Goal: Feedback & Contribution: Submit feedback/report problem

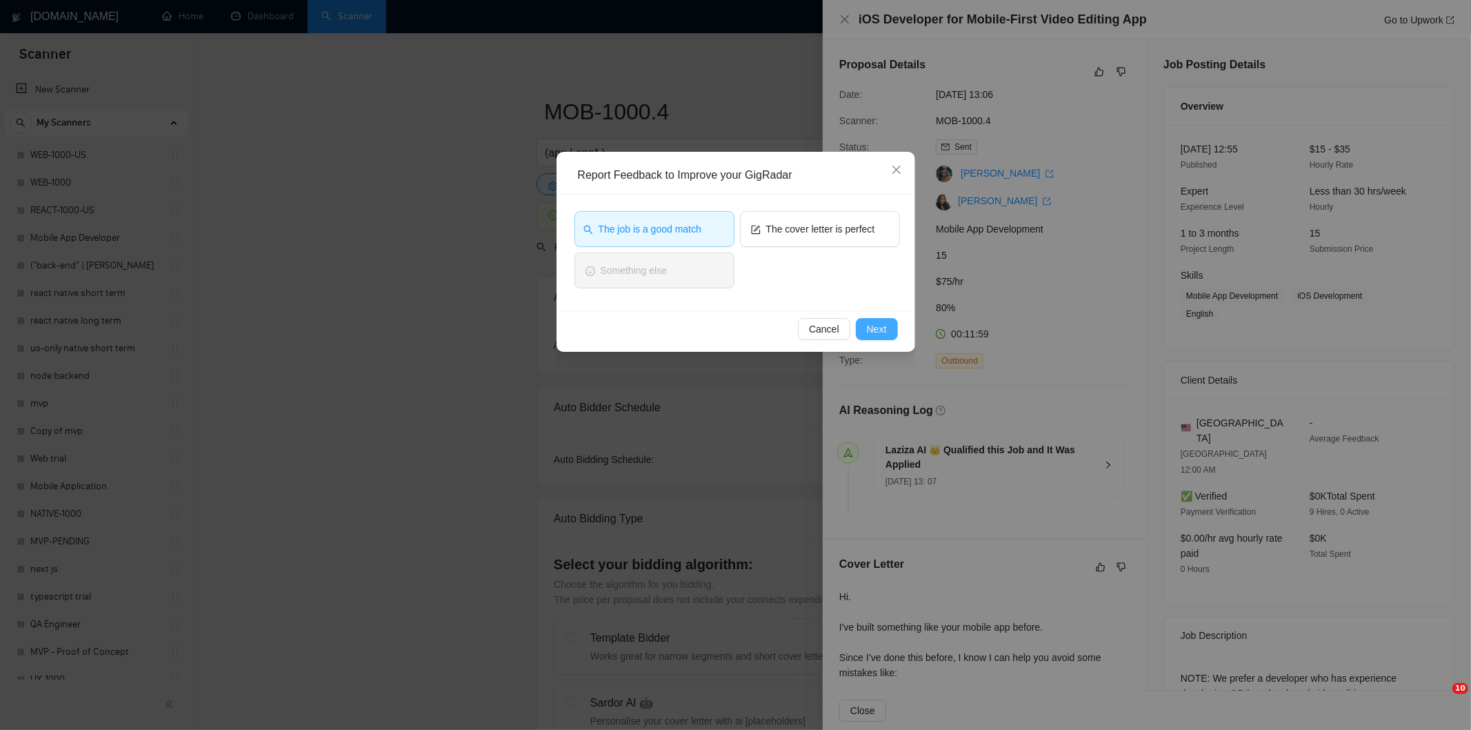
click at [884, 324] on span "Next" at bounding box center [877, 328] width 20 height 15
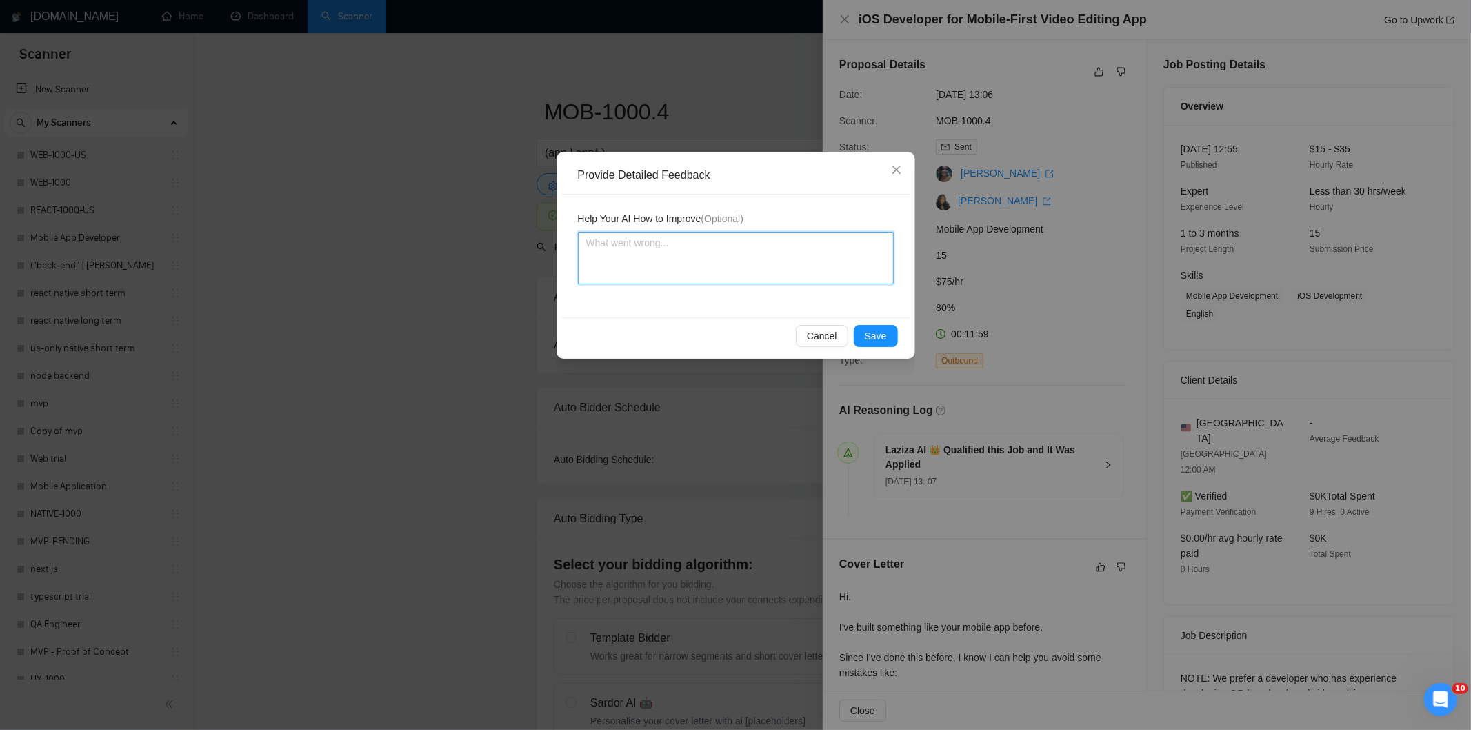
click at [859, 252] on textarea at bounding box center [736, 258] width 316 height 52
paste textarea "Good fit — the project is greenfield (no existing code), welcomes agencies, use…"
type textarea "Good fit — the project is greenfield (no existing code), welcomes agencies, use…"
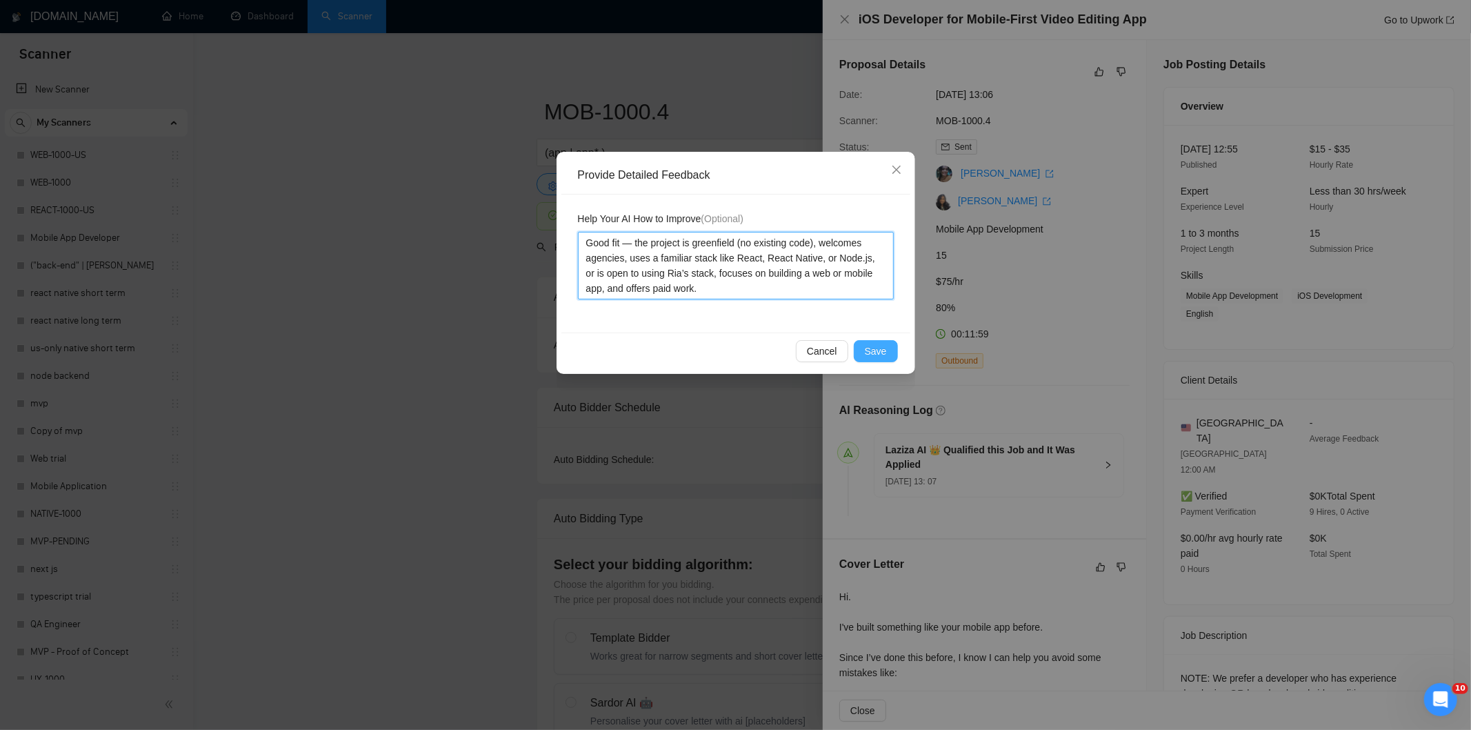
type textarea "Good fit — the project is greenfield (no existing code), welcomes agencies, use…"
click at [879, 355] on span "Save" at bounding box center [876, 350] width 22 height 15
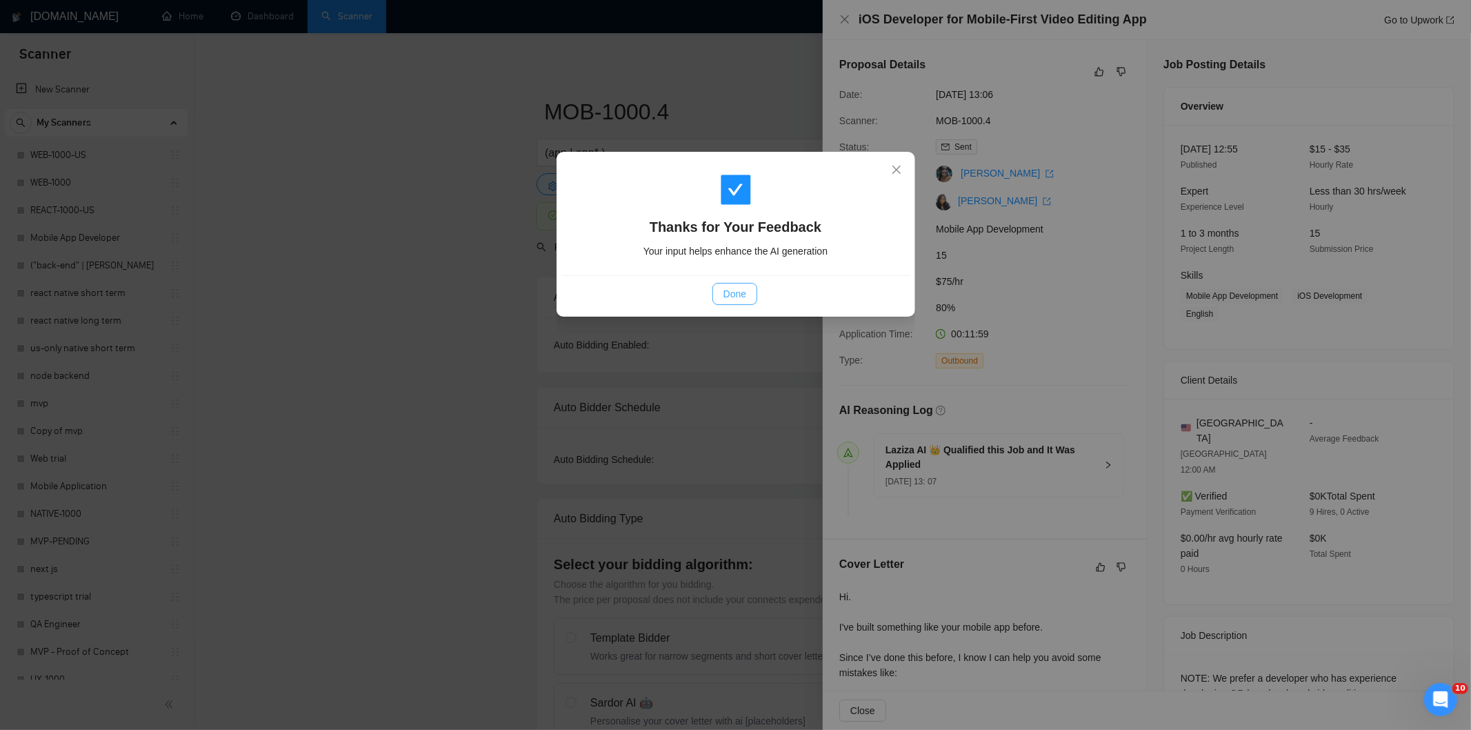
click at [724, 290] on span "Done" at bounding box center [735, 293] width 23 height 15
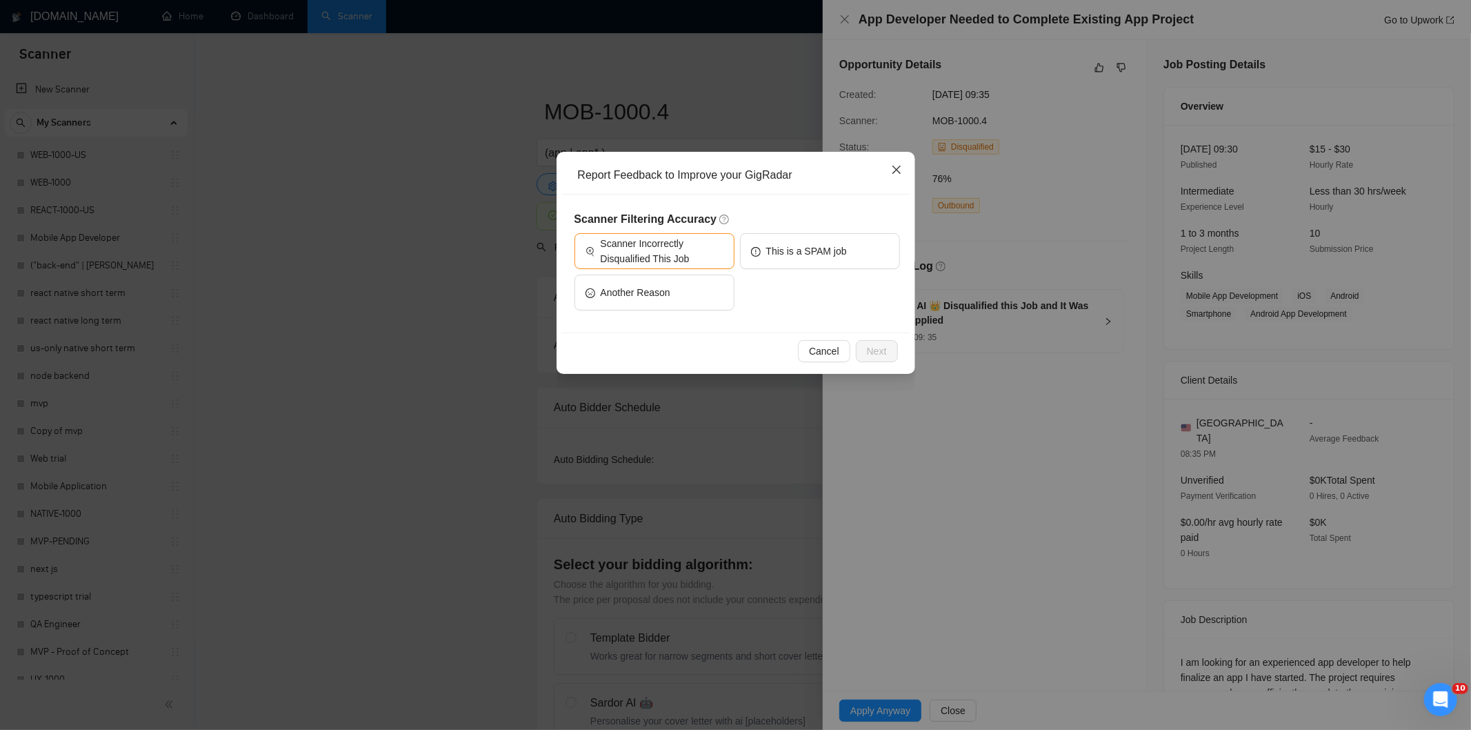
click at [902, 170] on span "Close" at bounding box center [896, 170] width 37 height 37
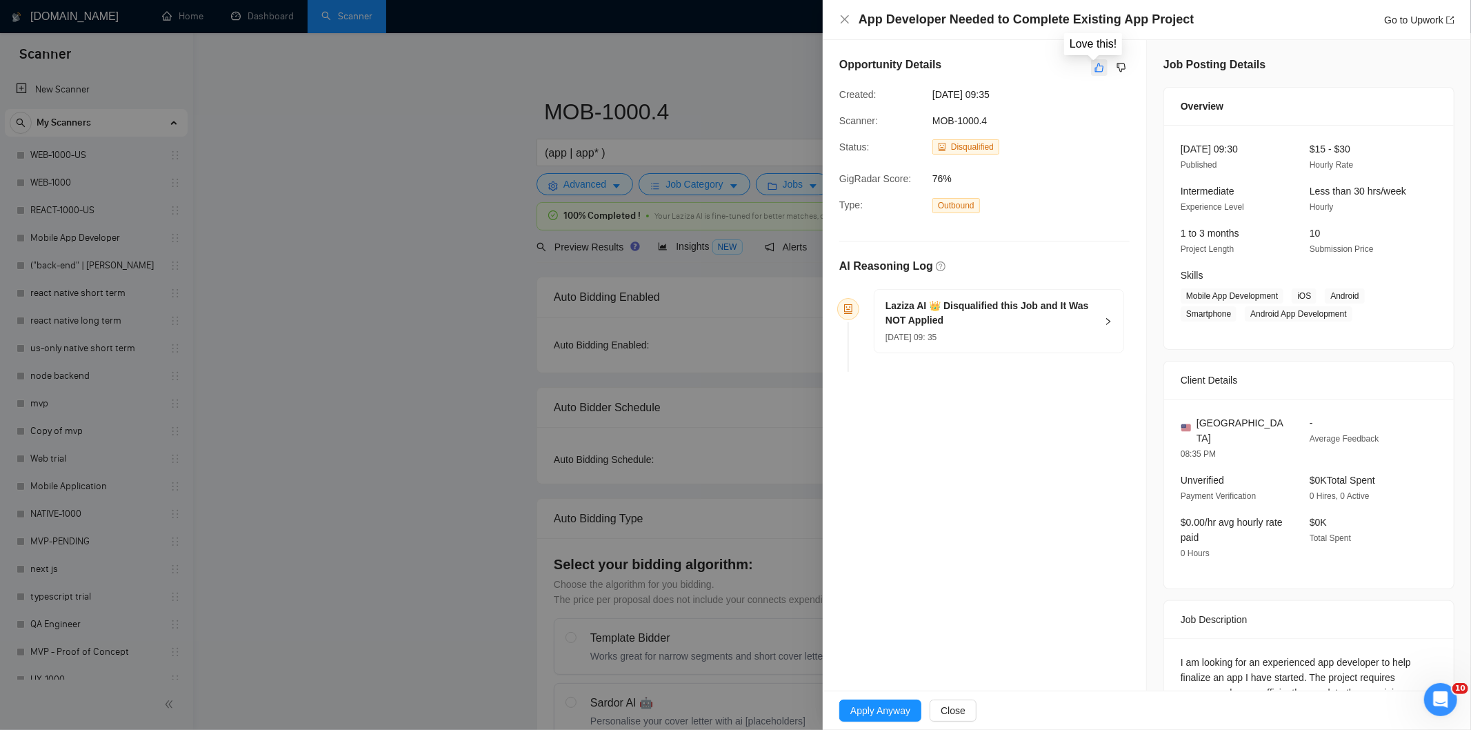
click at [1095, 67] on icon "like" at bounding box center [1100, 67] width 10 height 11
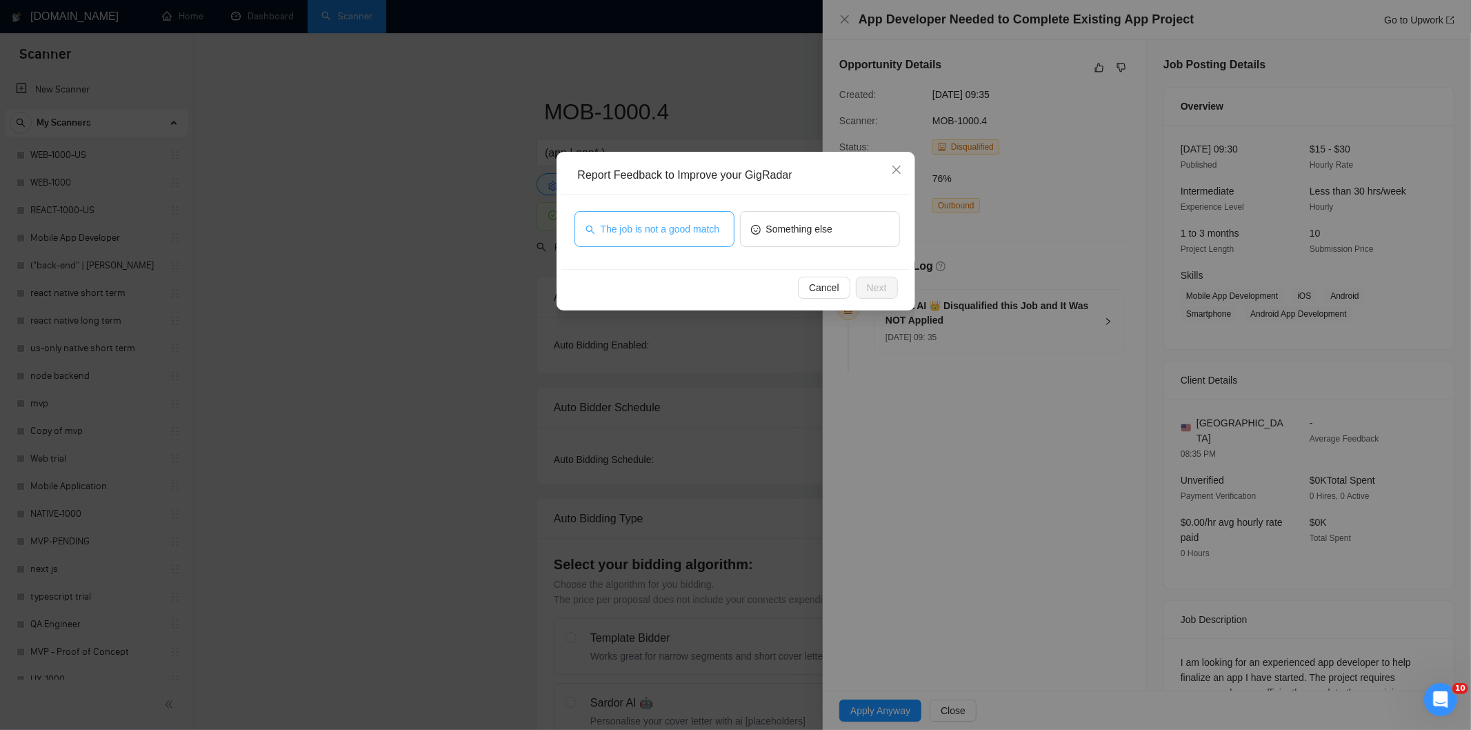
click at [646, 232] on span "The job is not a good match" at bounding box center [660, 228] width 119 height 15
drag, startPoint x: 886, startPoint y: 290, endPoint x: 876, endPoint y: 286, distance: 10.8
click at [885, 290] on span "Next" at bounding box center [877, 287] width 20 height 15
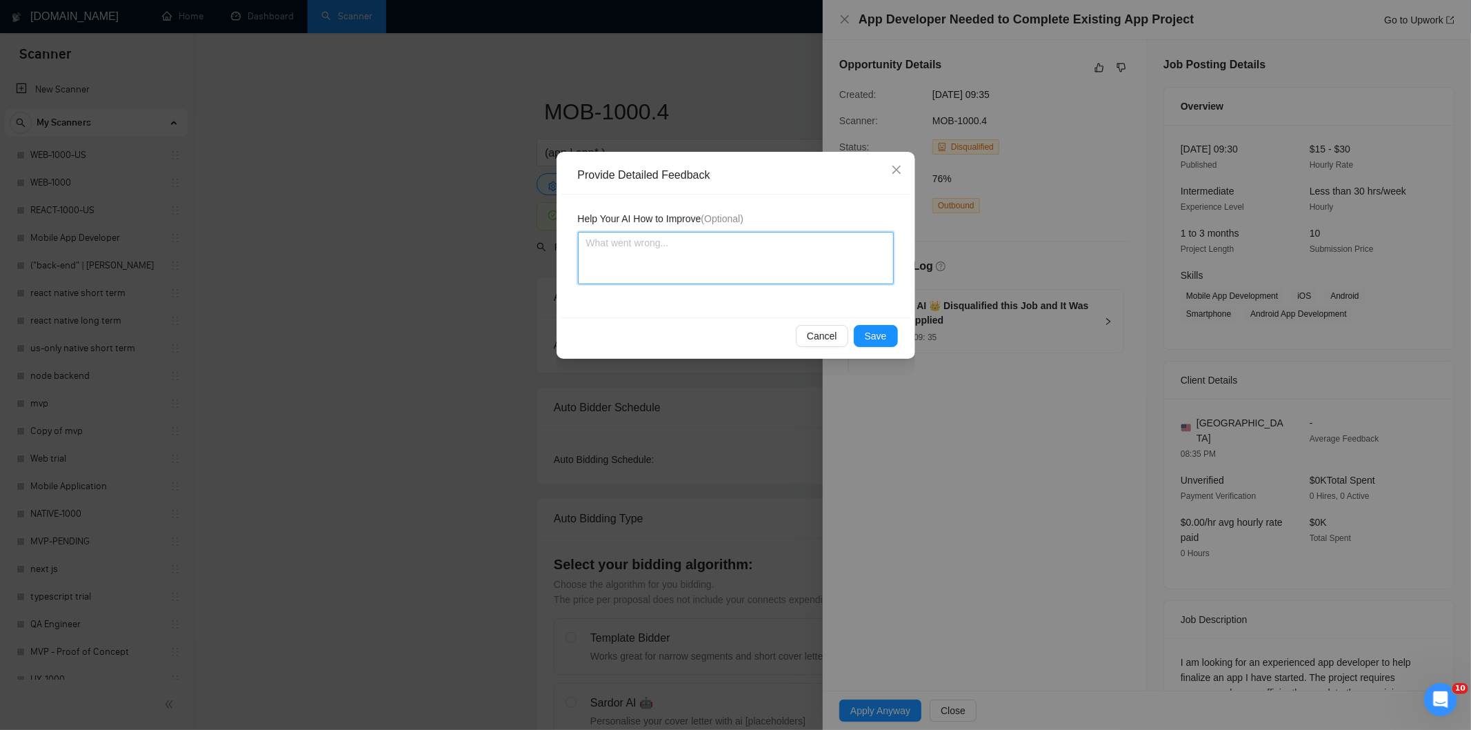
click at [832, 249] on textarea at bounding box center [736, 258] width 316 height 52
paste textarea "Not a fit — this project has been disqualified for other reasons. Example: "The…"
type textarea "Not a fit — this project has been disqualified for other reasons. Example: "The…"
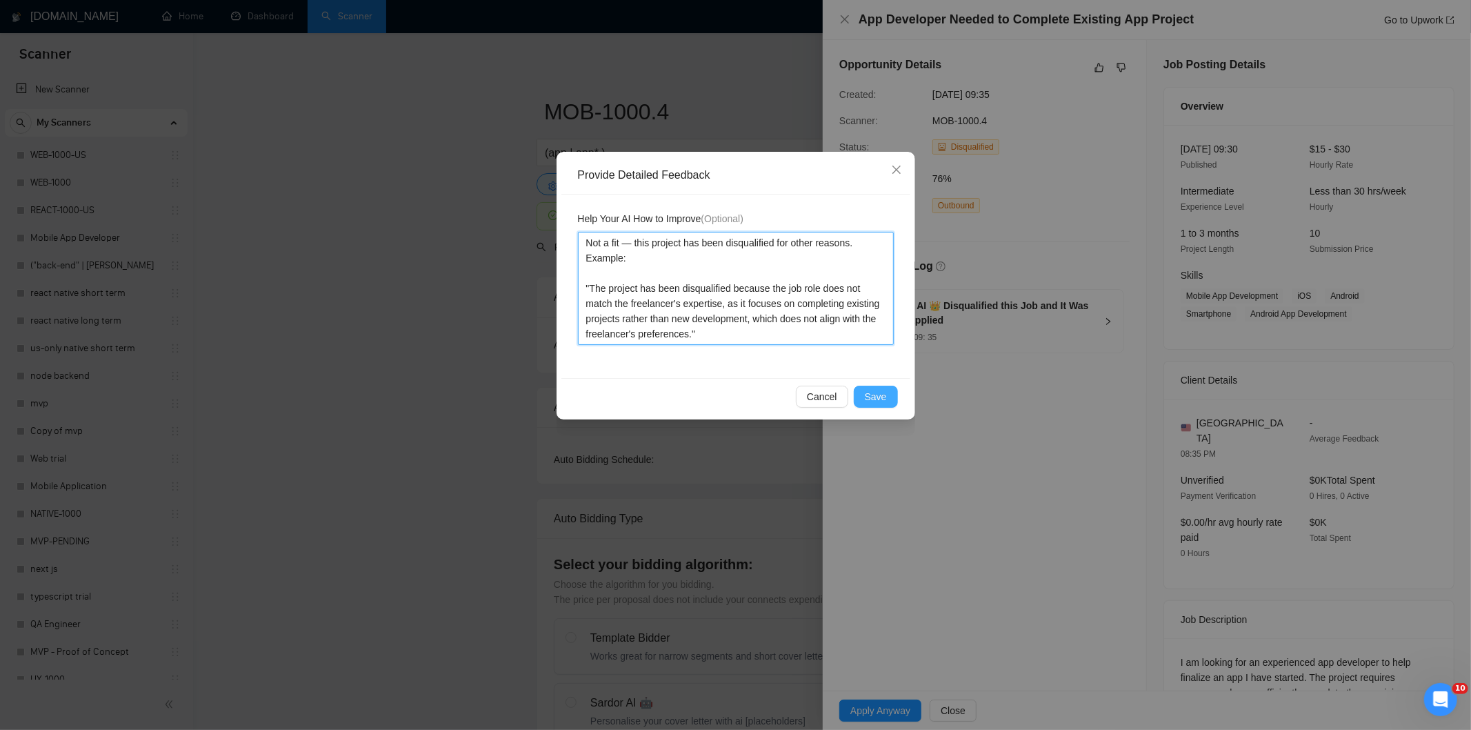
type textarea "Not a fit — this project has been disqualified for other reasons. Example: "The…"
drag, startPoint x: 888, startPoint y: 398, endPoint x: 845, endPoint y: 373, distance: 49.5
click at [887, 398] on button "Save" at bounding box center [876, 397] width 44 height 22
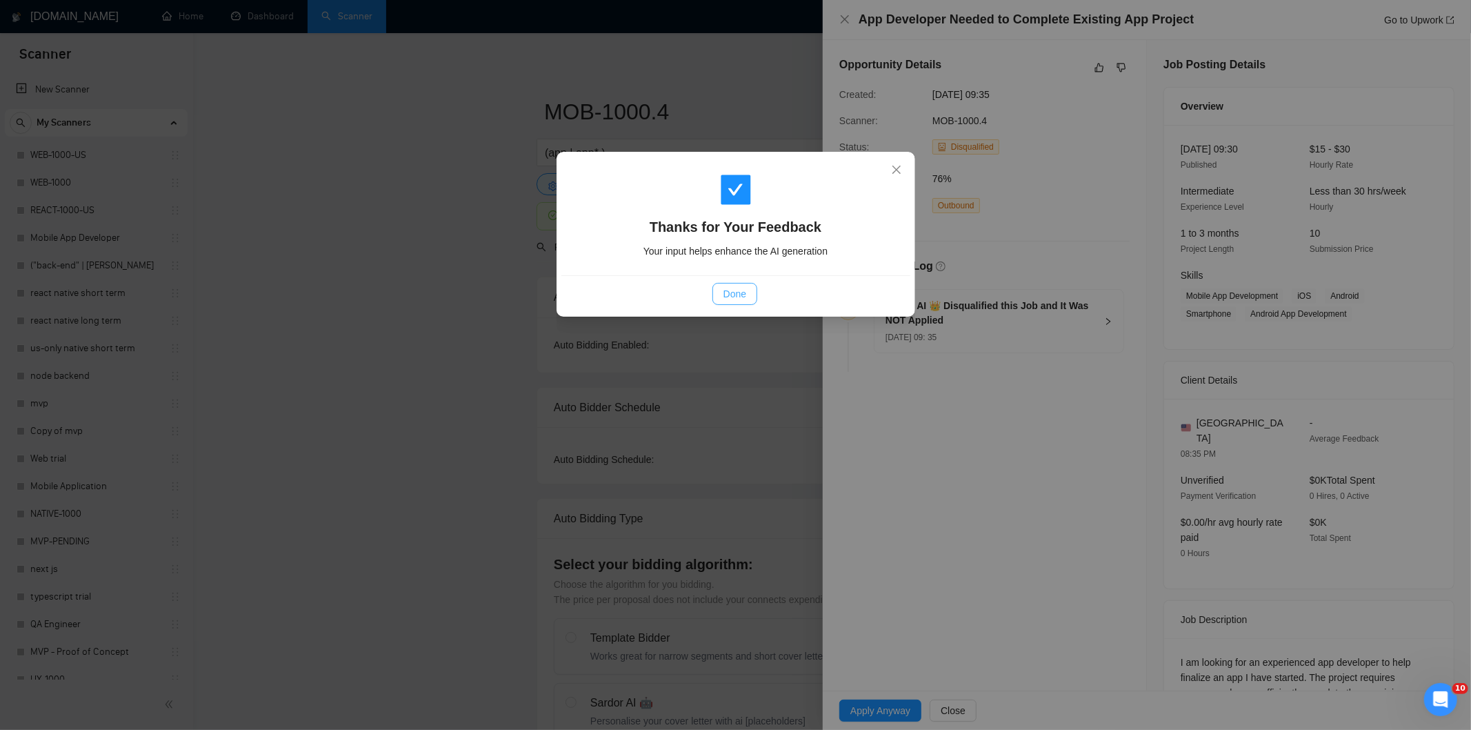
click at [745, 293] on span "Done" at bounding box center [735, 293] width 23 height 15
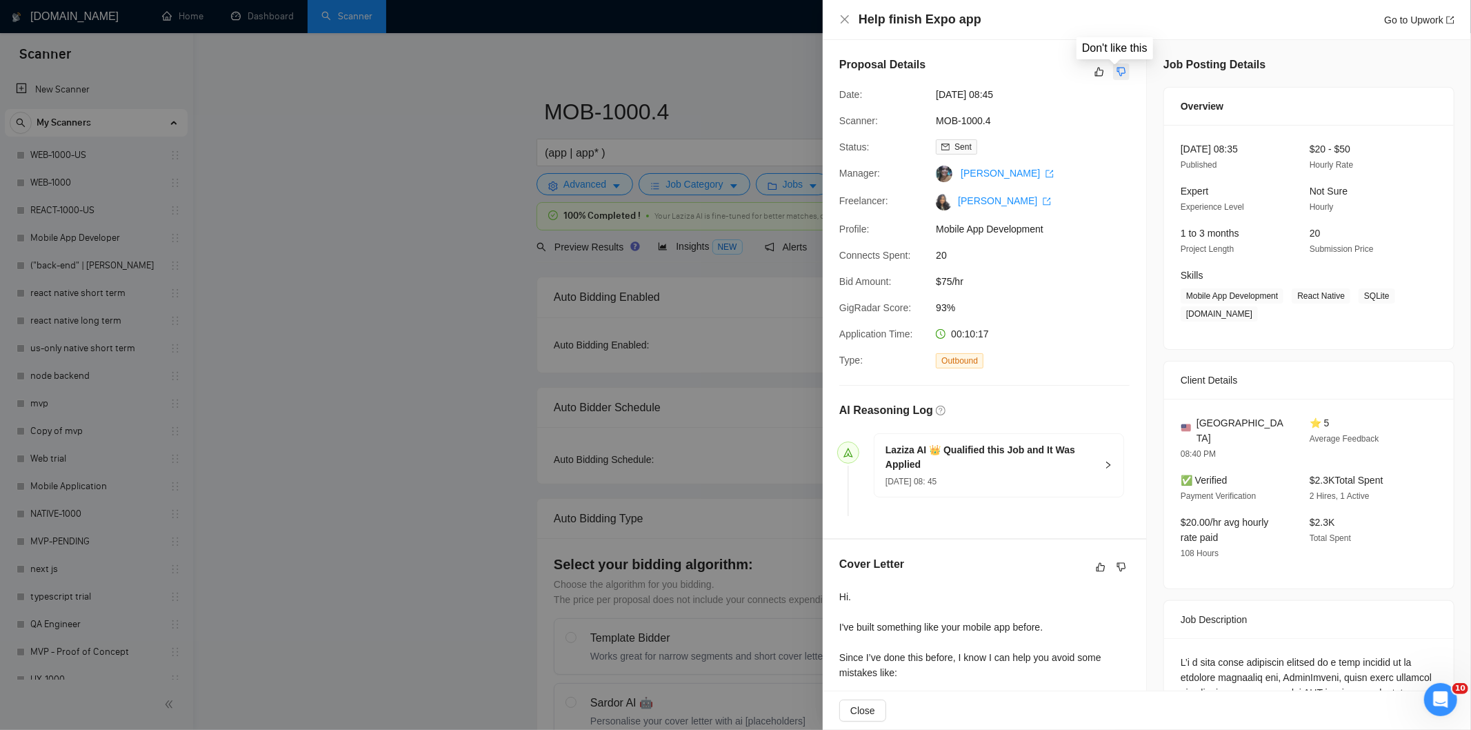
click at [1117, 74] on icon "dislike" at bounding box center [1122, 71] width 10 height 11
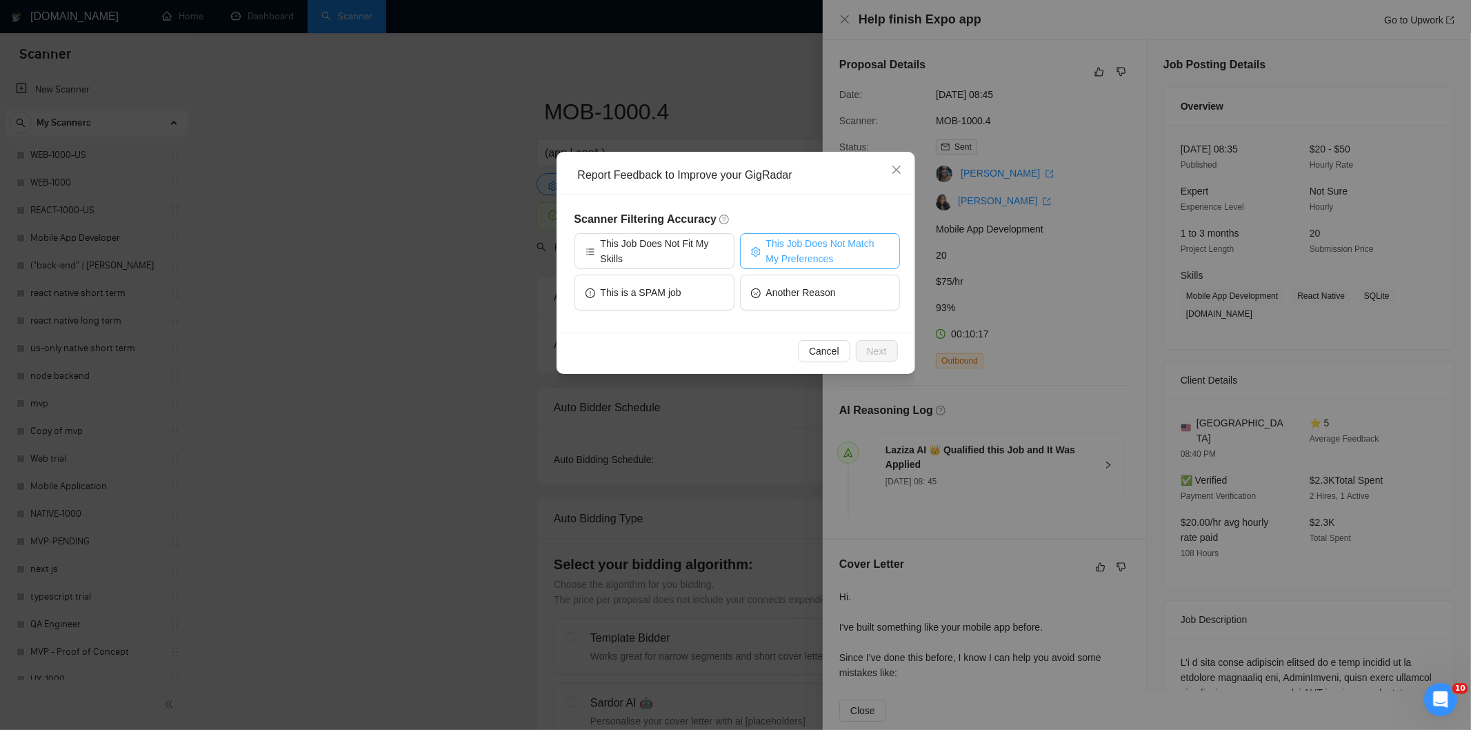
click at [816, 235] on button "This Job Does Not Match My Preferences" at bounding box center [820, 251] width 160 height 36
click at [887, 352] on button "Next" at bounding box center [877, 351] width 42 height 22
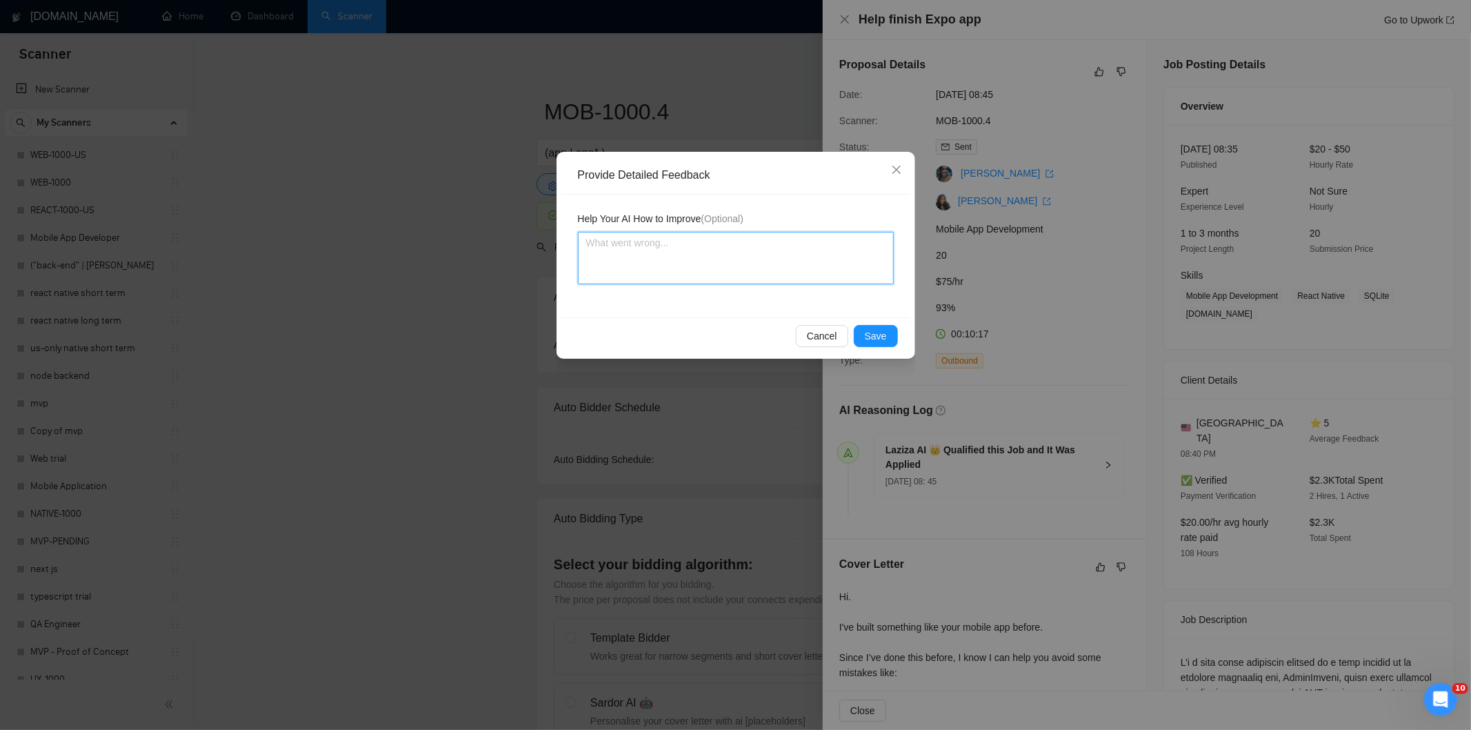
click at [819, 251] on textarea at bounding box center [736, 258] width 316 height 52
paste textarea "Not a fit — the description suggests an existing codebase, but Ria only works o…"
type textarea "Not a fit — the description suggests an existing codebase, but Ria only works o…"
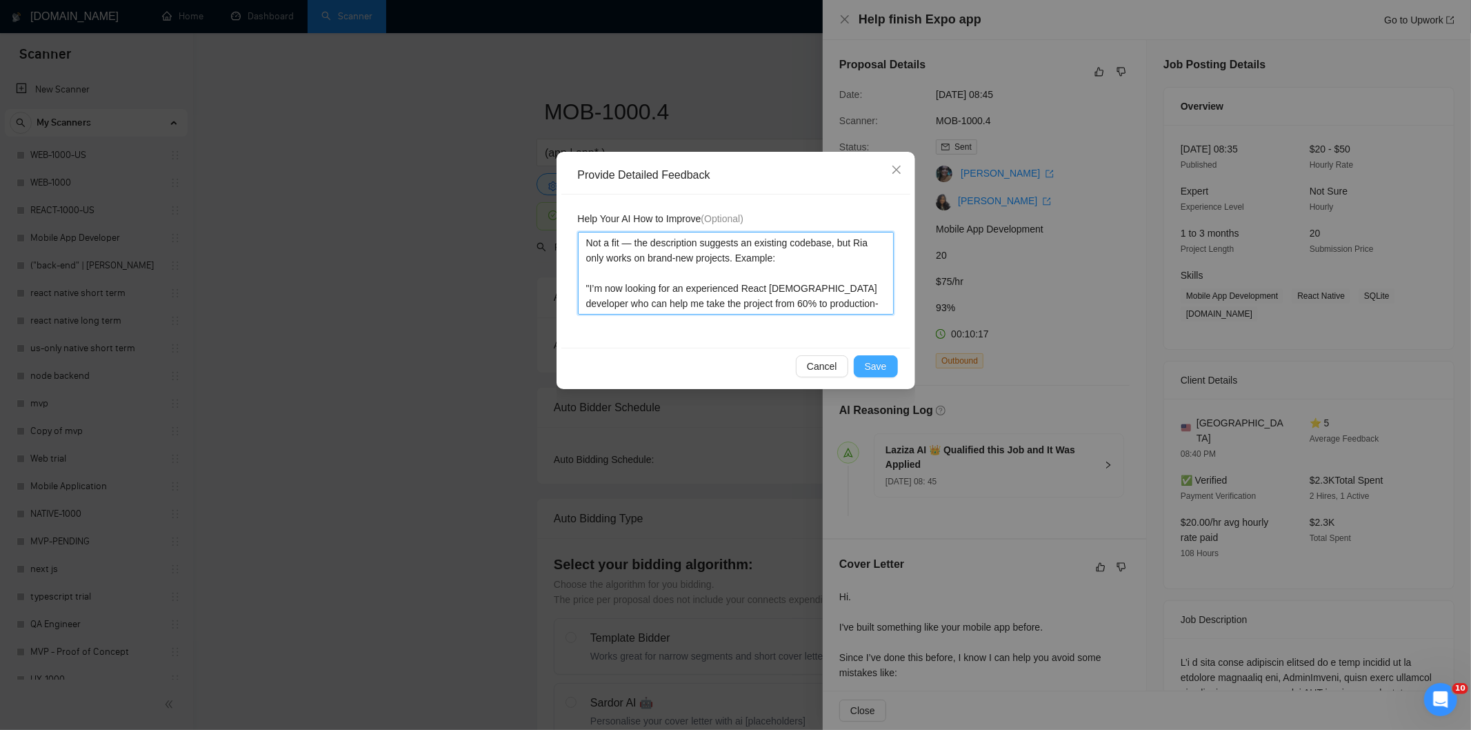
type textarea "Not a fit — the description suggests an existing codebase, but Ria only works o…"
click at [877, 366] on span "Save" at bounding box center [876, 366] width 22 height 15
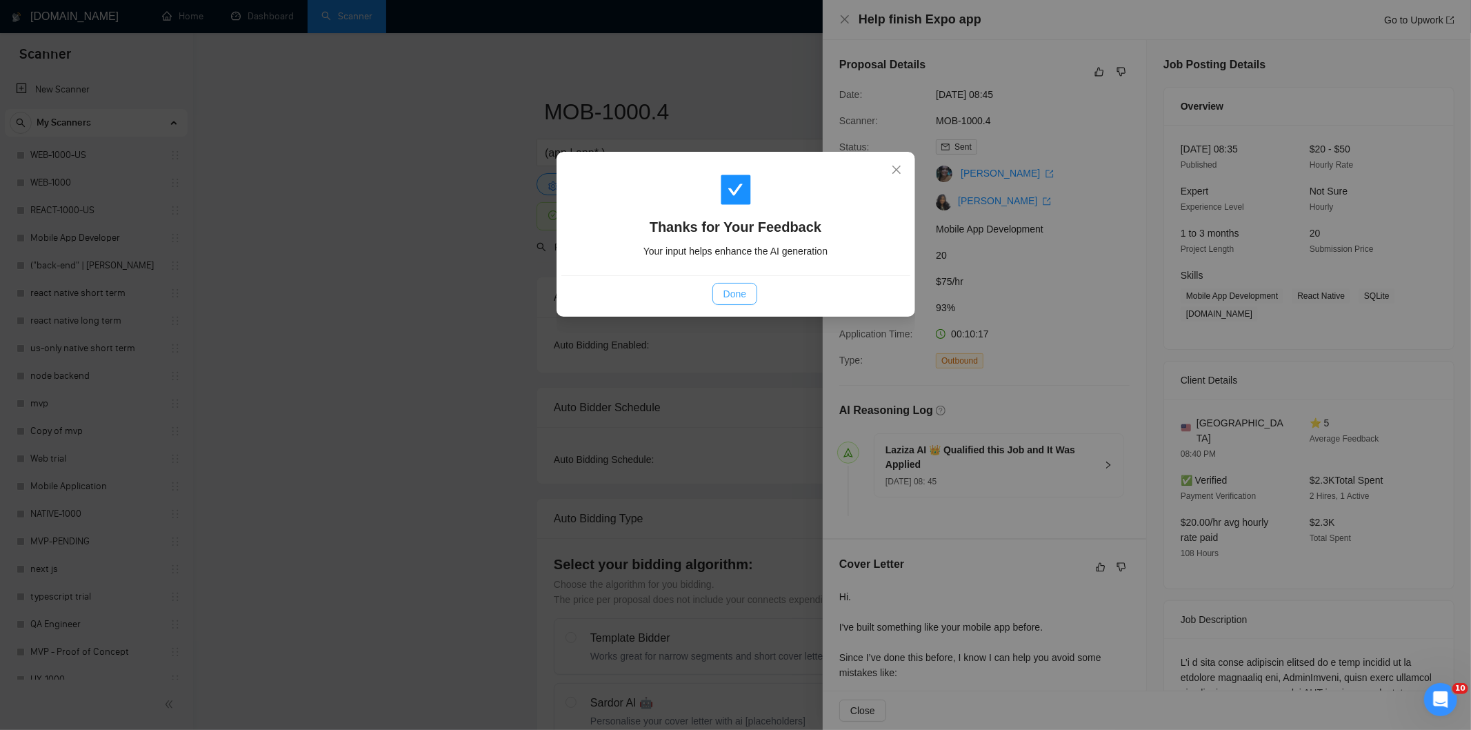
click at [726, 291] on span "Done" at bounding box center [735, 293] width 23 height 15
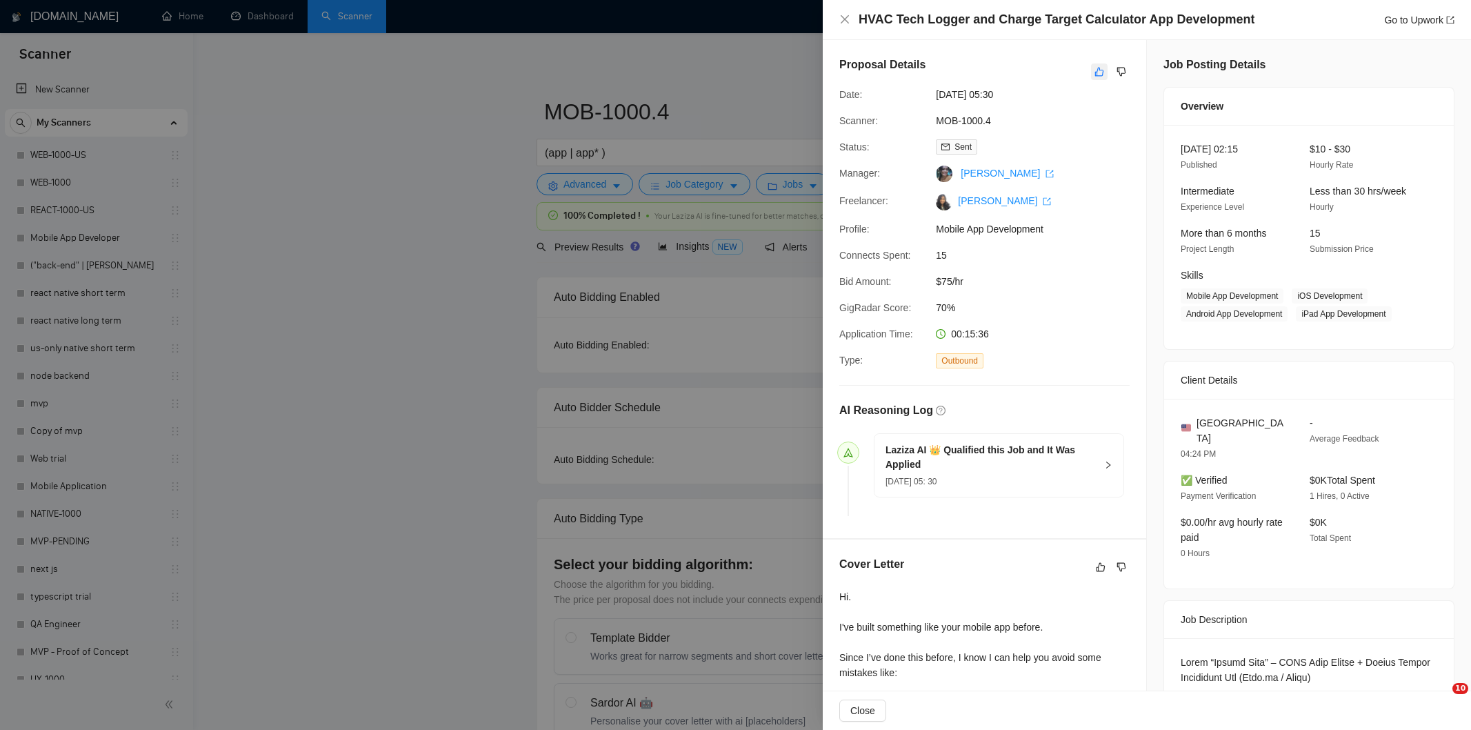
click at [1095, 74] on icon "like" at bounding box center [1099, 72] width 9 height 9
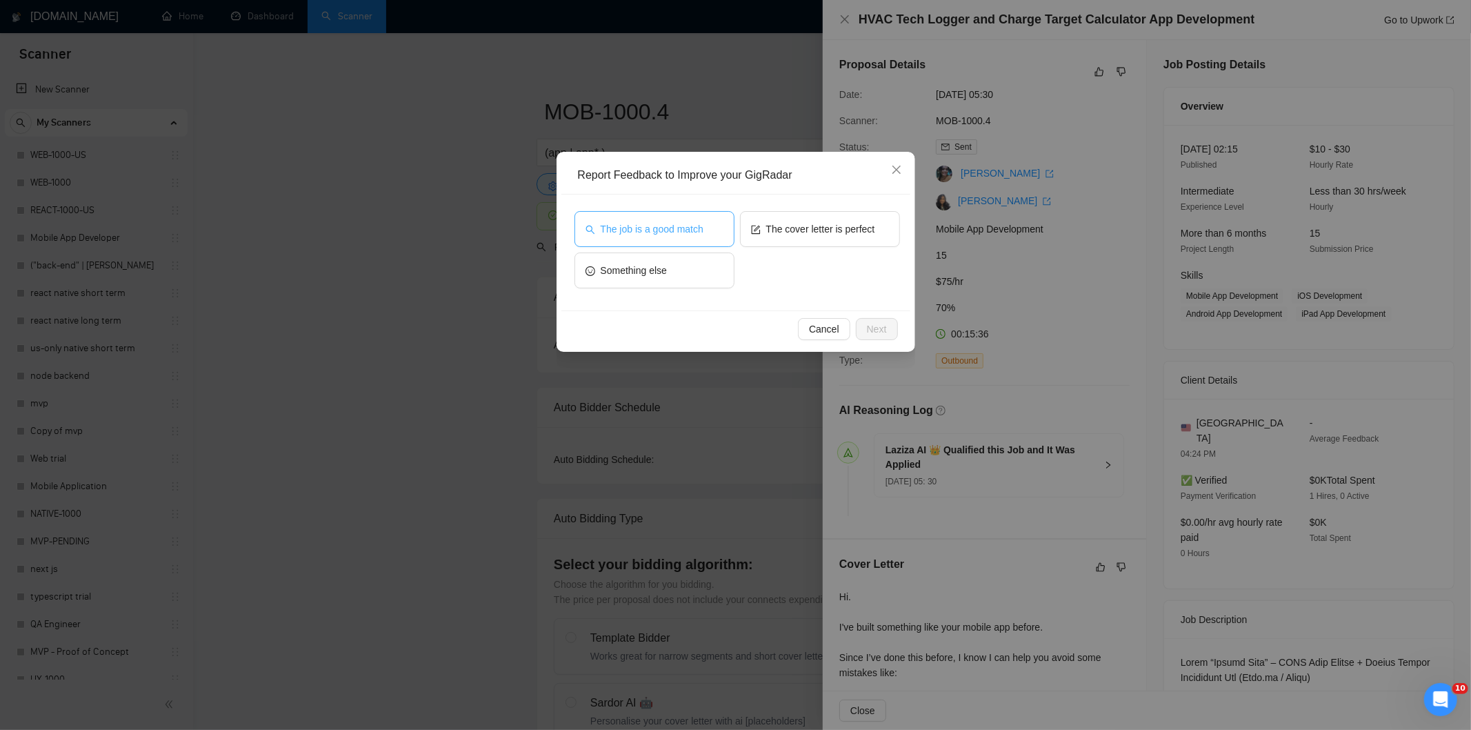
click at [675, 230] on span "The job is a good match" at bounding box center [652, 228] width 103 height 15
click at [869, 321] on span "Next" at bounding box center [877, 328] width 20 height 15
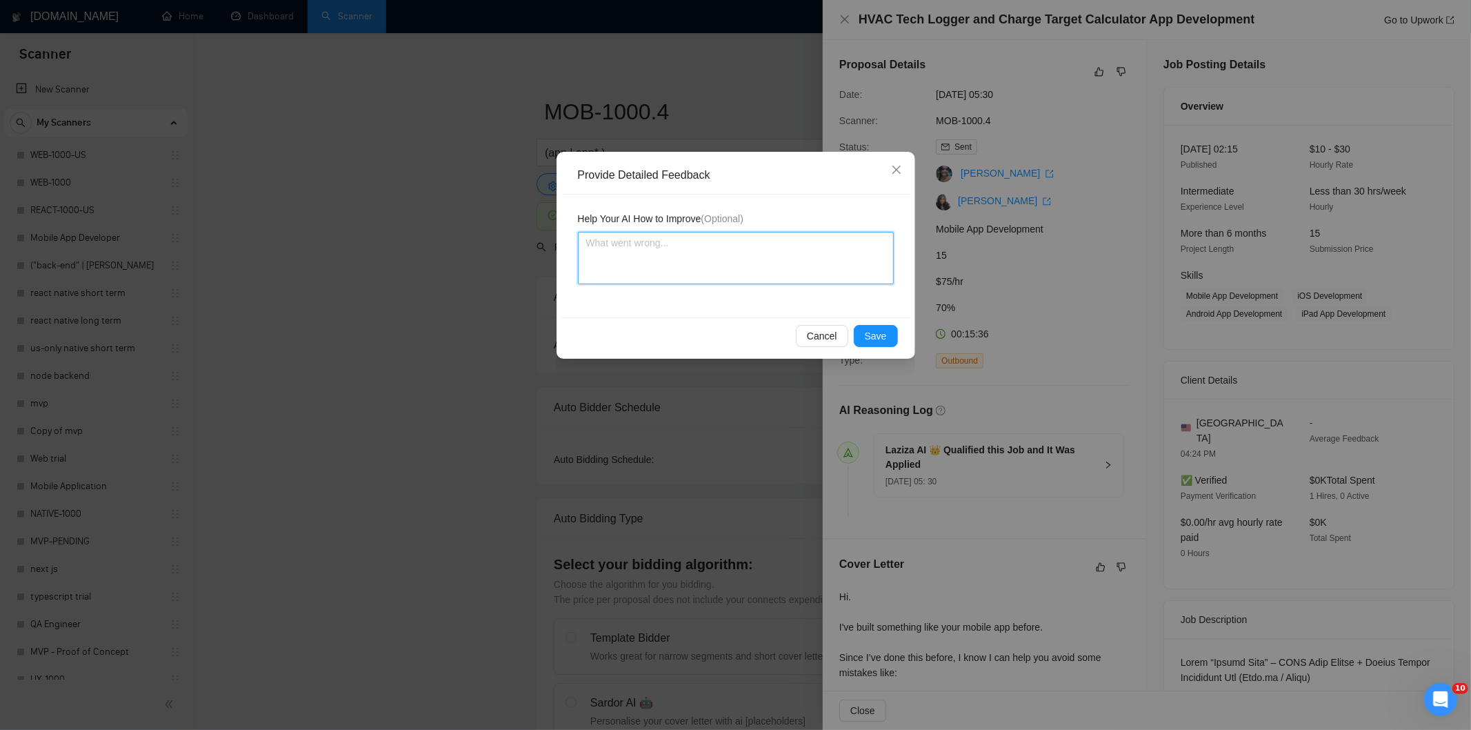
click at [814, 272] on textarea at bounding box center [736, 258] width 316 height 52
paste textarea "Good fit — the project is greenfield (no existing code), welcomes agencies, use…"
type textarea "Good fit — the project is greenfield (no existing code), welcomes agencies, use…"
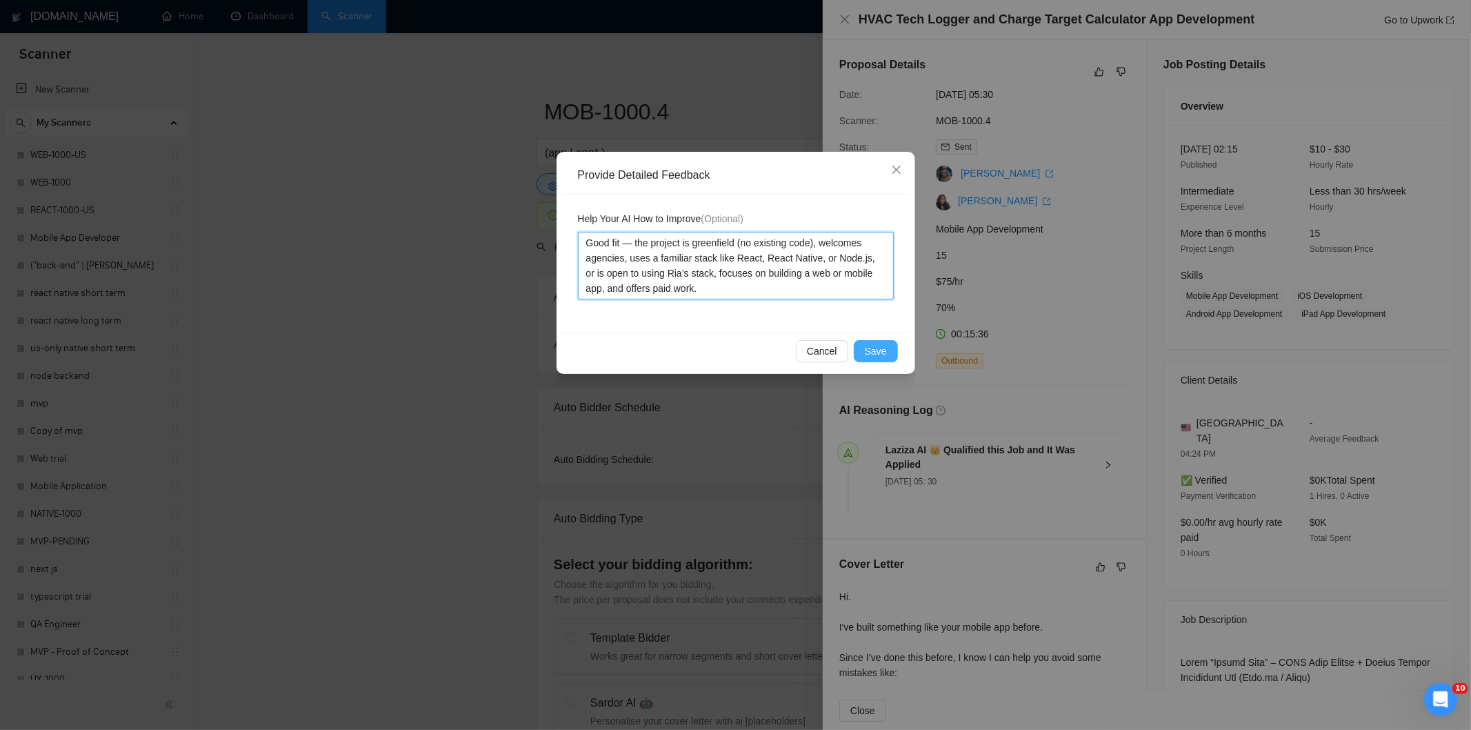
type textarea "Good fit — the project is greenfield (no existing code), welcomes agencies, use…"
click at [873, 350] on span "Save" at bounding box center [876, 350] width 22 height 15
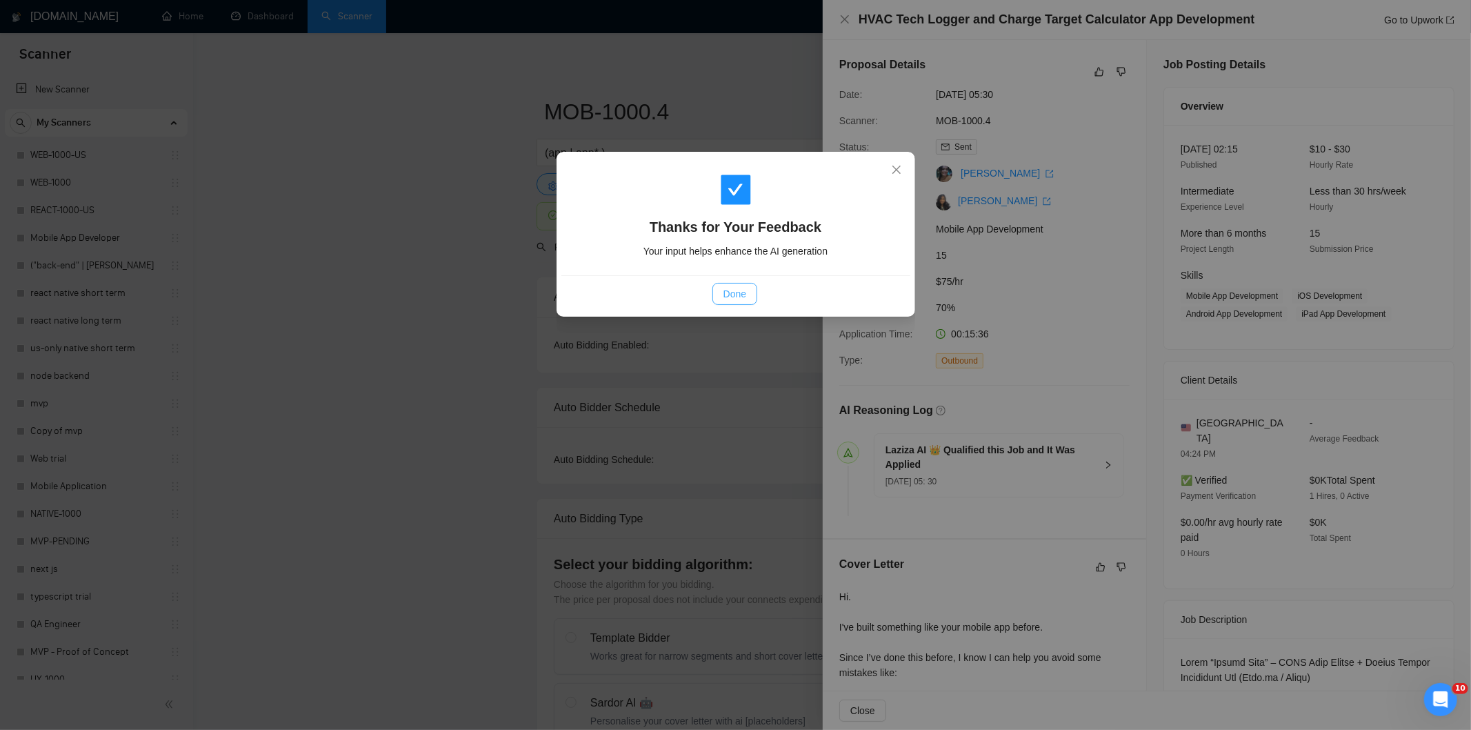
click at [750, 295] on button "Done" at bounding box center [735, 294] width 45 height 22
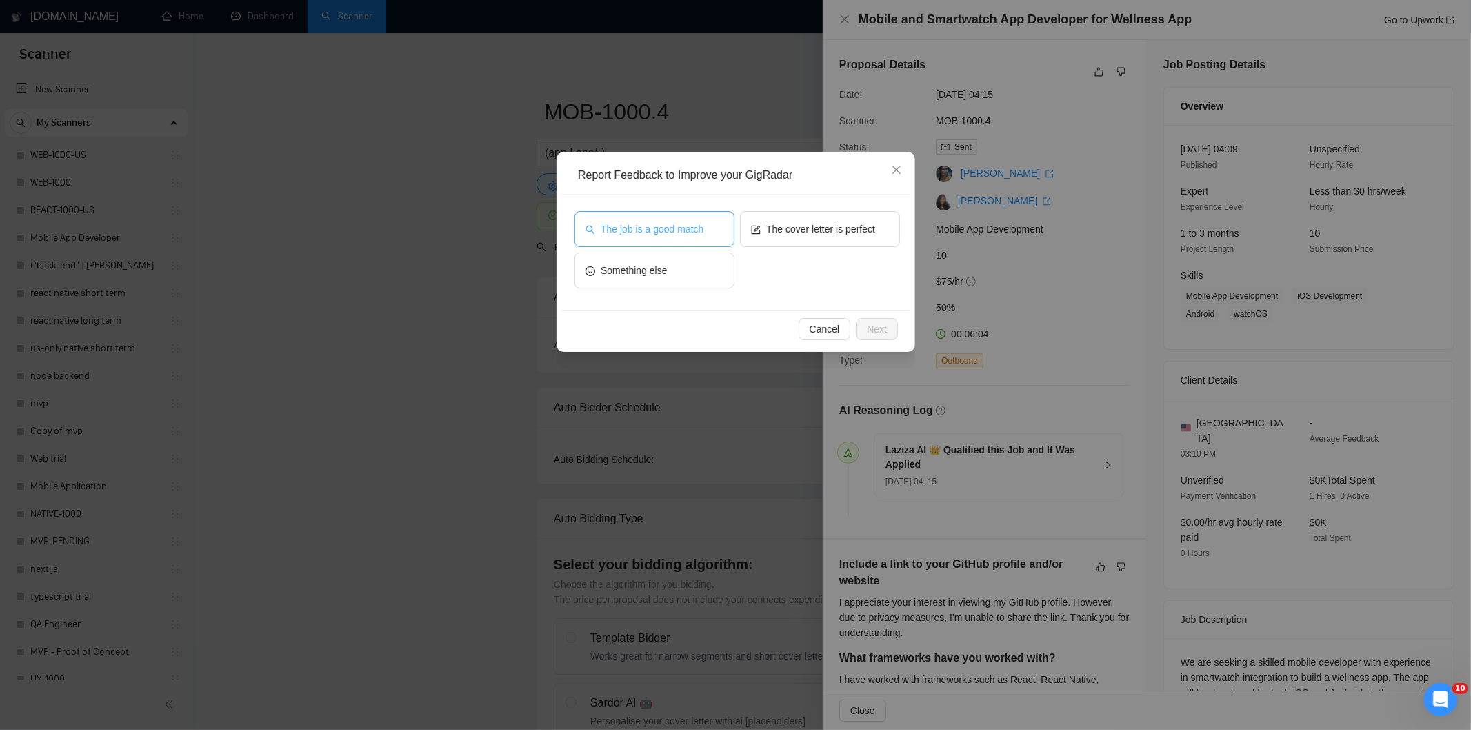
click at [701, 232] on span "The job is a good match" at bounding box center [652, 228] width 103 height 15
click at [879, 328] on span "Next" at bounding box center [877, 328] width 20 height 15
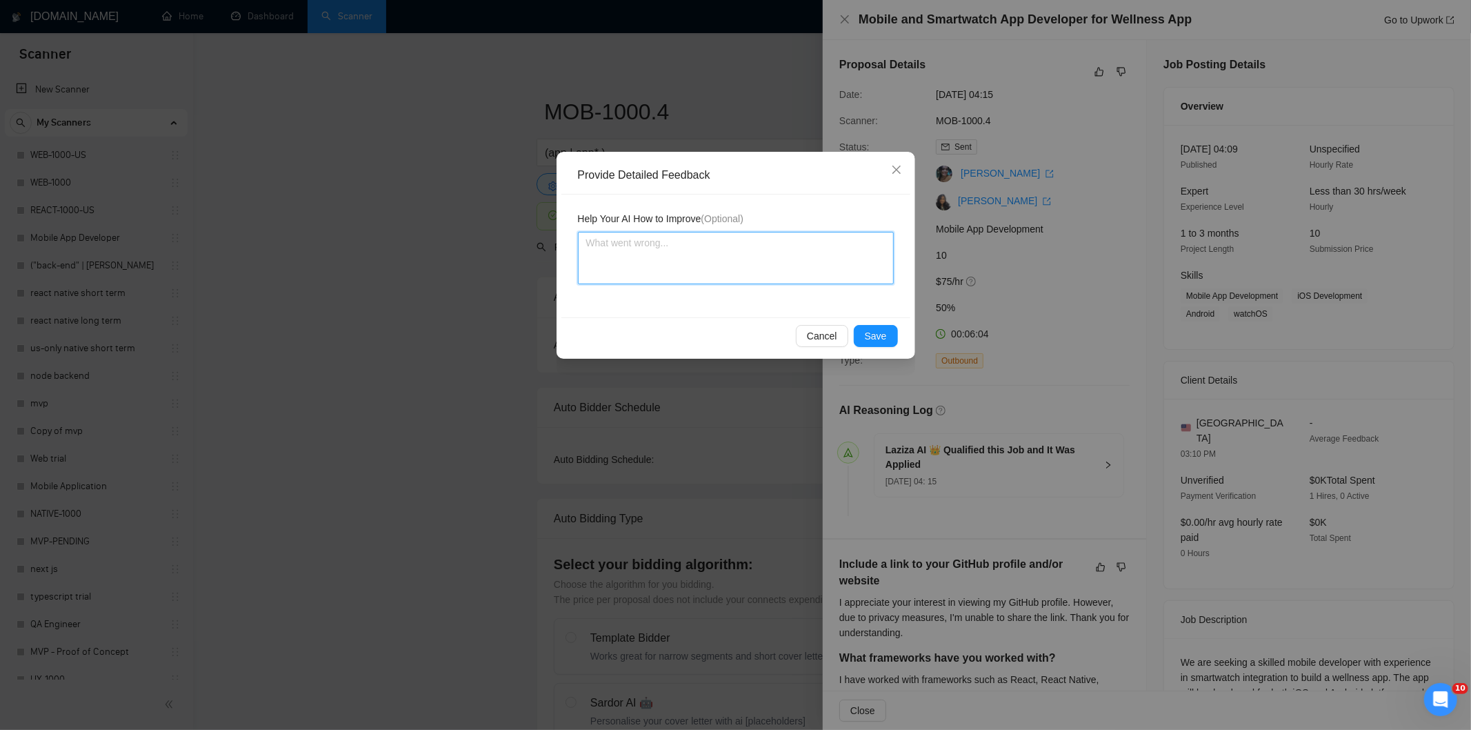
click at [785, 273] on textarea at bounding box center [736, 258] width 316 height 52
paste textarea "Good fit — the project is greenfield (no existing code), welcomes agencies, use…"
type textarea "Good fit — the project is greenfield (no existing code), welcomes agencies, use…"
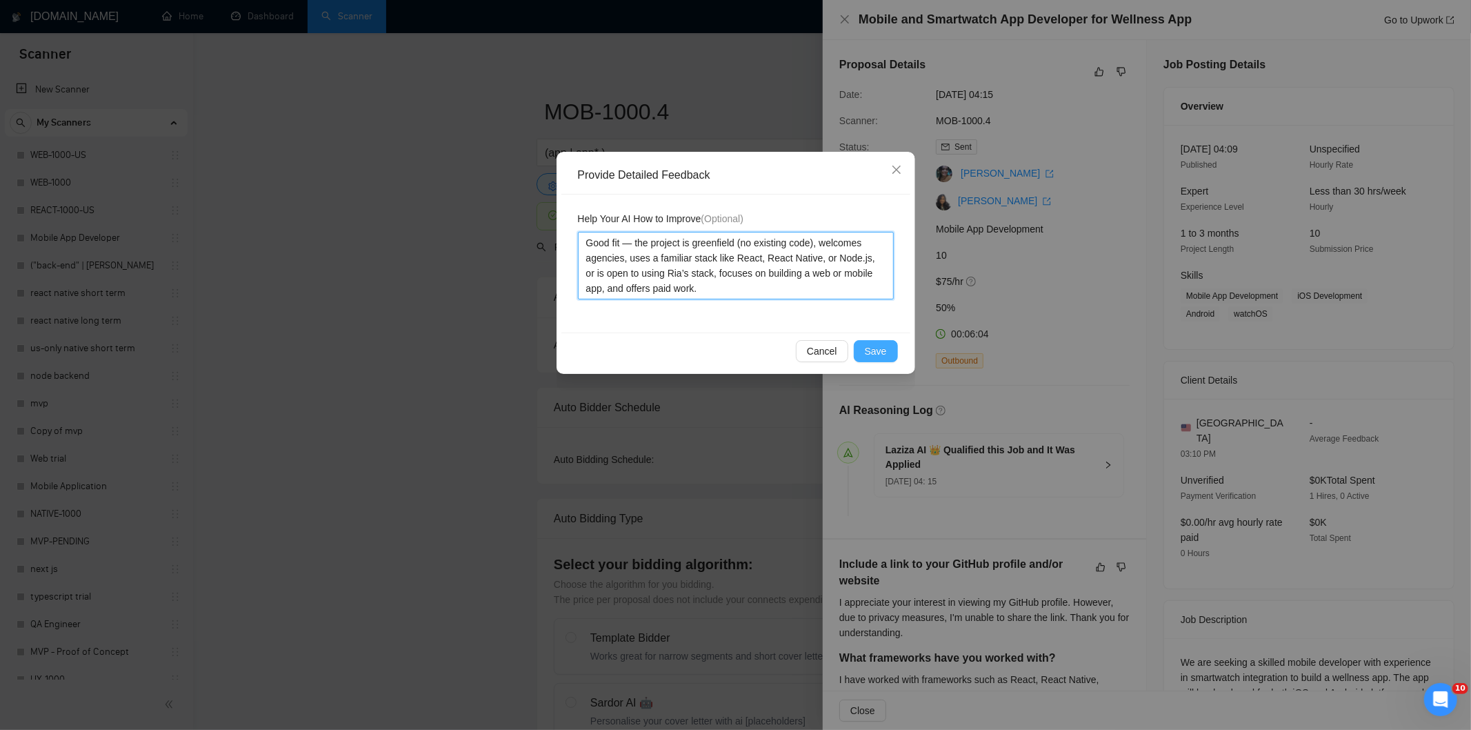
type textarea "Good fit — the project is greenfield (no existing code), welcomes agencies, use…"
click at [884, 354] on span "Save" at bounding box center [876, 350] width 22 height 15
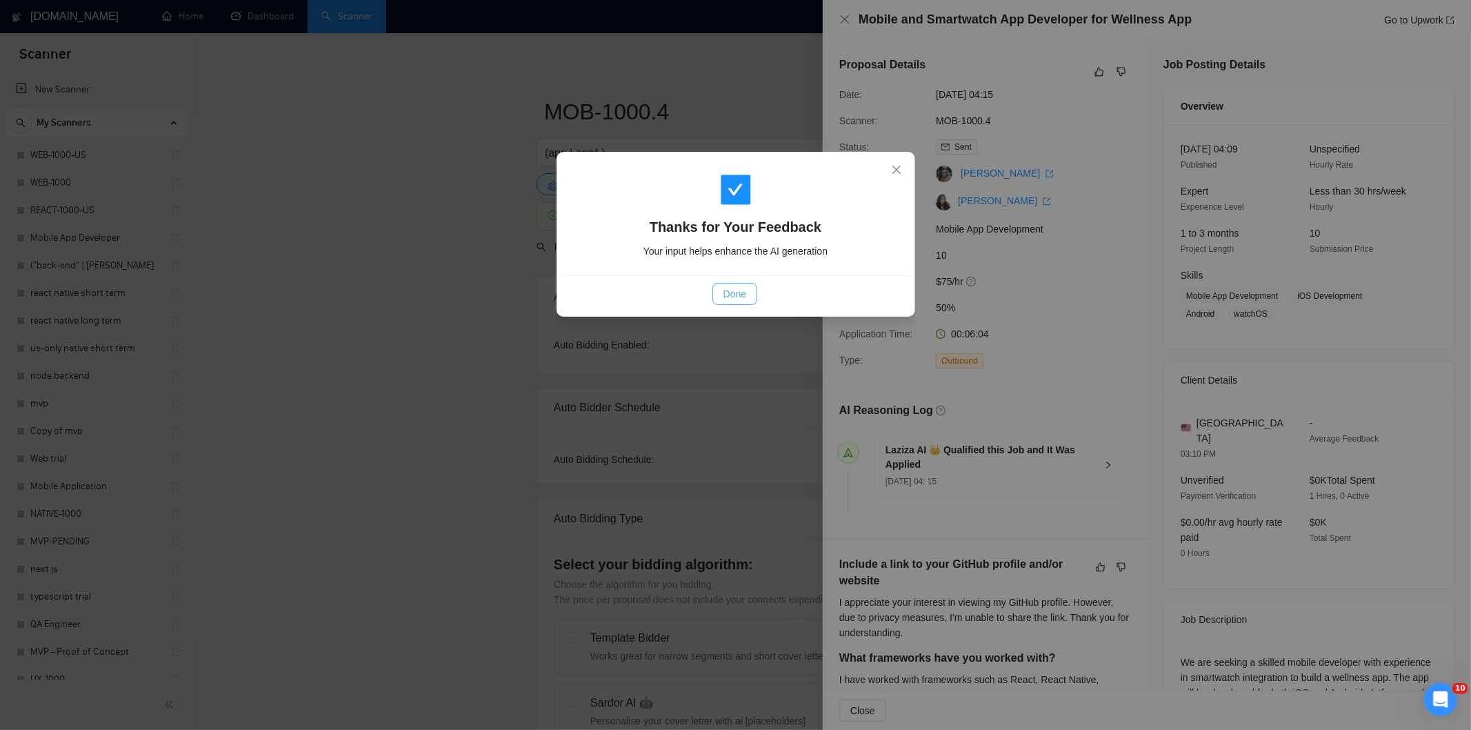
click at [728, 293] on span "Done" at bounding box center [735, 293] width 23 height 15
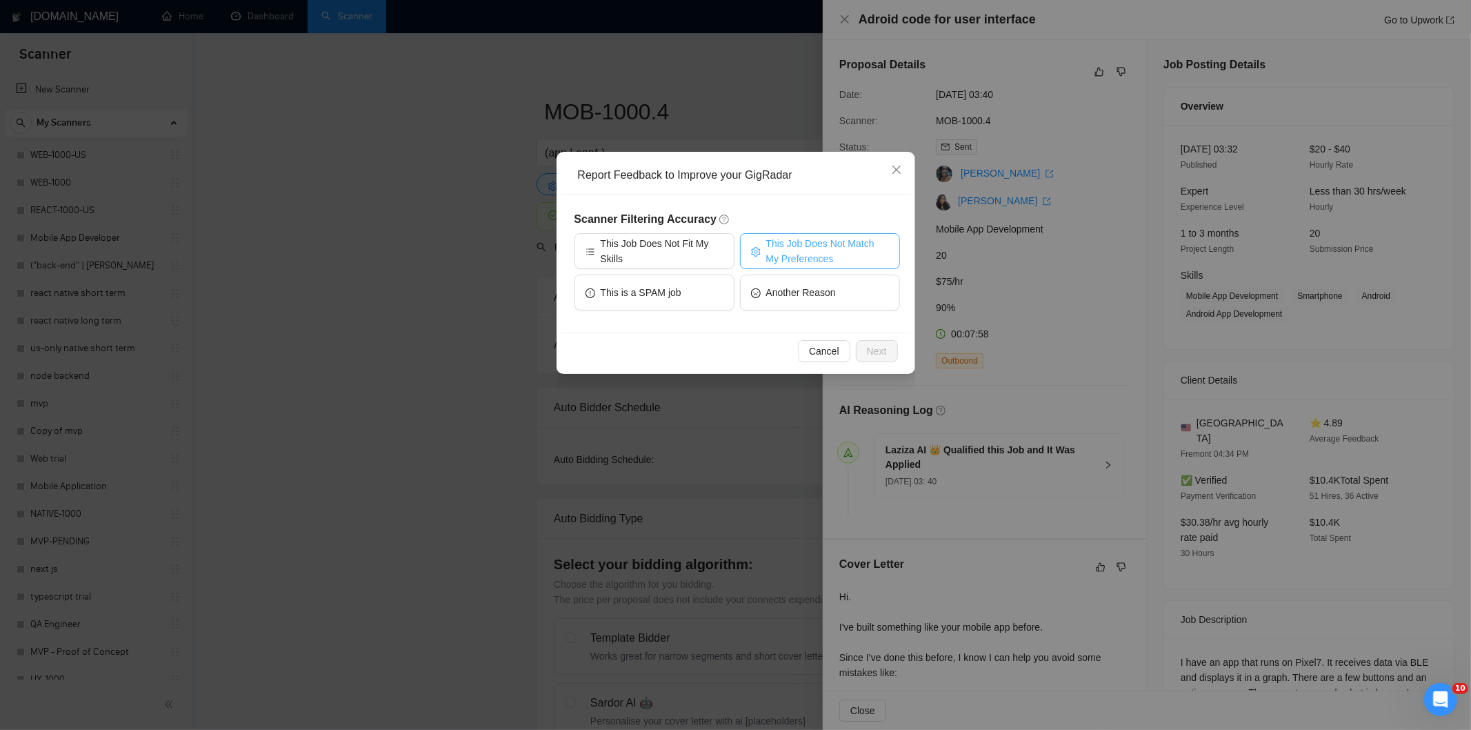
click at [833, 243] on span "This Job Does Not Match My Preferences" at bounding box center [827, 251] width 123 height 30
click at [884, 350] on span "Next" at bounding box center [877, 350] width 20 height 15
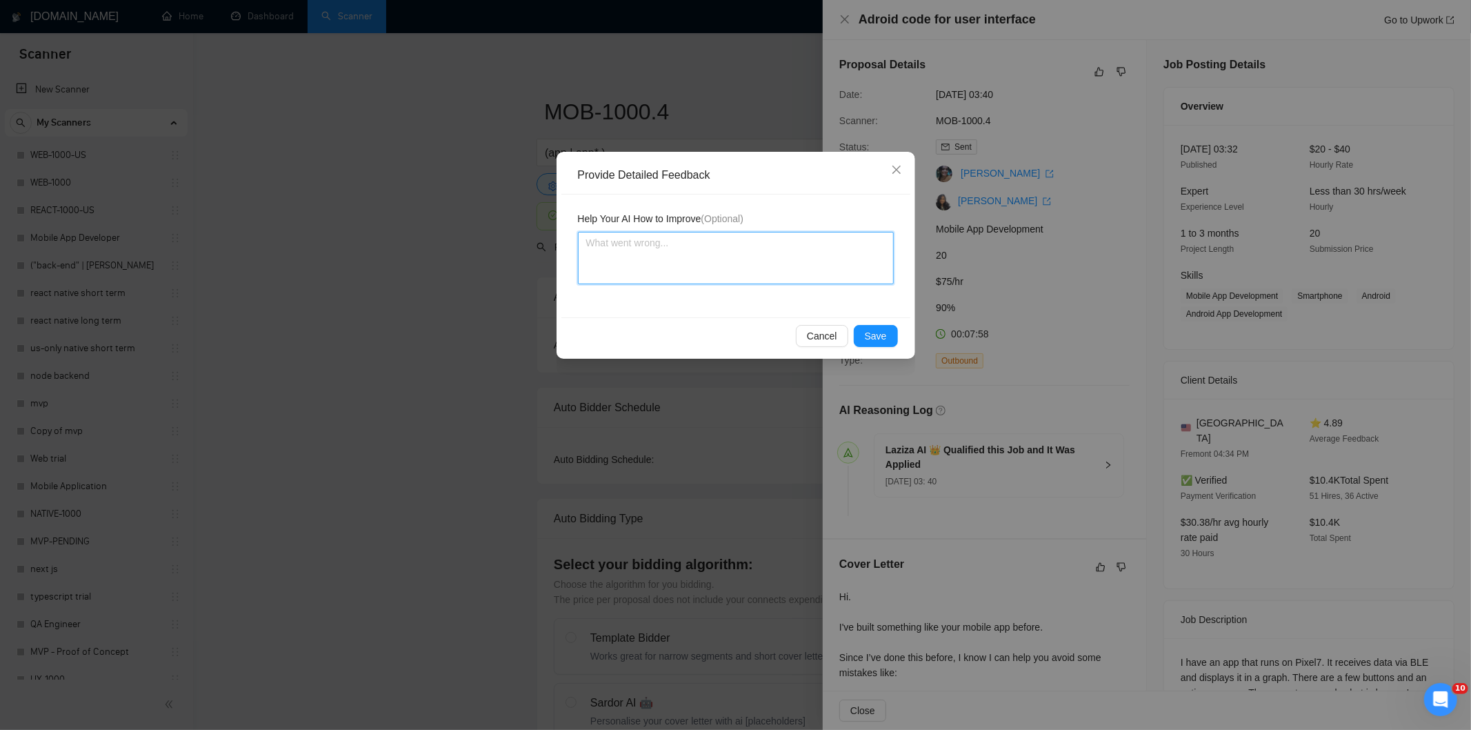
click at [810, 277] on textarea at bounding box center [736, 258] width 316 height 52
paste textarea "Not a fit — the description suggests an existing codebase, but Ria only works o…"
type textarea "Not a fit — the description suggests an existing codebase, but Ria only works o…"
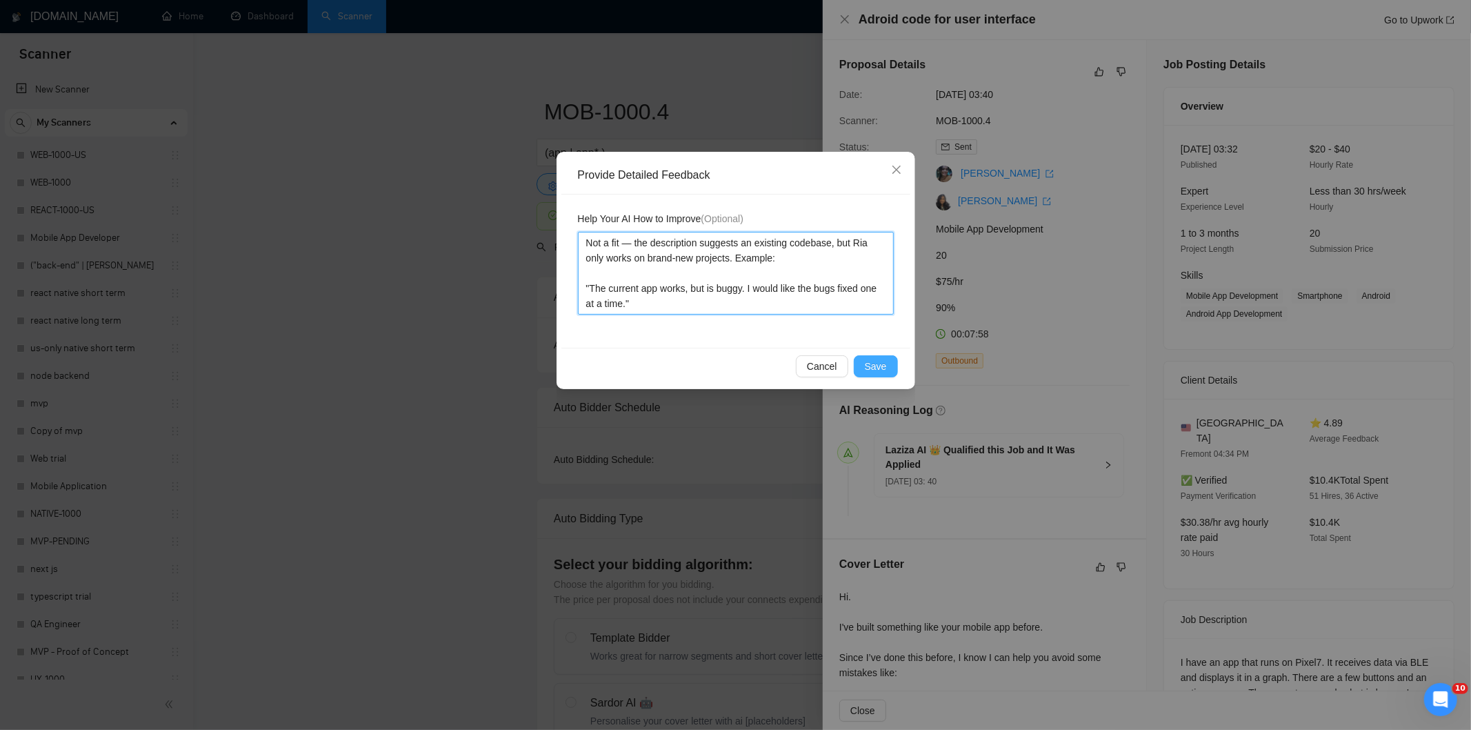
type textarea "Not a fit — the description suggests an existing codebase, but Ria only works o…"
click at [886, 363] on button "Save" at bounding box center [876, 366] width 44 height 22
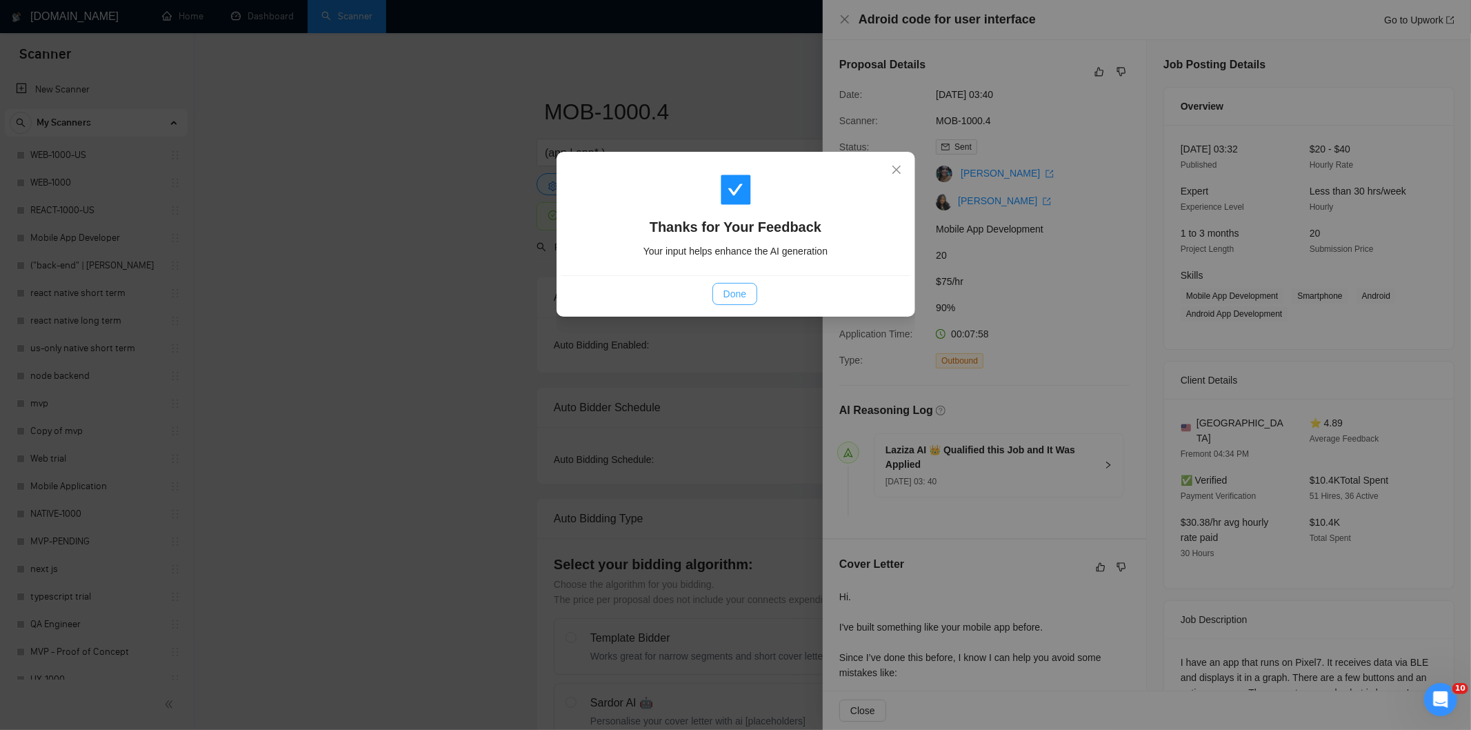
click at [747, 286] on button "Done" at bounding box center [735, 294] width 45 height 22
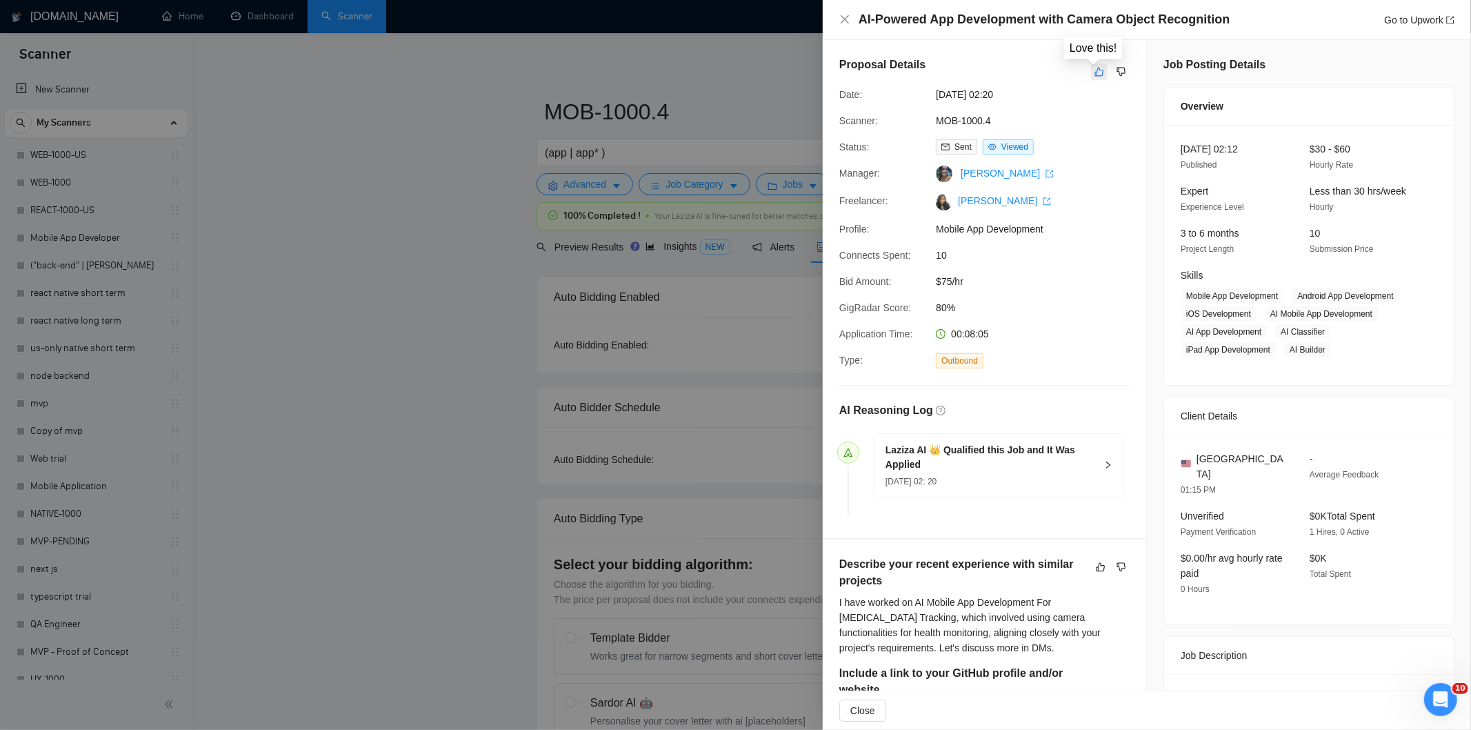
click at [1095, 72] on icon "like" at bounding box center [1100, 71] width 10 height 11
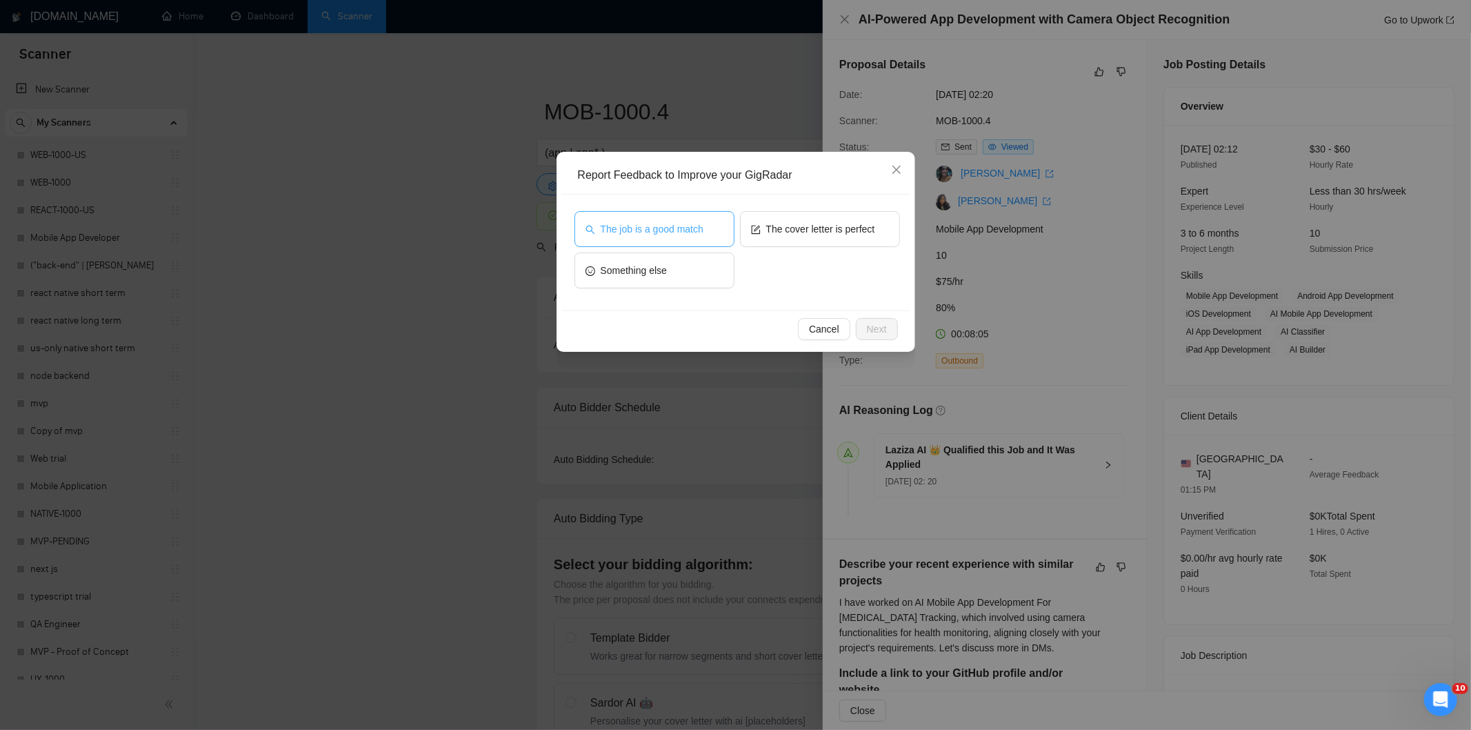
click at [673, 228] on span "The job is a good match" at bounding box center [652, 228] width 103 height 15
click at [886, 325] on button "Next" at bounding box center [877, 329] width 42 height 22
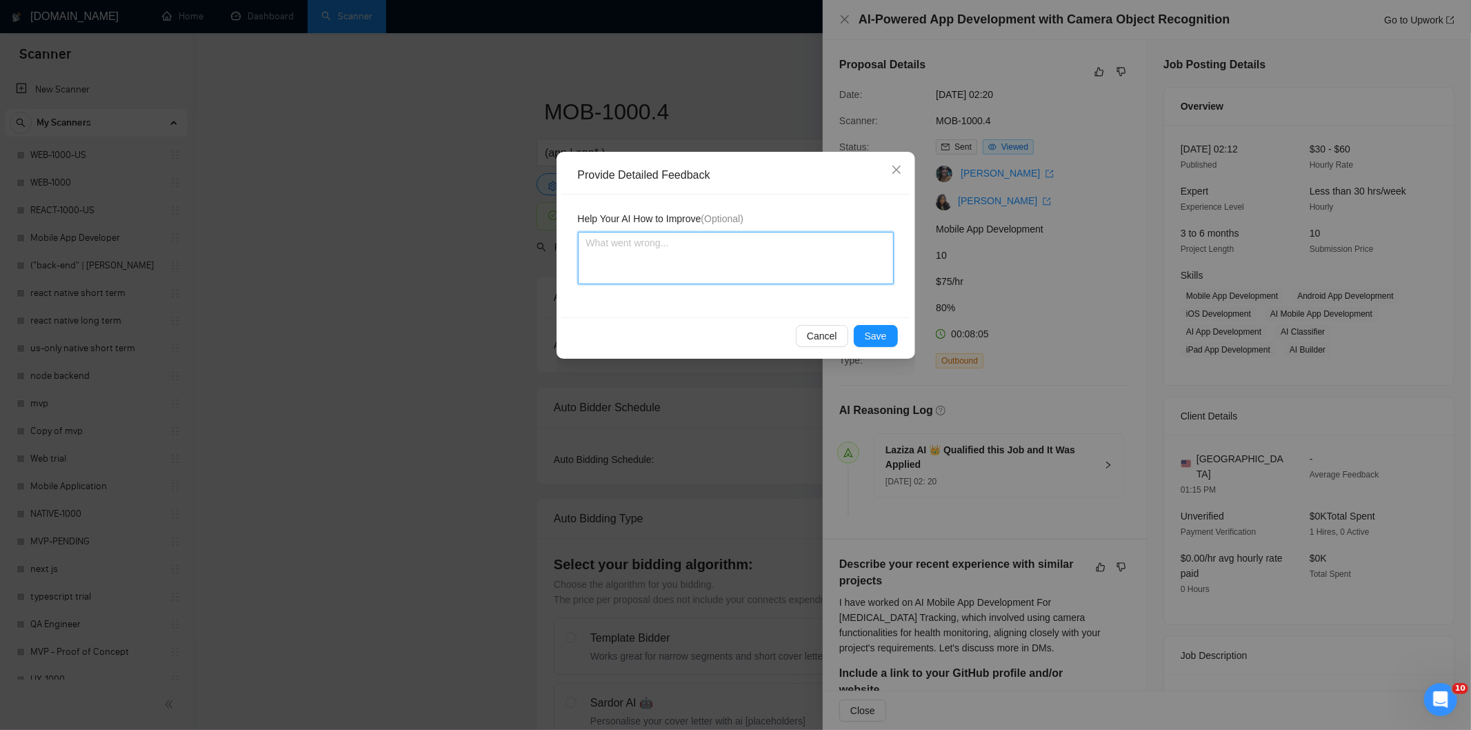
click at [839, 281] on textarea at bounding box center [736, 258] width 316 height 52
paste textarea "Good fit — the project is greenfield (no existing code), welcomes agencies, use…"
type textarea "Good fit — the project is greenfield (no existing code), welcomes agencies, use…"
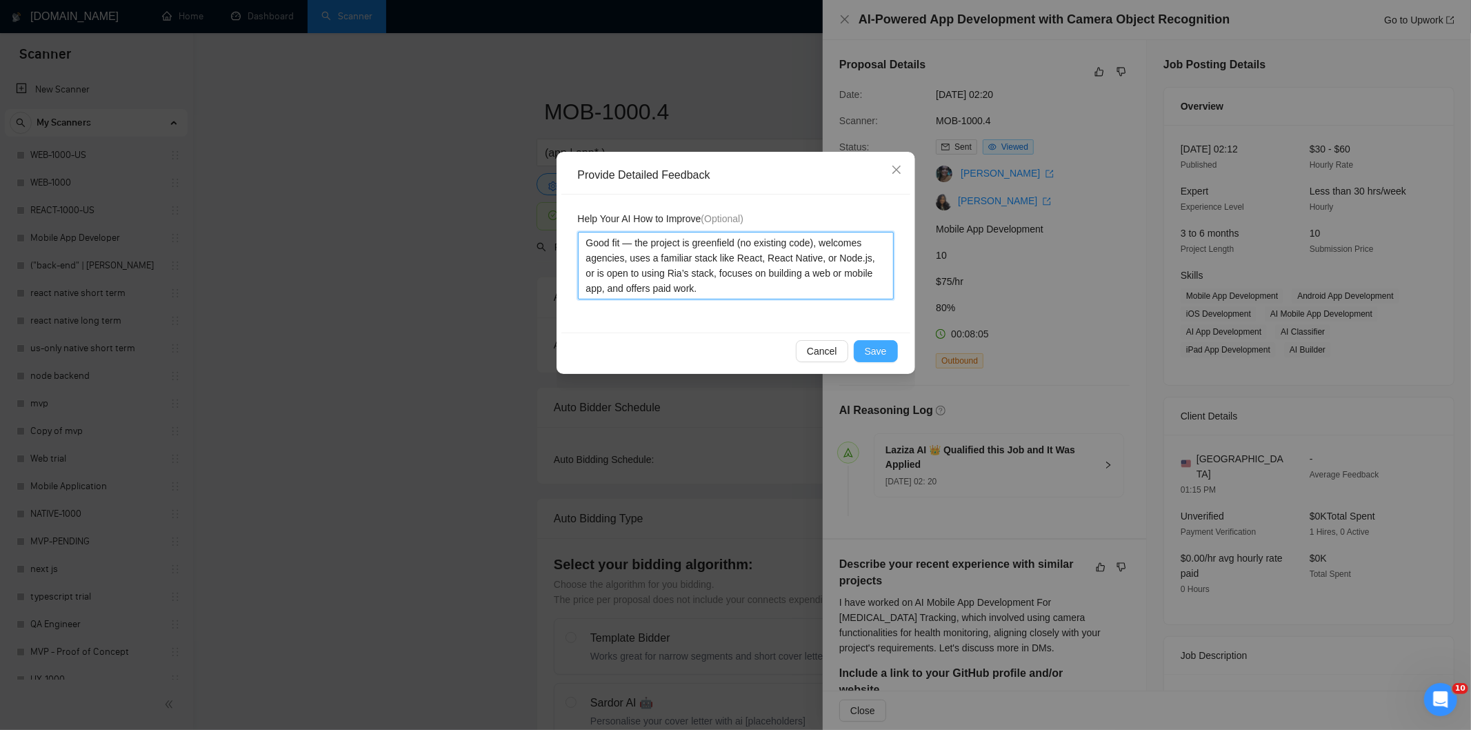
type textarea "Good fit — the project is greenfield (no existing code), welcomes agencies, use…"
click at [869, 350] on span "Save" at bounding box center [876, 350] width 22 height 15
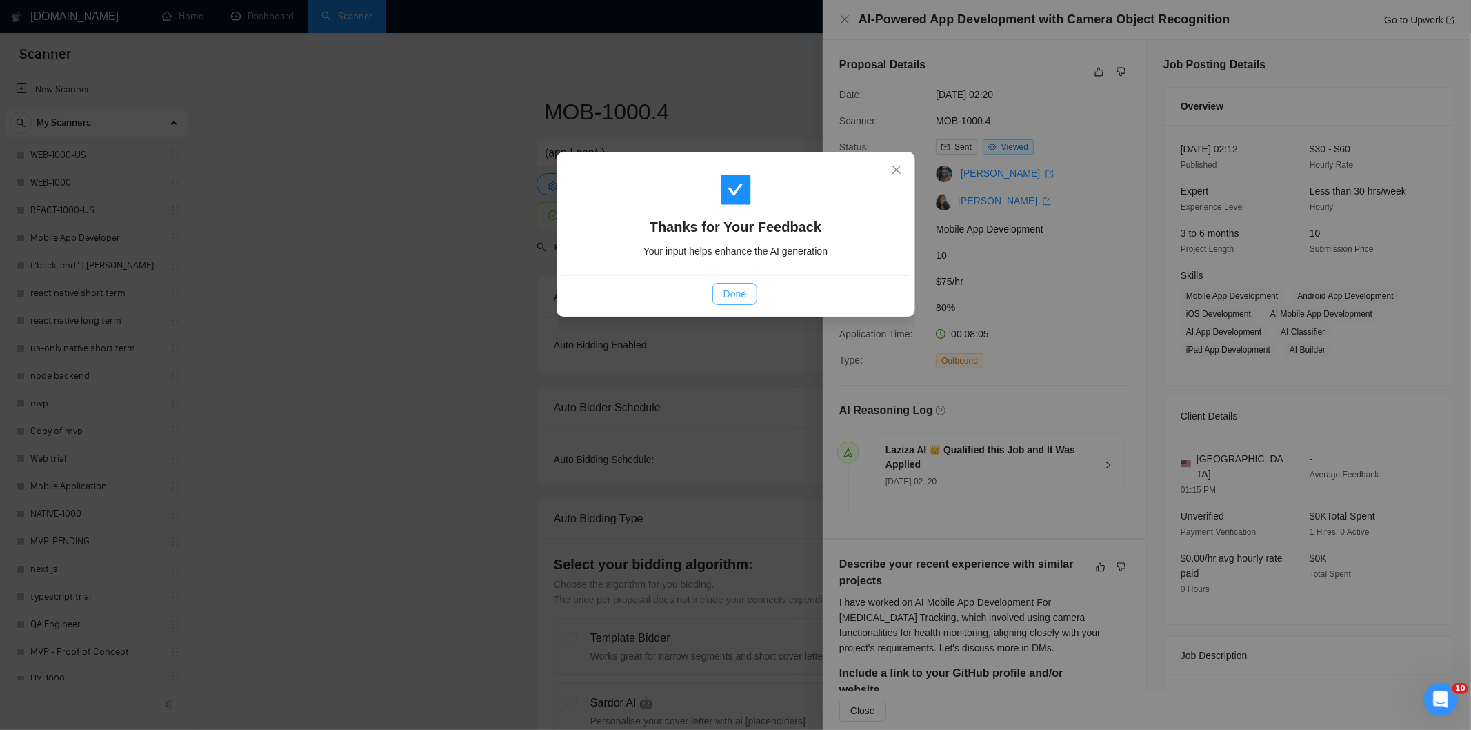
click at [749, 295] on button "Done" at bounding box center [735, 294] width 45 height 22
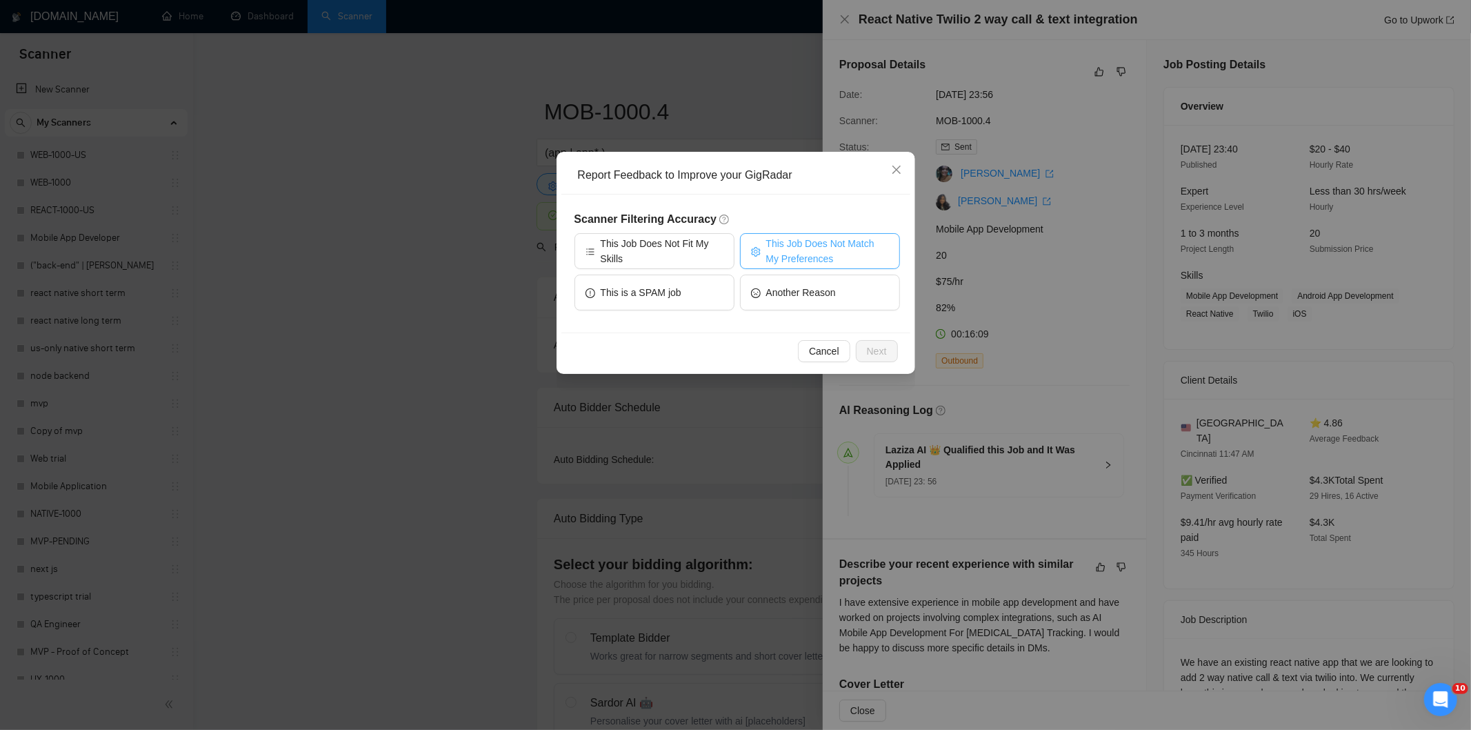
click at [828, 259] on span "This Job Does Not Match My Preferences" at bounding box center [827, 251] width 123 height 30
click at [876, 349] on span "Next" at bounding box center [877, 350] width 20 height 15
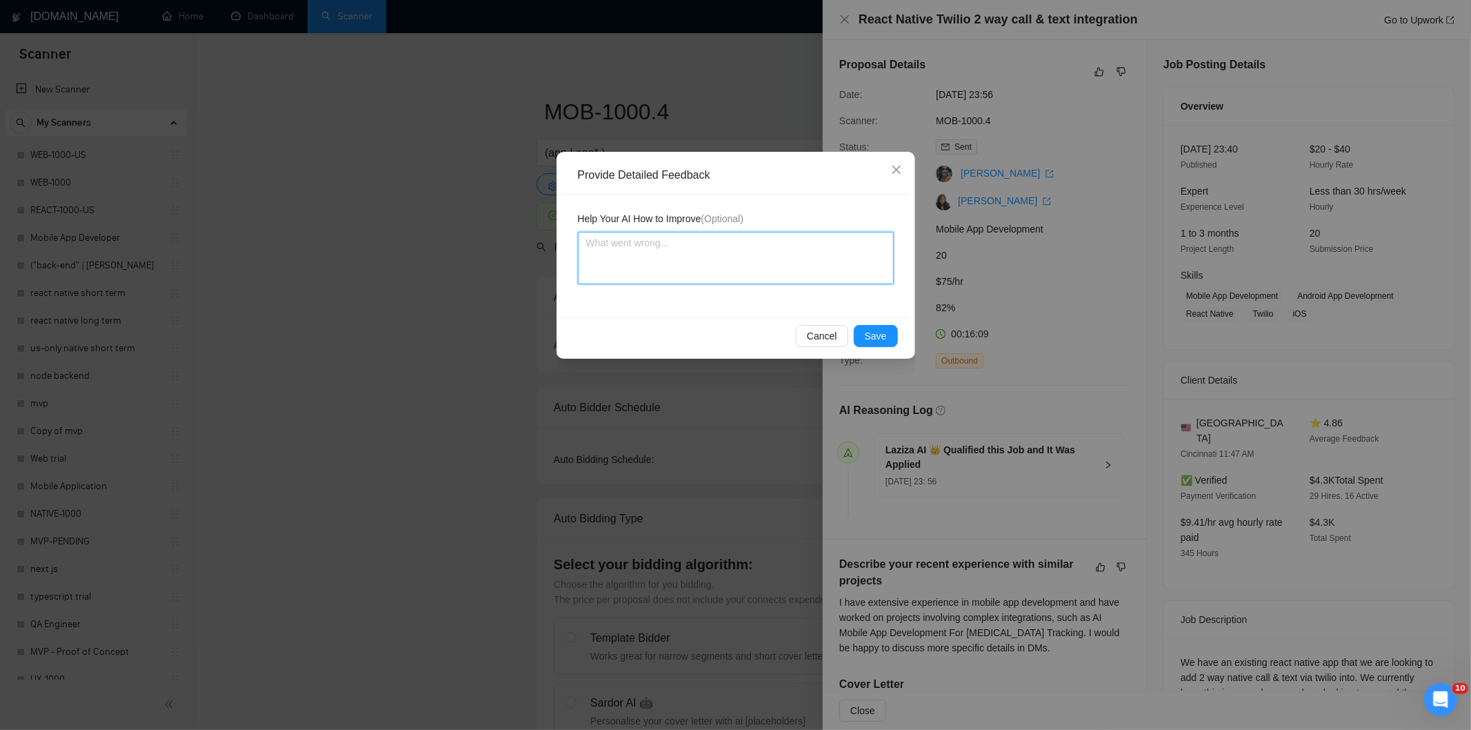
click at [816, 263] on textarea at bounding box center [736, 258] width 316 height 52
paste textarea "Not a fit — the description suggests an existing codebase, but Ria only works o…"
type textarea "Not a fit — the description suggests an existing codebase, but Ria only works o…"
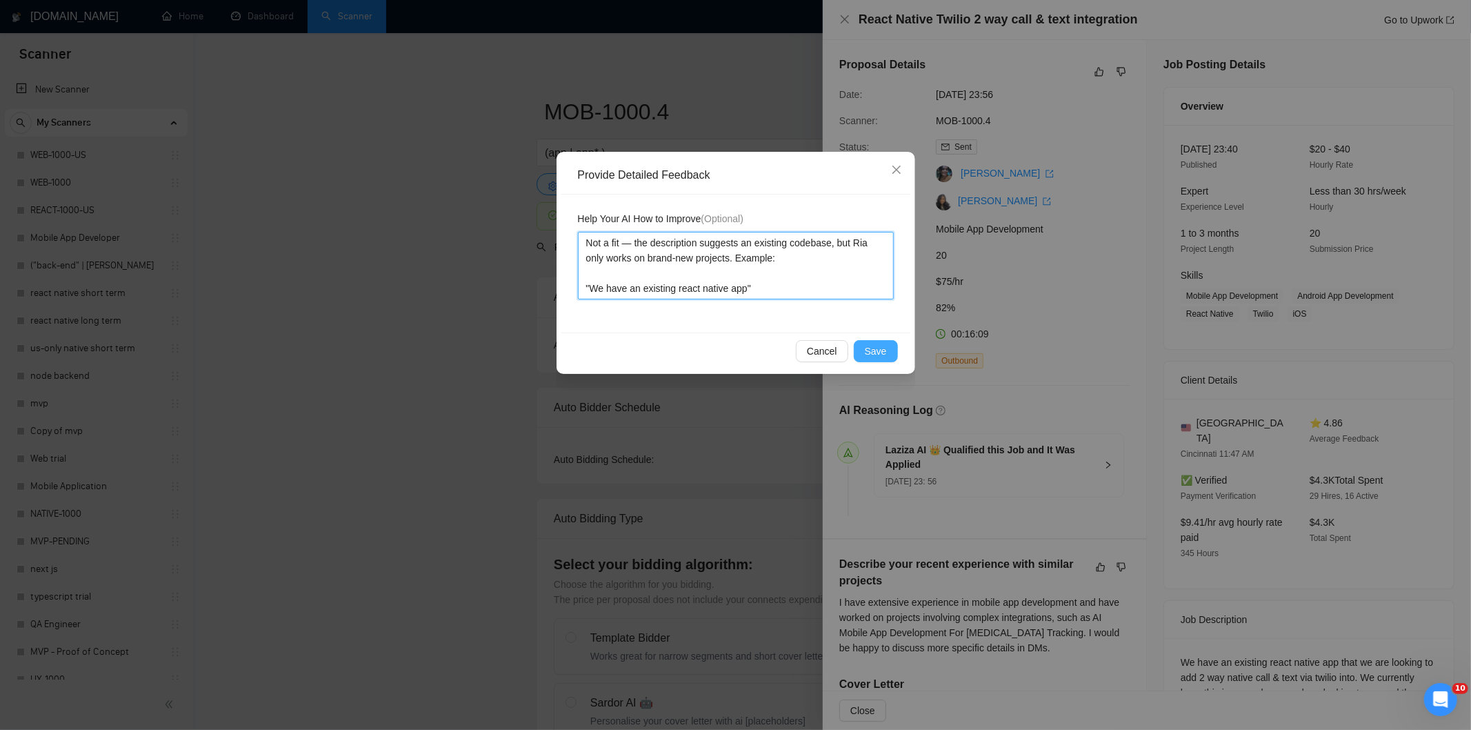
type textarea "Not a fit — the description suggests an existing codebase, but Ria only works o…"
click at [897, 346] on button "Save" at bounding box center [876, 351] width 44 height 22
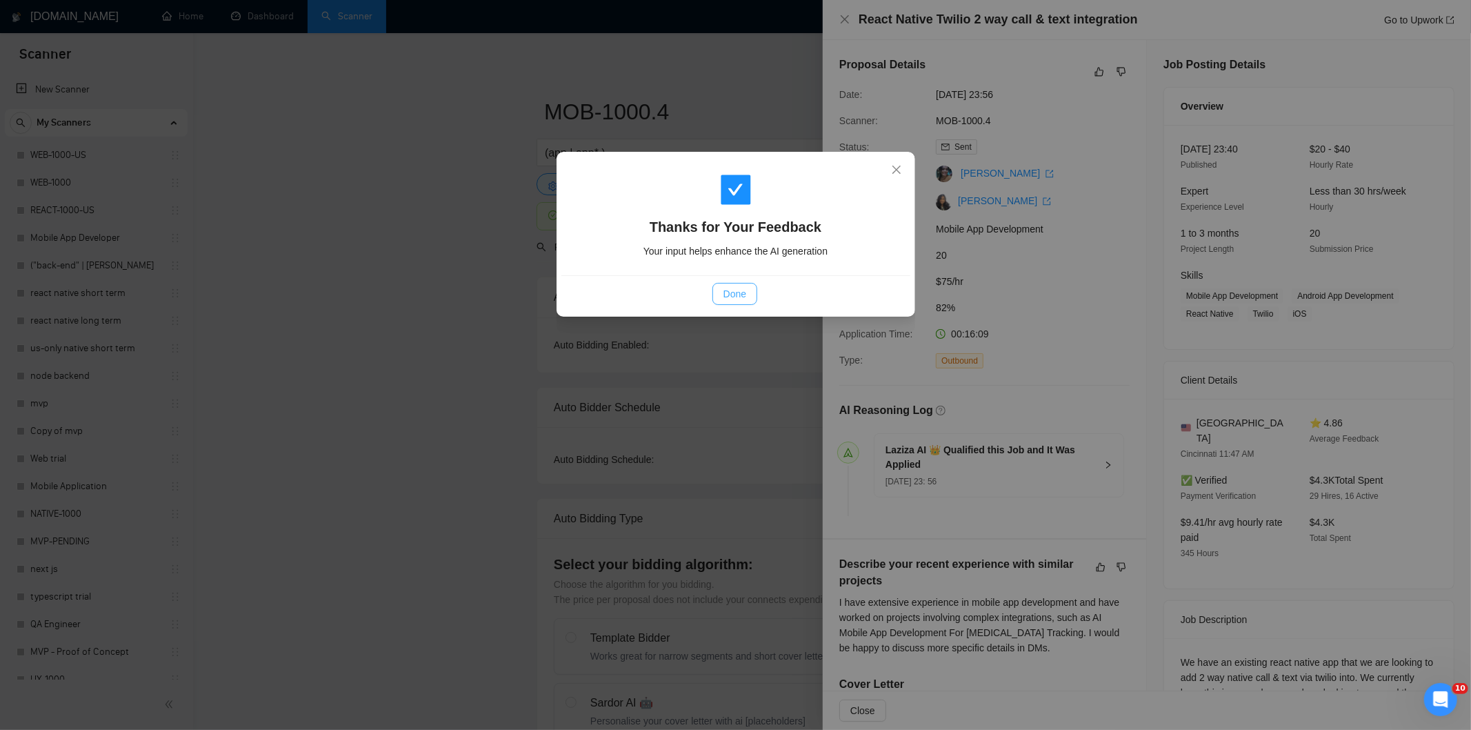
click at [756, 291] on button "Done" at bounding box center [735, 294] width 45 height 22
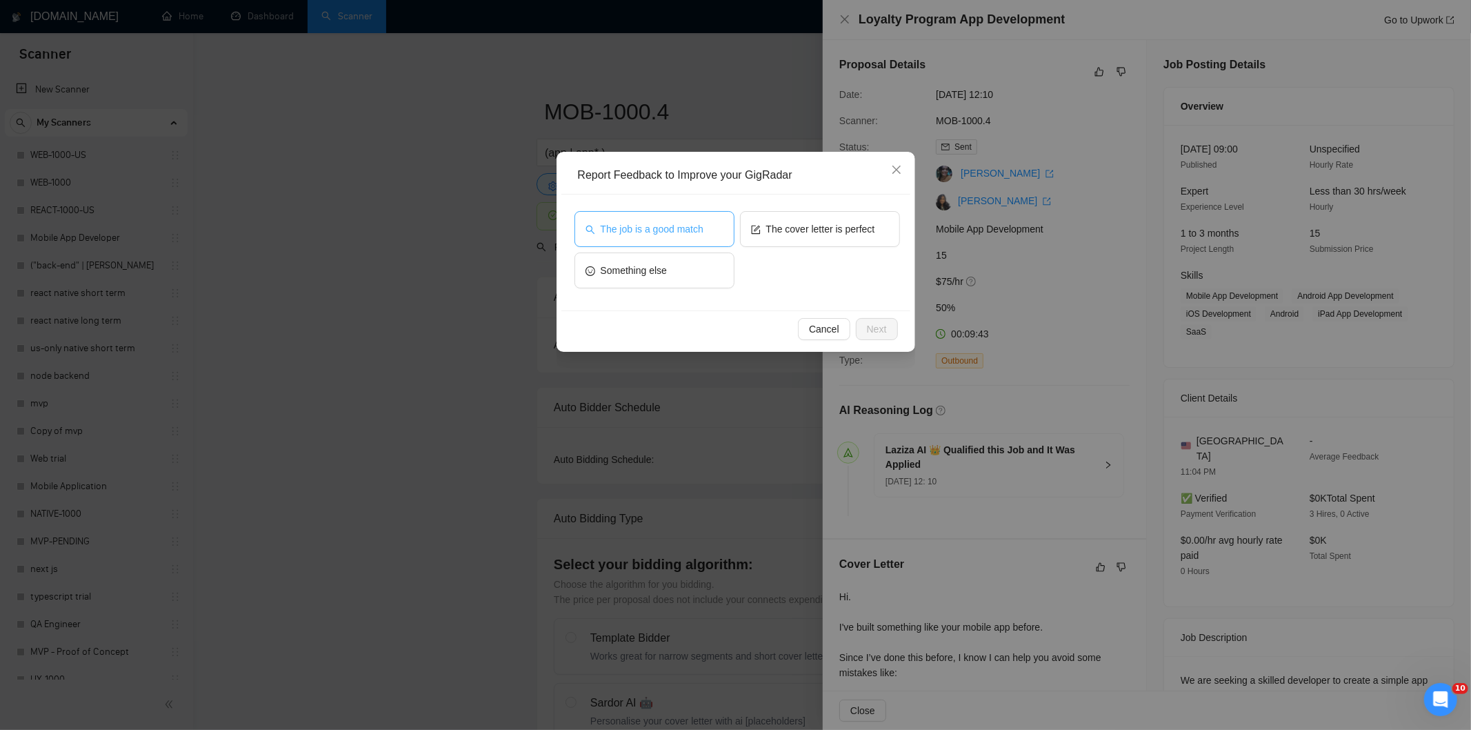
click at [688, 236] on span "The job is a good match" at bounding box center [652, 228] width 103 height 15
click at [890, 331] on button "Next" at bounding box center [877, 329] width 42 height 22
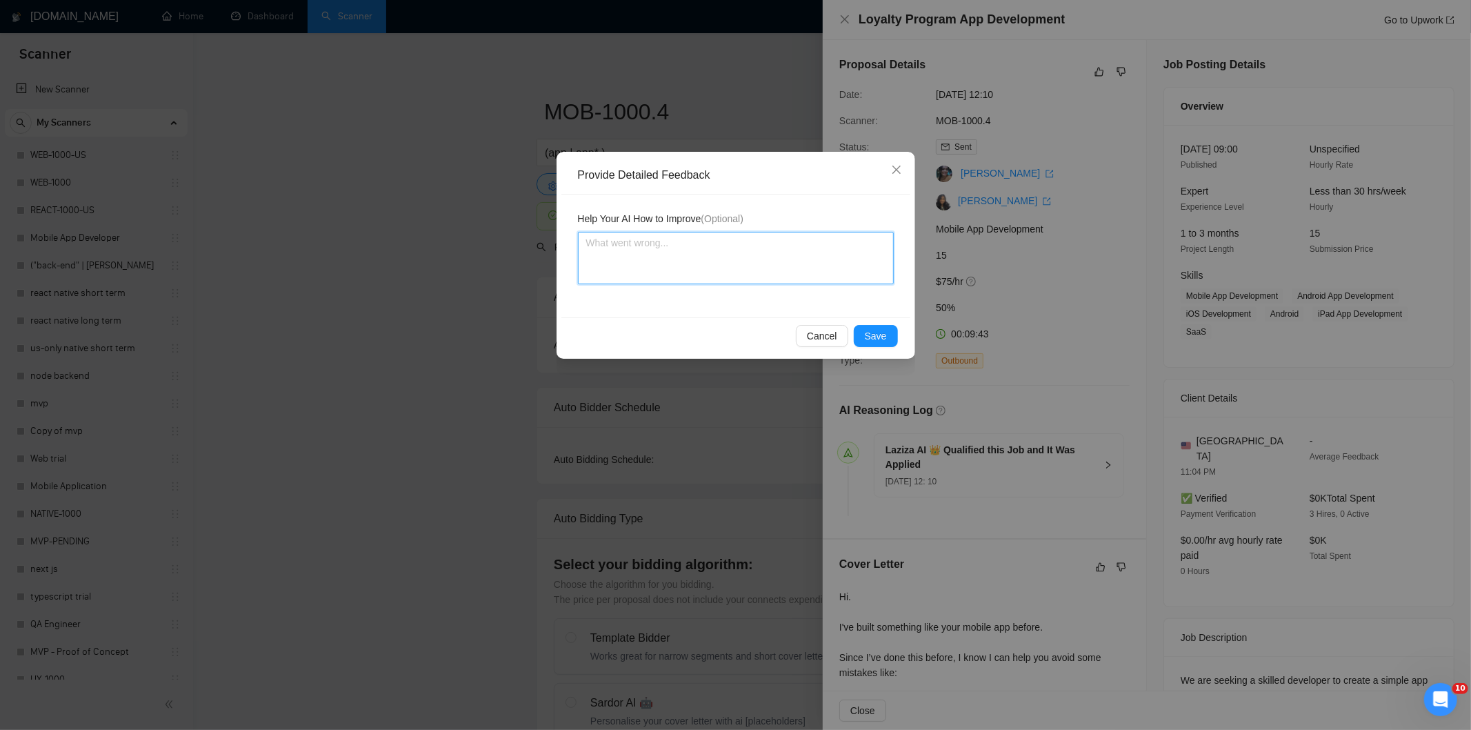
click at [790, 252] on textarea at bounding box center [736, 258] width 316 height 52
paste textarea "Good fit — the project is greenfield (no existing code), welcomes agencies, use…"
type textarea "Good fit — the project is greenfield (no existing code), welcomes agencies, use…"
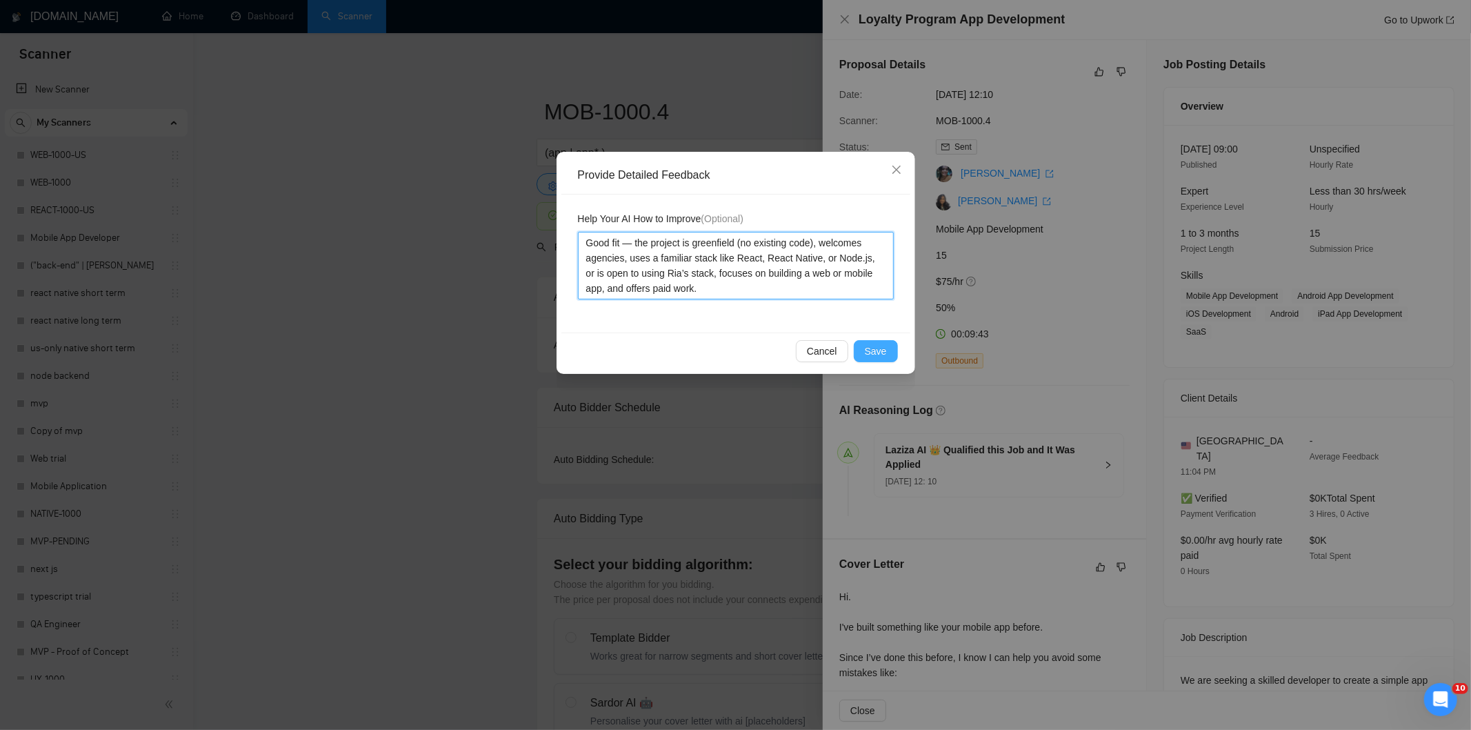
type textarea "Good fit — the project is greenfield (no existing code), welcomes agencies, use…"
click at [878, 352] on span "Save" at bounding box center [876, 350] width 22 height 15
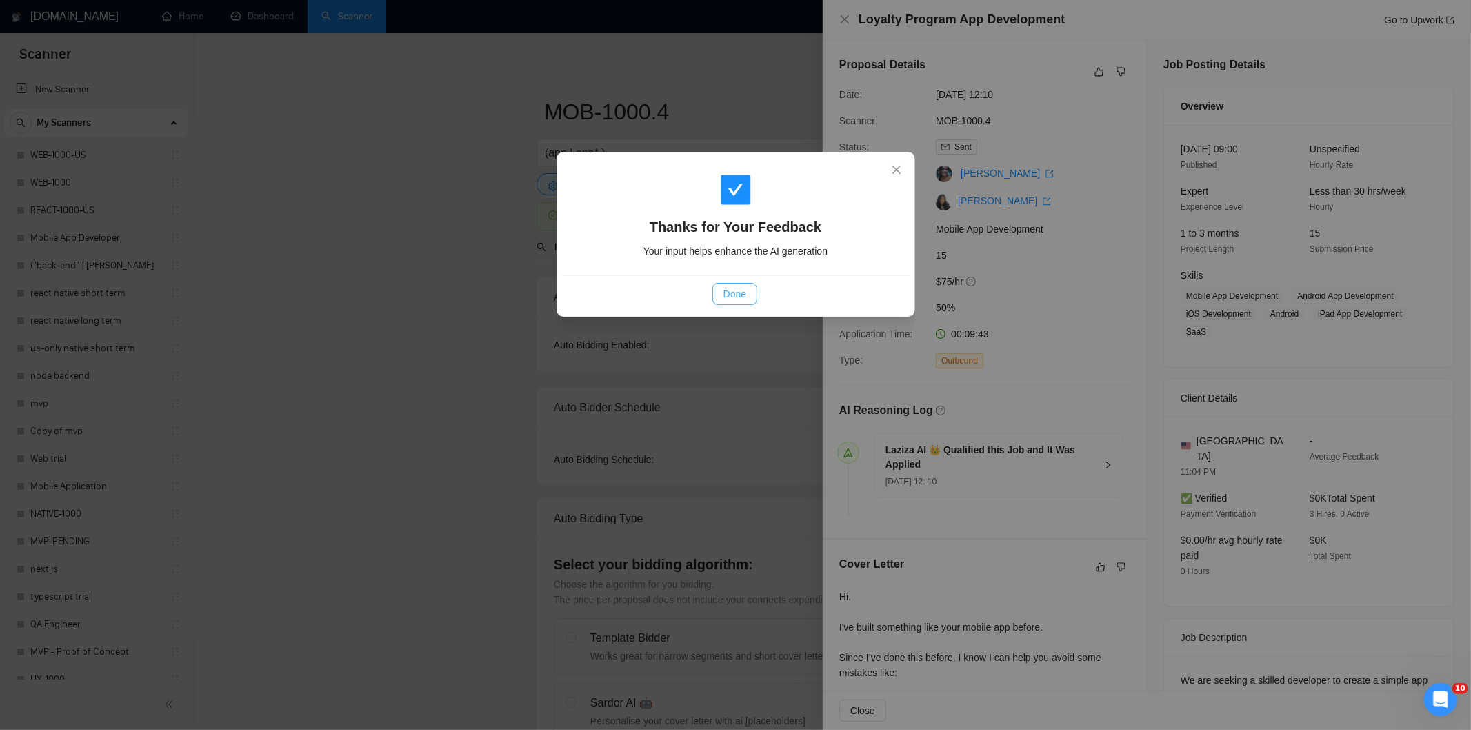
click at [747, 294] on button "Done" at bounding box center [735, 294] width 45 height 22
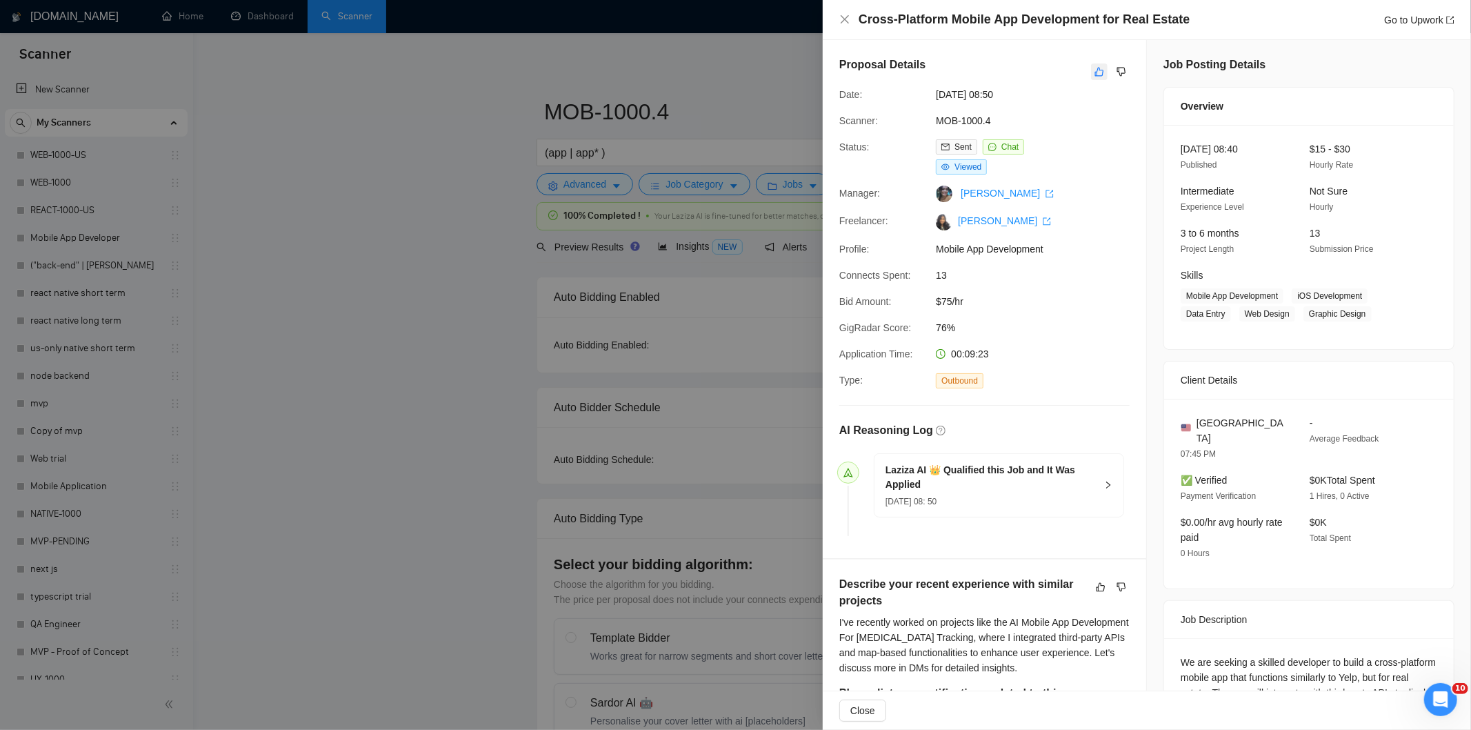
click at [1095, 71] on icon "like" at bounding box center [1100, 71] width 10 height 11
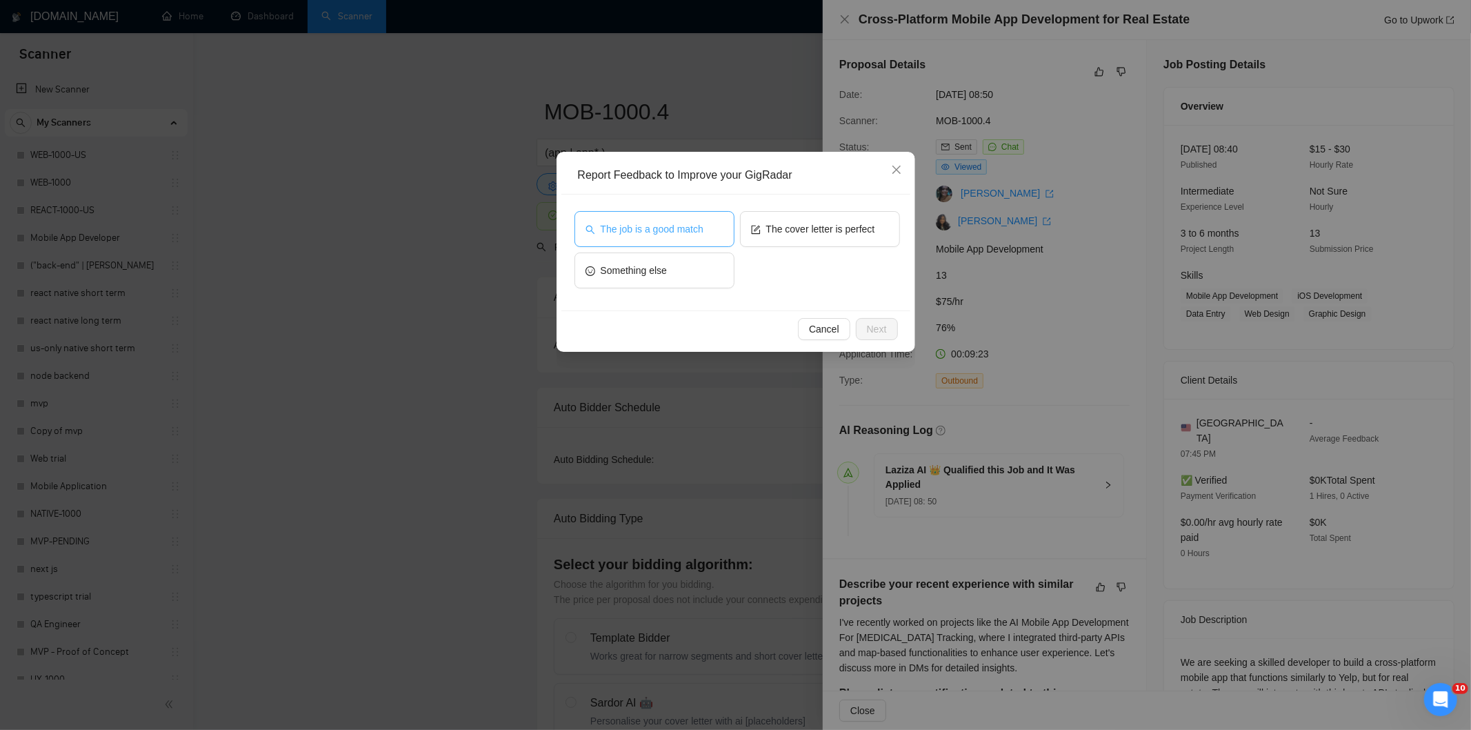
drag, startPoint x: 643, startPoint y: 230, endPoint x: 743, endPoint y: 273, distance: 108.8
click at [643, 231] on span "The job is a good match" at bounding box center [652, 228] width 103 height 15
click at [888, 320] on button "Next" at bounding box center [877, 329] width 42 height 22
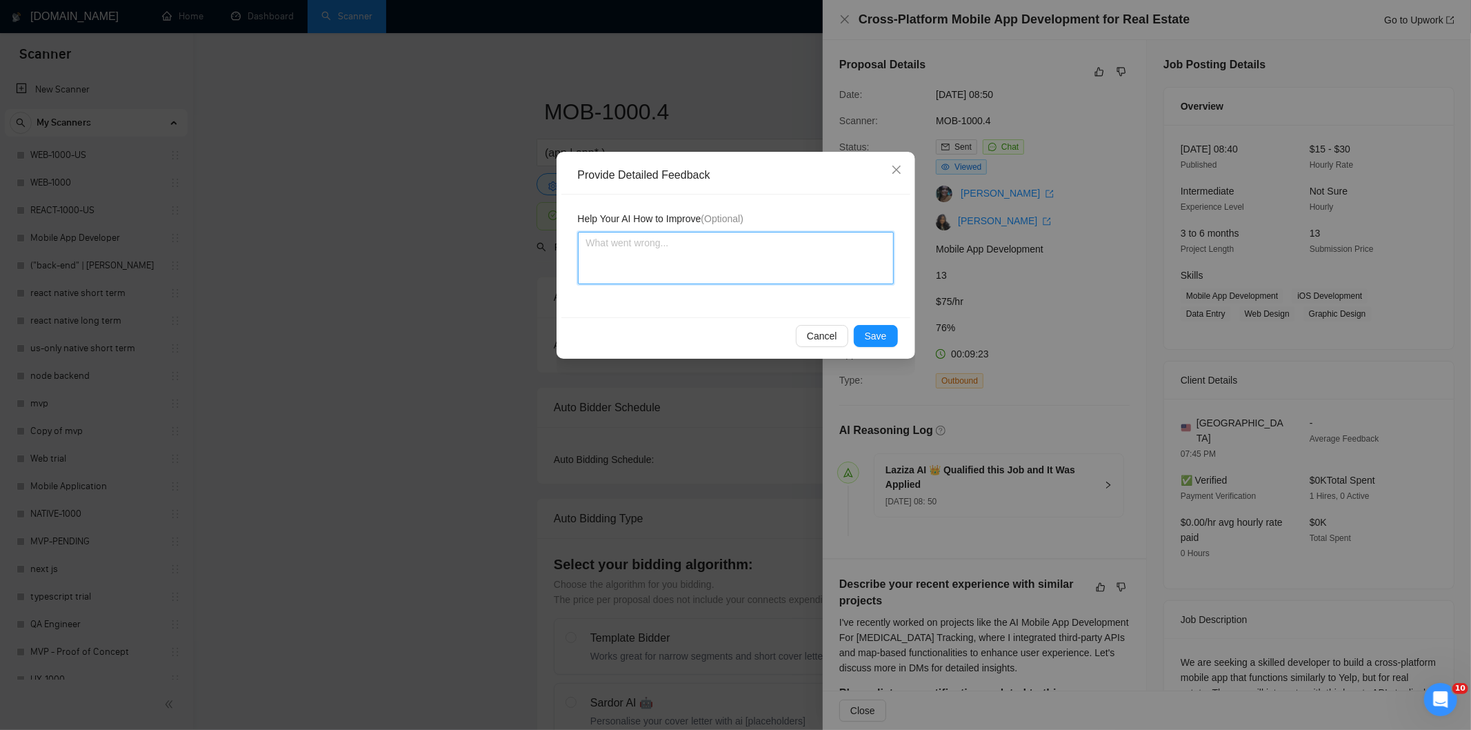
click at [799, 268] on textarea at bounding box center [736, 258] width 316 height 52
paste textarea "Good fit — the project is greenfield (no existing code), welcomes agencies, use…"
type textarea "Good fit — the project is greenfield (no existing code), welcomes agencies, use…"
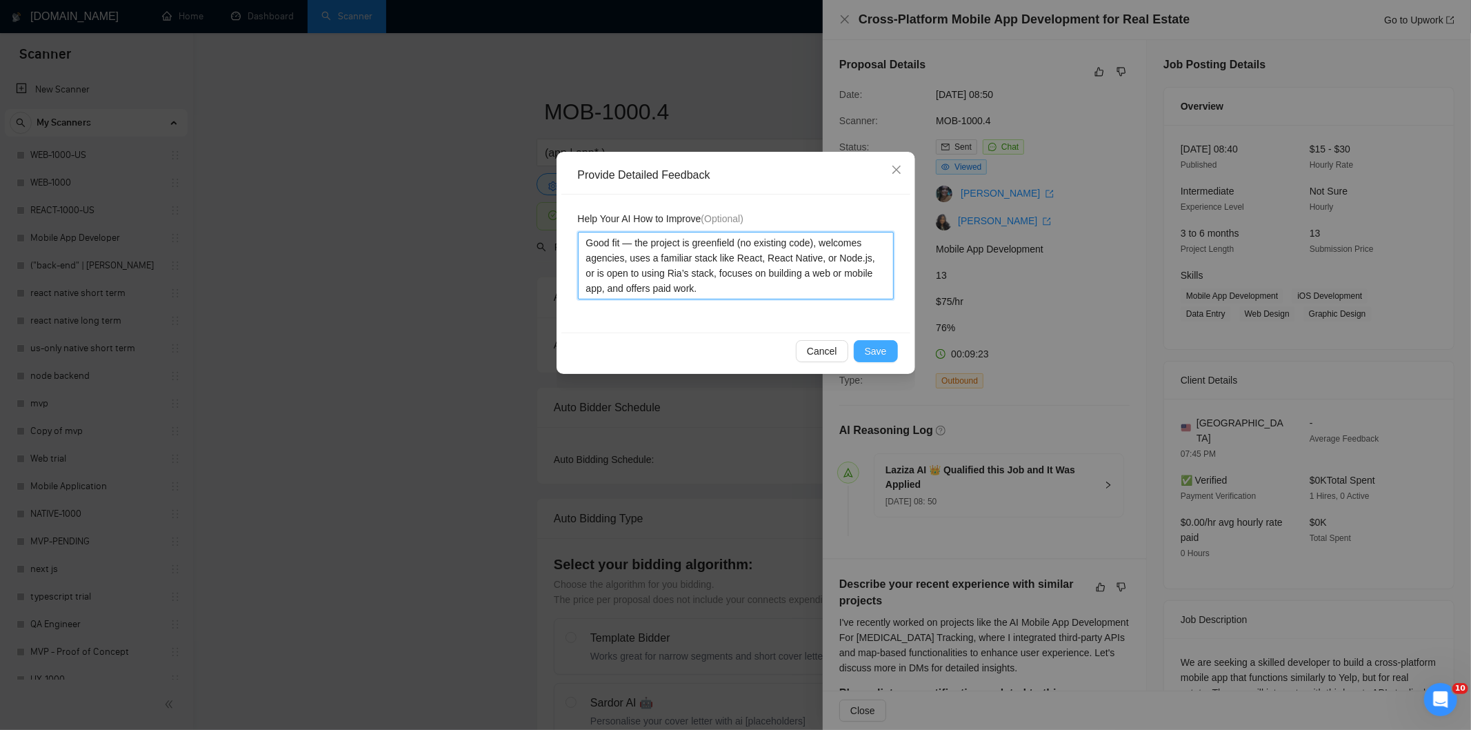
type textarea "Good fit — the project is greenfield (no existing code), welcomes agencies, use…"
click at [881, 343] on span "Save" at bounding box center [876, 350] width 22 height 15
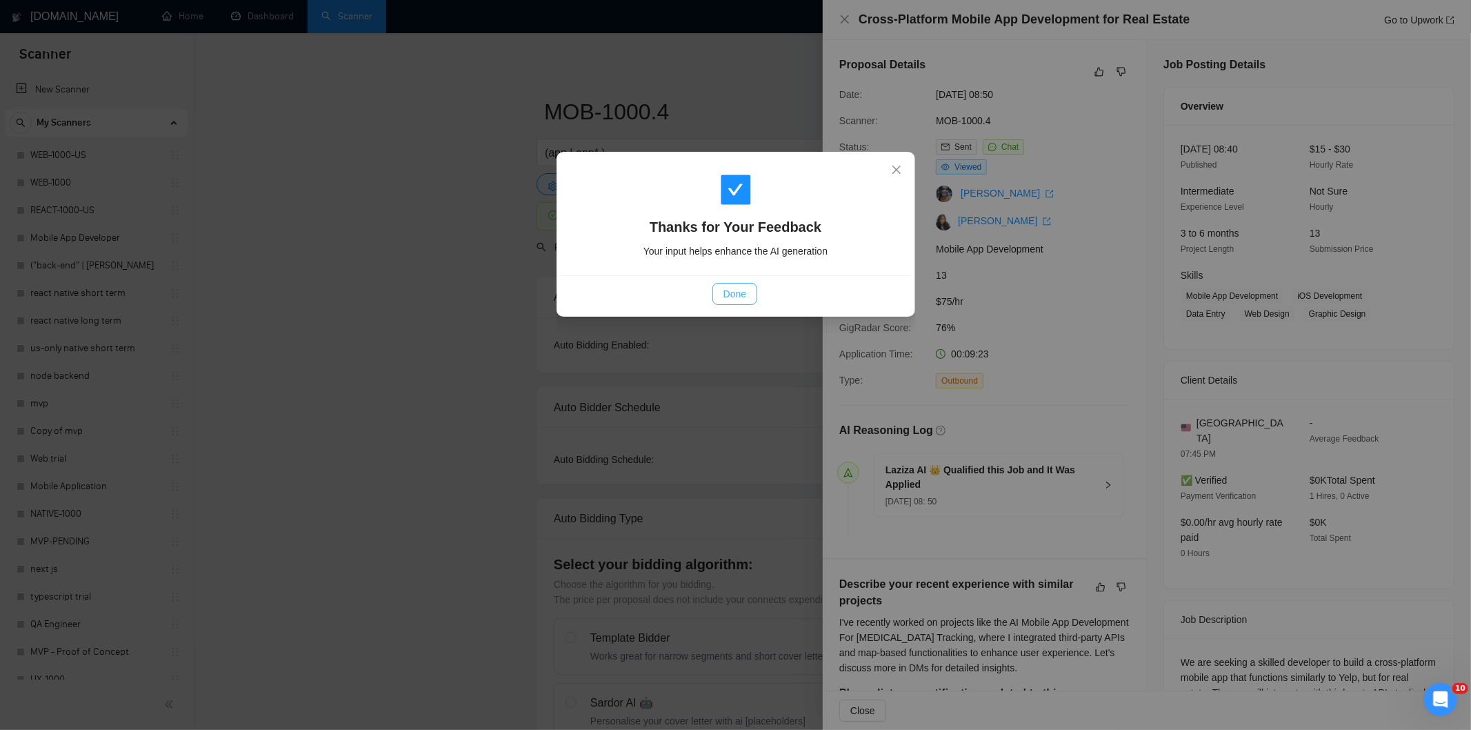
click at [740, 292] on span "Done" at bounding box center [735, 293] width 23 height 15
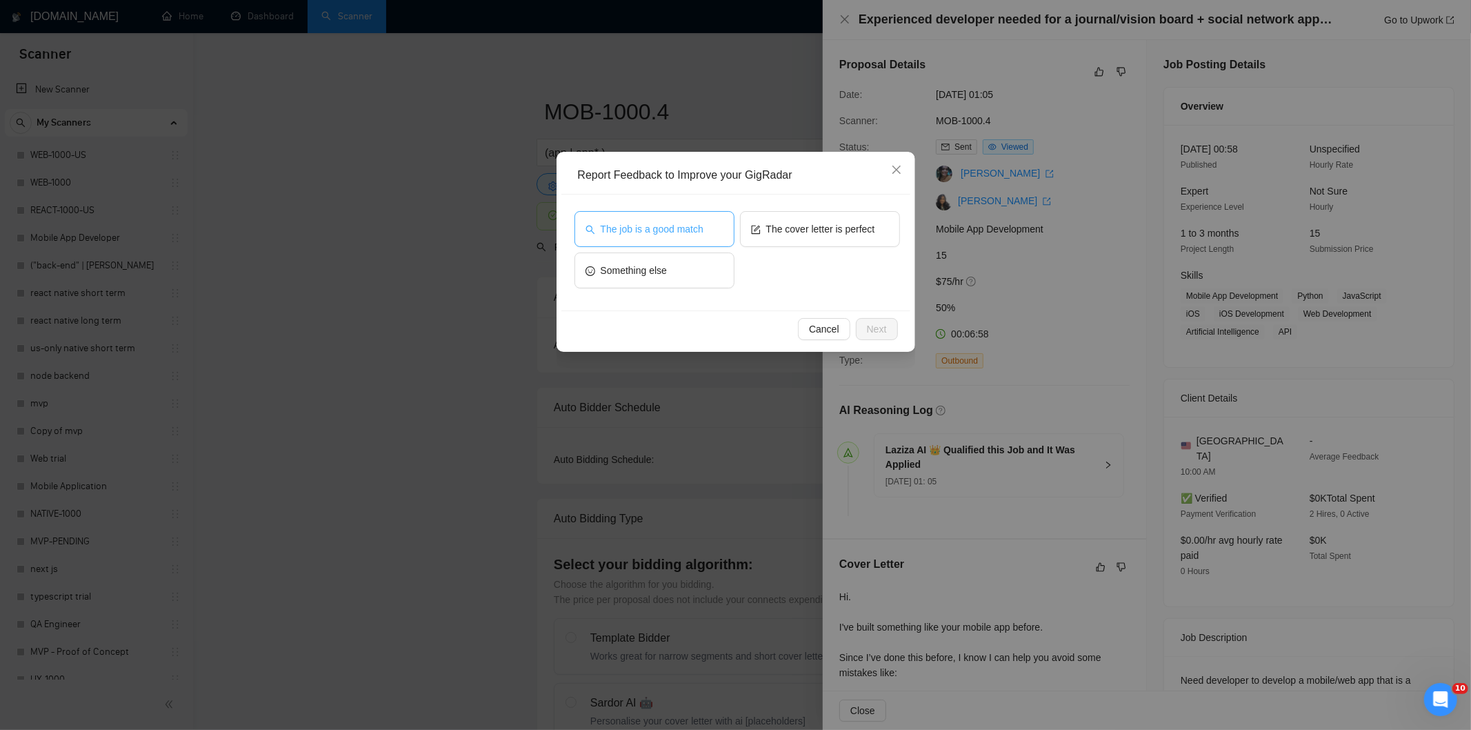
click at [688, 232] on span "The job is a good match" at bounding box center [652, 228] width 103 height 15
click at [880, 335] on span "Next" at bounding box center [877, 328] width 20 height 15
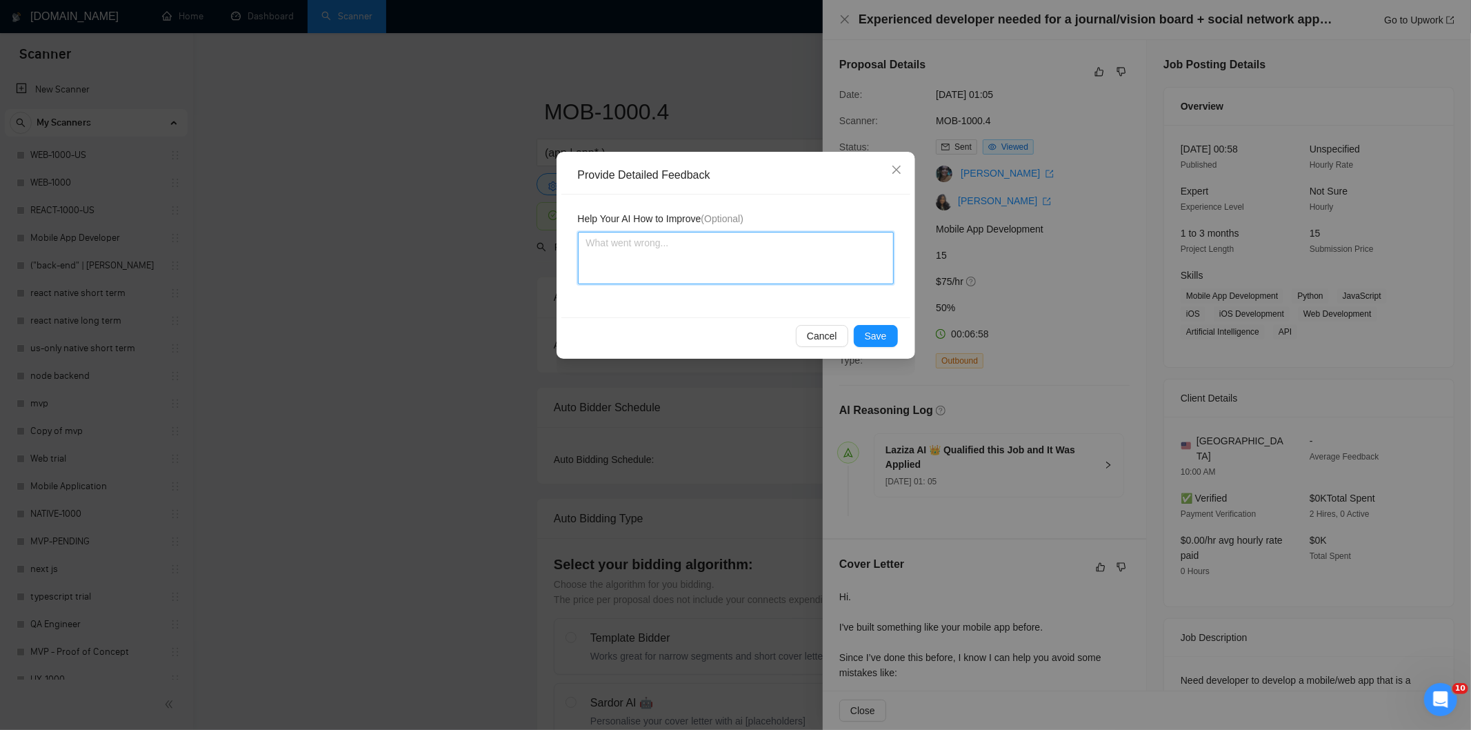
click at [837, 270] on textarea at bounding box center [736, 258] width 316 height 52
paste textarea "Good fit — the project is greenfield (no existing code), welcomes agencies, use…"
type textarea "Good fit — the project is greenfield (no existing code), welcomes agencies, use…"
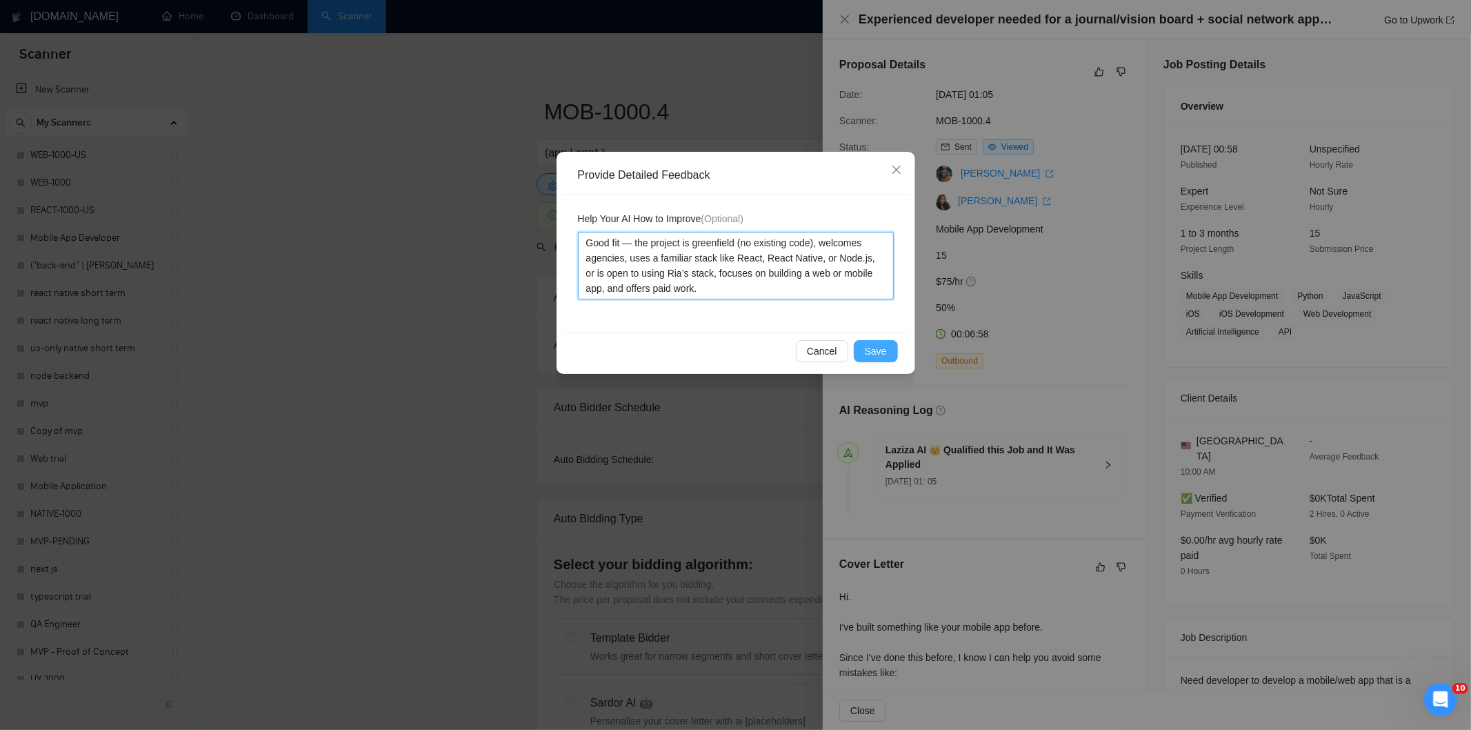
type textarea "Good fit — the project is greenfield (no existing code), welcomes agencies, use…"
click at [876, 360] on button "Save" at bounding box center [876, 351] width 44 height 22
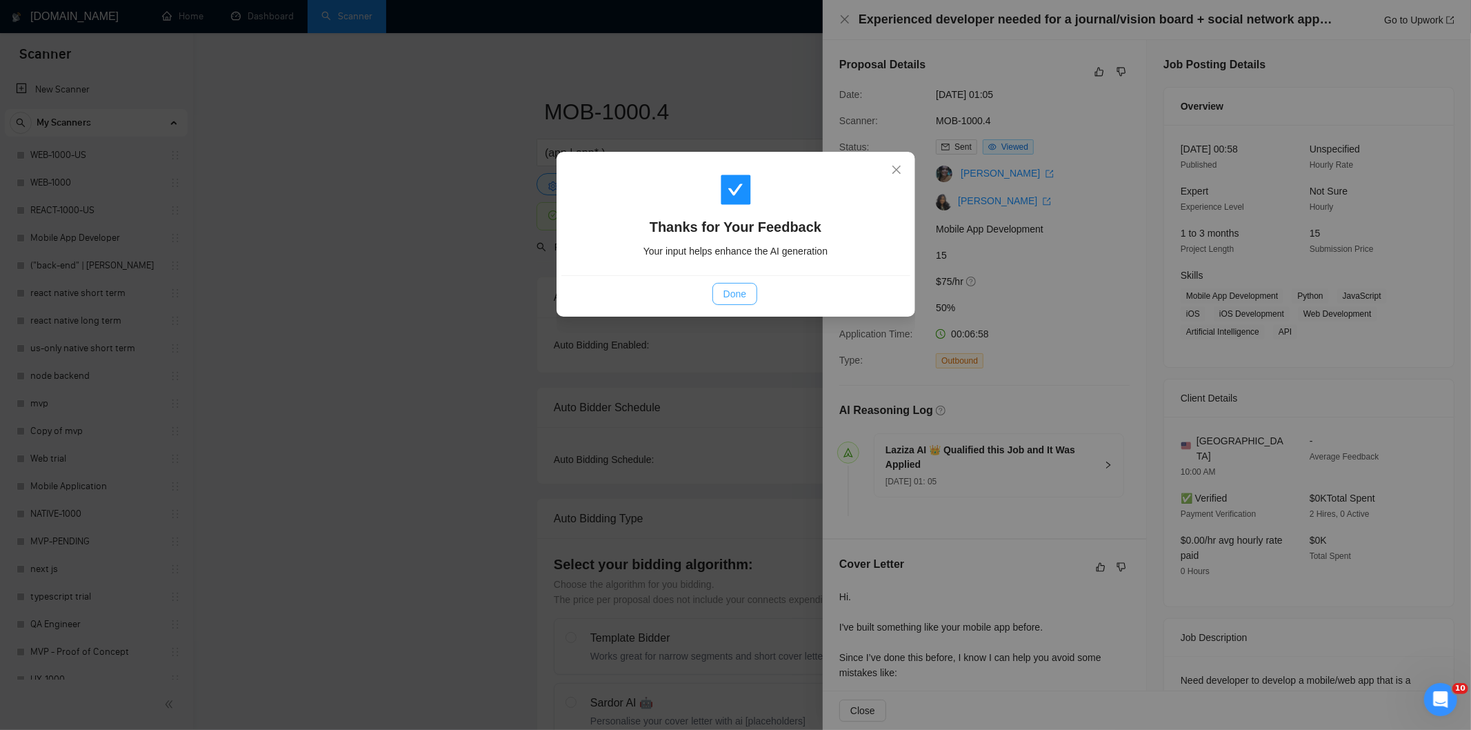
click at [739, 290] on span "Done" at bounding box center [735, 293] width 23 height 15
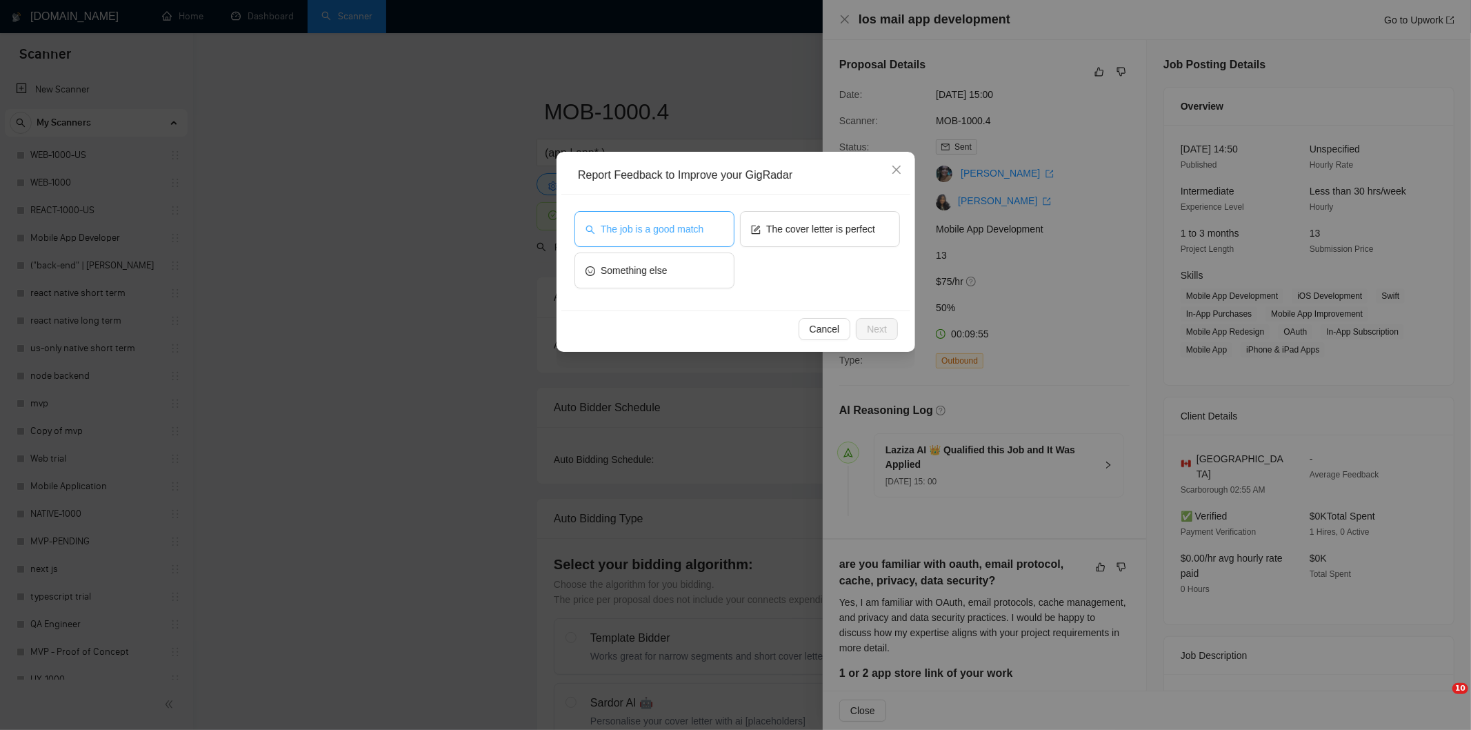
click at [671, 215] on button "The job is a good match" at bounding box center [655, 229] width 160 height 36
click at [884, 328] on span "Next" at bounding box center [877, 328] width 20 height 15
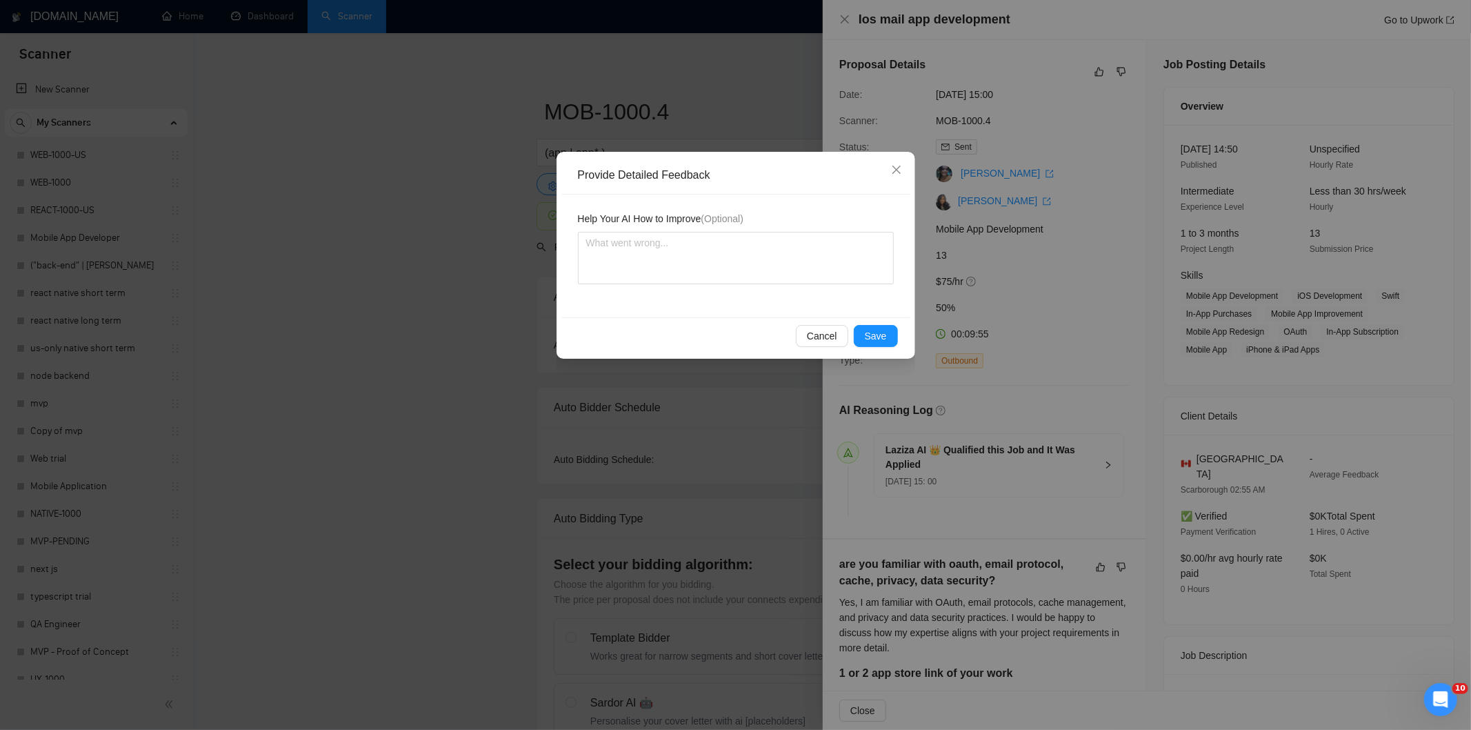
click at [790, 285] on div "Help Your AI How to Improve (Optional)" at bounding box center [735, 256] width 349 height 123
paste textarea "Good fit — the project is greenfield (no existing code), welcomes agencies, use…"
click at [789, 257] on textarea at bounding box center [736, 258] width 316 height 52
type textarea "Good fit — the project is greenfield (no existing code), welcomes agencies, use…"
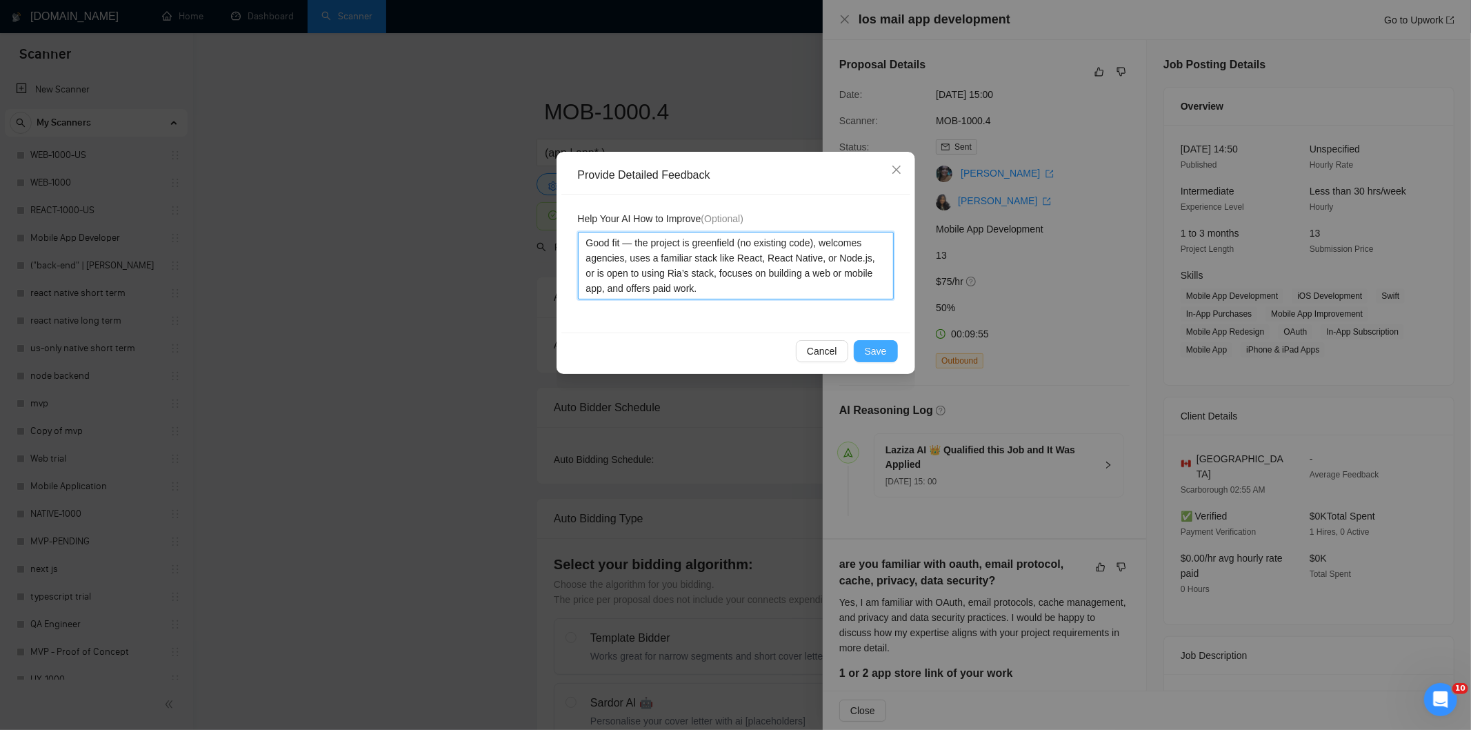
type textarea "Good fit — the project is greenfield (no existing code), welcomes agencies, use…"
click at [869, 348] on span "Save" at bounding box center [876, 350] width 22 height 15
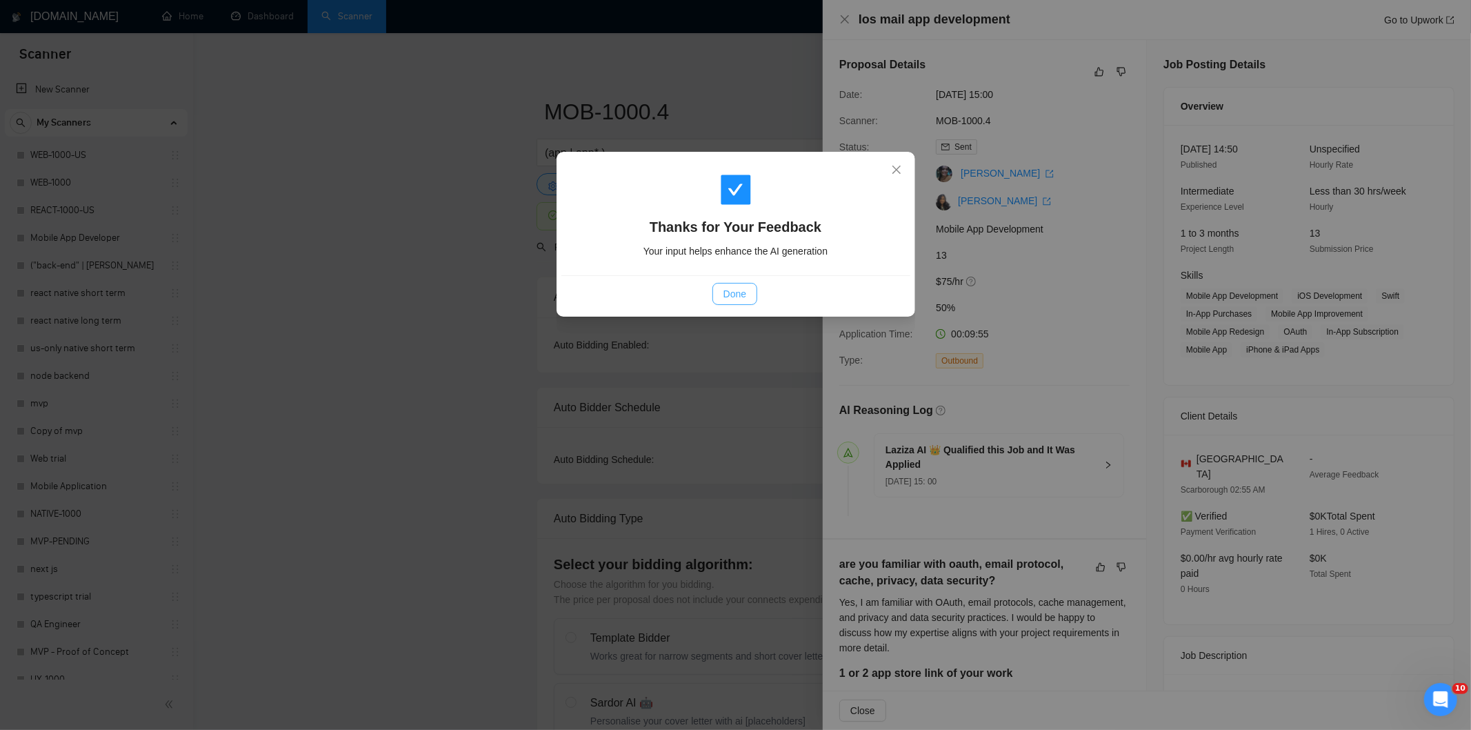
click at [748, 294] on button "Done" at bounding box center [735, 294] width 45 height 22
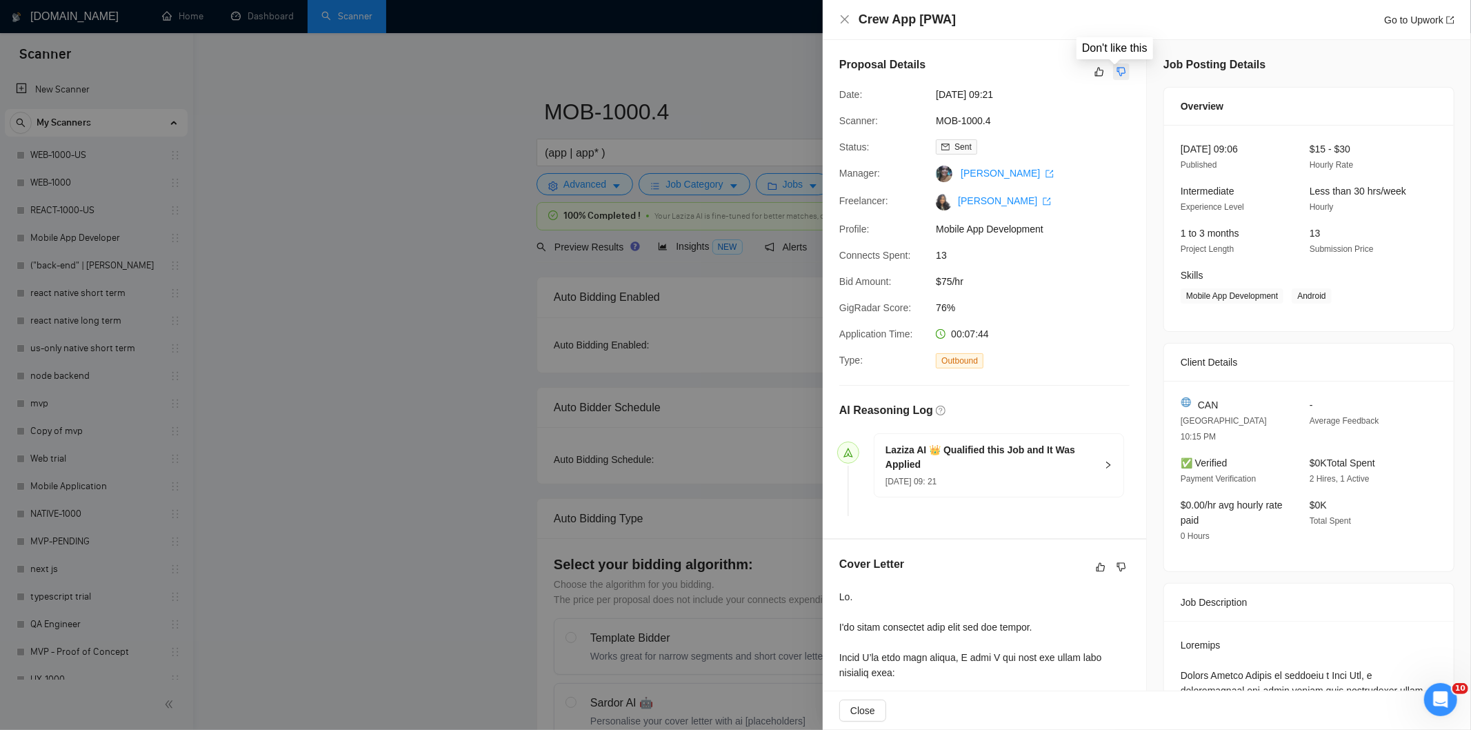
click at [1119, 70] on icon "dislike" at bounding box center [1121, 72] width 9 height 9
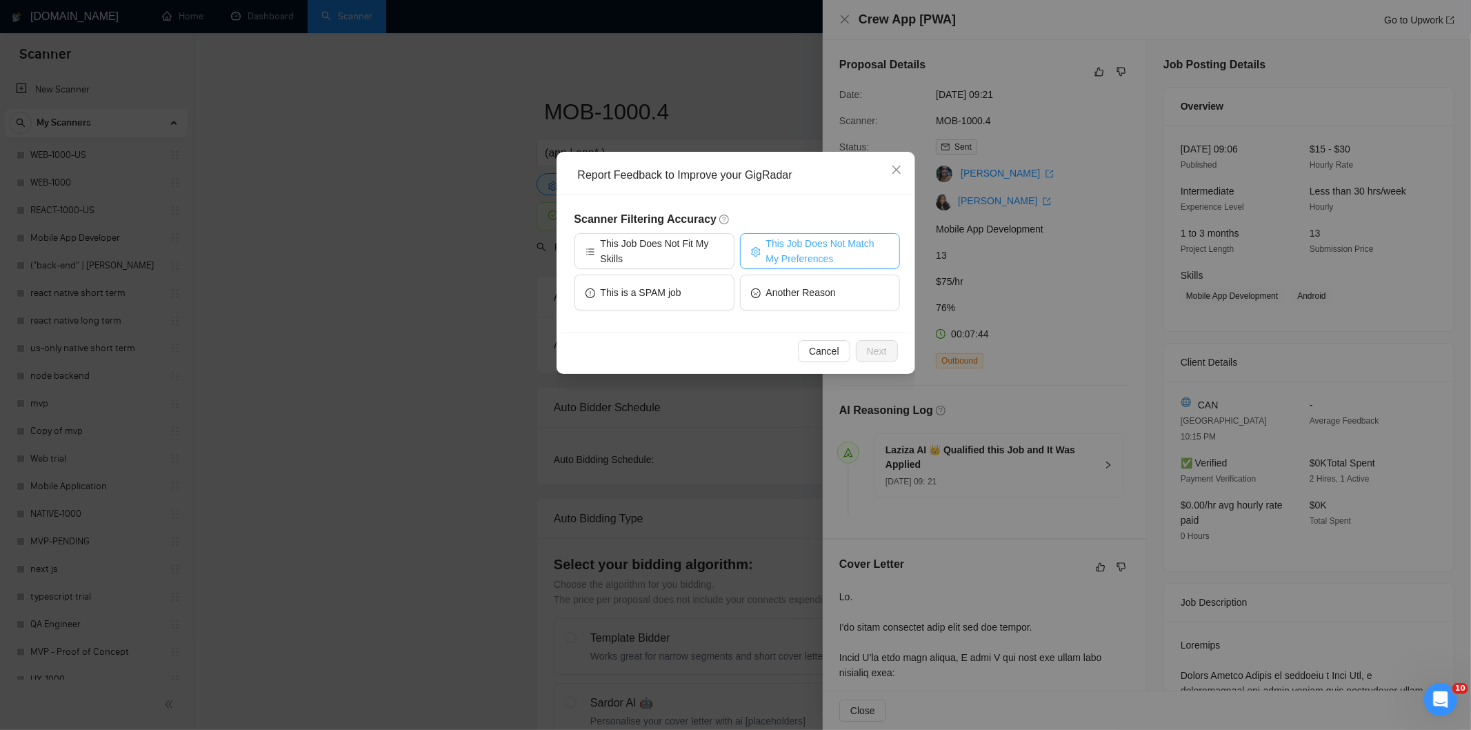
click at [852, 249] on span "This Job Does Not Match My Preferences" at bounding box center [827, 251] width 123 height 30
click at [893, 350] on button "Next" at bounding box center [877, 351] width 42 height 22
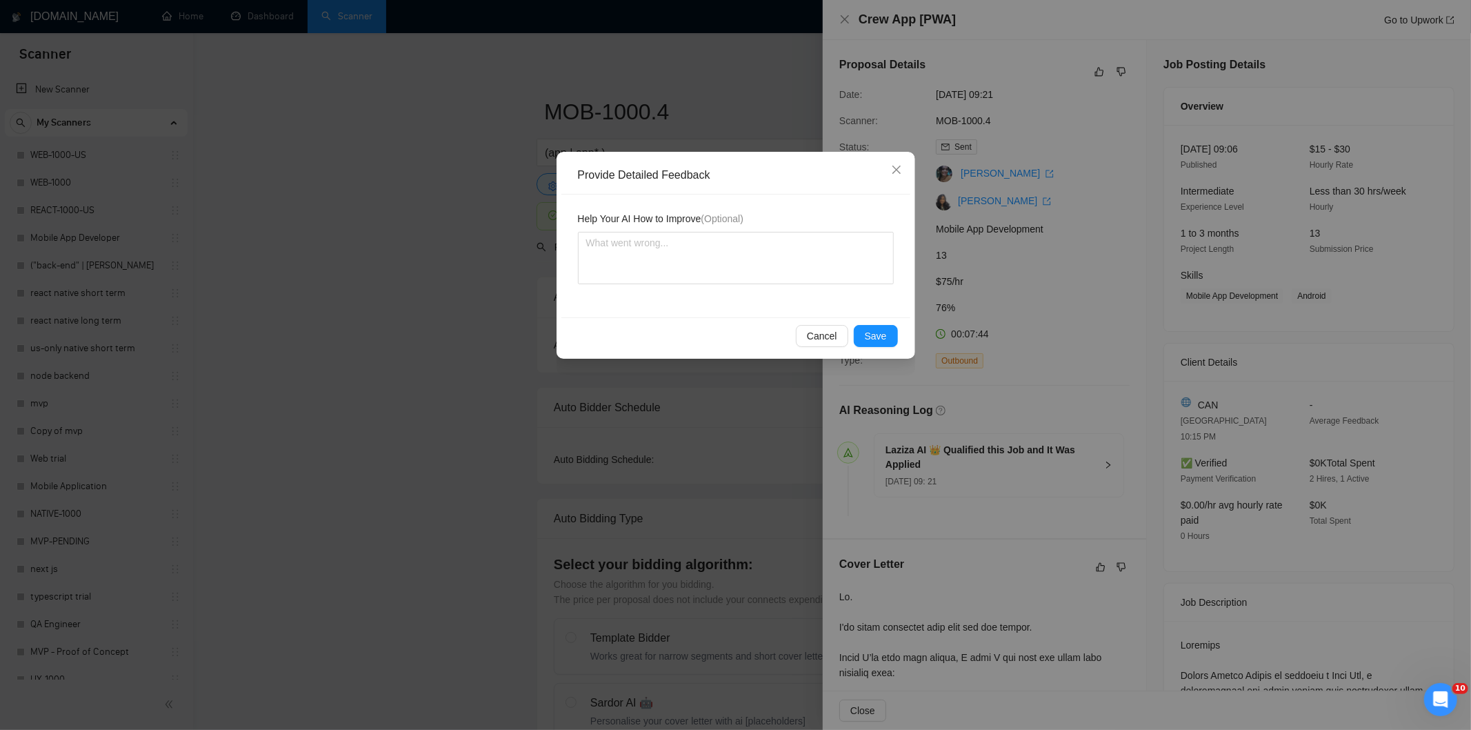
click at [782, 285] on div "Help Your AI How to Improve (Optional)" at bounding box center [735, 256] width 349 height 123
click at [776, 263] on textarea at bounding box center [736, 258] width 316 height 52
paste textarea "Not a fit — the description suggests an existing codebase, but Ria only works o…"
type textarea "Not a fit — the description suggests an existing codebase, but Ria only works o…"
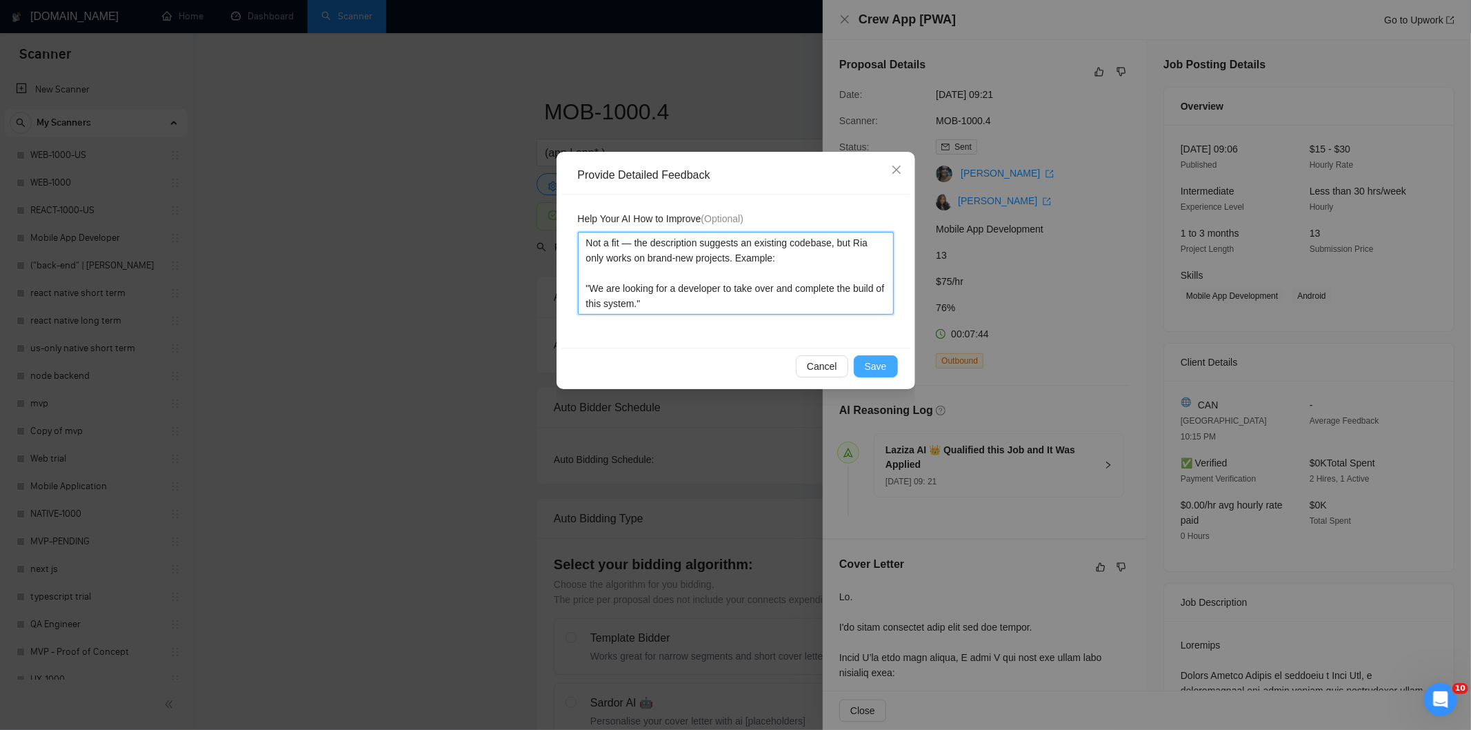
type textarea "Not a fit — the description suggests an existing codebase, but Ria only works o…"
click at [879, 364] on span "Save" at bounding box center [876, 366] width 22 height 15
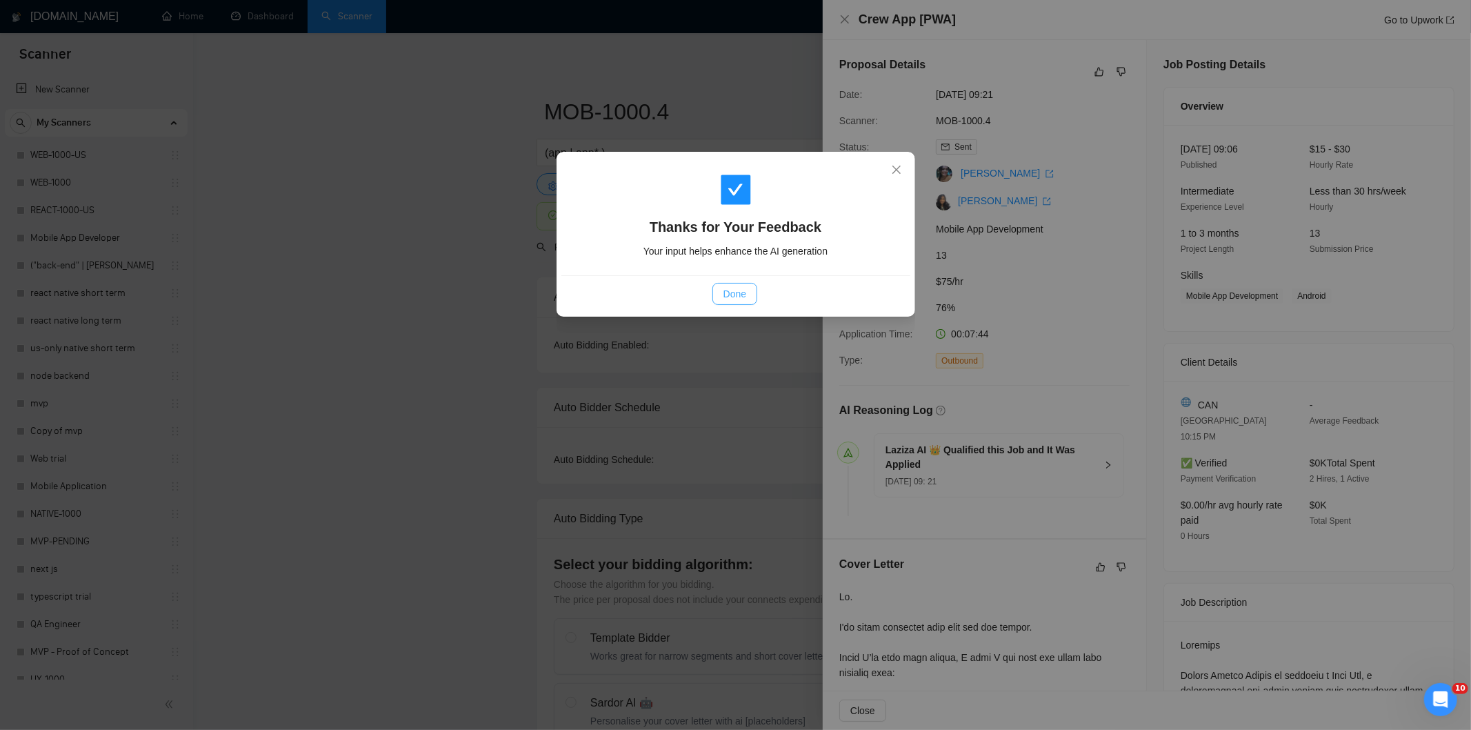
click at [732, 293] on span "Done" at bounding box center [735, 293] width 23 height 15
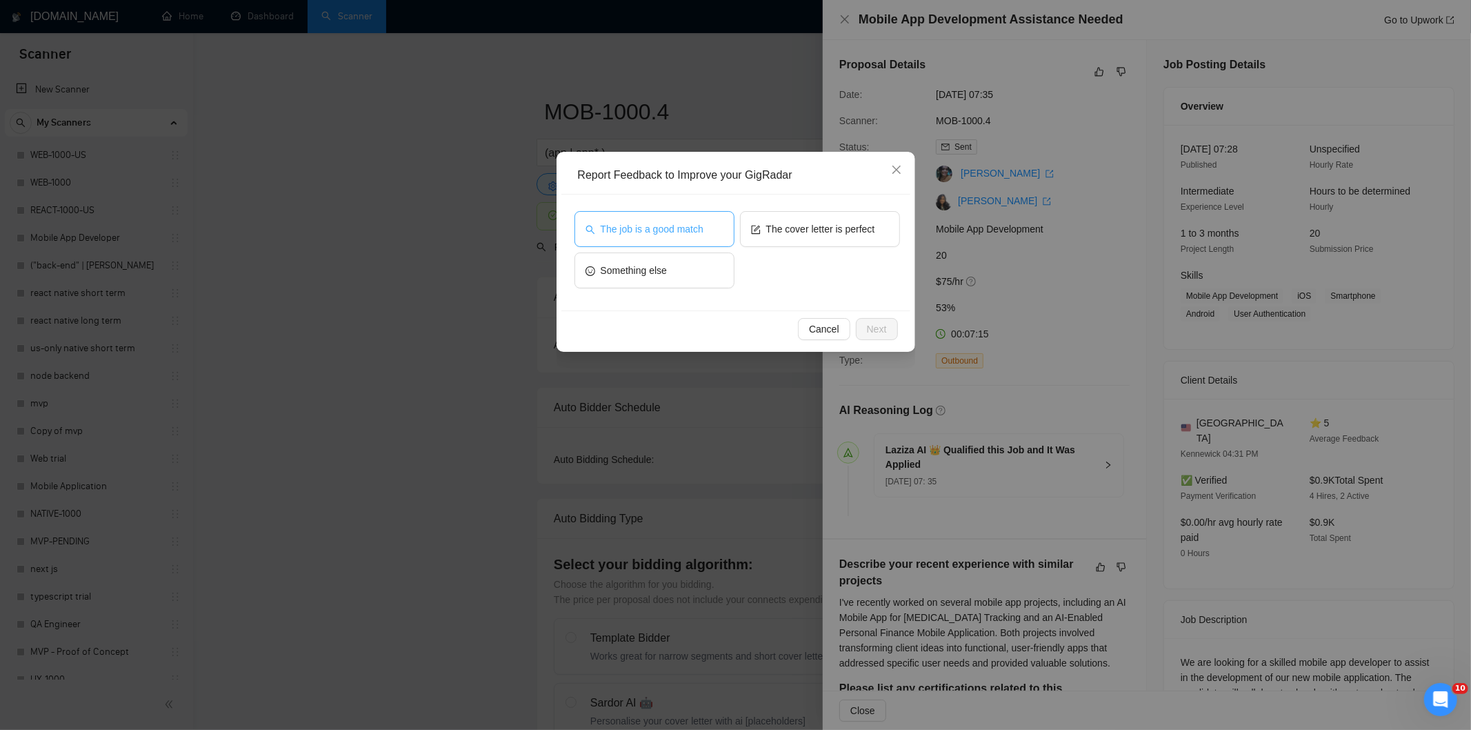
click at [706, 236] on button "The job is a good match" at bounding box center [655, 229] width 160 height 36
click at [882, 322] on span "Next" at bounding box center [877, 328] width 20 height 15
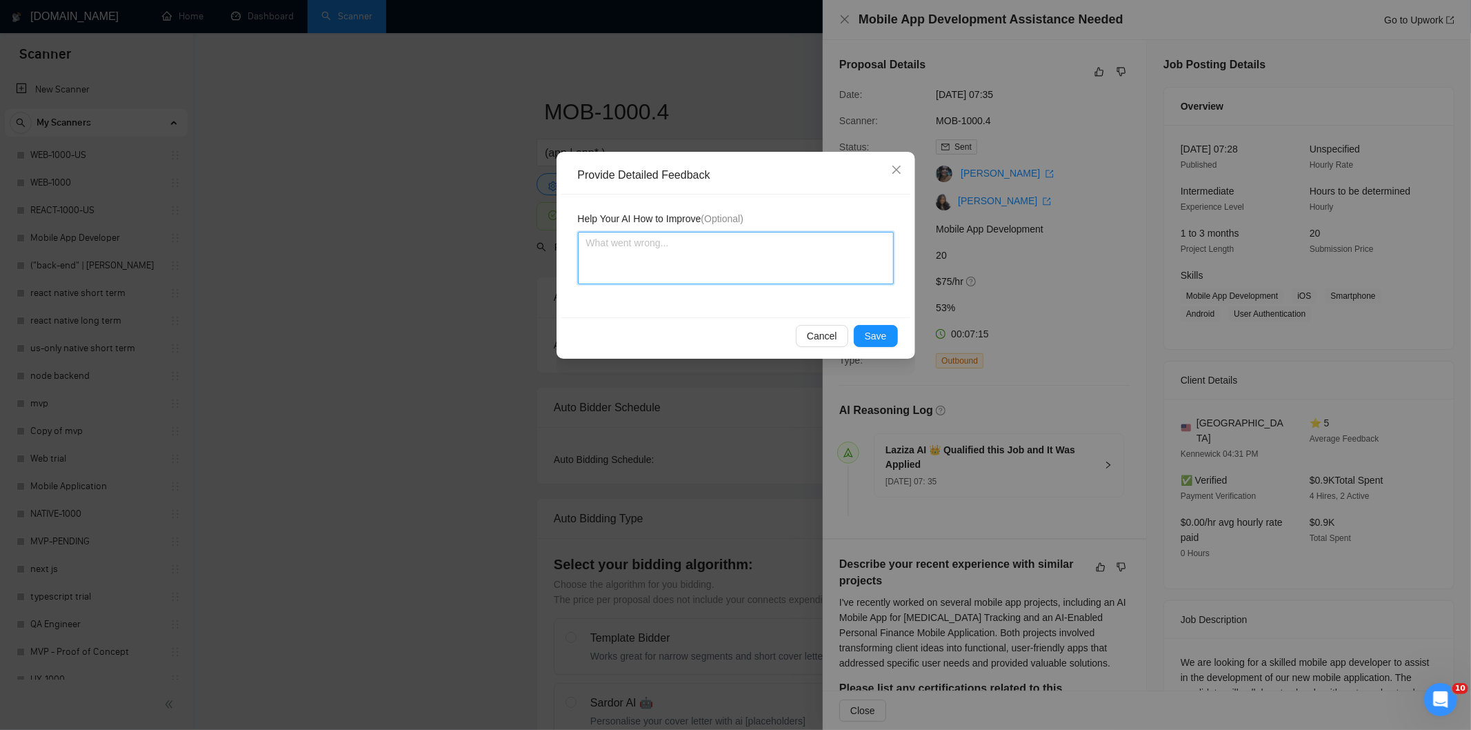
click at [809, 264] on textarea at bounding box center [736, 258] width 316 height 52
paste textarea "Good fit — the project is greenfield (no existing code), welcomes agencies, use…"
type textarea "Good fit — the project is greenfield (no existing code), welcomes agencies, use…"
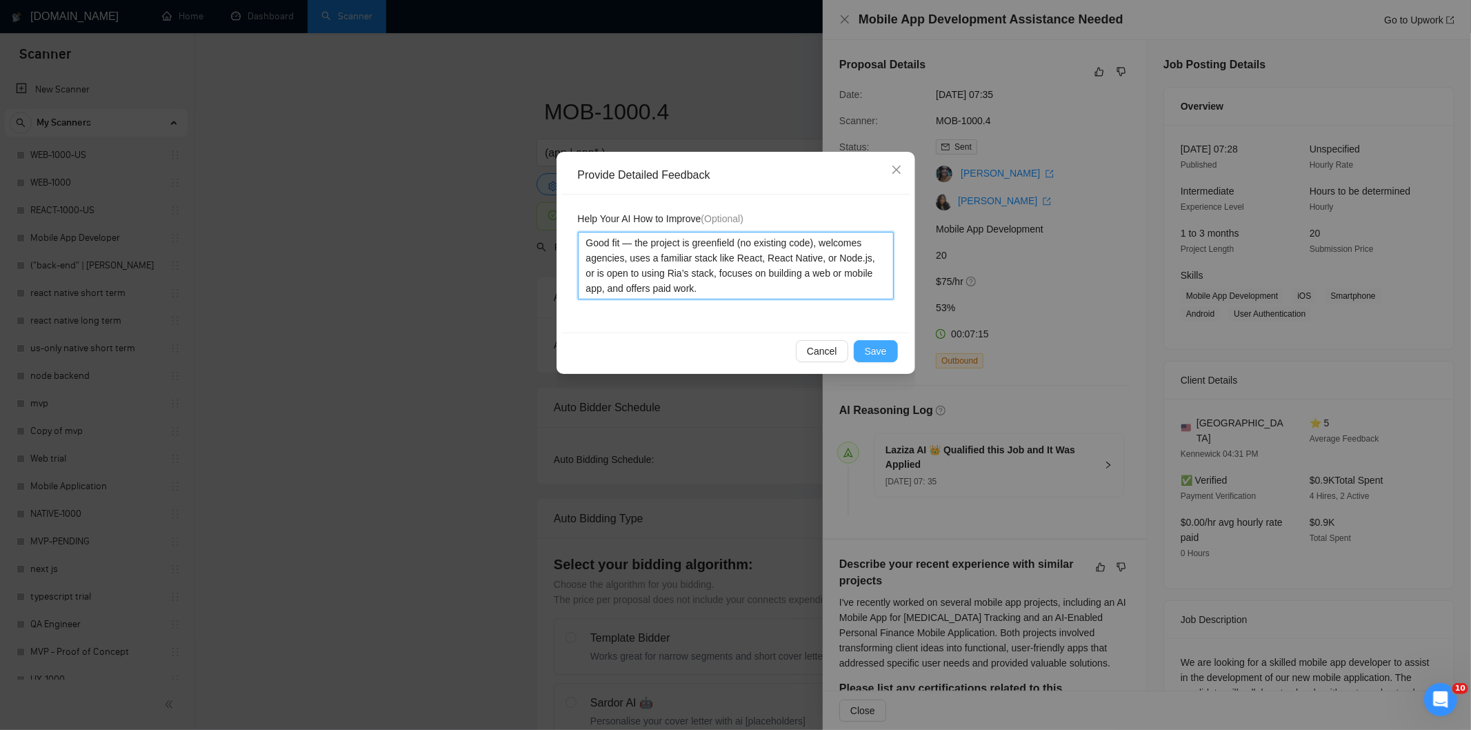
type textarea "Good fit — the project is greenfield (no existing code), welcomes agencies, use…"
click at [866, 355] on button "Save" at bounding box center [876, 351] width 44 height 22
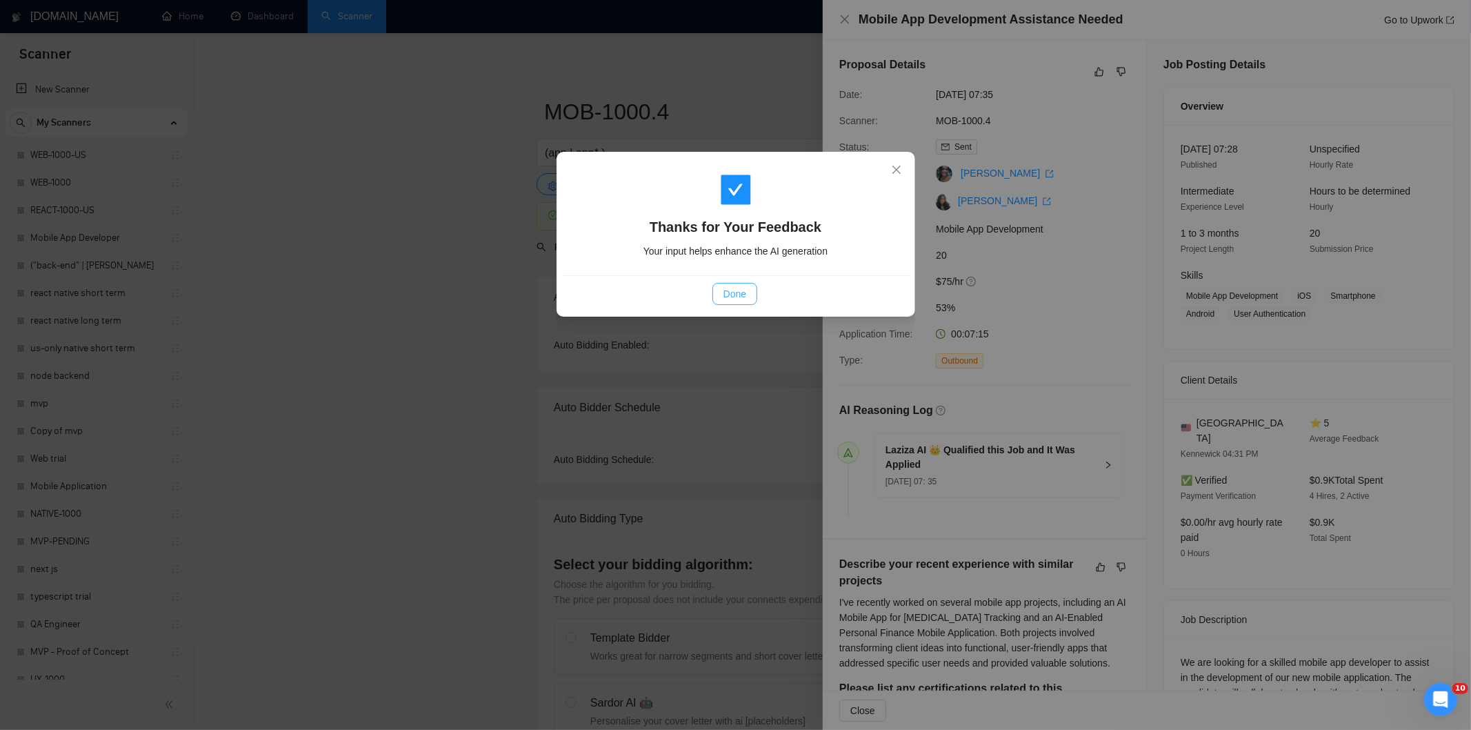
click at [718, 299] on button "Done" at bounding box center [735, 294] width 45 height 22
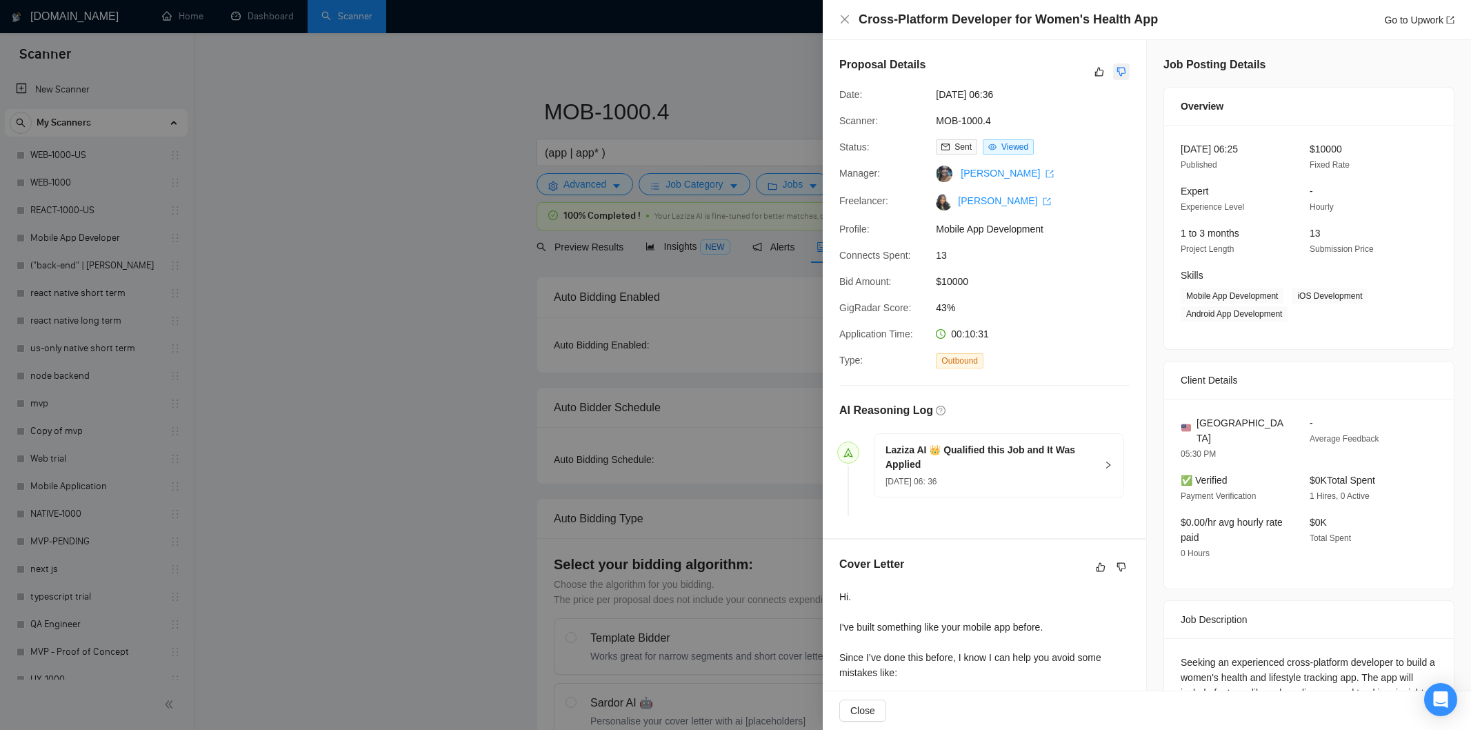
click at [1117, 72] on icon "dislike" at bounding box center [1122, 71] width 10 height 11
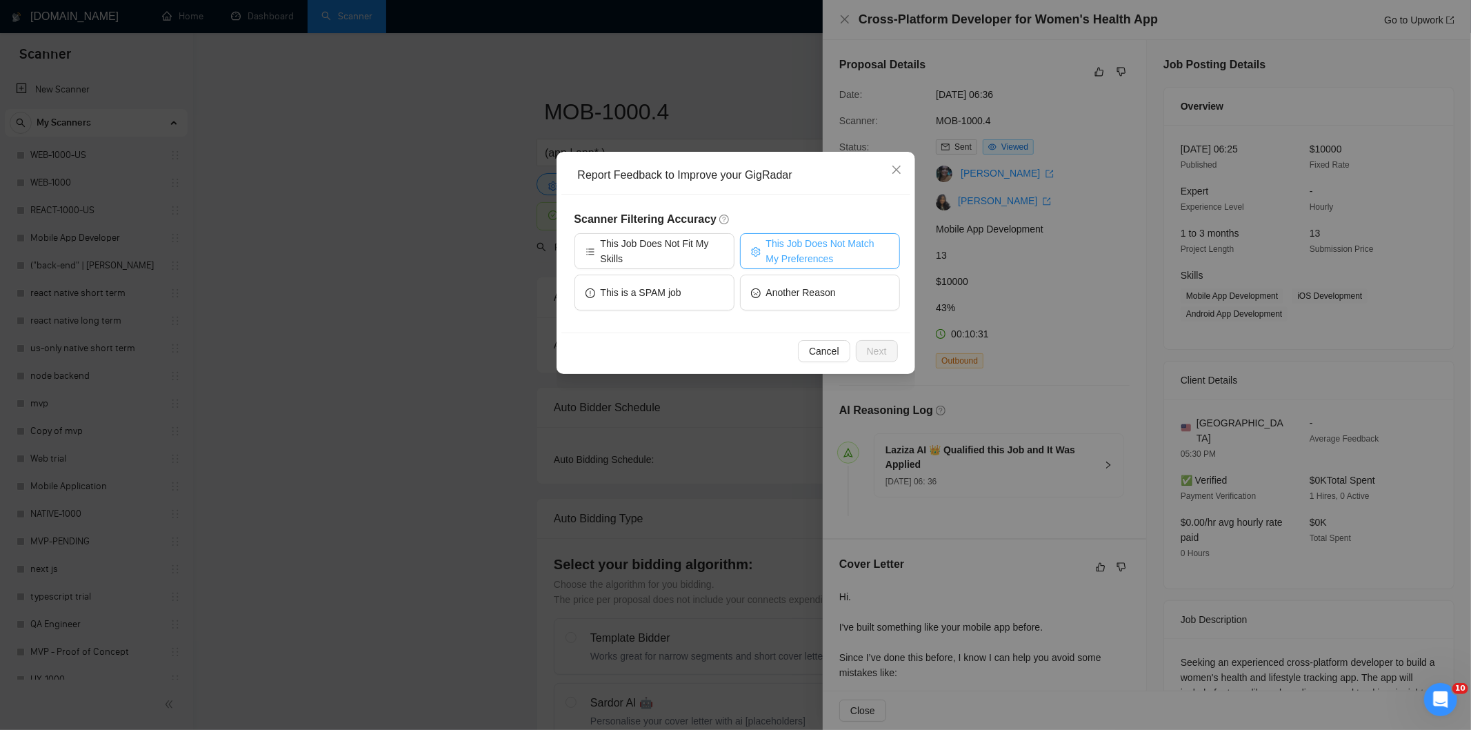
click at [788, 254] on span "This Job Does Not Match My Preferences" at bounding box center [827, 251] width 123 height 30
click at [873, 352] on span "Next" at bounding box center [877, 350] width 20 height 15
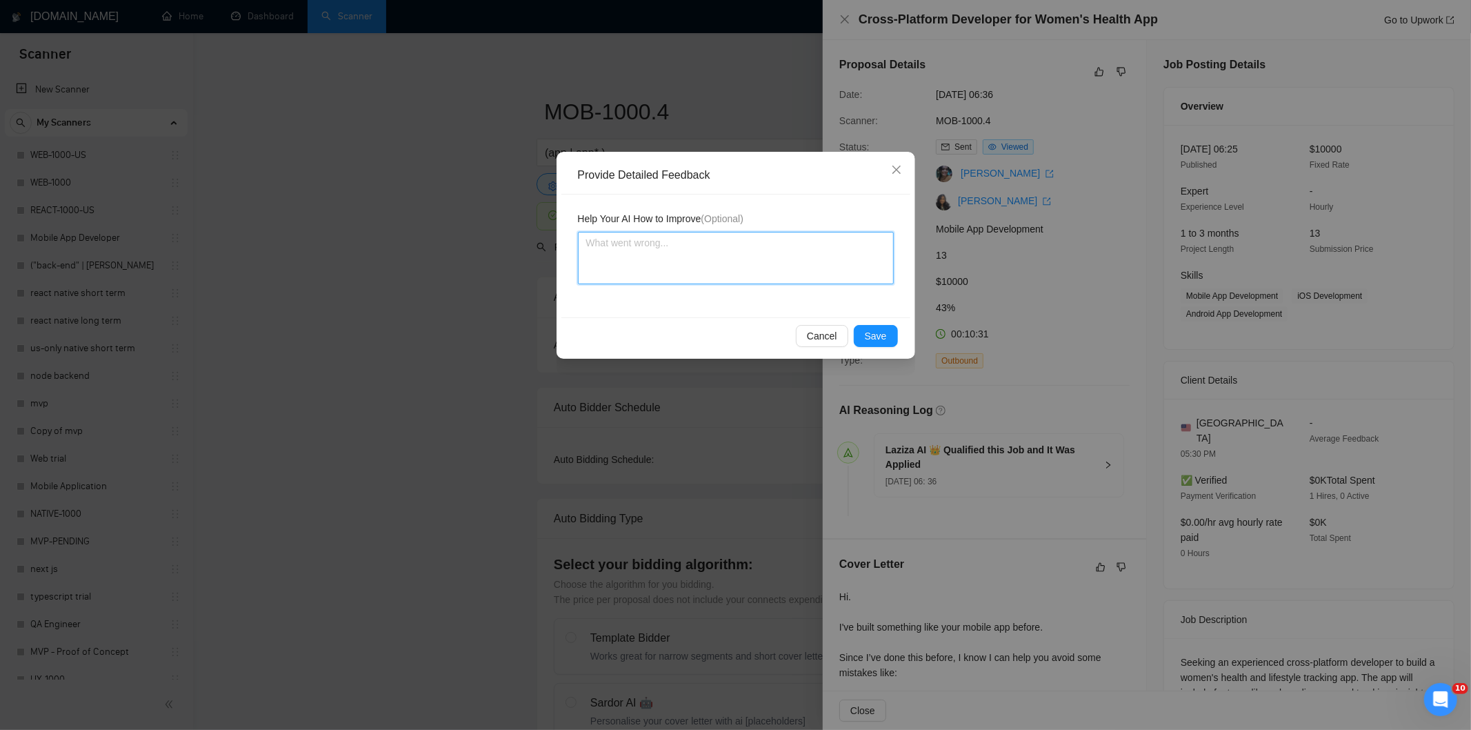
click at [808, 273] on textarea at bounding box center [736, 258] width 316 height 52
paste textarea "Not a fit — the job asks for unpaid work, offers equity, or has a small budget,…"
type textarea "Not a fit — the job asks for unpaid work, offers equity, or has a small budget,…"
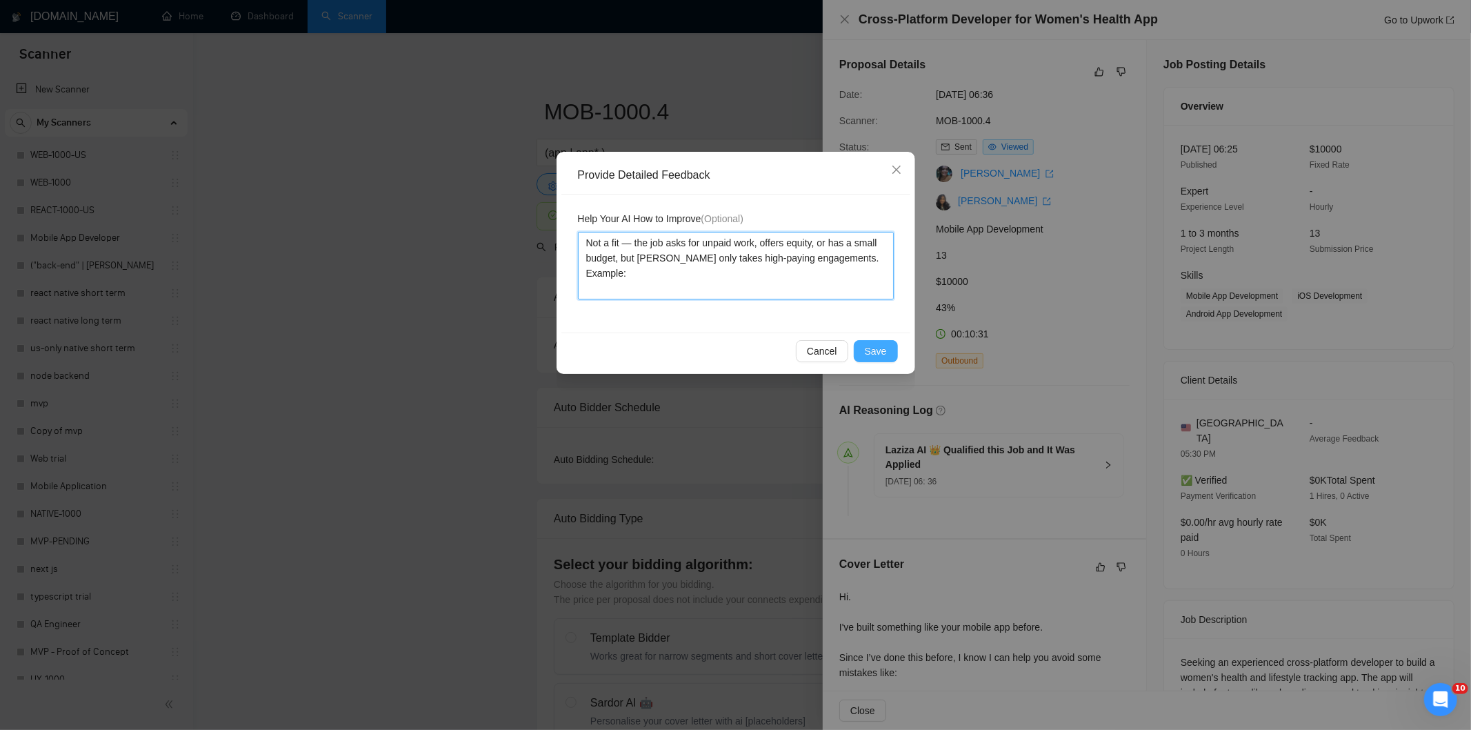
type textarea "Not a fit — the job asks for unpaid work, offers equity, or has a small budget,…"
click at [877, 348] on span "Save" at bounding box center [876, 350] width 22 height 15
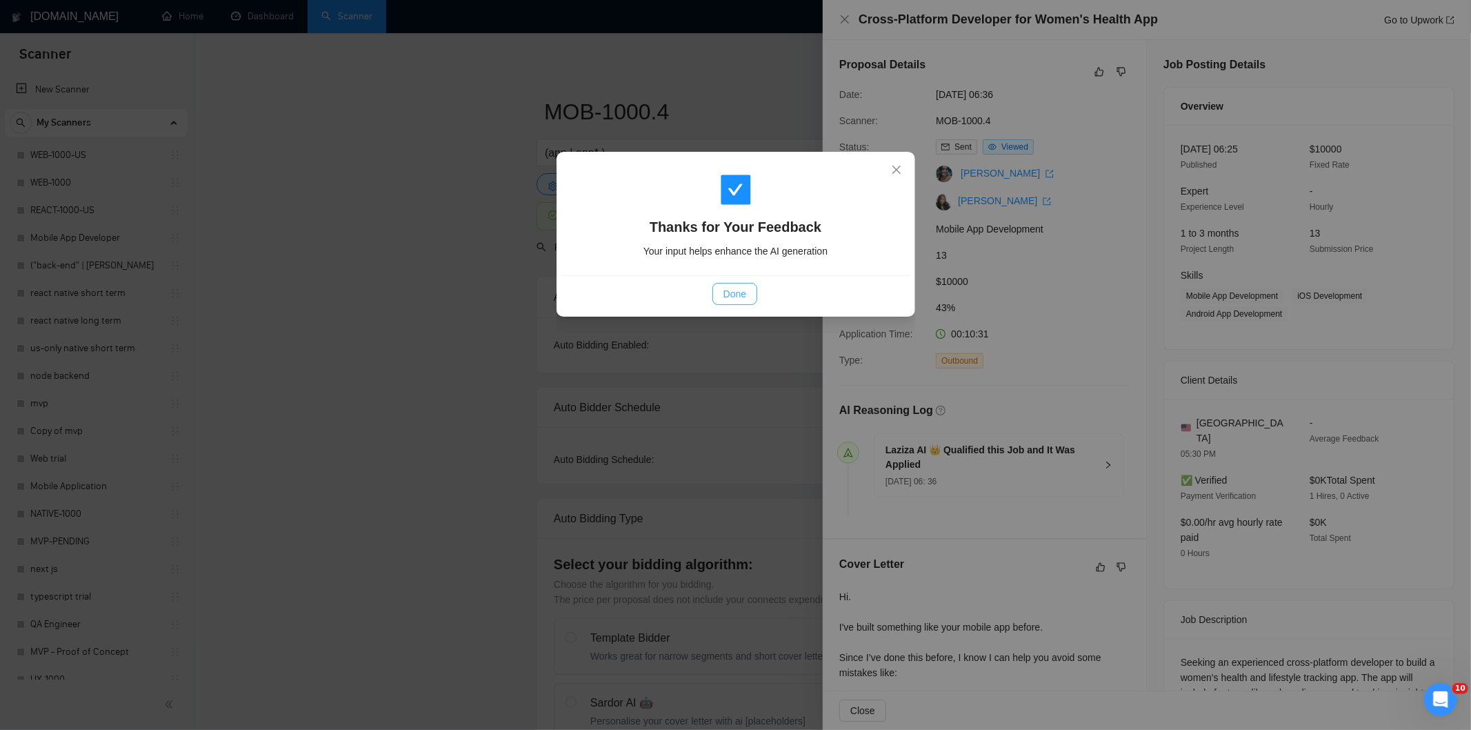
click at [745, 297] on span "Done" at bounding box center [735, 293] width 23 height 15
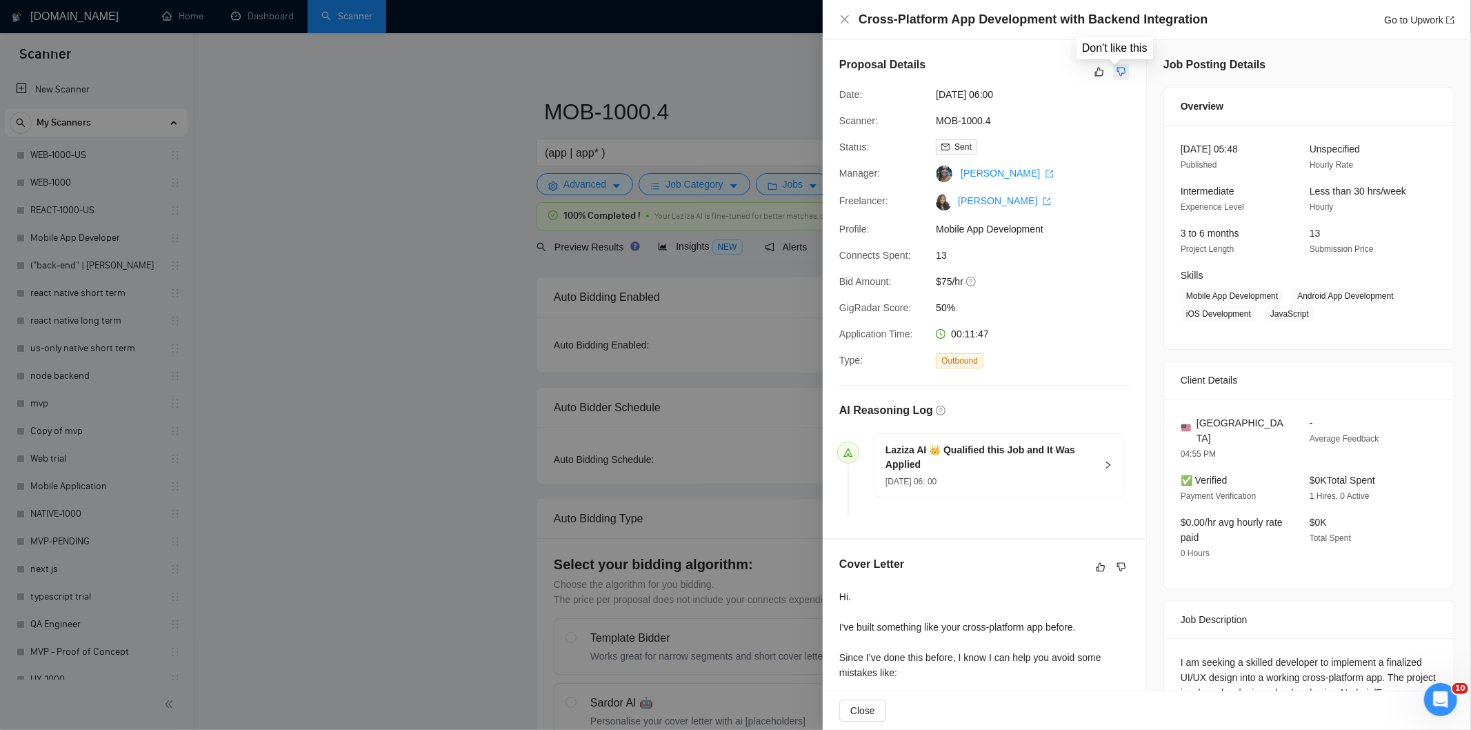
click at [1119, 72] on icon "dislike" at bounding box center [1122, 71] width 10 height 11
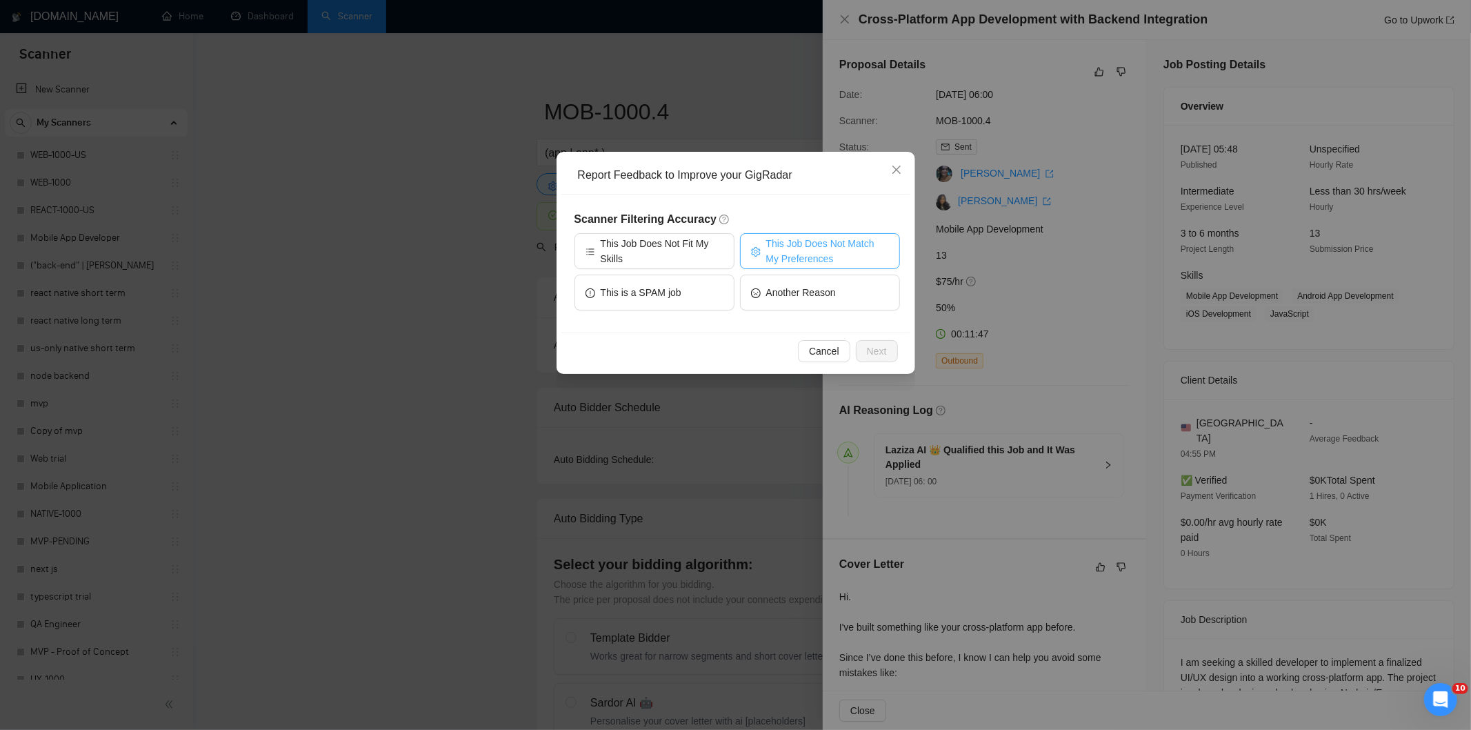
click at [814, 252] on span "This Job Does Not Match My Preferences" at bounding box center [827, 251] width 123 height 30
drag, startPoint x: 871, startPoint y: 346, endPoint x: 832, endPoint y: 308, distance: 54.6
click at [872, 347] on span "Next" at bounding box center [877, 350] width 20 height 15
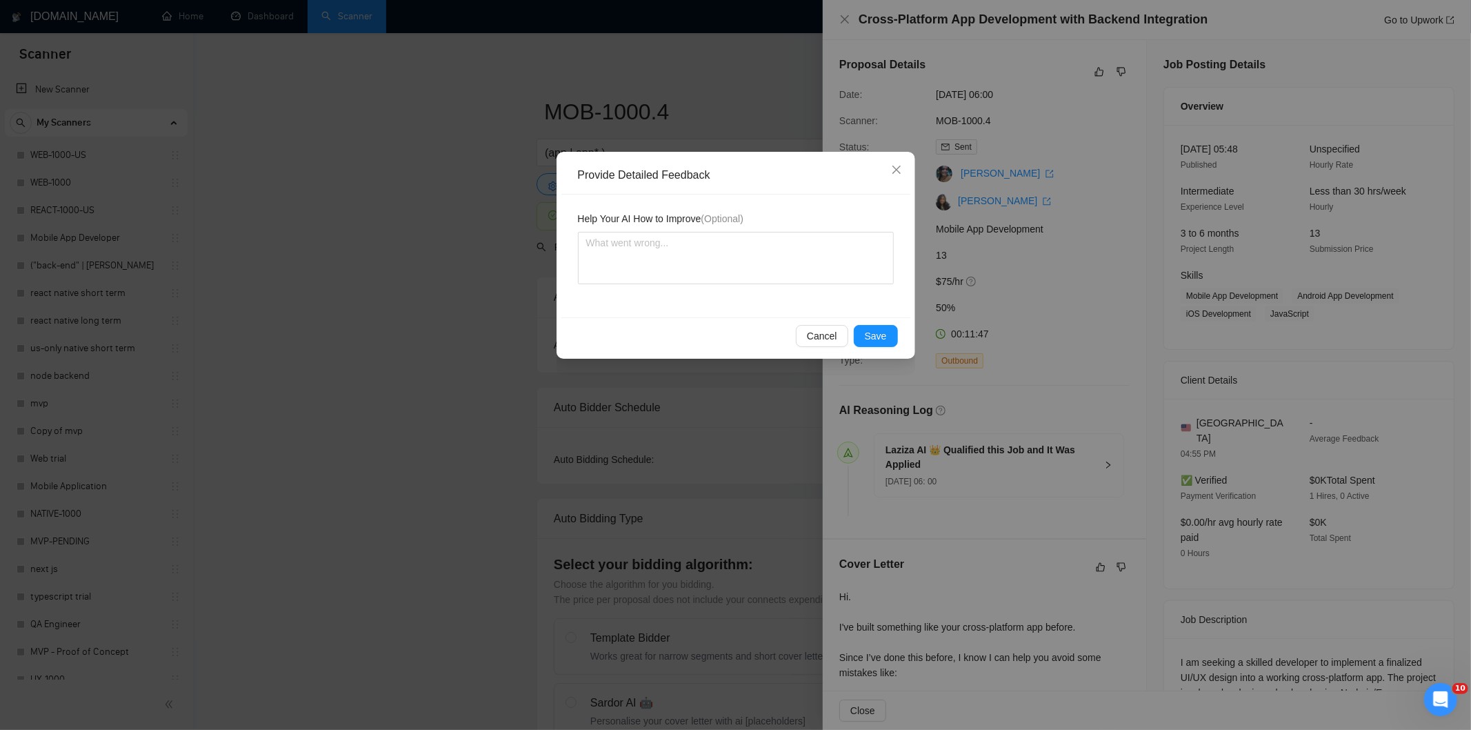
click at [804, 285] on div "Help Your AI How to Improve (Optional)" at bounding box center [735, 256] width 349 height 123
click at [815, 262] on textarea at bounding box center [736, 258] width 316 height 52
paste textarea "Good fit — the project is greenfield (no existing code), welcomes agencies, use…"
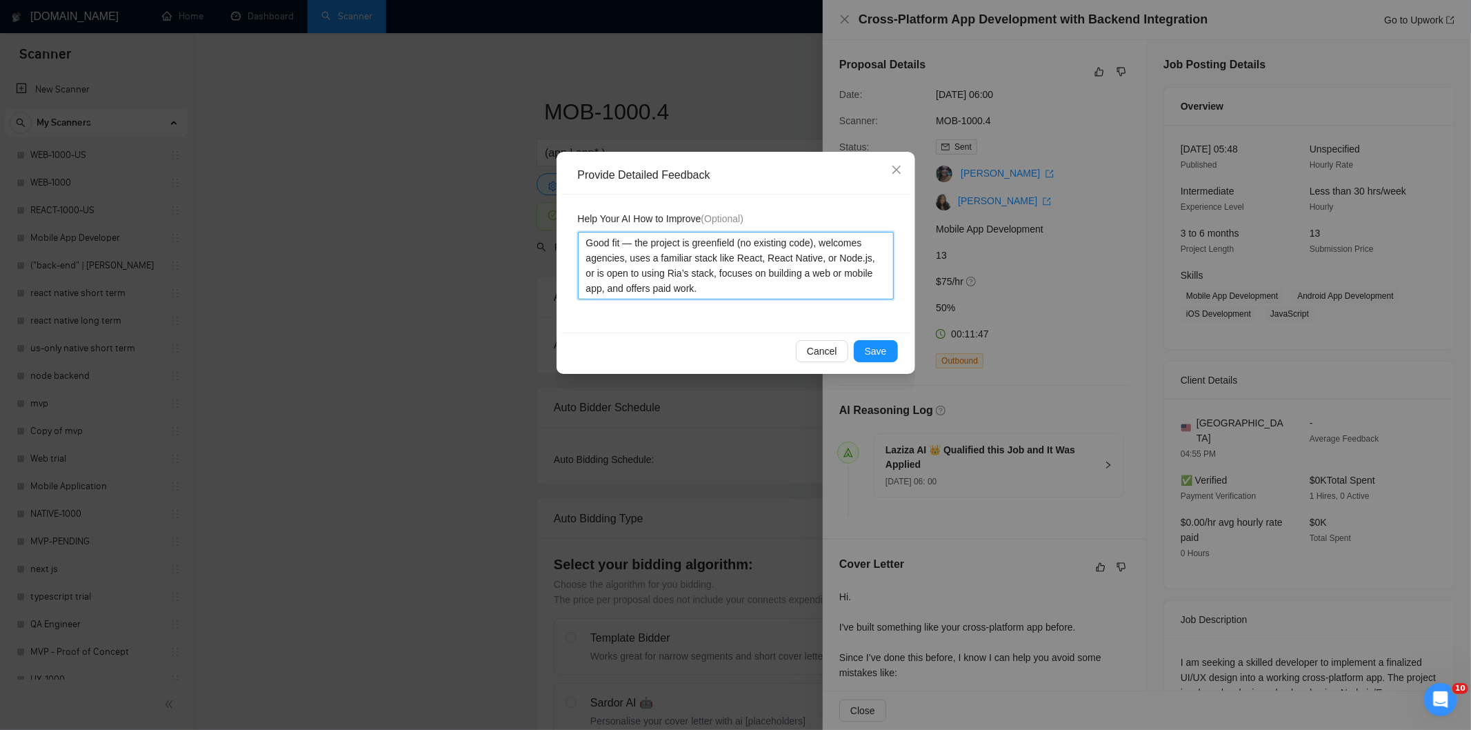
type textarea "Good fit — the project is greenfield (no existing code), welcomes agencies, use…"
click at [886, 343] on button "Save" at bounding box center [876, 351] width 44 height 22
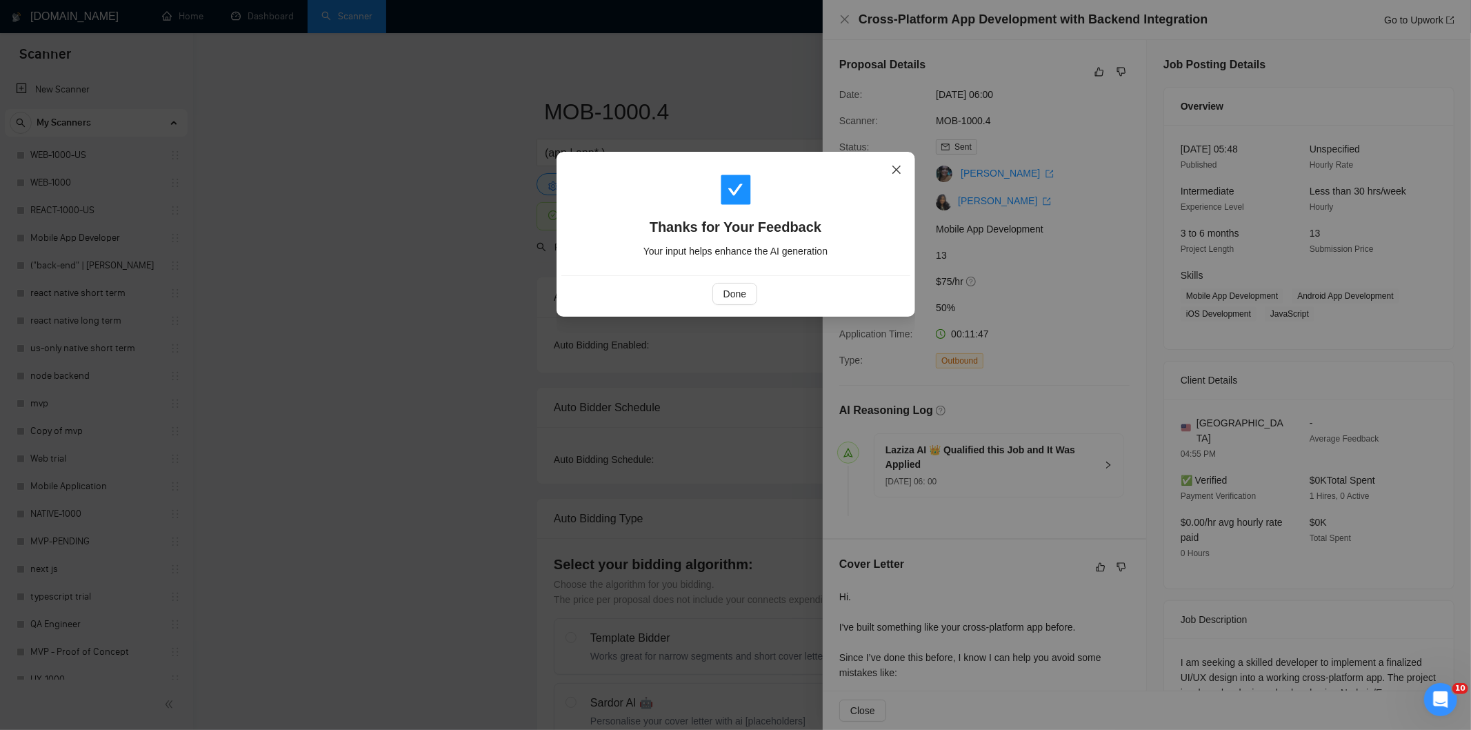
click at [904, 170] on span "Close" at bounding box center [896, 170] width 37 height 37
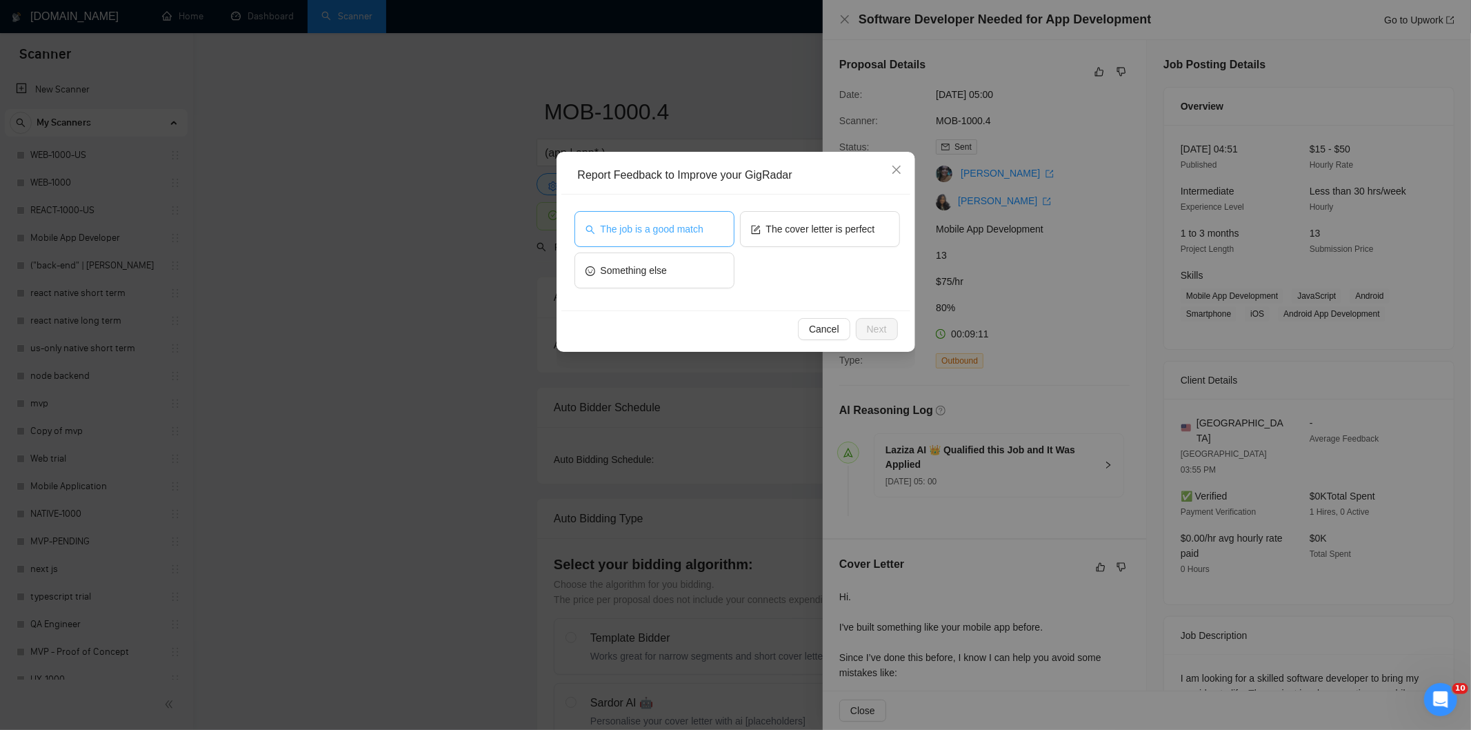
click at [719, 222] on button "The job is a good match" at bounding box center [655, 229] width 160 height 36
click at [879, 326] on span "Next" at bounding box center [877, 328] width 20 height 15
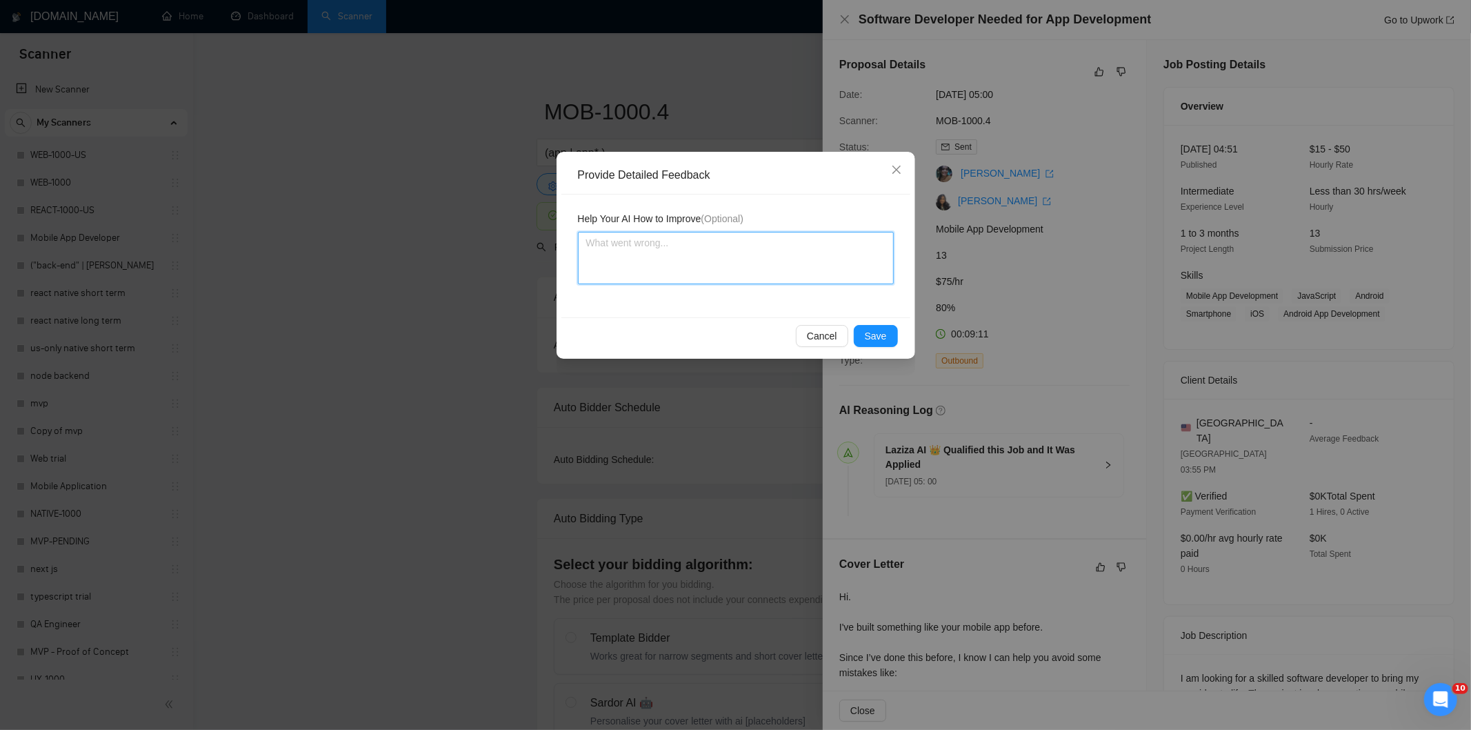
click at [791, 250] on textarea at bounding box center [736, 258] width 316 height 52
paste textarea "Good fit — the project is greenfield (no existing code), welcomes agencies, use…"
type textarea "Good fit — the project is greenfield (no existing code), welcomes agencies, use…"
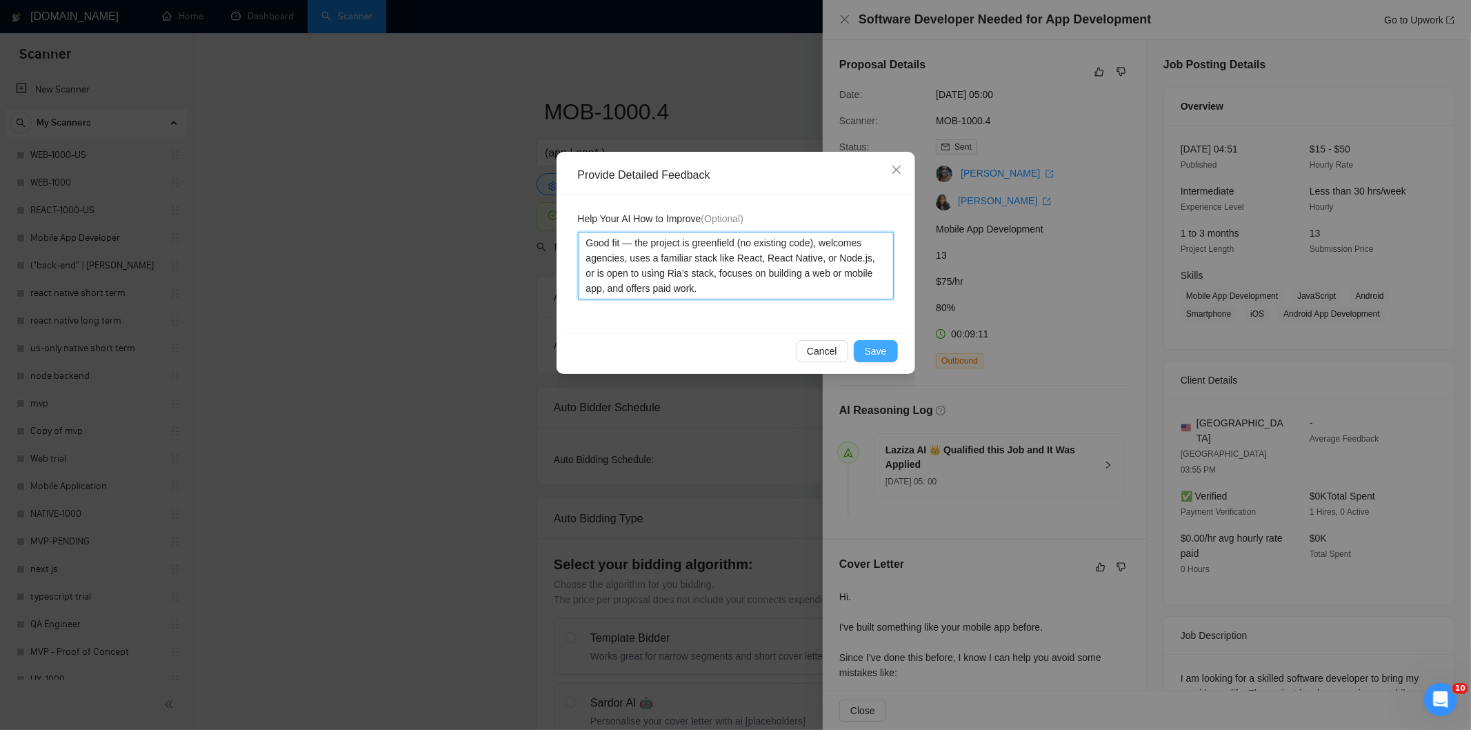
type textarea "Good fit — the project is greenfield (no existing code), welcomes agencies, use…"
click at [879, 350] on span "Save" at bounding box center [876, 350] width 22 height 15
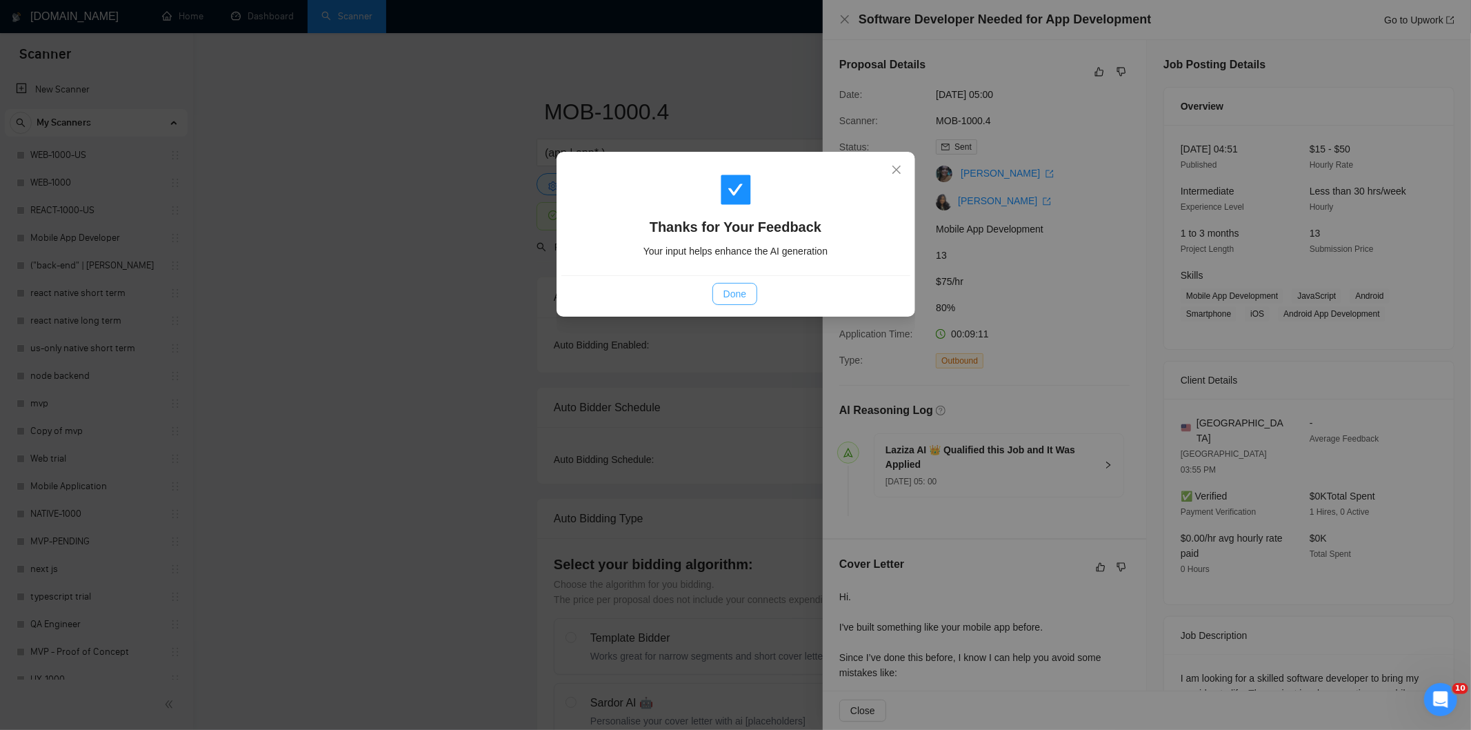
click at [739, 295] on span "Done" at bounding box center [735, 293] width 23 height 15
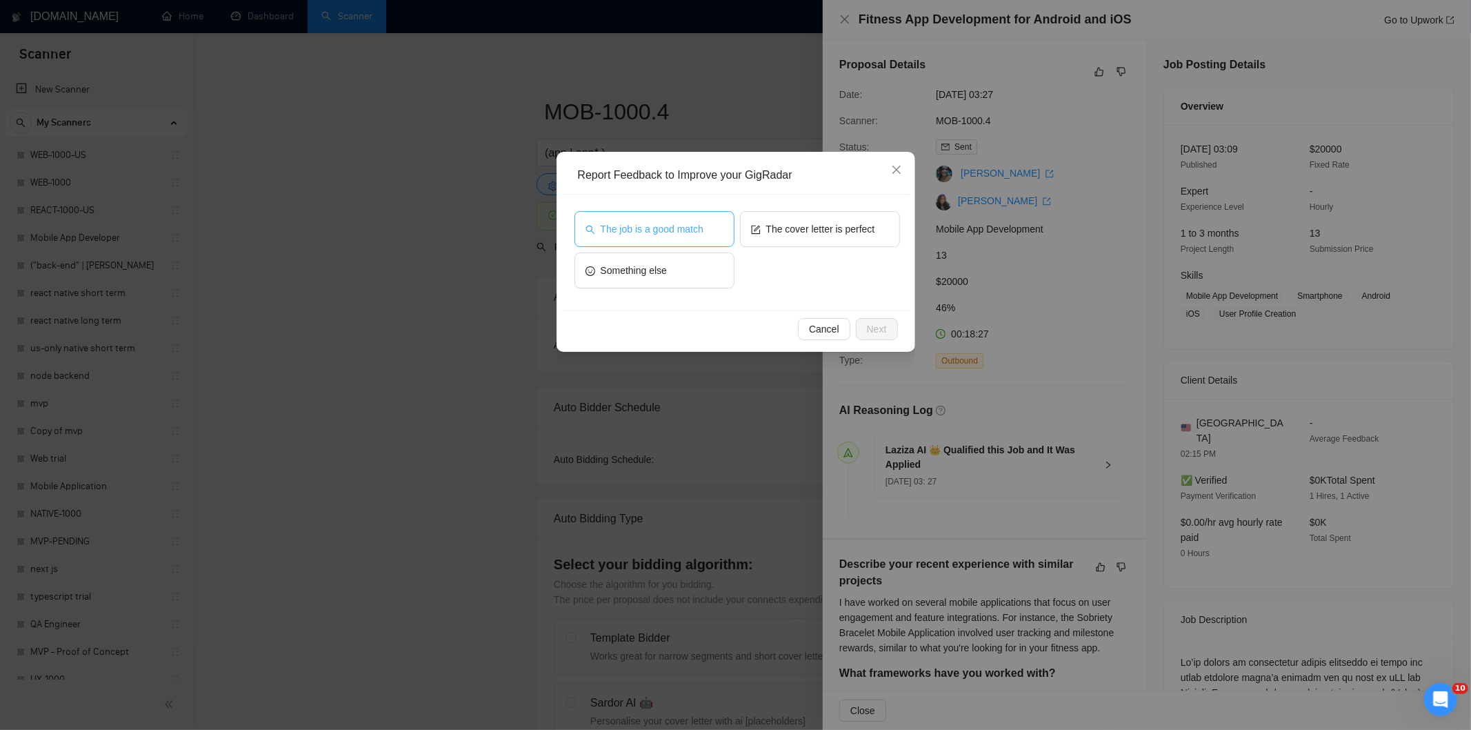
click at [673, 228] on span "The job is a good match" at bounding box center [652, 228] width 103 height 15
drag, startPoint x: 899, startPoint y: 323, endPoint x: 891, endPoint y: 322, distance: 7.6
click at [897, 323] on div "Cancel Next" at bounding box center [735, 328] width 349 height 37
click at [870, 324] on span "Next" at bounding box center [877, 328] width 20 height 15
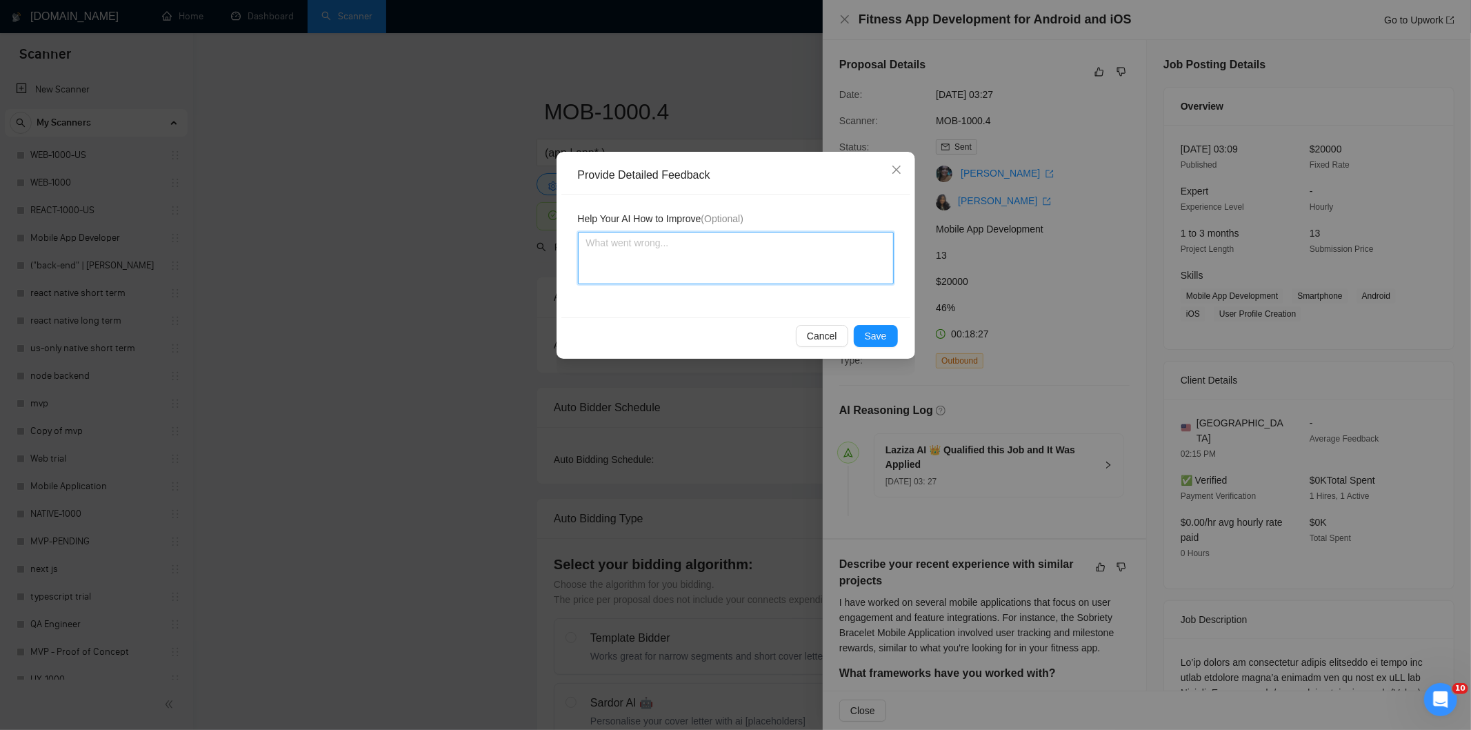
click at [788, 266] on textarea at bounding box center [736, 258] width 316 height 52
paste textarea "Good fit — the project is greenfield (no existing code), welcomes agencies, use…"
type textarea "Good fit — the project is greenfield (no existing code), welcomes agencies, use…"
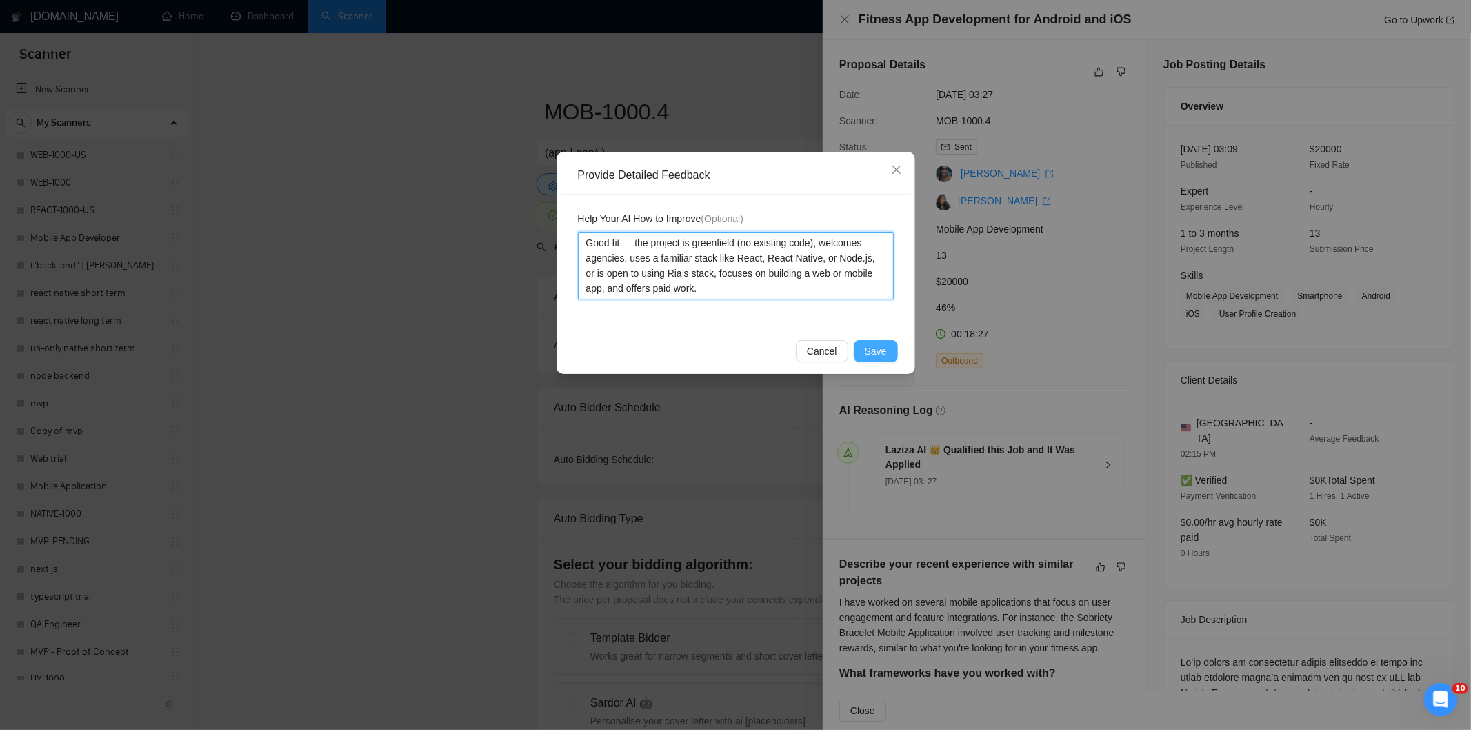
type textarea "Good fit — the project is greenfield (no existing code), welcomes agencies, use…"
click at [879, 343] on span "Save" at bounding box center [876, 350] width 22 height 15
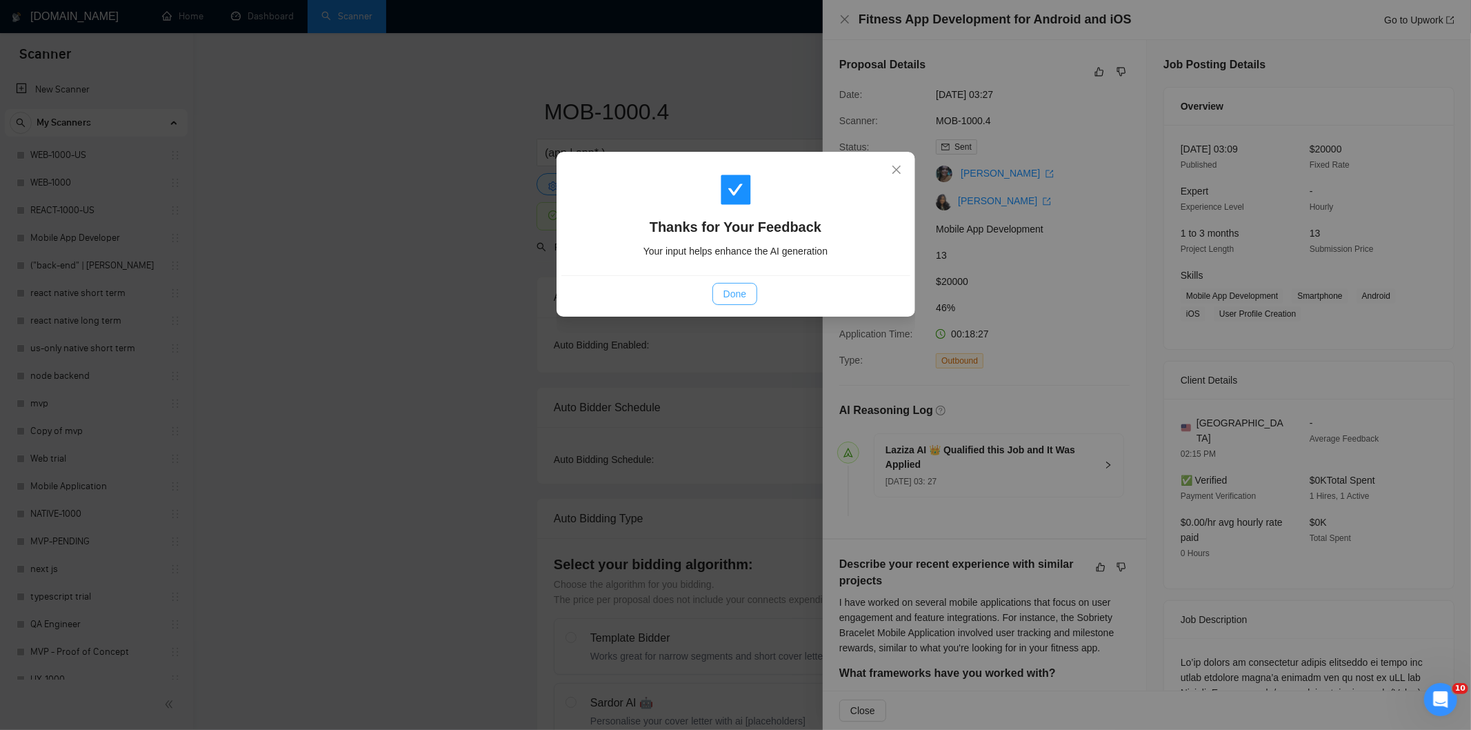
click at [756, 295] on button "Done" at bounding box center [735, 294] width 45 height 22
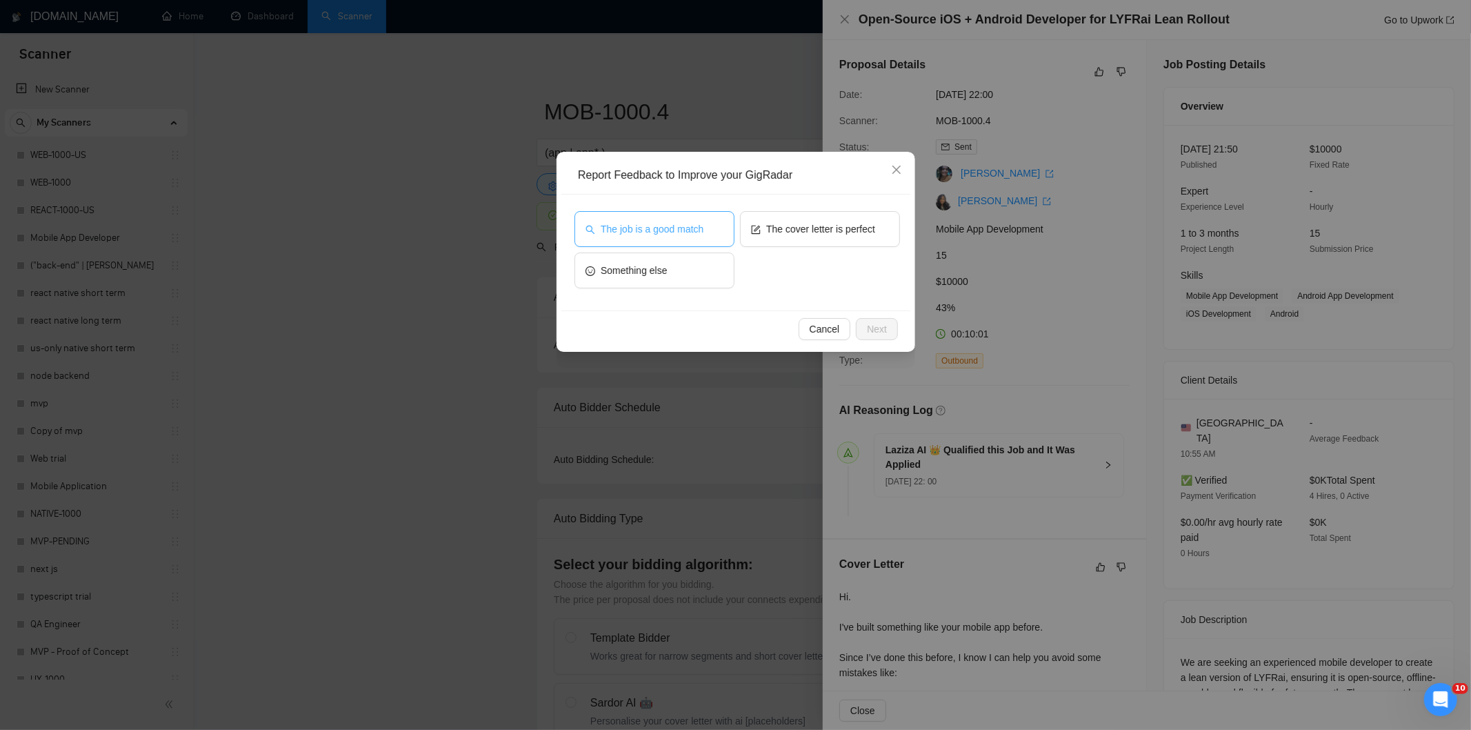
click at [679, 219] on button "The job is a good match" at bounding box center [655, 229] width 160 height 36
drag, startPoint x: 877, startPoint y: 328, endPoint x: 862, endPoint y: 319, distance: 18.0
click at [877, 329] on span "Next" at bounding box center [877, 328] width 20 height 15
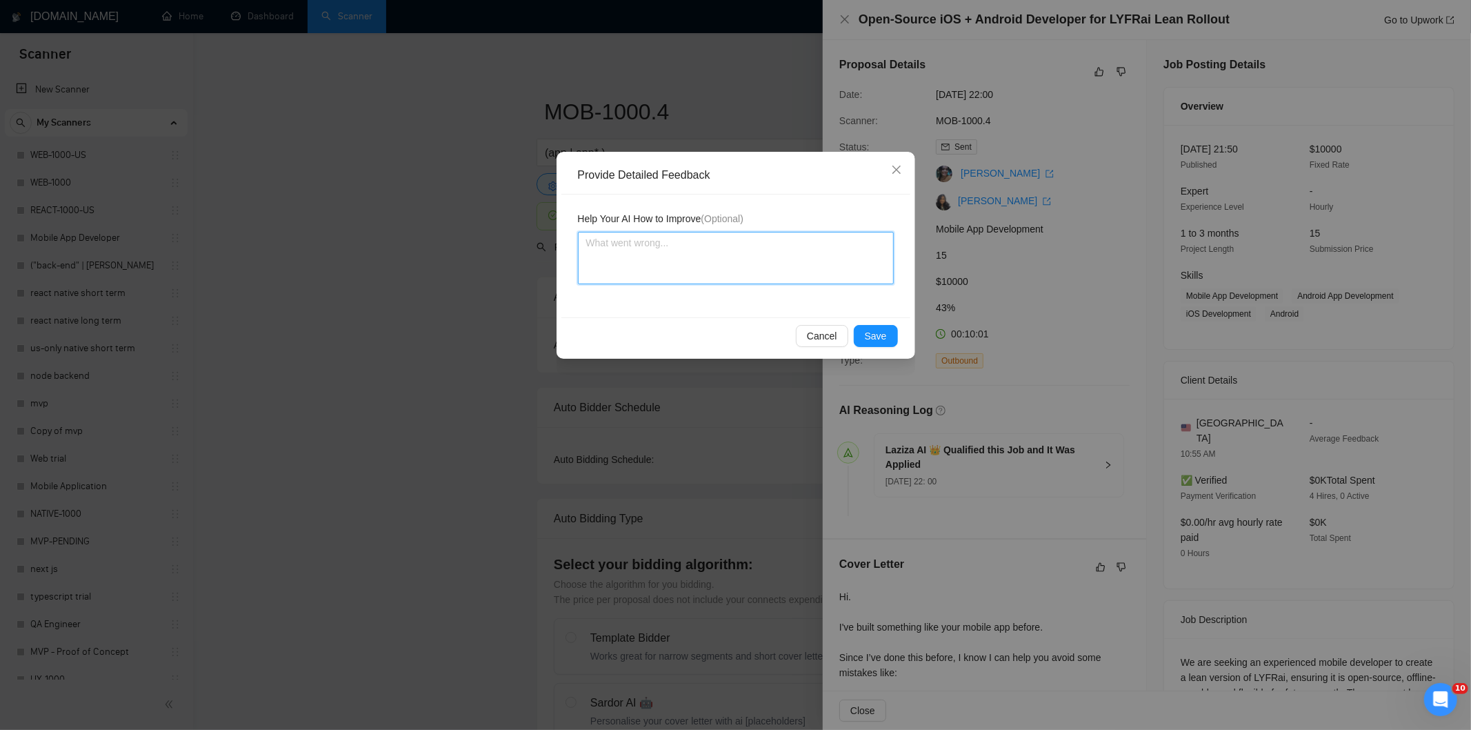
click at [797, 266] on textarea at bounding box center [736, 258] width 316 height 52
paste textarea "Good fit — the project is greenfield (no existing code), welcomes agencies, use…"
type textarea "Good fit — the project is greenfield (no existing code), welcomes agencies, use…"
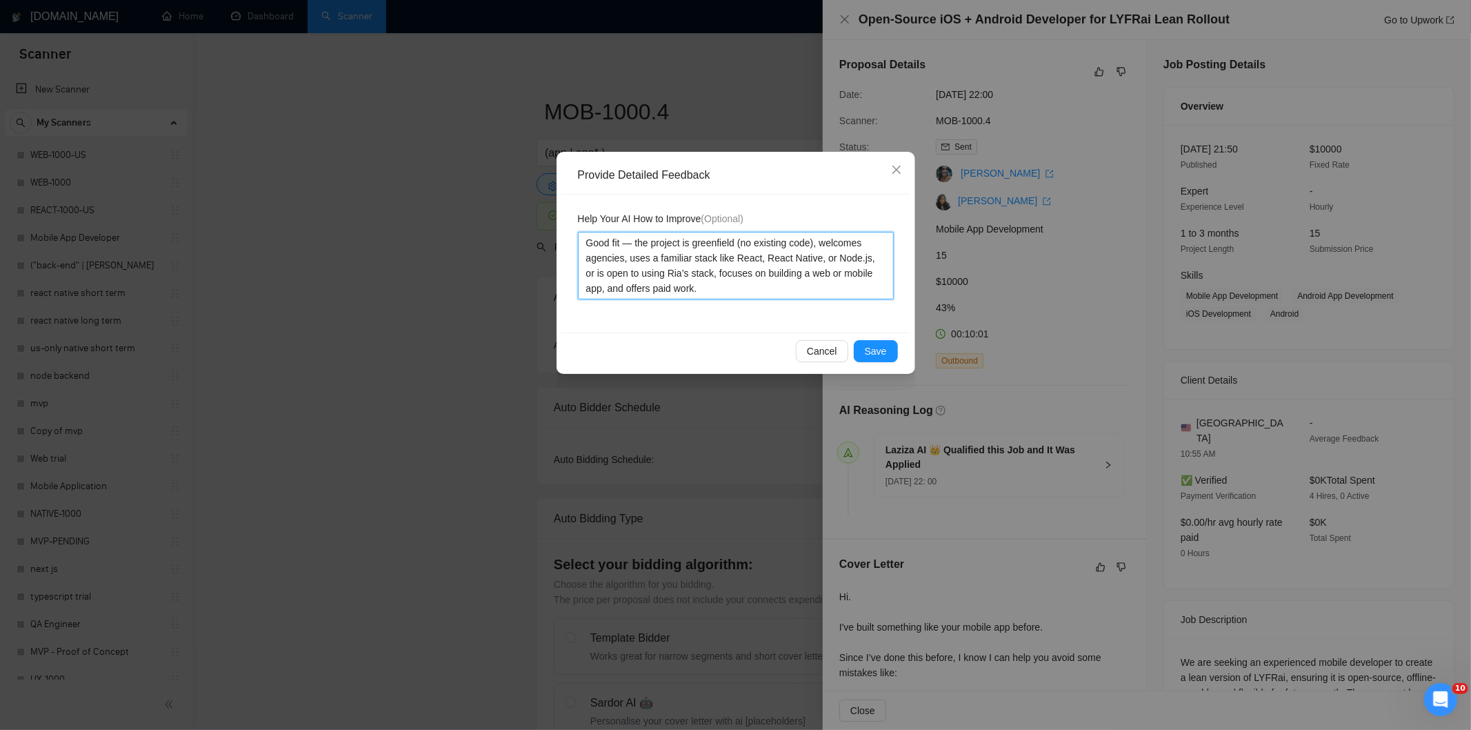
type textarea "Good fit — the project is greenfield (no existing code), welcomes agencies, use…"
click at [863, 342] on button "Save" at bounding box center [876, 351] width 44 height 22
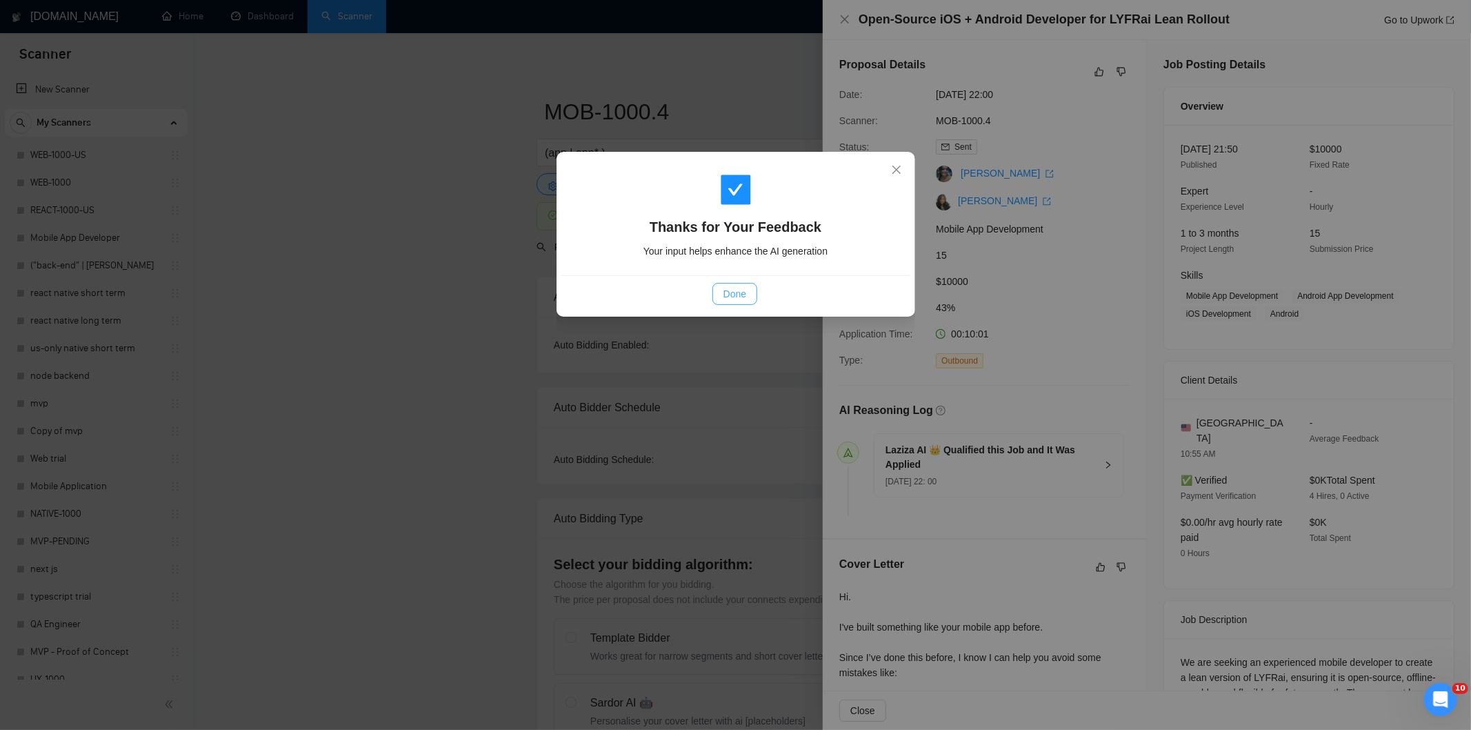
click at [736, 295] on span "Done" at bounding box center [735, 293] width 23 height 15
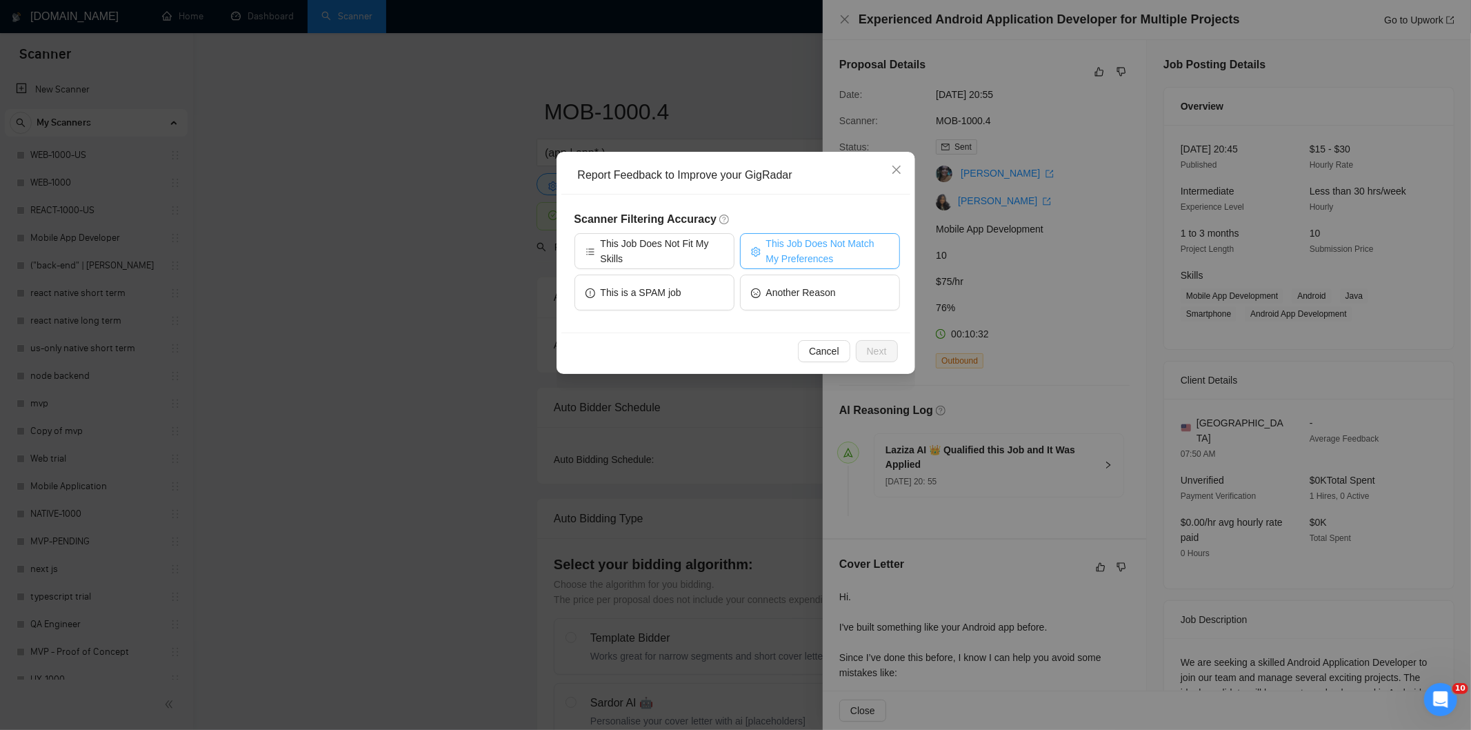
click at [832, 239] on span "This Job Does Not Match My Preferences" at bounding box center [827, 251] width 123 height 30
drag, startPoint x: 873, startPoint y: 348, endPoint x: 850, endPoint y: 321, distance: 35.8
click at [873, 348] on span "Next" at bounding box center [877, 350] width 20 height 15
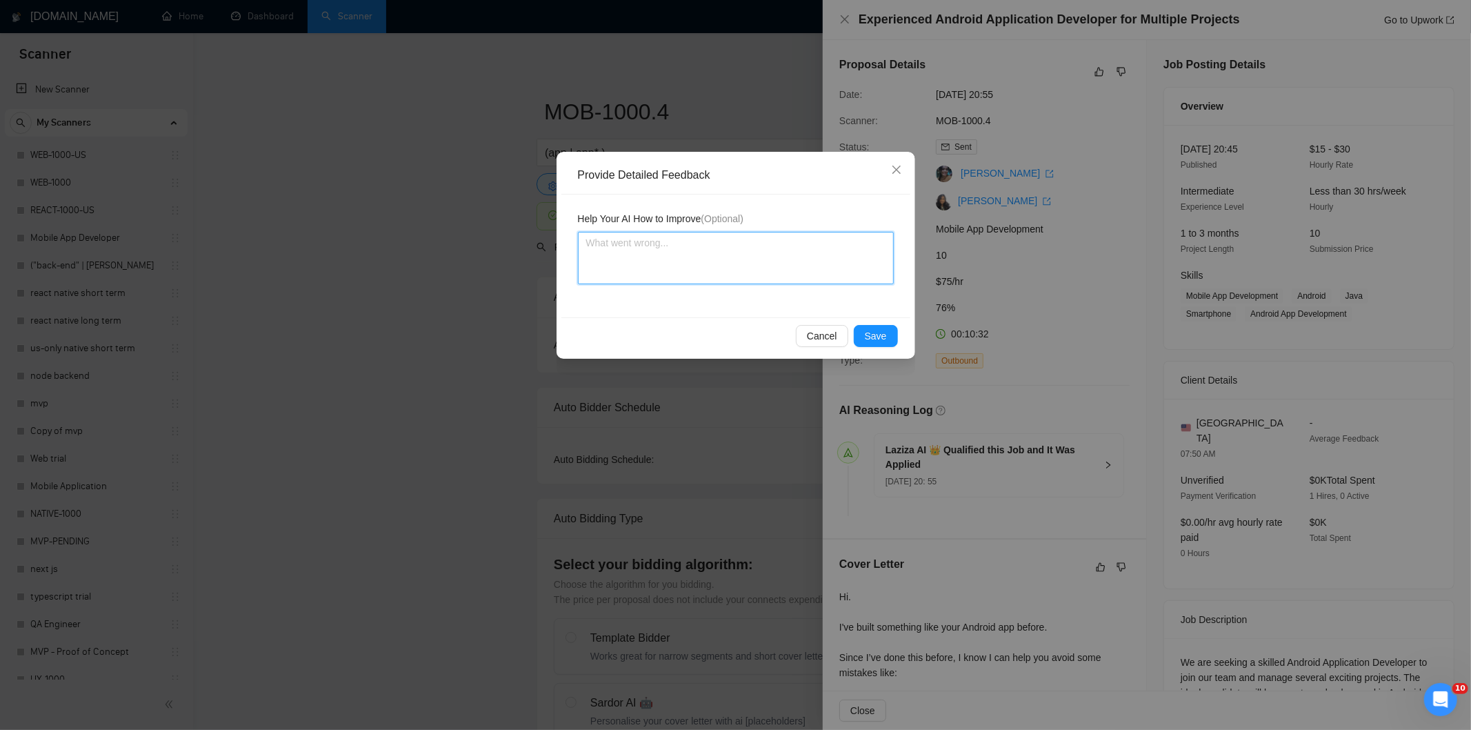
click at [785, 264] on textarea at bounding box center [736, 258] width 316 height 52
paste textarea "Not a fit — the client prefers to hire a solo developer, but Ria is an agency. …"
type textarea "Not a fit — the client prefers to hire a solo developer, but Ria is an agency. …"
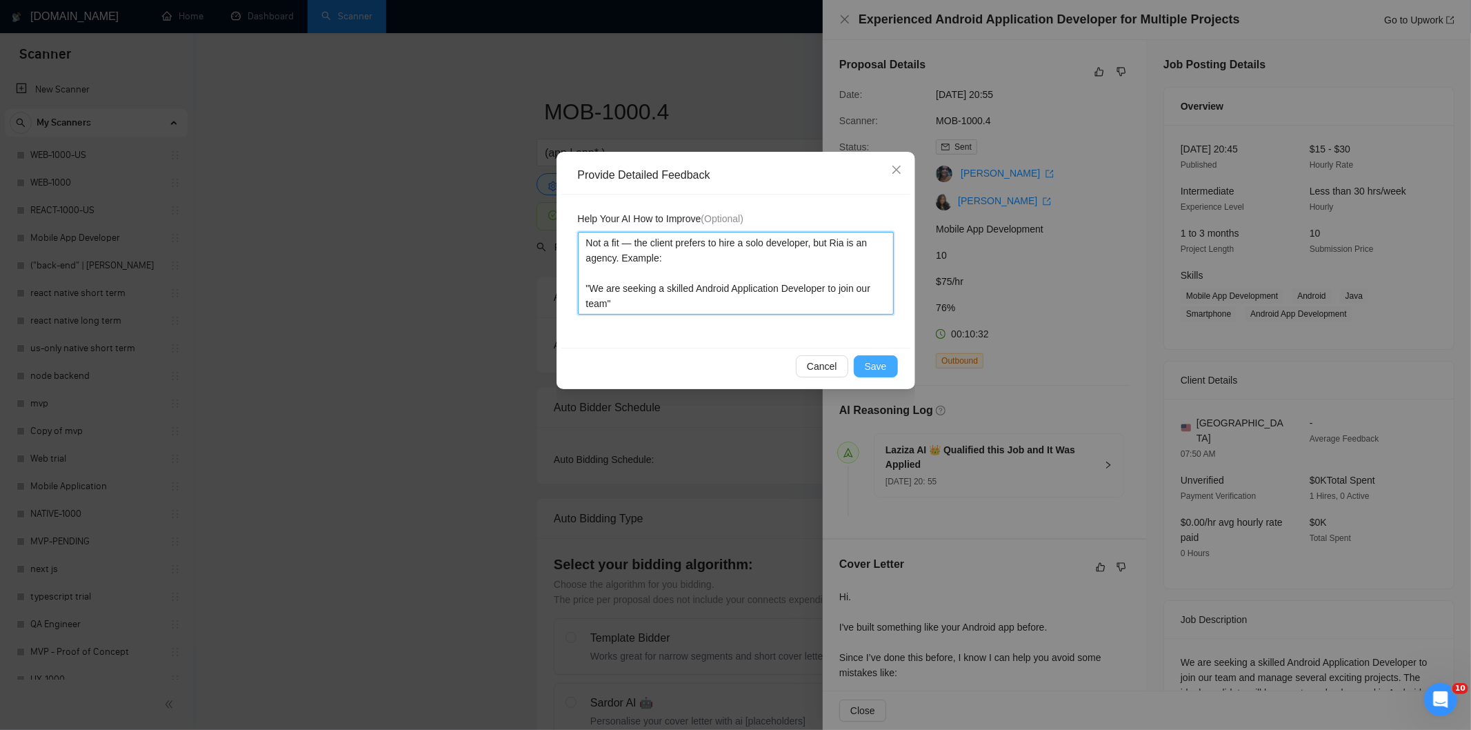
type textarea "Not a fit — the client prefers to hire a solo developer, but Ria is an agency. …"
click at [877, 364] on span "Save" at bounding box center [876, 366] width 22 height 15
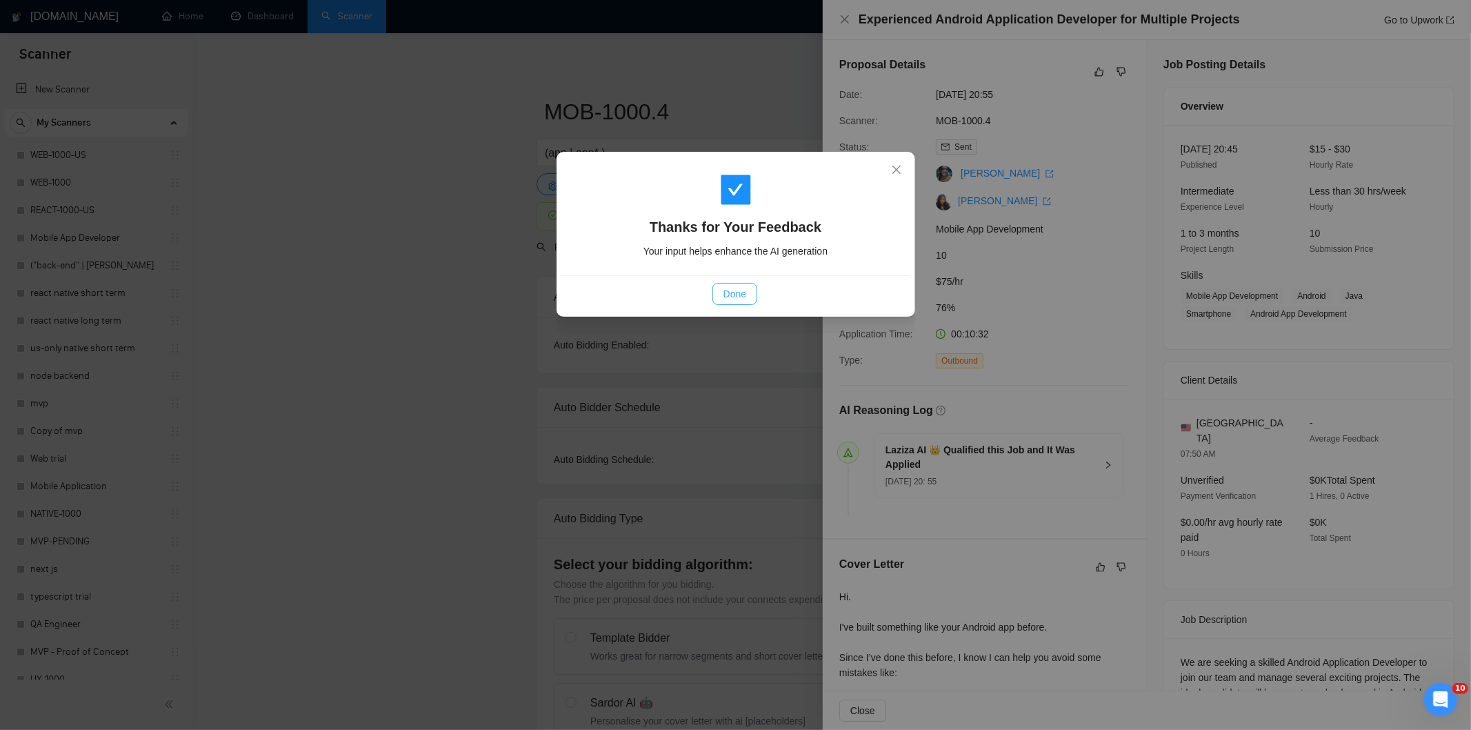
click at [744, 287] on span "Done" at bounding box center [735, 293] width 23 height 15
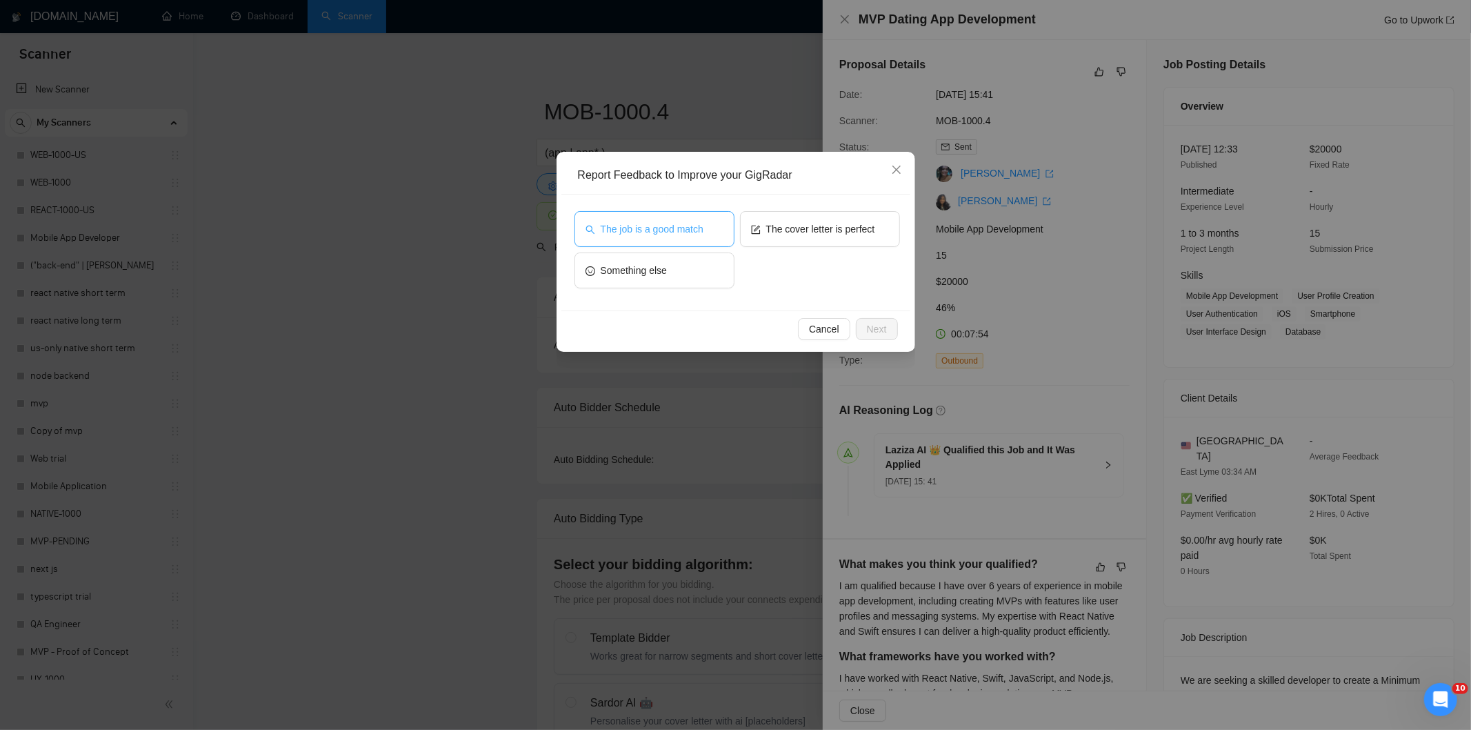
click at [713, 228] on button "The job is a good match" at bounding box center [655, 229] width 160 height 36
click at [885, 328] on span "Next" at bounding box center [877, 328] width 20 height 15
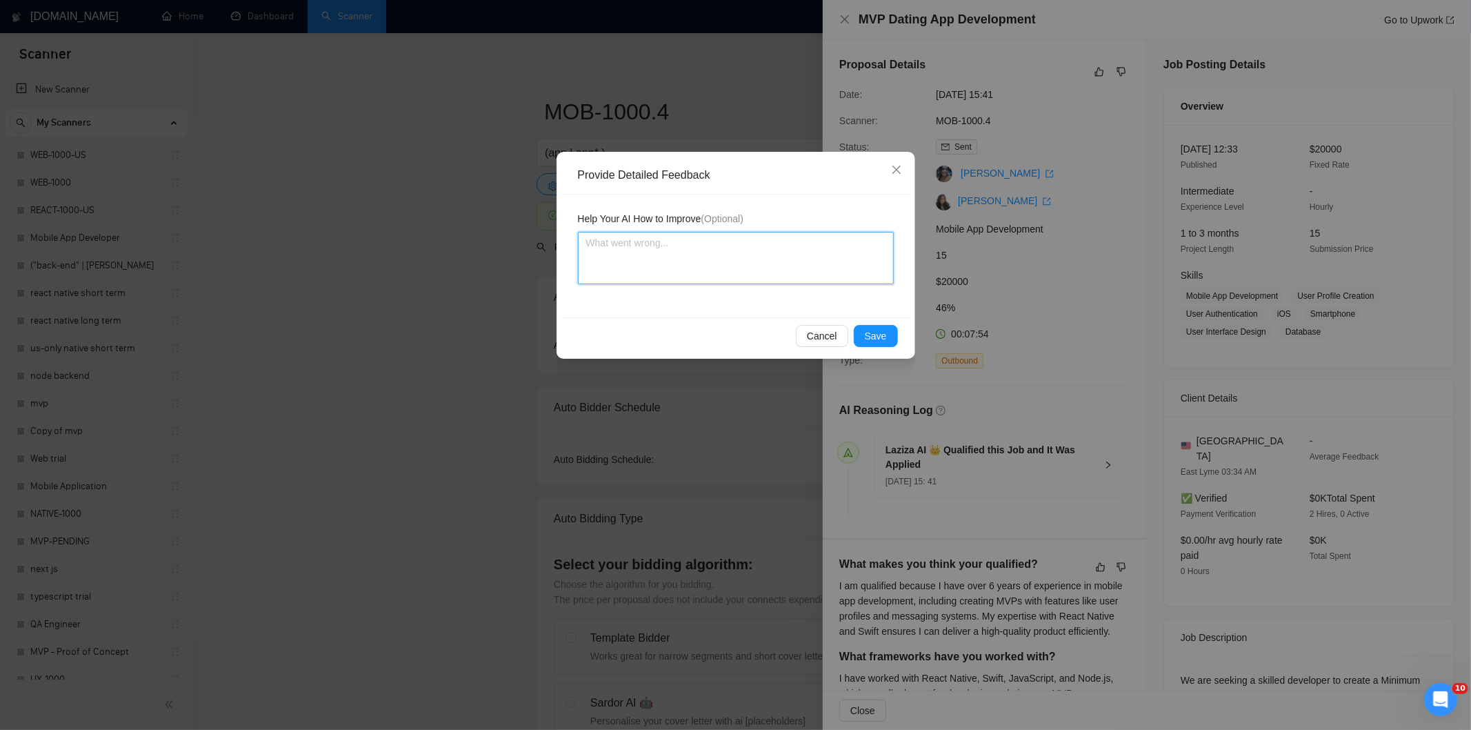
click at [788, 263] on textarea at bounding box center [736, 258] width 316 height 52
paste textarea "Good fit — the project is greenfield (no existing code), welcomes agencies, use…"
type textarea "Good fit — the project is greenfield (no existing code), welcomes agencies, use…"
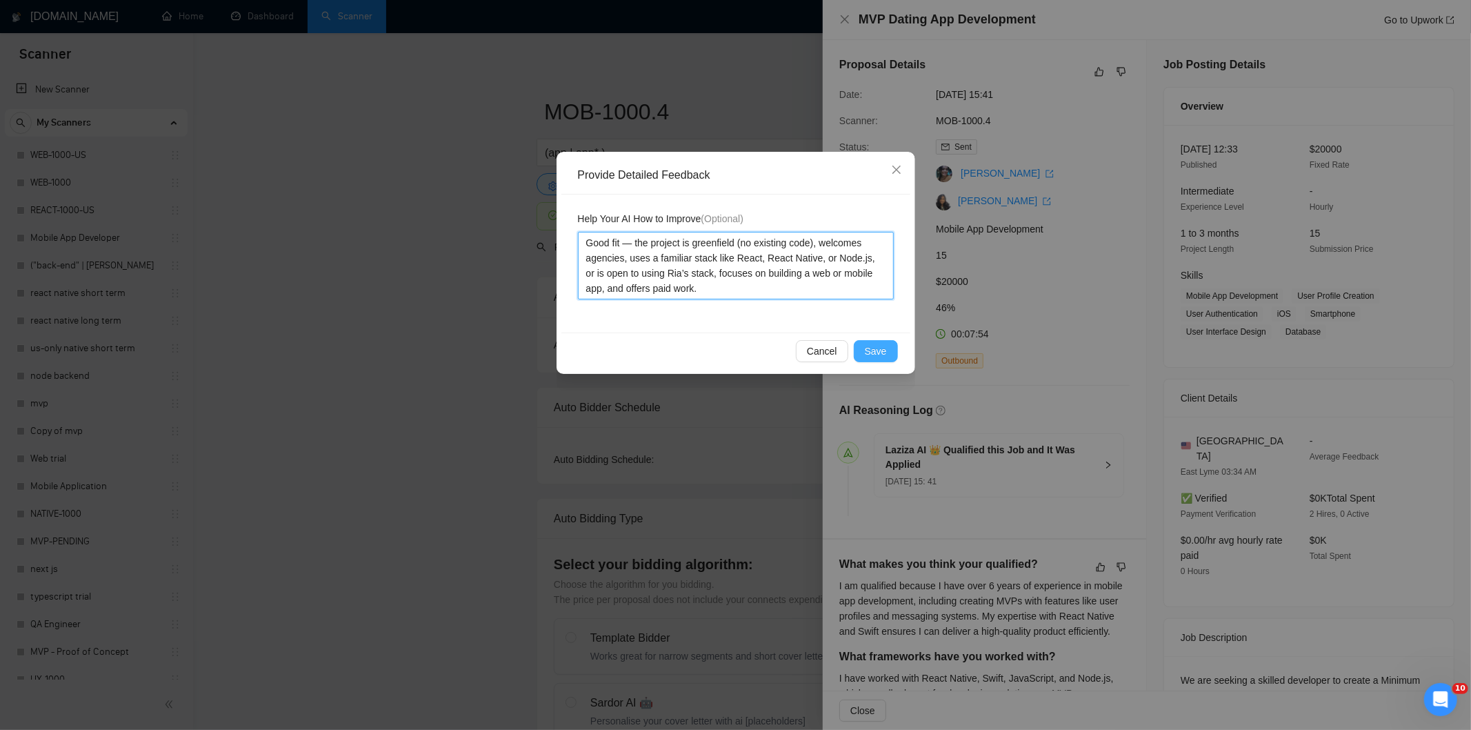
type textarea "Good fit — the project is greenfield (no existing code), welcomes agencies, use…"
click at [875, 355] on span "Save" at bounding box center [876, 350] width 22 height 15
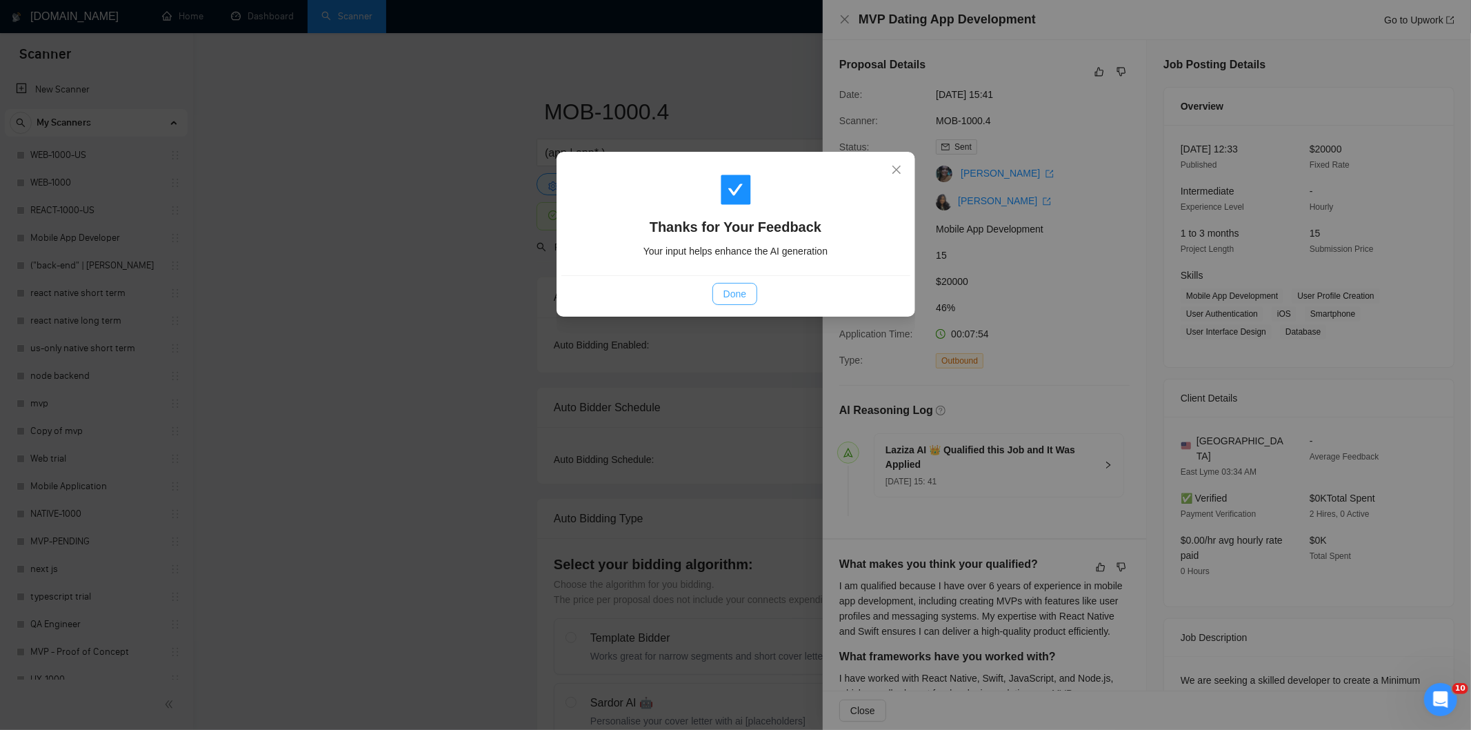
click at [740, 291] on span "Done" at bounding box center [735, 293] width 23 height 15
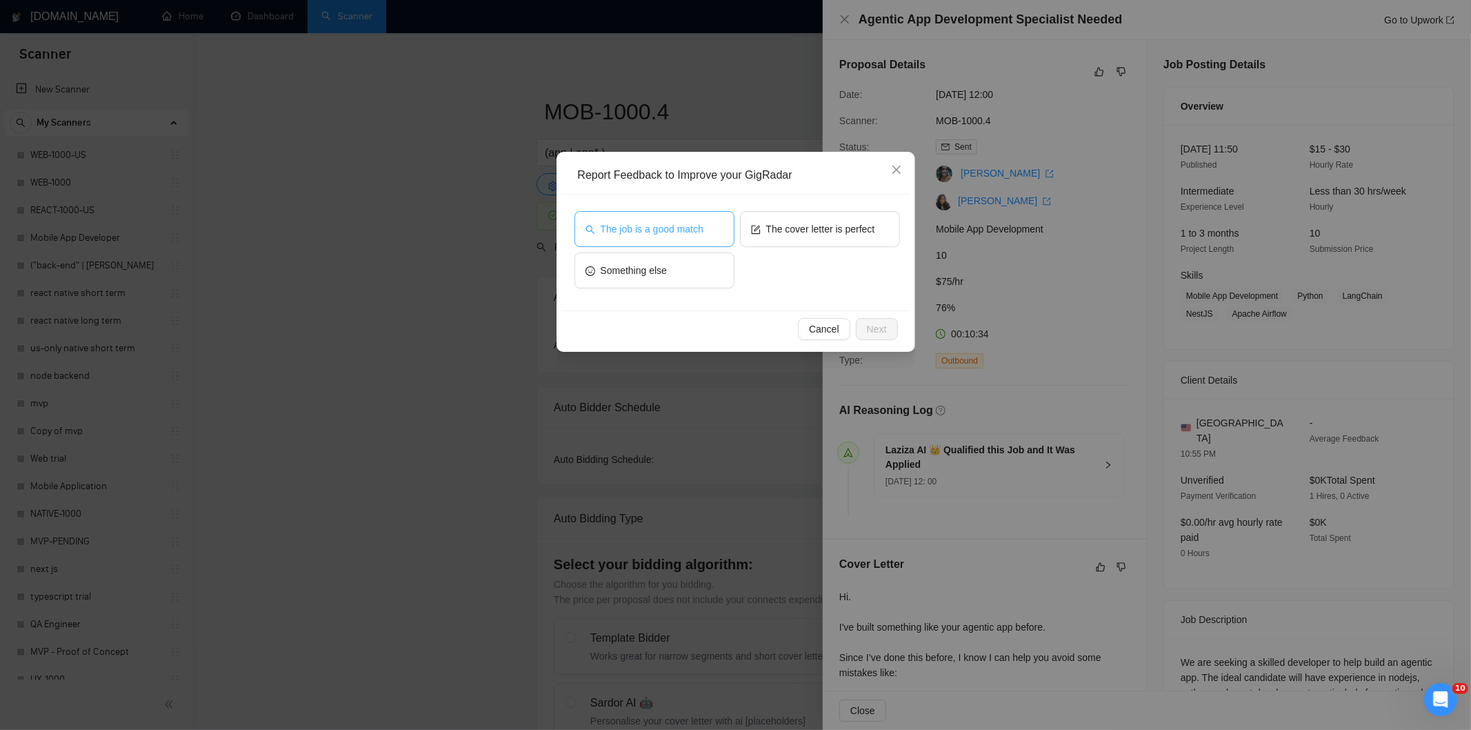
click at [709, 237] on button "The job is a good match" at bounding box center [655, 229] width 160 height 36
click at [884, 332] on span "Next" at bounding box center [877, 328] width 20 height 15
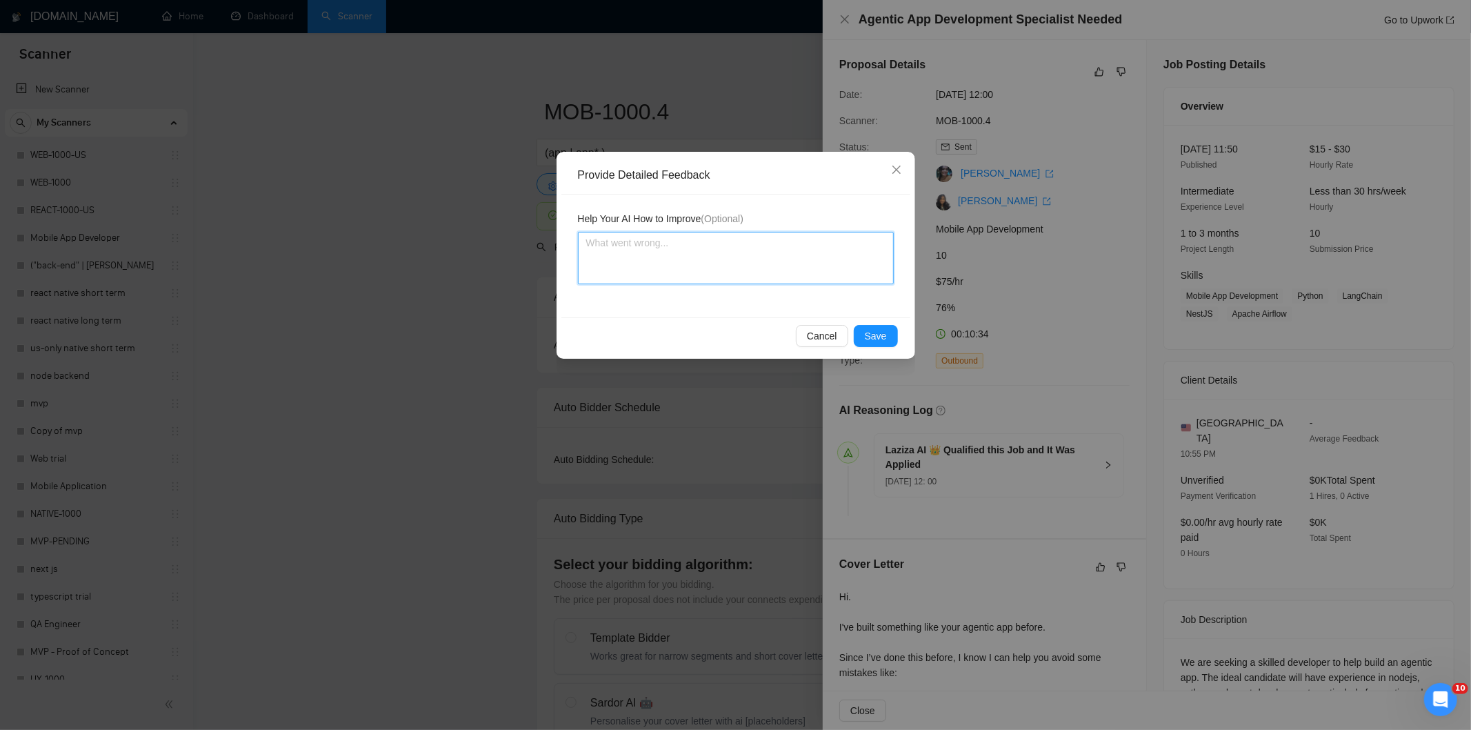
click at [832, 271] on textarea at bounding box center [736, 258] width 316 height 52
paste textarea "Good fit — the project is greenfield (no existing code), welcomes agencies, use…"
type textarea "Good fit — the project is greenfield (no existing code), welcomes agencies, use…"
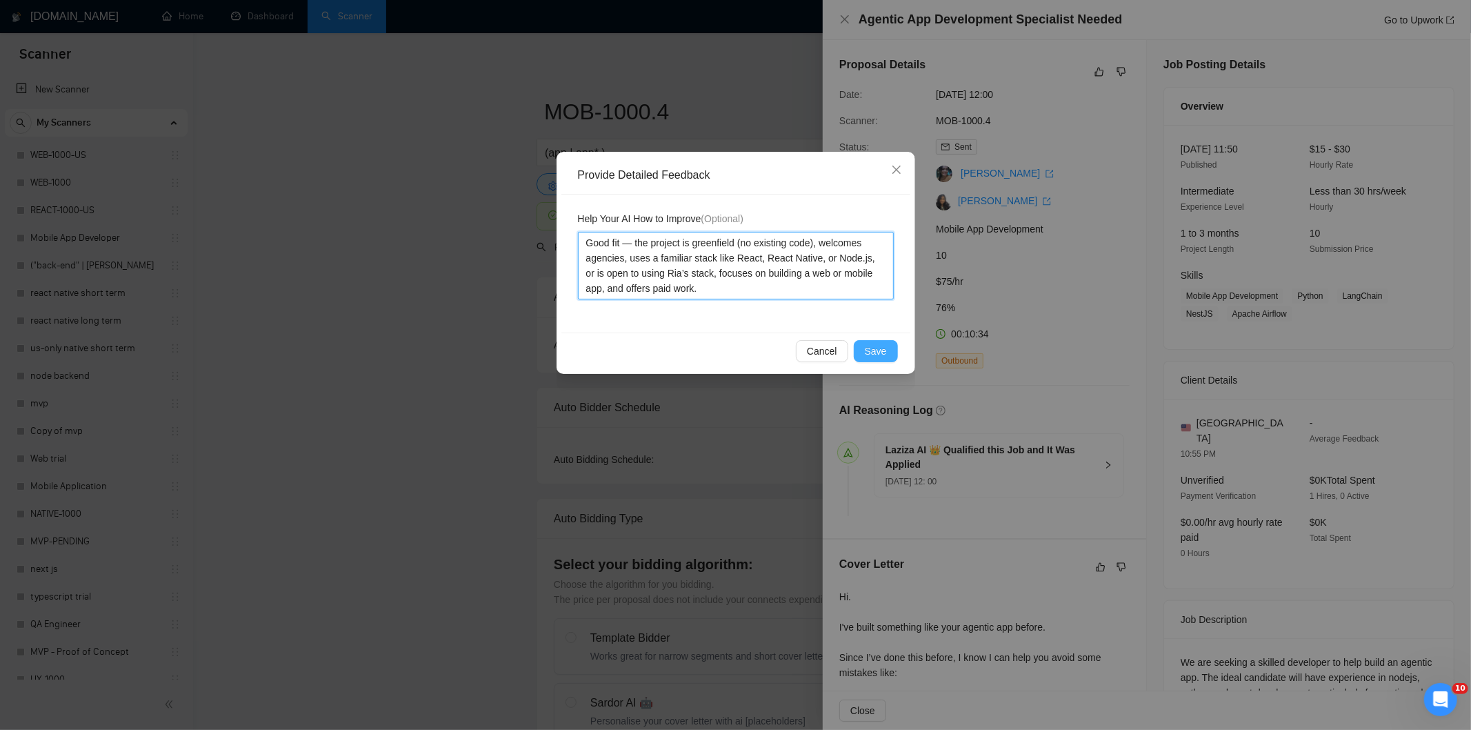
type textarea "Good fit — the project is greenfield (no existing code), welcomes agencies, use…"
click at [875, 346] on span "Save" at bounding box center [876, 350] width 22 height 15
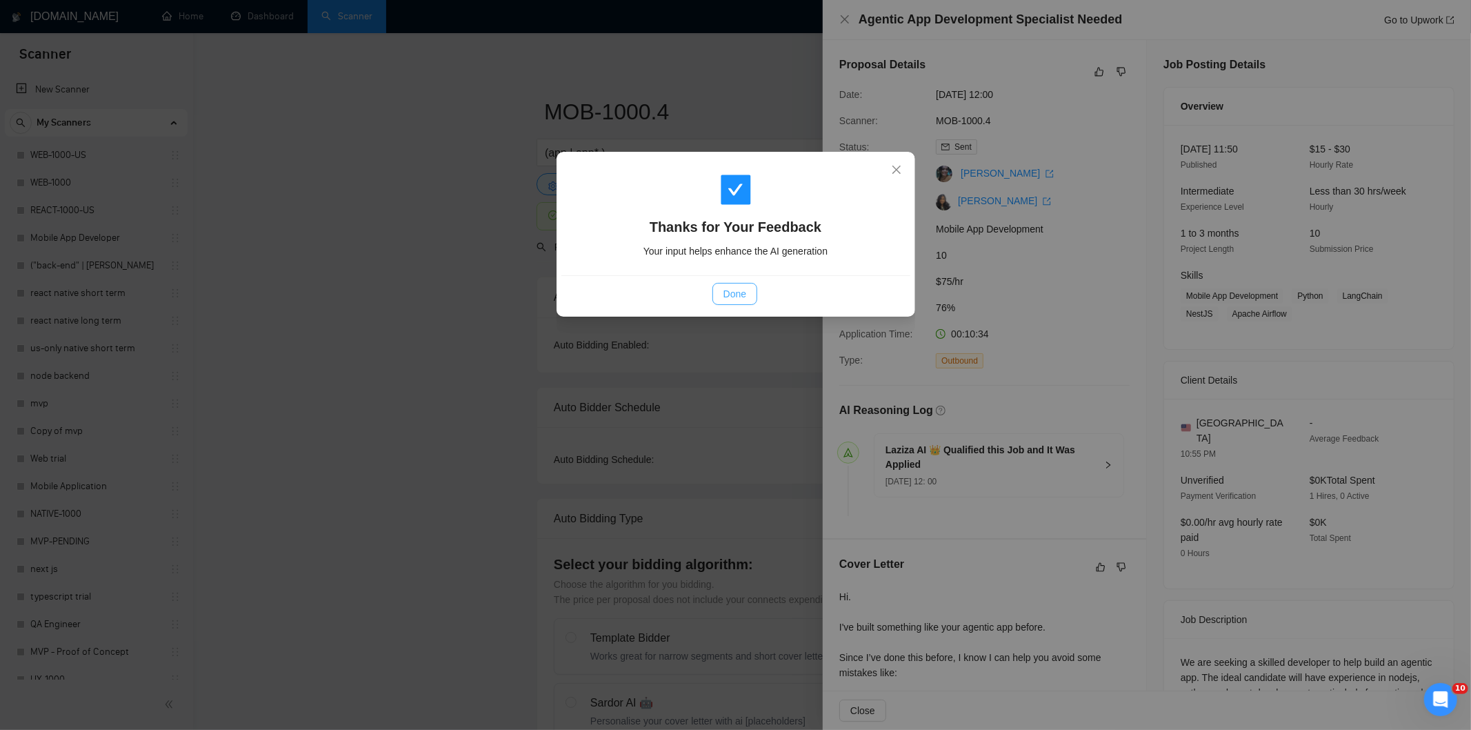
click at [739, 294] on span "Done" at bounding box center [735, 293] width 23 height 15
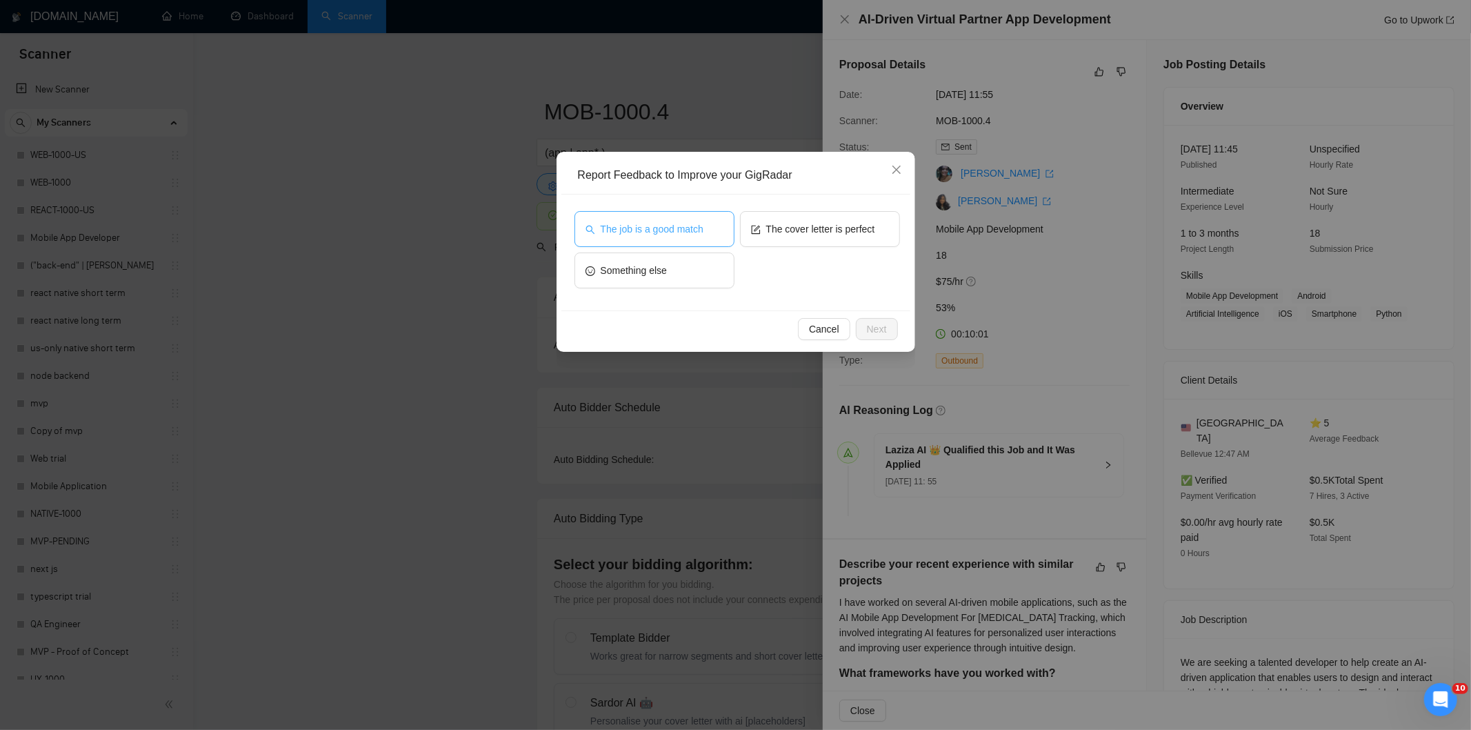
click at [666, 230] on span "The job is a good match" at bounding box center [652, 228] width 103 height 15
click at [888, 329] on button "Next" at bounding box center [877, 329] width 42 height 22
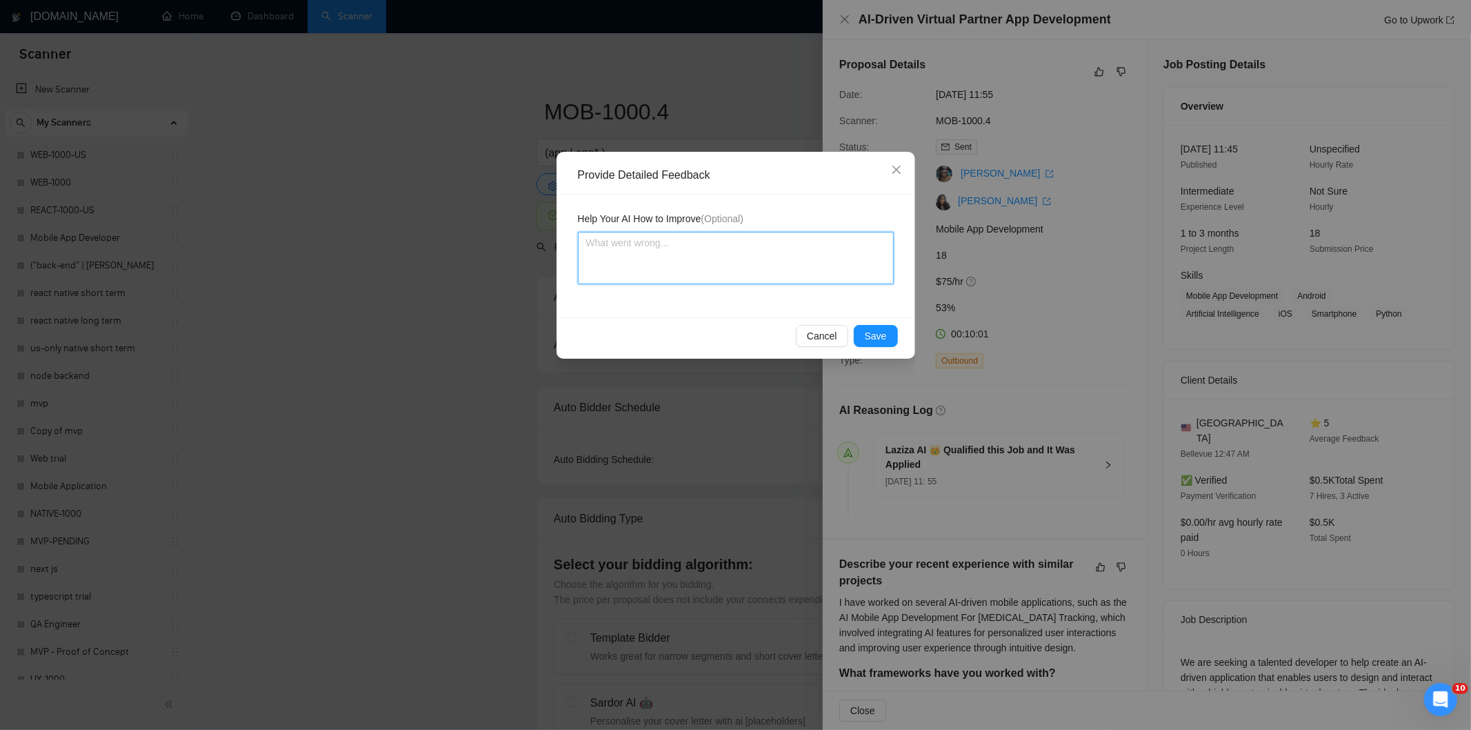
click at [839, 265] on textarea at bounding box center [736, 258] width 316 height 52
paste textarea "Good fit — the project is greenfield (no existing code), welcomes agencies, use…"
type textarea "Good fit — the project is greenfield (no existing code), welcomes agencies, use…"
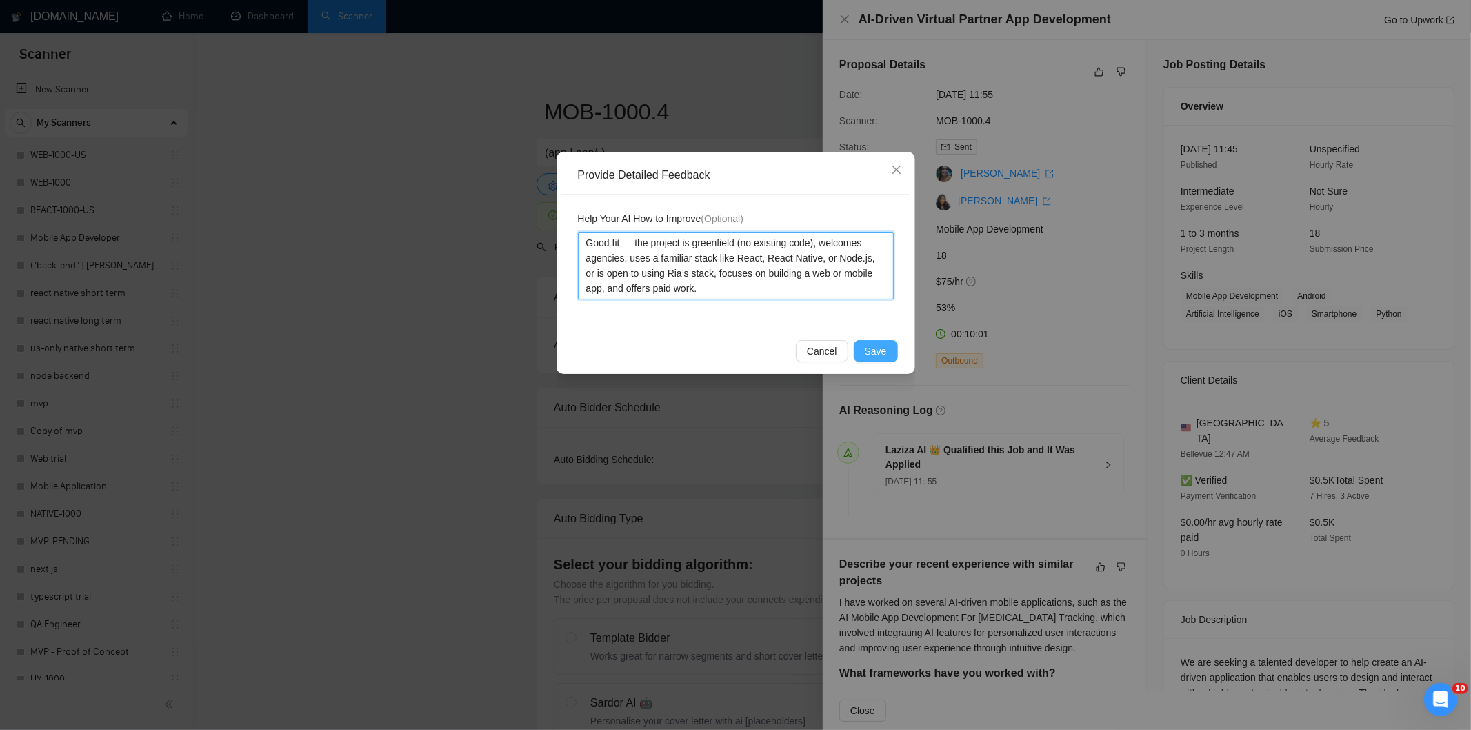
type textarea "Good fit — the project is greenfield (no existing code), welcomes agencies, use…"
click at [876, 349] on span "Save" at bounding box center [876, 350] width 22 height 15
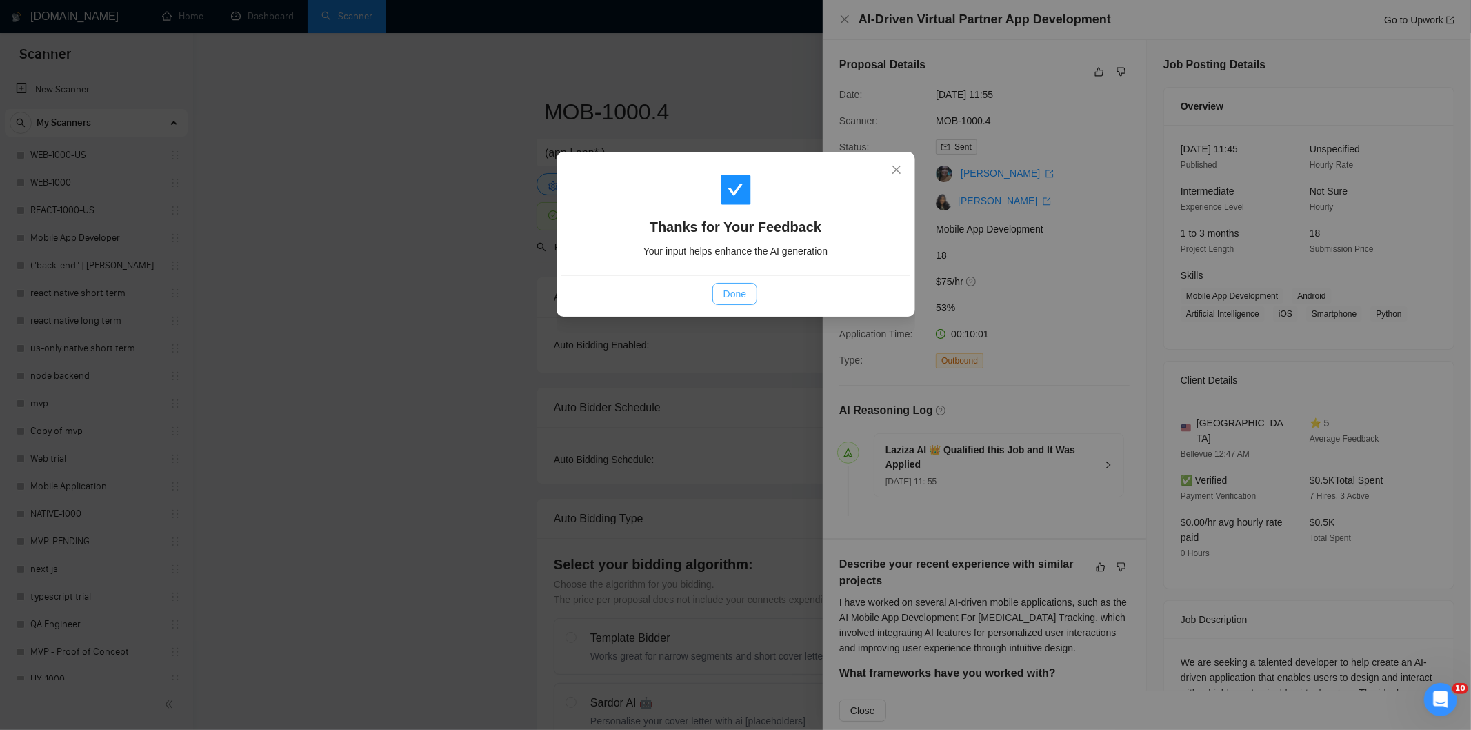
click at [740, 295] on span "Done" at bounding box center [735, 293] width 23 height 15
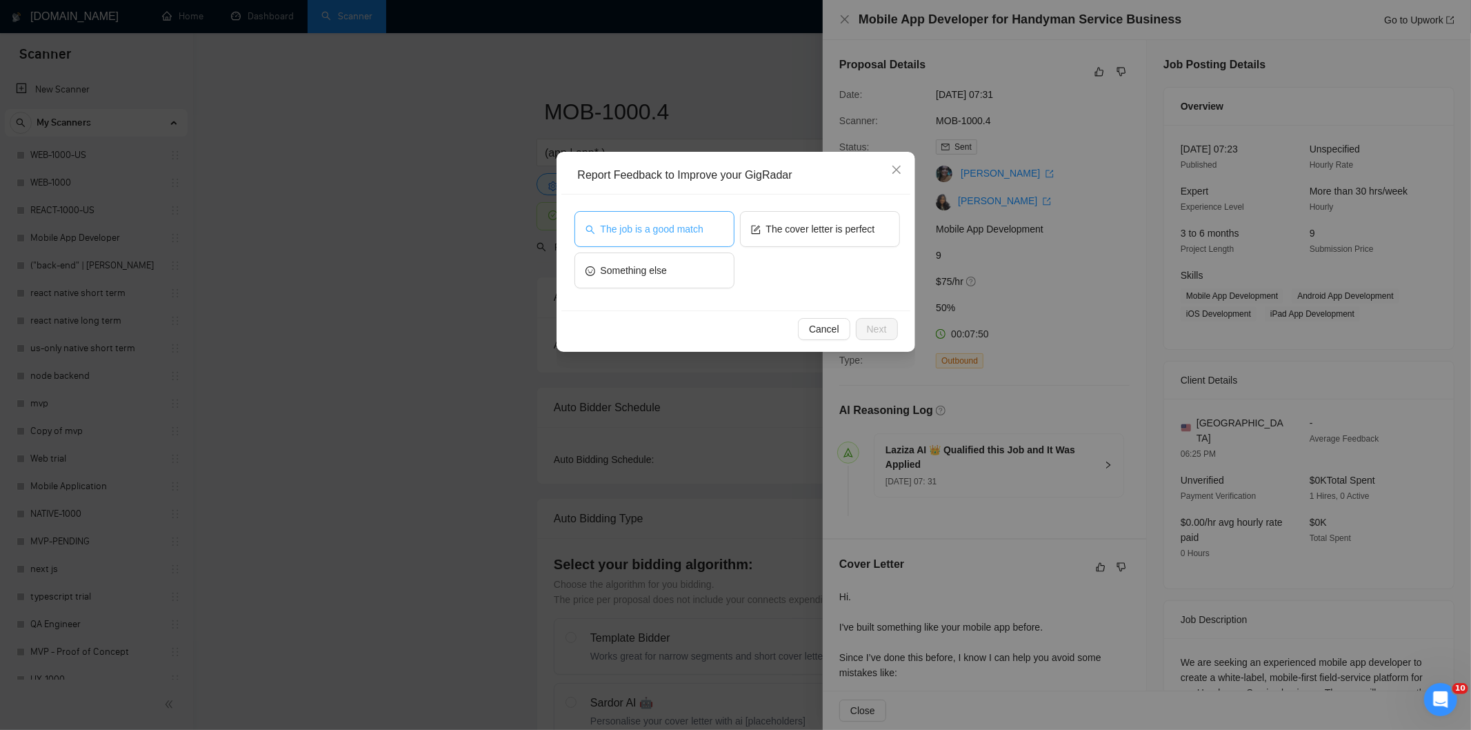
click at [693, 217] on button "The job is a good match" at bounding box center [655, 229] width 160 height 36
click at [876, 321] on span "Next" at bounding box center [877, 328] width 20 height 15
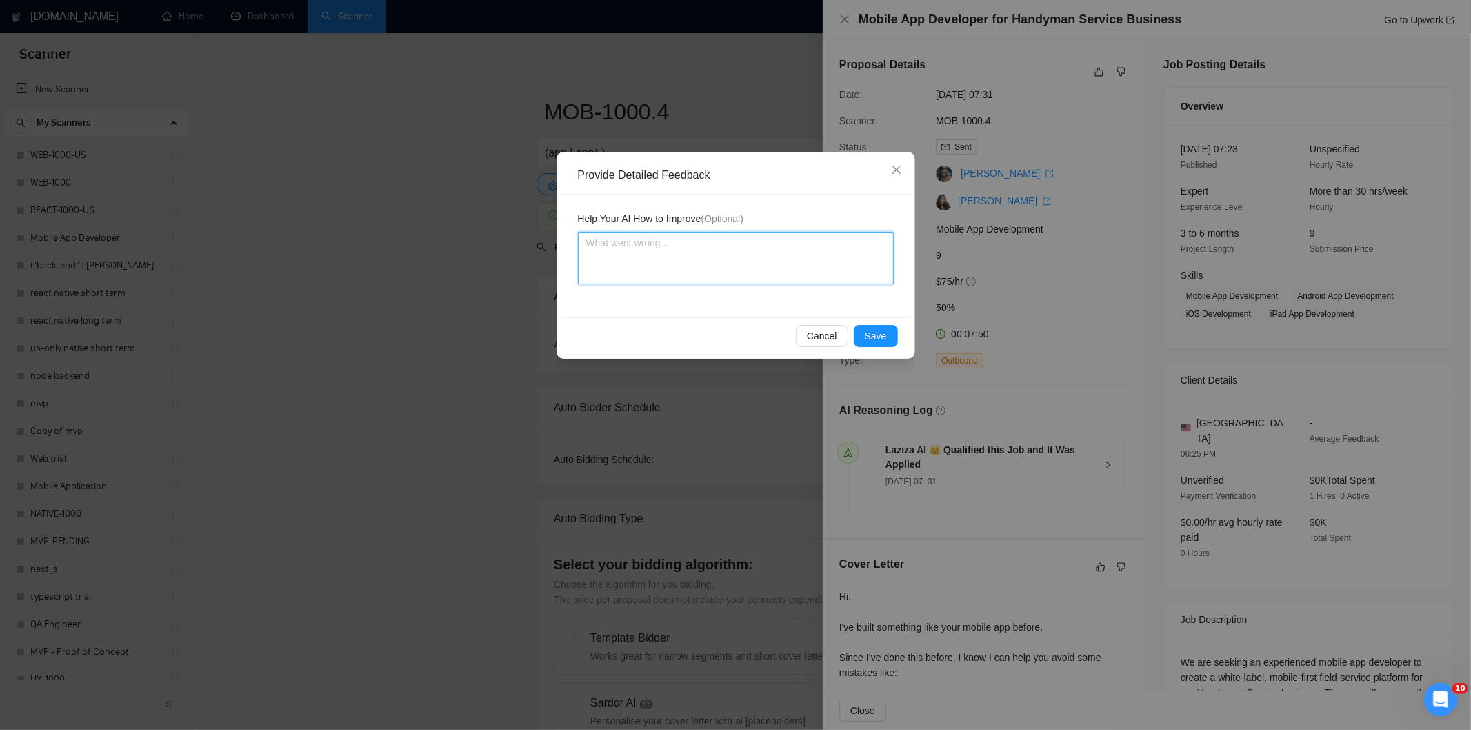
click at [819, 265] on textarea at bounding box center [736, 258] width 316 height 52
paste textarea "Good fit — the project is greenfield (no existing code), welcomes agencies, use…"
type textarea "Good fit — the project is greenfield (no existing code), welcomes agencies, use…"
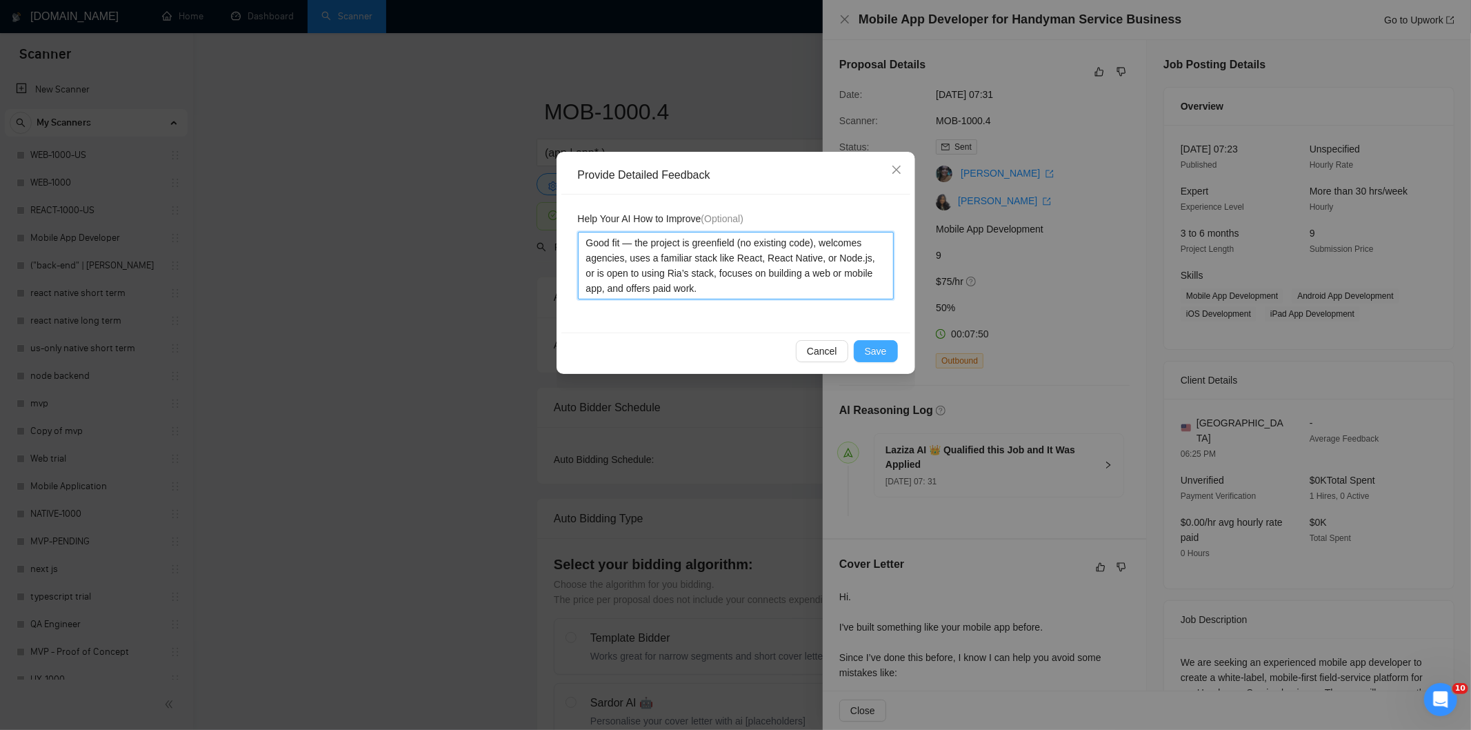
type textarea "Good fit — the project is greenfield (no existing code), welcomes agencies, use…"
click at [895, 354] on button "Save" at bounding box center [876, 351] width 44 height 22
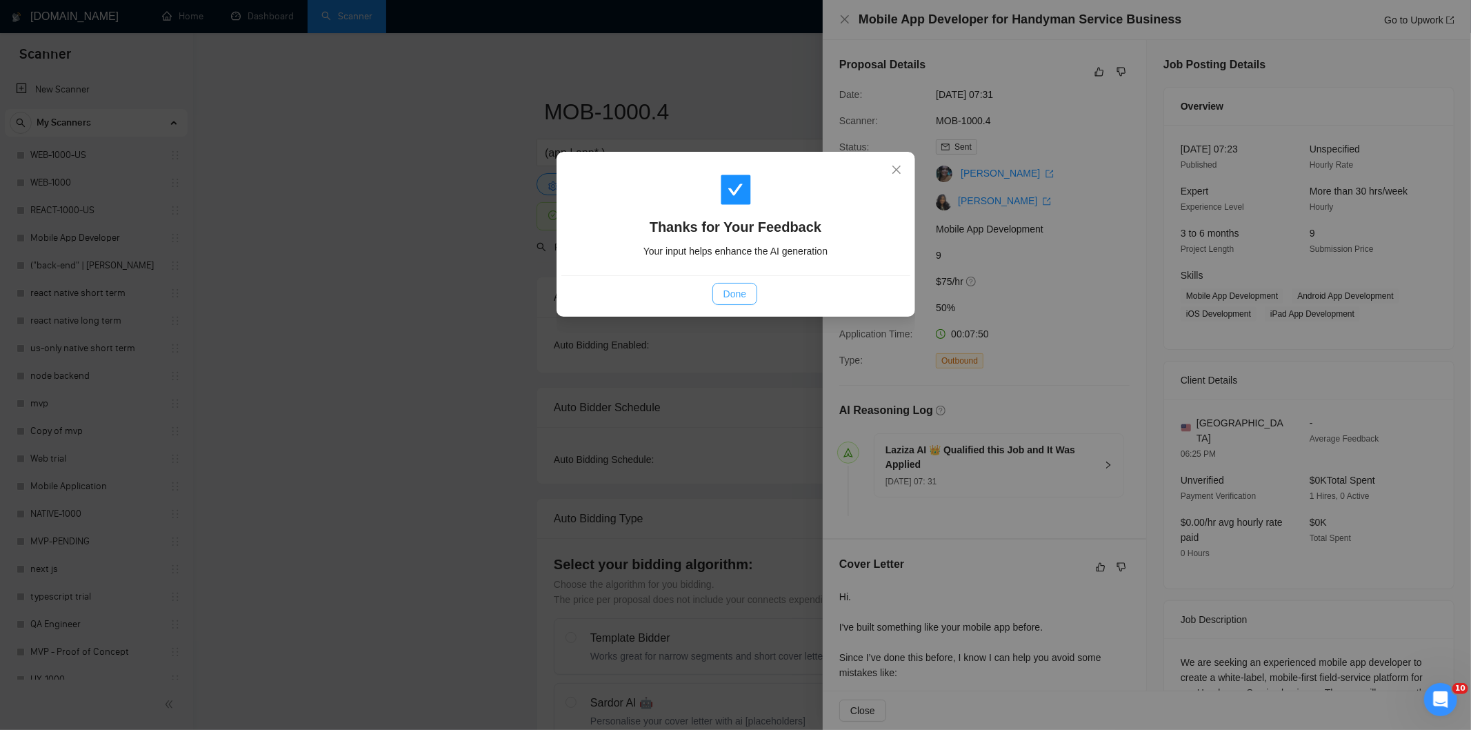
click at [746, 290] on span "Done" at bounding box center [735, 293] width 23 height 15
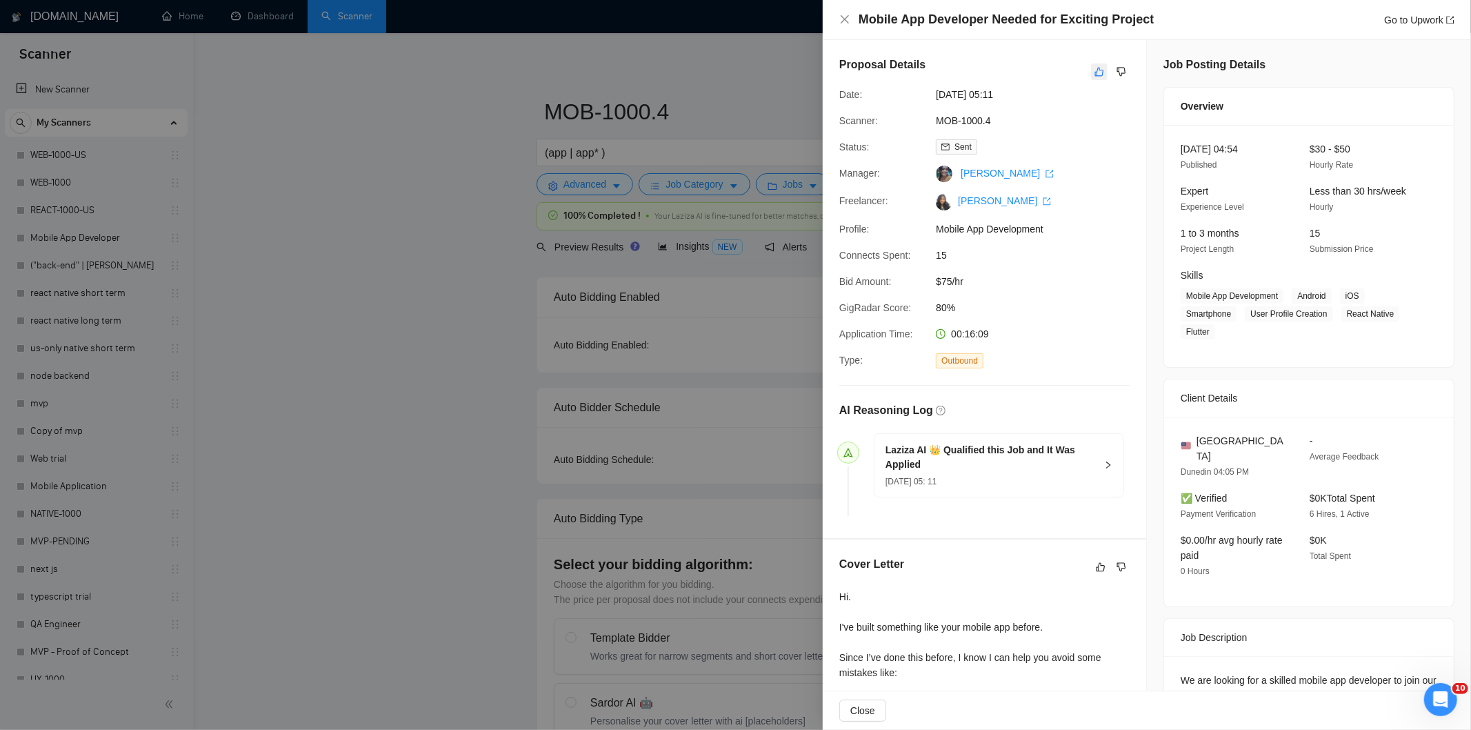
click at [1095, 73] on icon "like" at bounding box center [1100, 71] width 10 height 11
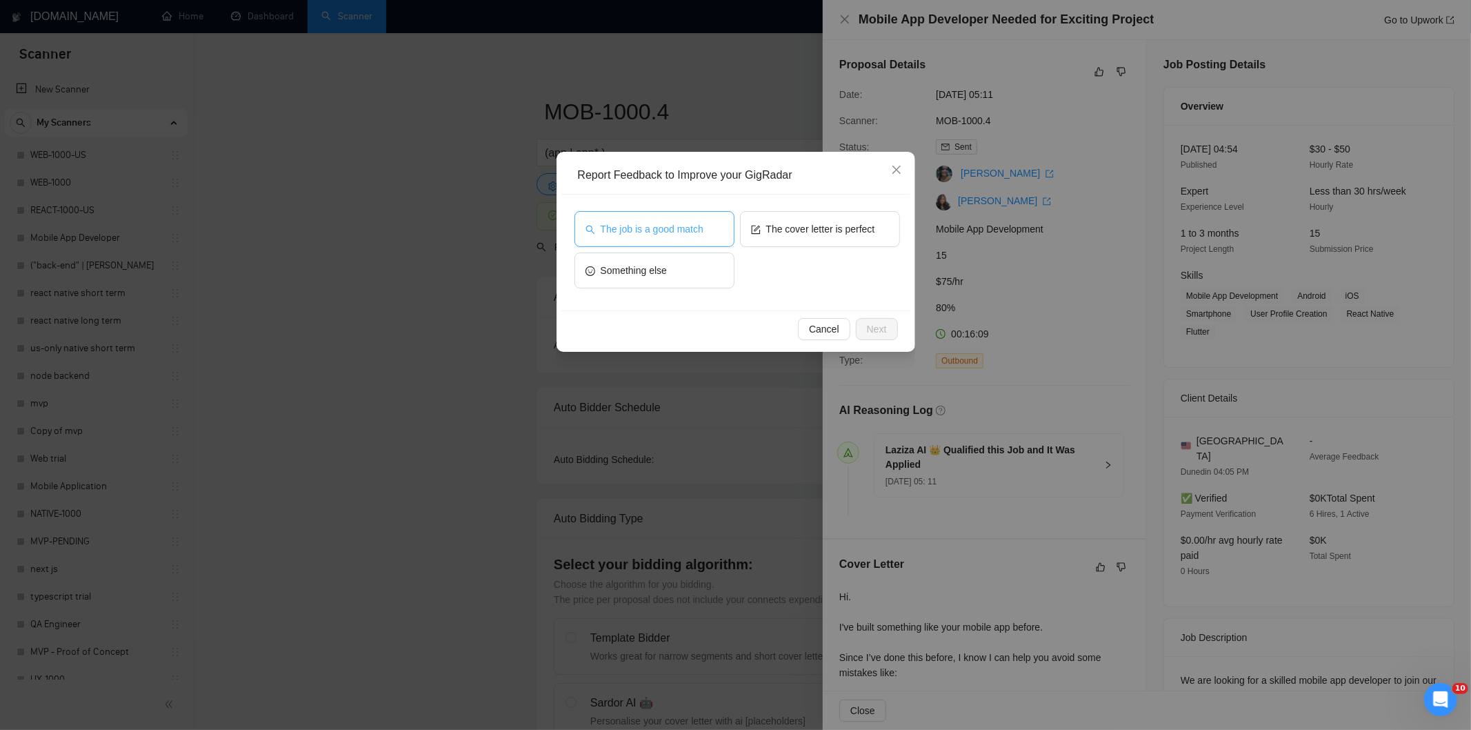
click at [715, 224] on button "The job is a good match" at bounding box center [655, 229] width 160 height 36
click at [884, 326] on span "Next" at bounding box center [877, 328] width 20 height 15
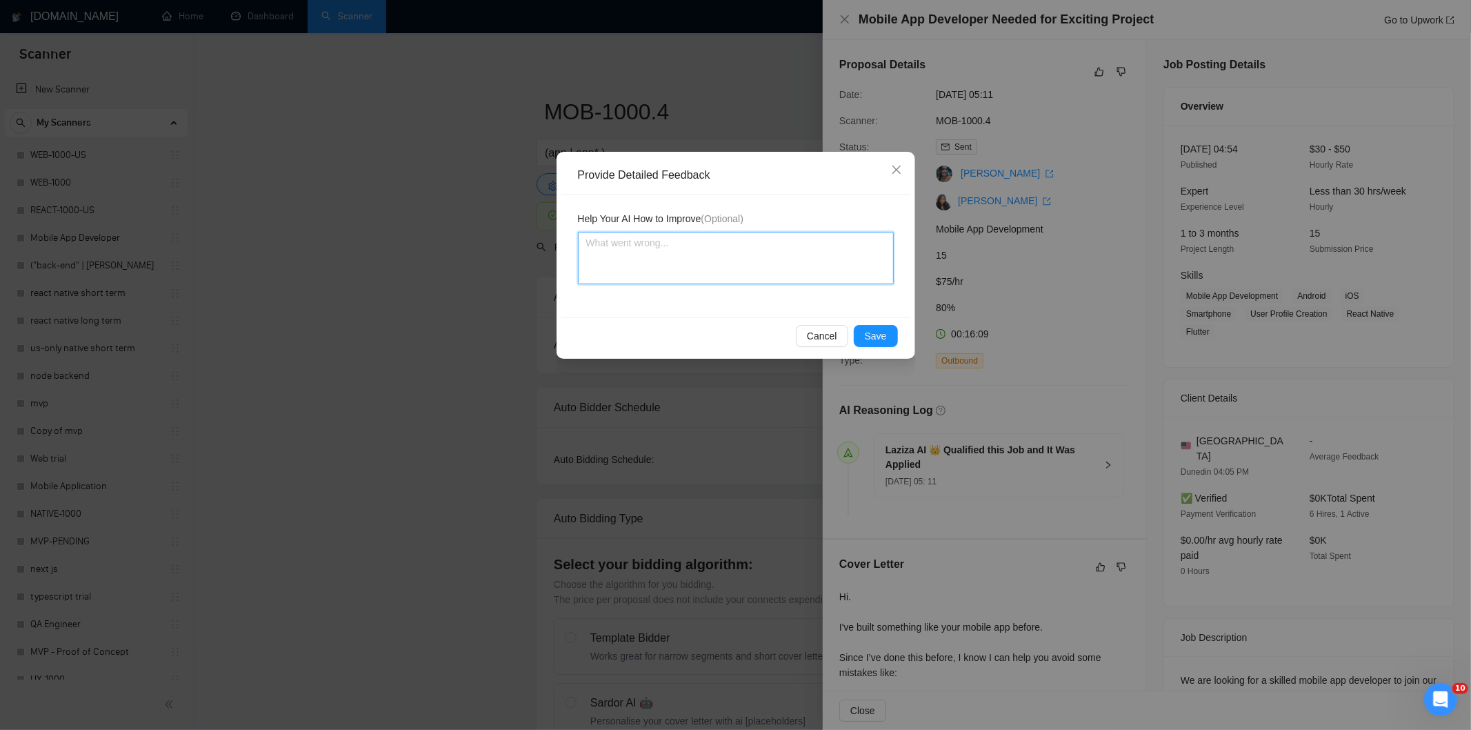
click at [837, 274] on textarea at bounding box center [736, 258] width 316 height 52
paste textarea "Good fit — the project is greenfield (no existing code), welcomes agencies, use…"
type textarea "Good fit — the project is greenfield (no existing code), welcomes agencies, use…"
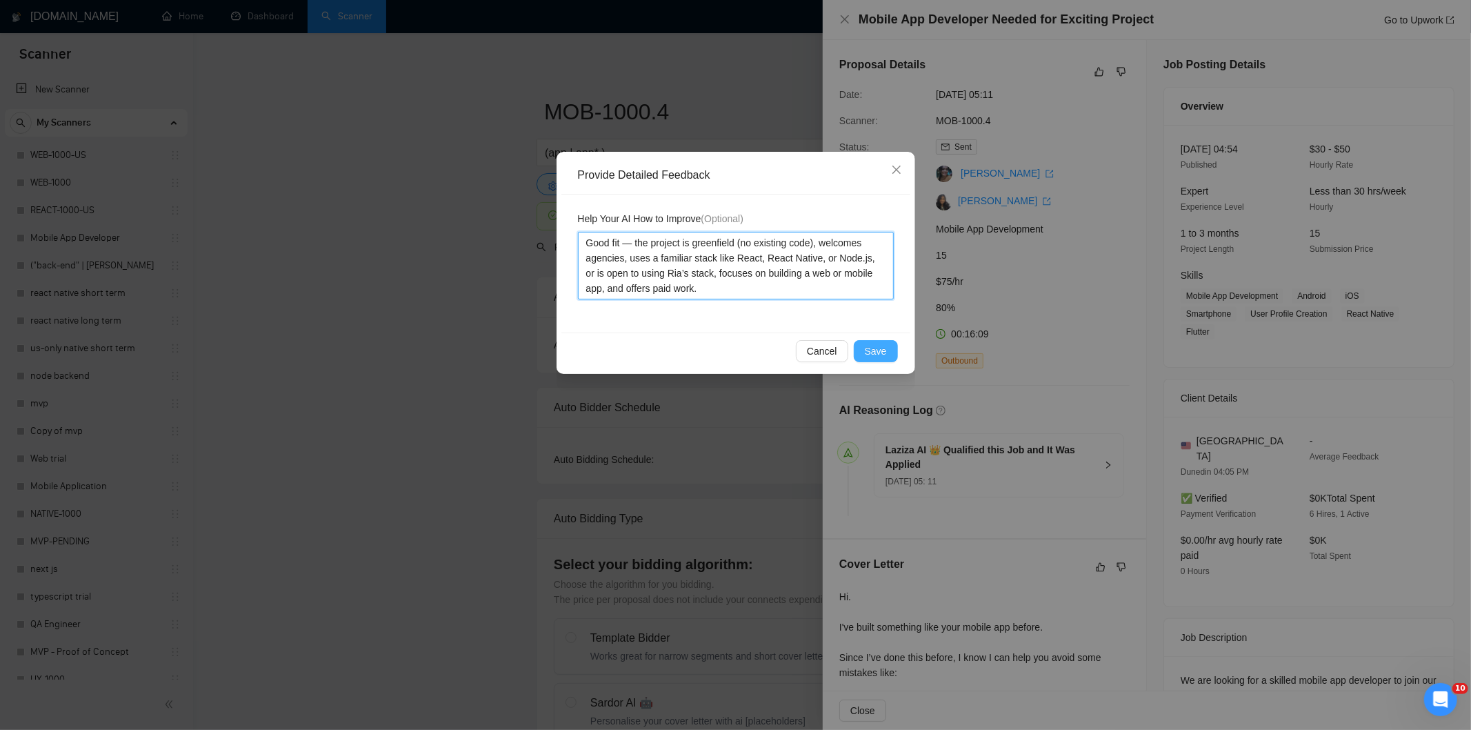
type textarea "Good fit — the project is greenfield (no existing code), welcomes agencies, use…"
click at [884, 343] on span "Save" at bounding box center [876, 350] width 22 height 15
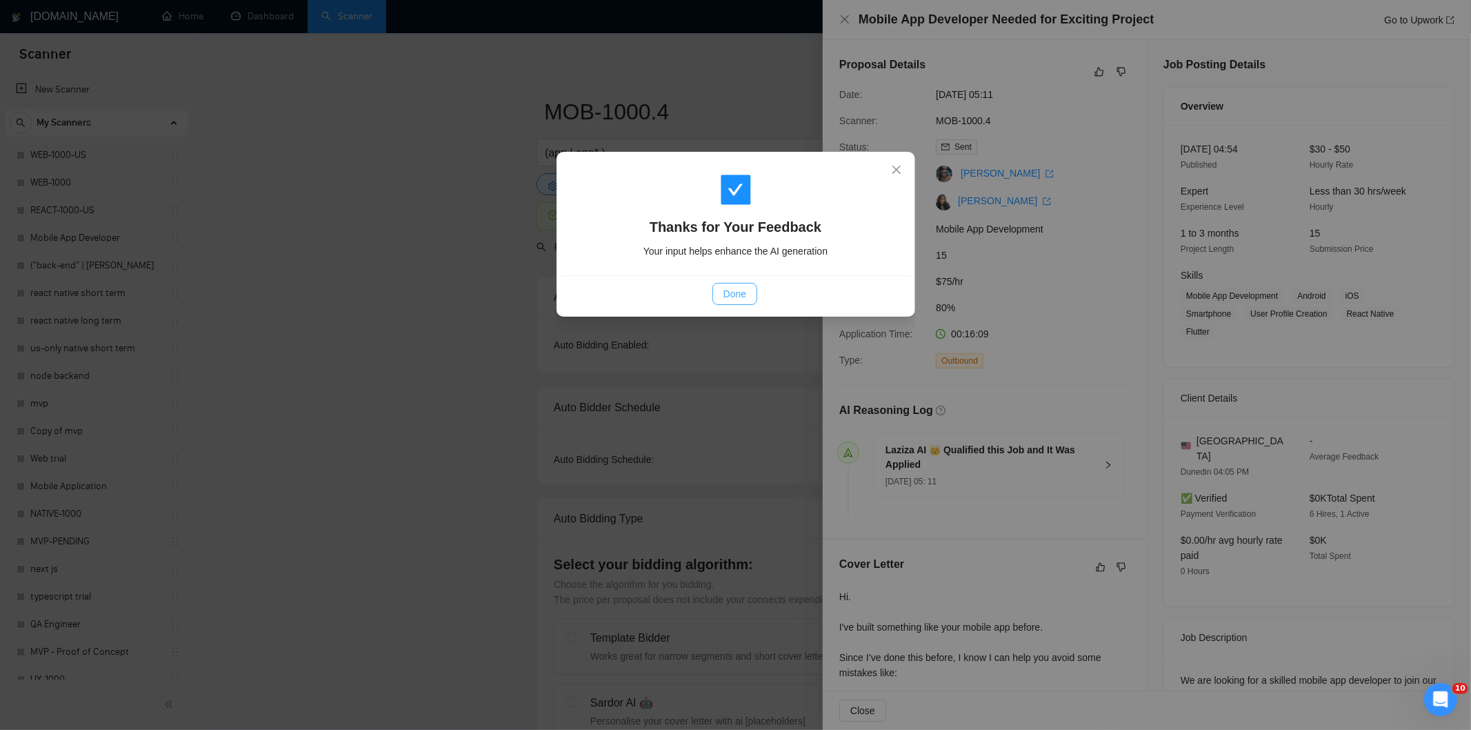
click at [750, 293] on button "Done" at bounding box center [735, 294] width 45 height 22
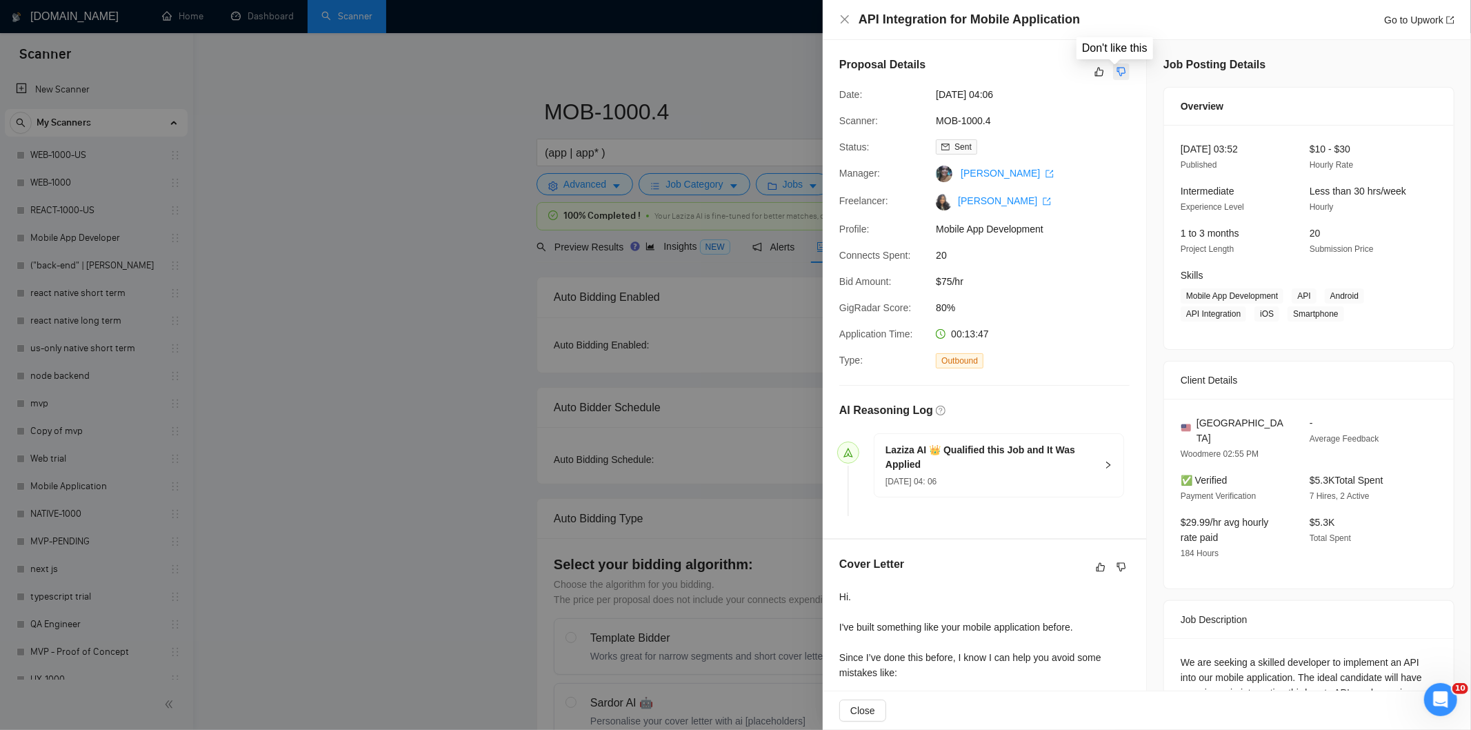
click at [1119, 72] on icon "dislike" at bounding box center [1122, 71] width 10 height 11
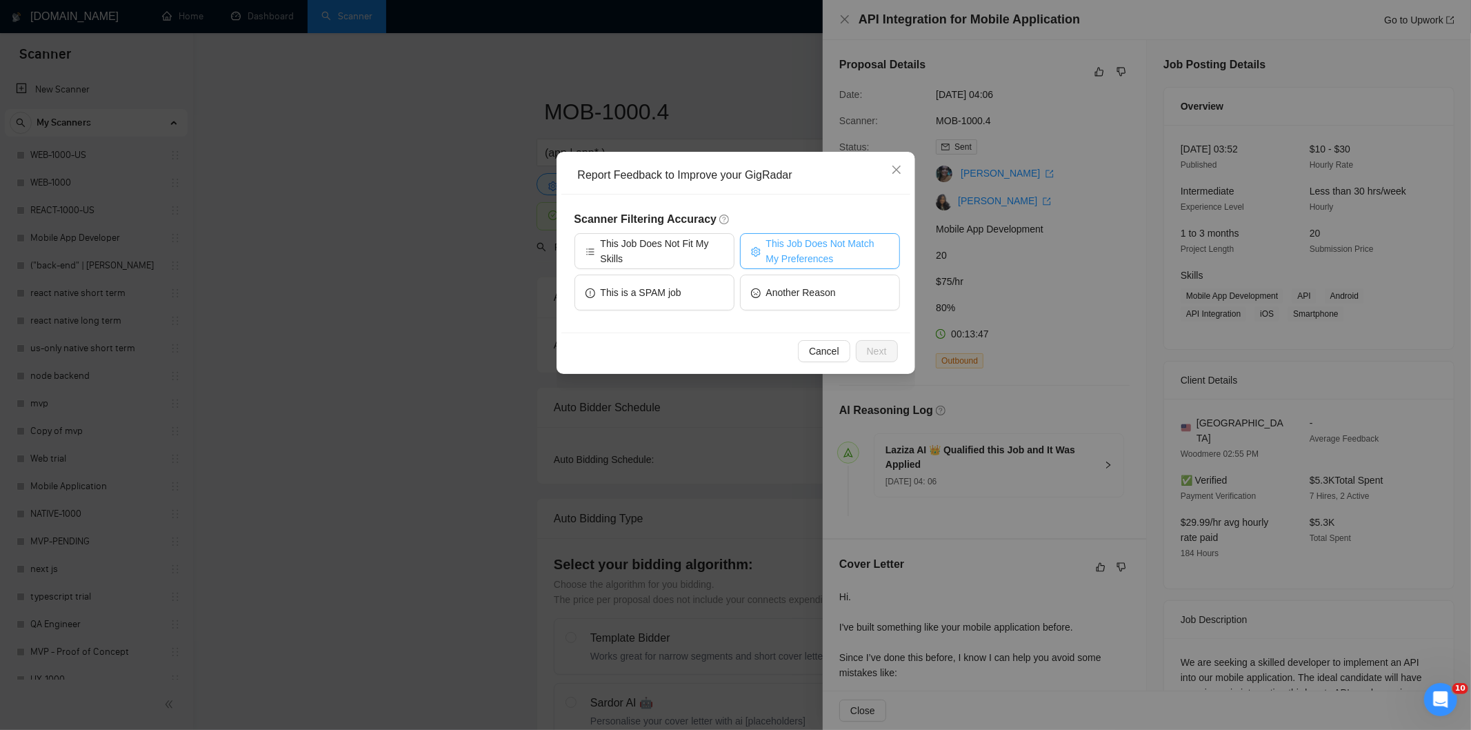
click at [872, 243] on span "This Job Does Not Match My Preferences" at bounding box center [827, 251] width 123 height 30
click at [879, 349] on span "Next" at bounding box center [877, 350] width 20 height 15
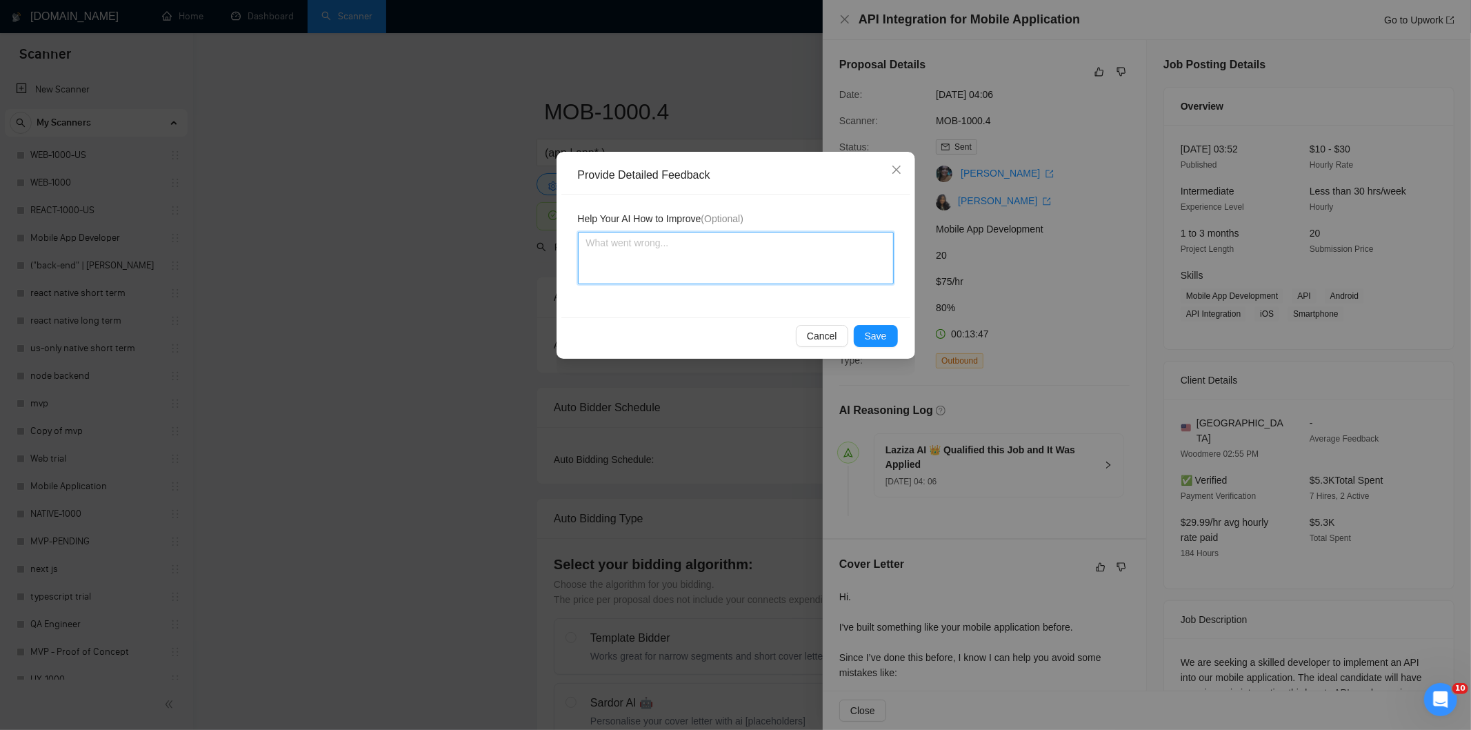
click at [788, 252] on textarea at bounding box center [736, 258] width 316 height 52
paste textarea "Not a fit — the description suggests an existing codebase, but Ria only works o…"
type textarea "Not a fit — the description suggests an existing codebase, but Ria only works o…"
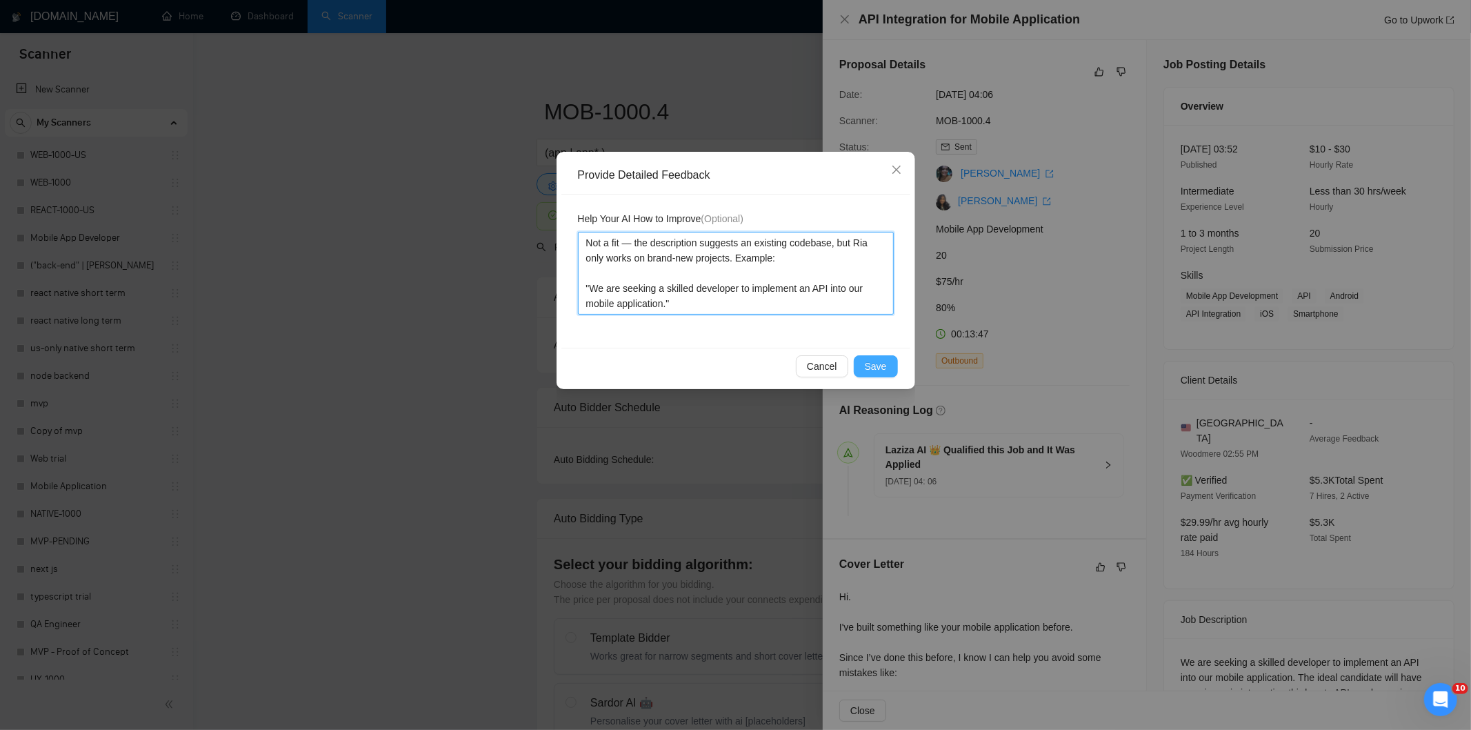
type textarea "Not a fit — the description suggests an existing codebase, but Ria only works o…"
click at [870, 364] on span "Save" at bounding box center [876, 366] width 22 height 15
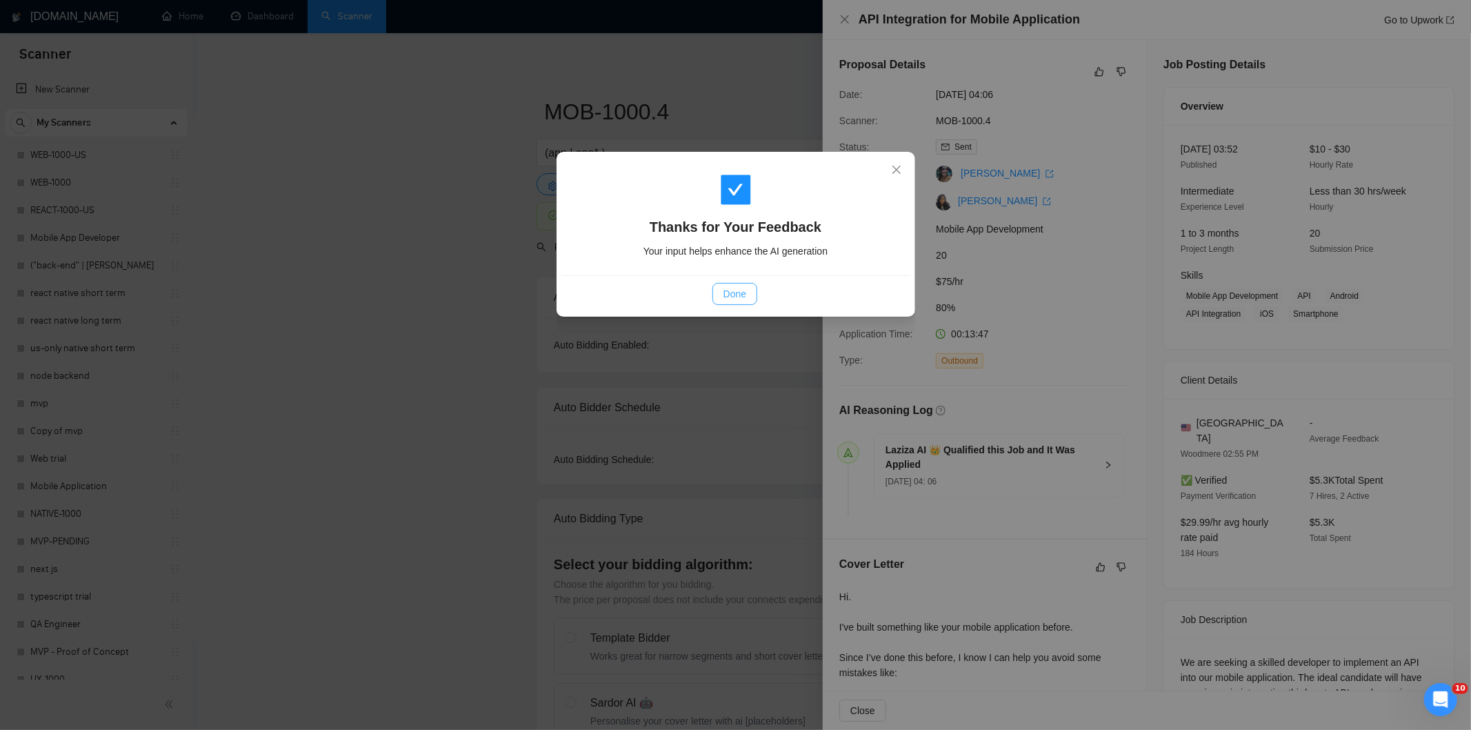
click at [753, 295] on button "Done" at bounding box center [735, 294] width 45 height 22
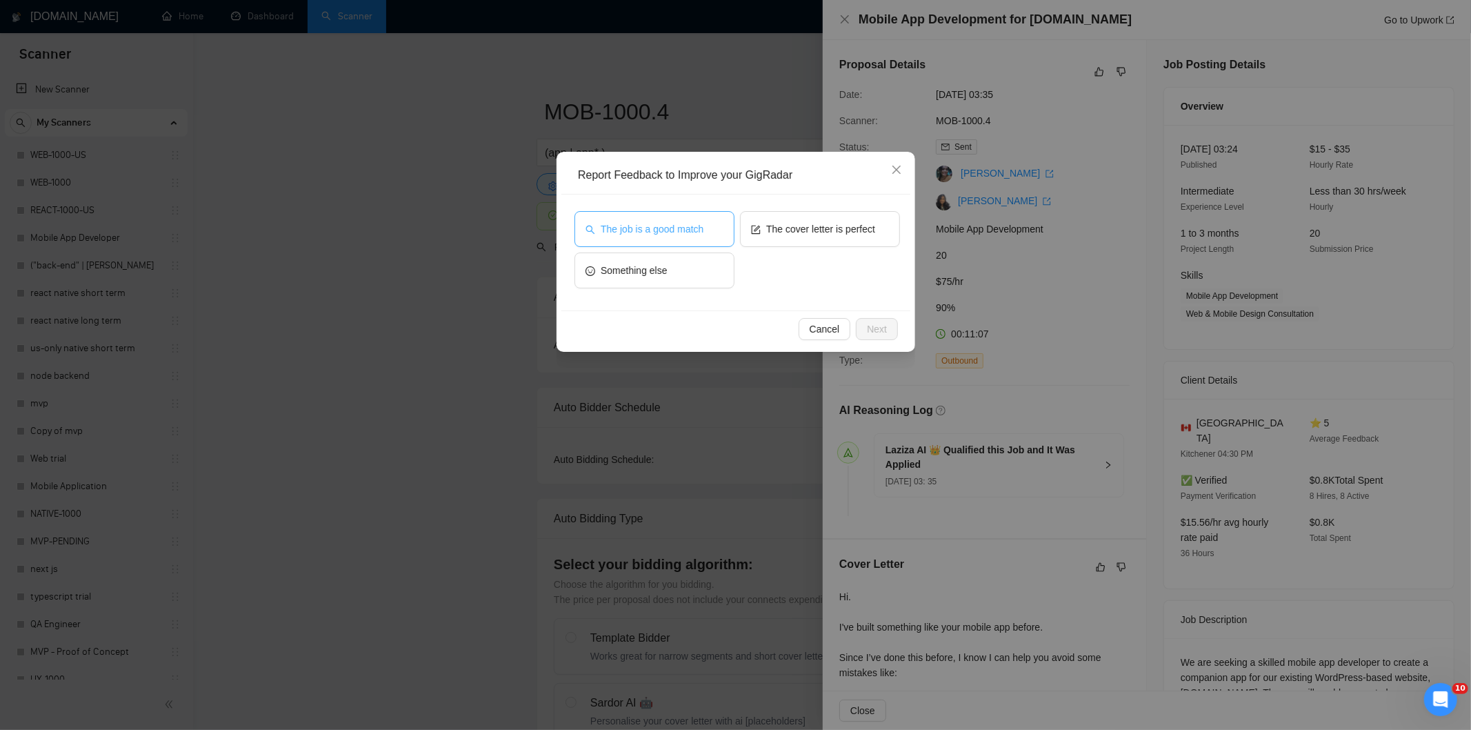
click at [680, 222] on span "The job is a good match" at bounding box center [652, 228] width 103 height 15
click at [877, 332] on span "Next" at bounding box center [877, 328] width 20 height 15
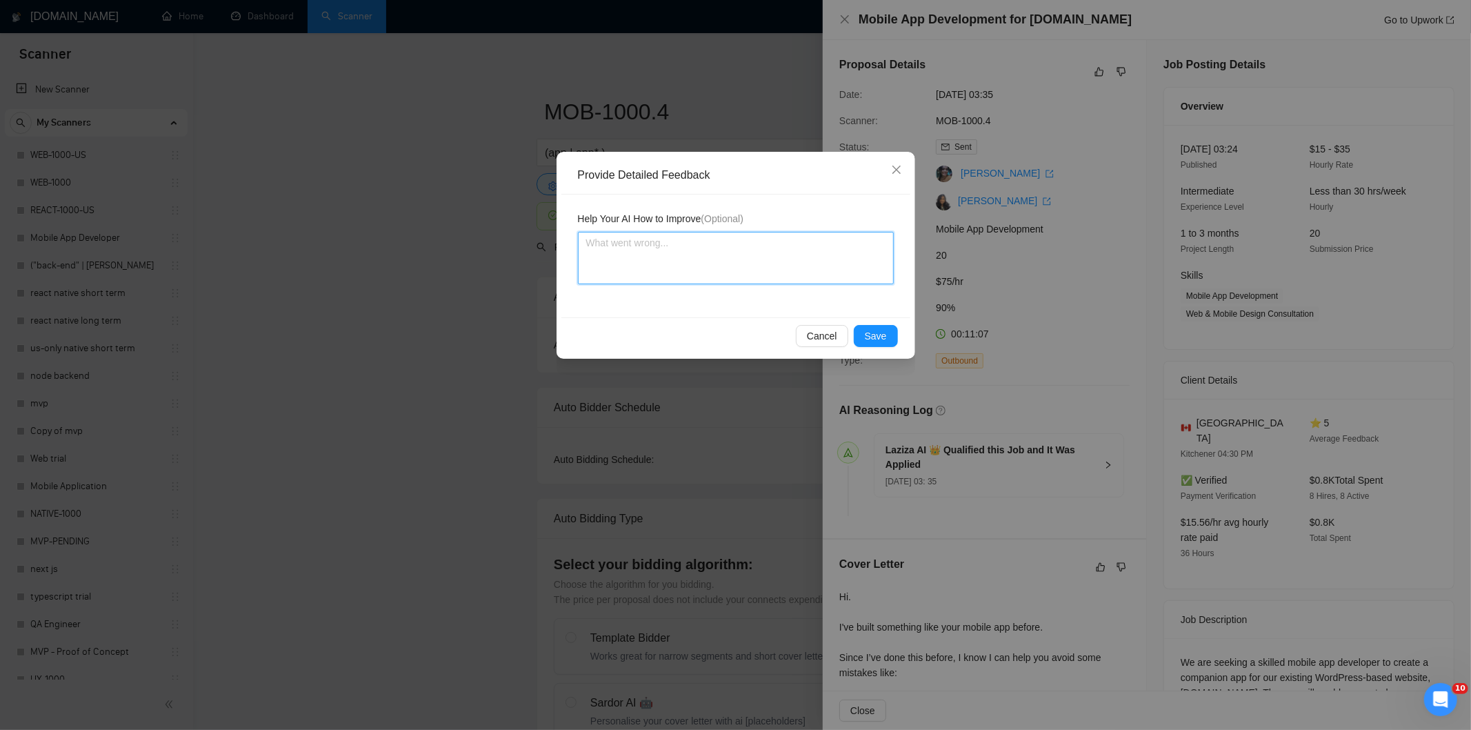
click at [824, 263] on textarea at bounding box center [736, 258] width 316 height 52
paste textarea "Good fit — the project is greenfield (no existing code), welcomes agencies, use…"
type textarea "Good fit — the project is greenfield (no existing code), welcomes agencies, use…"
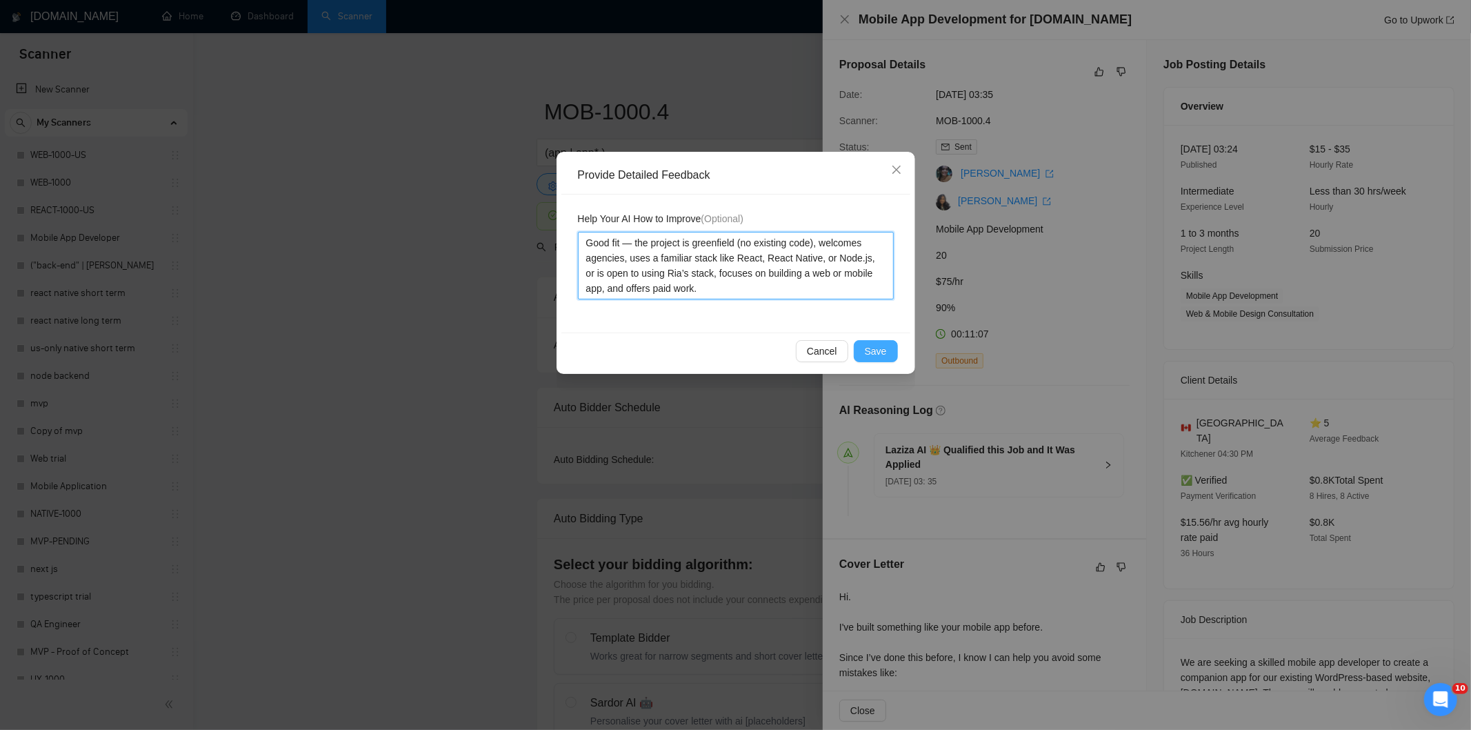
type textarea "Good fit — the project is greenfield (no existing code), welcomes agencies, use…"
click at [879, 348] on span "Save" at bounding box center [876, 350] width 22 height 15
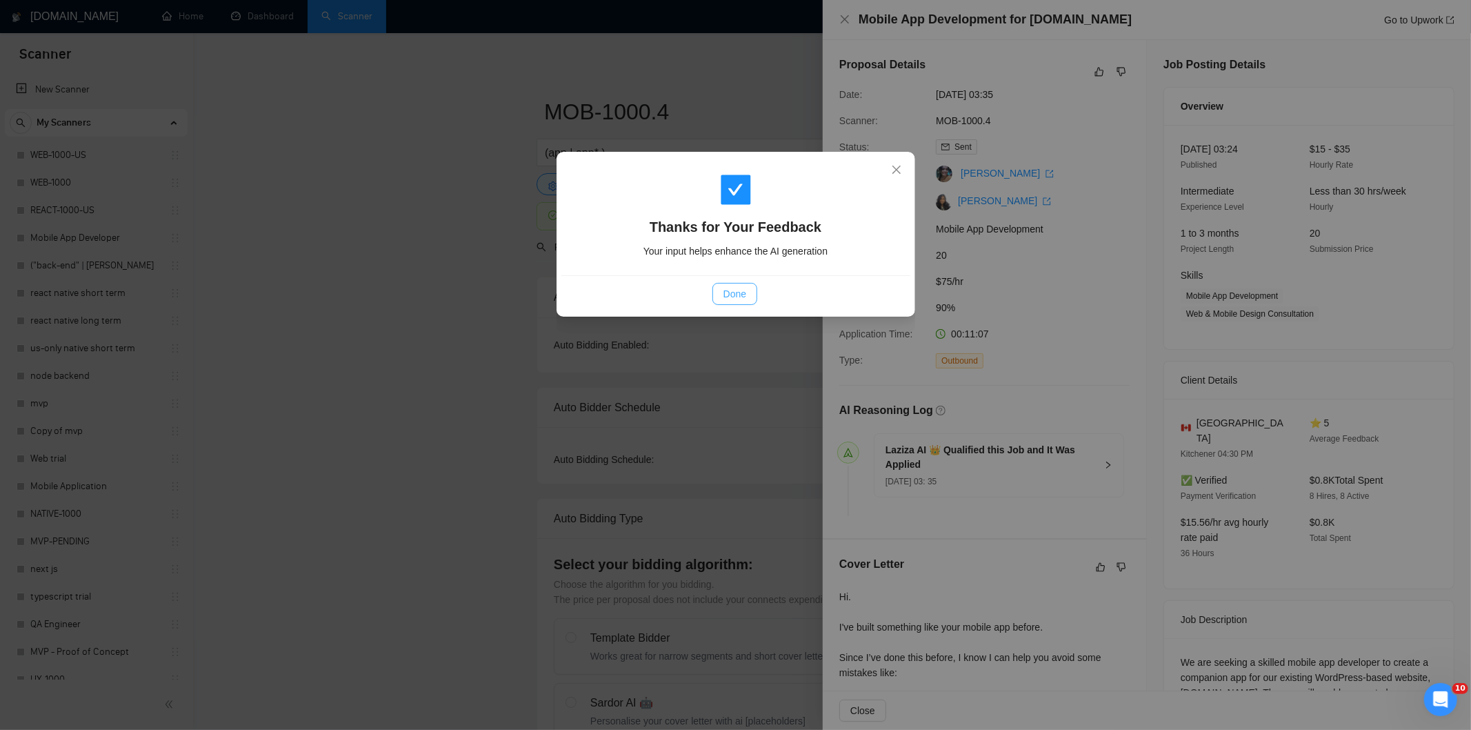
click at [736, 292] on span "Done" at bounding box center [735, 293] width 23 height 15
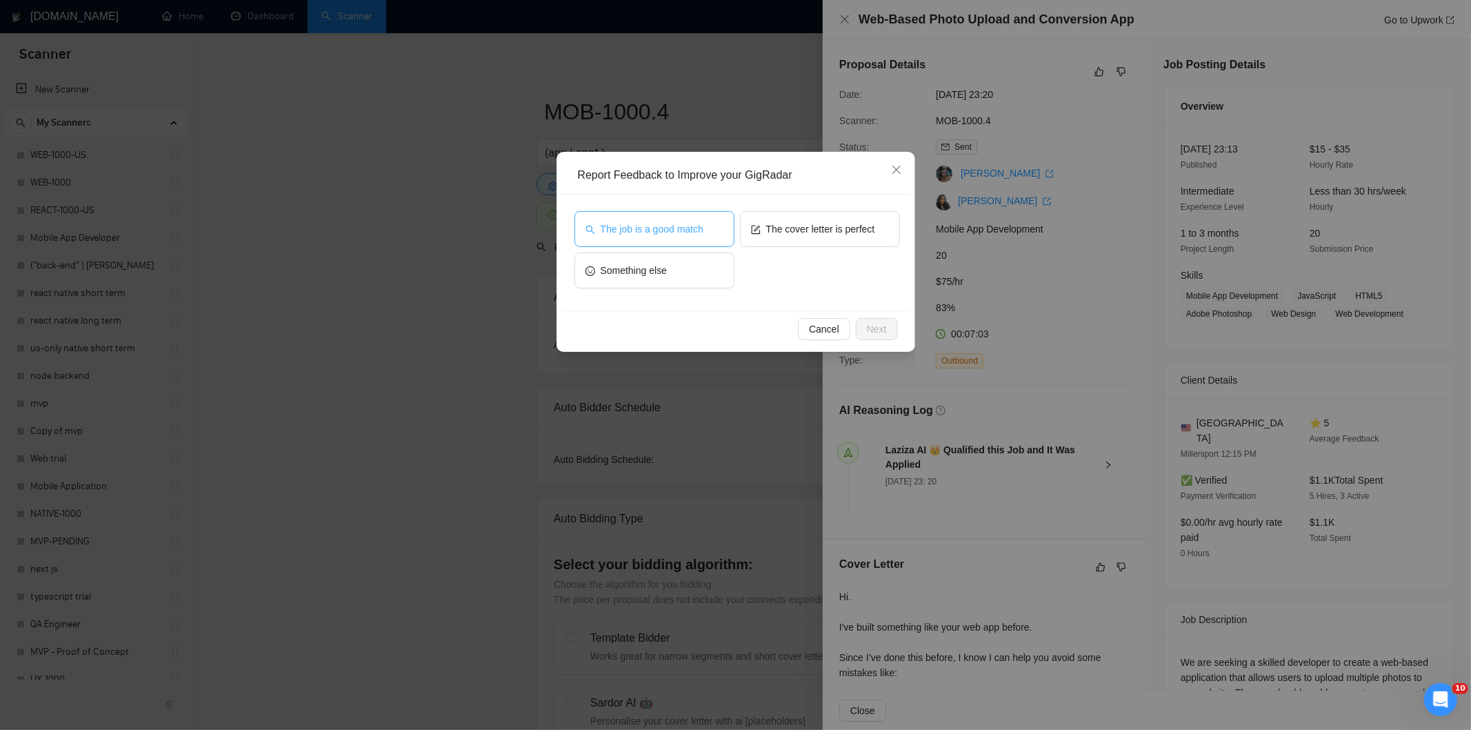
click at [693, 228] on span "The job is a good match" at bounding box center [652, 228] width 103 height 15
click at [886, 323] on span "Next" at bounding box center [877, 328] width 20 height 15
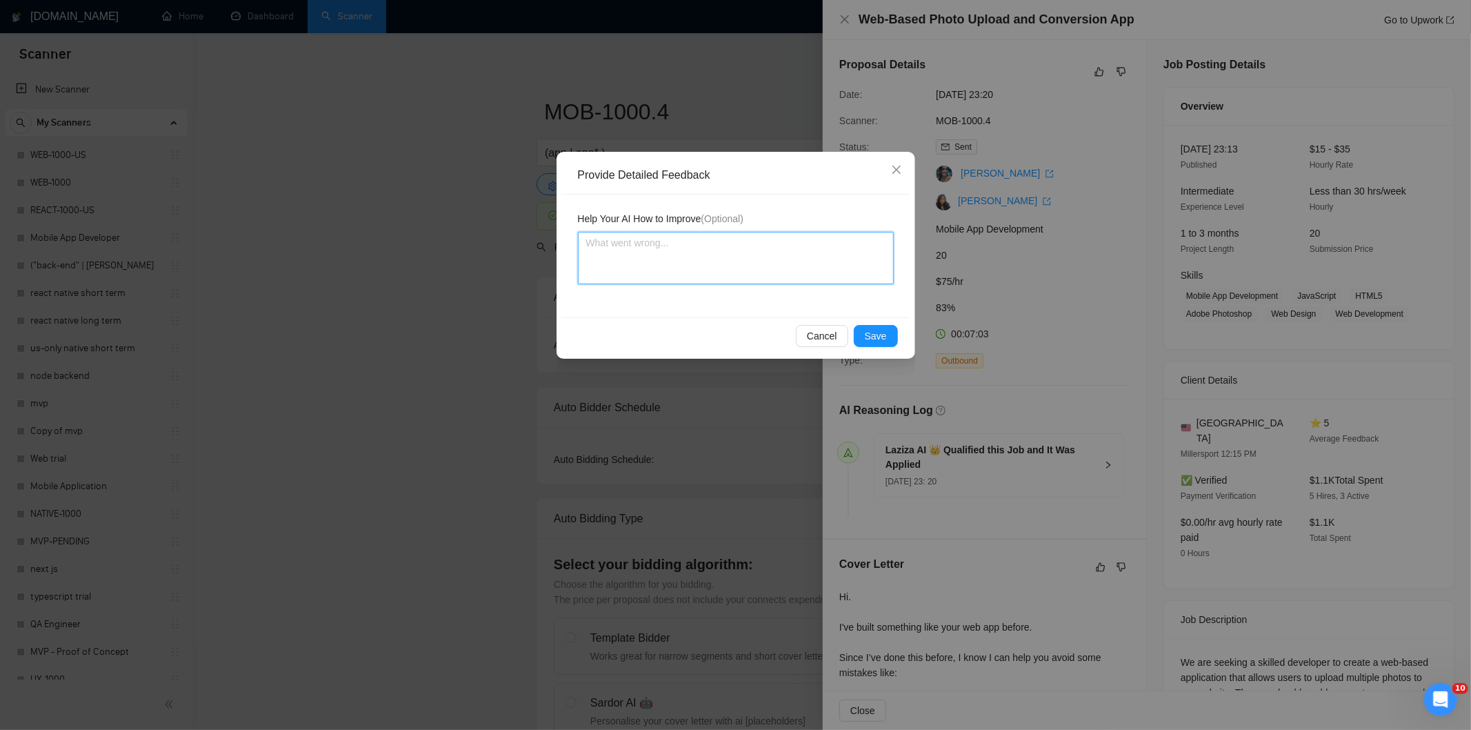
click at [847, 250] on textarea at bounding box center [736, 258] width 316 height 52
paste textarea "Good fit — the project is greenfield (no existing code), welcomes agencies, use…"
type textarea "Good fit — the project is greenfield (no existing code), welcomes agencies, use…"
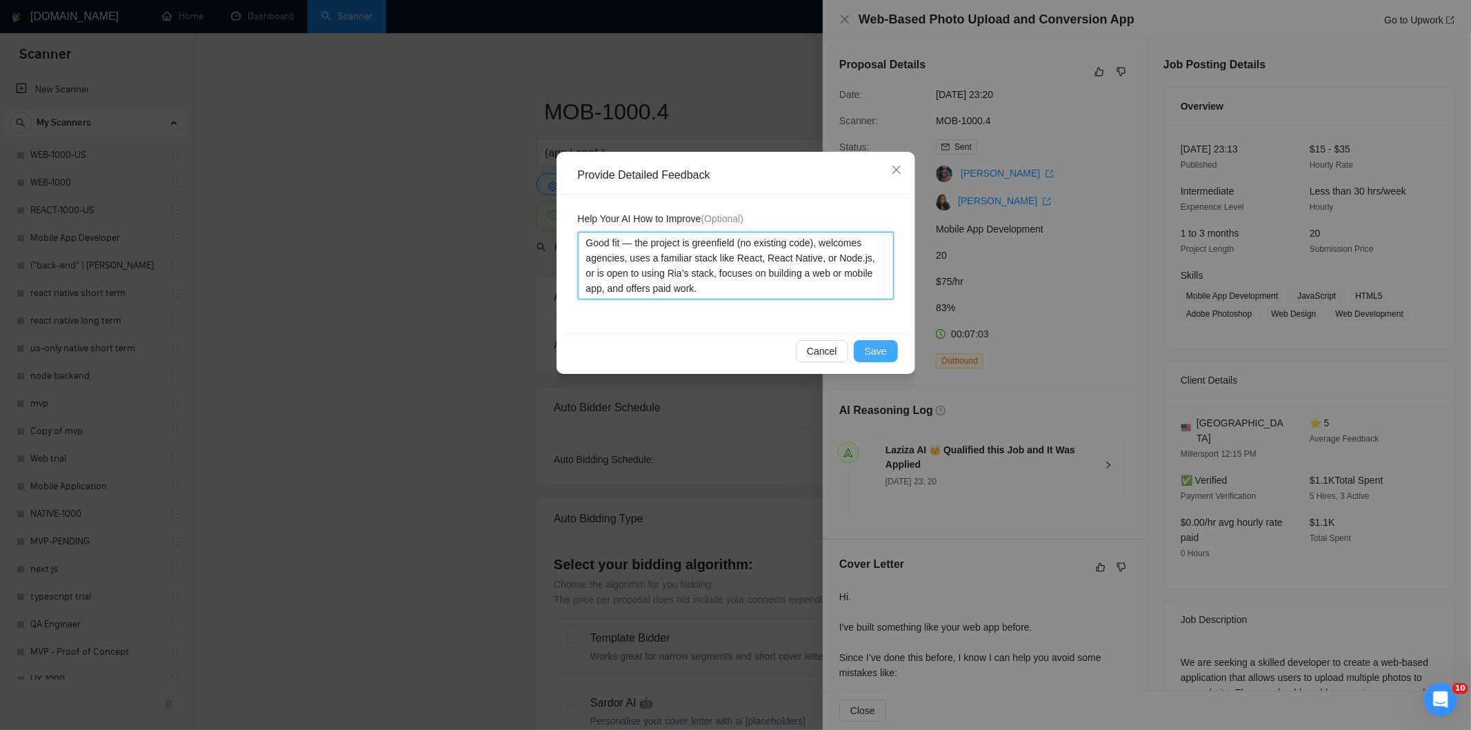
type textarea "Good fit — the project is greenfield (no existing code), welcomes agencies, use…"
click at [883, 348] on span "Save" at bounding box center [876, 350] width 22 height 15
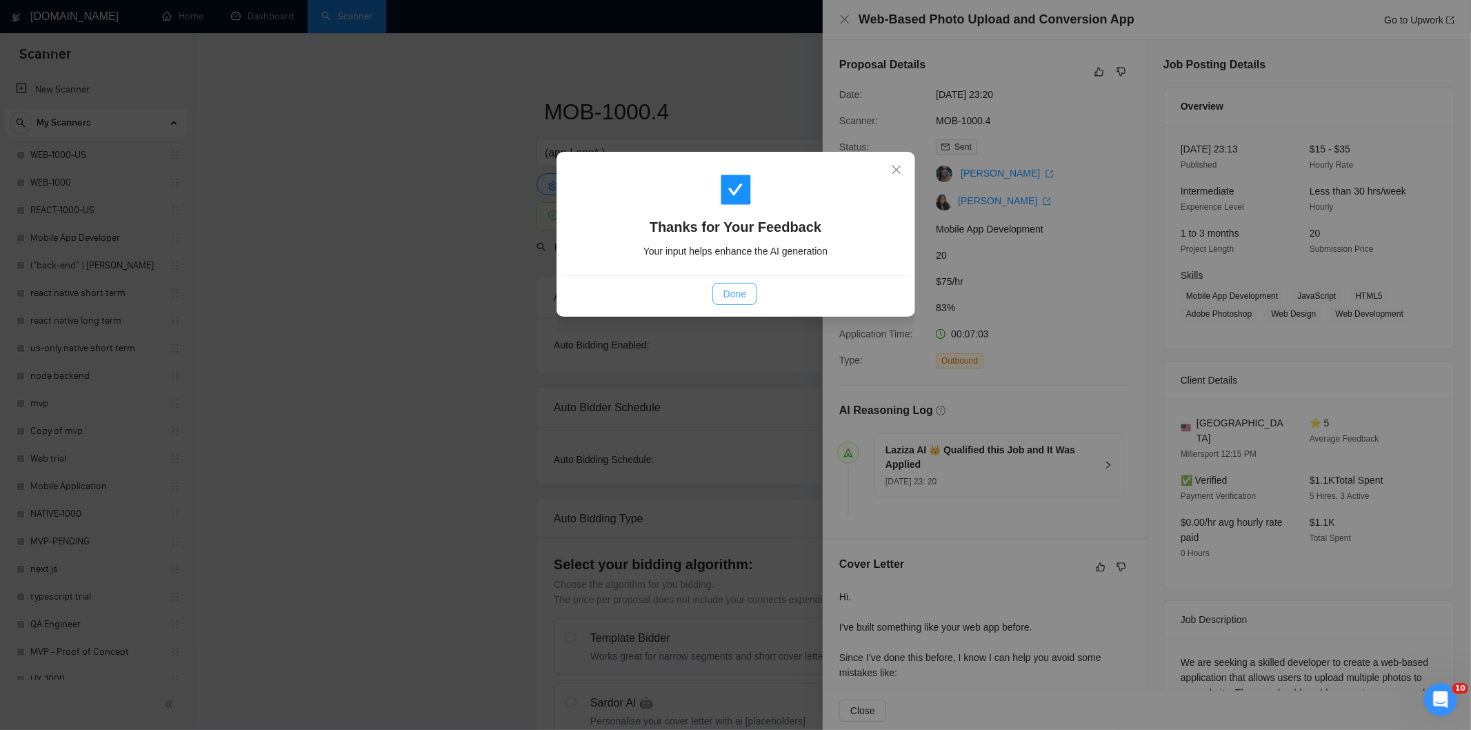
click at [746, 290] on span "Done" at bounding box center [735, 293] width 23 height 15
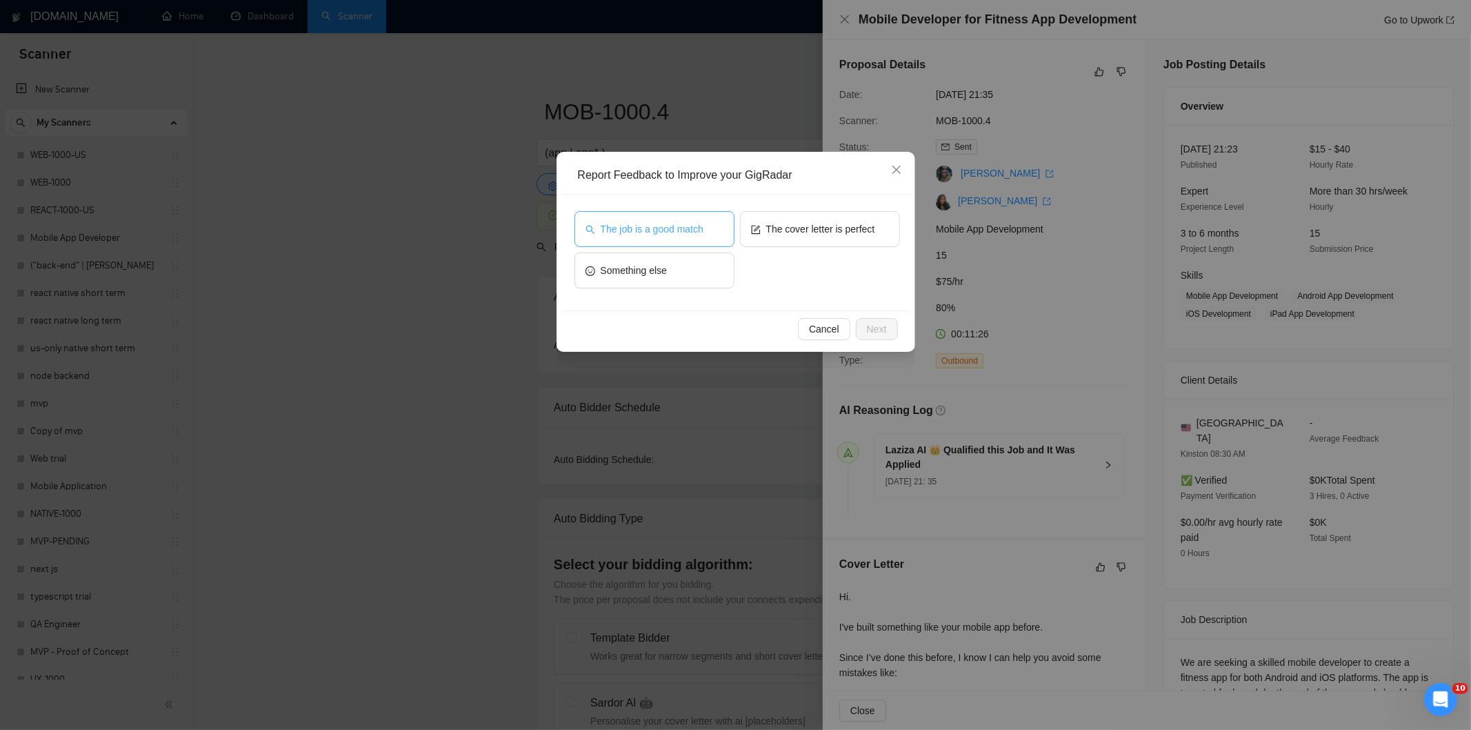
click at [657, 217] on button "The job is a good match" at bounding box center [655, 229] width 160 height 36
click at [886, 324] on button "Next" at bounding box center [877, 329] width 42 height 22
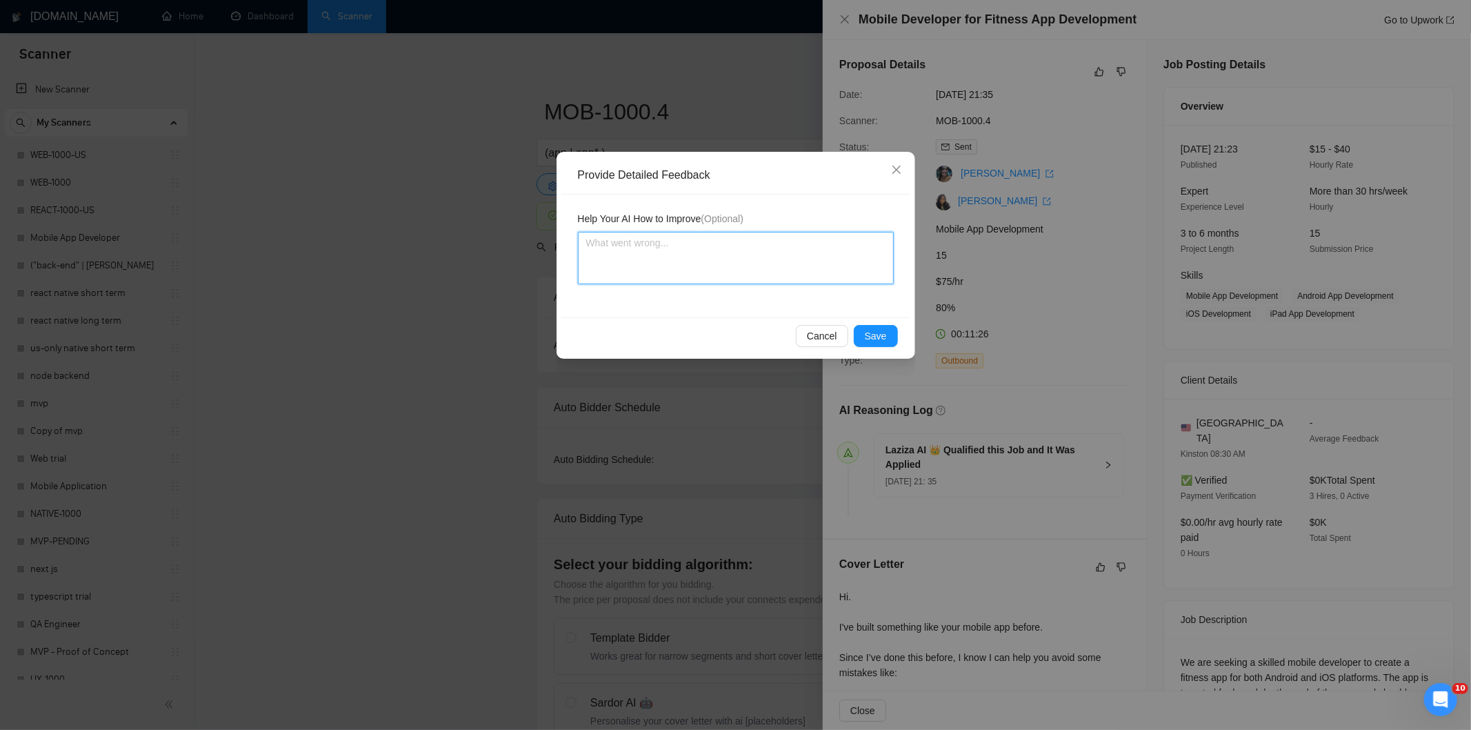
click at [792, 268] on textarea at bounding box center [736, 258] width 316 height 52
paste textarea "Good fit — the project is greenfield (no existing code), welcomes agencies, use…"
type textarea "Good fit — the project is greenfield (no existing code), welcomes agencies, use…"
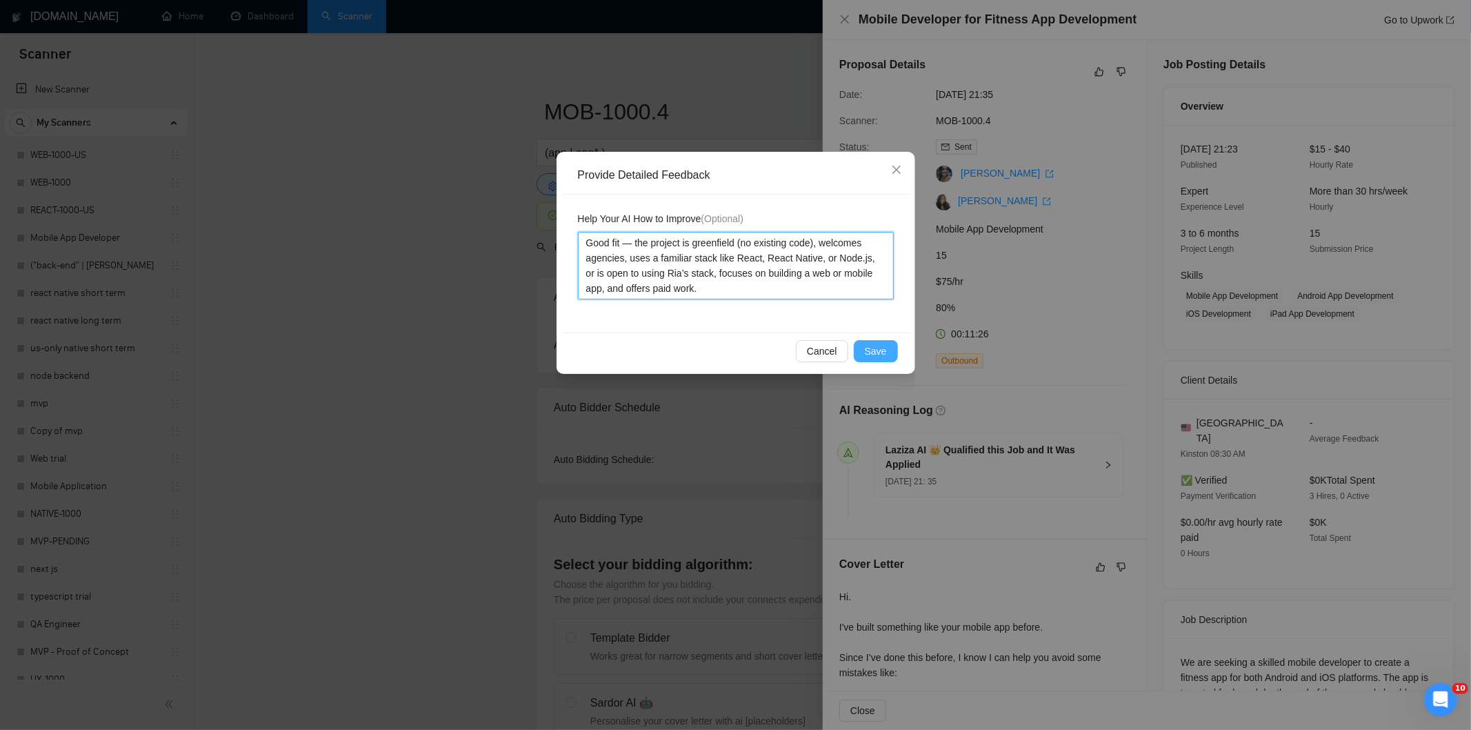
type textarea "Good fit — the project is greenfield (no existing code), welcomes agencies, use…"
click at [874, 341] on button "Save" at bounding box center [876, 351] width 44 height 22
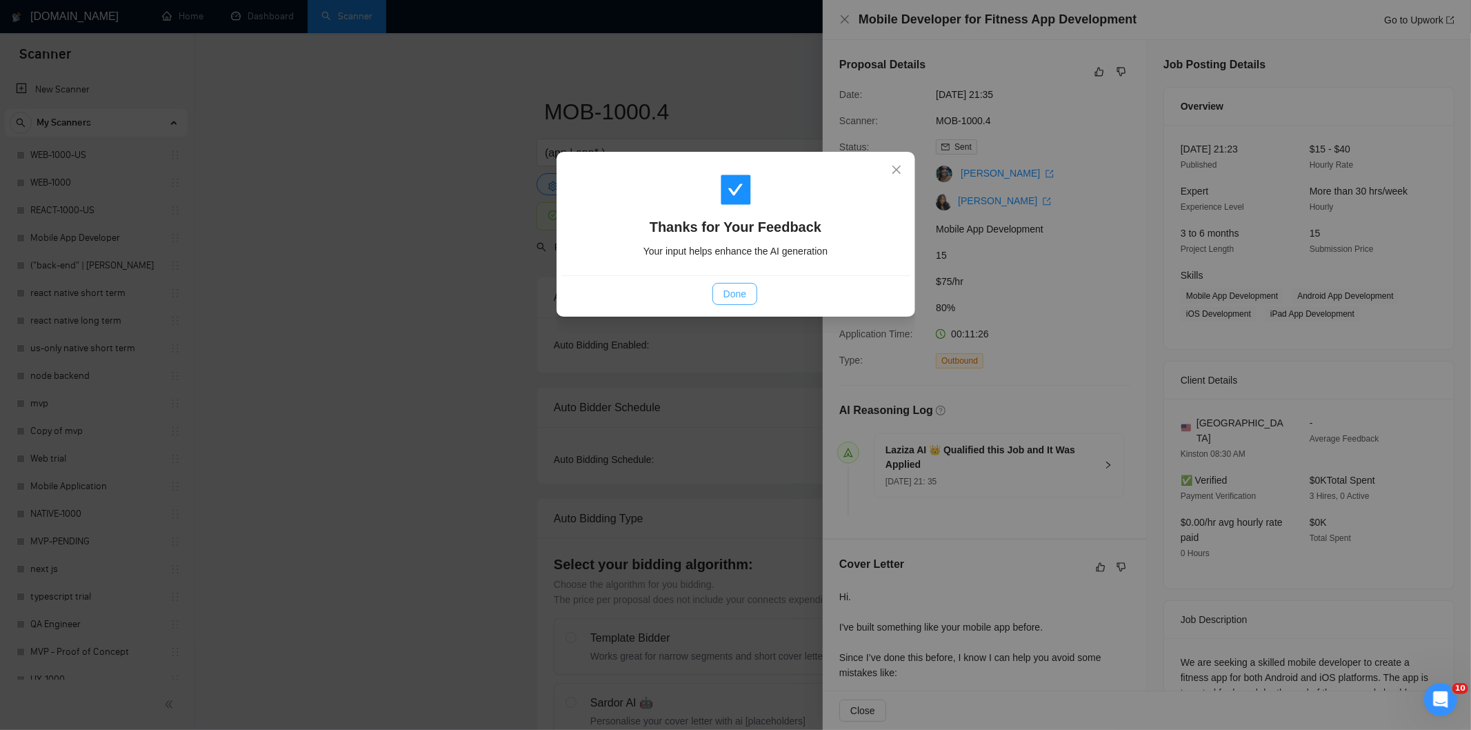
click at [747, 290] on button "Done" at bounding box center [735, 294] width 45 height 22
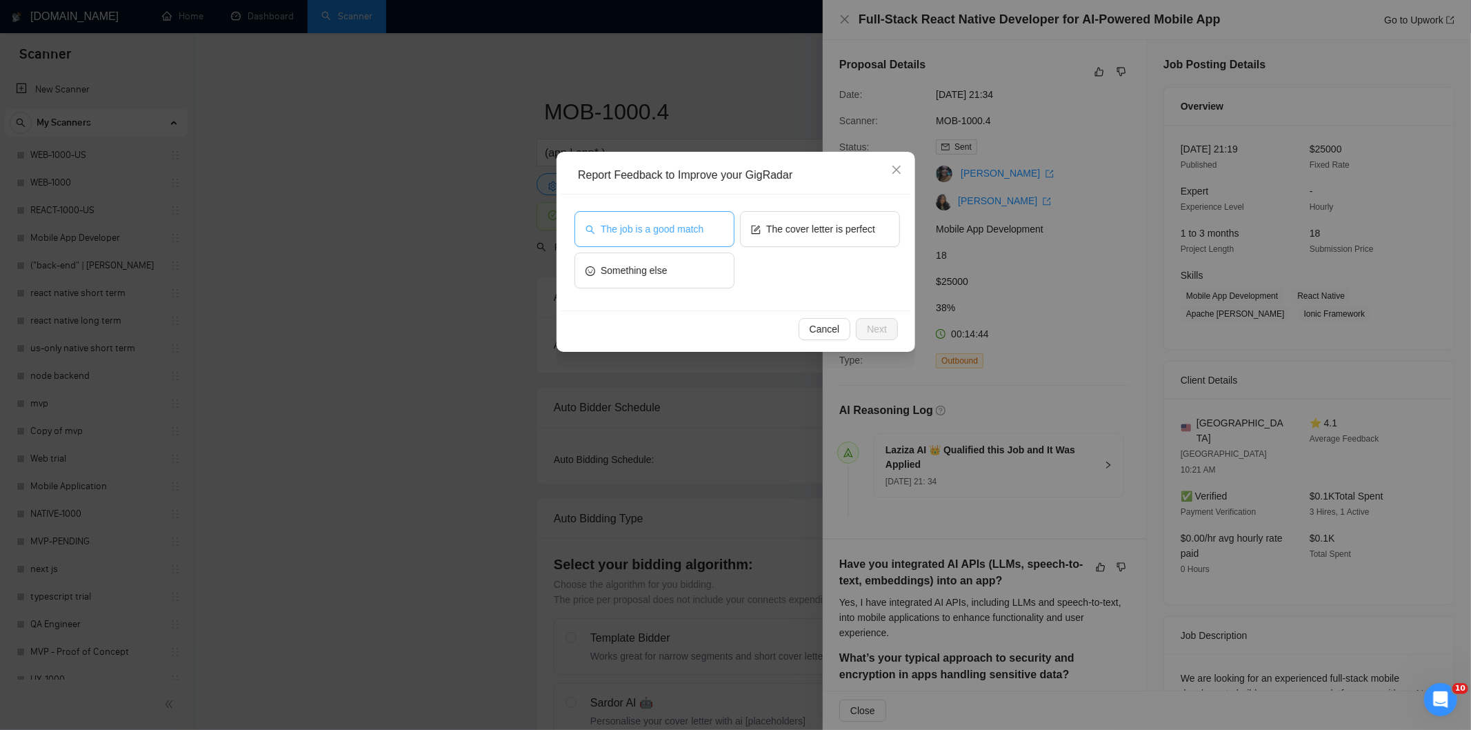
click at [713, 228] on button "The job is a good match" at bounding box center [655, 229] width 160 height 36
click at [874, 325] on span "Next" at bounding box center [877, 328] width 20 height 15
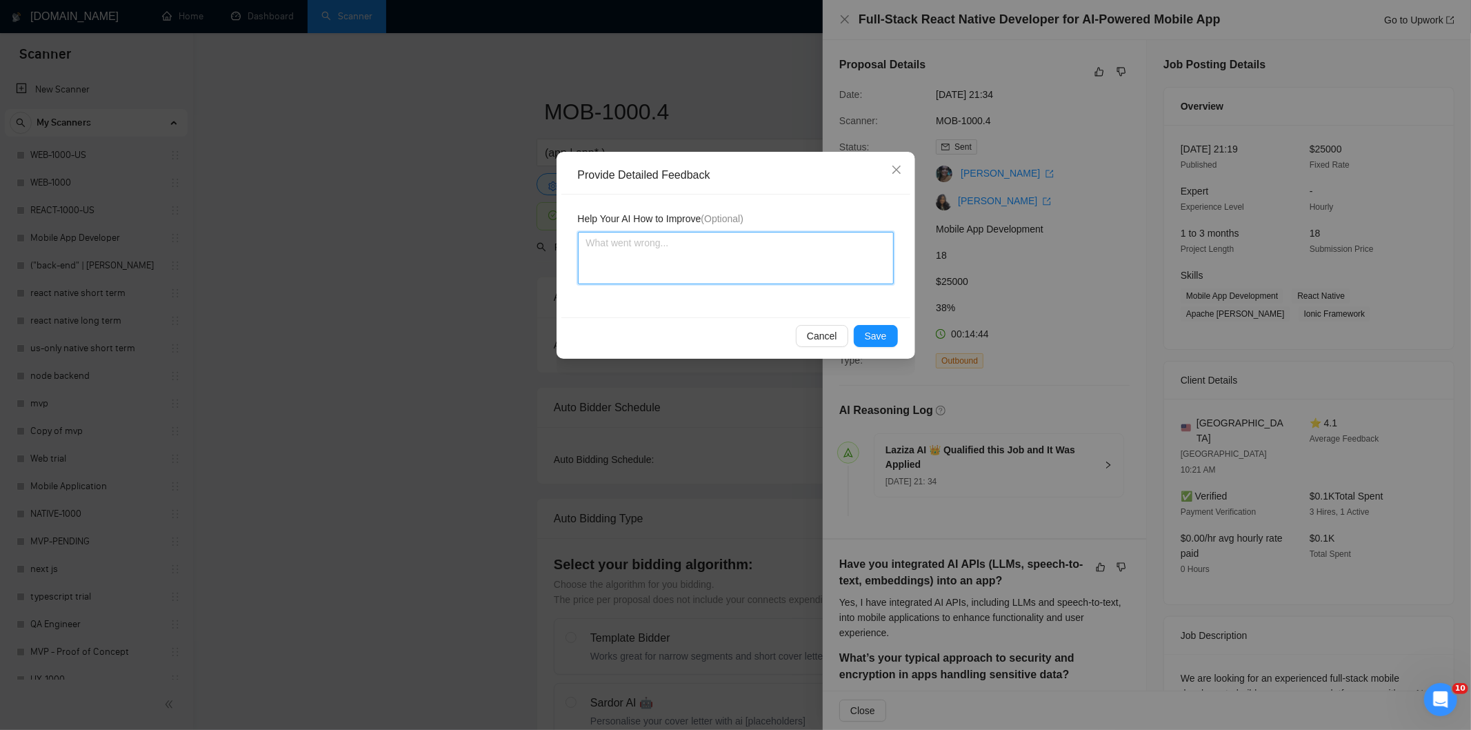
click at [788, 255] on textarea at bounding box center [736, 258] width 316 height 52
paste textarea "Good fit — the project is greenfield (no existing code), welcomes agencies, use…"
type textarea "Good fit — the project is greenfield (no existing code), welcomes agencies, use…"
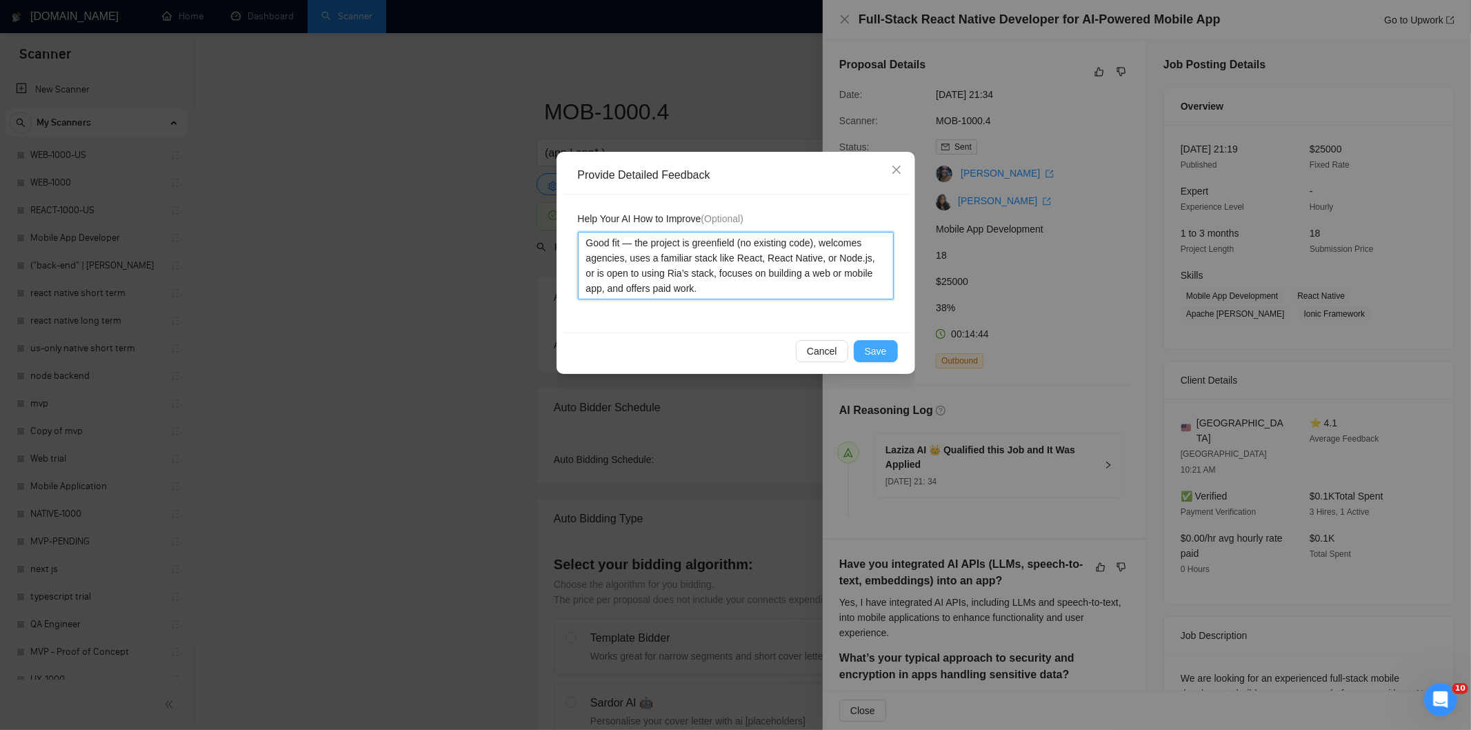
type textarea "Good fit — the project is greenfield (no existing code), welcomes agencies, use…"
click at [869, 353] on span "Save" at bounding box center [876, 350] width 22 height 15
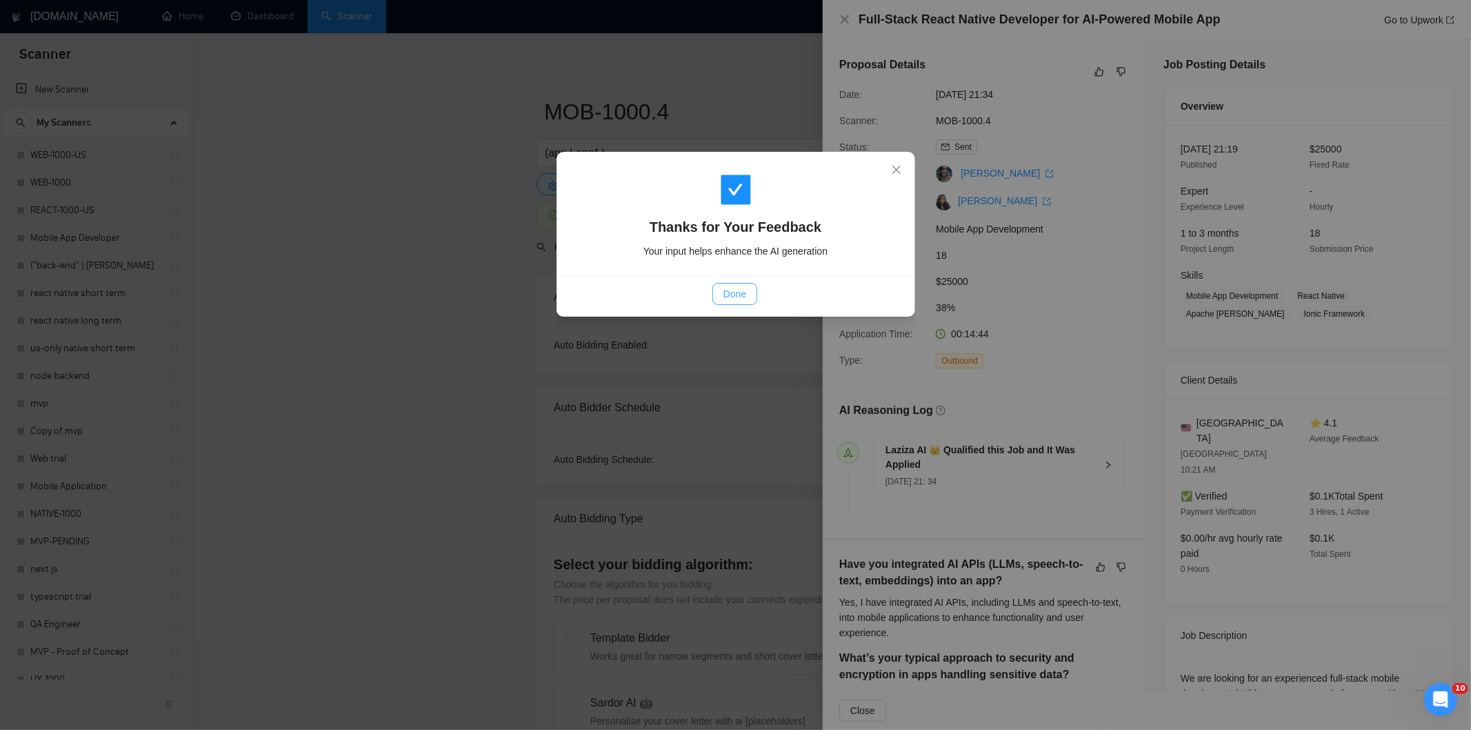
click at [737, 291] on span "Done" at bounding box center [735, 293] width 23 height 15
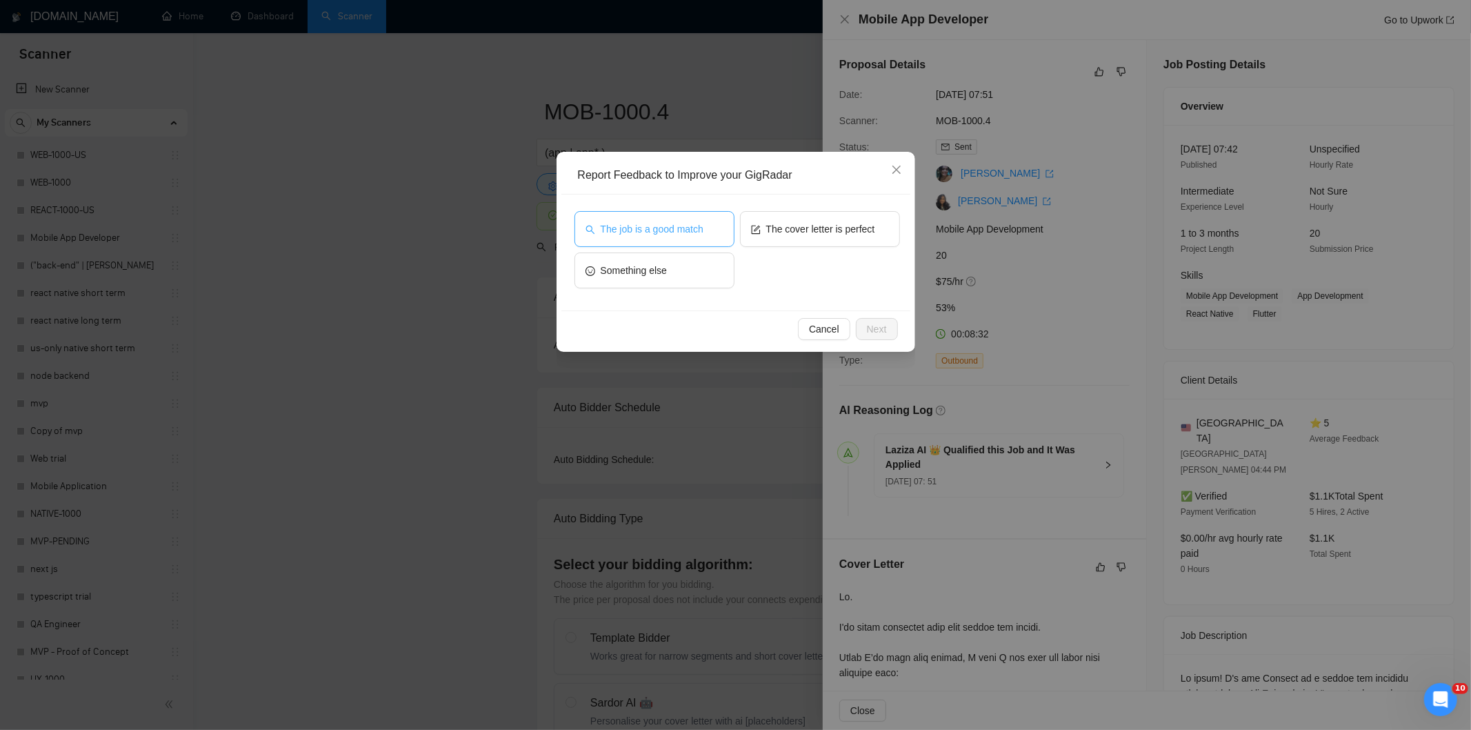
click at [697, 241] on button "The job is a good match" at bounding box center [655, 229] width 160 height 36
click at [884, 329] on span "Next" at bounding box center [877, 328] width 20 height 15
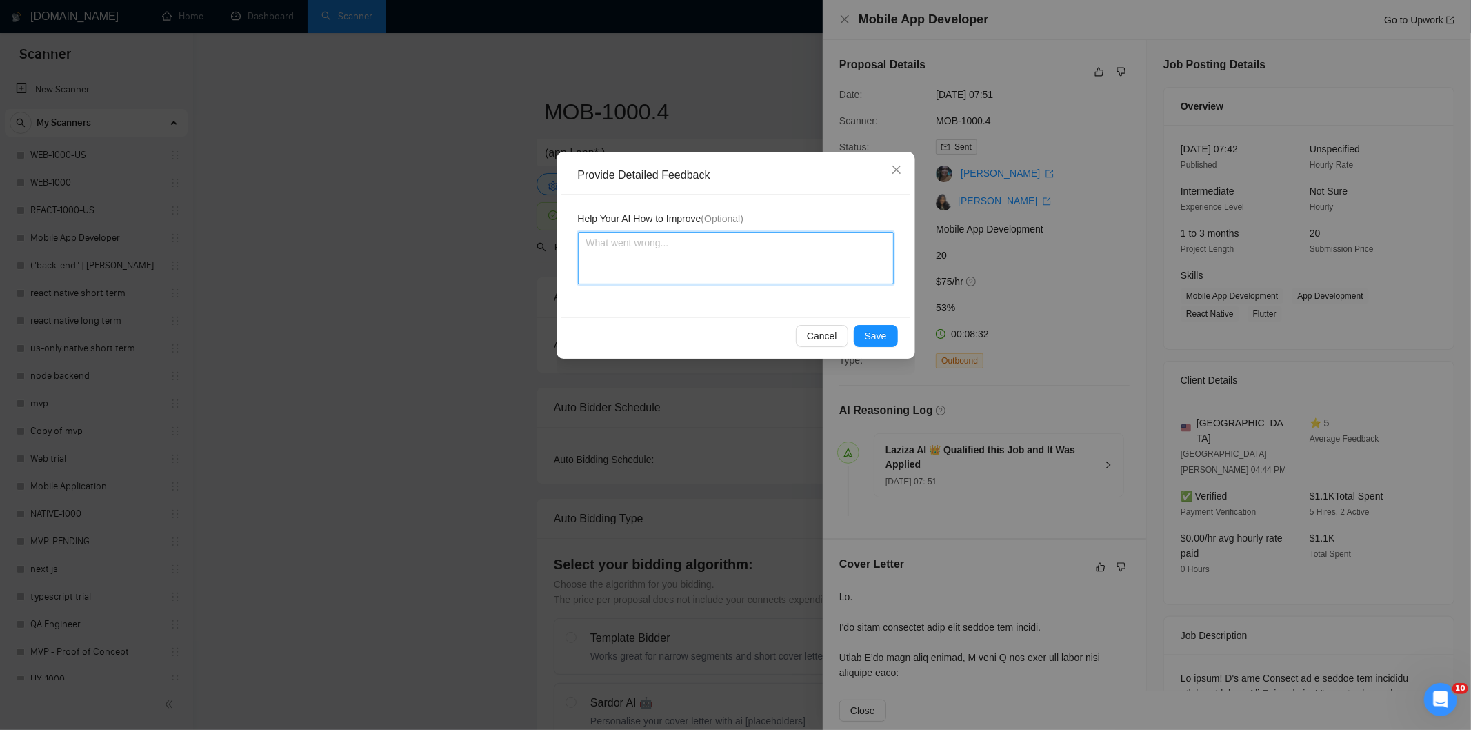
click at [824, 259] on textarea at bounding box center [736, 258] width 316 height 52
paste textarea "Good fit — the project is greenfield (no existing code), welcomes agencies, use…"
type textarea "Good fit — the project is greenfield (no existing code), welcomes agencies, use…"
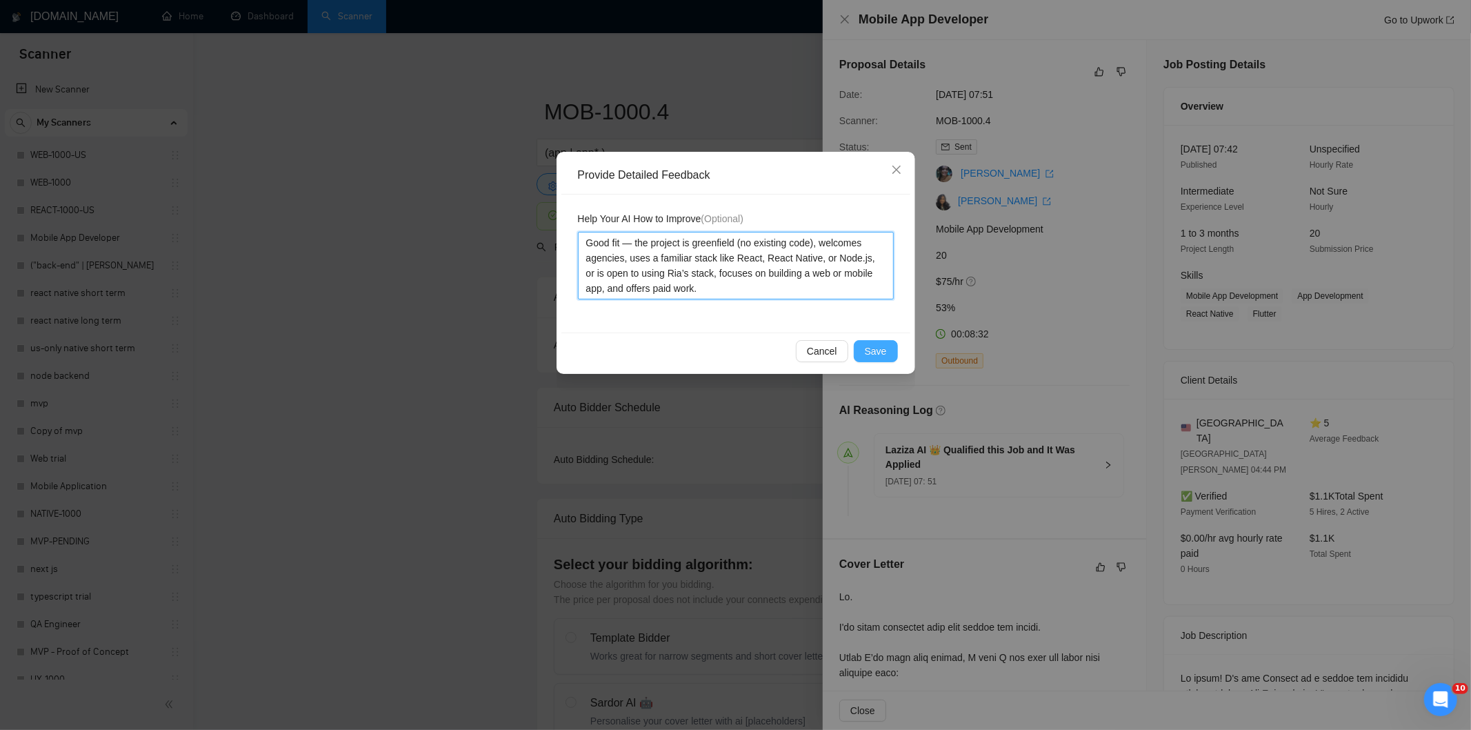
type textarea "Good fit — the project is greenfield (no existing code), welcomes agencies, use…"
click at [893, 345] on button "Save" at bounding box center [876, 351] width 44 height 22
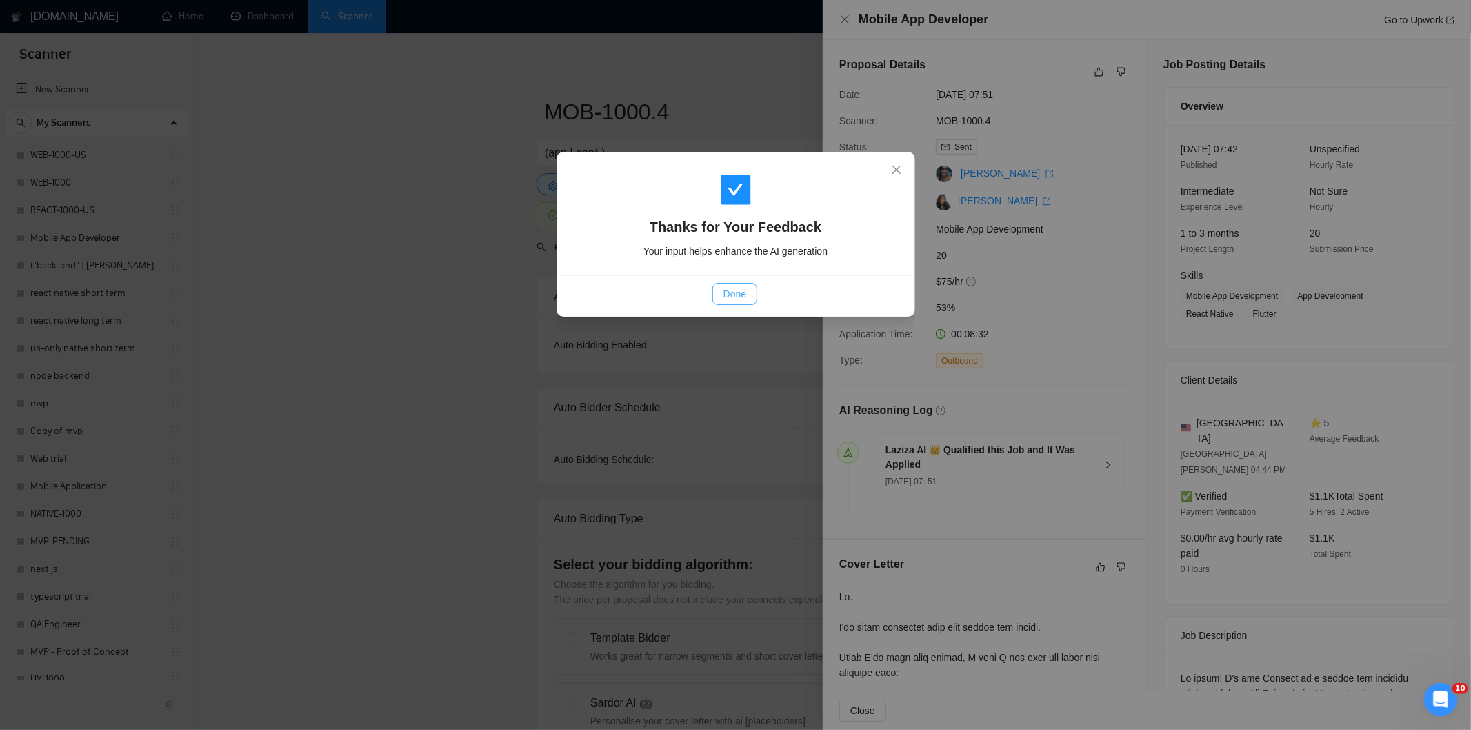
click at [737, 292] on span "Done" at bounding box center [735, 293] width 23 height 15
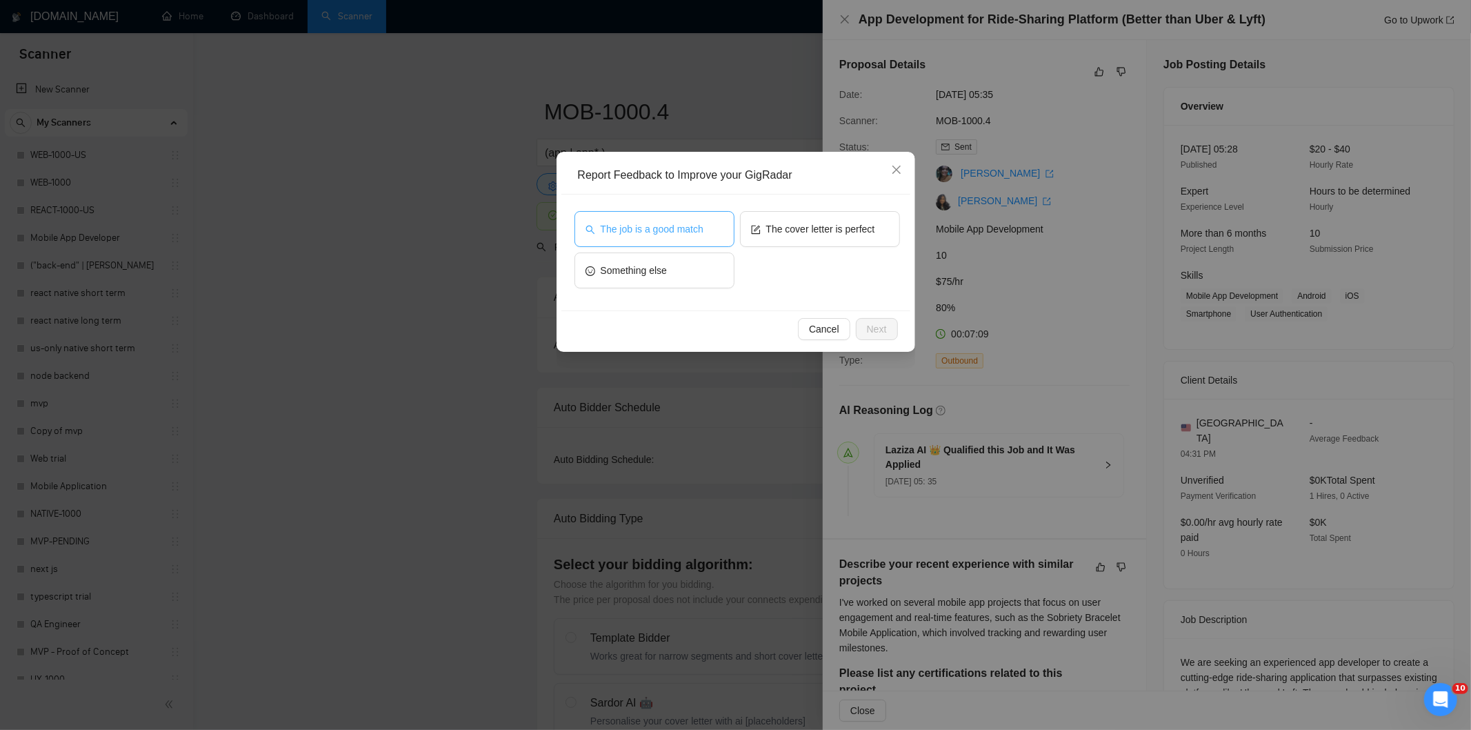
click at [711, 219] on button "The job is a good match" at bounding box center [655, 229] width 160 height 36
click at [884, 326] on span "Next" at bounding box center [877, 328] width 20 height 15
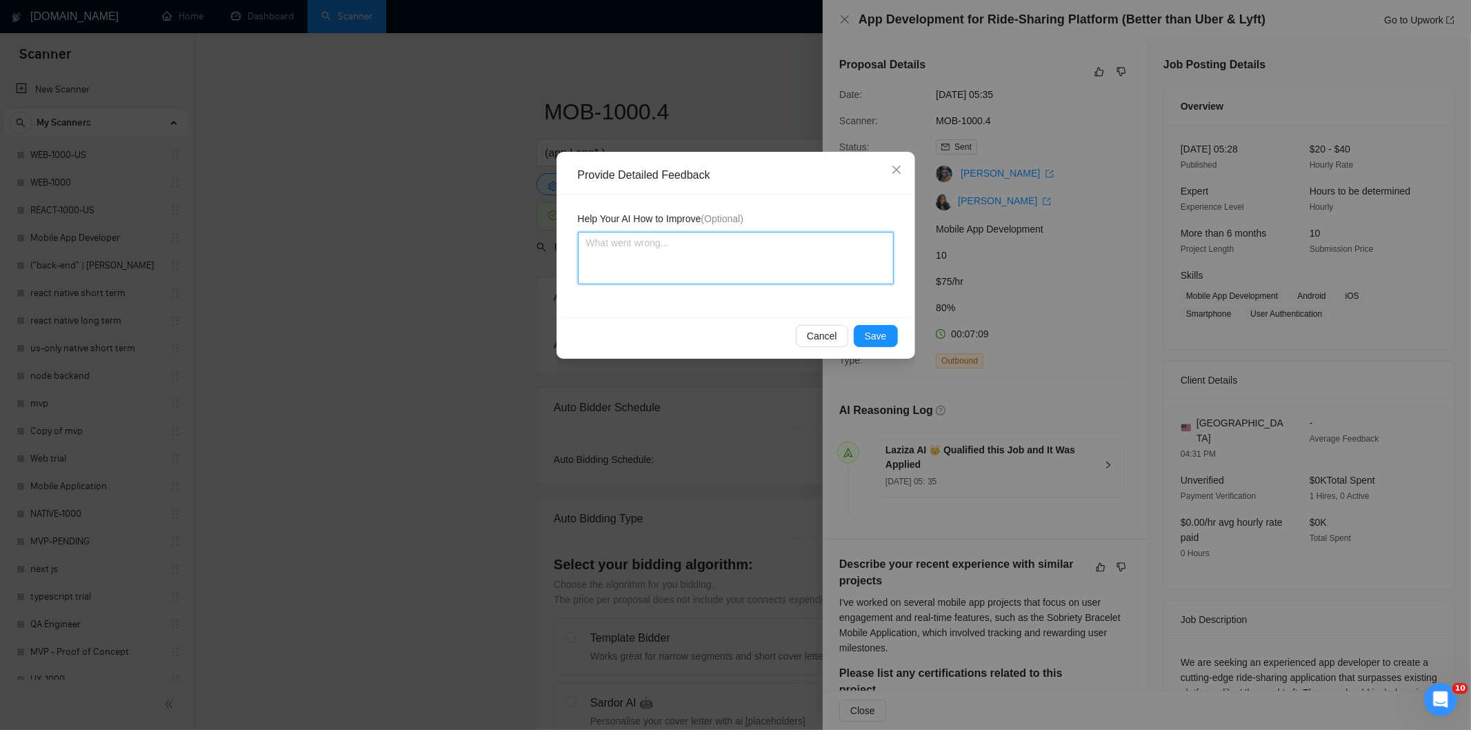
click at [797, 256] on textarea at bounding box center [736, 258] width 316 height 52
paste textarea "Good fit — the project is greenfield (no existing code), welcomes agencies, use…"
type textarea "Good fit — the project is greenfield (no existing code), welcomes agencies, use…"
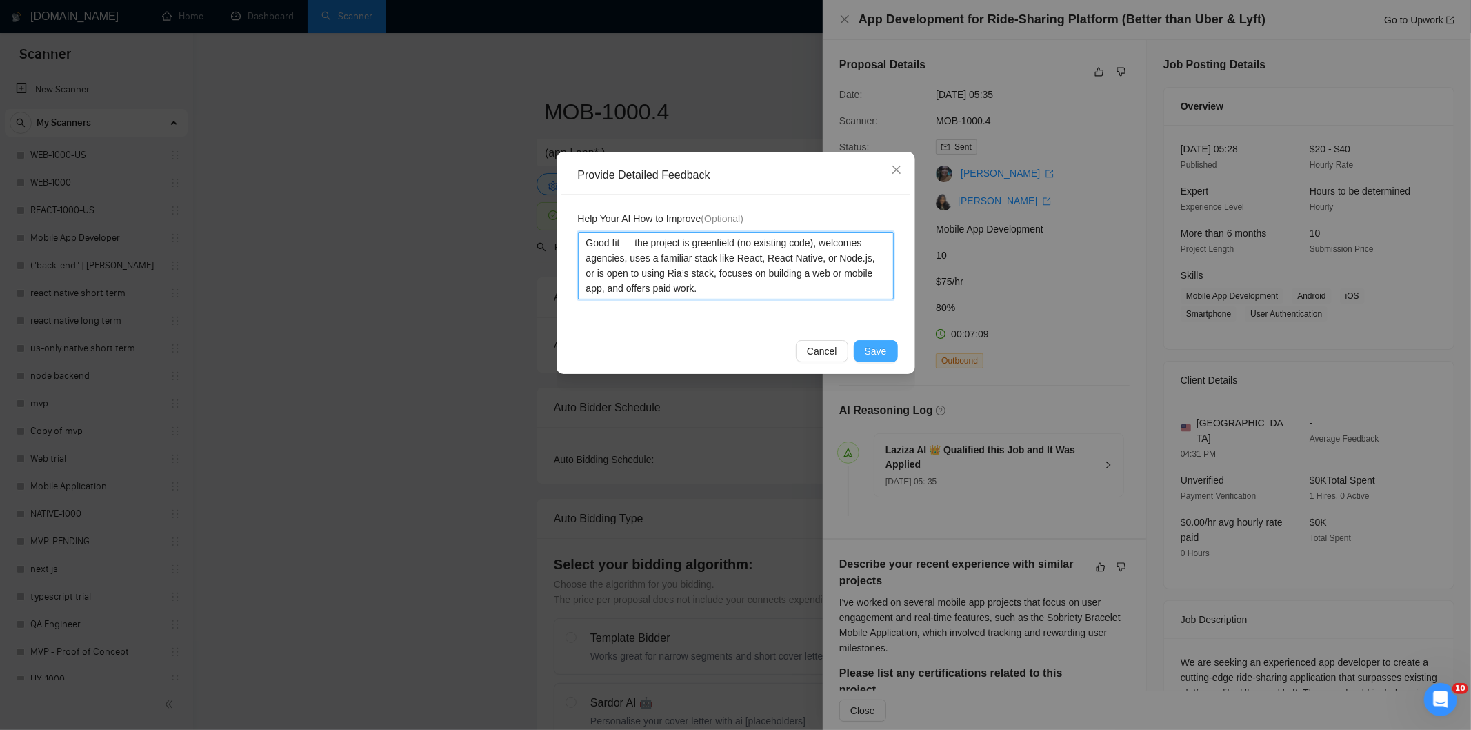
type textarea "Good fit — the project is greenfield (no existing code), welcomes agencies, use…"
click at [884, 350] on span "Save" at bounding box center [876, 350] width 22 height 15
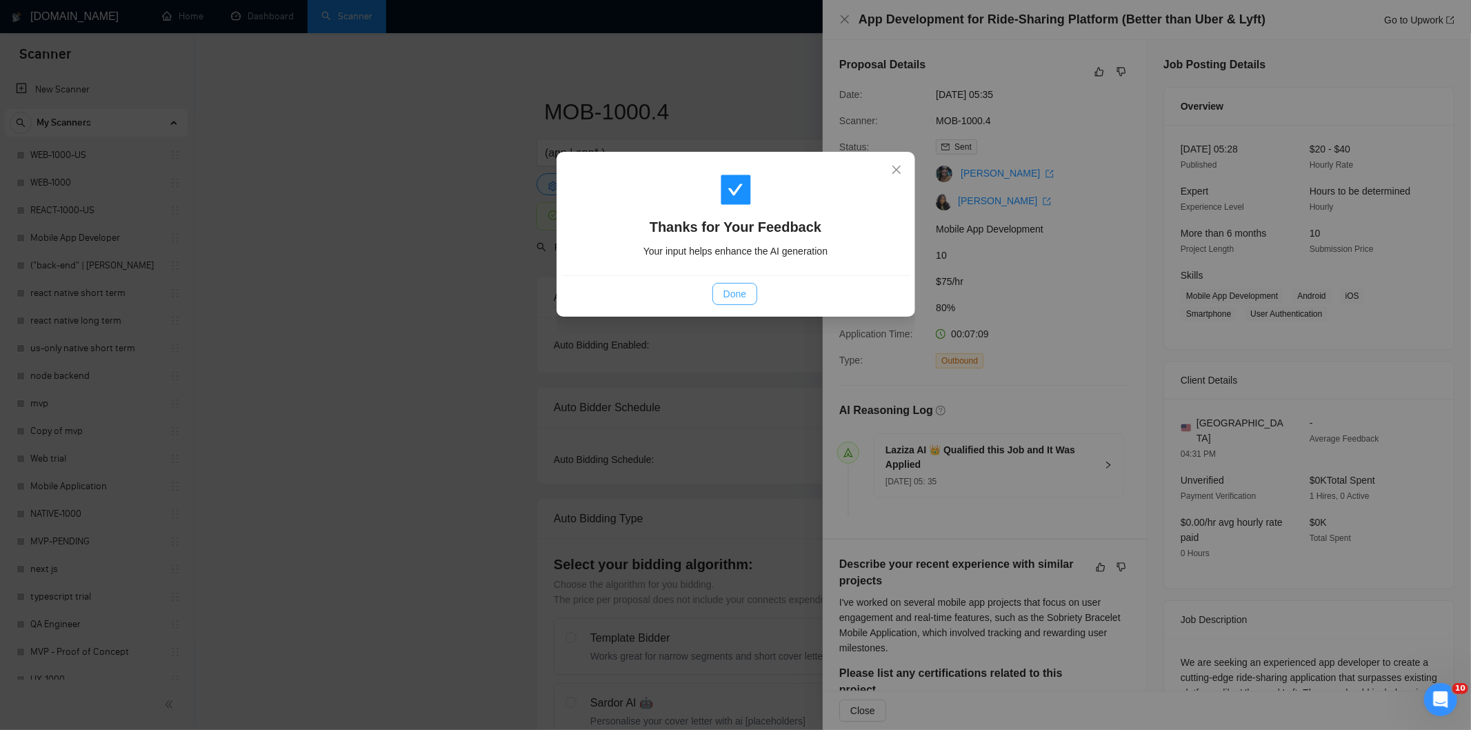
click at [752, 295] on button "Done" at bounding box center [735, 294] width 45 height 22
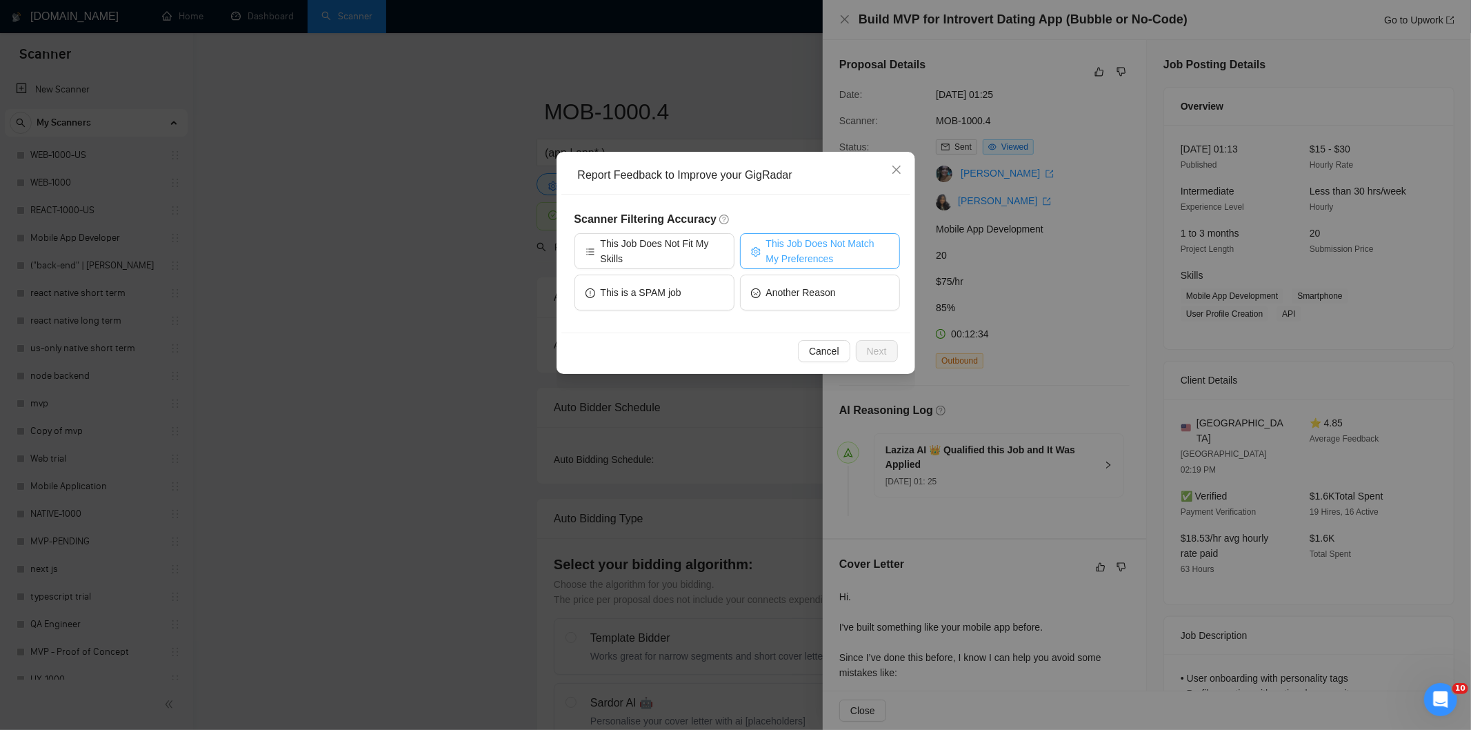
click at [844, 253] on span "This Job Does Not Match My Preferences" at bounding box center [827, 251] width 123 height 30
click at [877, 341] on button "Next" at bounding box center [877, 351] width 42 height 22
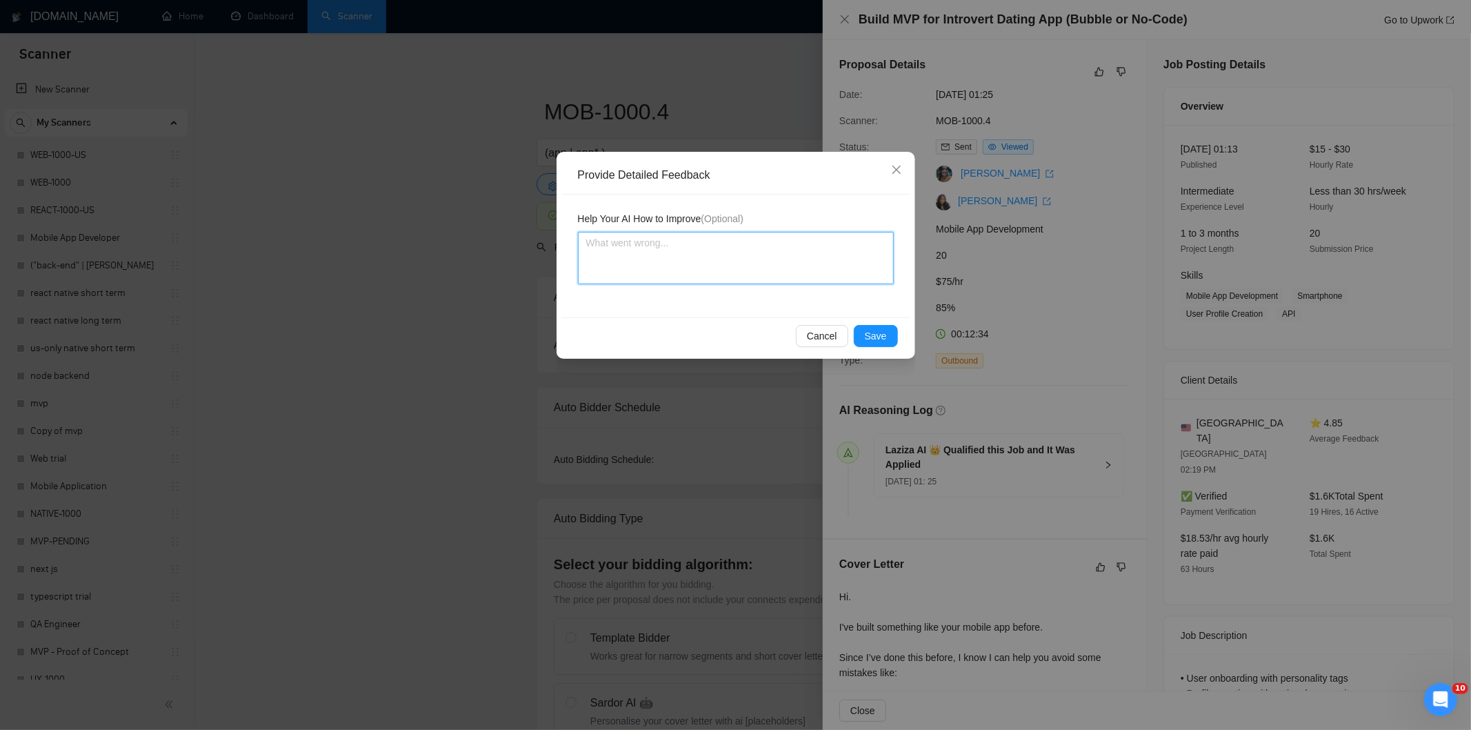
click at [795, 278] on textarea at bounding box center [736, 258] width 316 height 52
paste textarea "Not a fit — the stack mentioned isn't one Ria uses. She uses React, React Nativ…"
type textarea "Not a fit — the stack mentioned isn't one Ria uses. She uses React, React Nativ…"
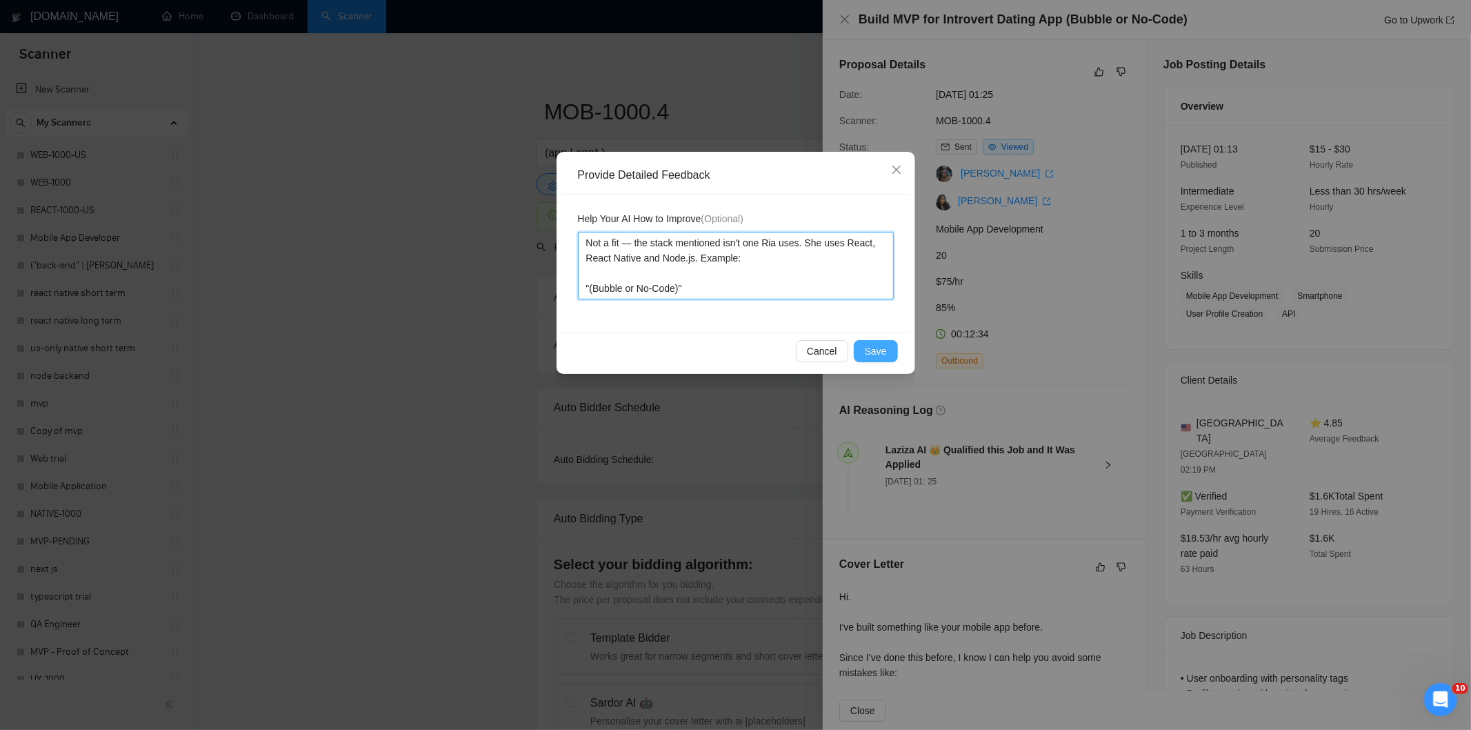
type textarea "Not a fit — the stack mentioned isn't one Ria uses. She uses React, React Nativ…"
click at [873, 340] on button "Save" at bounding box center [876, 351] width 44 height 22
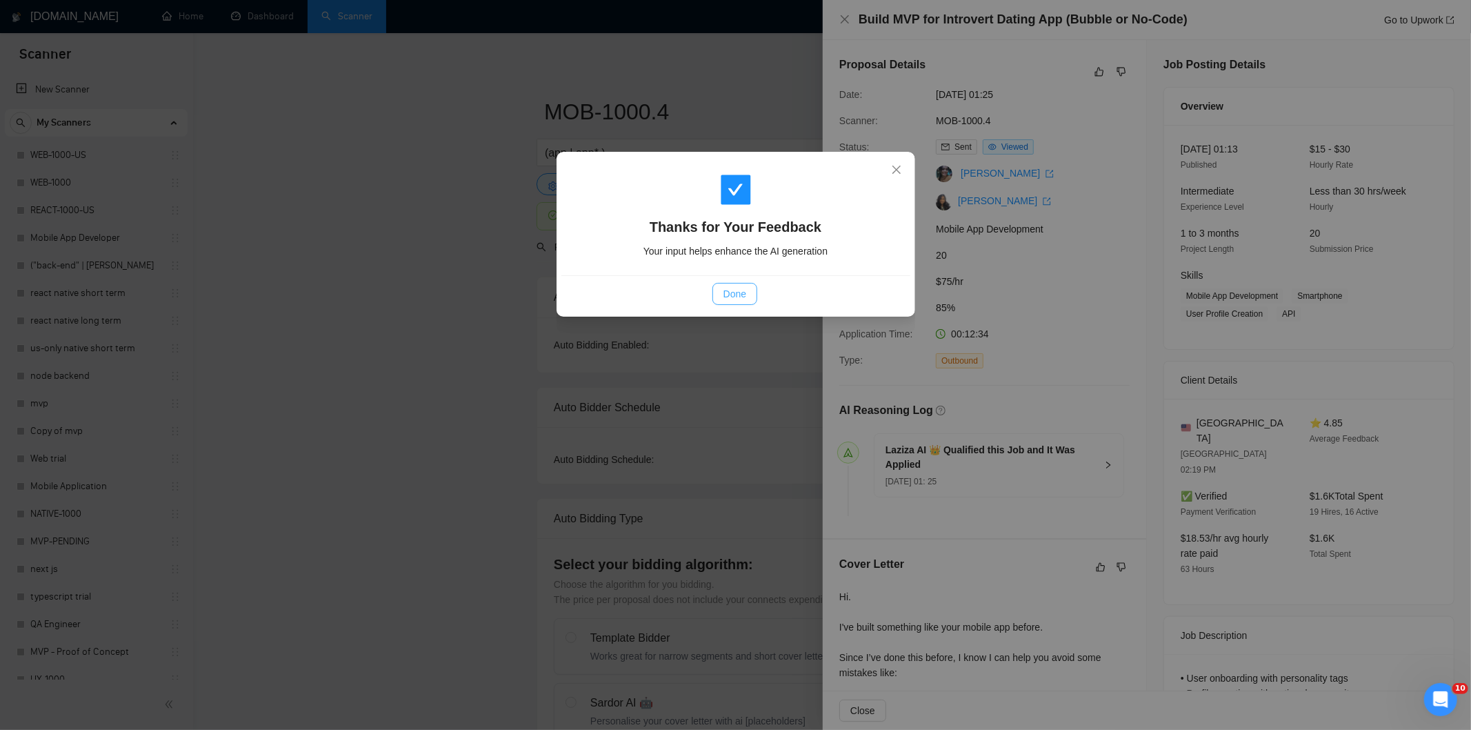
click at [741, 291] on span "Done" at bounding box center [735, 293] width 23 height 15
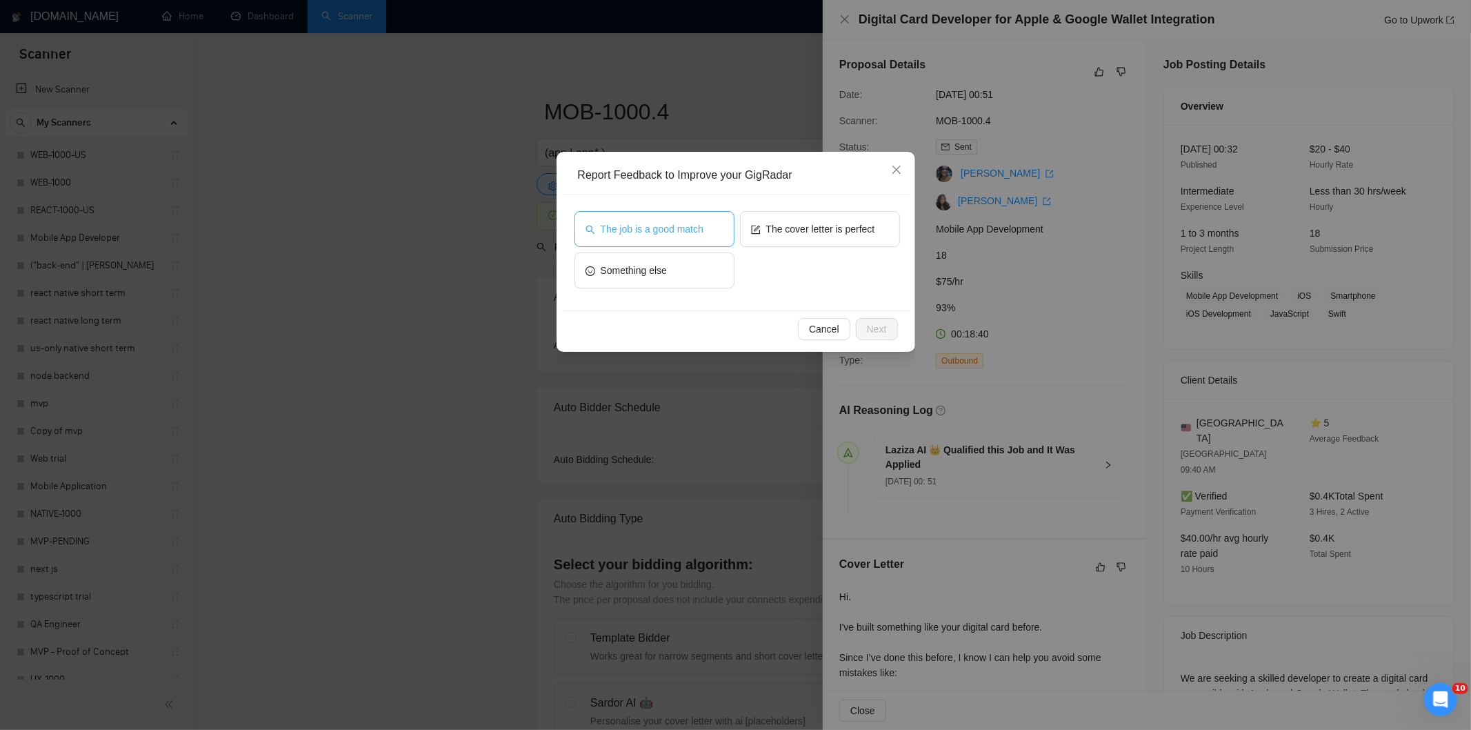
click at [659, 232] on span "The job is a good match" at bounding box center [652, 228] width 103 height 15
drag, startPoint x: 883, startPoint y: 326, endPoint x: 822, endPoint y: 287, distance: 71.9
click at [882, 326] on span "Next" at bounding box center [877, 328] width 20 height 15
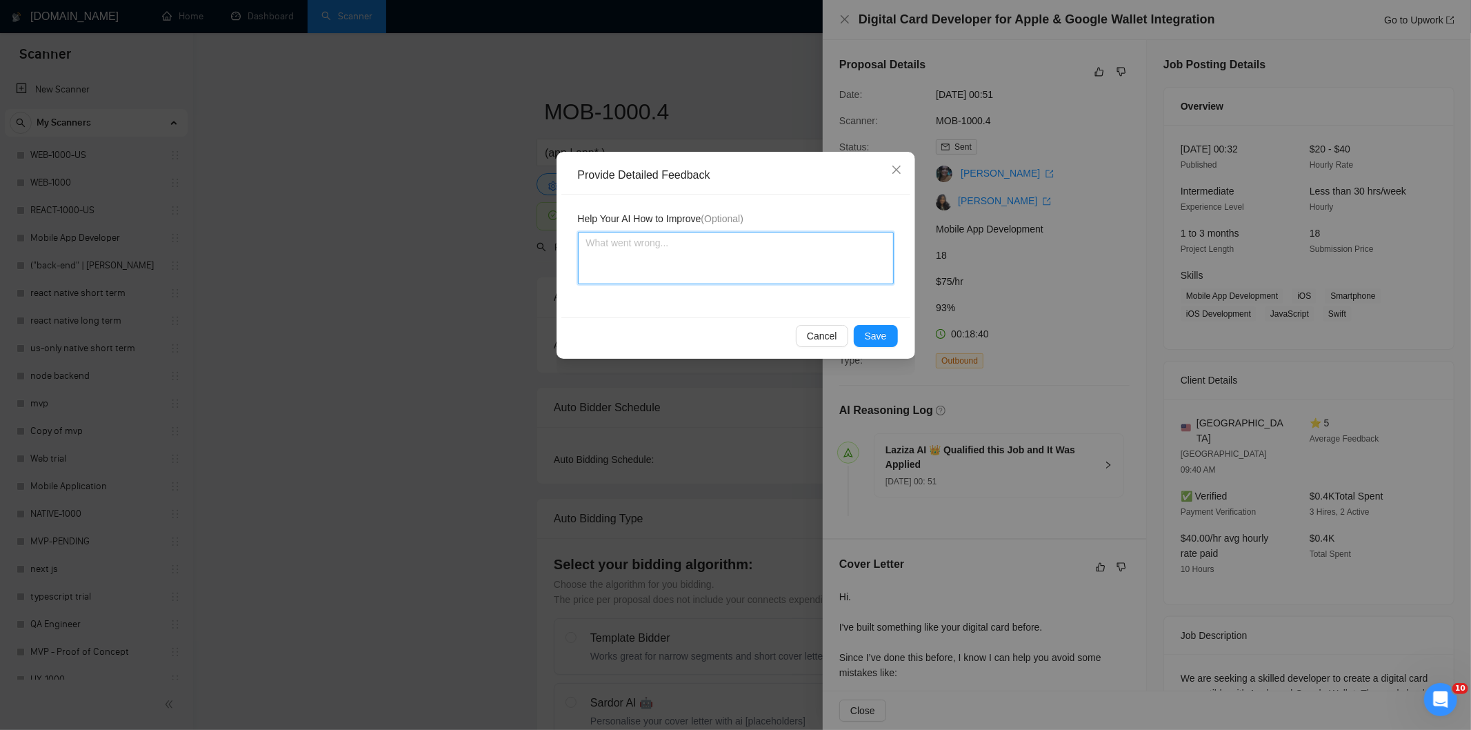
click at [786, 265] on textarea at bounding box center [736, 258] width 316 height 52
paste textarea "Good fit — the project is greenfield (no existing code), welcomes agencies, use…"
type textarea "Good fit — the project is greenfield (no existing code), welcomes agencies, use…"
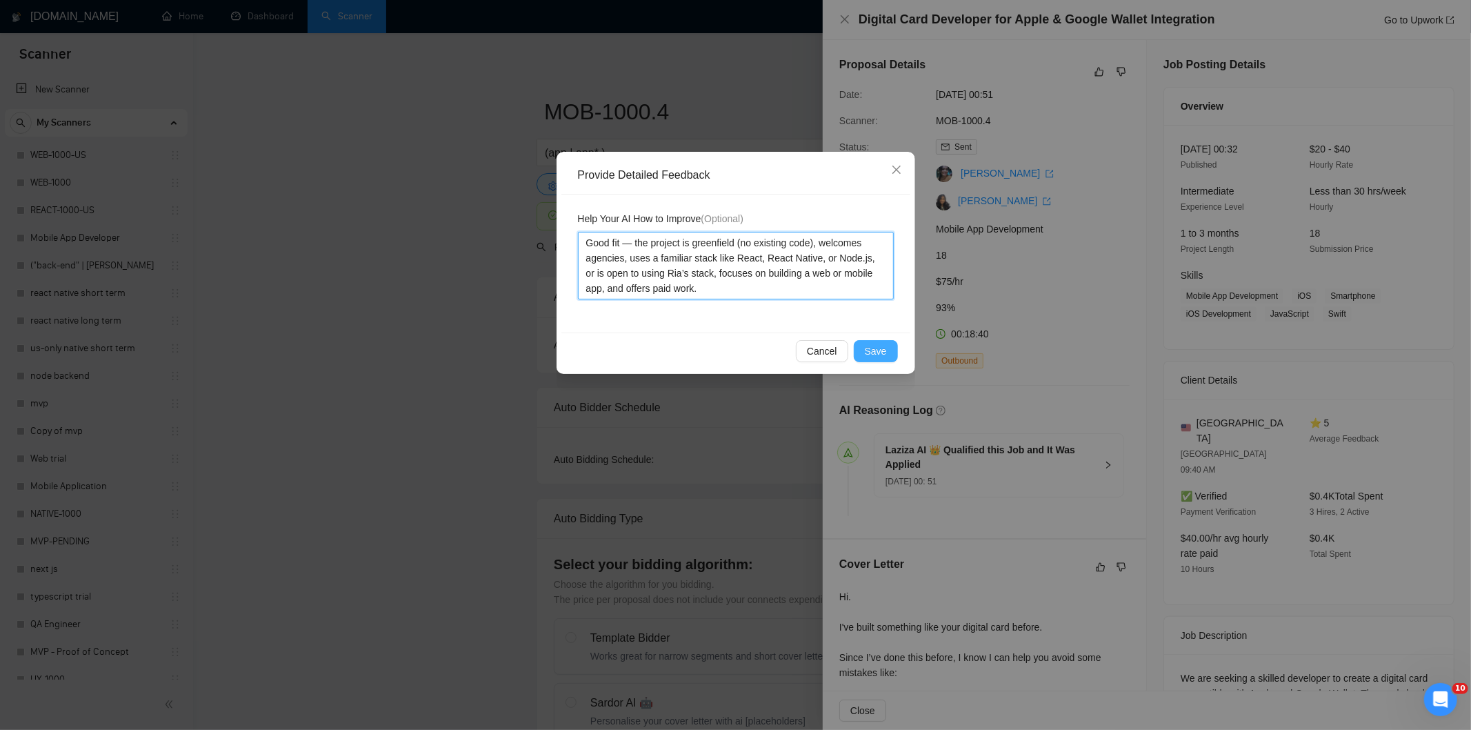
type textarea "Good fit — the project is greenfield (no existing code), welcomes agencies, use…"
click at [868, 348] on span "Save" at bounding box center [876, 350] width 22 height 15
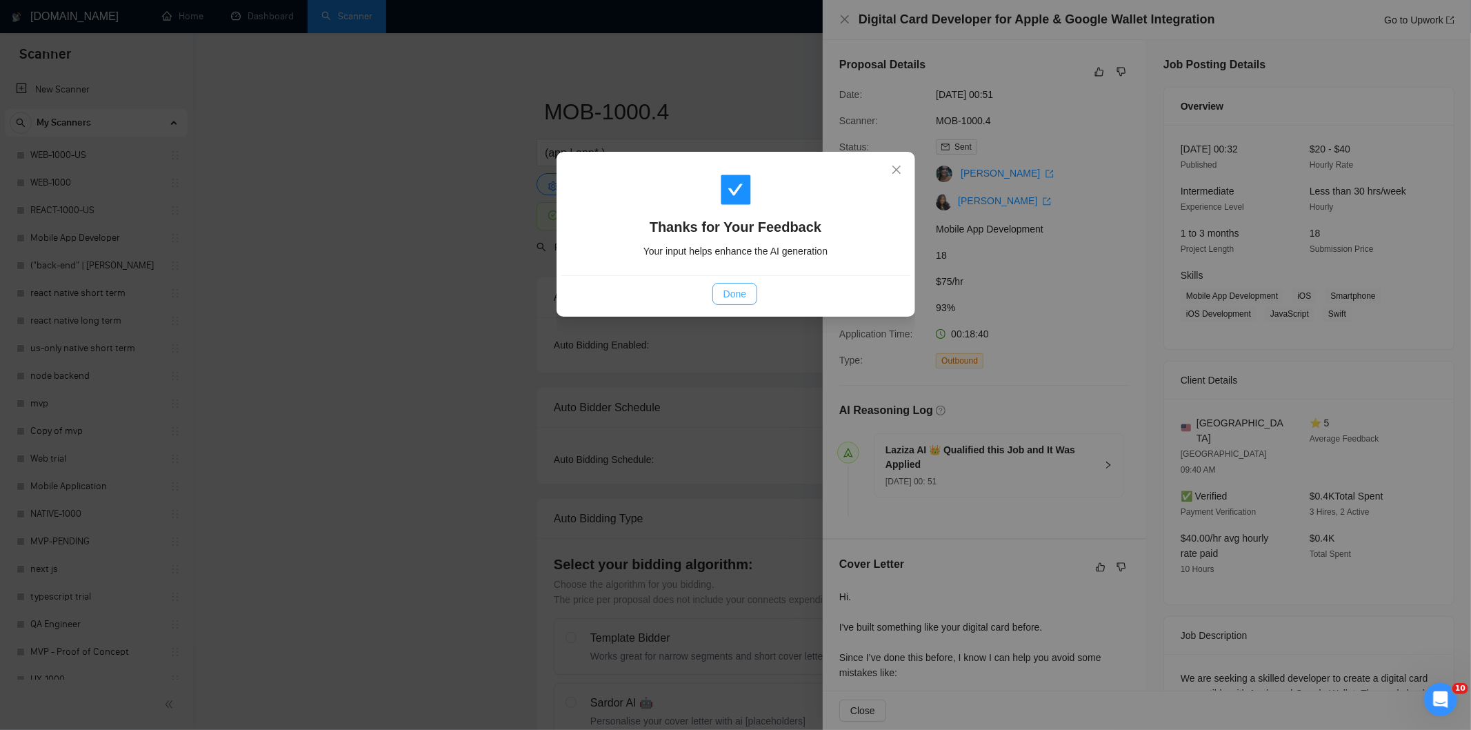
click at [733, 287] on span "Done" at bounding box center [735, 293] width 23 height 15
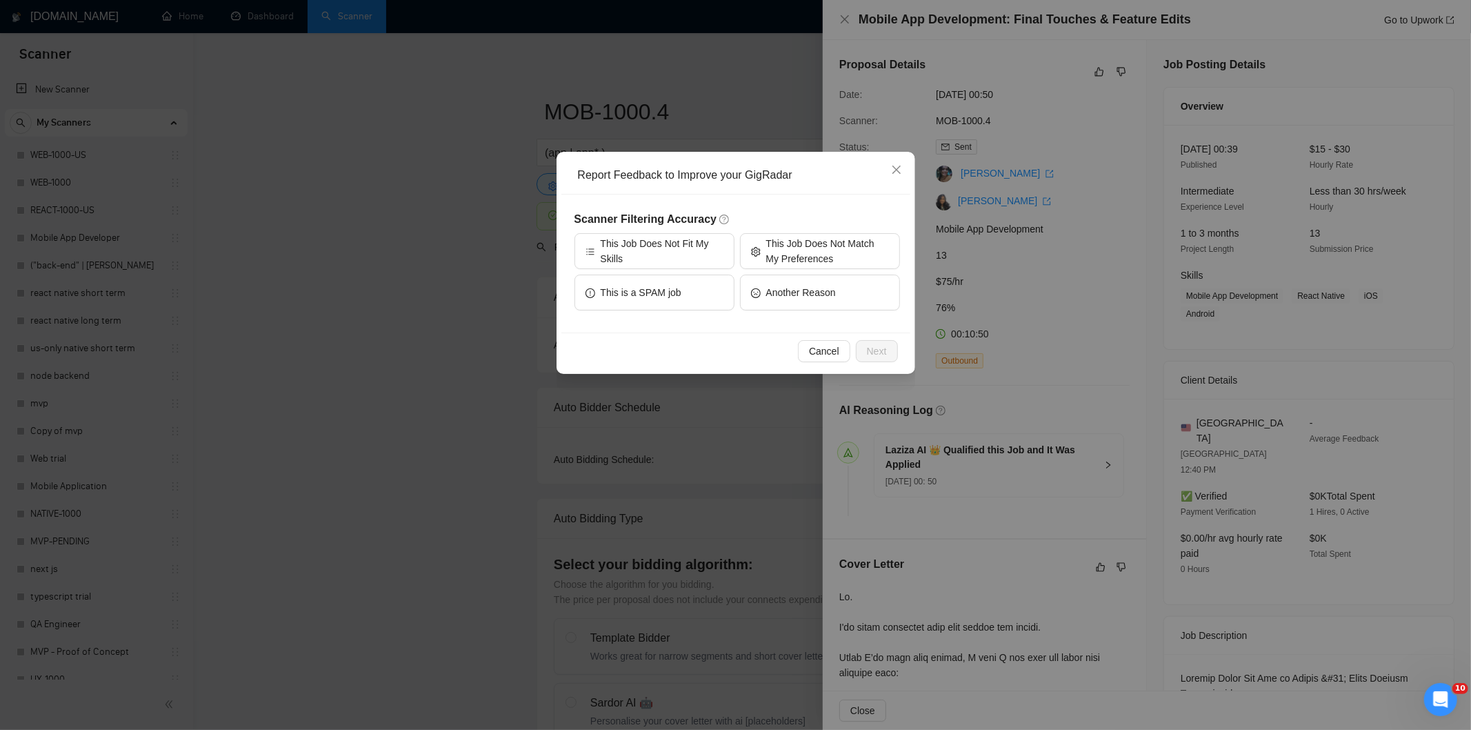
click at [870, 226] on h5 "Scanner Filtering Accuracy" at bounding box center [738, 219] width 326 height 17
click at [856, 246] on span "This Job Does Not Match My Preferences" at bounding box center [827, 251] width 123 height 30
click at [881, 348] on span "Next" at bounding box center [877, 350] width 20 height 15
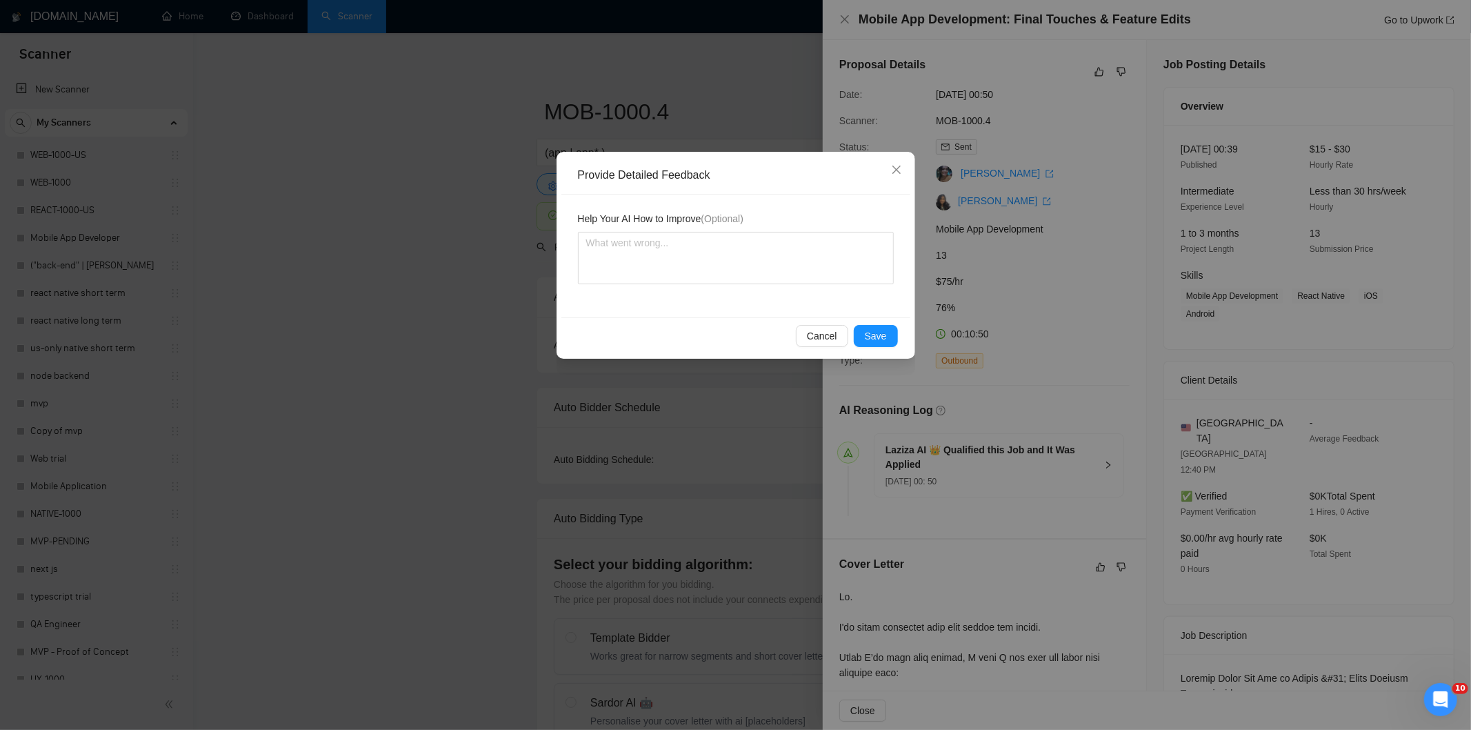
click at [821, 288] on div "Help Your AI How to Improve (Optional)" at bounding box center [735, 256] width 349 height 123
click at [814, 259] on textarea at bounding box center [736, 258] width 316 height 52
paste textarea "Not a fit — the description suggests an existing codebase, but Ria only works o…"
type textarea "Not a fit — the description suggests an existing codebase, but Ria only works o…"
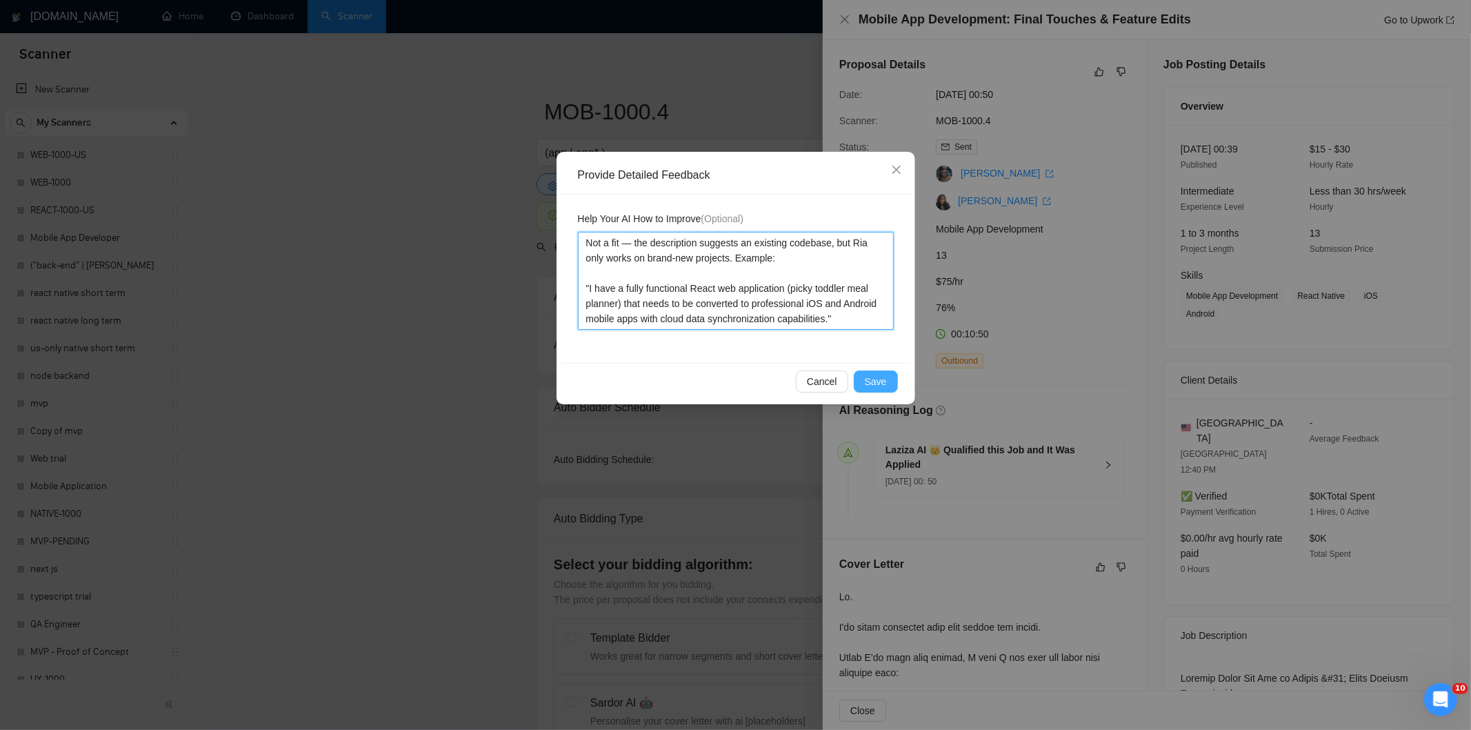
type textarea "Not a fit — the description suggests an existing codebase, but Ria only works o…"
drag, startPoint x: 875, startPoint y: 379, endPoint x: 837, endPoint y: 346, distance: 50.8
click at [875, 380] on span "Save" at bounding box center [876, 381] width 22 height 15
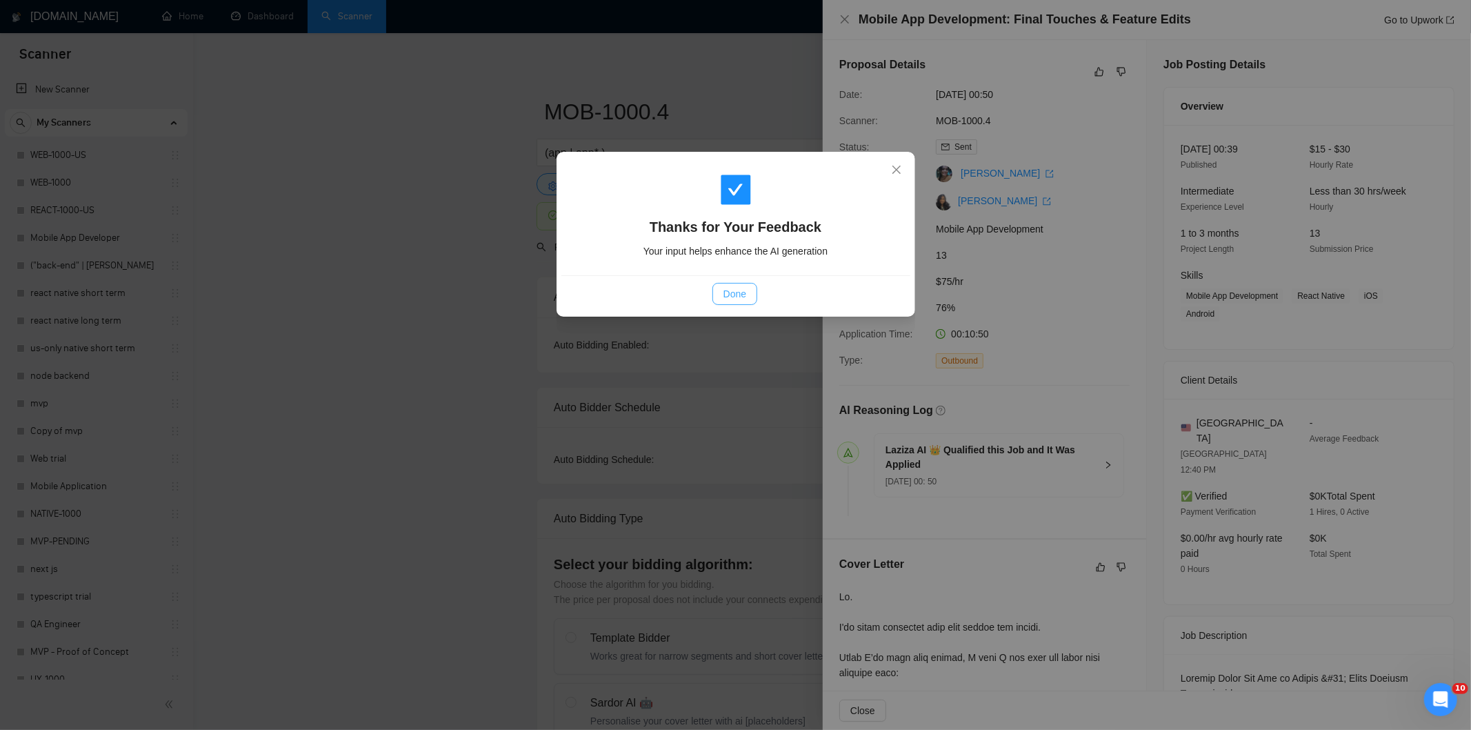
click at [747, 292] on button "Done" at bounding box center [735, 294] width 45 height 22
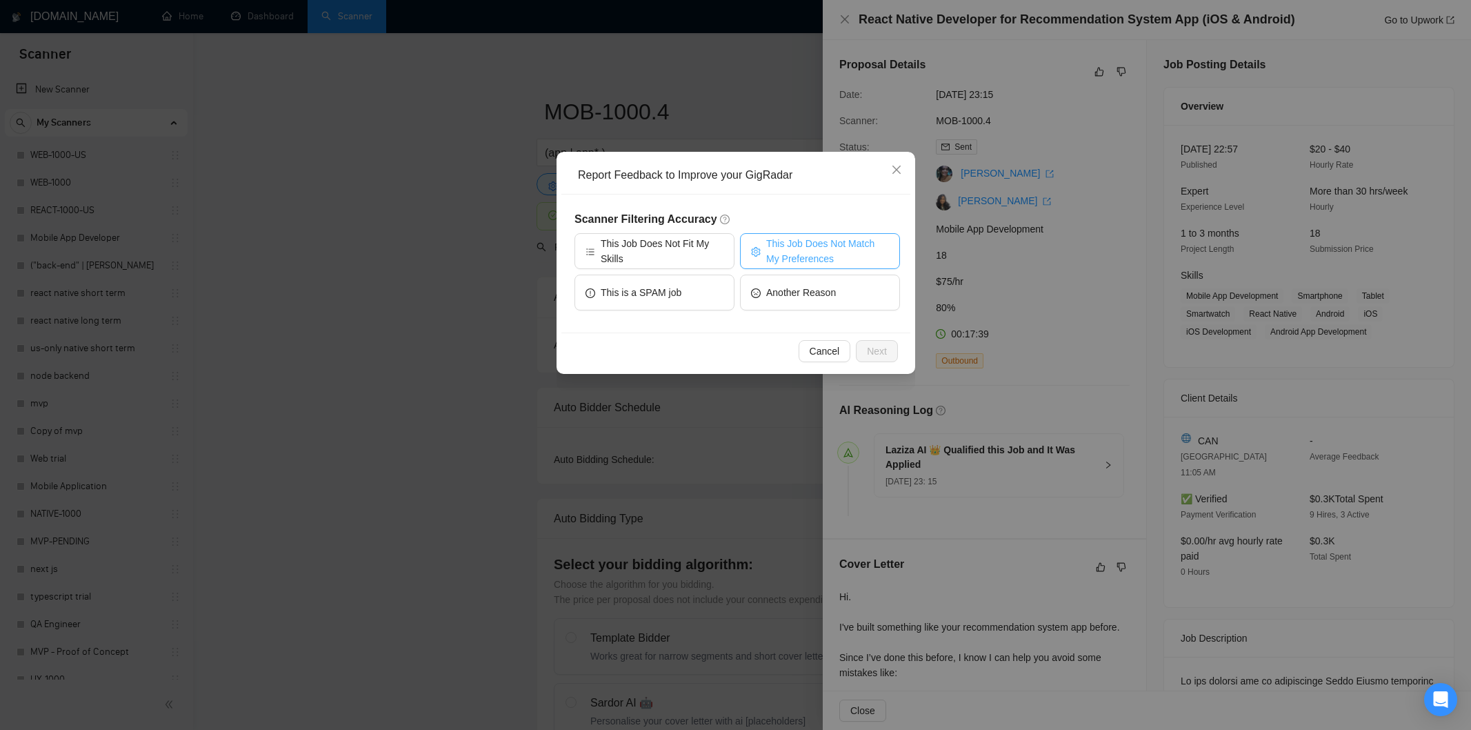
click at [859, 241] on span "This Job Does Not Match My Preferences" at bounding box center [827, 251] width 123 height 30
click at [886, 350] on button "Next" at bounding box center [877, 351] width 42 height 22
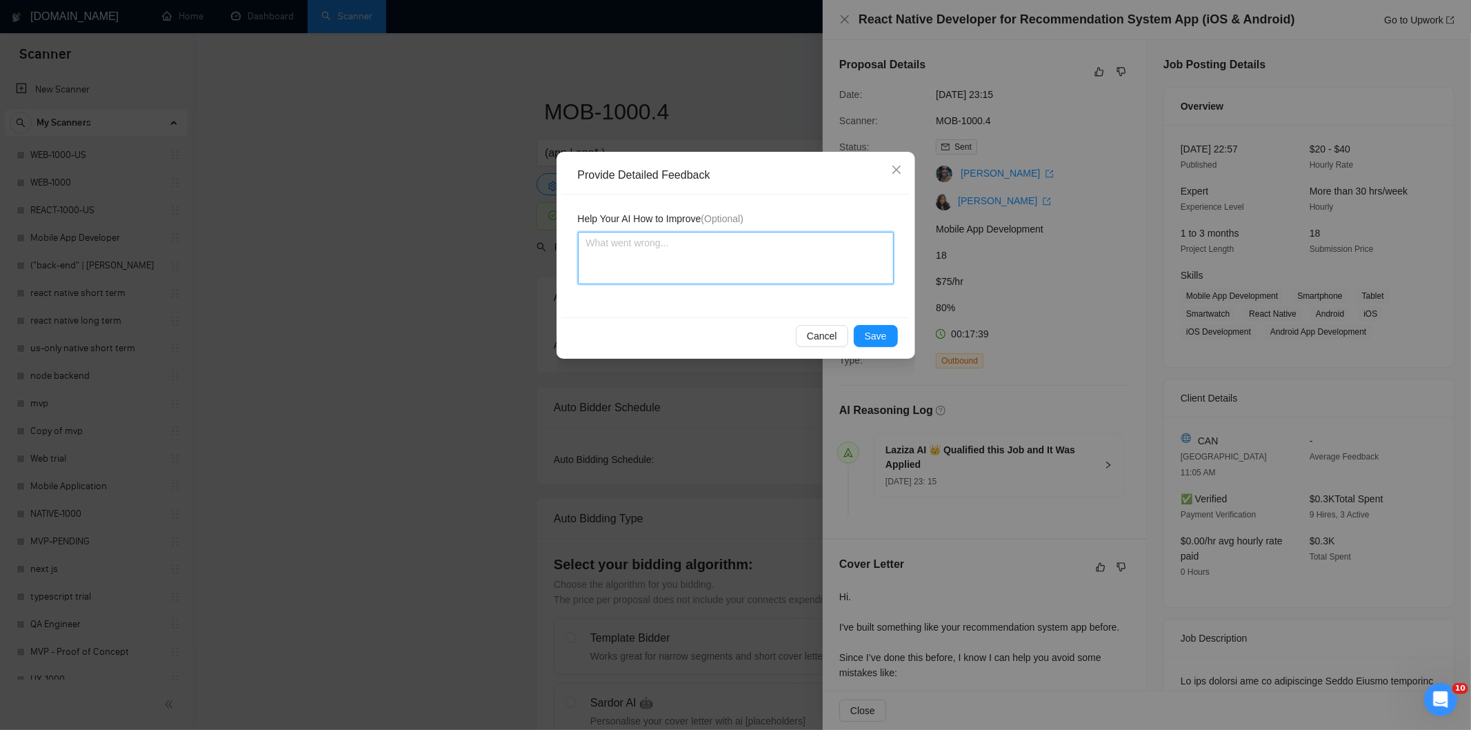
click at [823, 271] on textarea at bounding box center [736, 258] width 316 height 52
paste textarea "Not a fit — the client prefers to hire a solo developer, but Ria is an agency. …"
type textarea "Not a fit — the client prefers to hire a solo developer, but Ria is an agency. …"
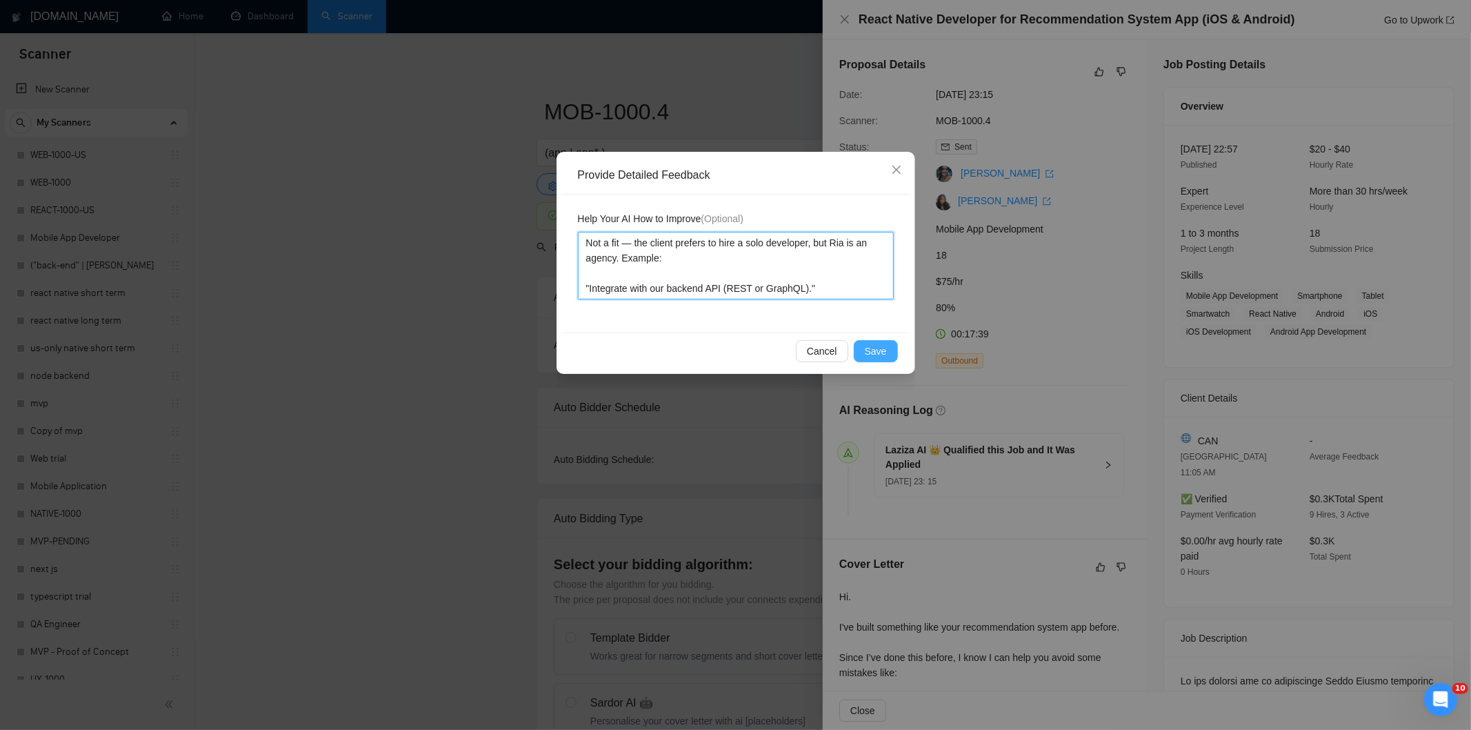
type textarea "Not a fit — the client prefers to hire a solo developer, but Ria is an agency. …"
click at [879, 349] on span "Save" at bounding box center [876, 350] width 22 height 15
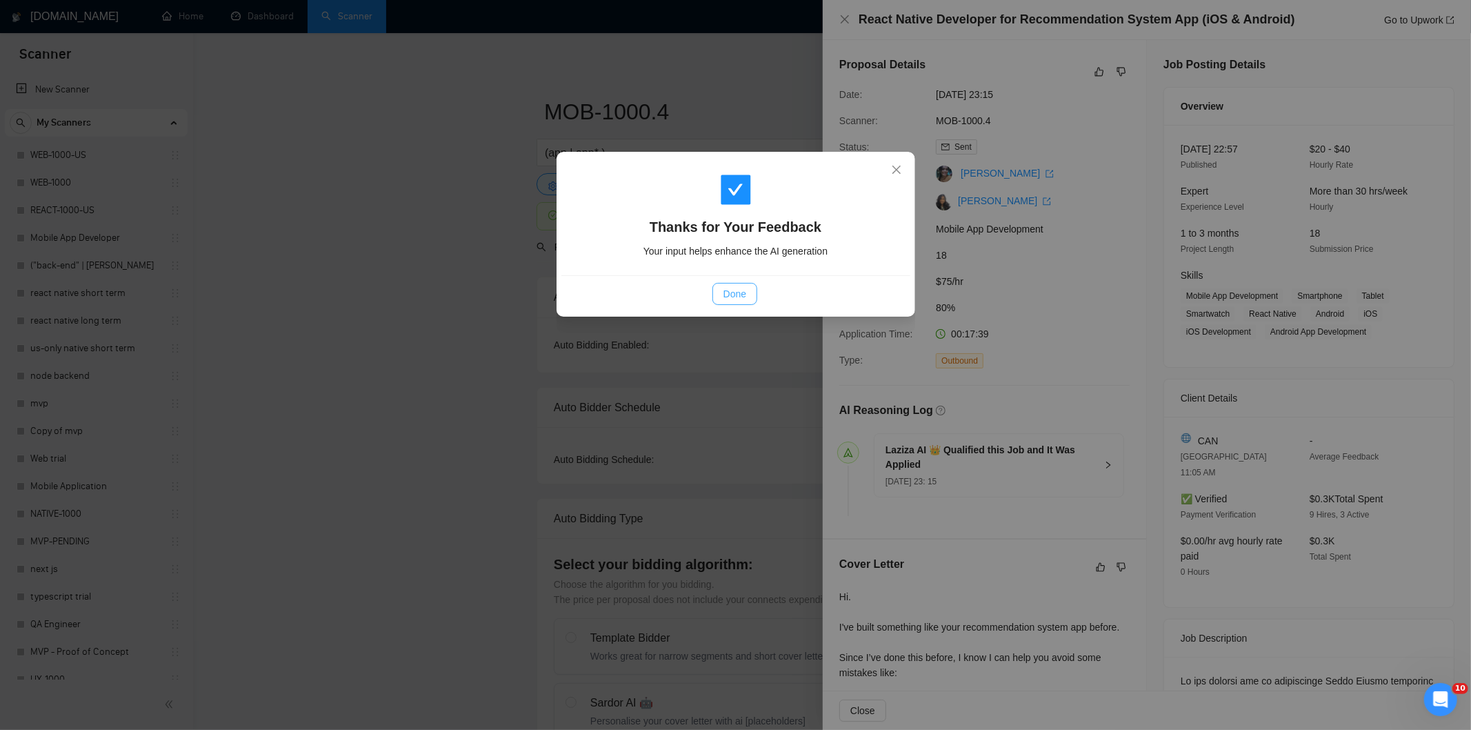
click at [718, 295] on button "Done" at bounding box center [735, 294] width 45 height 22
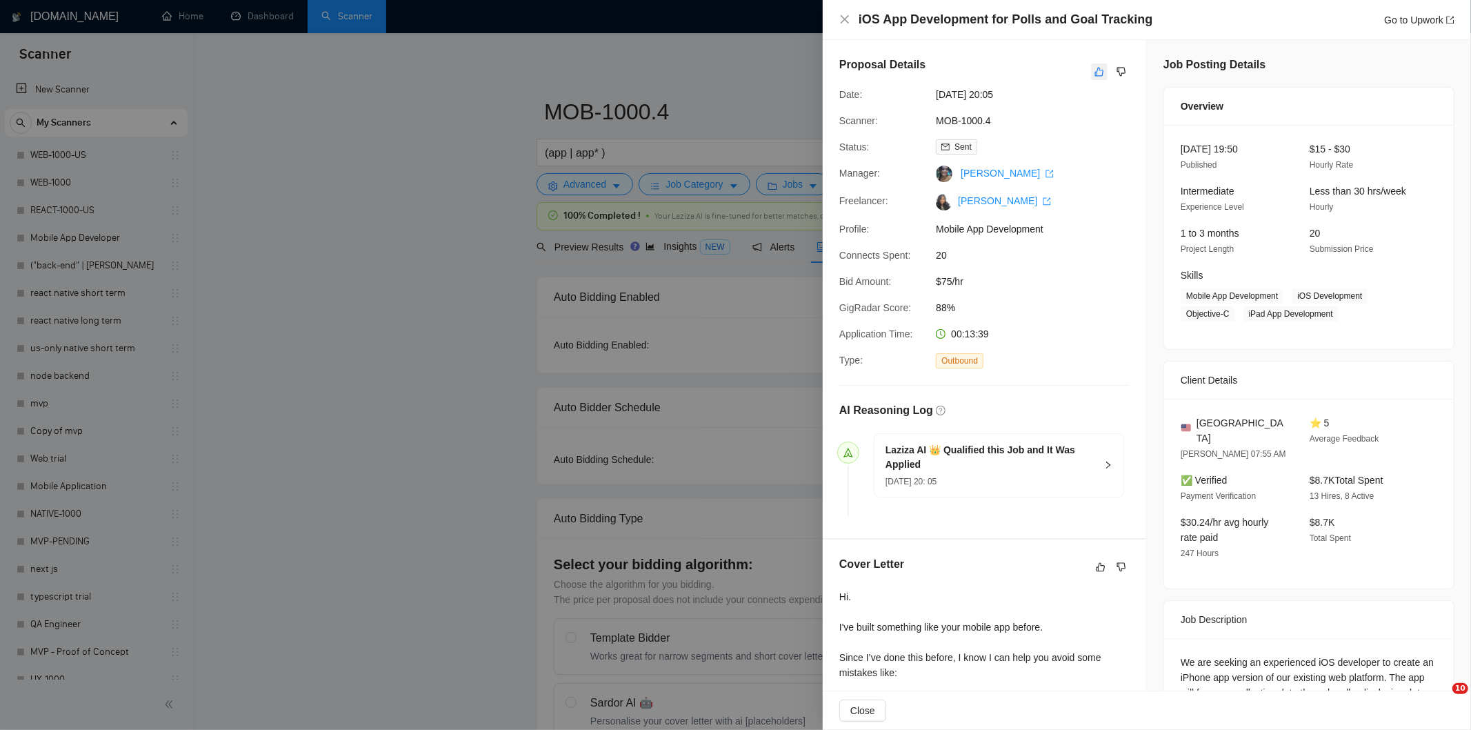
click at [1095, 70] on icon "like" at bounding box center [1100, 71] width 10 height 11
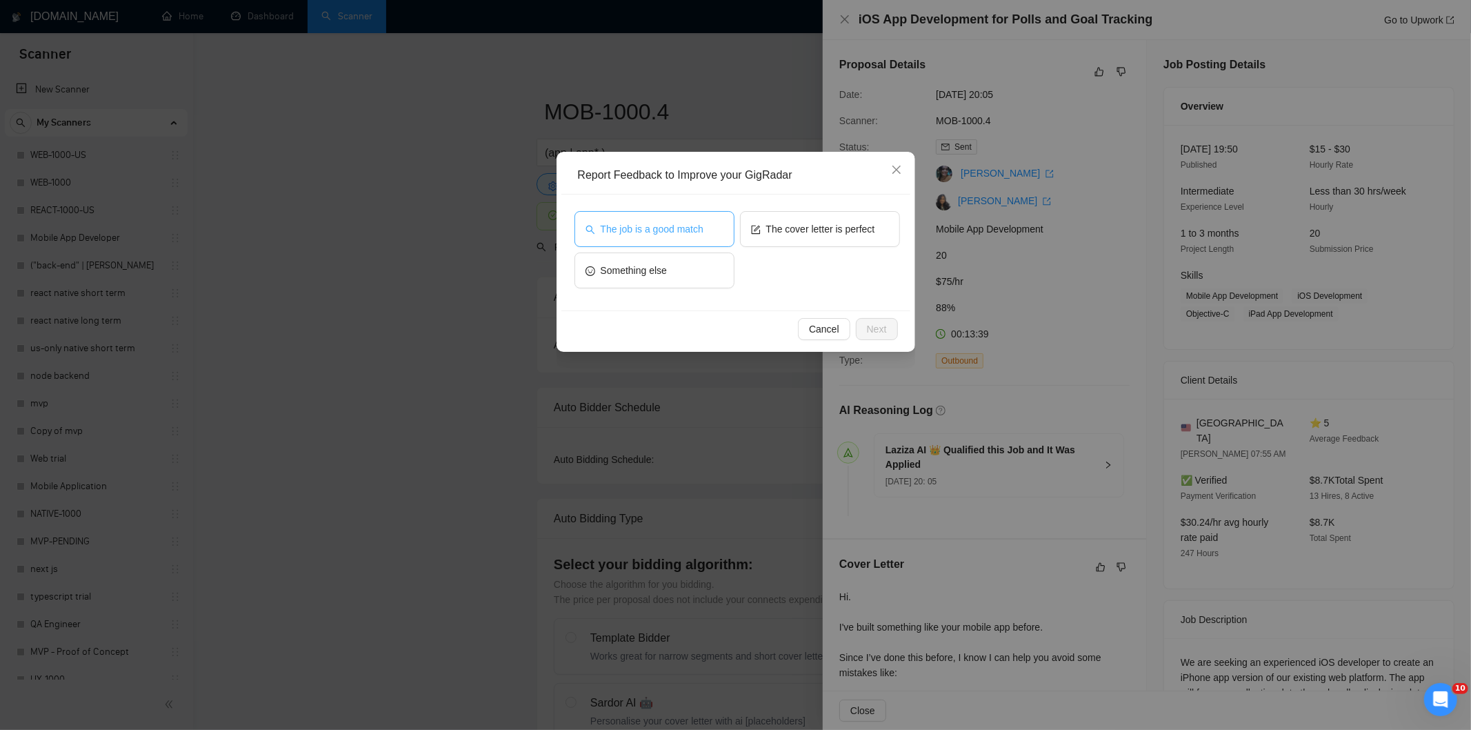
click at [665, 230] on span "The job is a good match" at bounding box center [652, 228] width 103 height 15
drag, startPoint x: 875, startPoint y: 326, endPoint x: 817, endPoint y: 285, distance: 70.6
click at [873, 326] on span "Next" at bounding box center [877, 328] width 20 height 15
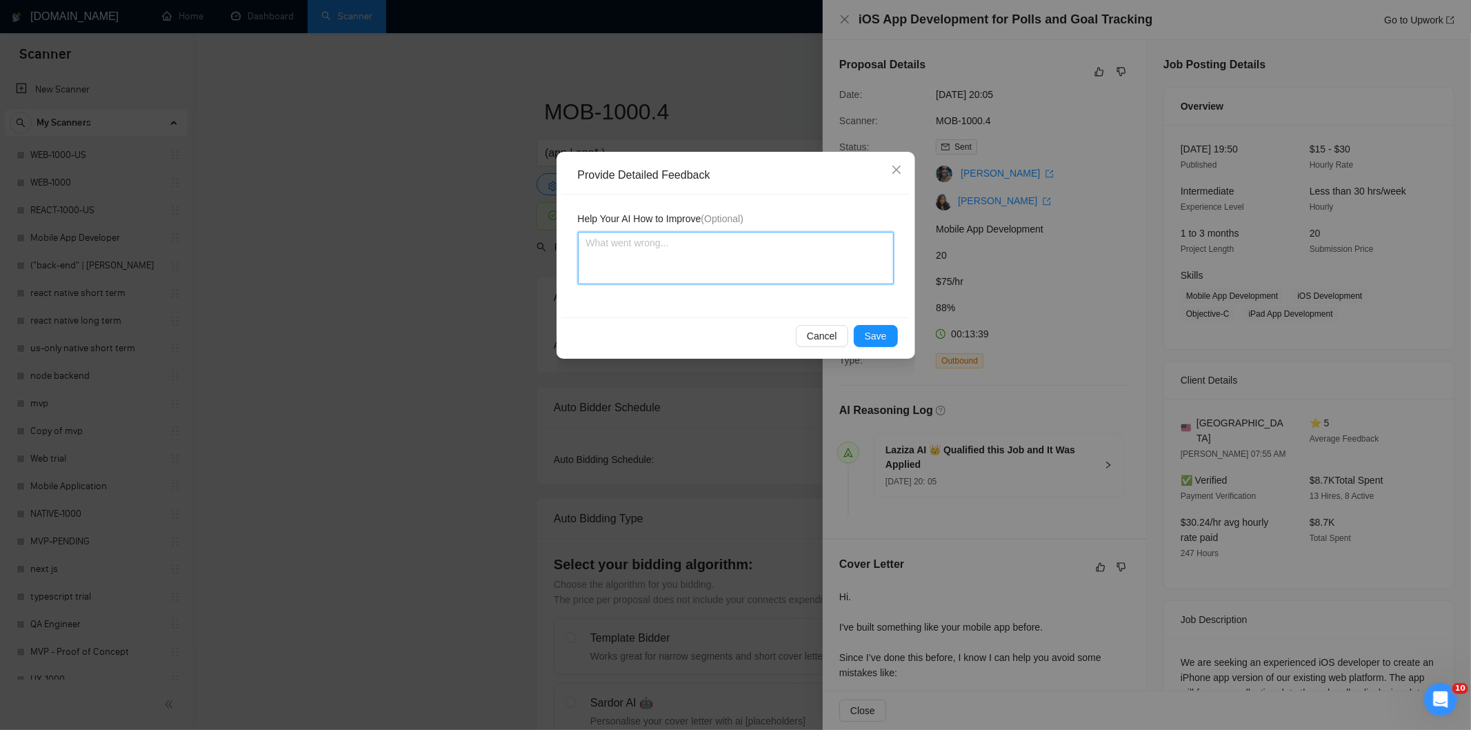
click at [794, 259] on textarea at bounding box center [736, 258] width 316 height 52
paste textarea "Good fit — the project is greenfield (no existing code), welcomes agencies, use…"
type textarea "Good fit — the project is greenfield (no existing code), welcomes agencies, use…"
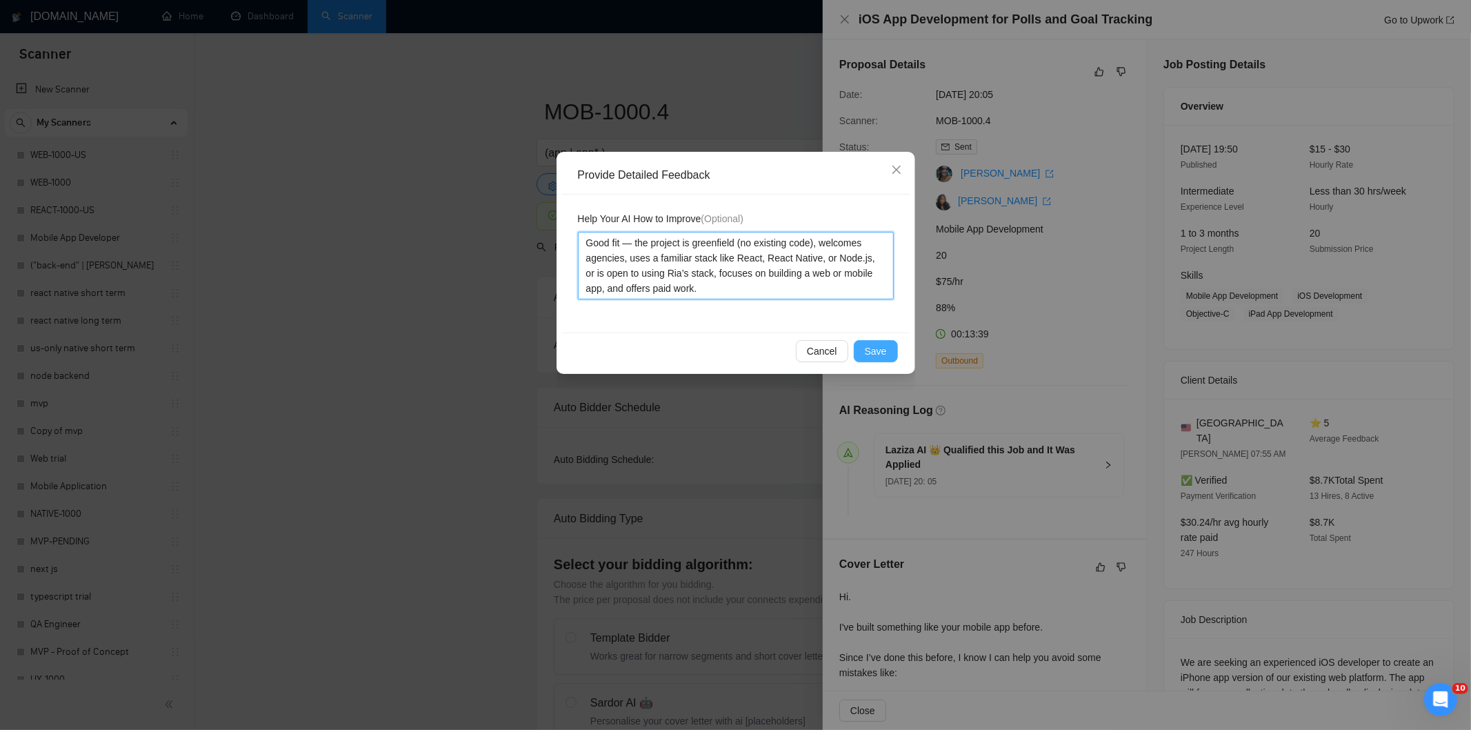
type textarea "Good fit — the project is greenfield (no existing code), welcomes agencies, use…"
click at [891, 346] on button "Save" at bounding box center [876, 351] width 44 height 22
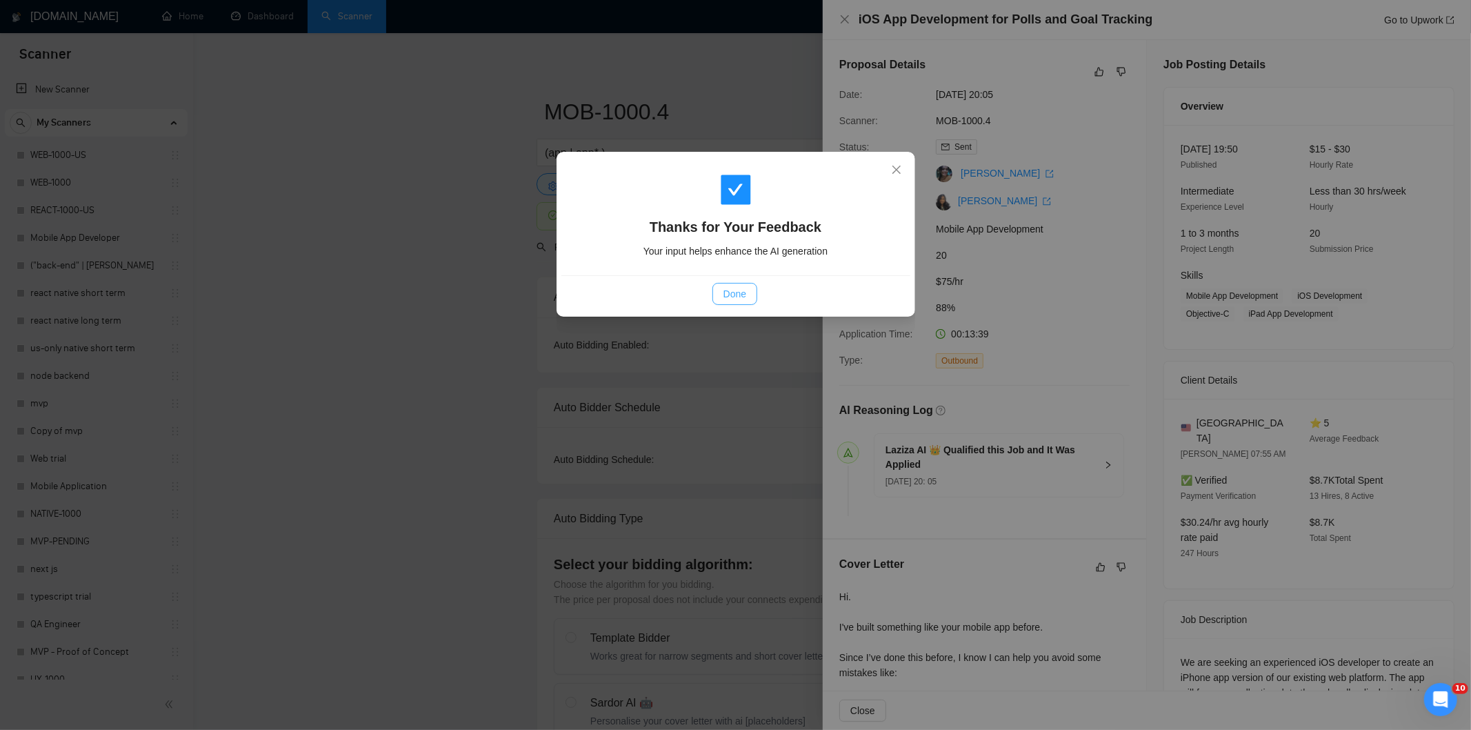
click at [745, 291] on span "Done" at bounding box center [735, 293] width 23 height 15
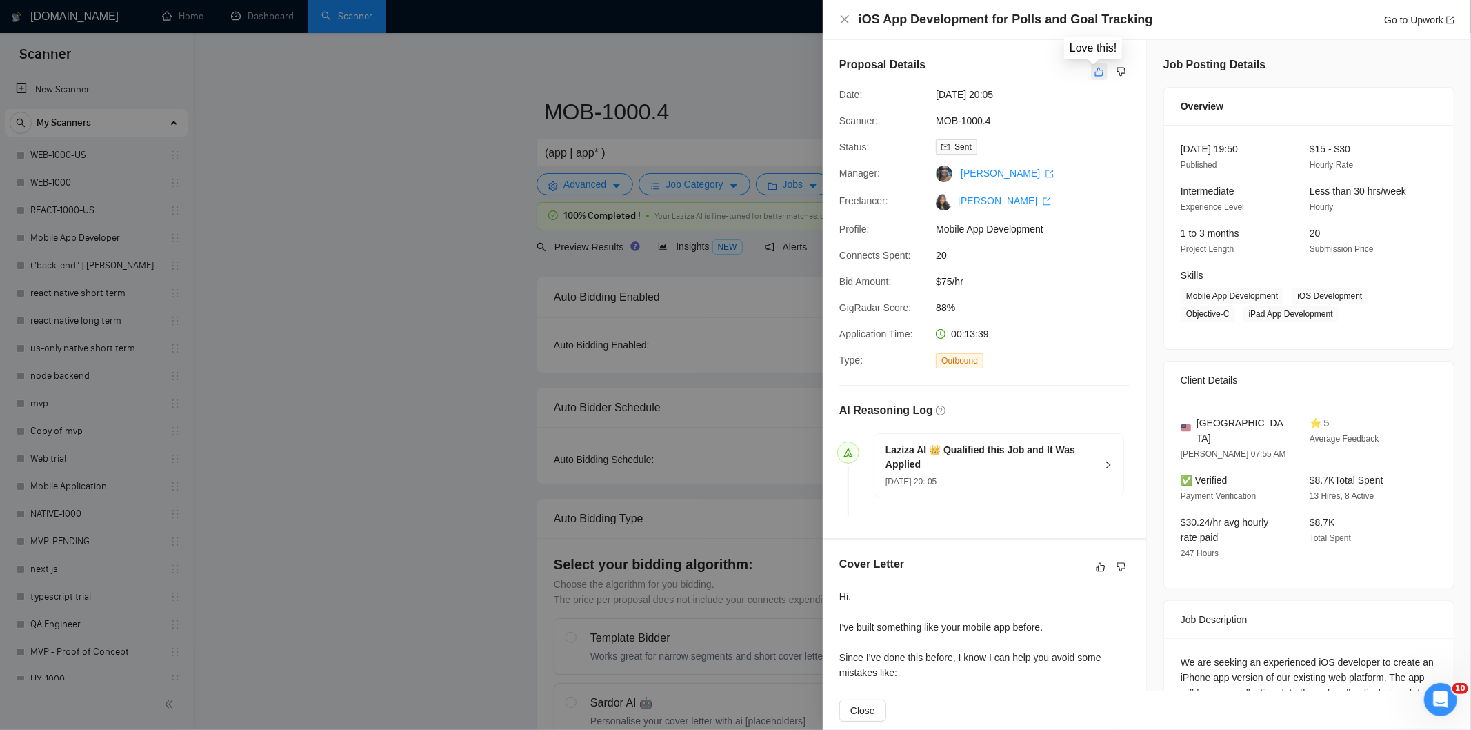
click at [1095, 72] on icon "like" at bounding box center [1100, 71] width 10 height 11
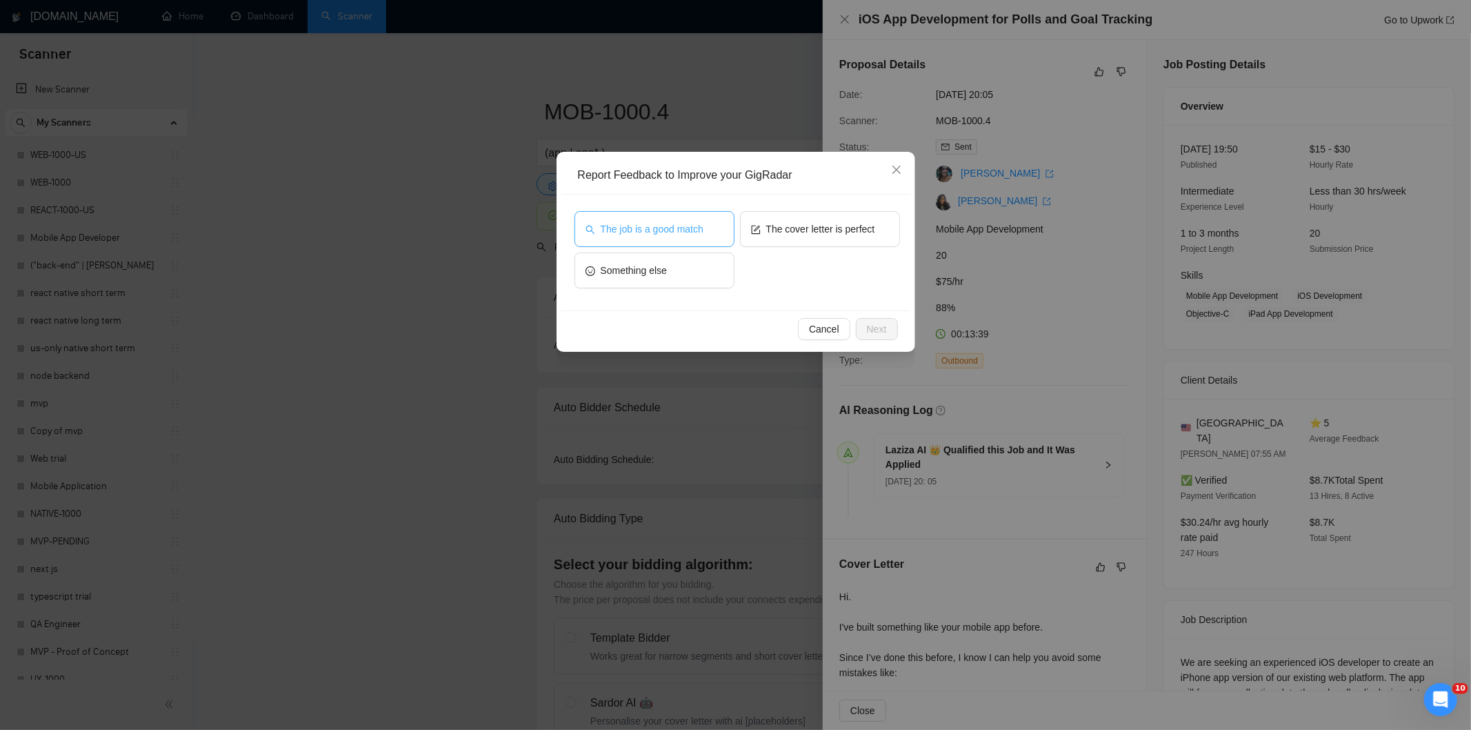
click at [660, 223] on span "The job is a good match" at bounding box center [652, 228] width 103 height 15
click at [874, 323] on span "Next" at bounding box center [877, 328] width 20 height 15
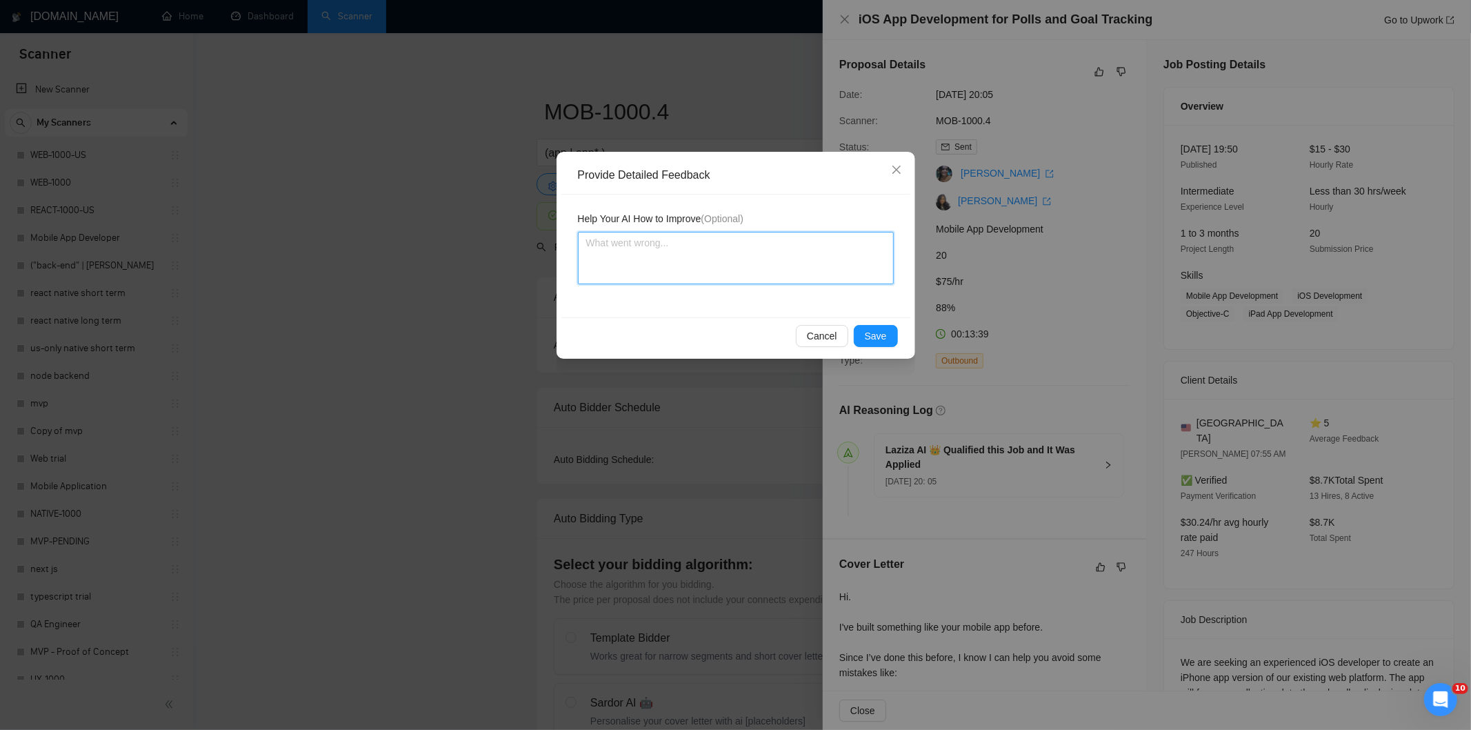
click at [764, 242] on textarea at bounding box center [736, 258] width 316 height 52
paste textarea "Good fit — the project is greenfield (no existing code), welcomes agencies, use…"
type textarea "Good fit — the project is greenfield (no existing code), welcomes agencies, use…"
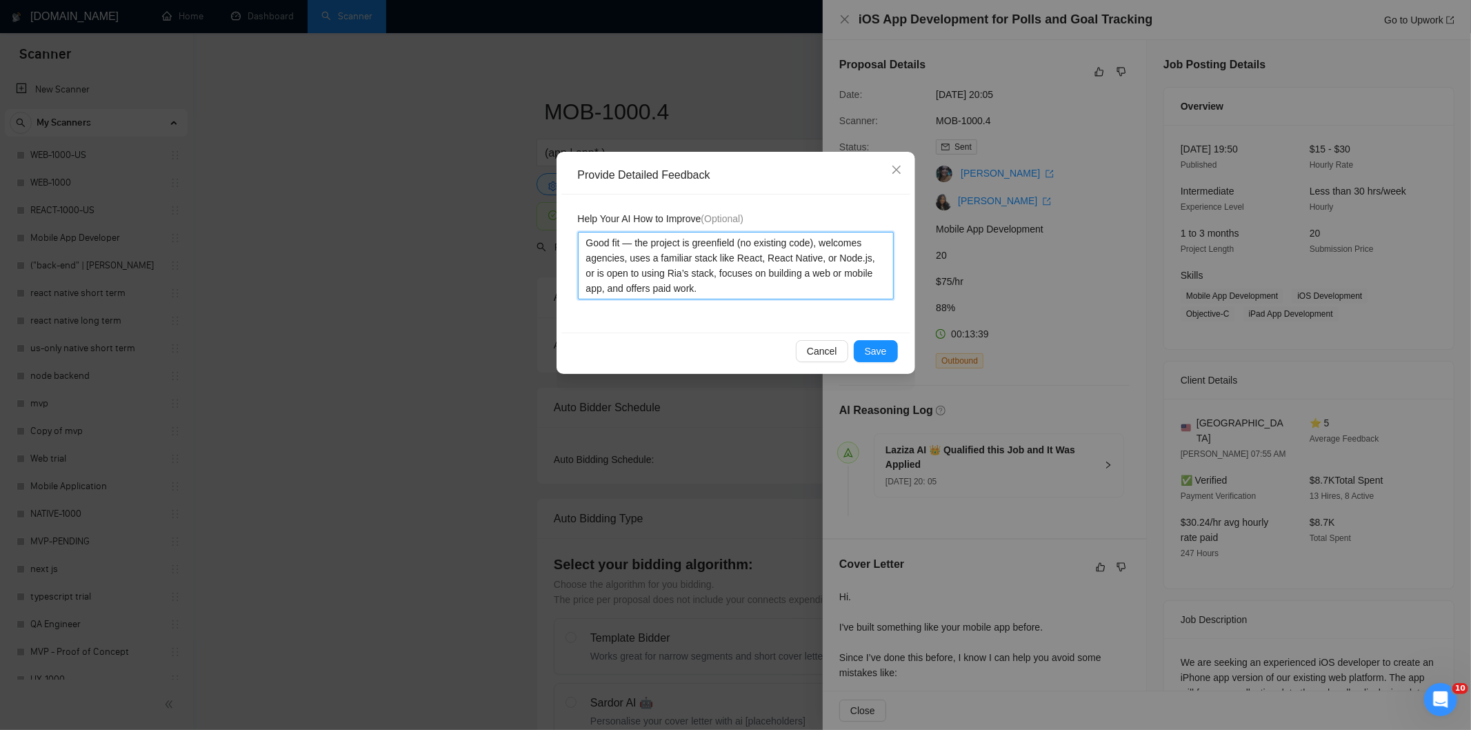
type textarea "Good fit — the project is greenfield (no existing code), welcomes agencies, use…"
click at [877, 345] on span "Save" at bounding box center [876, 350] width 22 height 15
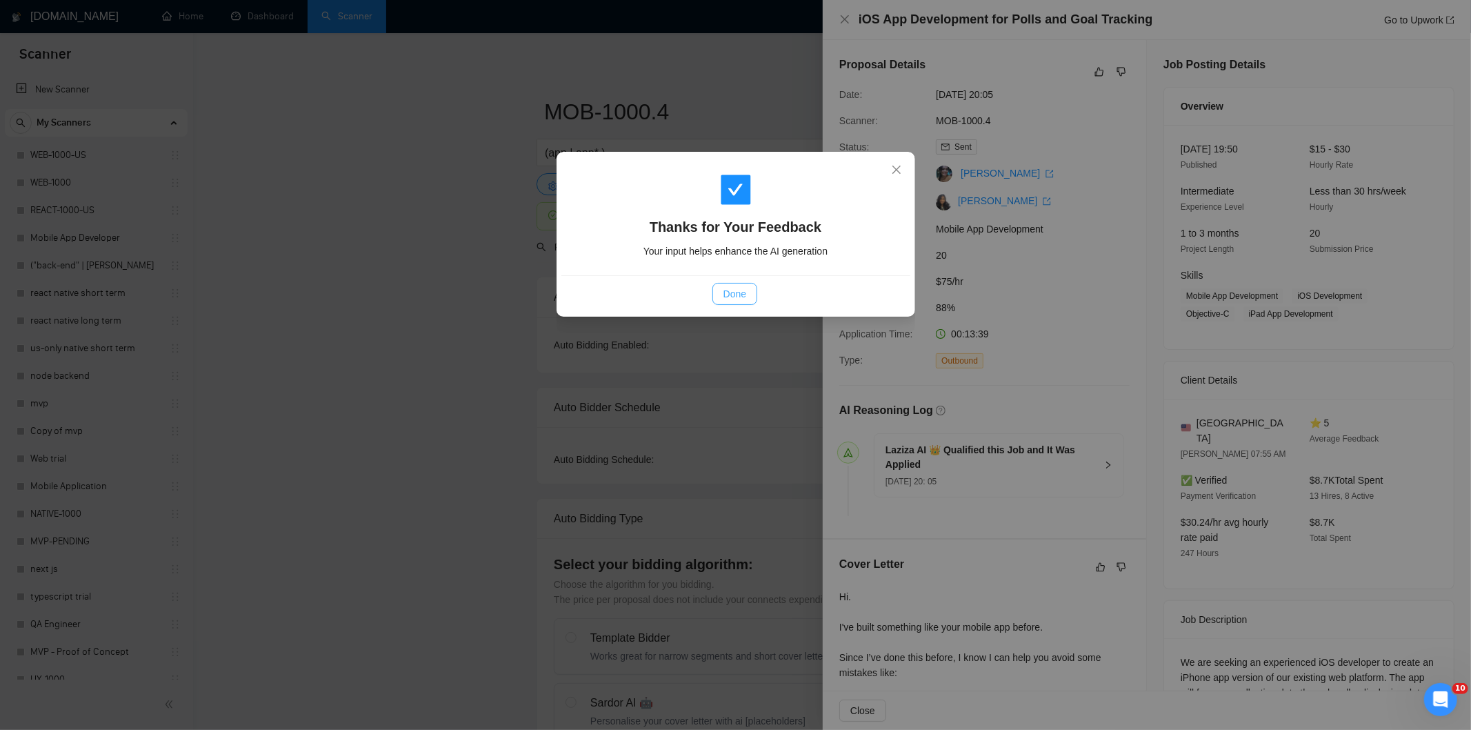
click at [740, 292] on span "Done" at bounding box center [735, 293] width 23 height 15
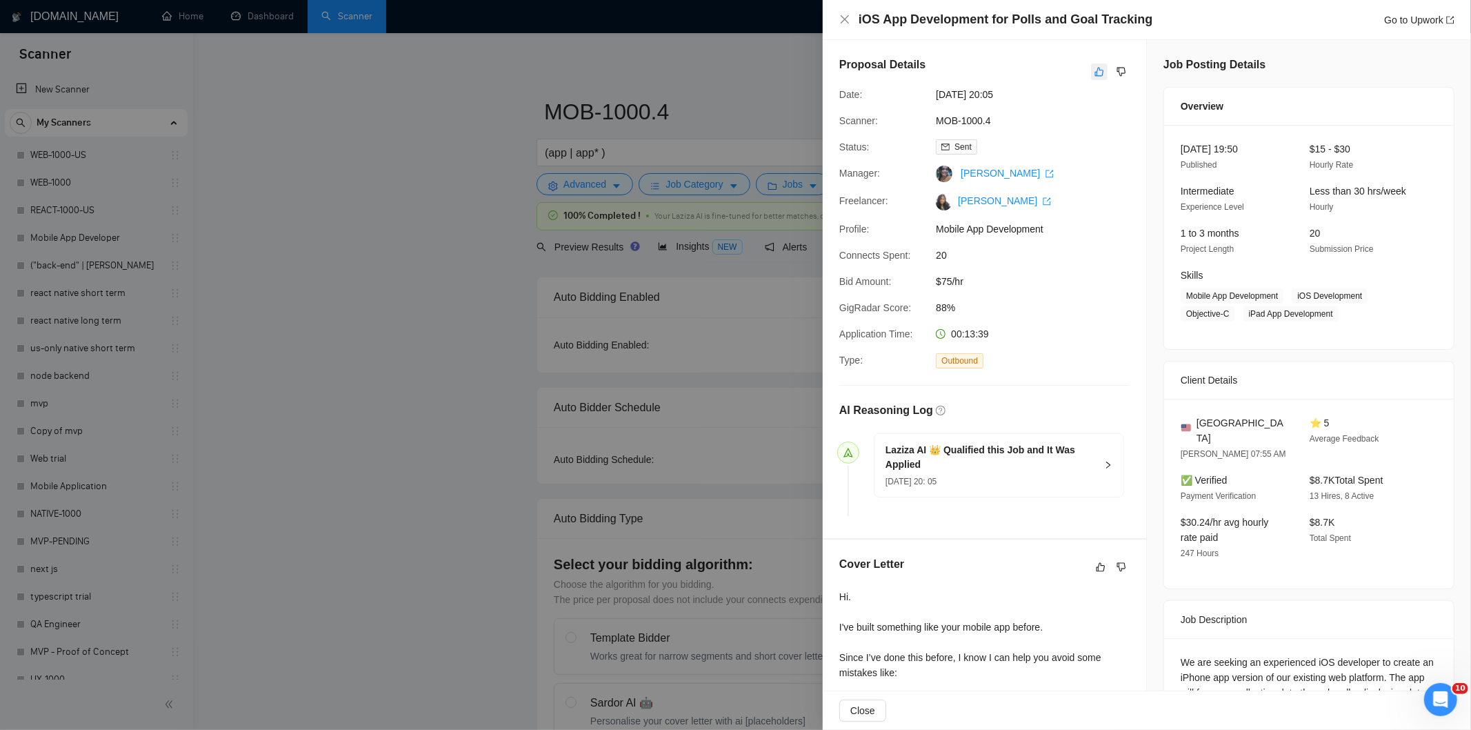
click at [1097, 69] on icon "like" at bounding box center [1100, 71] width 10 height 11
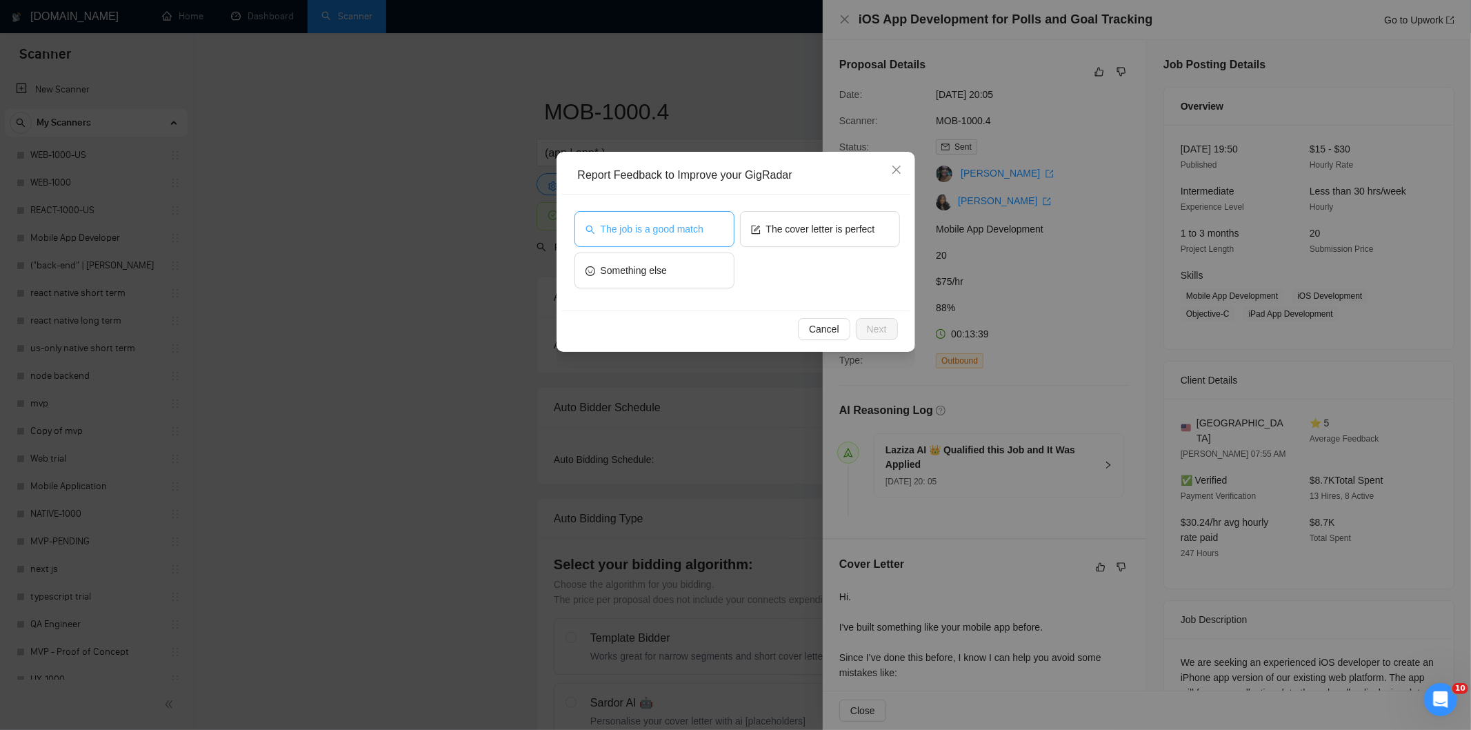
click at [695, 217] on button "The job is a good match" at bounding box center [655, 229] width 160 height 36
drag, startPoint x: 879, startPoint y: 334, endPoint x: 824, endPoint y: 286, distance: 72.3
click at [877, 333] on span "Next" at bounding box center [877, 328] width 20 height 15
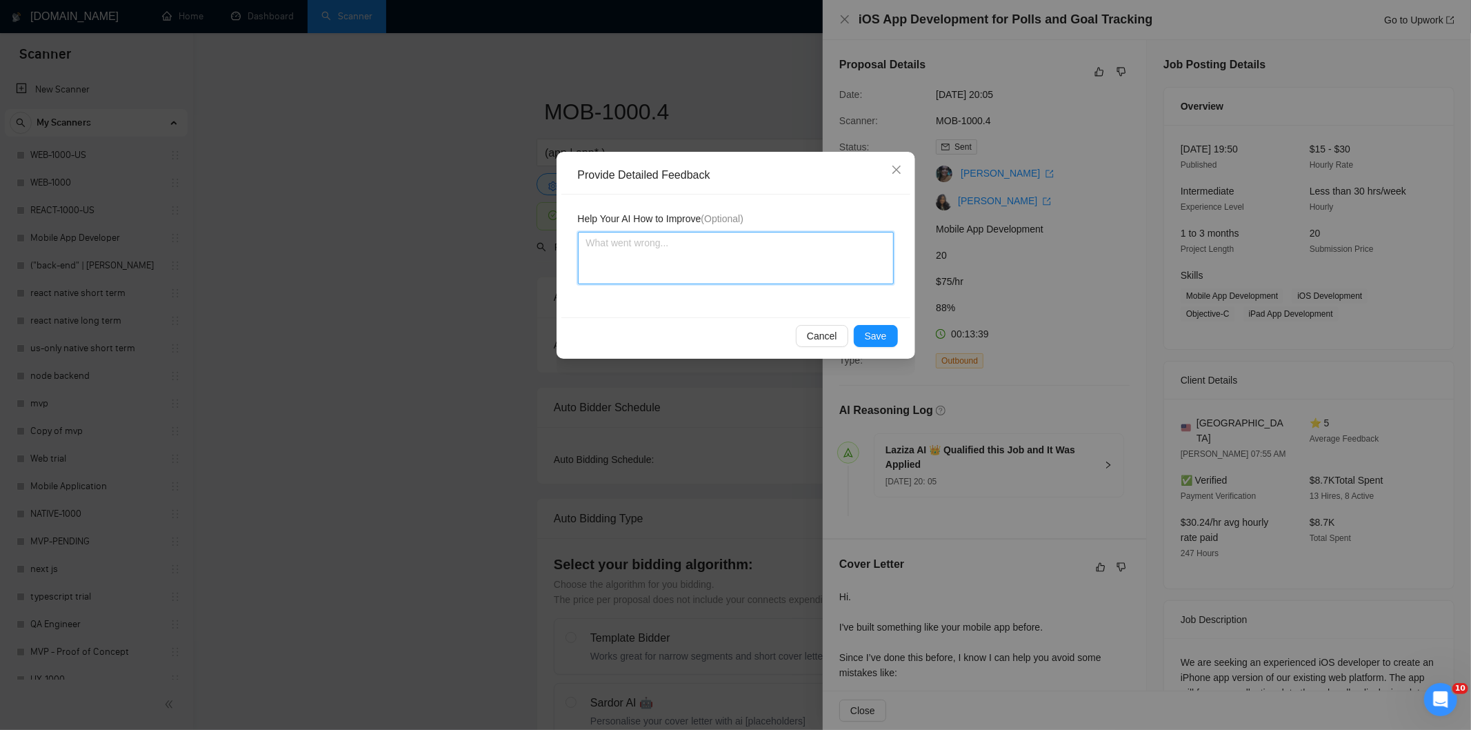
click at [788, 265] on textarea at bounding box center [736, 258] width 316 height 52
paste textarea "Good fit — the project is greenfield (no existing code), welcomes agencies, use…"
type textarea "Good fit — the project is greenfield (no existing code), welcomes agencies, use…"
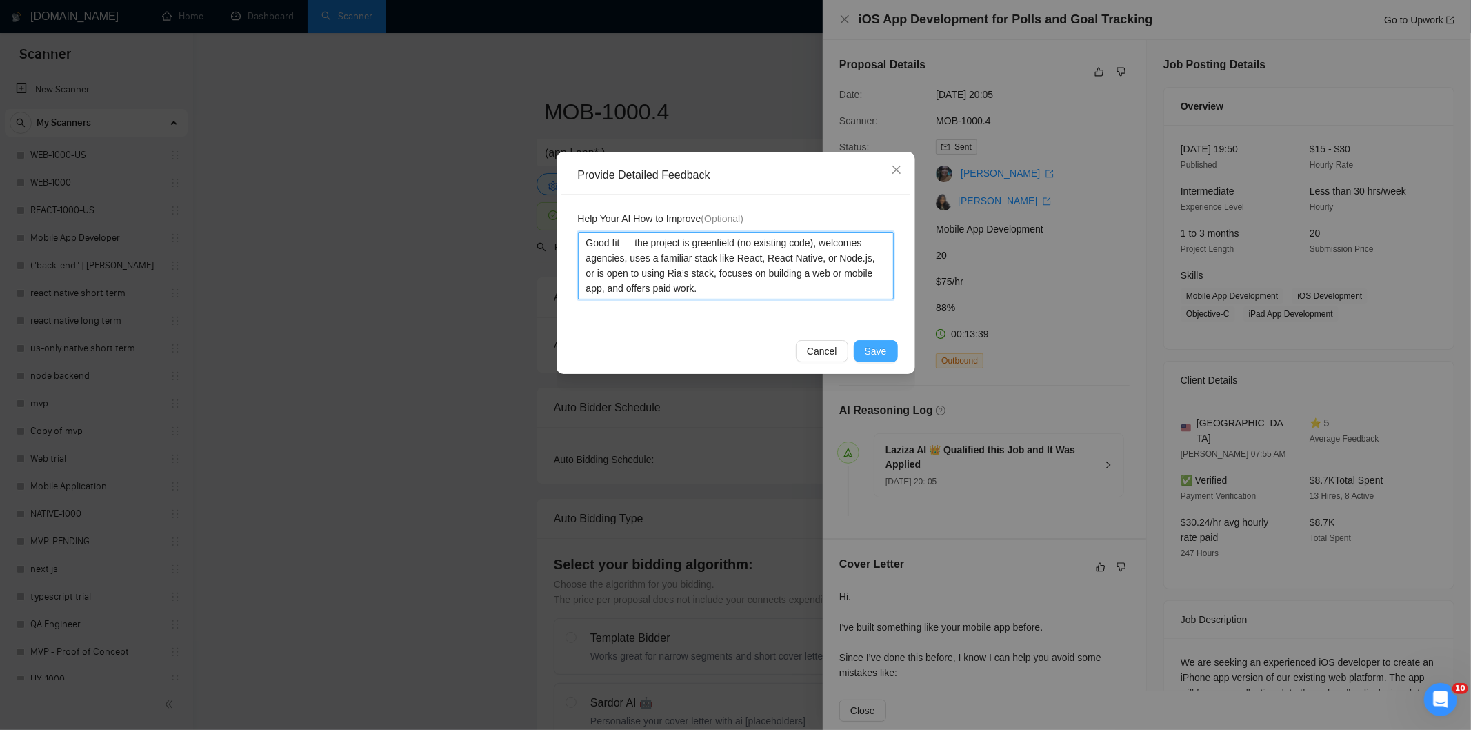
type textarea "Good fit — the project is greenfield (no existing code), welcomes agencies, use…"
click at [879, 348] on span "Save" at bounding box center [876, 350] width 22 height 15
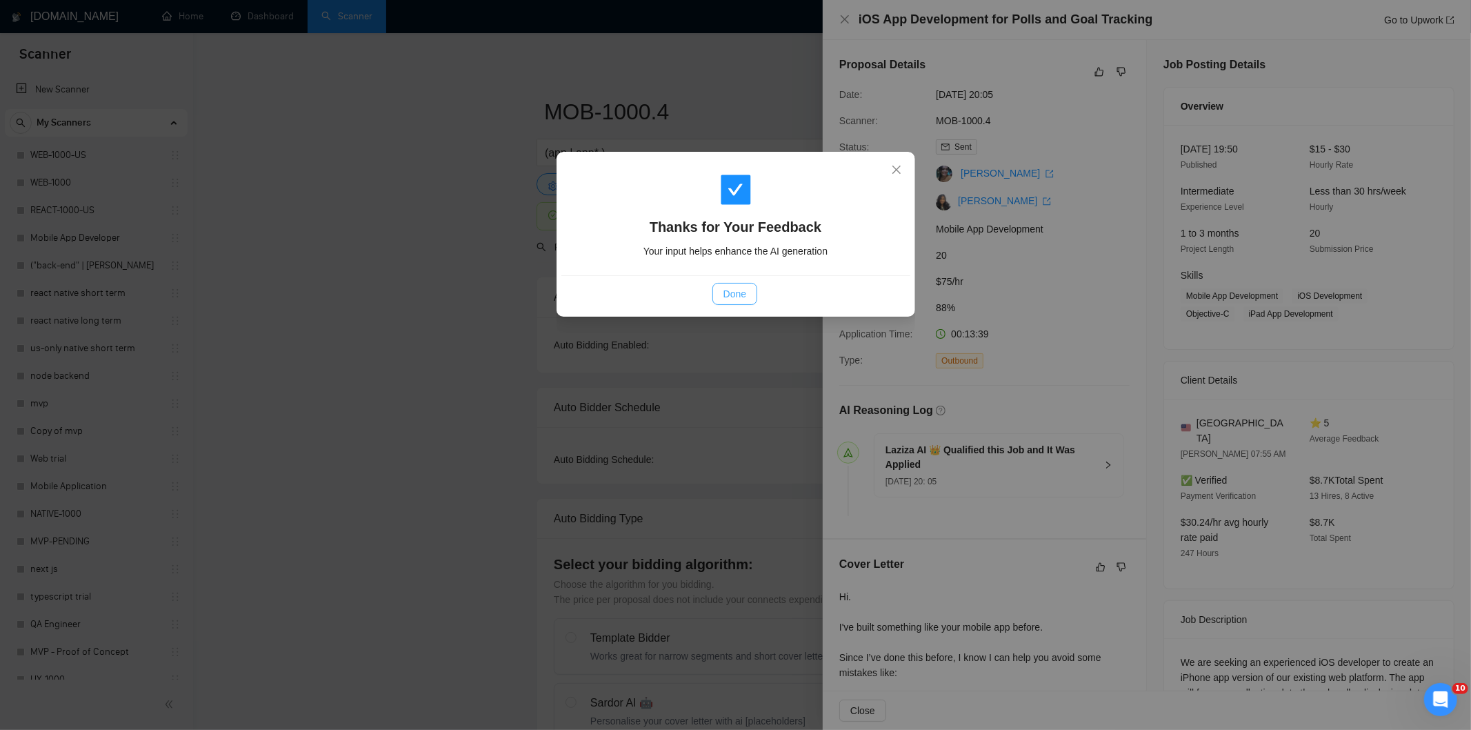
click at [746, 291] on span "Done" at bounding box center [735, 293] width 23 height 15
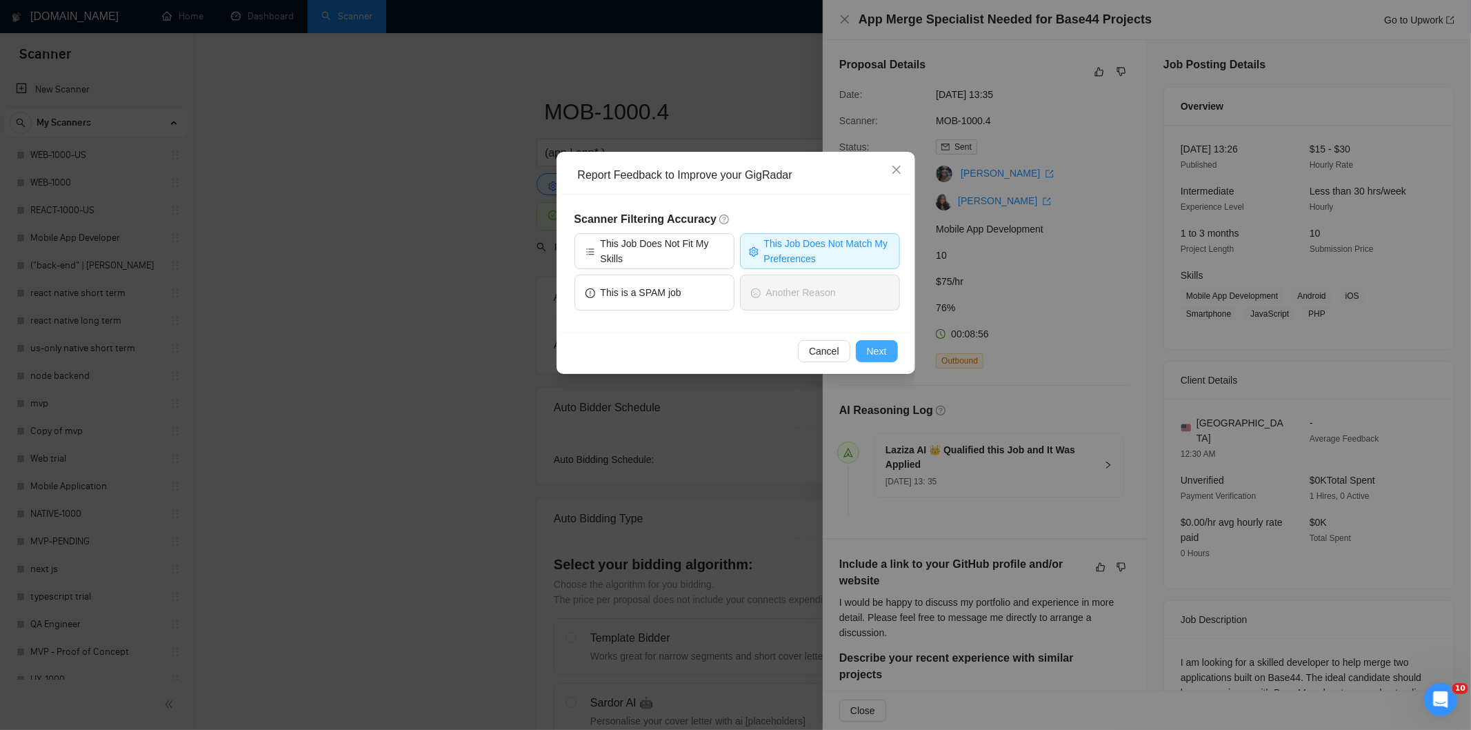
click at [887, 352] on button "Next" at bounding box center [877, 351] width 42 height 22
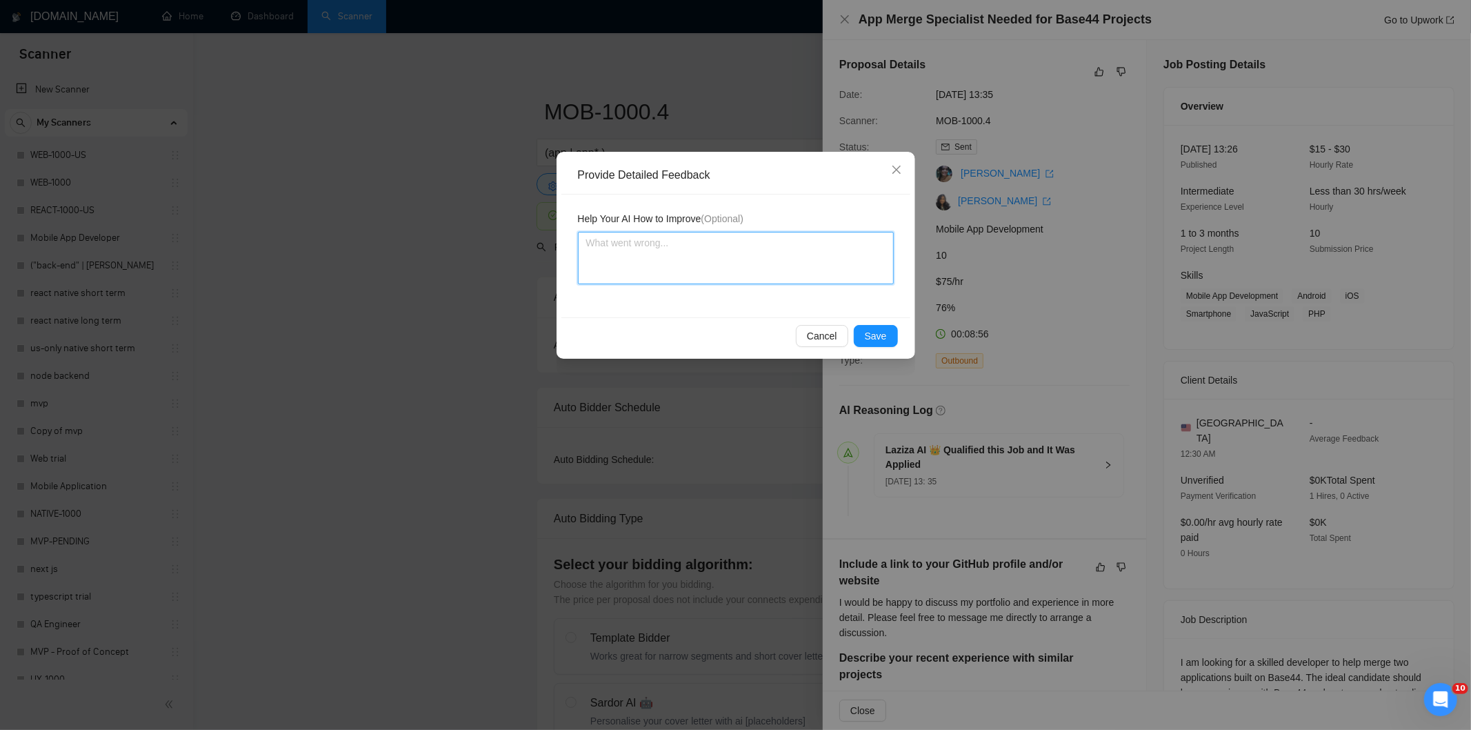
click at [797, 260] on textarea at bounding box center [736, 258] width 316 height 52
paste textarea "Not a fit — the description suggests an existing codebase, but Ria only works o…"
type textarea "Not a fit — the description suggests an existing codebase, but Ria only works o…"
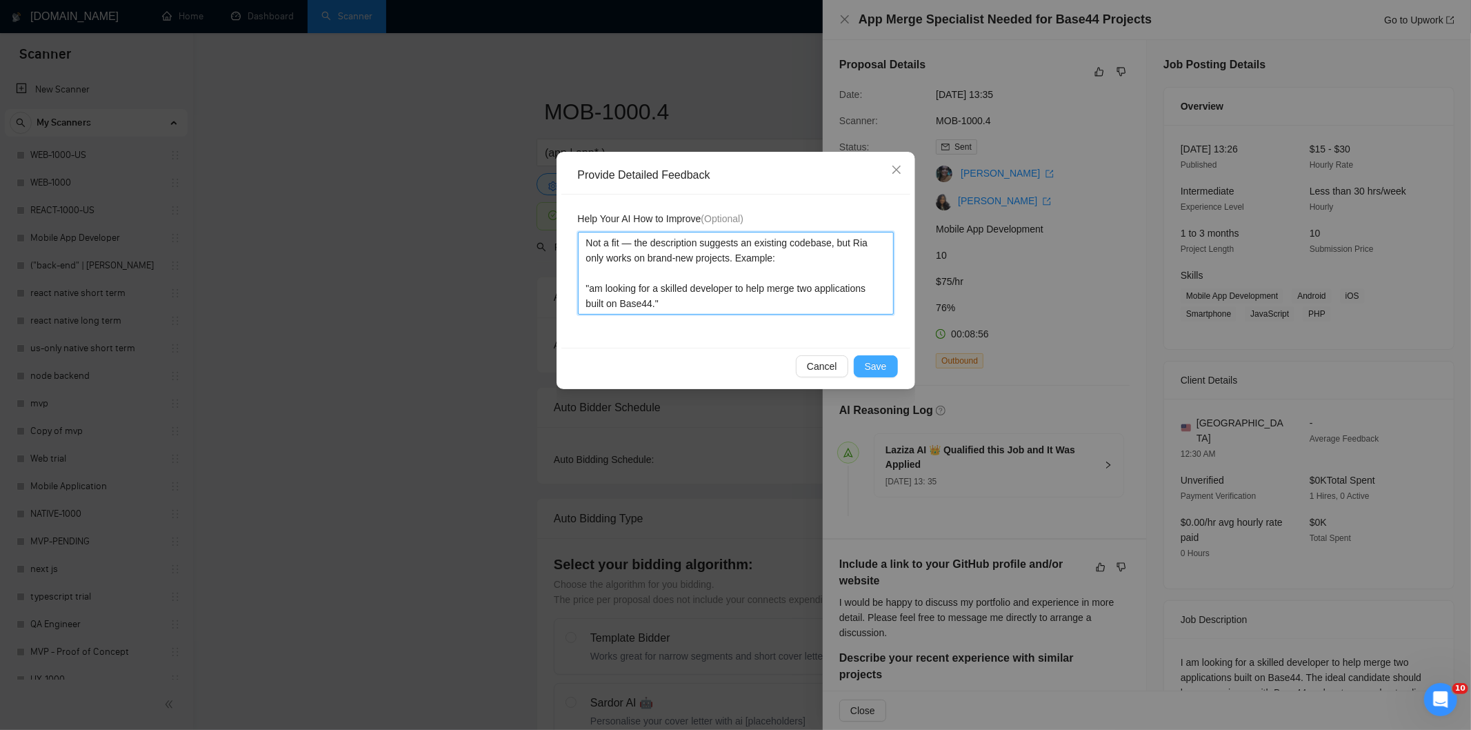
type textarea "Not a fit — the description suggests an existing codebase, but Ria only works o…"
click at [878, 361] on span "Save" at bounding box center [876, 366] width 22 height 15
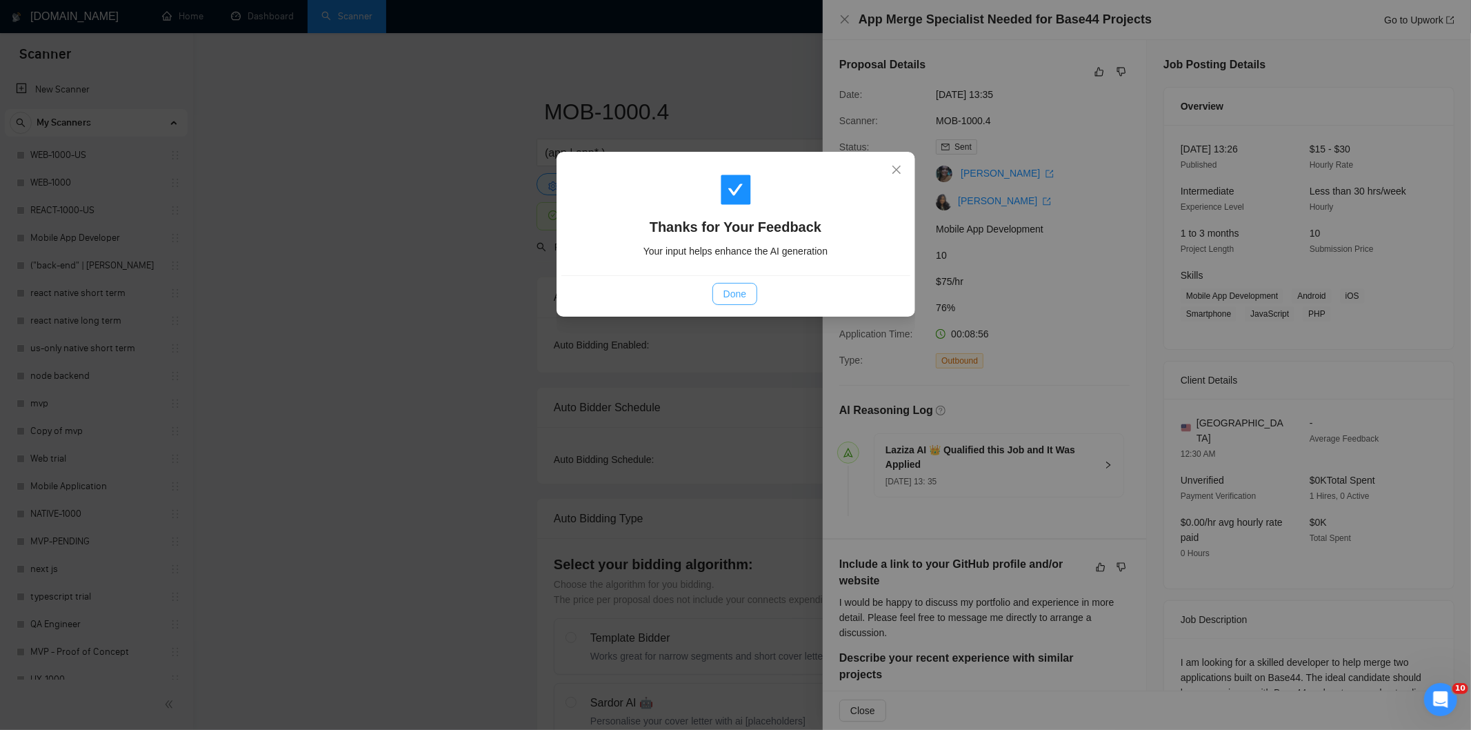
click at [739, 290] on span "Done" at bounding box center [735, 293] width 23 height 15
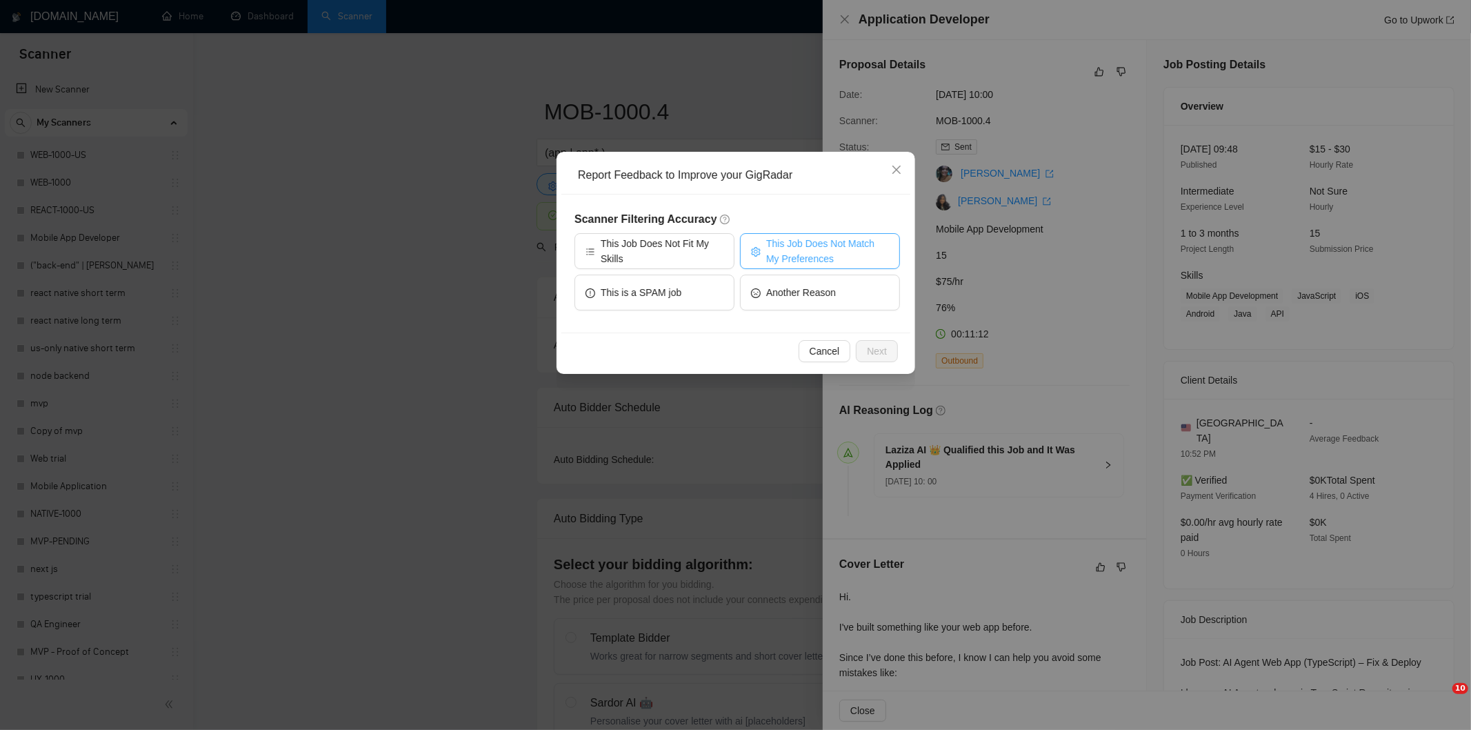
click at [830, 244] on span "This Job Does Not Match My Preferences" at bounding box center [827, 251] width 123 height 30
drag, startPoint x: 870, startPoint y: 346, endPoint x: 830, endPoint y: 301, distance: 60.1
click at [871, 346] on span "Next" at bounding box center [877, 350] width 20 height 15
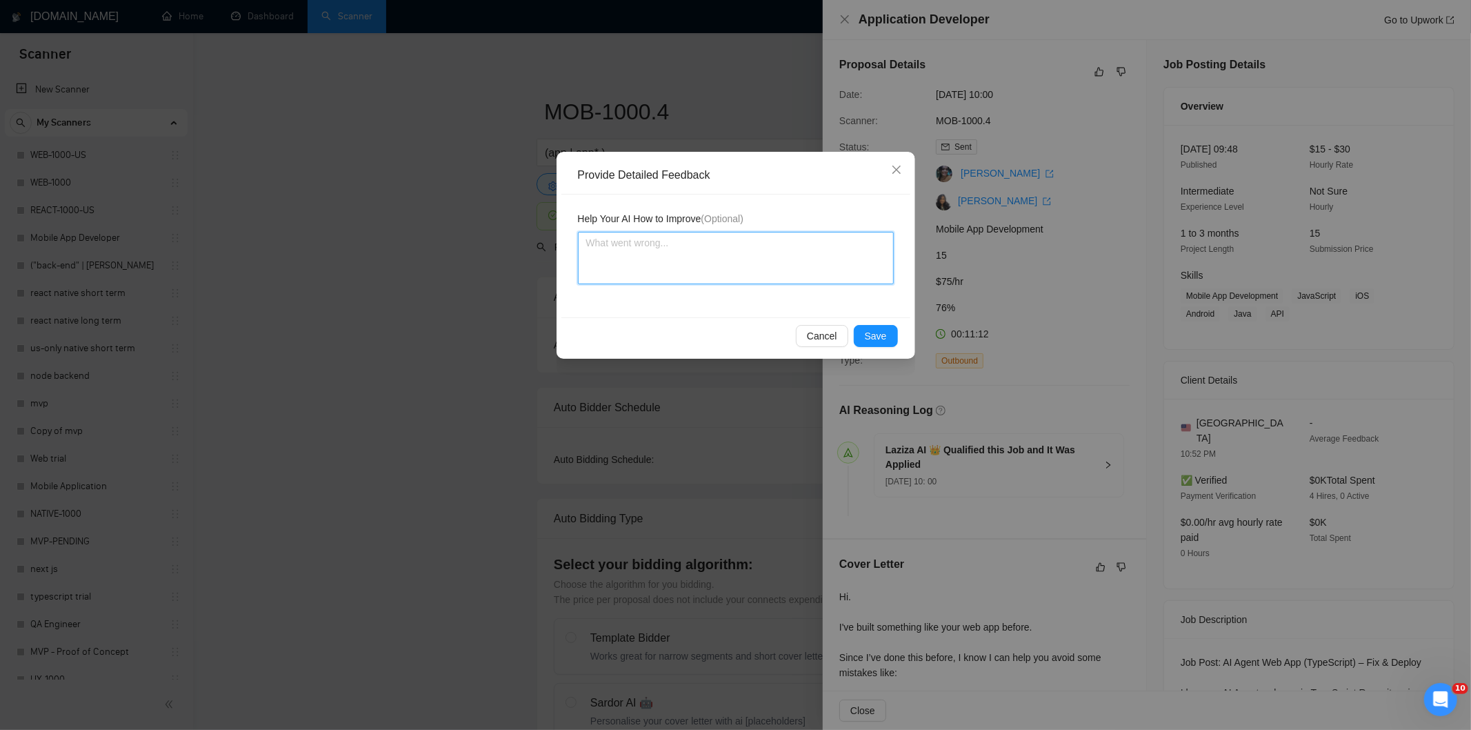
click at [781, 259] on textarea at bounding box center [736, 258] width 316 height 52
paste textarea "Not a fit — the project isn't for a web or mobile app, which is Ria's focus. Ex…"
type textarea "Not a fit — the project isn't for a web or mobile app, which is Ria's focus. Ex…"
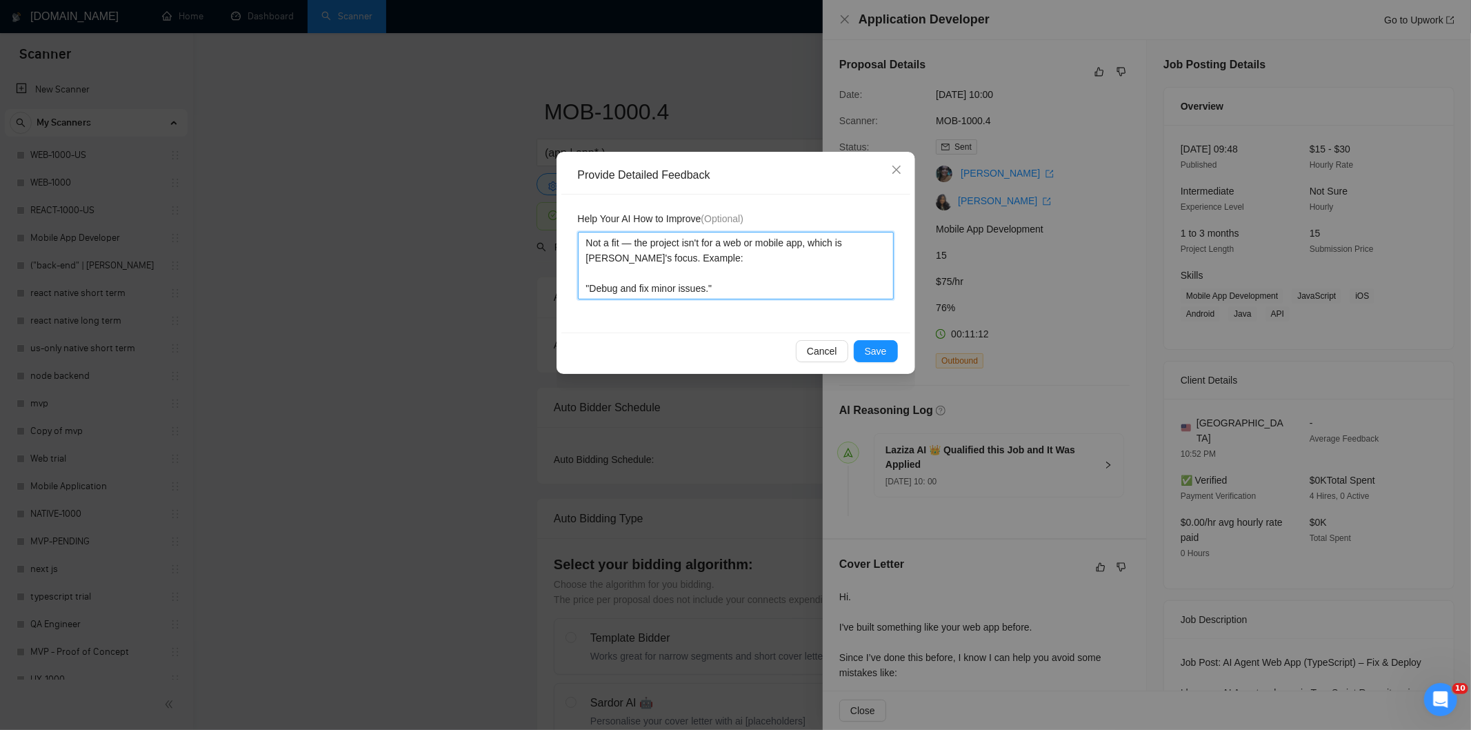
type textarea "Not a fit — the project isn't for a web or mobile app, which is Ria's focus. Ex…"
click at [877, 346] on span "Save" at bounding box center [876, 350] width 22 height 15
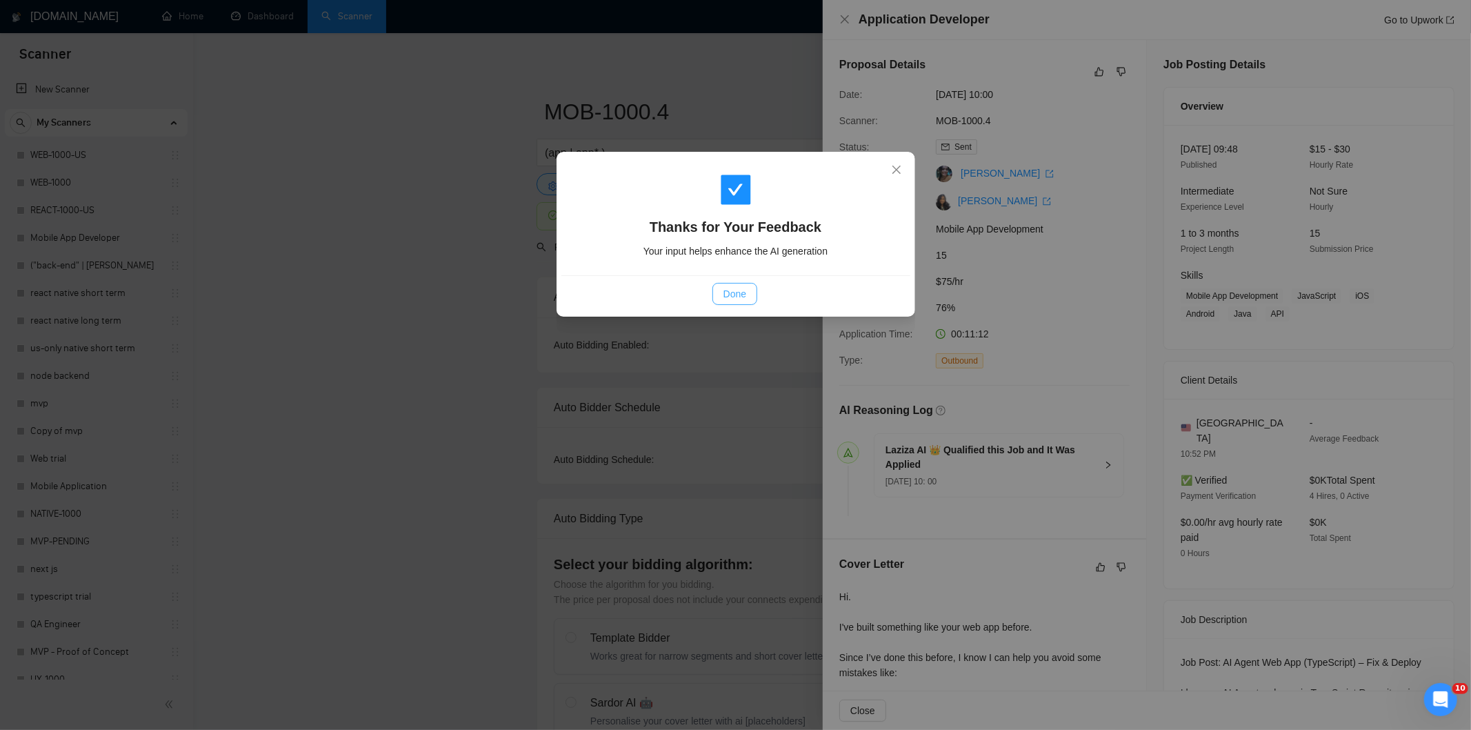
click at [744, 299] on span "Done" at bounding box center [735, 293] width 23 height 15
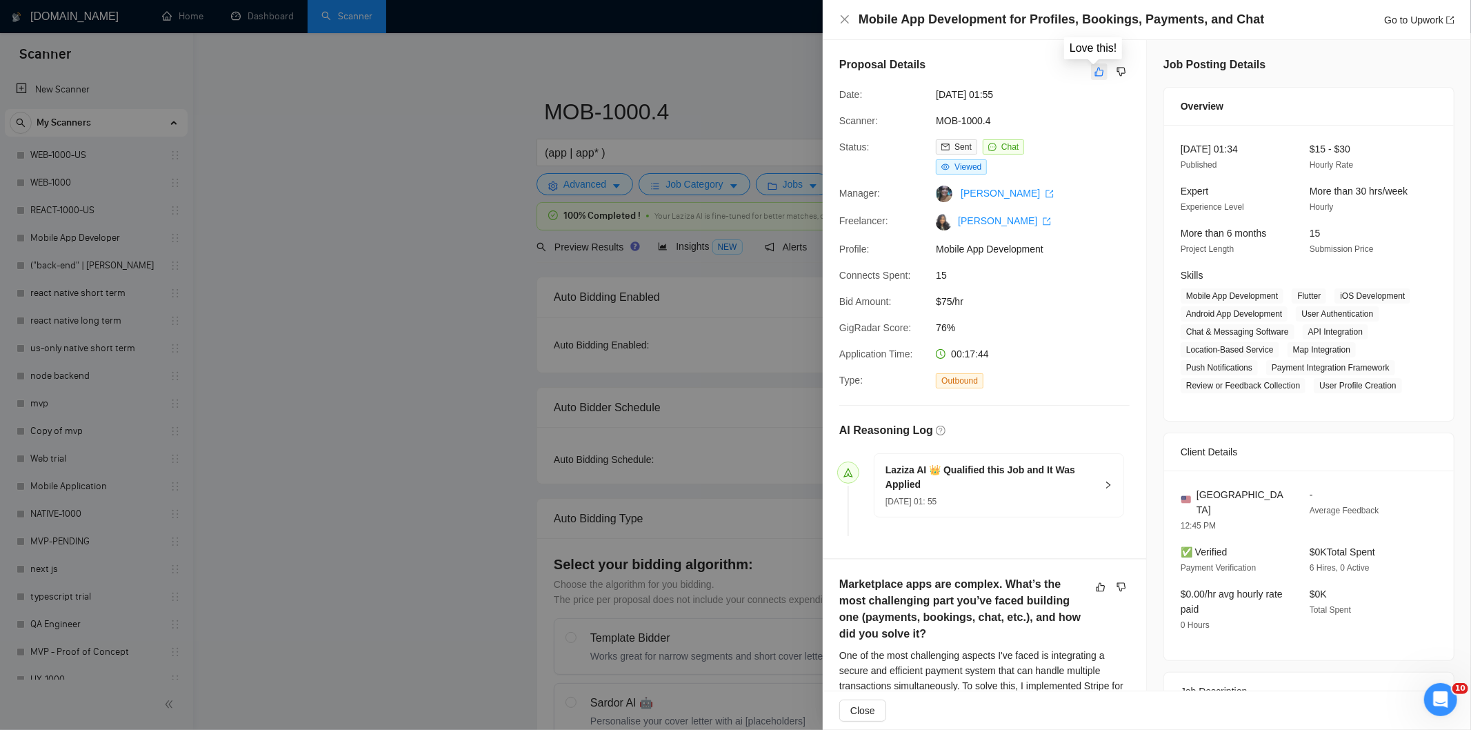
click at [1095, 74] on icon "like" at bounding box center [1100, 71] width 10 height 11
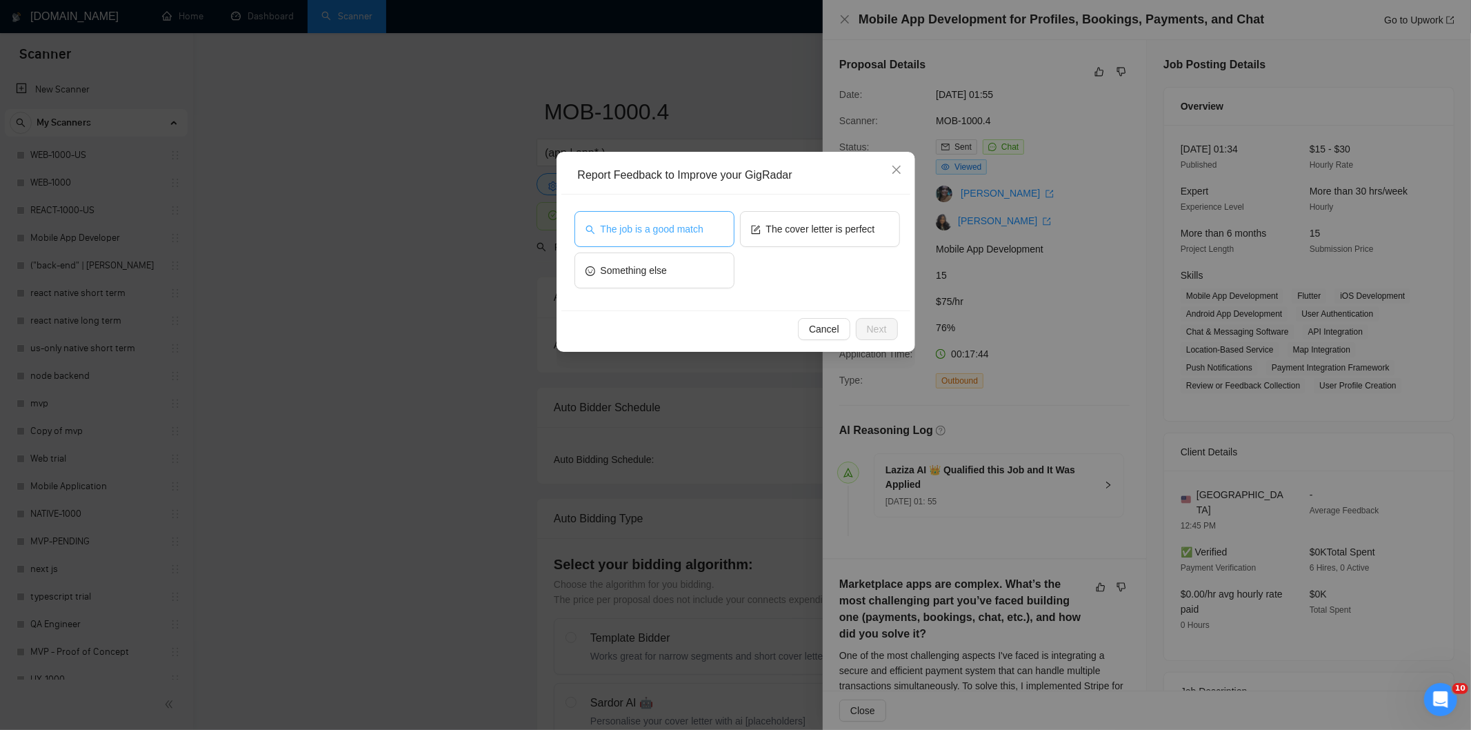
click at [697, 228] on span "The job is a good match" at bounding box center [652, 228] width 103 height 15
click at [873, 319] on button "Next" at bounding box center [877, 329] width 42 height 22
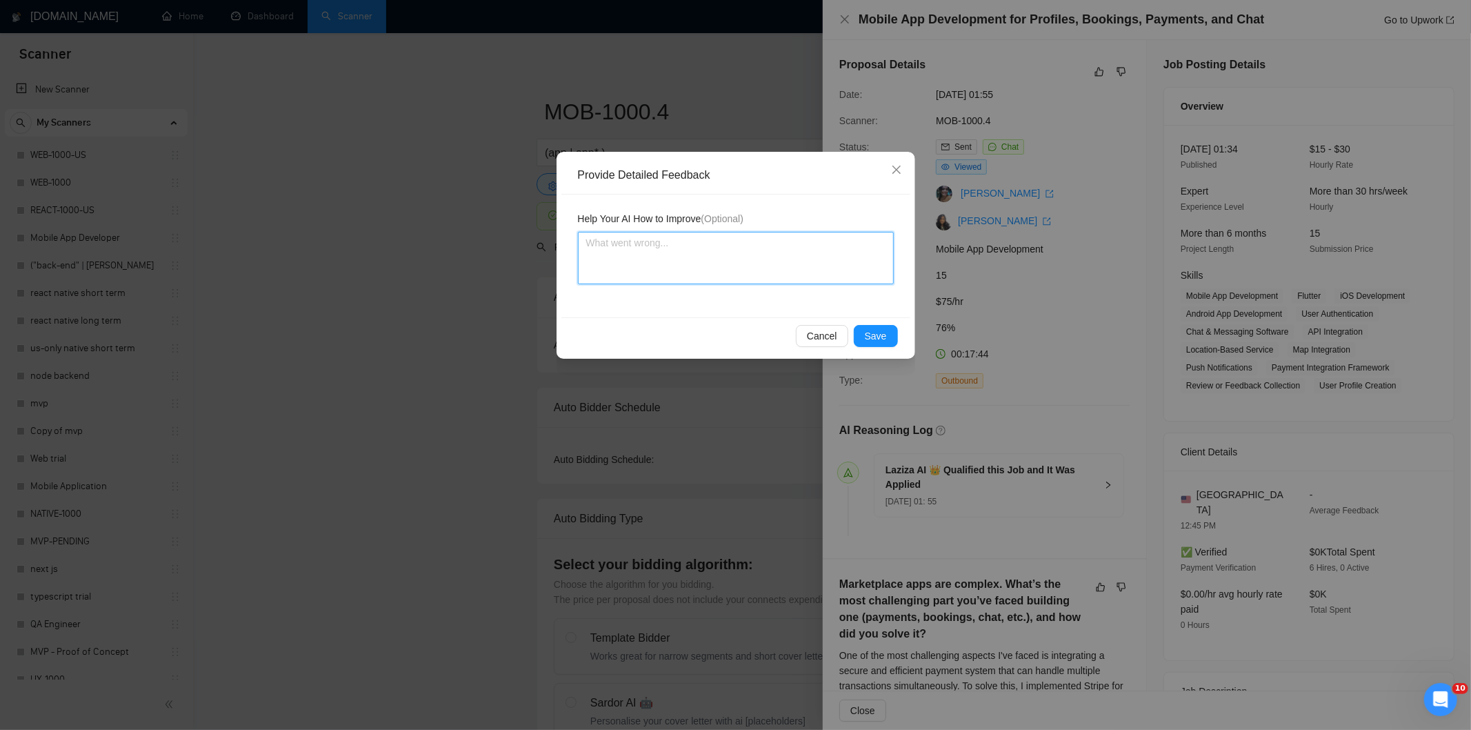
click at [781, 243] on textarea at bounding box center [736, 258] width 316 height 52
paste textarea "Good fit — the project is greenfield (no existing code), welcomes agencies, use…"
type textarea "Good fit — the project is greenfield (no existing code), welcomes agencies, use…"
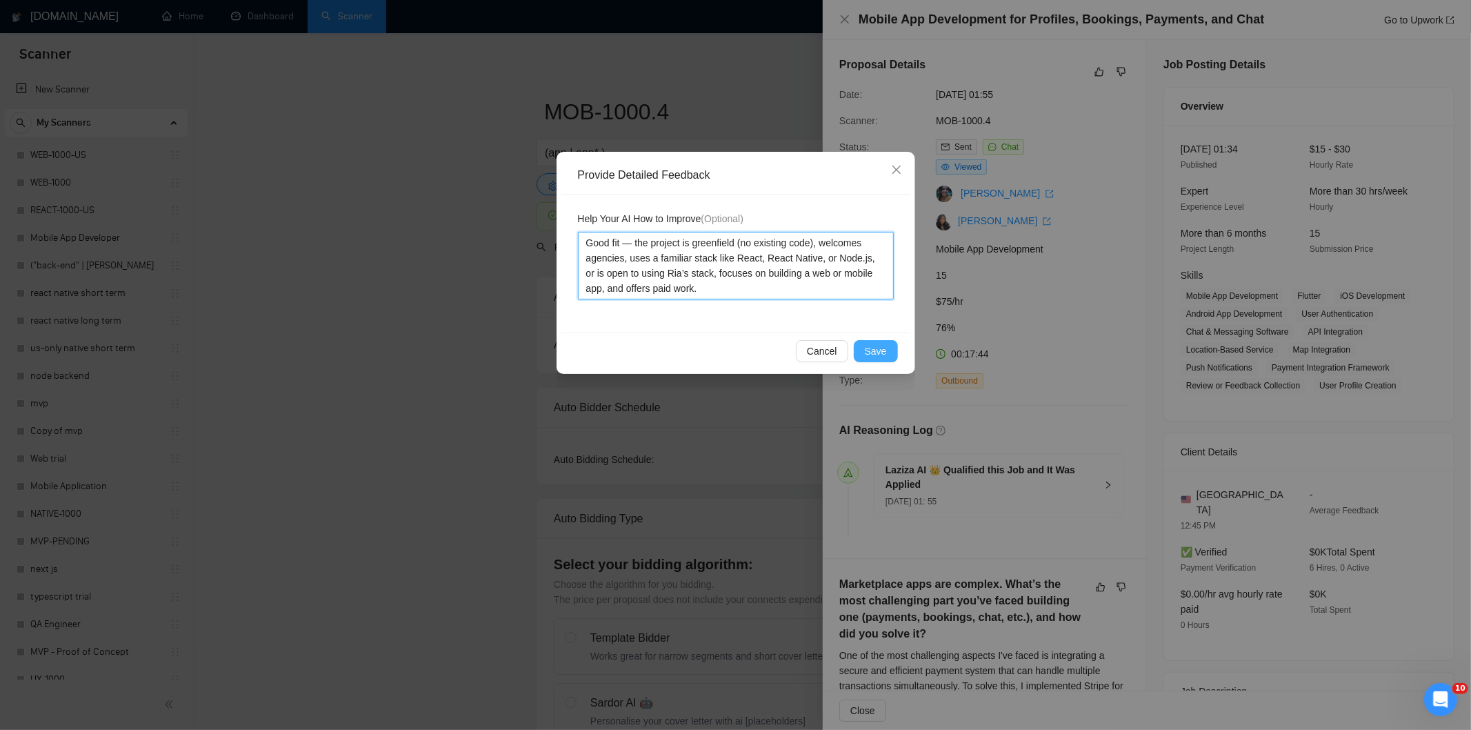
type textarea "Good fit — the project is greenfield (no existing code), welcomes agencies, use…"
drag, startPoint x: 879, startPoint y: 350, endPoint x: 859, endPoint y: 338, distance: 24.1
click at [876, 350] on span "Save" at bounding box center [876, 350] width 22 height 15
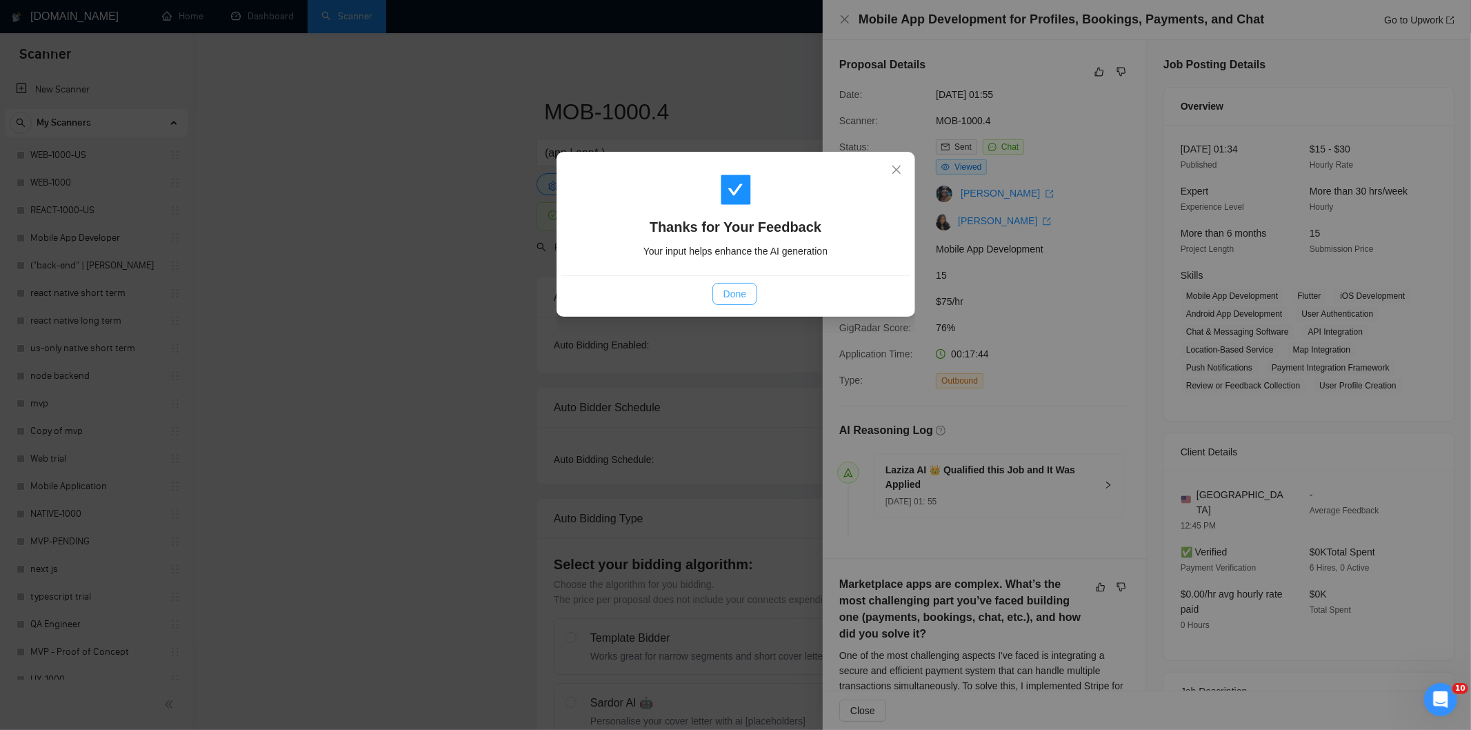
click at [733, 297] on span "Done" at bounding box center [735, 293] width 23 height 15
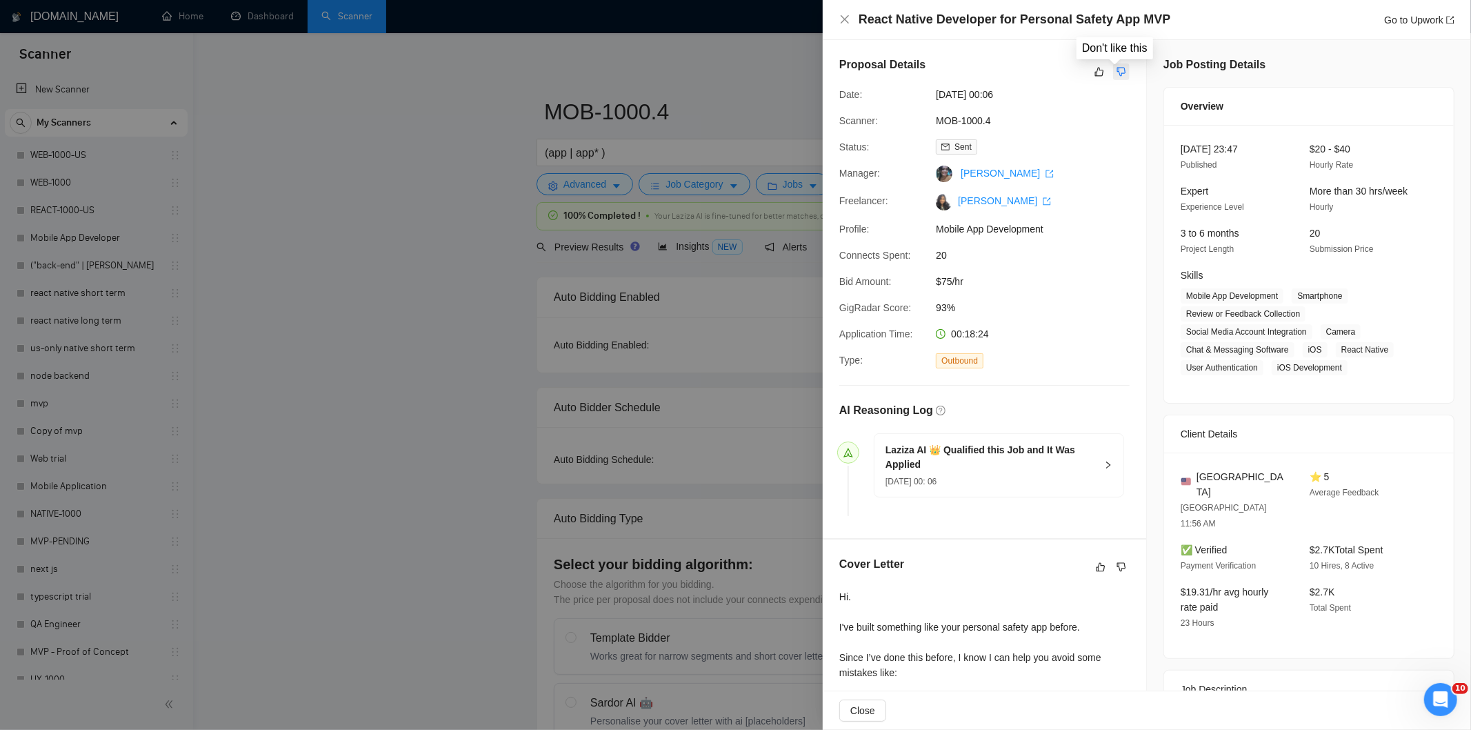
click at [1122, 74] on button "button" at bounding box center [1121, 71] width 17 height 17
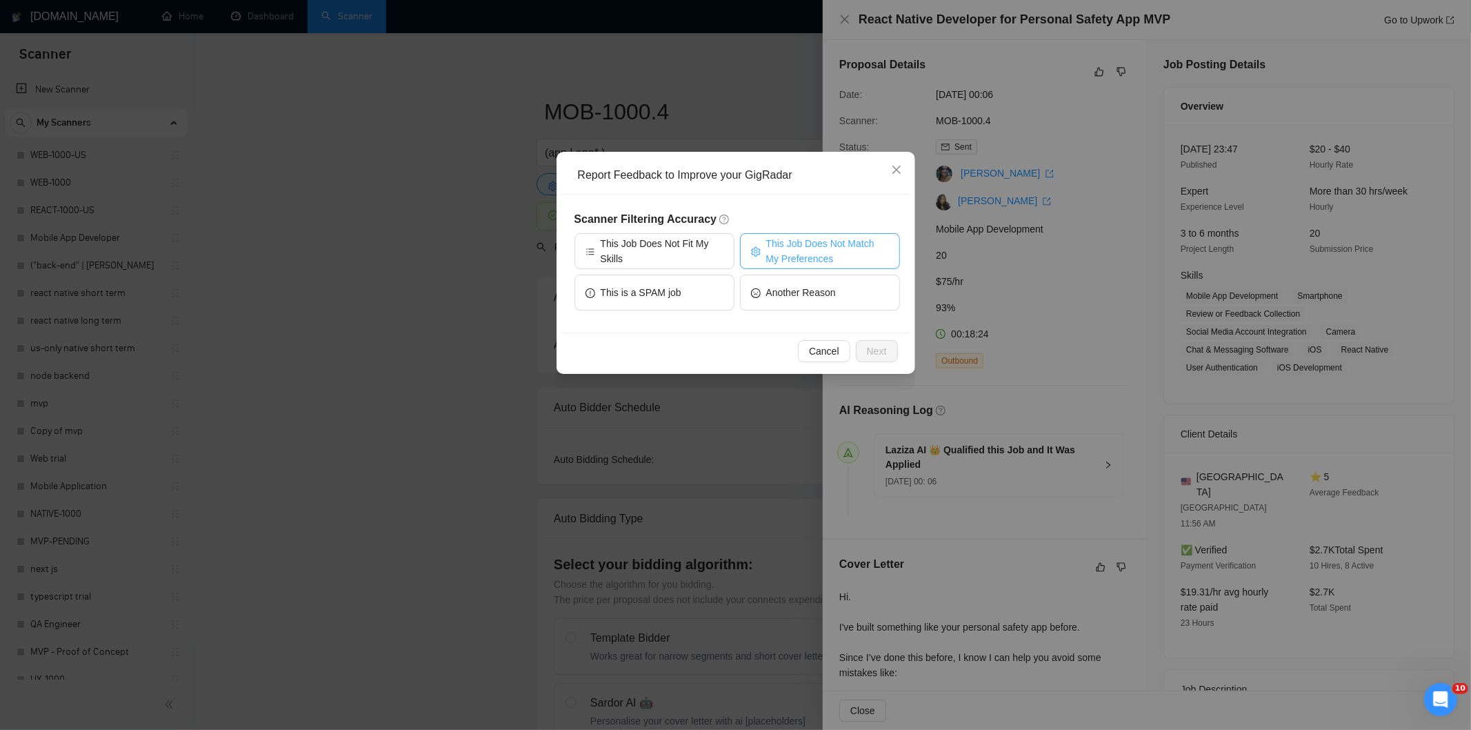
click at [804, 252] on span "This Job Does Not Match My Preferences" at bounding box center [827, 251] width 123 height 30
drag, startPoint x: 870, startPoint y: 347, endPoint x: 812, endPoint y: 286, distance: 83.9
click at [869, 347] on span "Next" at bounding box center [877, 350] width 20 height 15
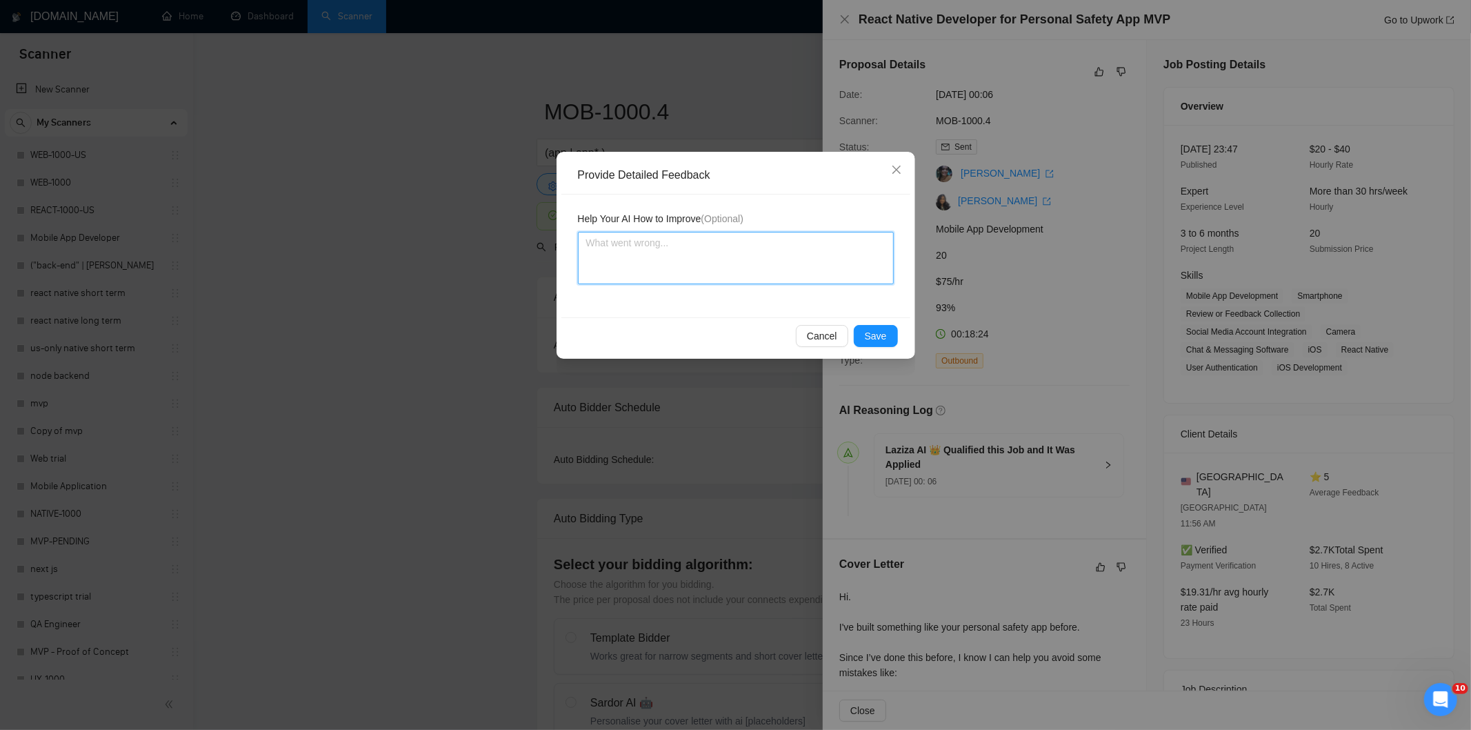
click at [764, 241] on textarea at bounding box center [736, 258] width 316 height 52
paste textarea "Good fit — the project is greenfield (no existing code), welcomes agencies, use…"
type textarea "Good fit — the project is greenfield (no existing code), welcomes agencies, use…"
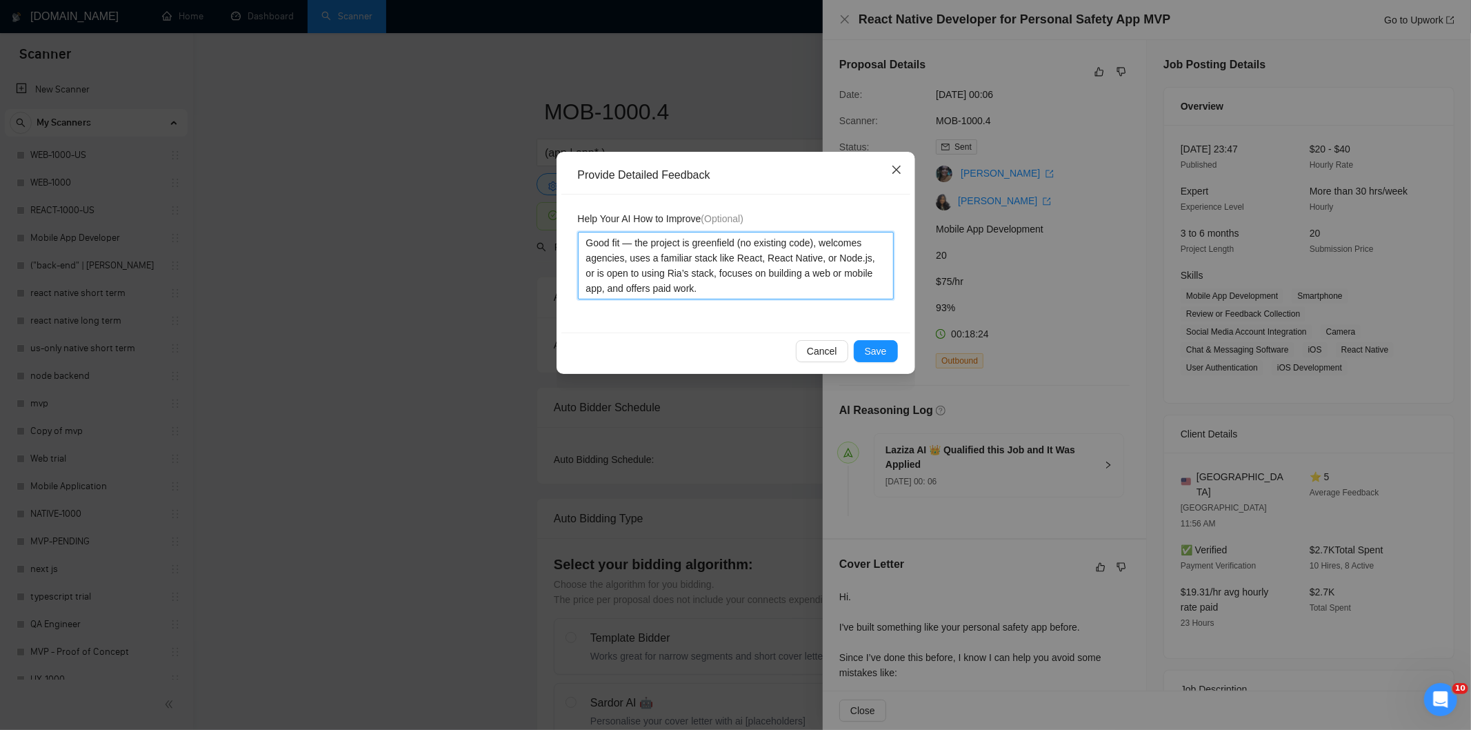
type textarea "Good fit — the project is greenfield (no existing code), welcomes agencies, use…"
click at [904, 167] on span "Close" at bounding box center [896, 170] width 37 height 37
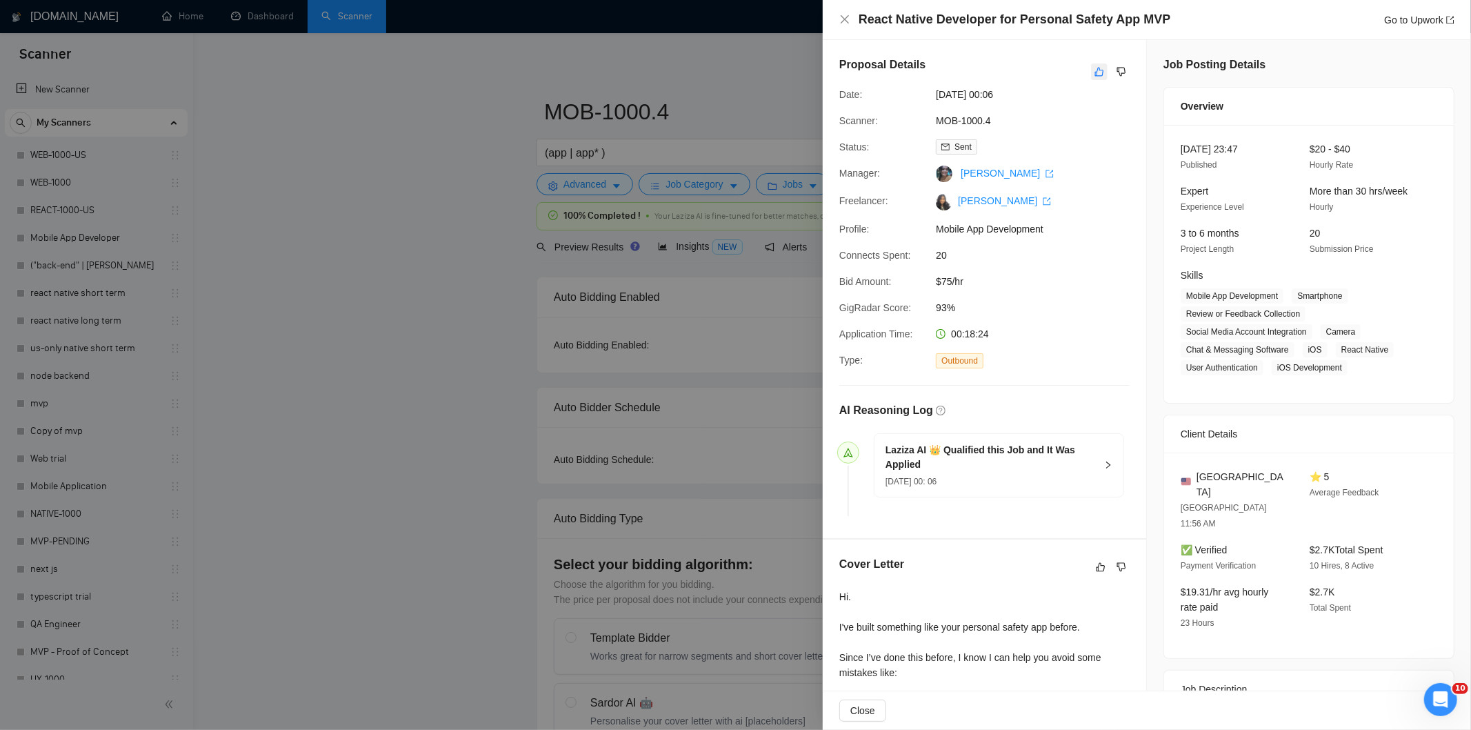
click at [1099, 73] on button "button" at bounding box center [1099, 71] width 17 height 17
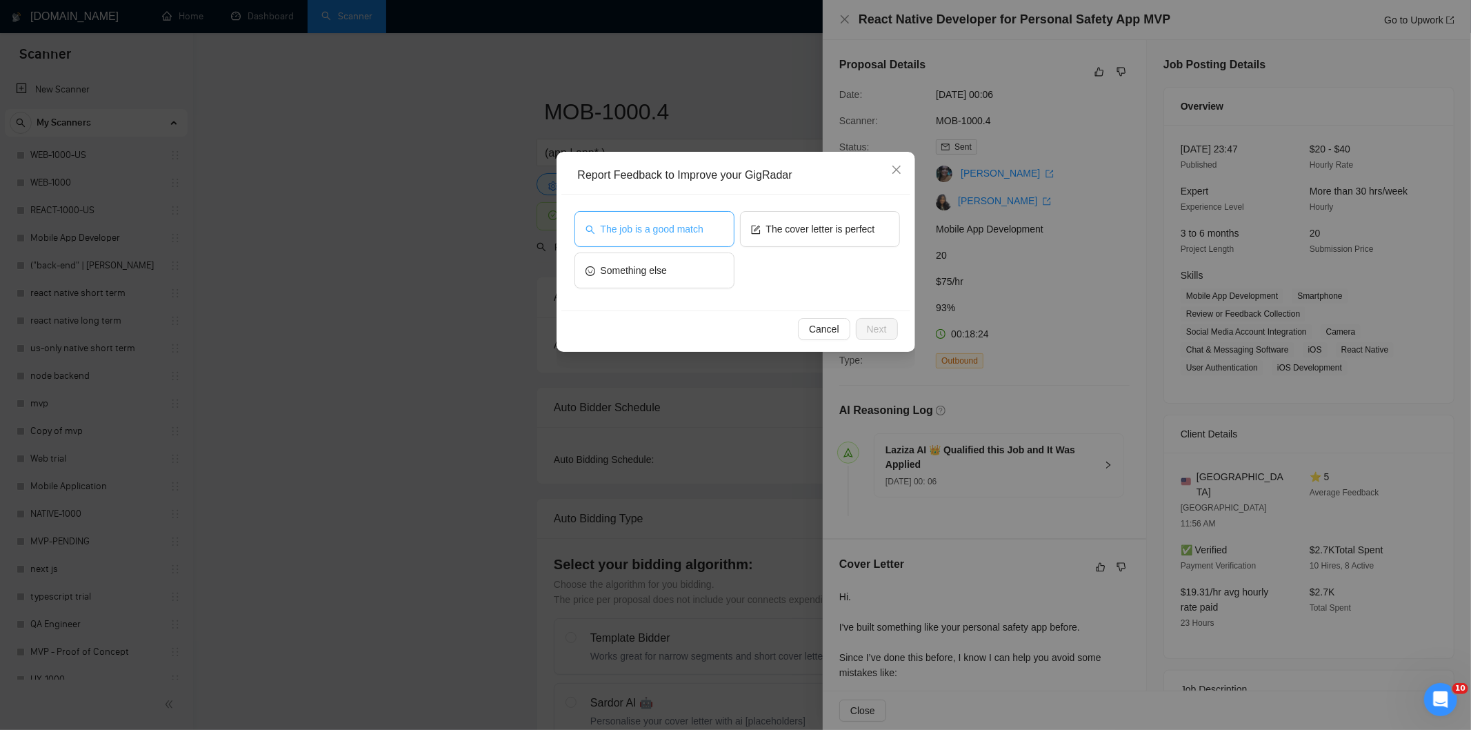
click at [642, 226] on span "The job is a good match" at bounding box center [652, 228] width 103 height 15
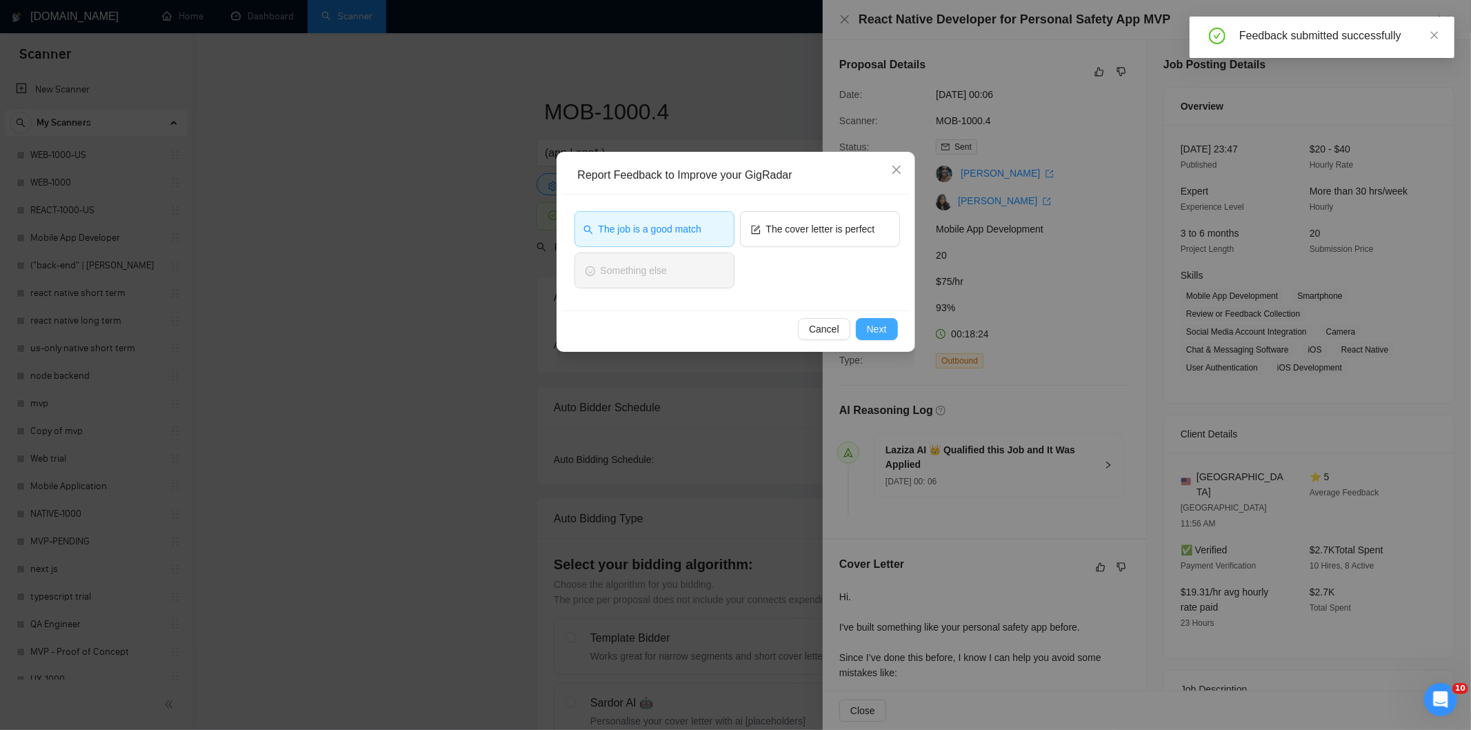
drag, startPoint x: 876, startPoint y: 329, endPoint x: 867, endPoint y: 318, distance: 14.2
click at [877, 330] on span "Next" at bounding box center [877, 328] width 20 height 15
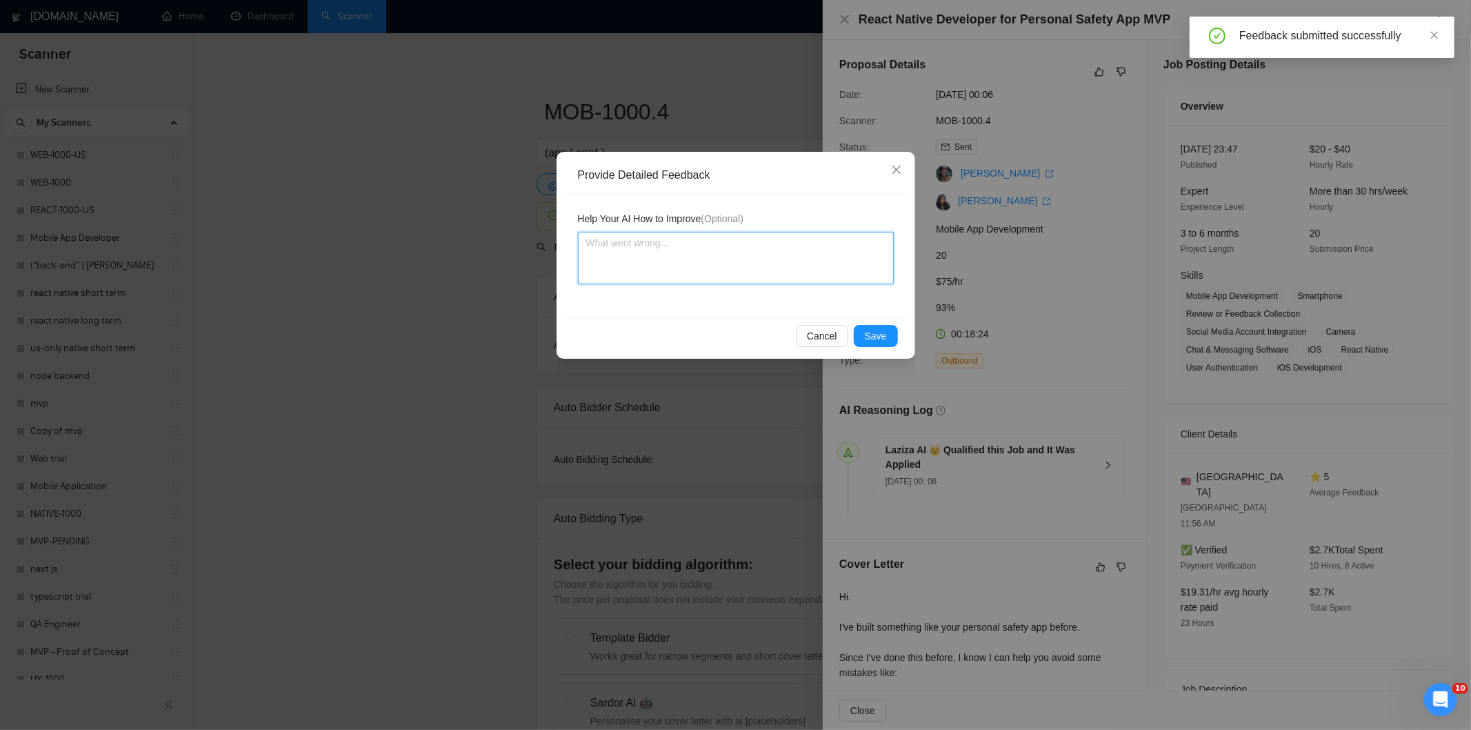
click at [795, 246] on textarea at bounding box center [736, 258] width 316 height 52
paste textarea "Good fit — the project is greenfield (no existing code), welcomes agencies, use…"
type textarea "Good fit — the project is greenfield (no existing code), welcomes agencies, use…"
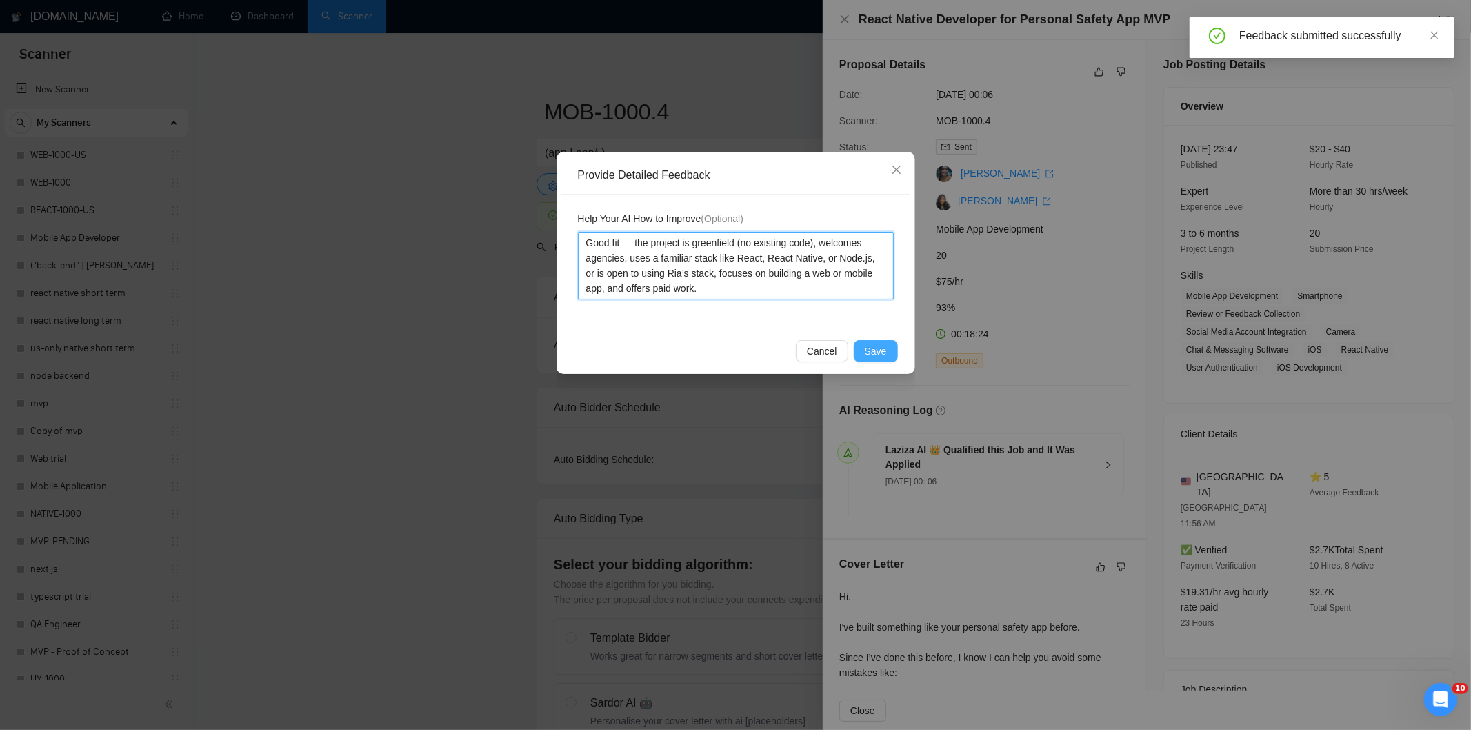
type textarea "Good fit — the project is greenfield (no existing code), welcomes agencies, use…"
click at [878, 347] on span "Save" at bounding box center [876, 350] width 22 height 15
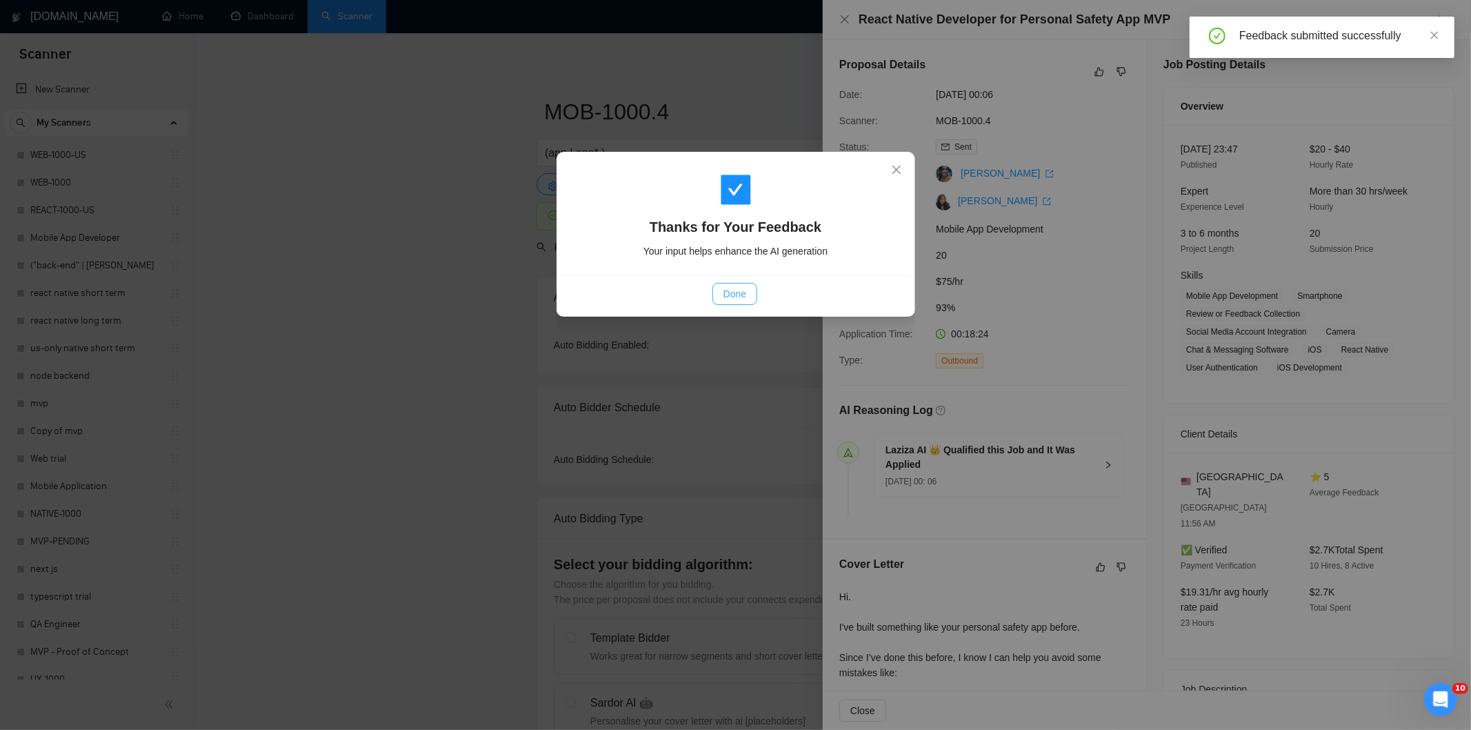
click at [741, 292] on span "Done" at bounding box center [735, 293] width 23 height 15
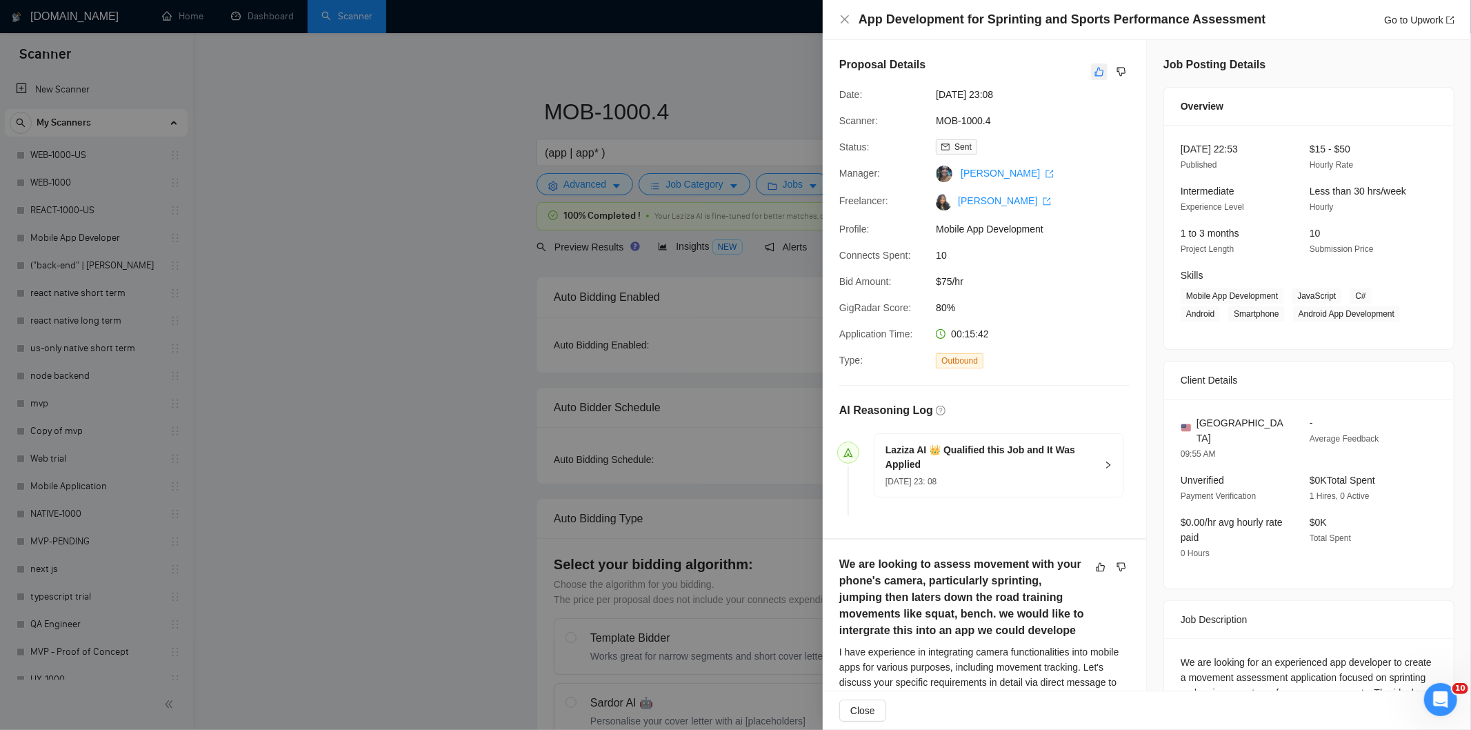
click at [1095, 73] on icon "like" at bounding box center [1100, 71] width 10 height 11
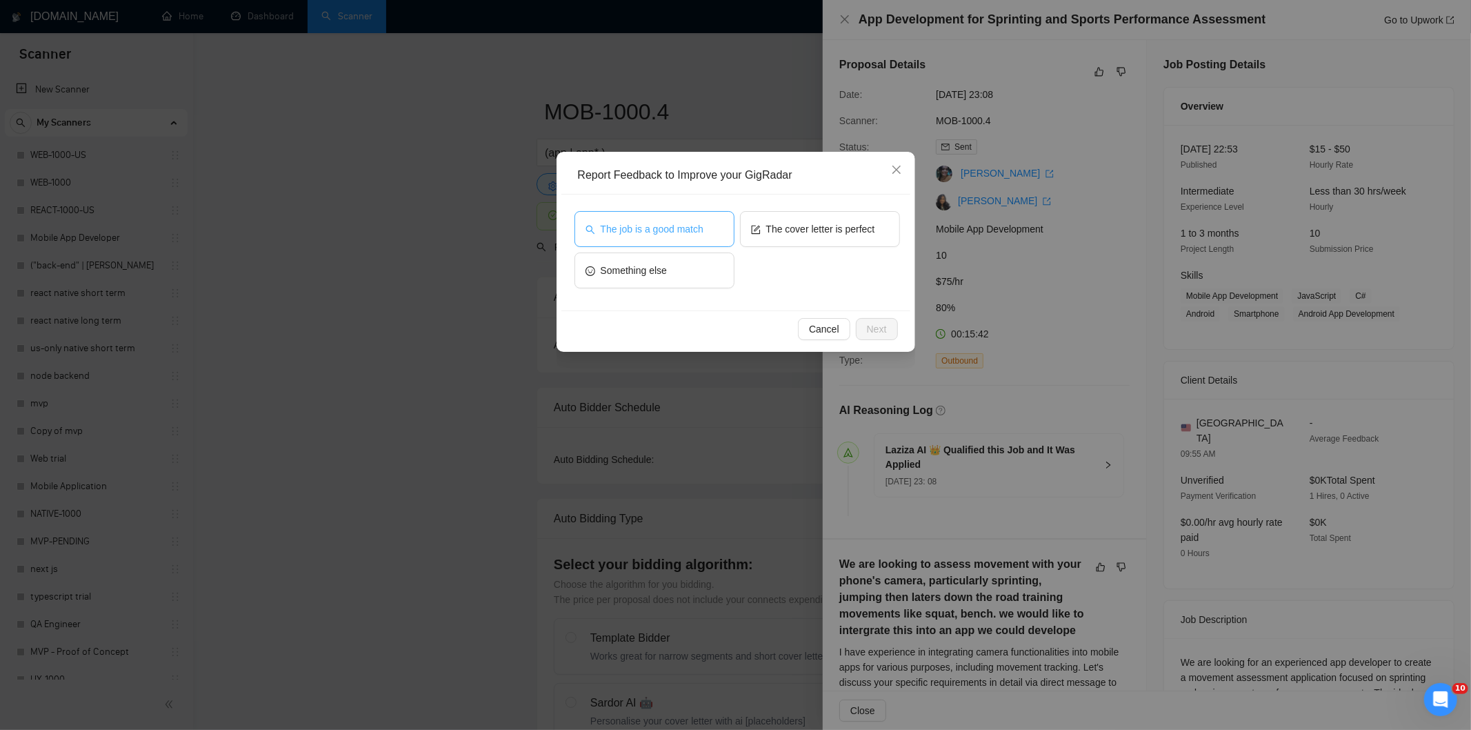
click at [710, 226] on button "The job is a good match" at bounding box center [655, 229] width 160 height 36
drag, startPoint x: 876, startPoint y: 323, endPoint x: 863, endPoint y: 312, distance: 16.7
click at [873, 323] on span "Next" at bounding box center [877, 328] width 20 height 15
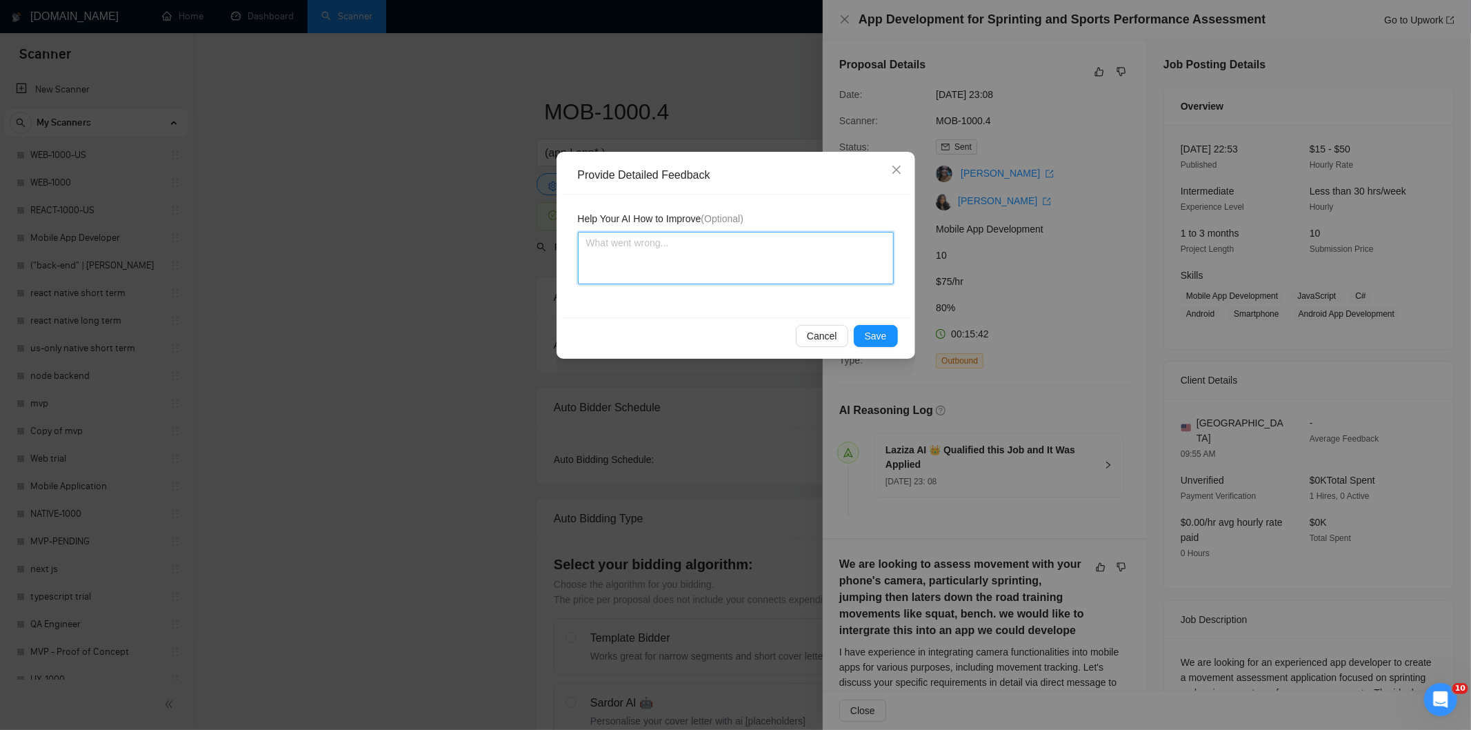
click at [792, 251] on textarea at bounding box center [736, 258] width 316 height 52
paste textarea "Good fit — the project is greenfield (no existing code), welcomes agencies, use…"
type textarea "Good fit — the project is greenfield (no existing code), welcomes agencies, use…"
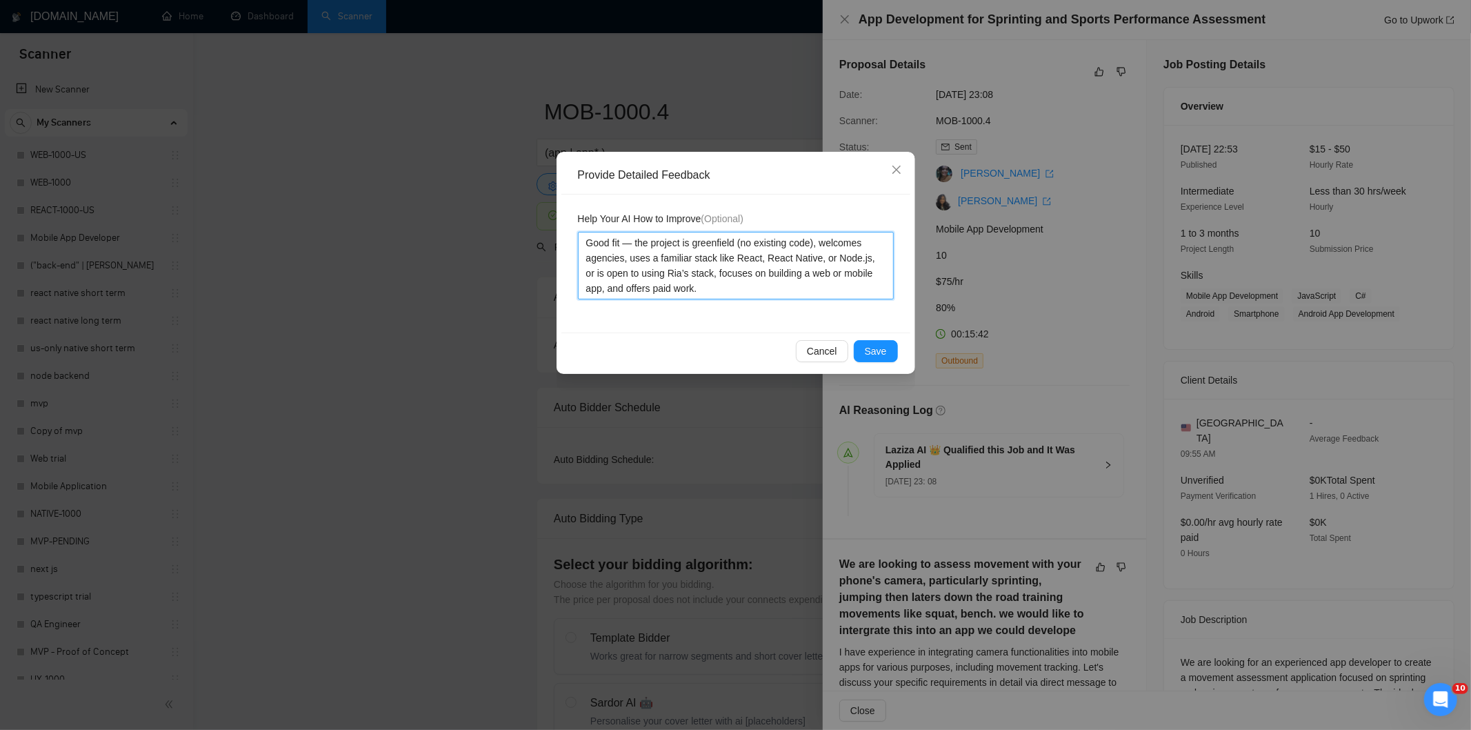
type textarea "Good fit — the project is greenfield (no existing code), welcomes agencies, use…"
click at [873, 335] on div "Cancel Save" at bounding box center [735, 350] width 349 height 37
click at [883, 355] on span "Save" at bounding box center [876, 350] width 22 height 15
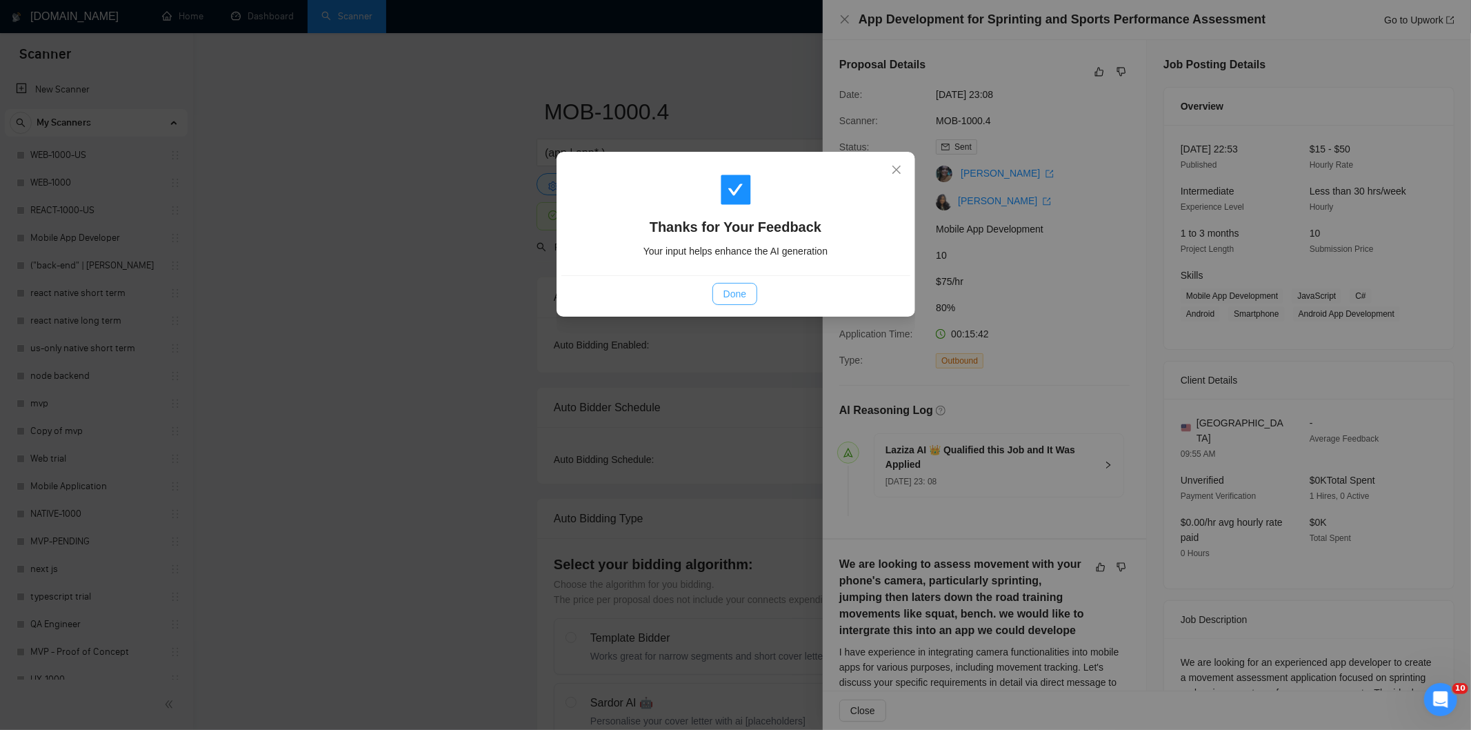
click at [753, 297] on button "Done" at bounding box center [735, 294] width 45 height 22
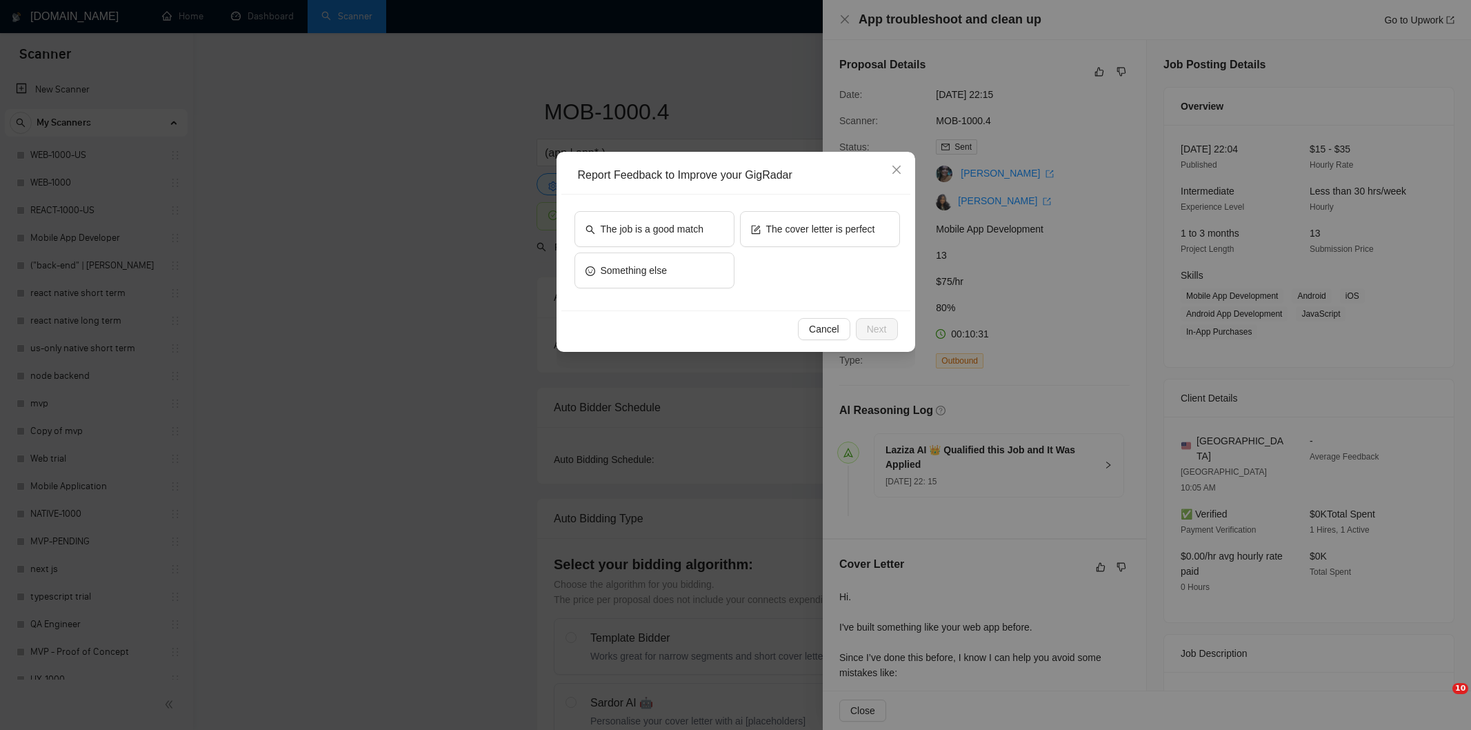
click at [686, 231] on span "The job is a good match" at bounding box center [652, 228] width 103 height 15
click at [884, 324] on span "Next" at bounding box center [877, 328] width 20 height 15
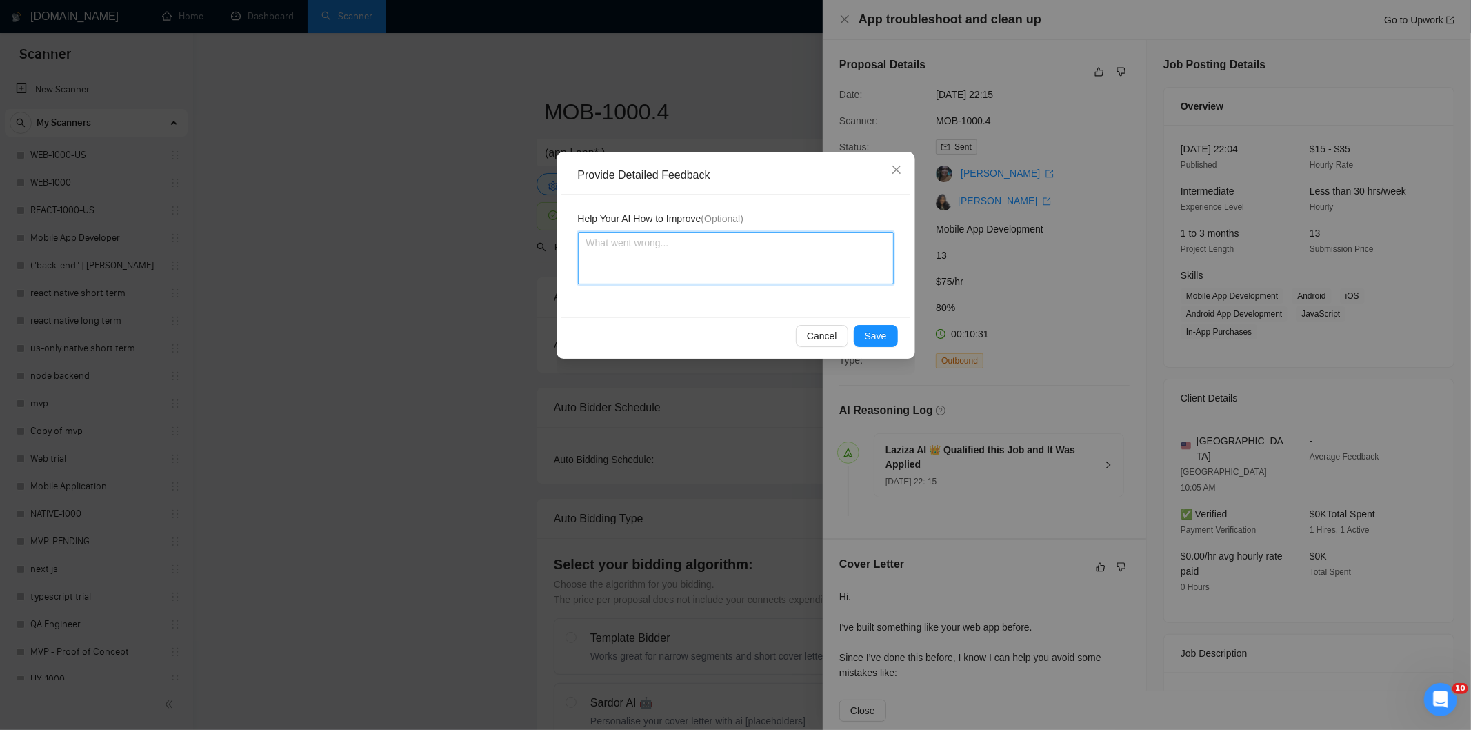
click at [826, 239] on textarea at bounding box center [736, 258] width 316 height 52
paste textarea "Good fit — the project is greenfield (no existing code), welcomes agencies, use…"
type textarea "Good fit — the project is greenfield (no existing code), welcomes agencies, use…"
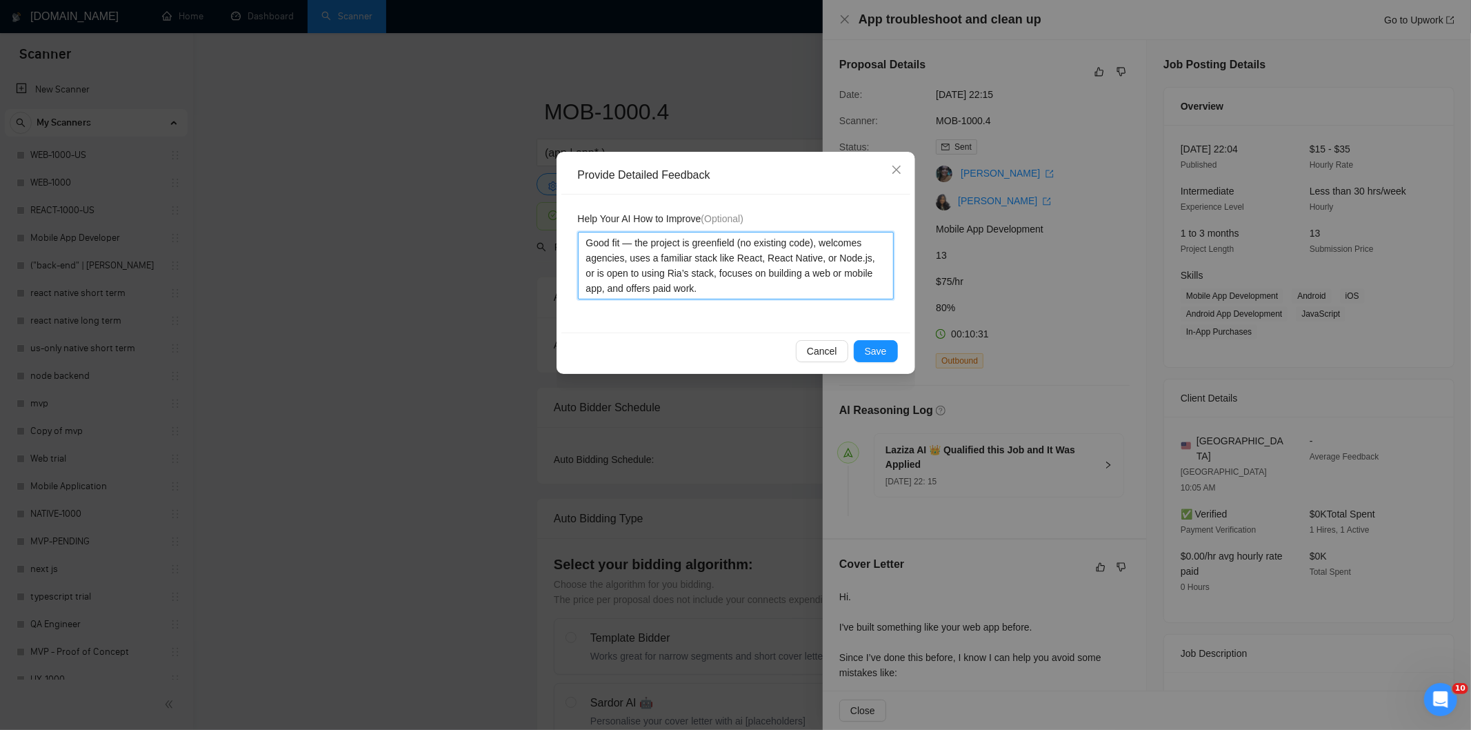
type textarea "Good fit — the project is greenfield (no existing code), welcomes agencies, use…"
click at [880, 343] on button "Save" at bounding box center [876, 351] width 44 height 22
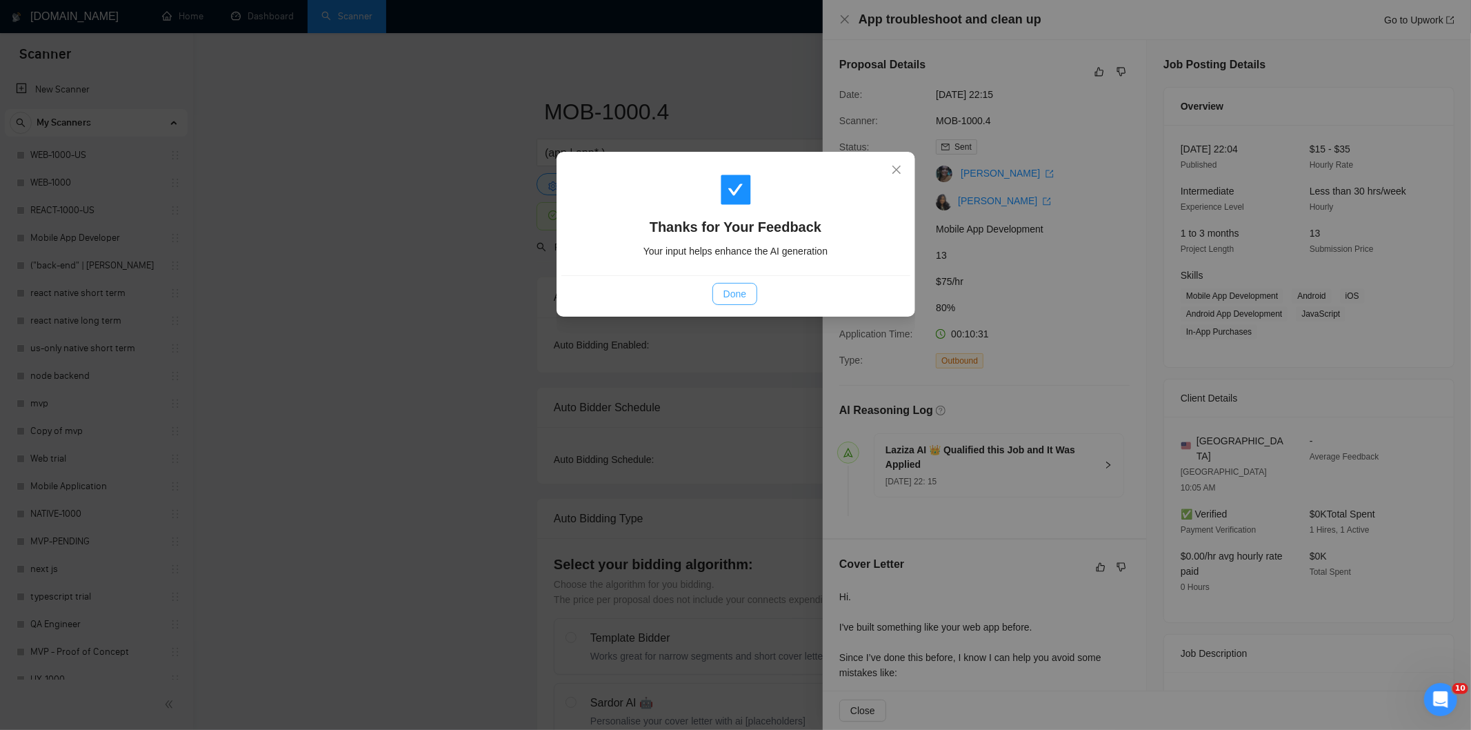
click at [748, 295] on button "Done" at bounding box center [735, 294] width 45 height 22
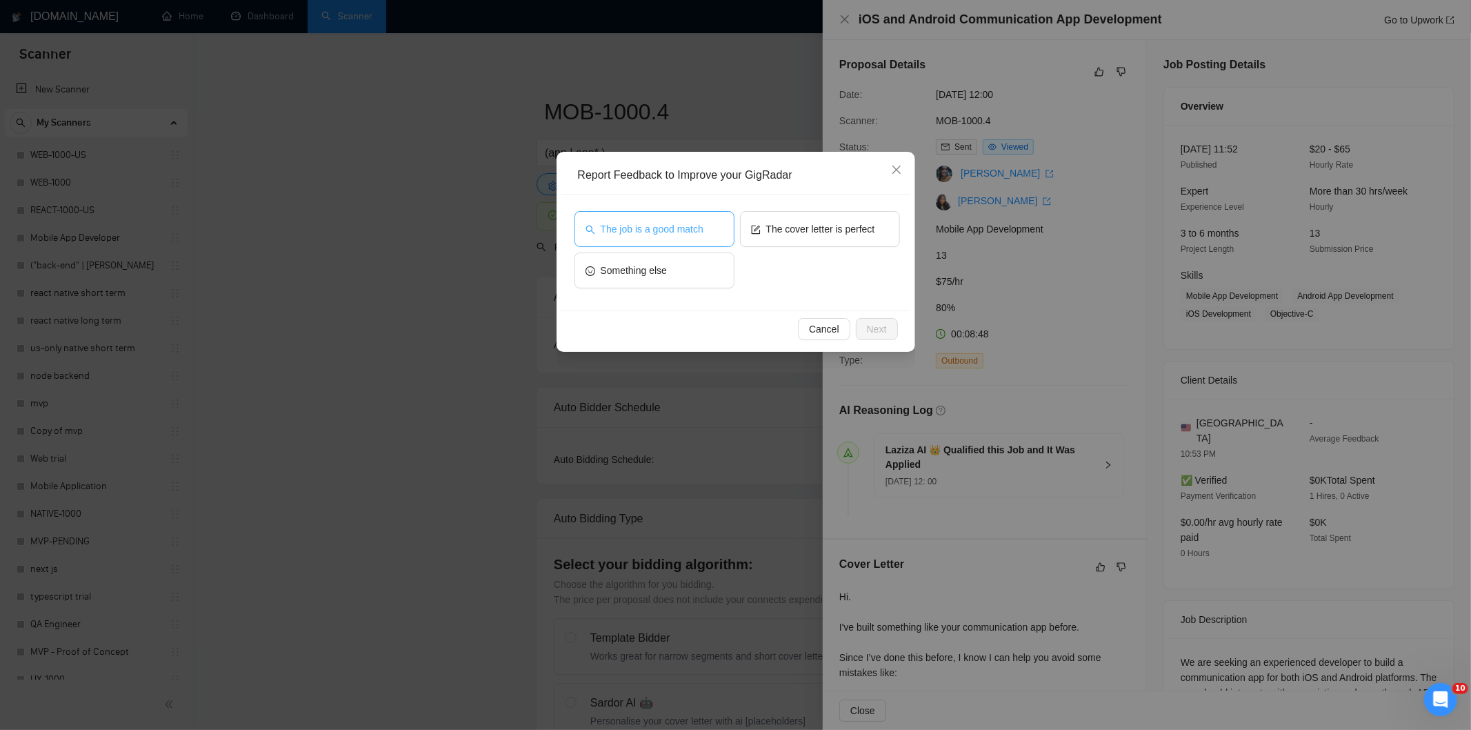
click at [698, 226] on span "The job is a good match" at bounding box center [652, 228] width 103 height 15
click at [888, 328] on button "Next" at bounding box center [877, 329] width 42 height 22
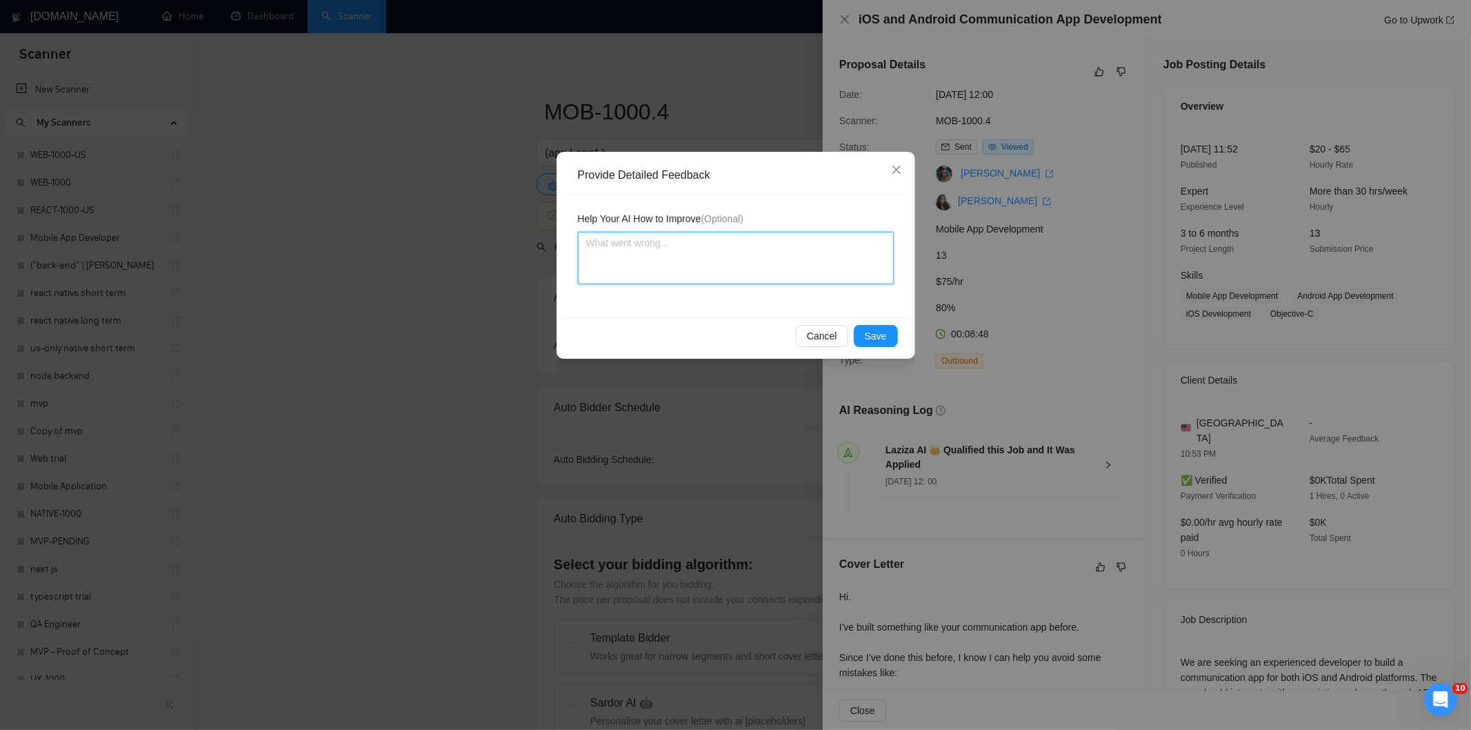
click at [824, 260] on textarea at bounding box center [736, 258] width 316 height 52
paste textarea "Good fit — the project is greenfield (no existing code), welcomes agencies, use…"
type textarea "Good fit — the project is greenfield (no existing code), welcomes agencies, use…"
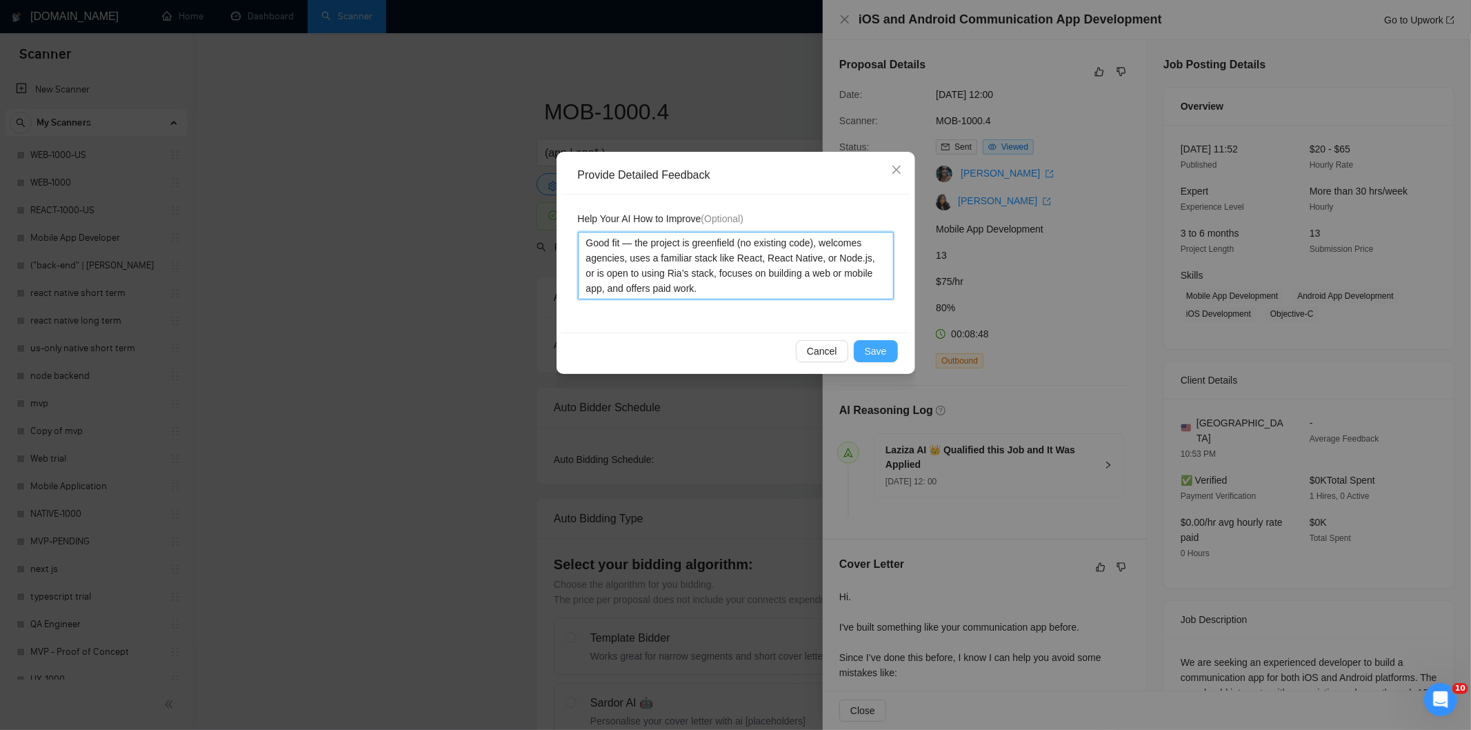
type textarea "Good fit — the project is greenfield (no existing code), welcomes agencies, use…"
click at [886, 353] on span "Save" at bounding box center [876, 350] width 22 height 15
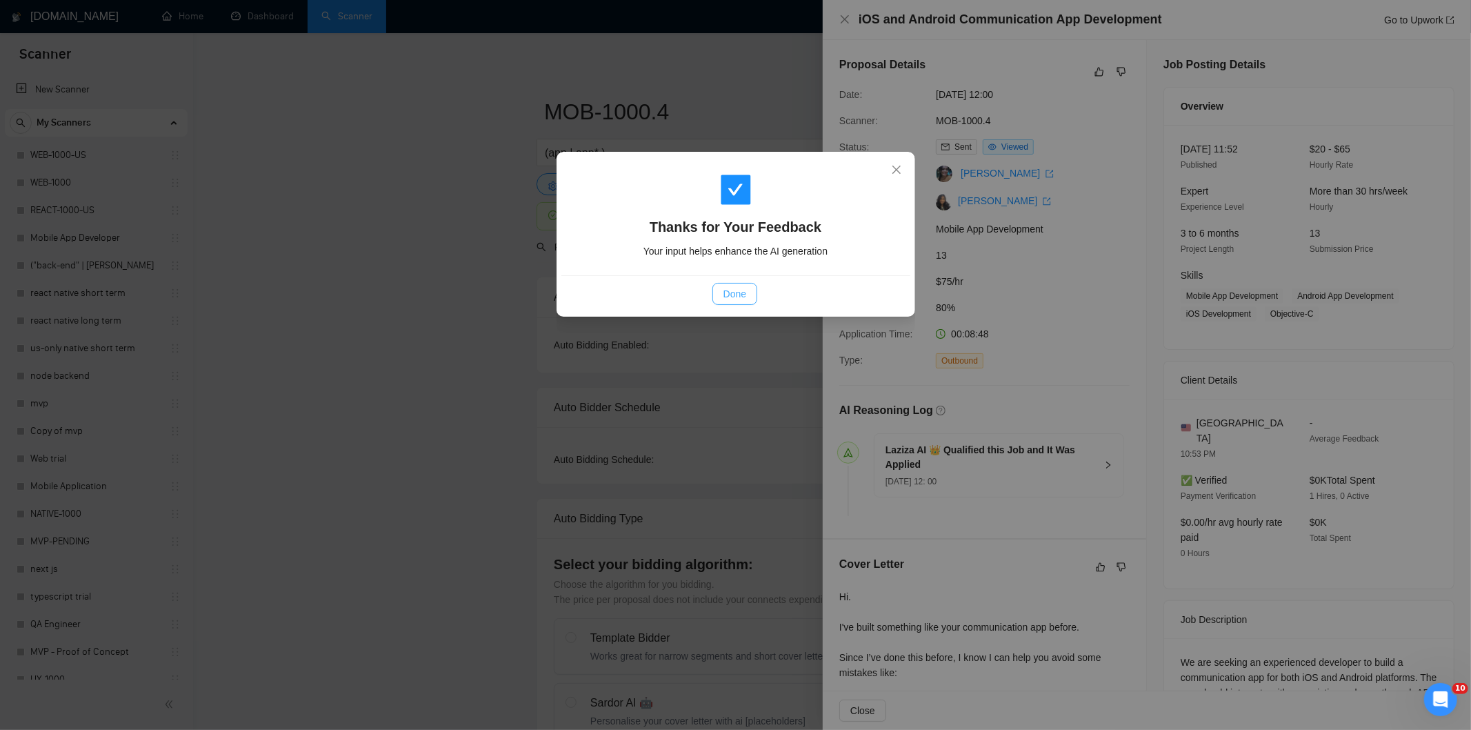
click at [737, 290] on span "Done" at bounding box center [735, 293] width 23 height 15
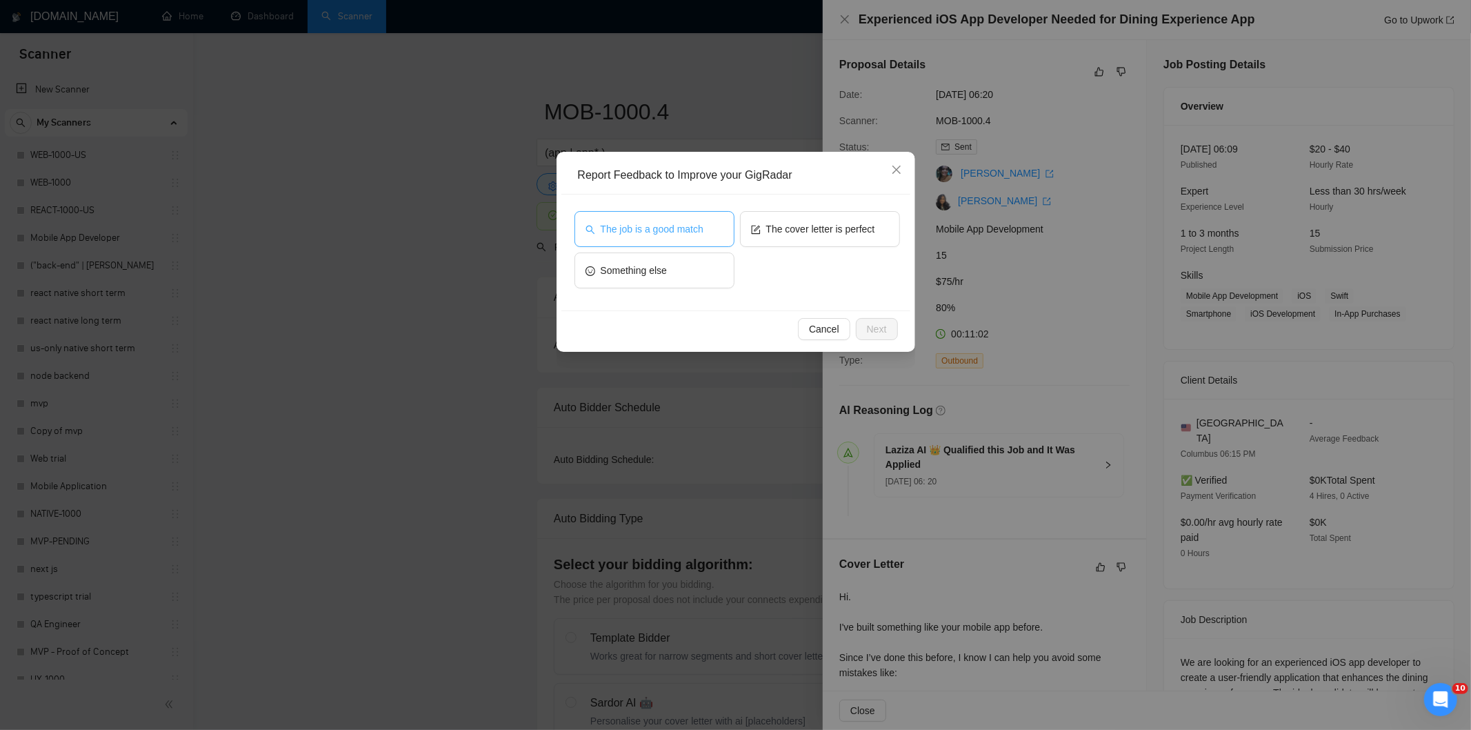
click at [715, 232] on button "The job is a good match" at bounding box center [655, 229] width 160 height 36
click at [881, 326] on span "Next" at bounding box center [877, 328] width 20 height 15
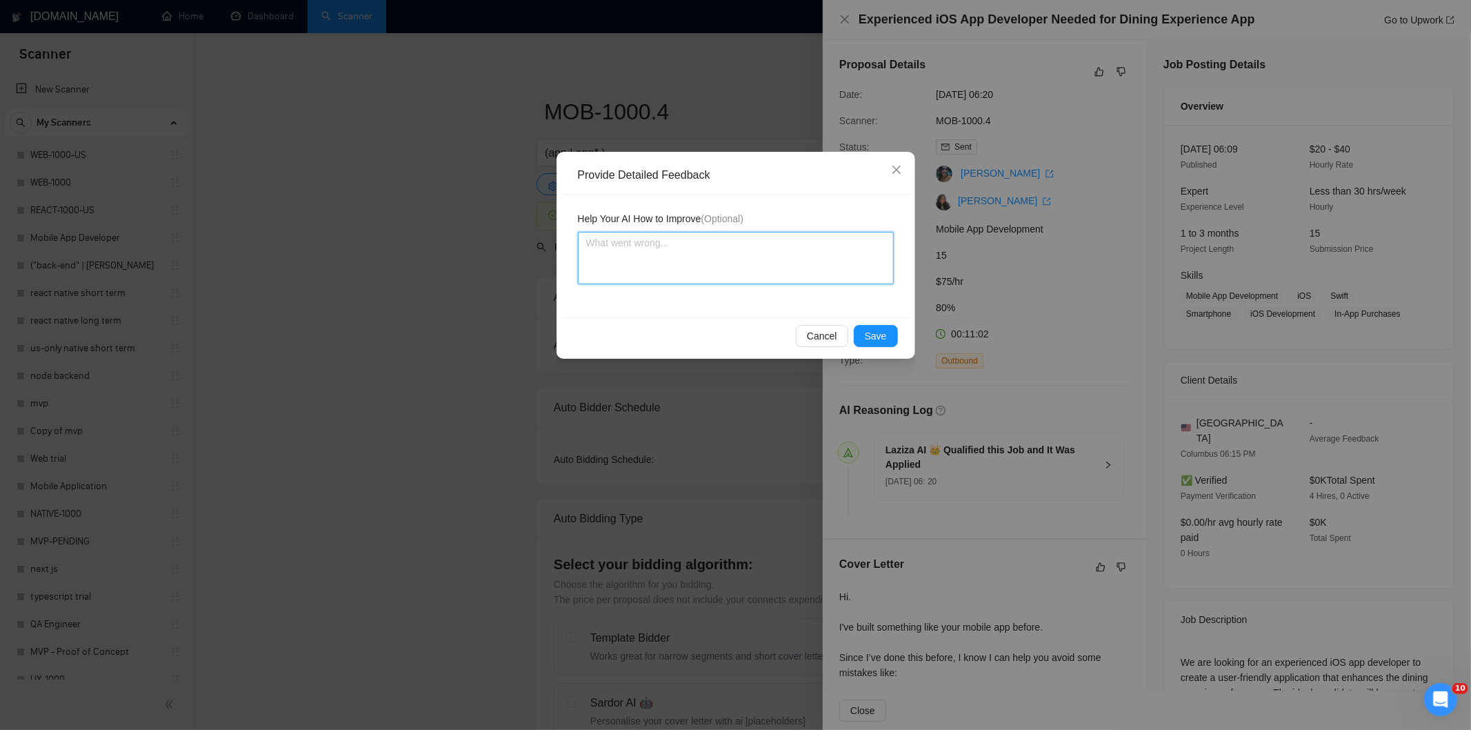
click at [823, 254] on textarea at bounding box center [736, 258] width 316 height 52
paste textarea "Good fit — the project is greenfield (no existing code), welcomes agencies, use…"
type textarea "Good fit — the project is greenfield (no existing code), welcomes agencies, use…"
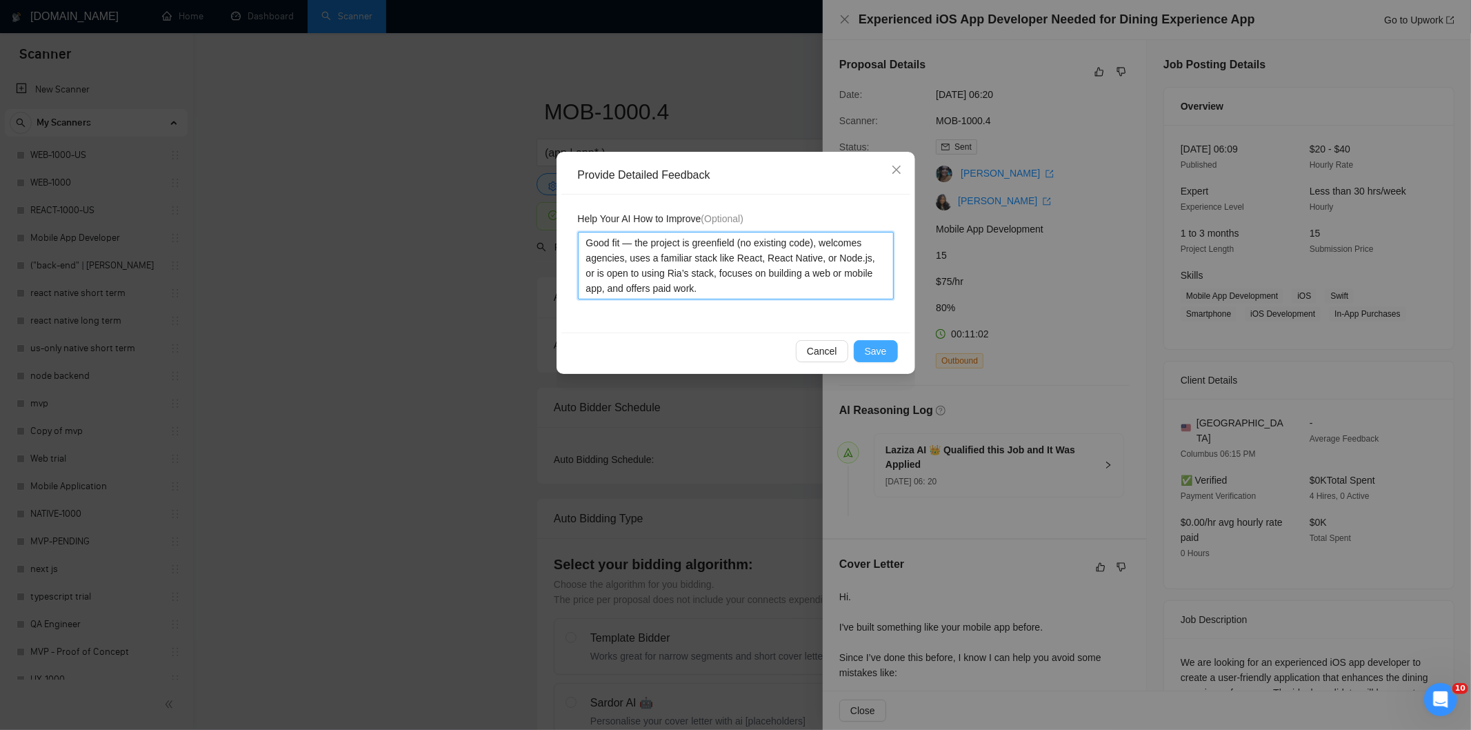
type textarea "Good fit — the project is greenfield (no existing code), welcomes agencies, use…"
drag, startPoint x: 878, startPoint y: 353, endPoint x: 859, endPoint y: 341, distance: 22.4
click at [878, 354] on span "Save" at bounding box center [876, 350] width 22 height 15
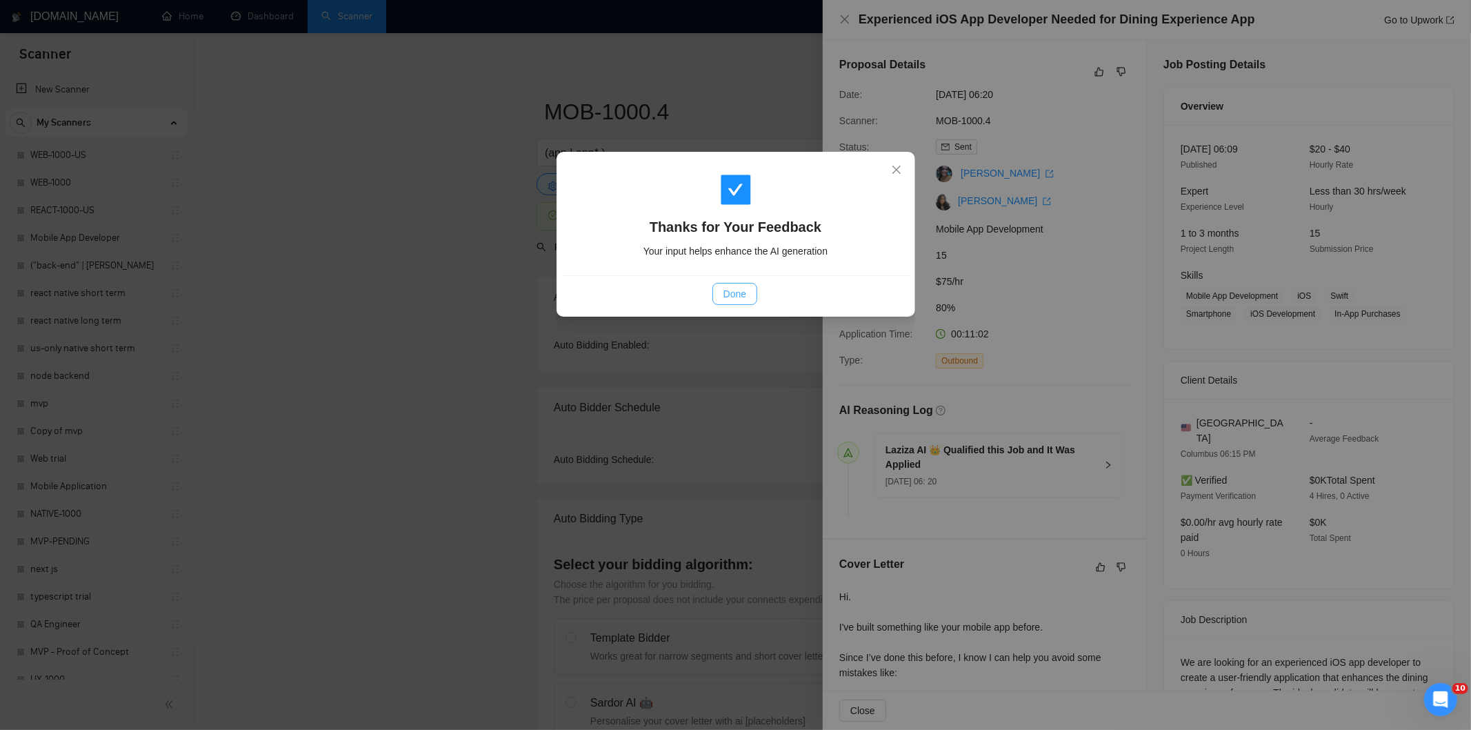
click at [738, 292] on span "Done" at bounding box center [735, 293] width 23 height 15
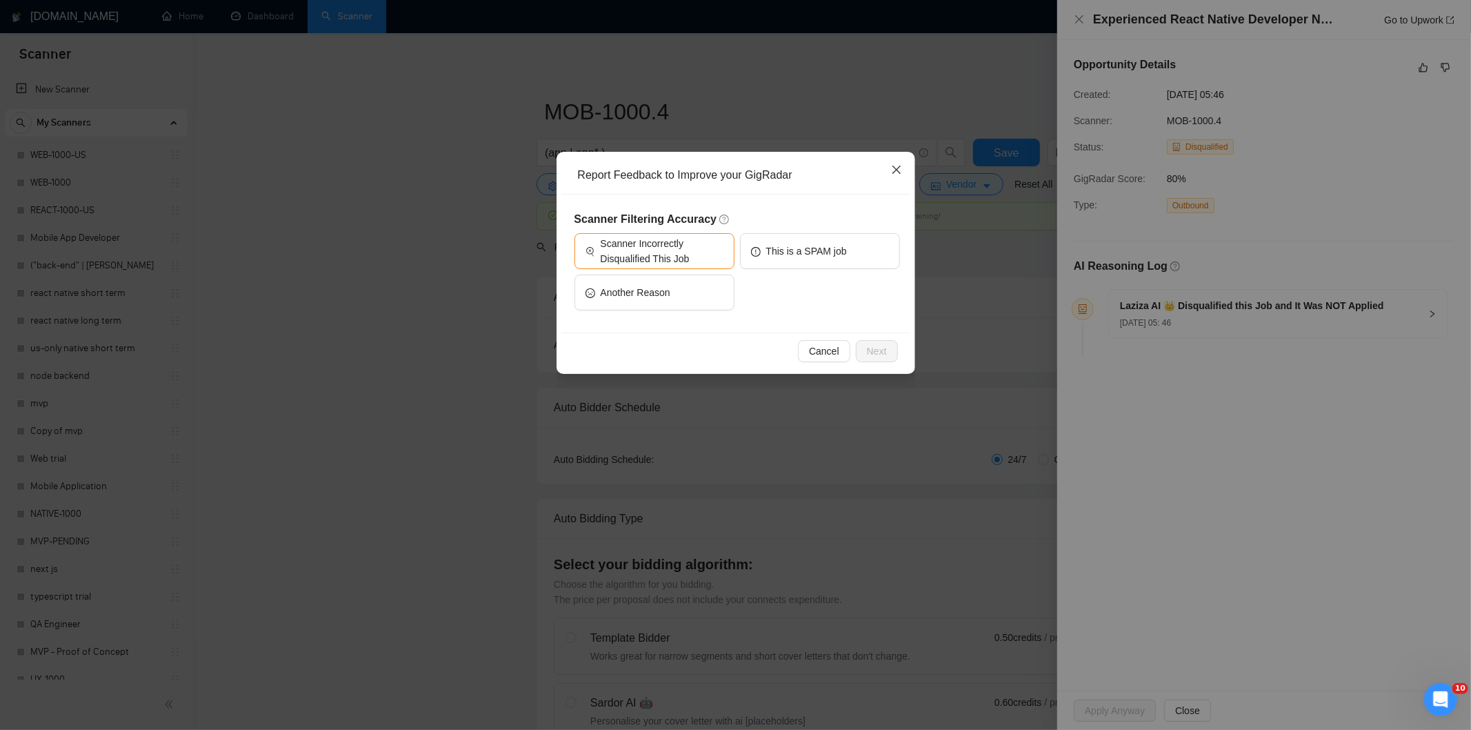
click at [893, 164] on icon "close" at bounding box center [896, 169] width 11 height 11
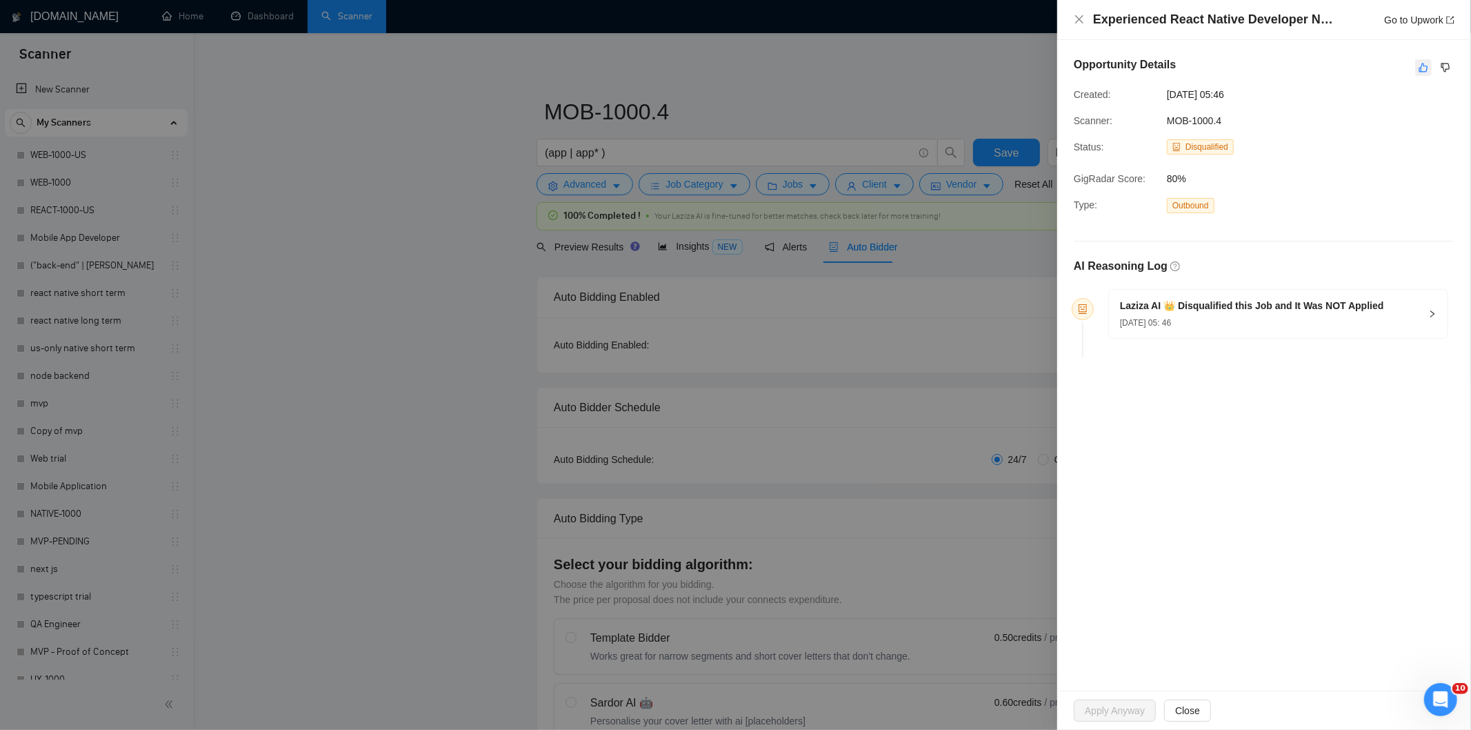
click at [1421, 67] on icon "like" at bounding box center [1424, 67] width 10 height 11
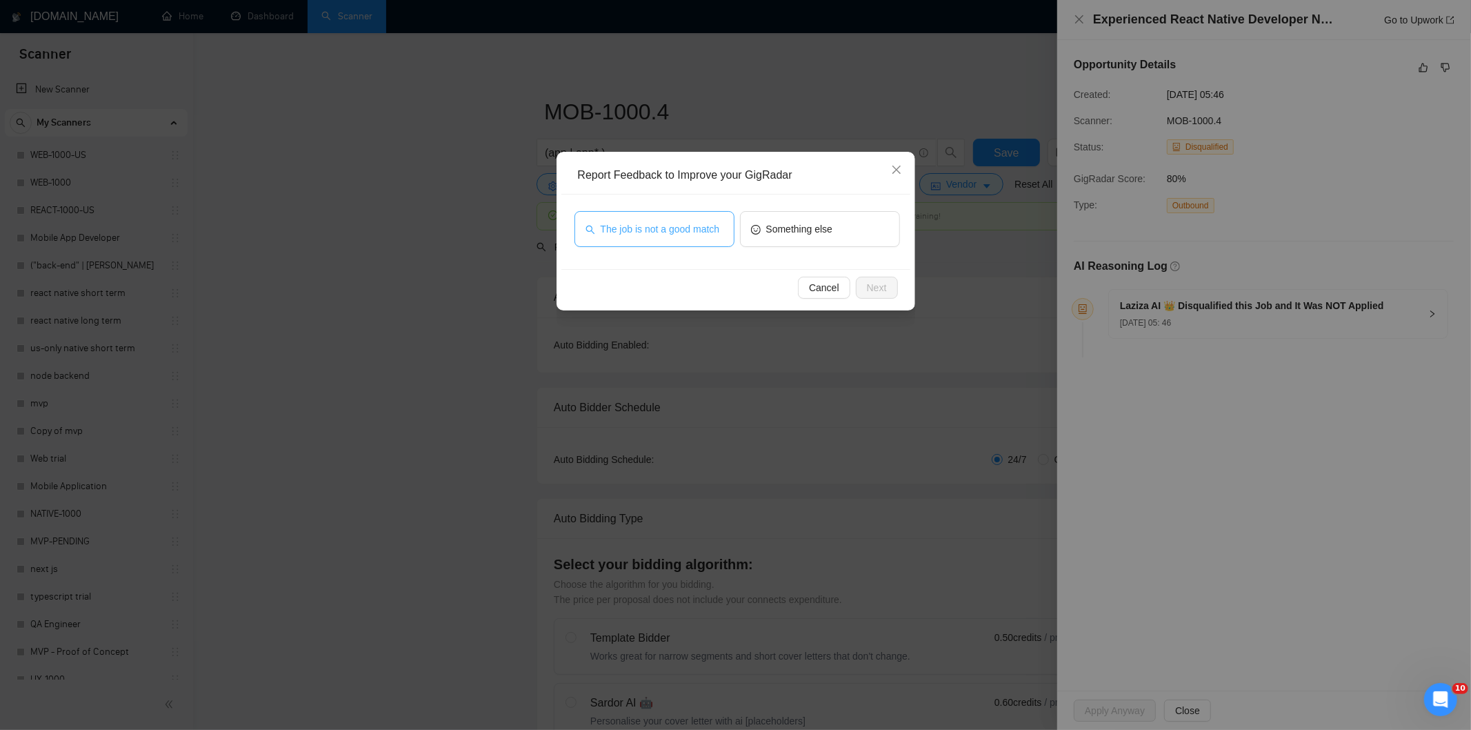
click at [694, 224] on span "The job is not a good match" at bounding box center [660, 228] width 119 height 15
click at [881, 287] on span "Next" at bounding box center [877, 287] width 20 height 15
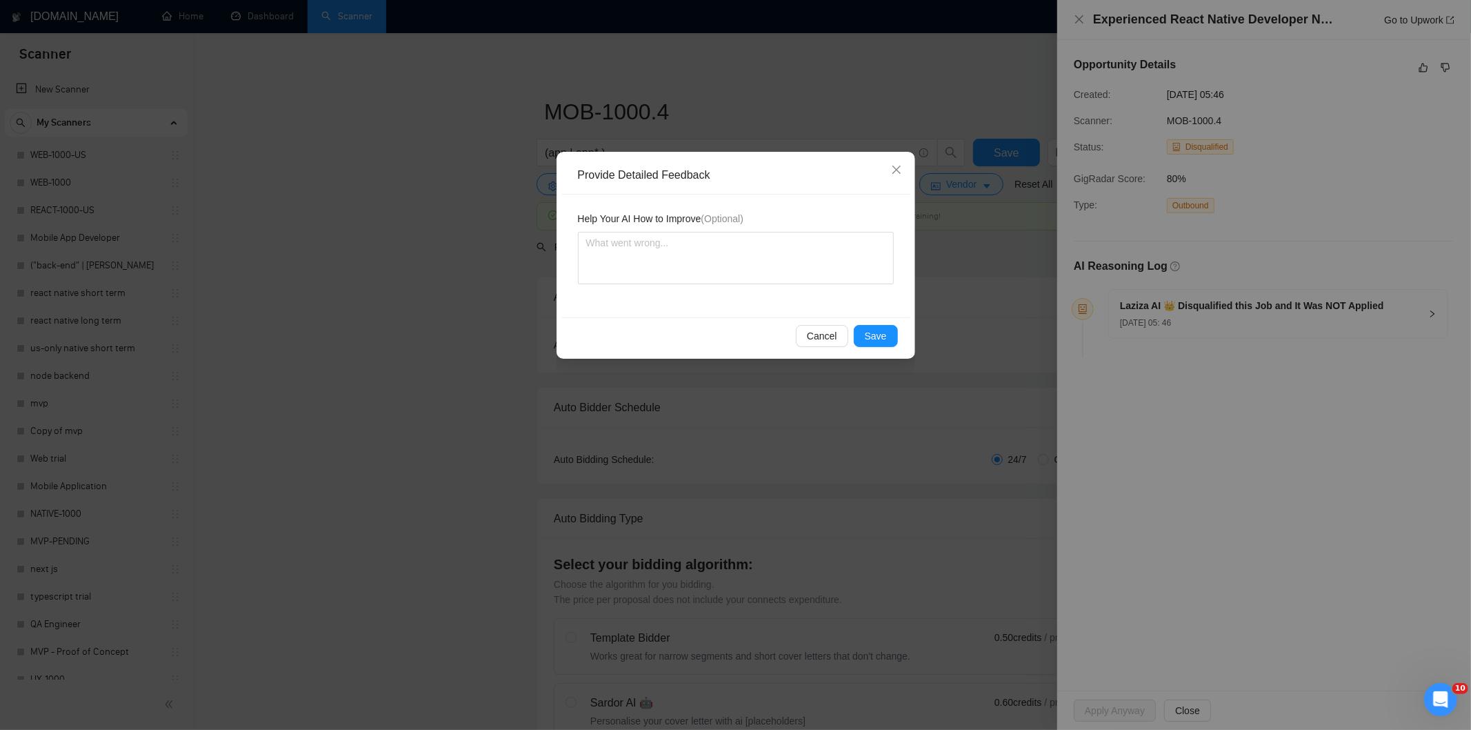
click at [818, 232] on textarea at bounding box center [736, 258] width 316 height 52
type textarea "Not a fit — this project has been disqualified for other reasons. Example: "The…"
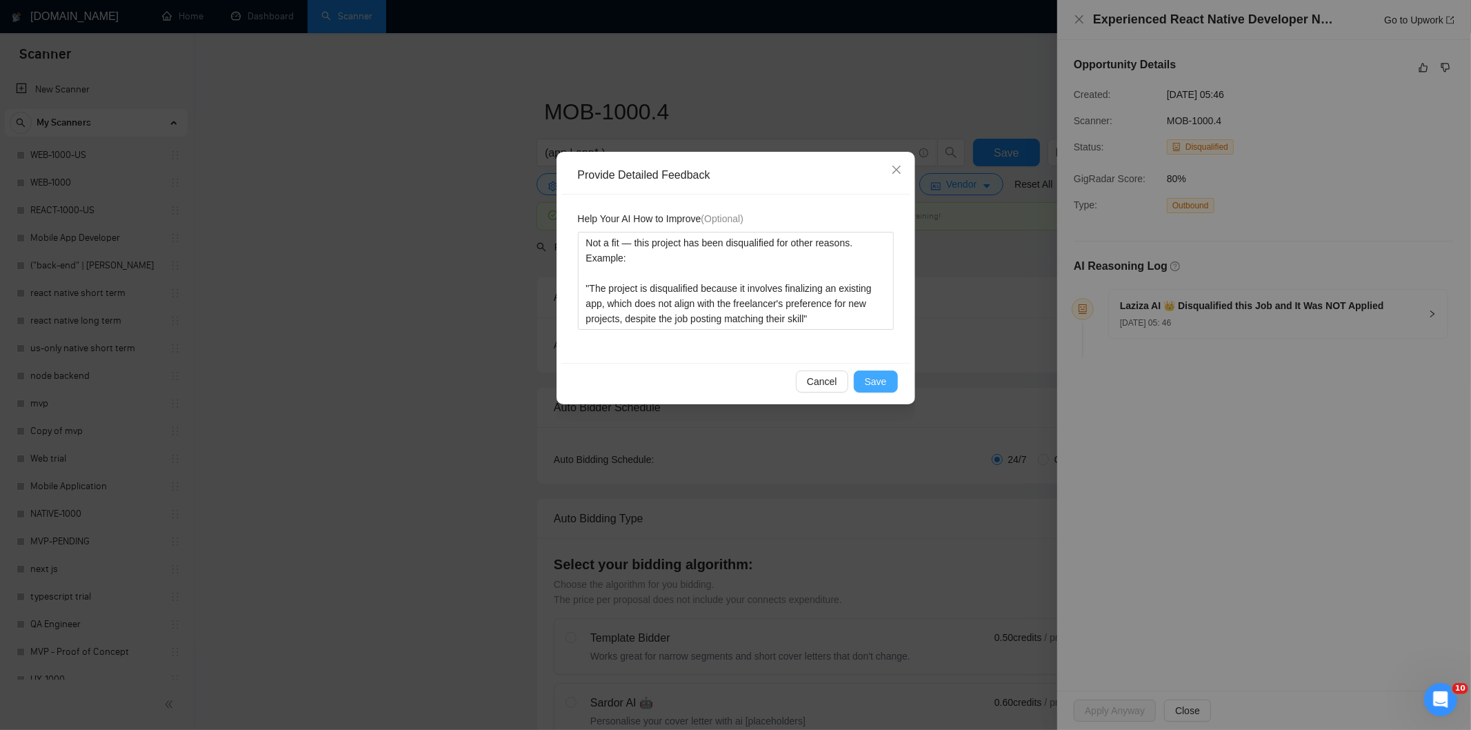
type textarea "Not a fit — this project has been disqualified for other reasons. Example: "The…"
click at [878, 377] on span "Save" at bounding box center [876, 381] width 22 height 15
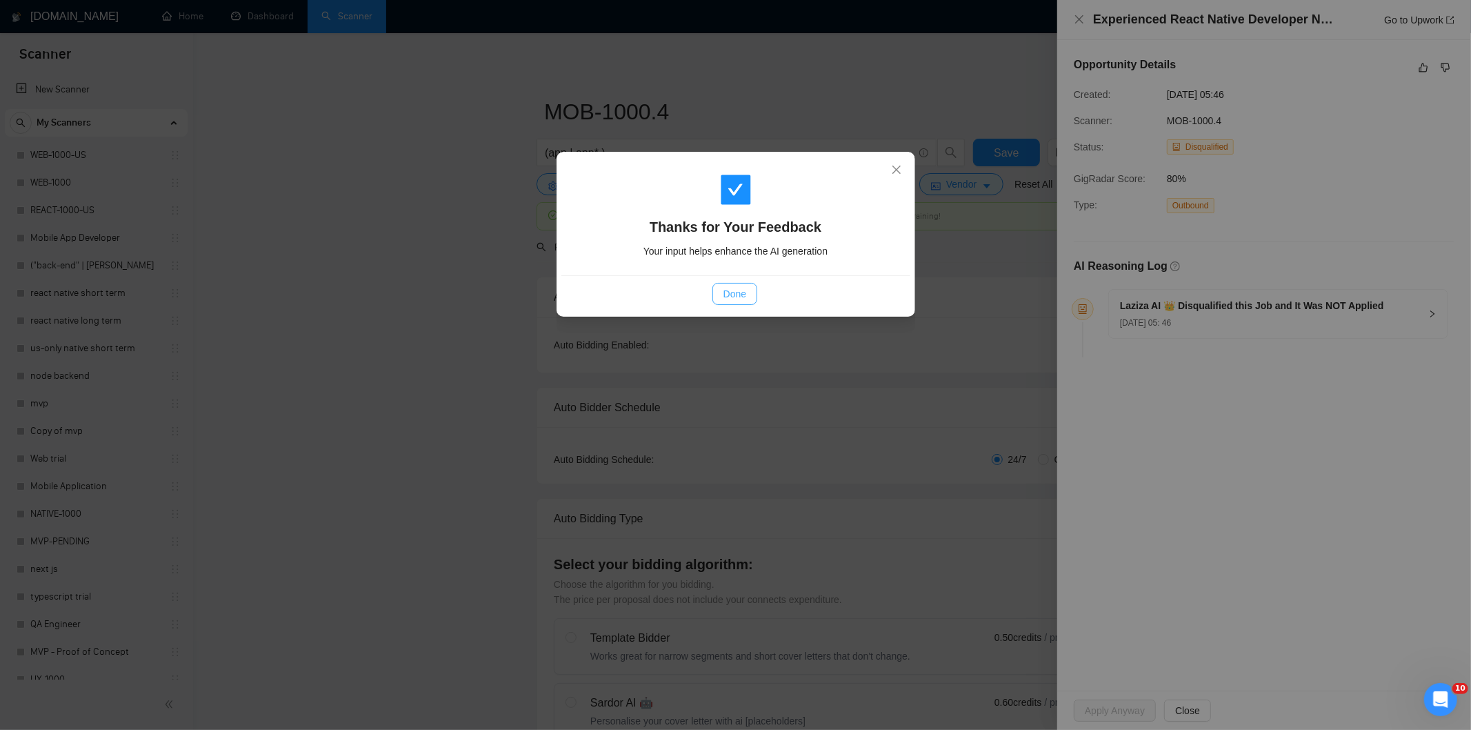
click at [739, 295] on span "Done" at bounding box center [735, 293] width 23 height 15
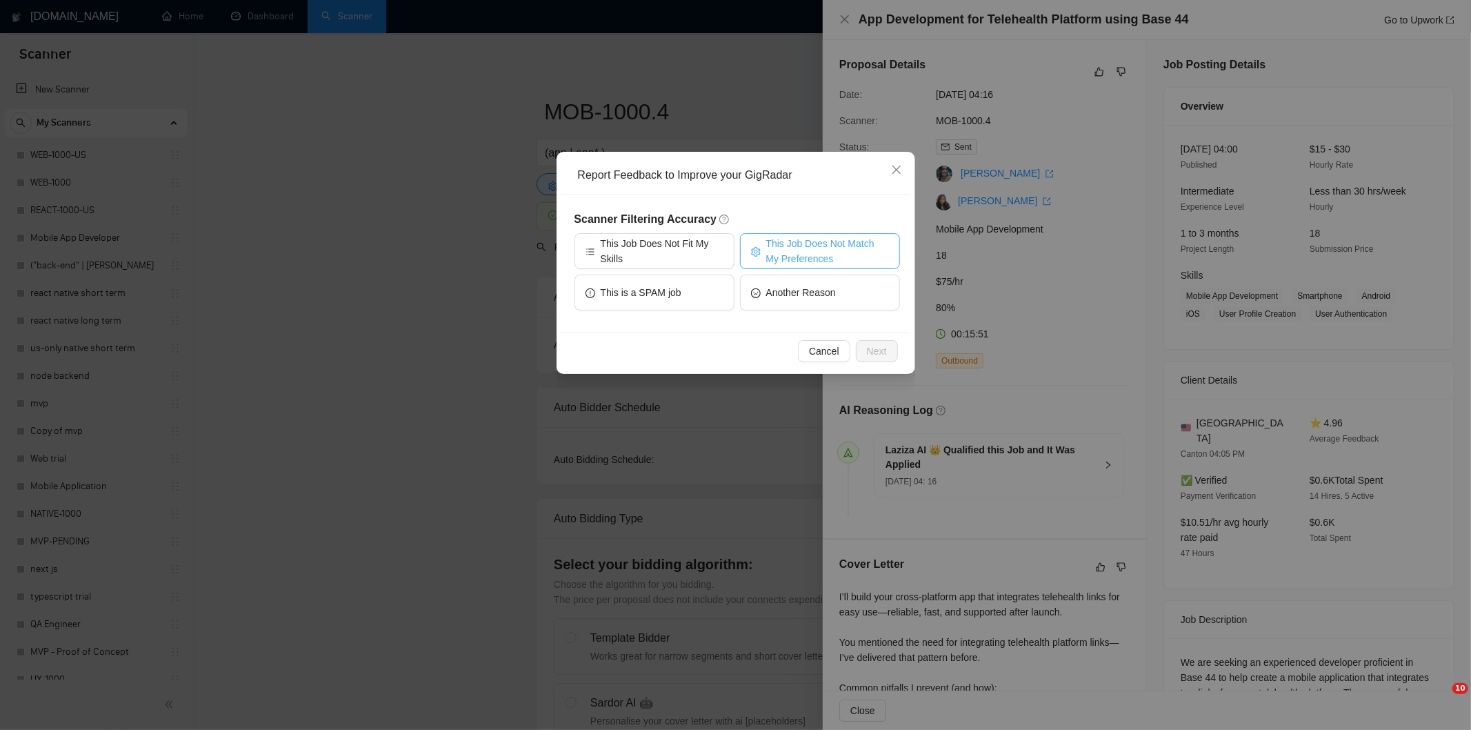
click at [815, 239] on span "This Job Does Not Match My Preferences" at bounding box center [827, 251] width 123 height 30
click at [884, 352] on span "Next" at bounding box center [877, 350] width 20 height 15
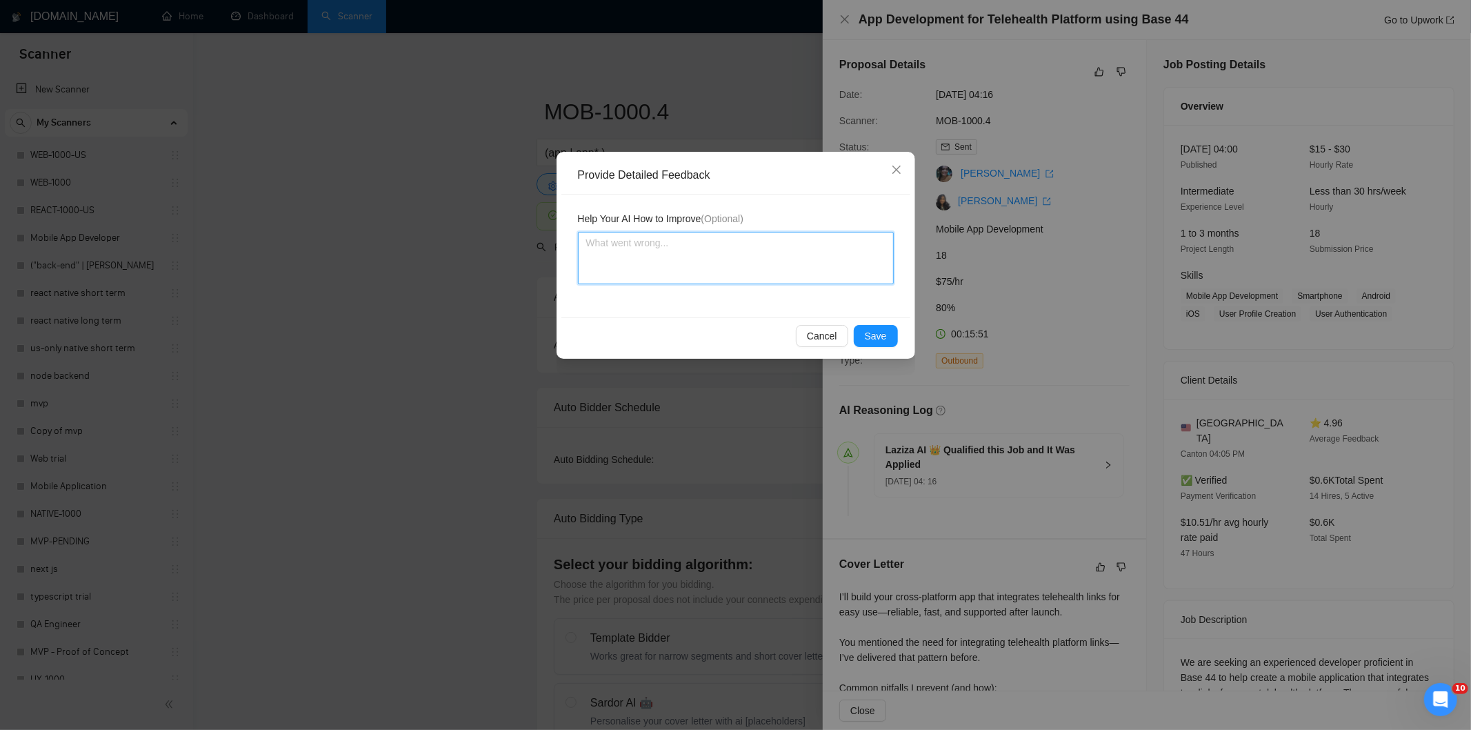
click at [810, 272] on textarea at bounding box center [736, 258] width 316 height 52
paste textarea "Not a fit — the stack mentioned isn't one Ria uses. She uses React, React Nativ…"
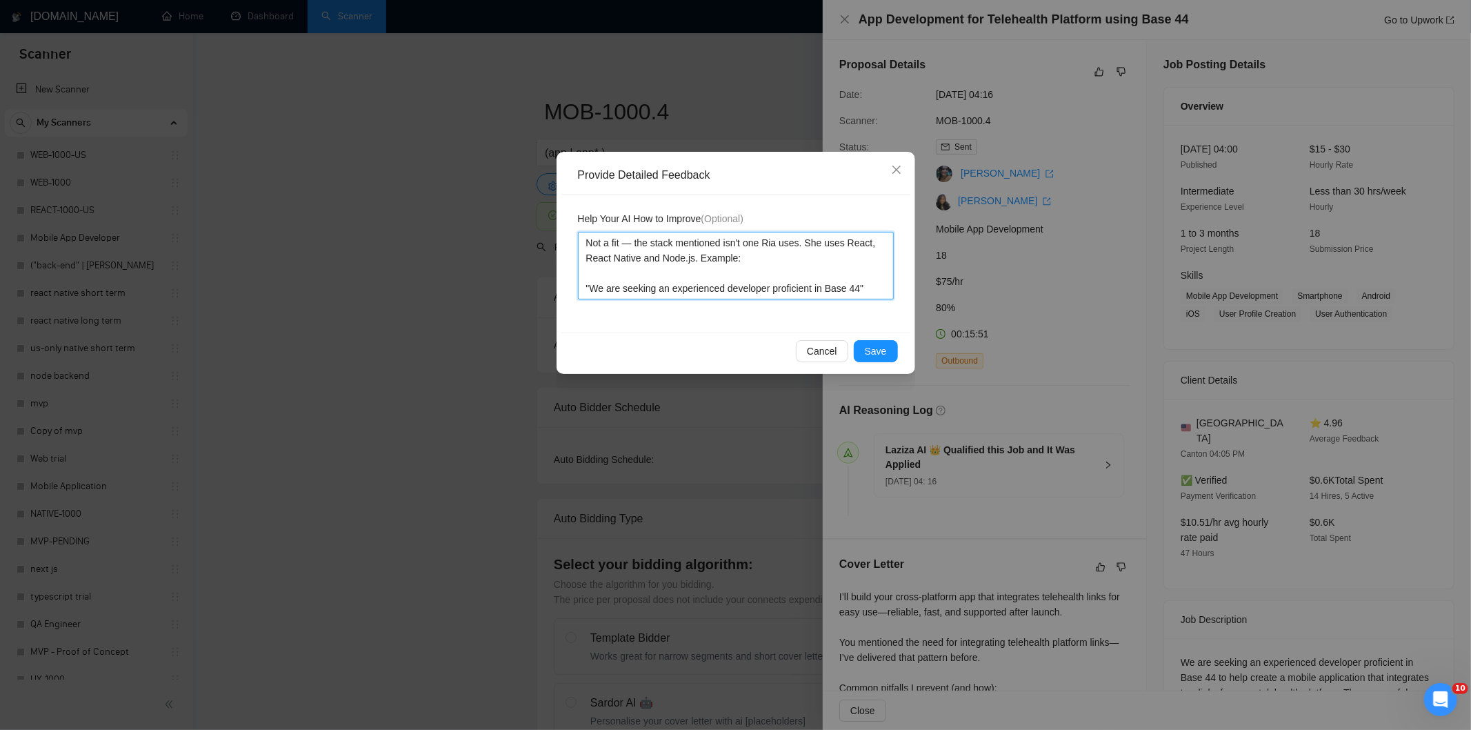
type textarea "Not a fit — the stack mentioned isn't one Ria uses. She uses React, React Nativ…"
click at [876, 348] on span "Save" at bounding box center [876, 350] width 22 height 15
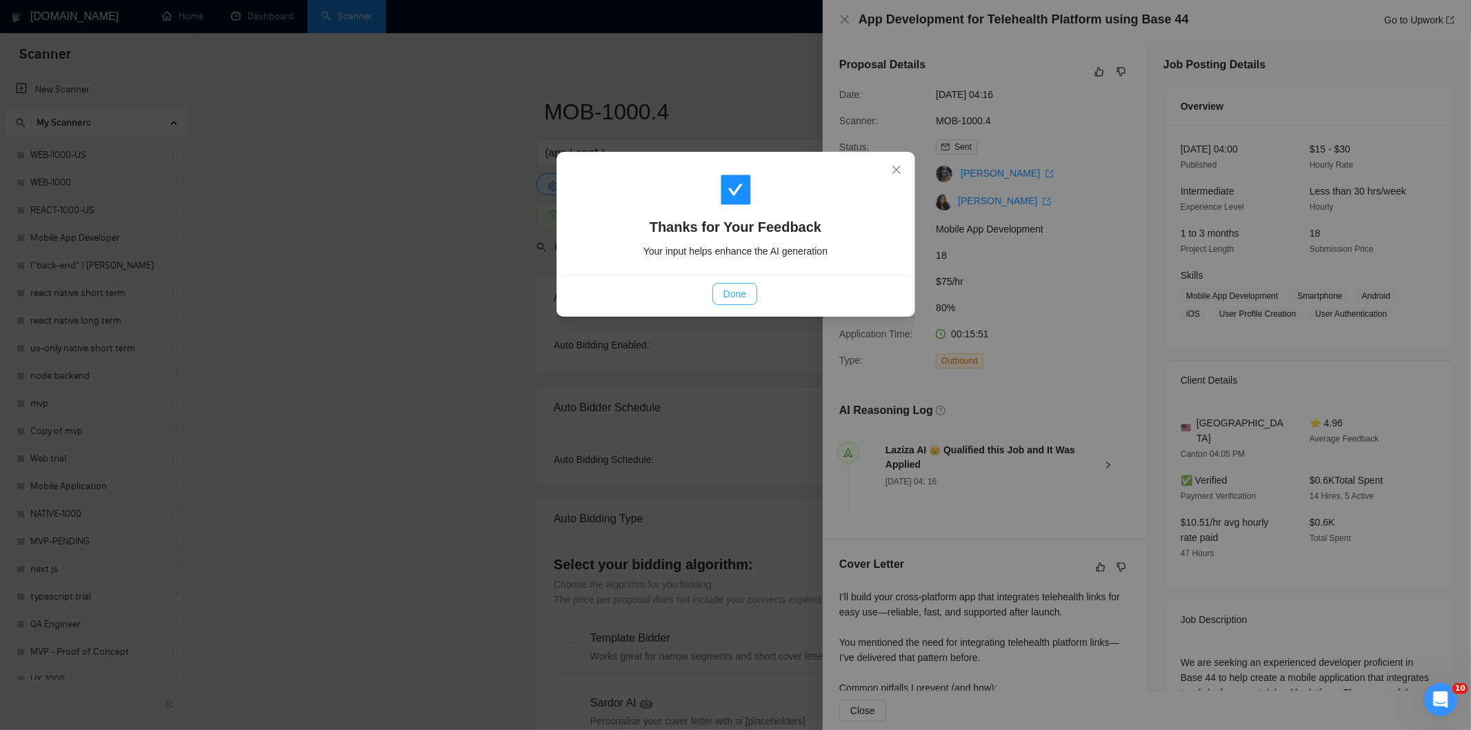
click at [739, 297] on span "Done" at bounding box center [735, 293] width 23 height 15
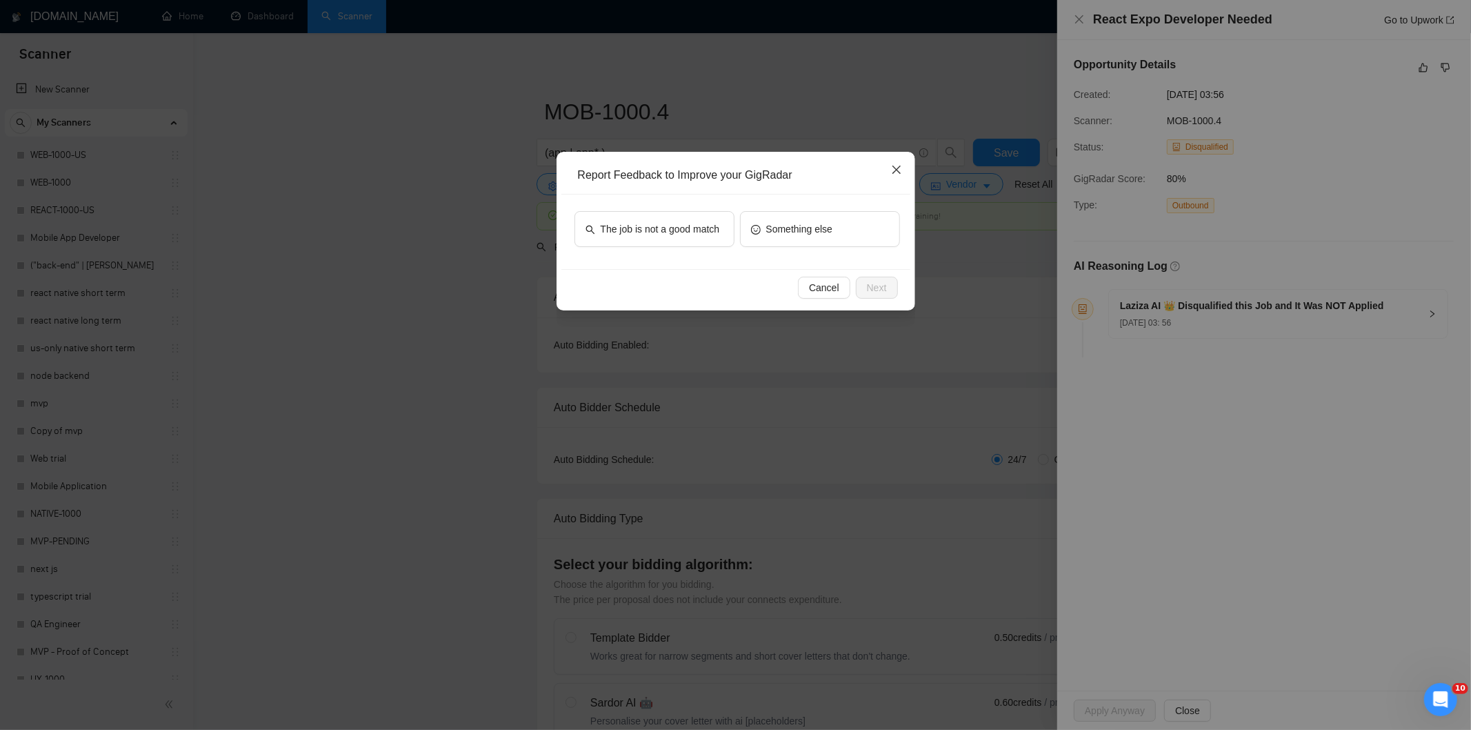
click at [899, 170] on icon "close" at bounding box center [896, 169] width 11 height 11
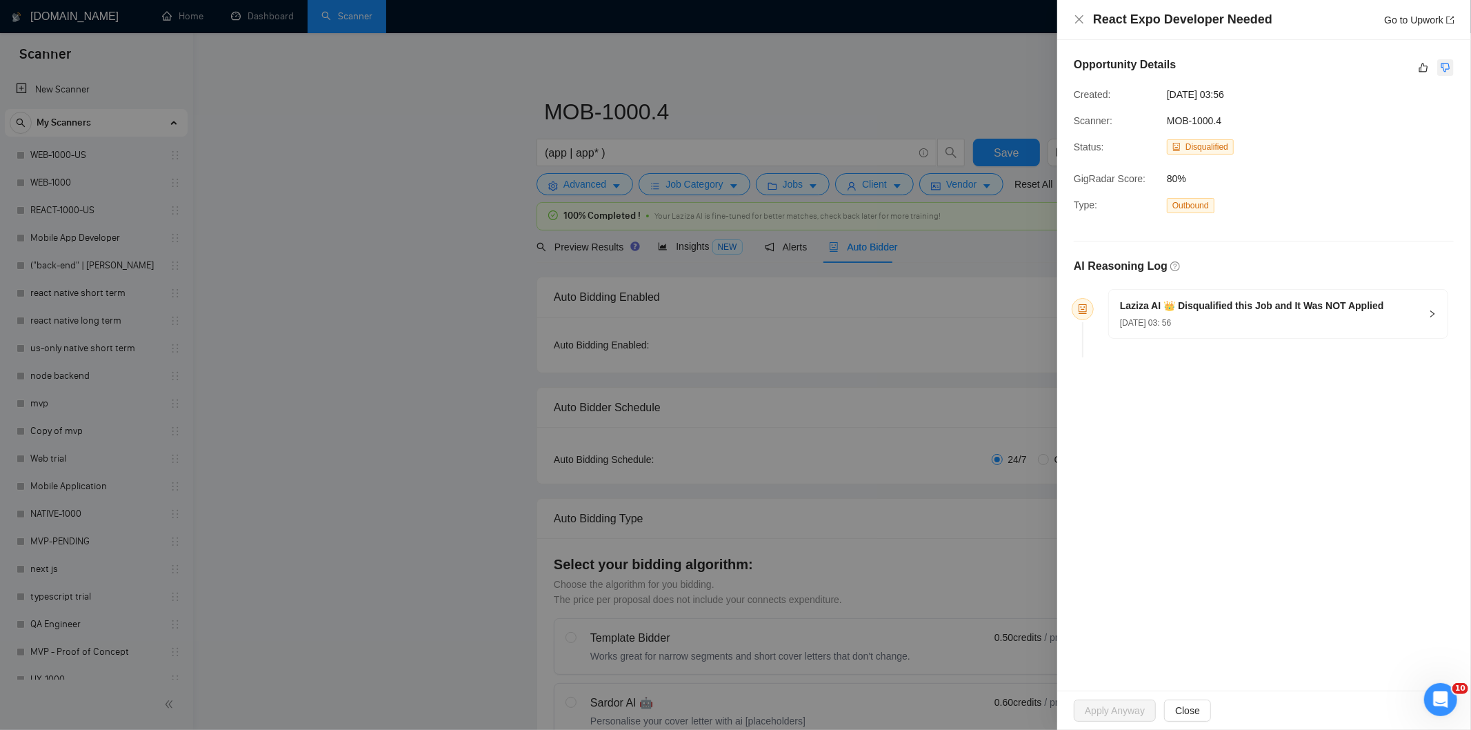
click at [1451, 64] on button "button" at bounding box center [1445, 67] width 17 height 17
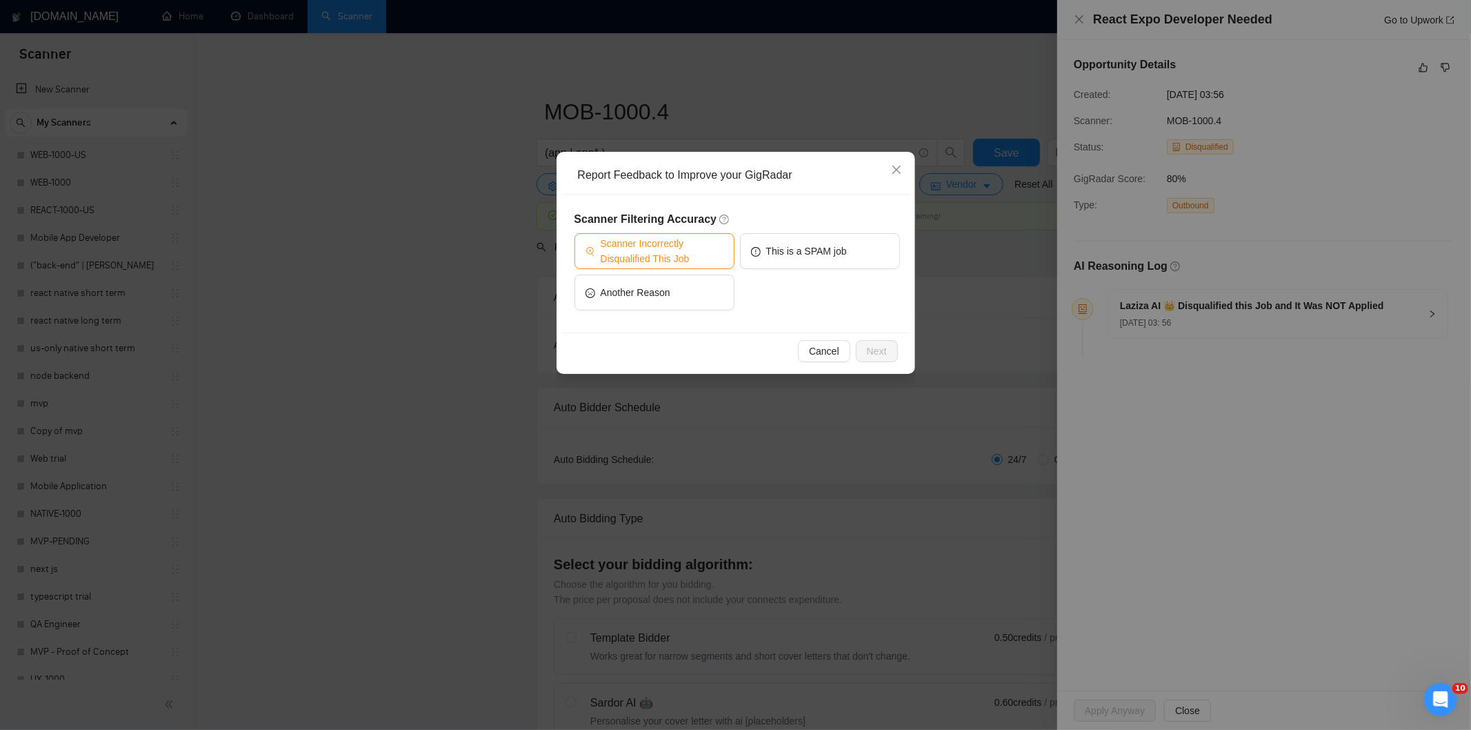
click at [666, 262] on span "Scanner Incorrectly Disqualified This Job" at bounding box center [662, 251] width 123 height 30
click at [904, 169] on span "Close" at bounding box center [896, 170] width 37 height 37
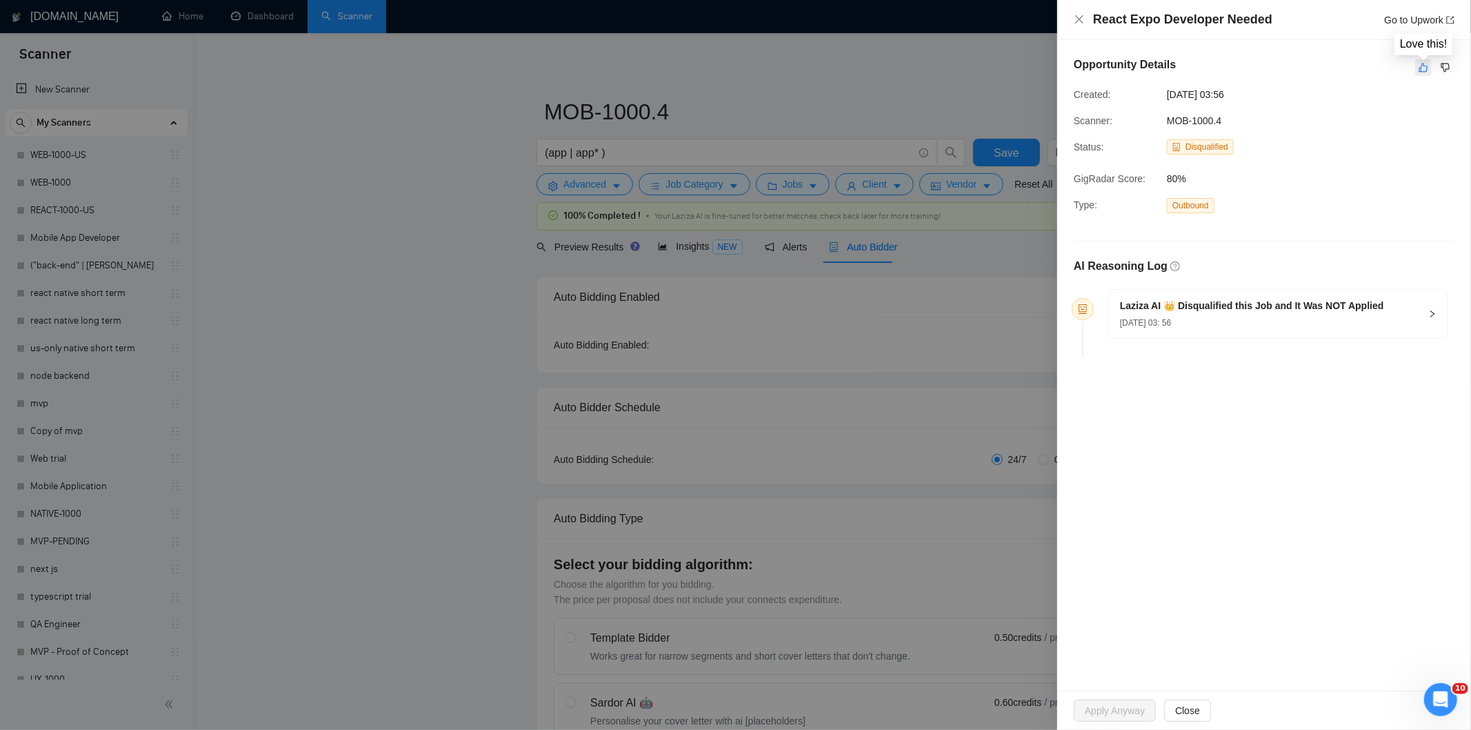
click at [1422, 70] on icon "like" at bounding box center [1424, 67] width 9 height 9
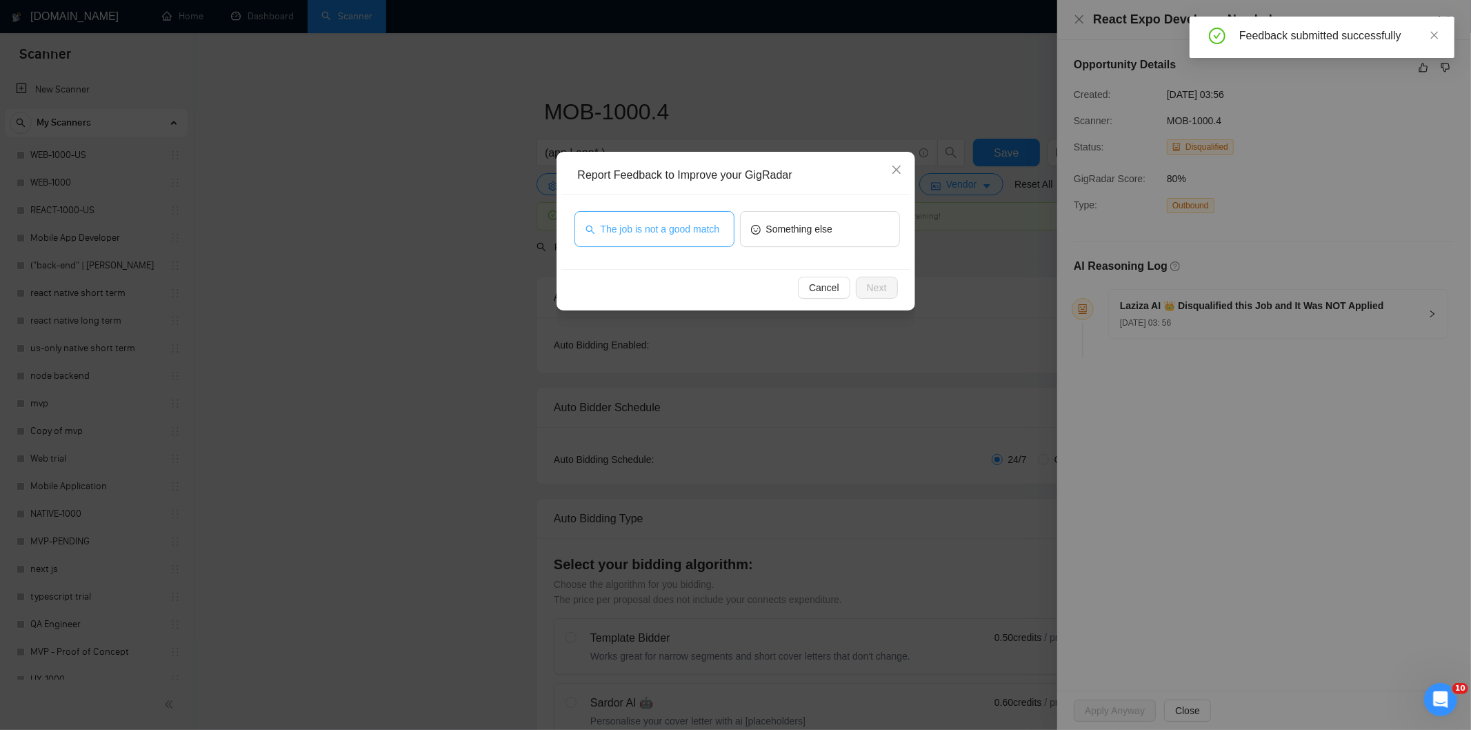
click at [720, 233] on button "The job is not a good match" at bounding box center [655, 229] width 160 height 36
click at [875, 283] on span "Next" at bounding box center [877, 287] width 20 height 15
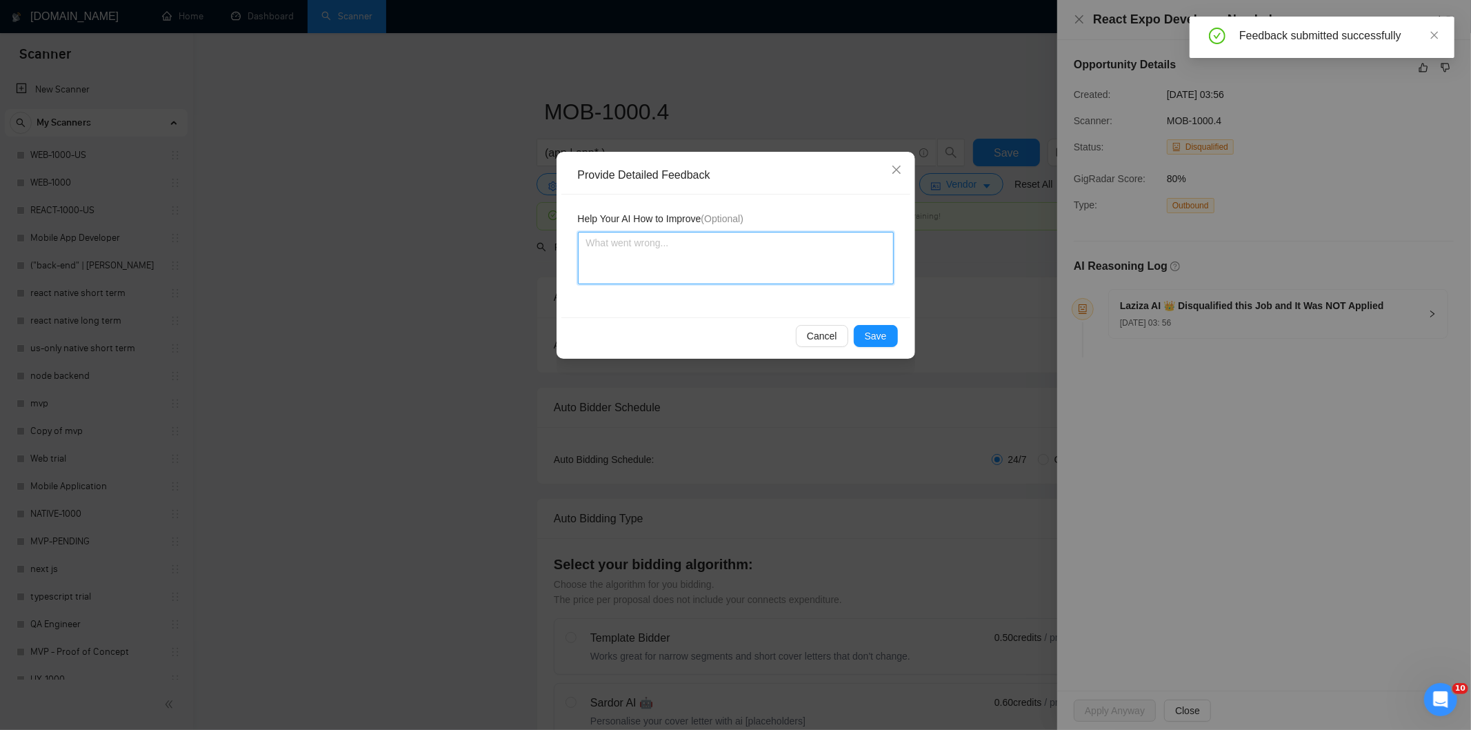
click at [829, 239] on textarea at bounding box center [736, 258] width 316 height 52
paste textarea "Not a fit — this project has been disqualified for other reasons. Example: "The…"
type textarea "Not a fit — this project has been disqualified for other reasons. Example: "The…"
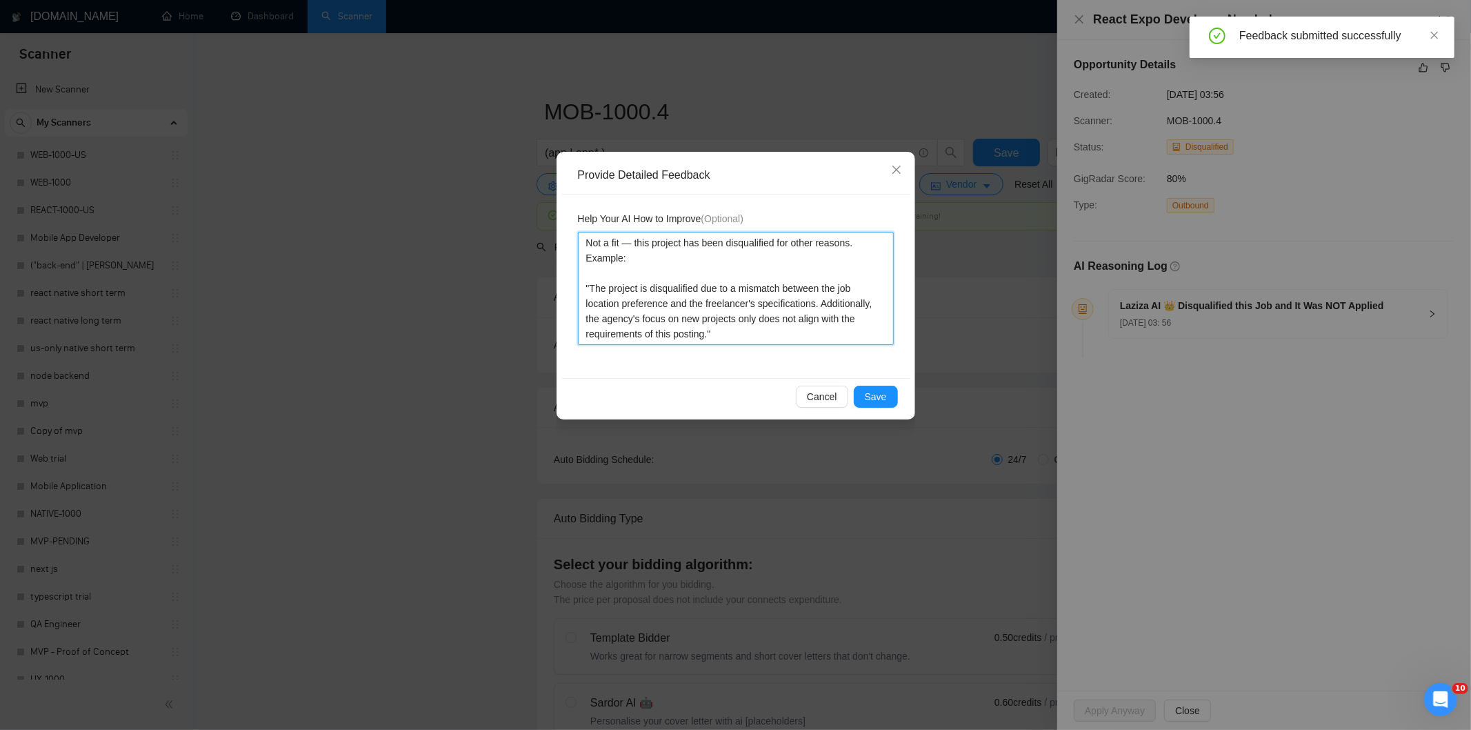
type textarea "Not a fit — this project has been disqualified for other reasons. Example: "The…"
click at [880, 390] on span "Save" at bounding box center [876, 396] width 22 height 15
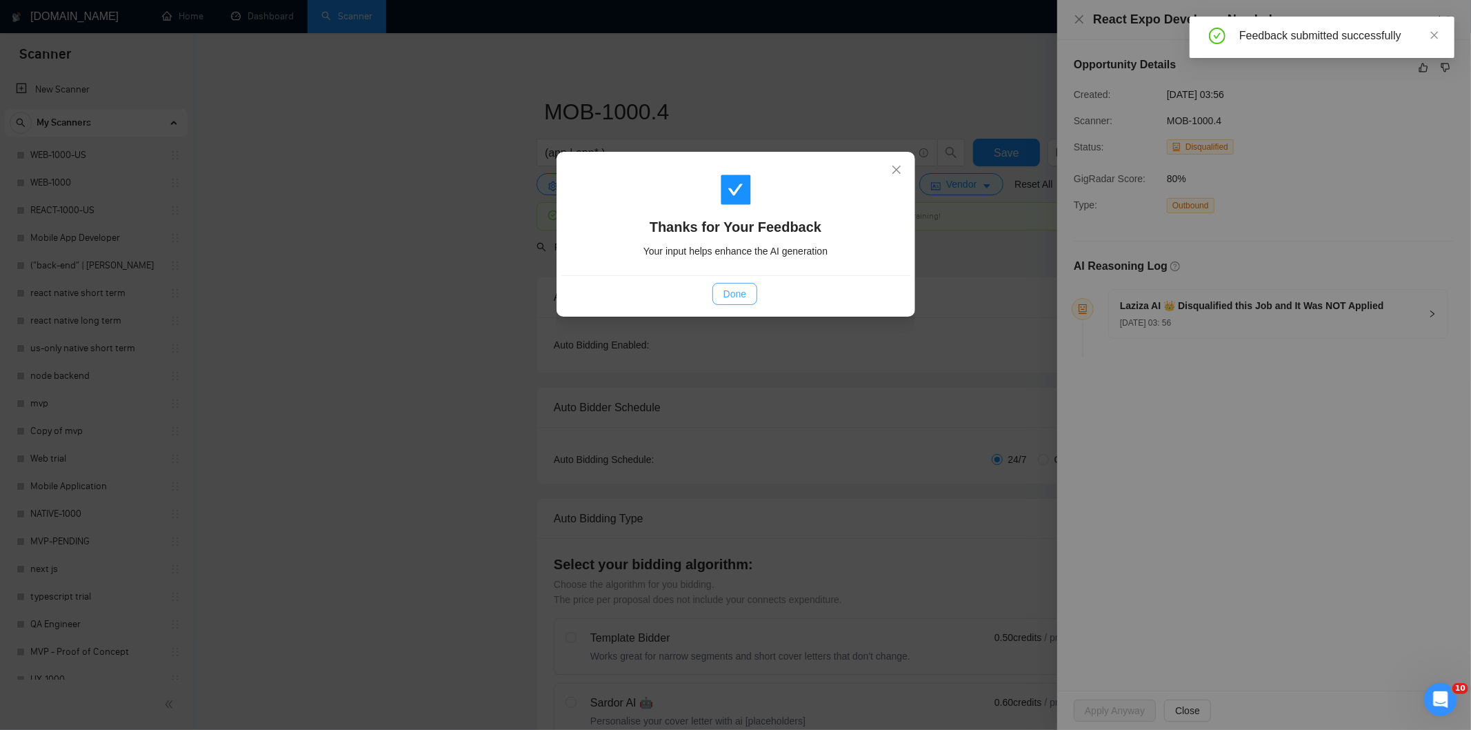
click at [733, 290] on span "Done" at bounding box center [735, 293] width 23 height 15
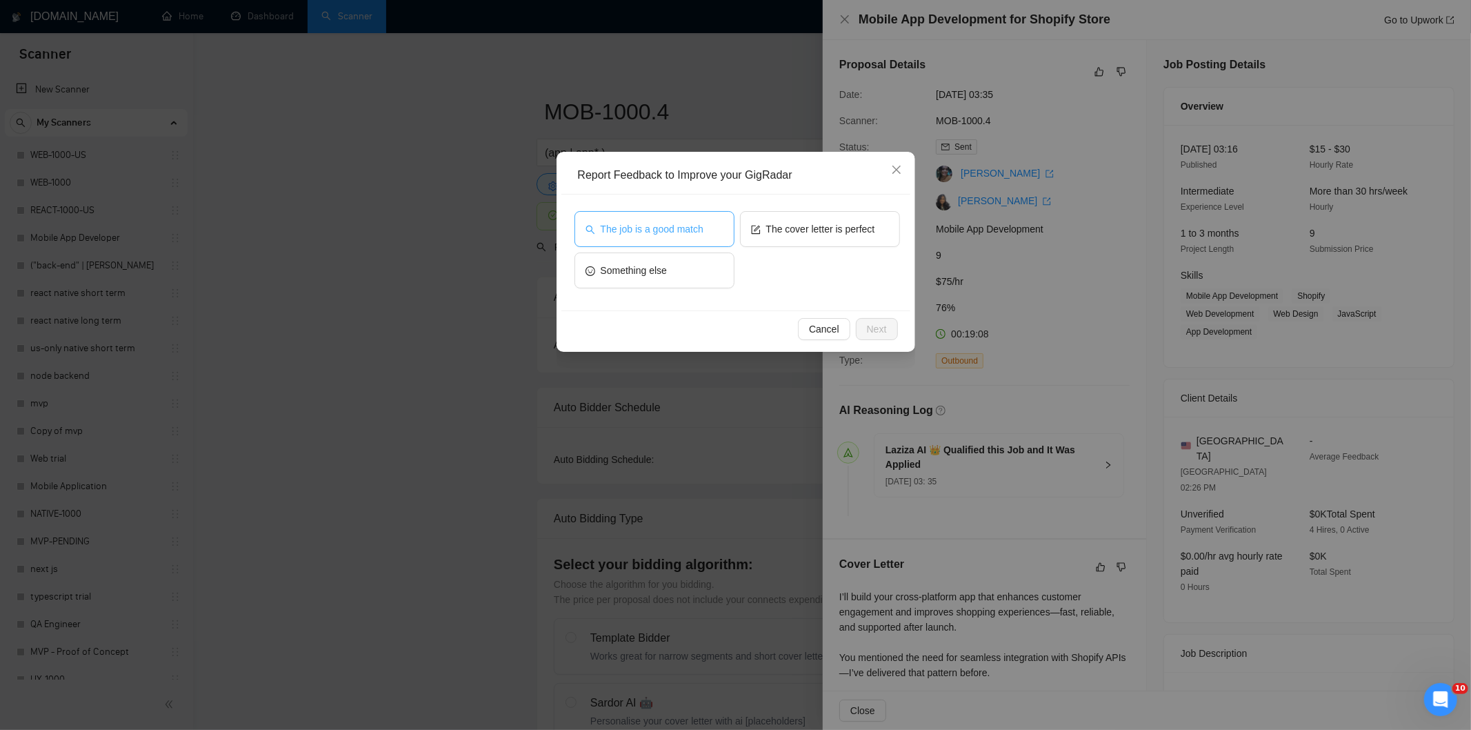
click at [629, 241] on button "The job is a good match" at bounding box center [655, 229] width 160 height 36
click at [884, 328] on span "Next" at bounding box center [877, 328] width 20 height 15
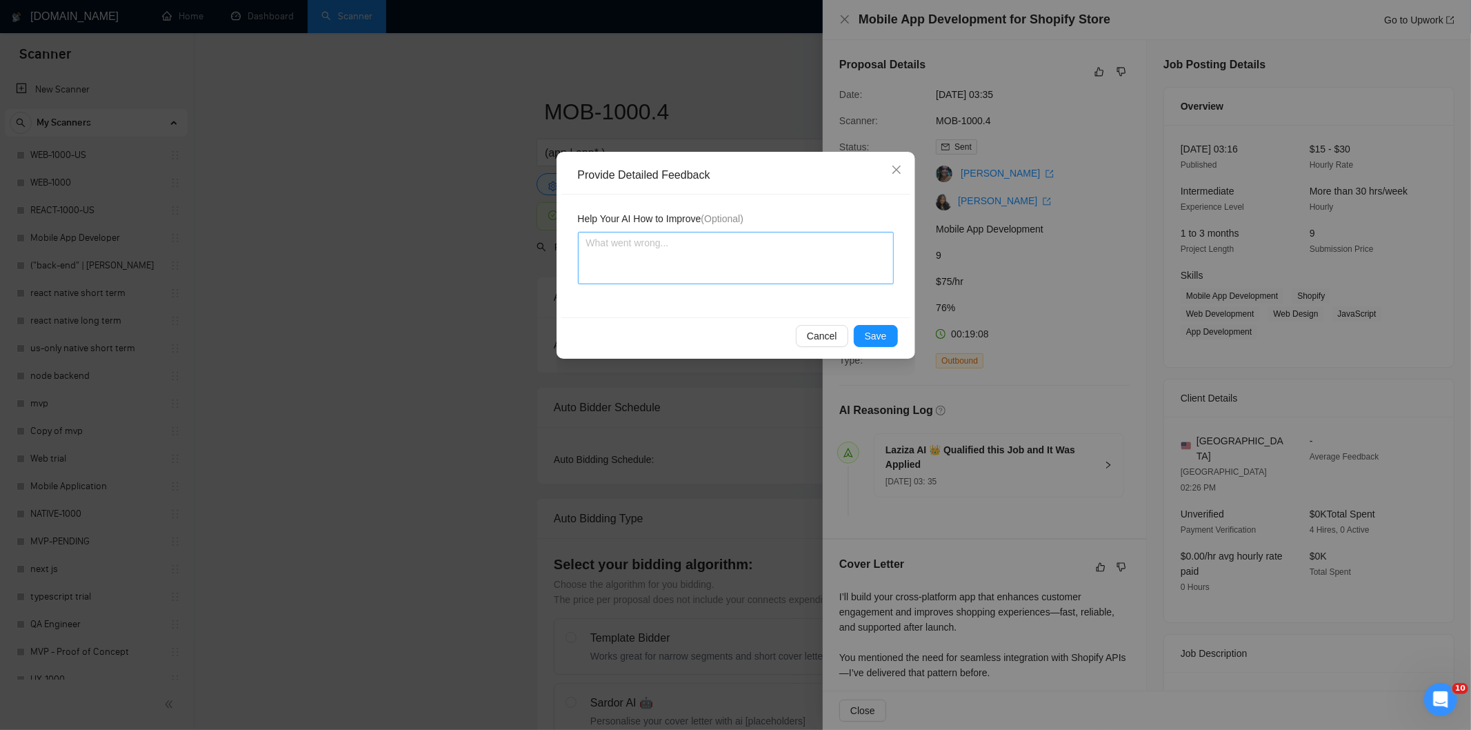
click at [773, 255] on textarea at bounding box center [736, 258] width 316 height 52
type textarea "Good fit — the project is greenfield (no existing code), welcomes agencies, use…"
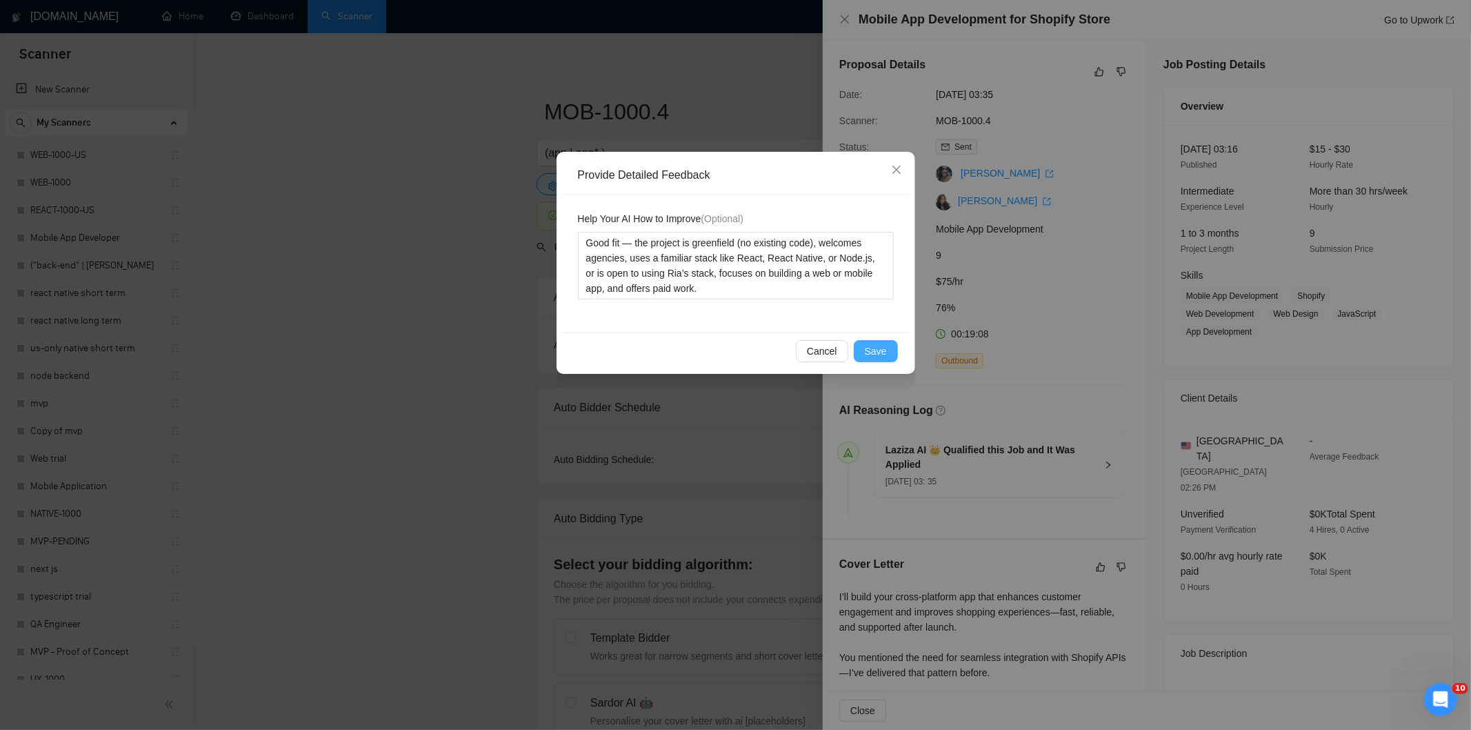
type textarea "Good fit — the project is greenfield (no existing code), welcomes agencies, use…"
click at [873, 342] on button "Save" at bounding box center [876, 351] width 44 height 22
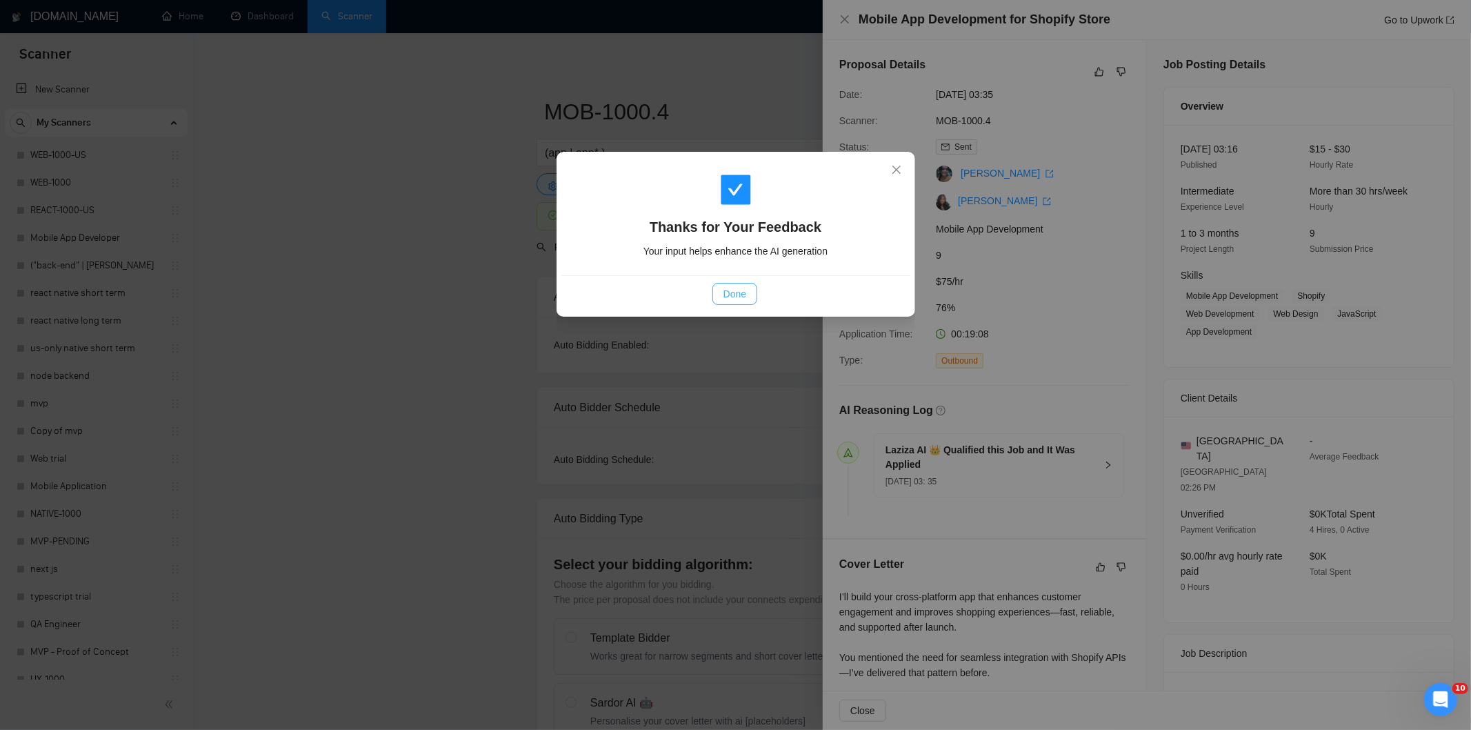
click at [729, 291] on span "Done" at bounding box center [735, 293] width 23 height 15
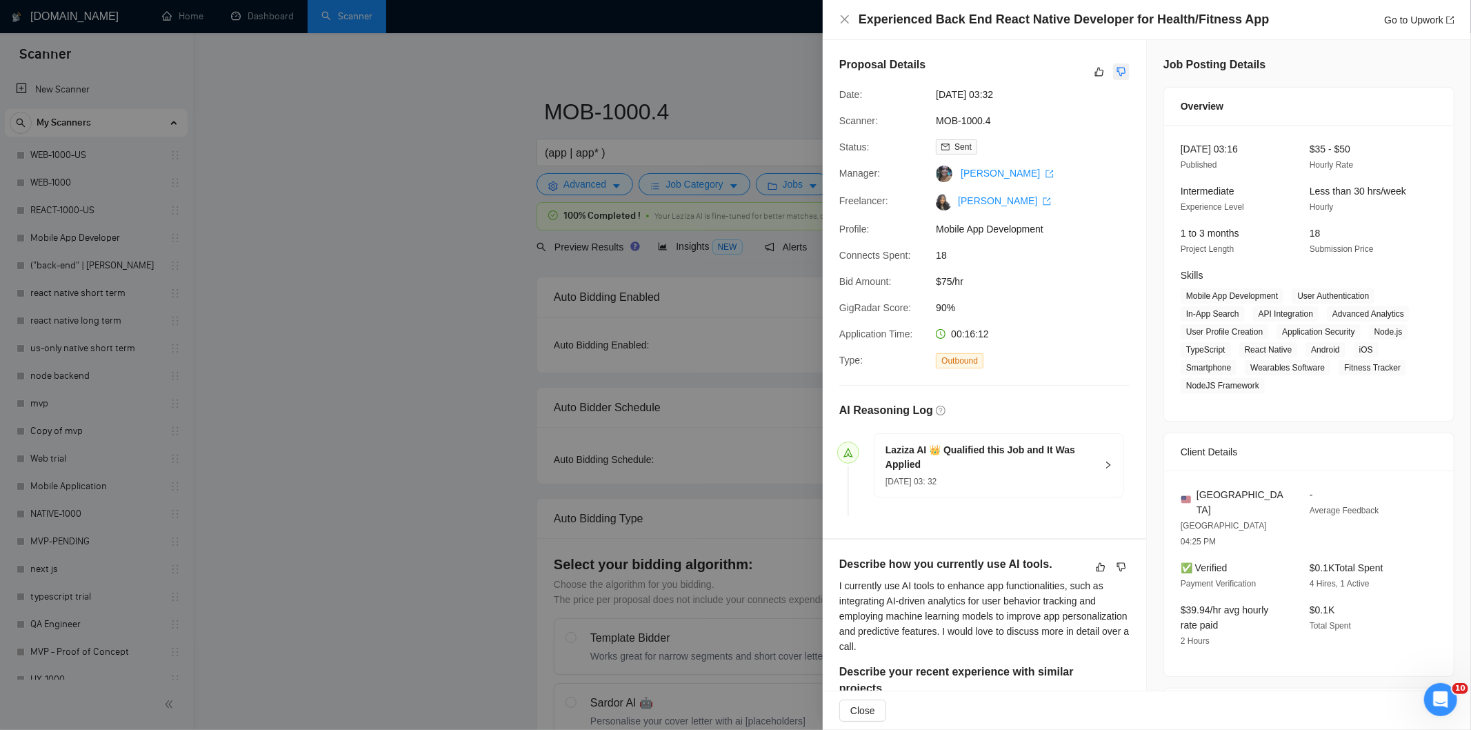
click at [1120, 72] on icon "dislike" at bounding box center [1122, 71] width 10 height 11
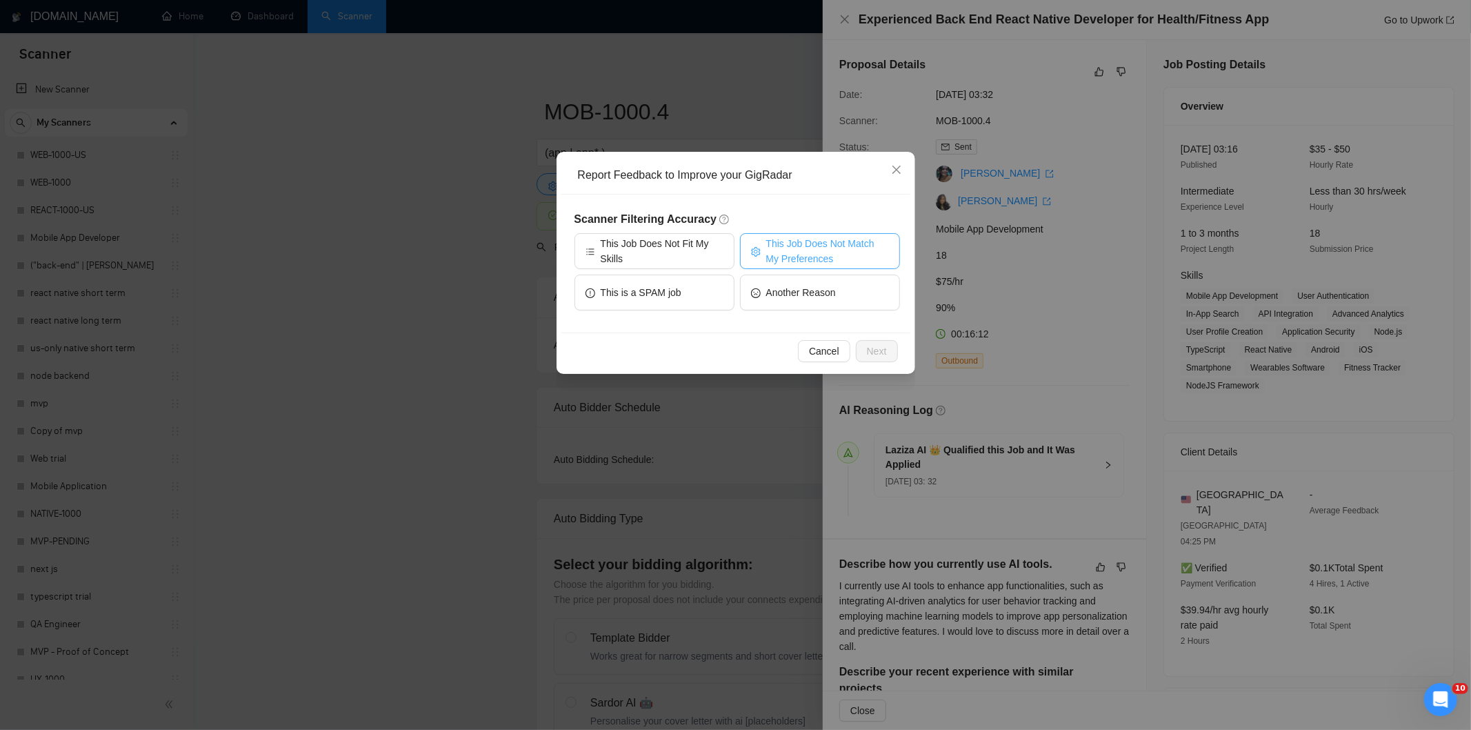
click at [822, 249] on span "This Job Does Not Match My Preferences" at bounding box center [827, 251] width 123 height 30
drag, startPoint x: 884, startPoint y: 346, endPoint x: 857, endPoint y: 321, distance: 37.1
click at [881, 347] on span "Next" at bounding box center [877, 350] width 20 height 15
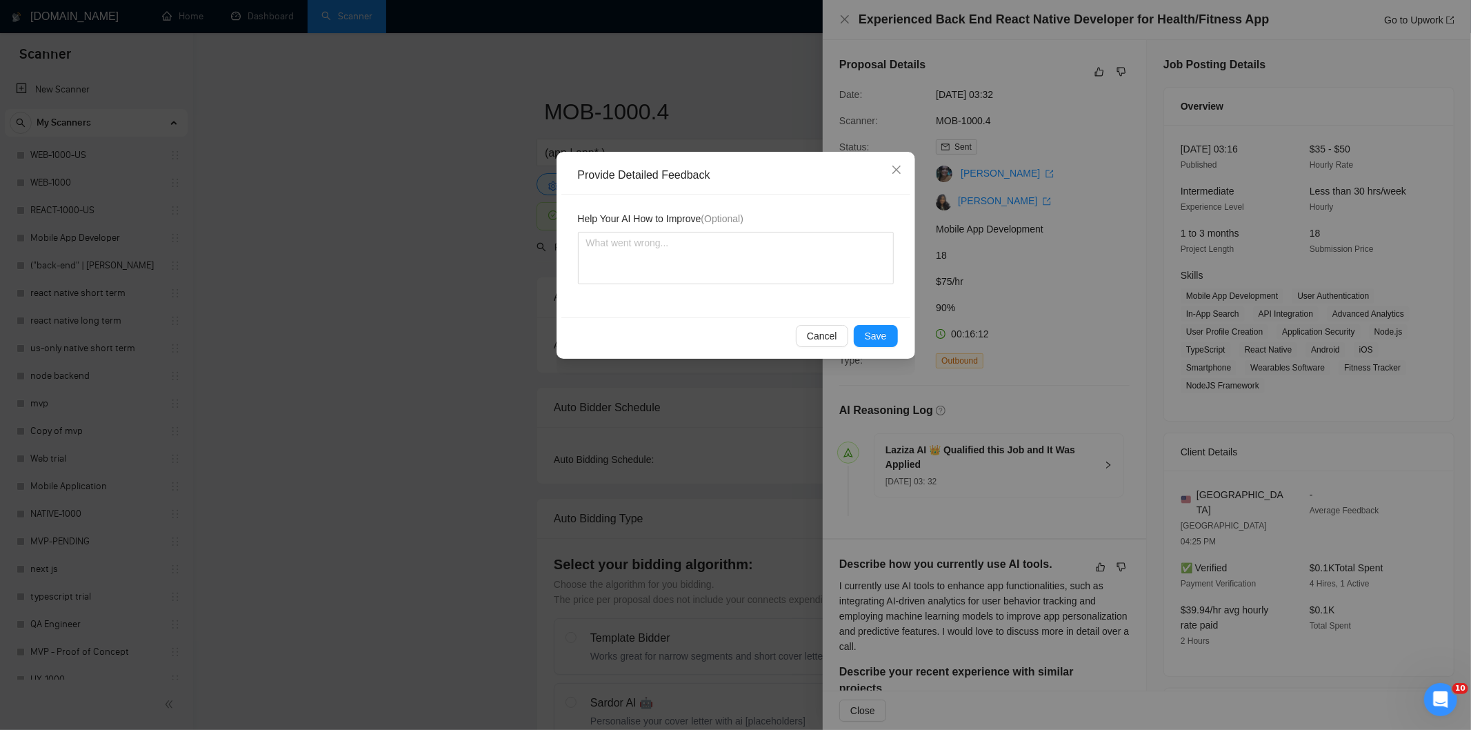
click at [814, 262] on textarea at bounding box center [736, 258] width 316 height 52
type textarea "Not a fit — the client prefers to hire a solo developer, but Ria is an agency. …"
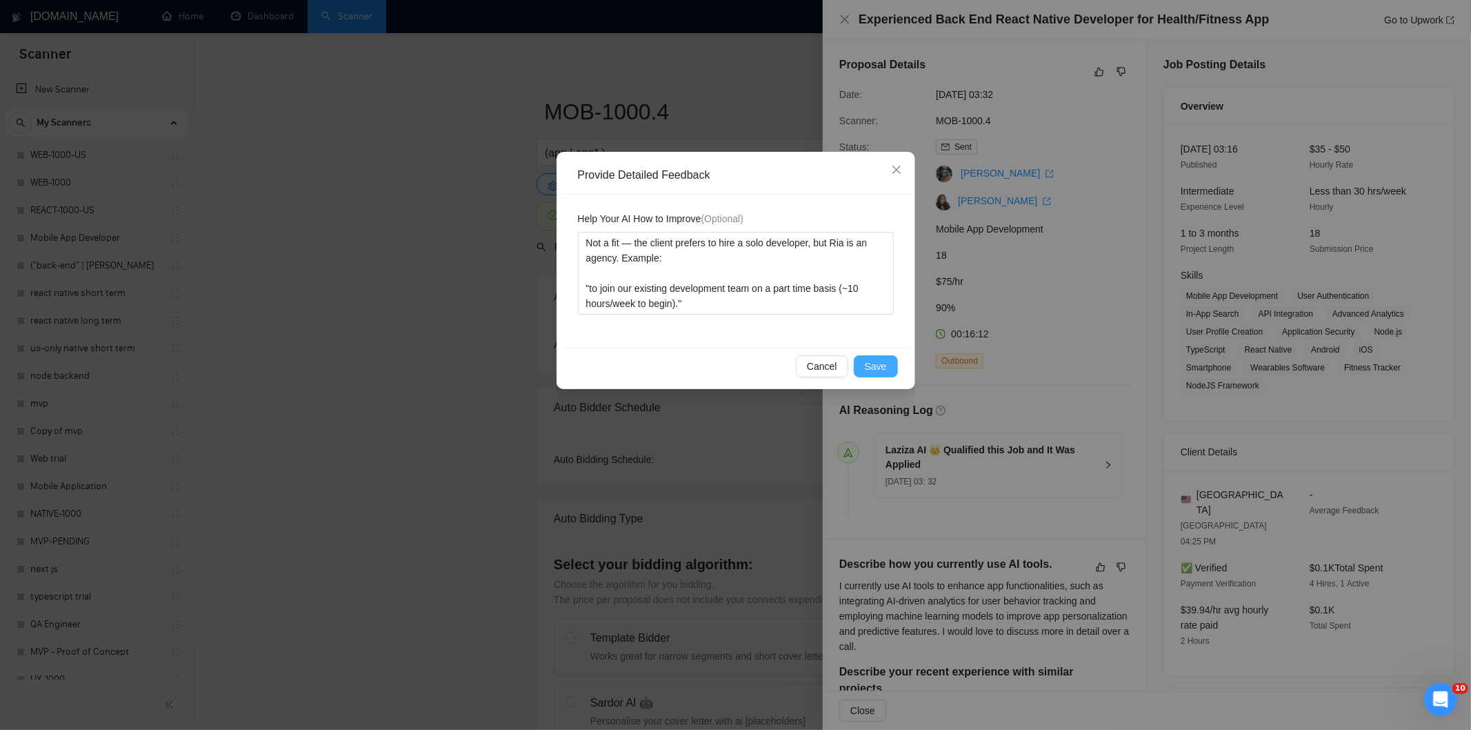
type textarea "Not a fit — the client prefers to hire a solo developer, but Ria is an agency. …"
click at [879, 359] on button "Save" at bounding box center [876, 366] width 44 height 22
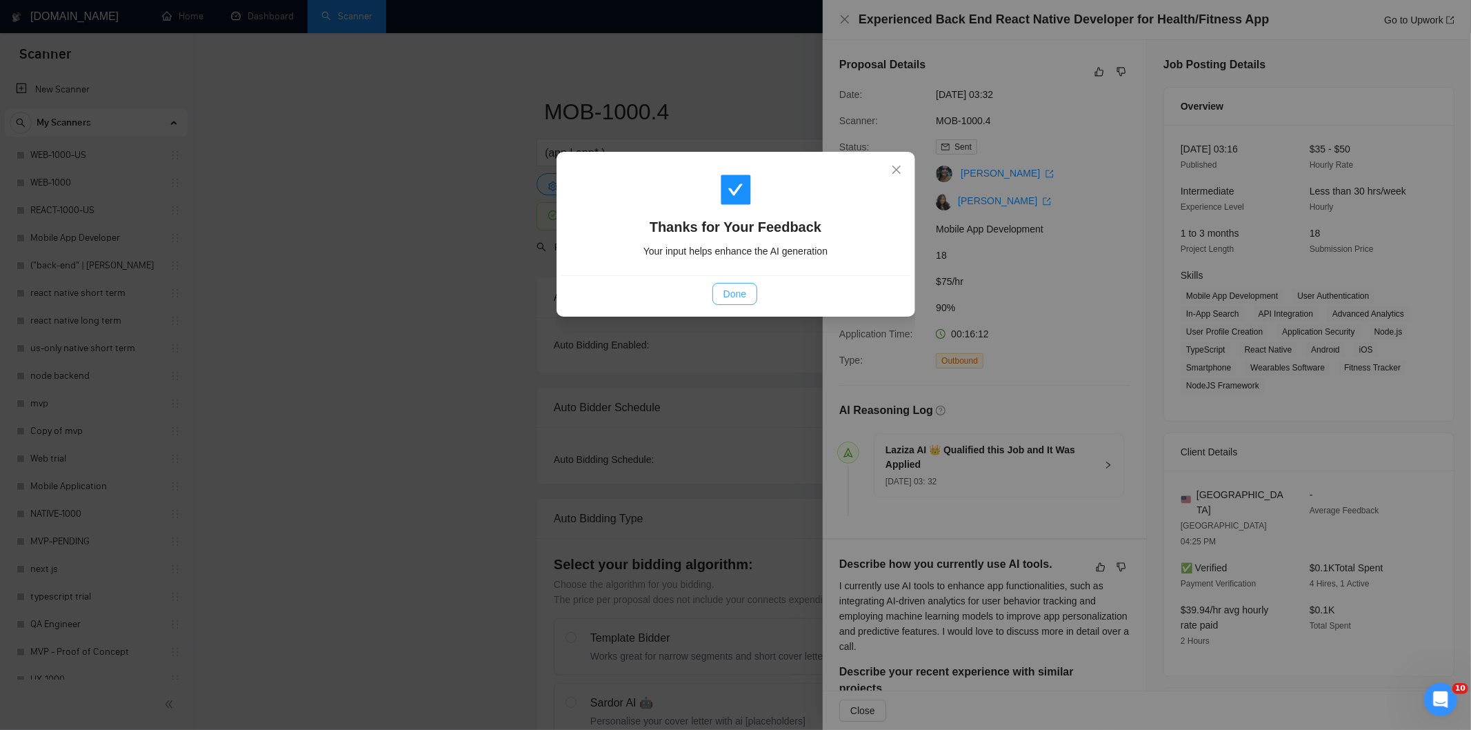
click at [725, 291] on span "Done" at bounding box center [735, 293] width 23 height 15
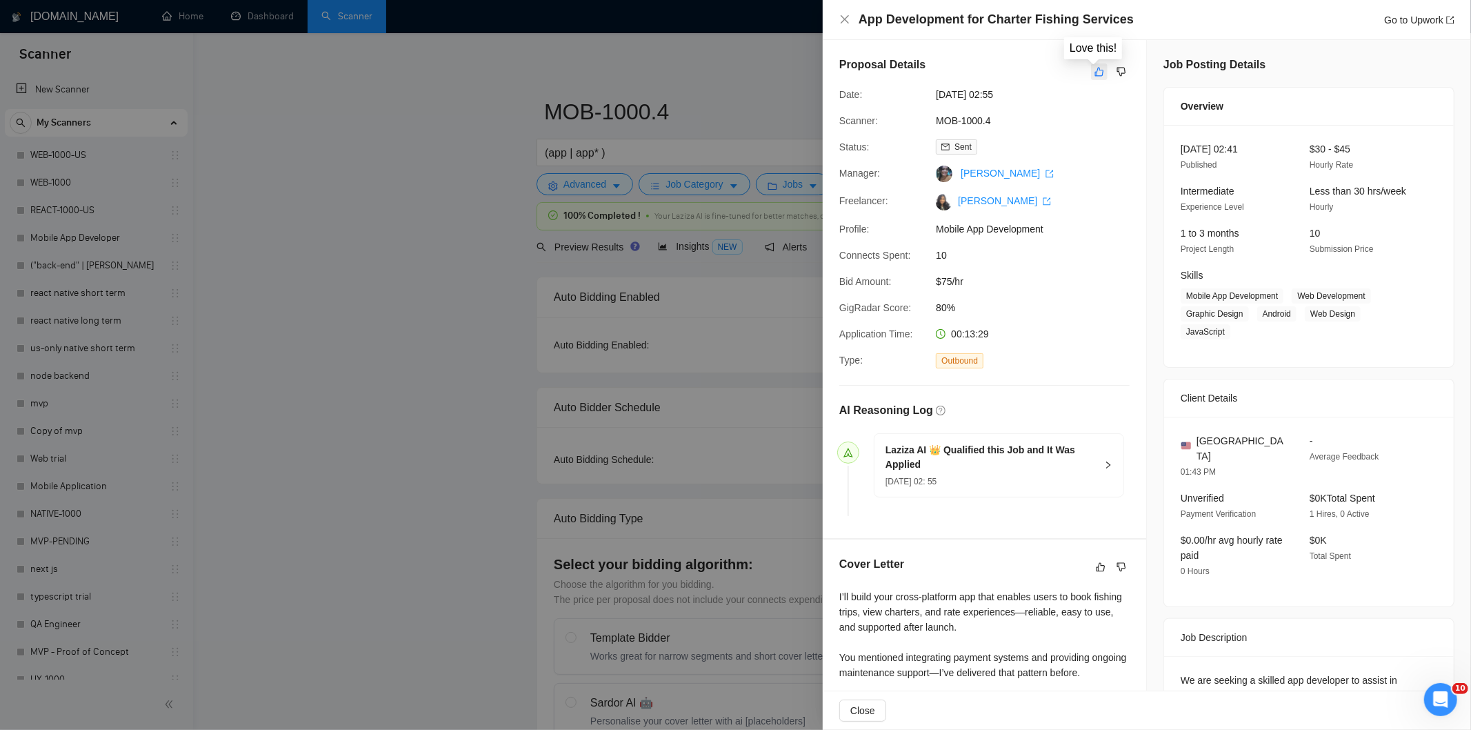
click at [1091, 73] on button "button" at bounding box center [1099, 71] width 17 height 17
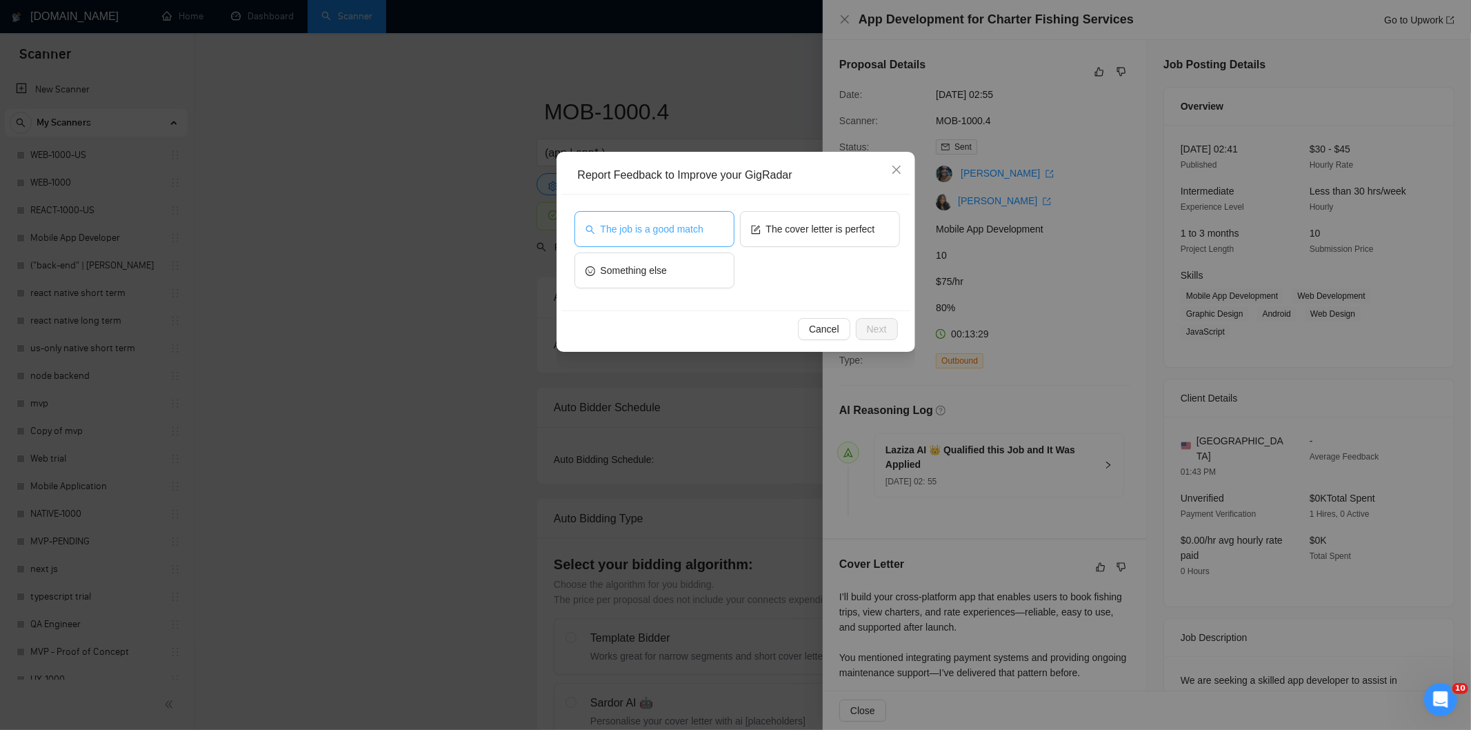
click at [678, 224] on span "The job is a good match" at bounding box center [652, 228] width 103 height 15
drag, startPoint x: 879, startPoint y: 323, endPoint x: 833, endPoint y: 288, distance: 57.7
click at [877, 324] on span "Next" at bounding box center [877, 328] width 20 height 15
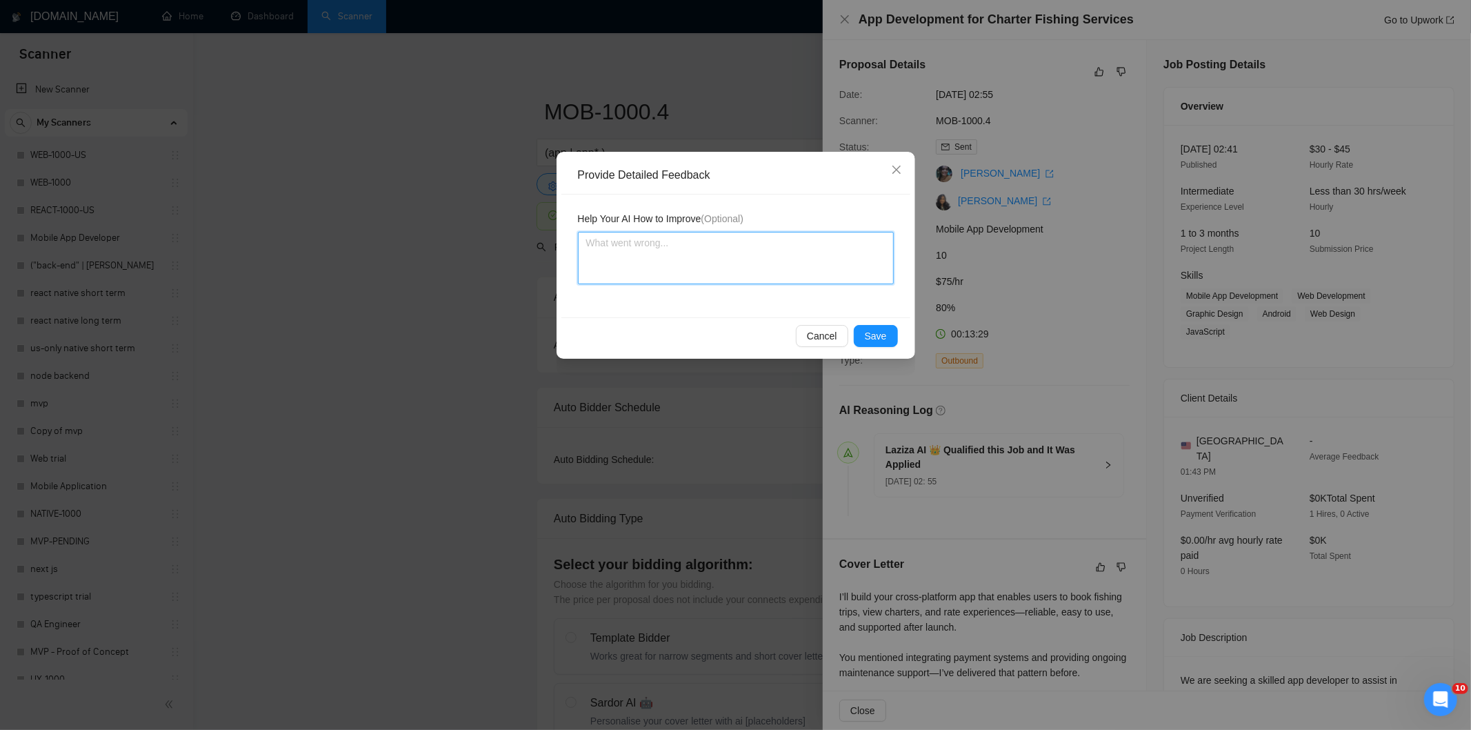
click at [795, 263] on textarea at bounding box center [736, 258] width 316 height 52
paste textarea "Good fit — the project is greenfield (no existing code), welcomes agencies, use…"
type textarea "Good fit — the project is greenfield (no existing code), welcomes agencies, use…"
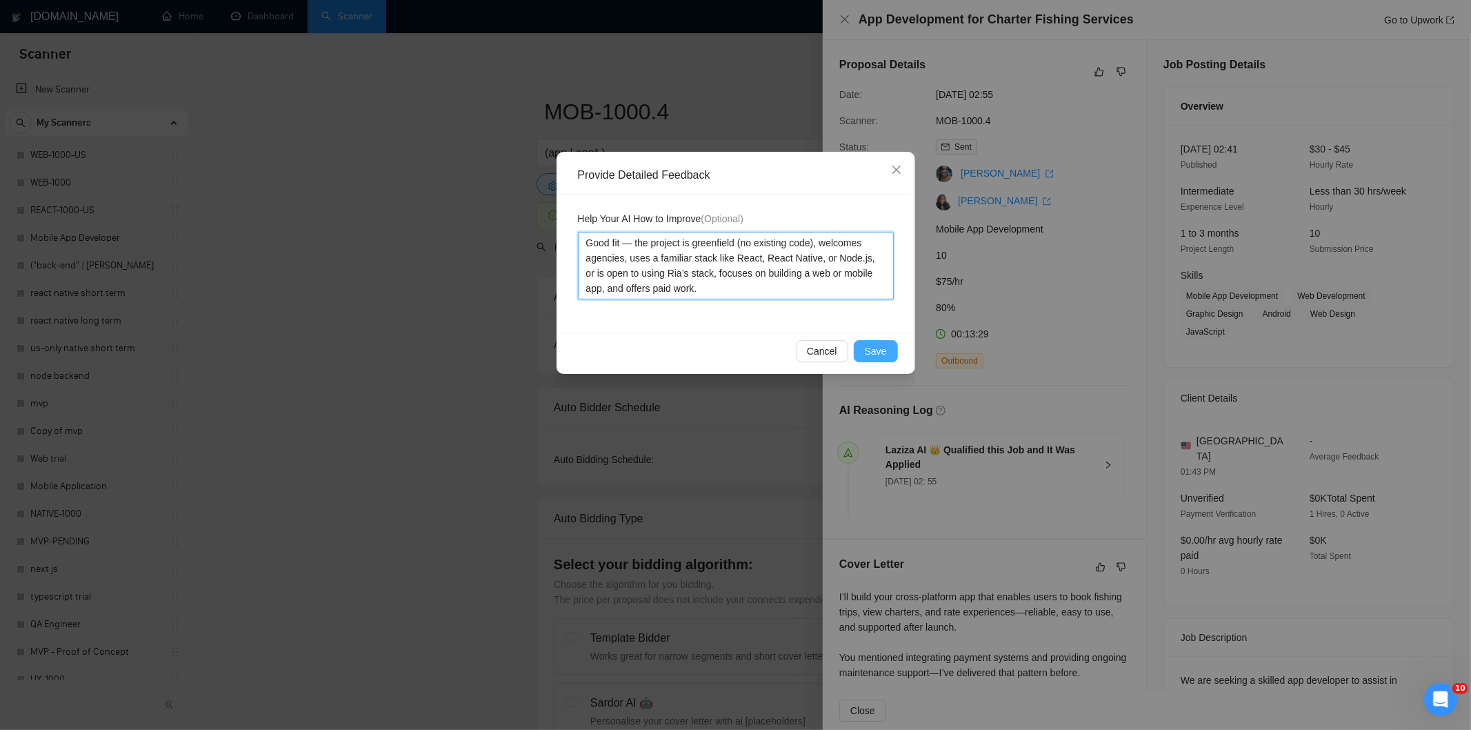
type textarea "Good fit — the project is greenfield (no existing code), welcomes agencies, use…"
click at [884, 353] on span "Save" at bounding box center [876, 350] width 22 height 15
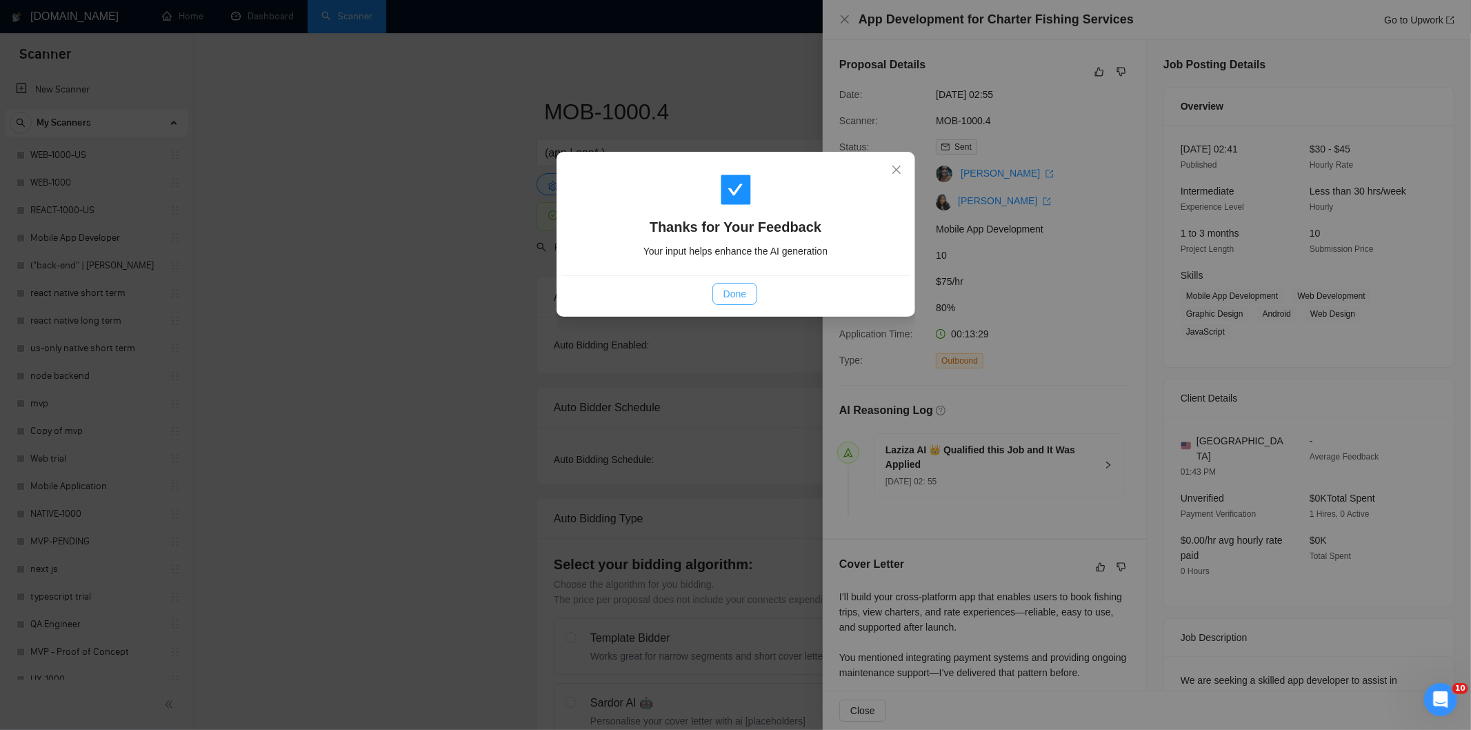
click at [729, 298] on span "Done" at bounding box center [735, 293] width 23 height 15
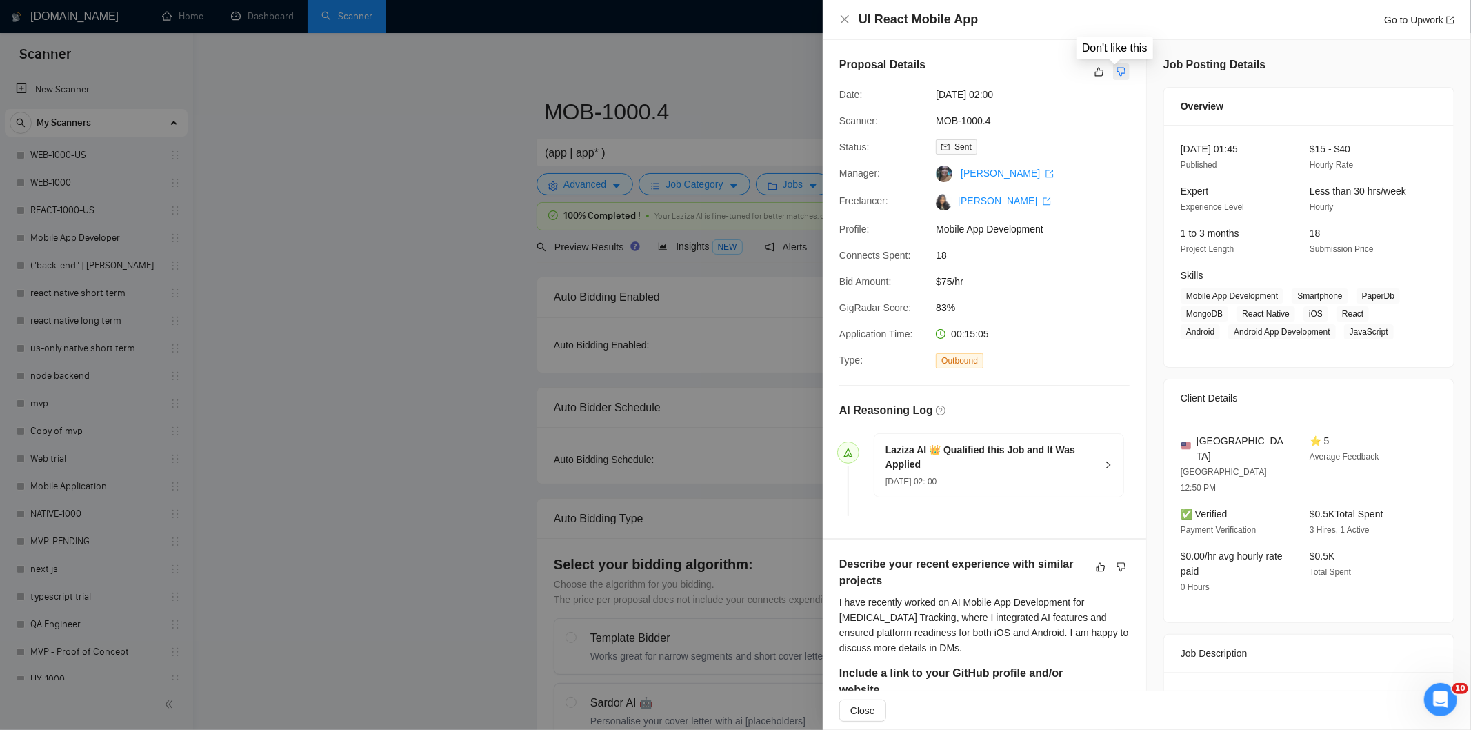
click at [1117, 72] on icon "dislike" at bounding box center [1122, 71] width 10 height 11
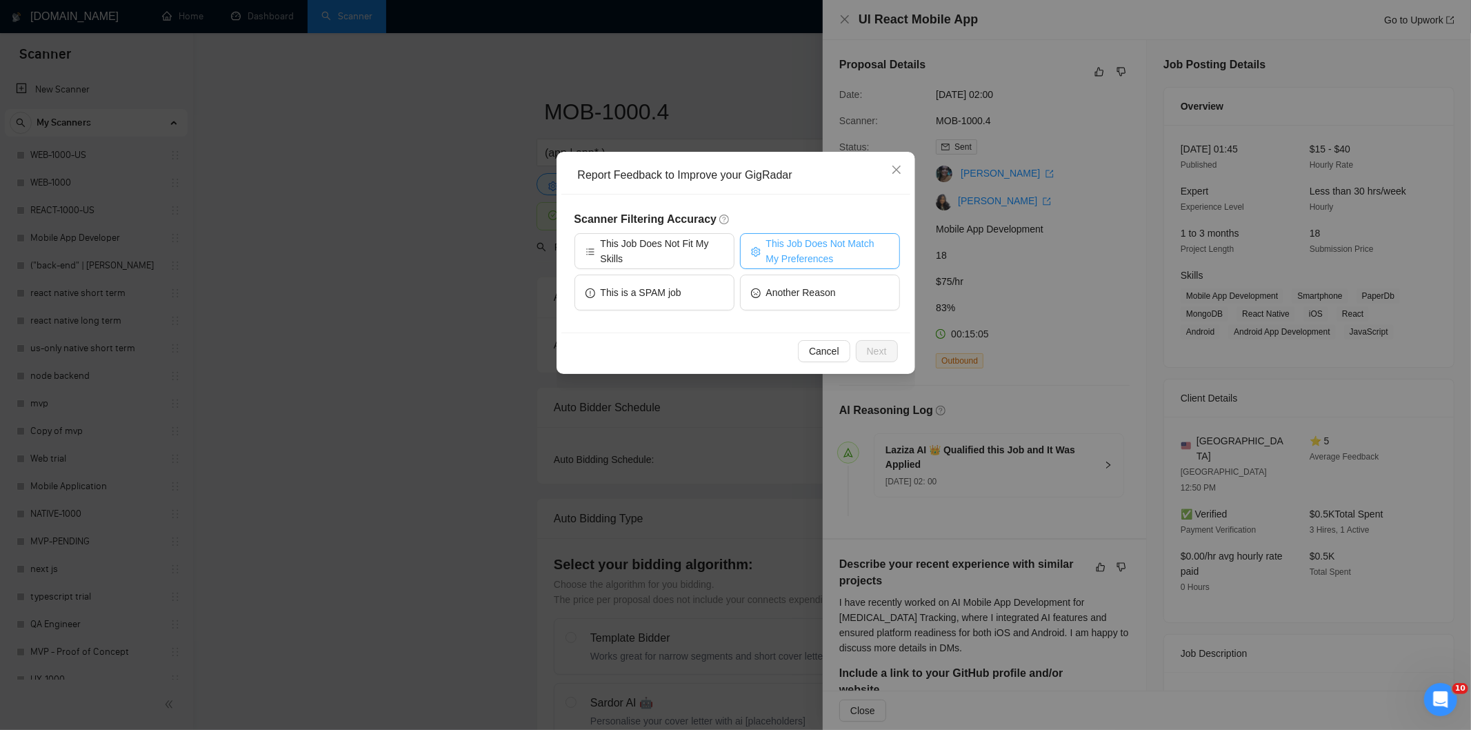
click at [855, 243] on span "This Job Does Not Match My Preferences" at bounding box center [827, 251] width 123 height 30
click at [888, 346] on button "Next" at bounding box center [877, 351] width 42 height 22
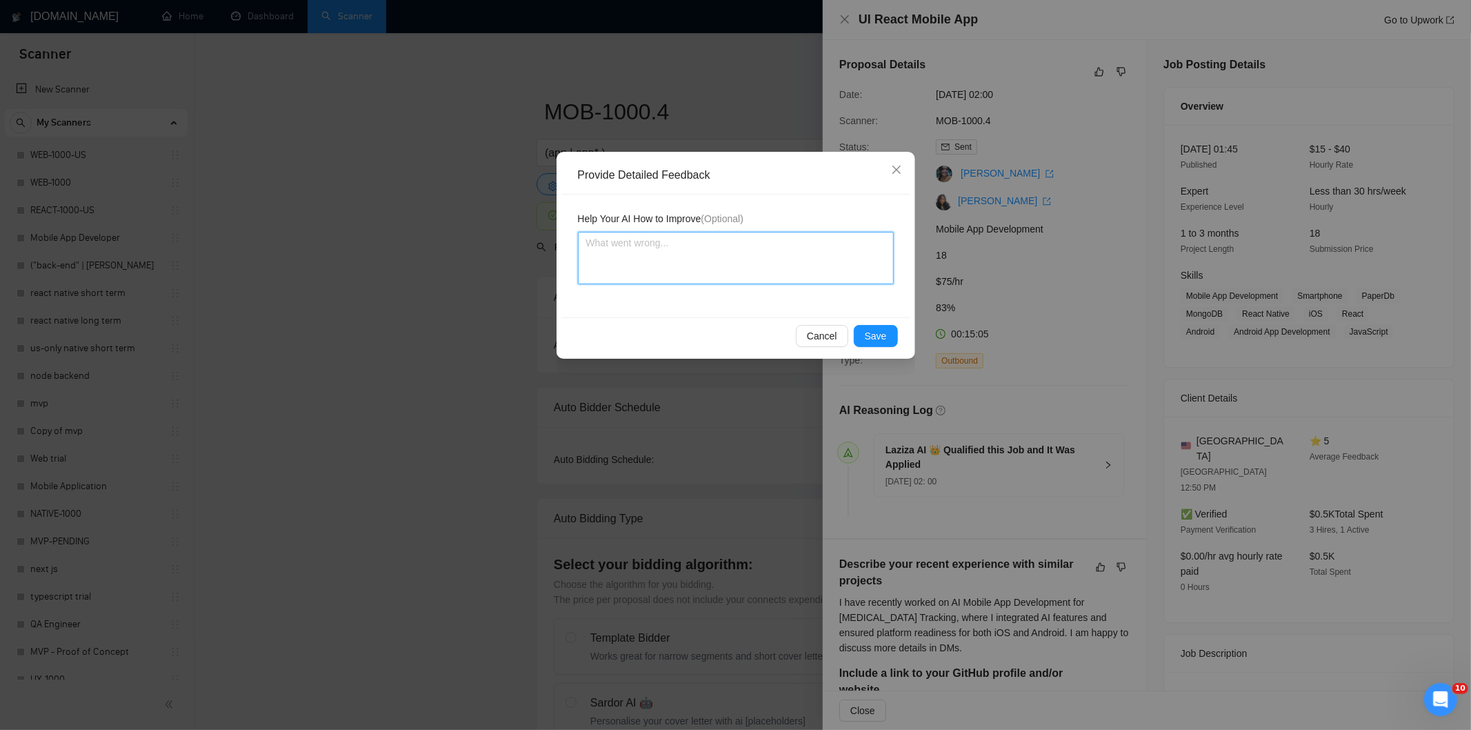
click at [790, 252] on textarea at bounding box center [736, 258] width 316 height 52
paste textarea "Not a fit — the job asks for unpaid work, offers equity, or has a small budget,…"
type textarea "Not a fit — the job asks for unpaid work, offers equity, or has a small budget,…"
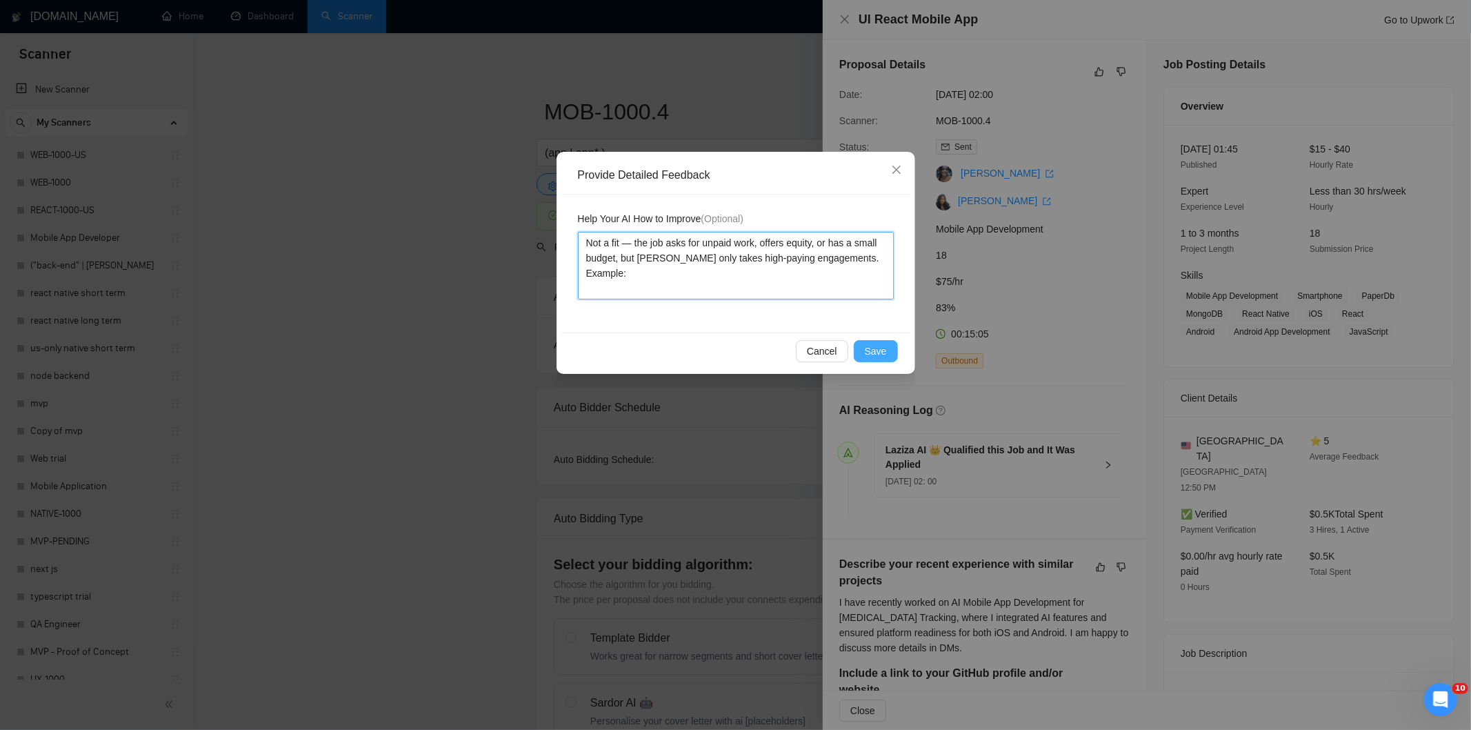
type textarea "Not a fit — the job asks for unpaid work, offers equity, or has a small budget,…"
click at [873, 349] on span "Save" at bounding box center [876, 350] width 22 height 15
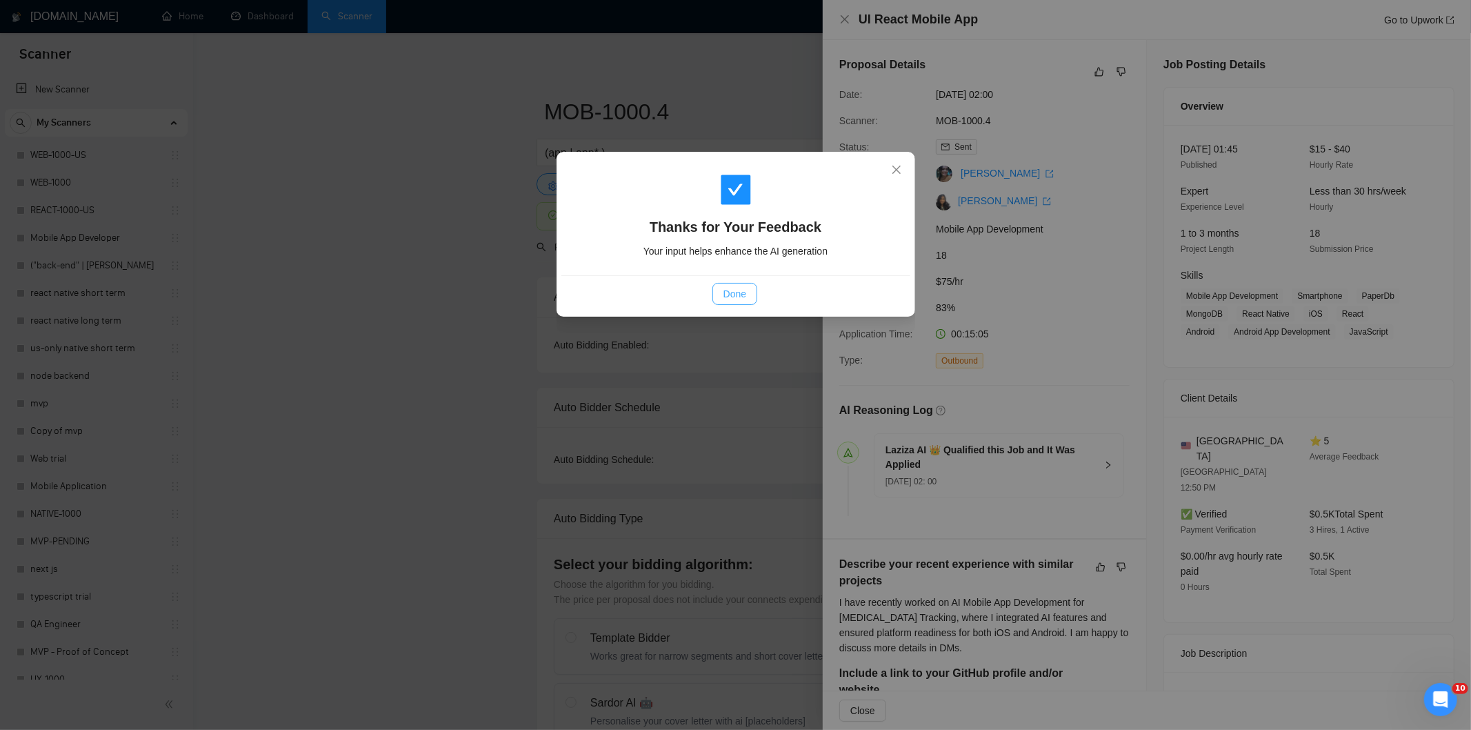
click at [746, 298] on span "Done" at bounding box center [735, 293] width 23 height 15
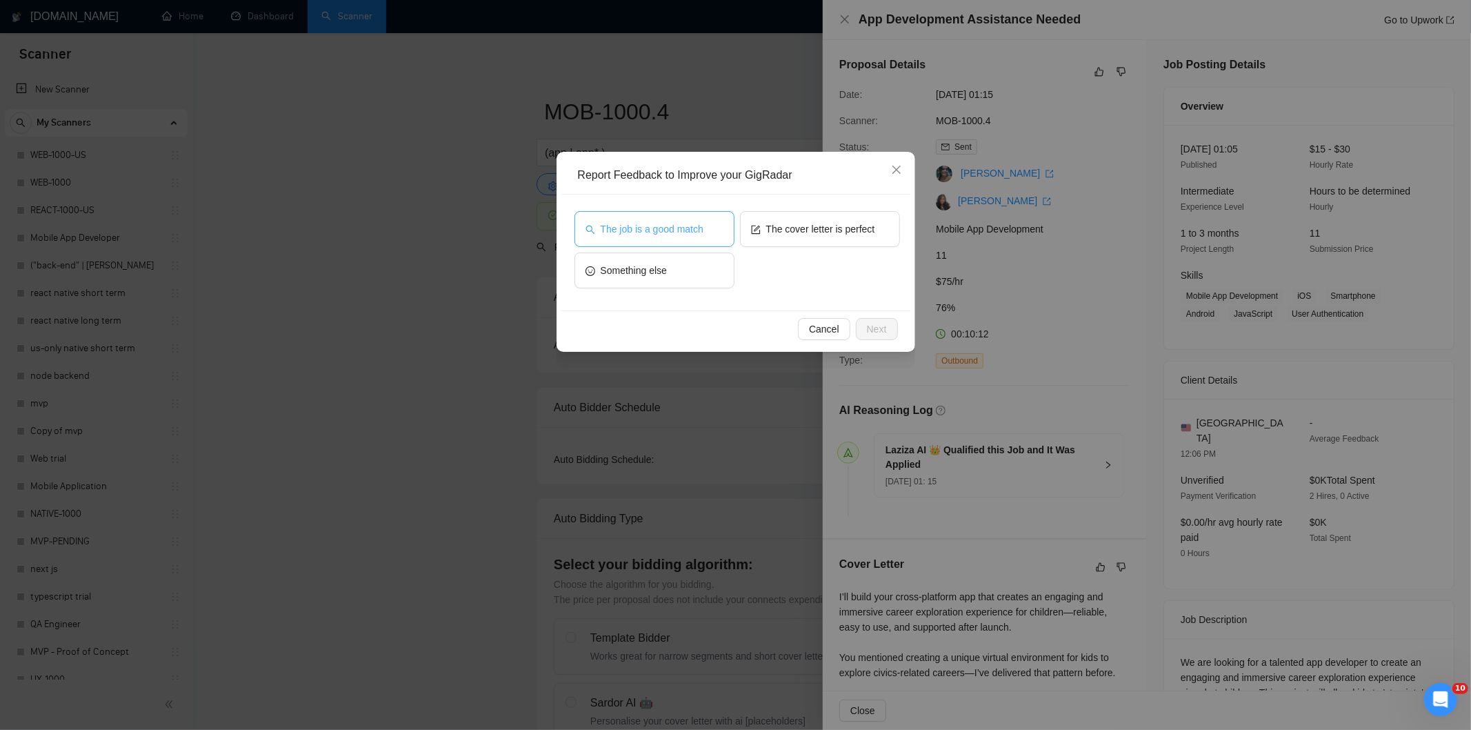
click at [665, 240] on button "The job is a good match" at bounding box center [655, 229] width 160 height 36
click at [891, 326] on button "Next" at bounding box center [877, 329] width 42 height 22
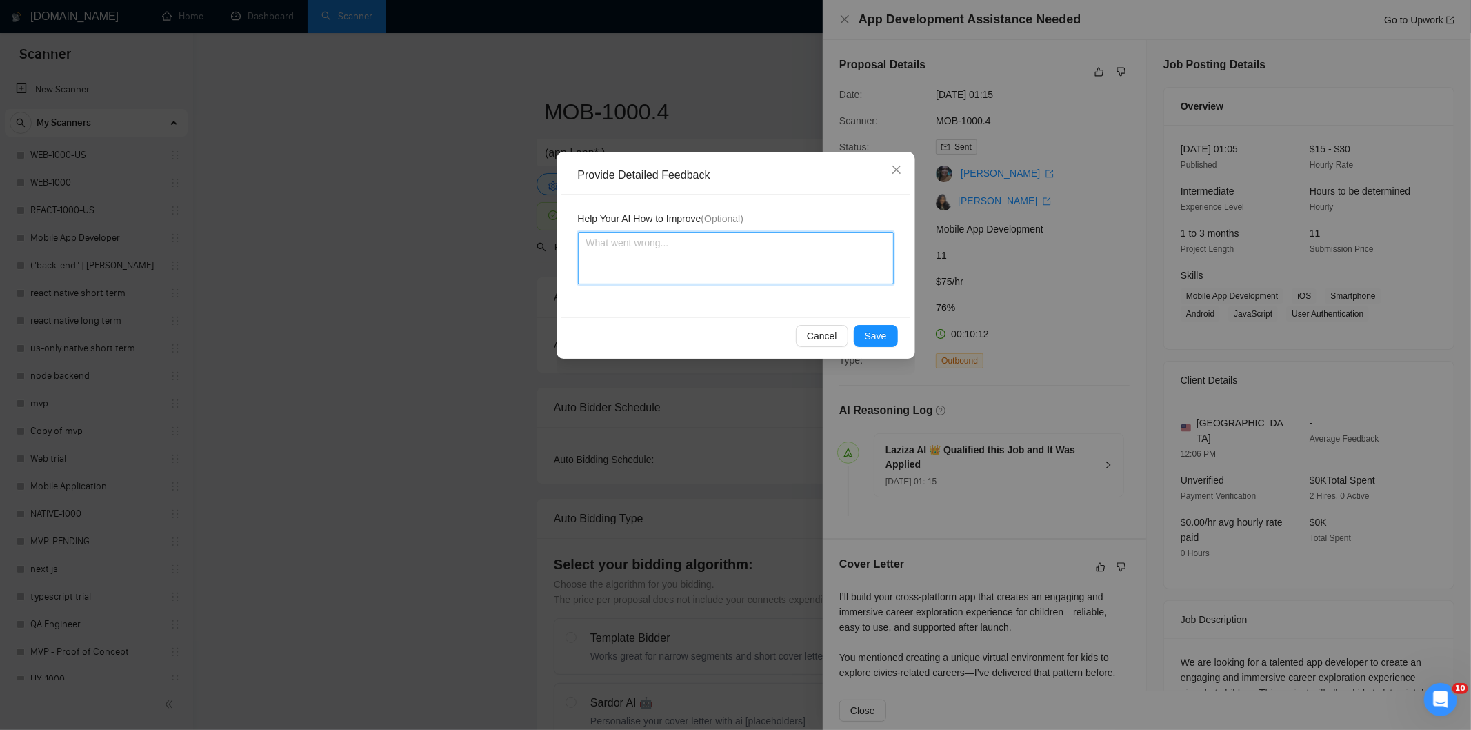
click at [821, 246] on textarea at bounding box center [736, 258] width 316 height 52
paste textarea "Good fit — the project is greenfield (no existing code), welcomes agencies, use…"
type textarea "Good fit — the project is greenfield (no existing code), welcomes agencies, use…"
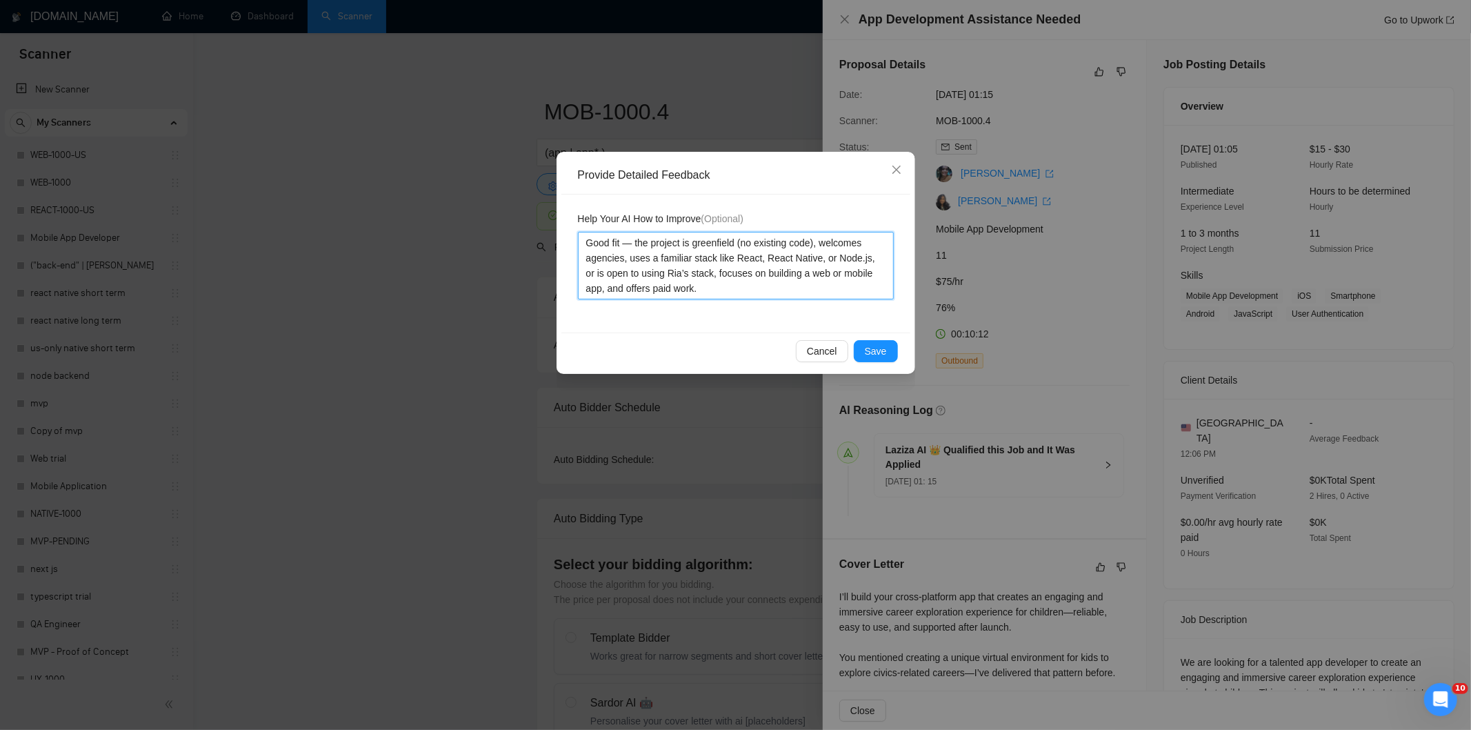
type textarea "Good fit — the project is greenfield (no existing code), welcomes agencies, use…"
click at [882, 345] on span "Save" at bounding box center [876, 350] width 22 height 15
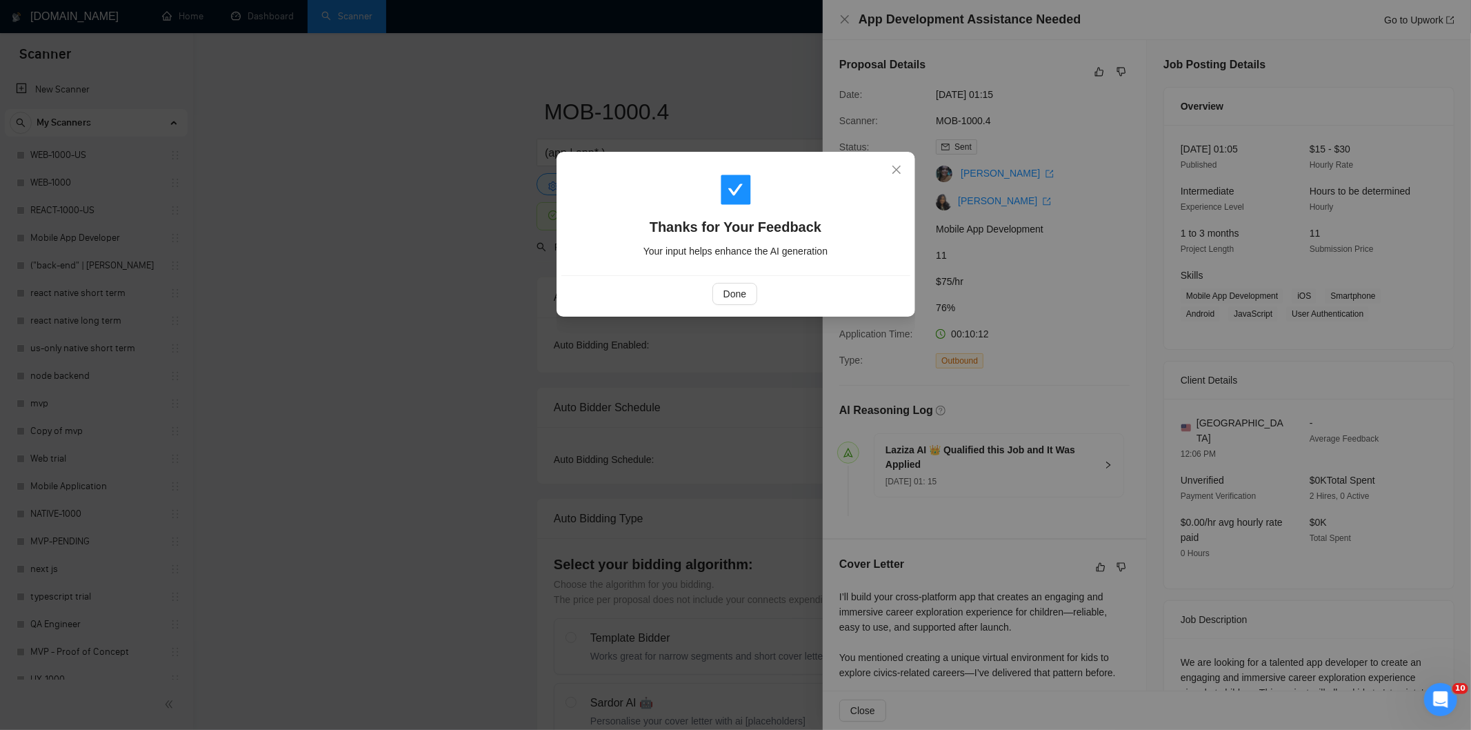
click at [759, 292] on div "Done" at bounding box center [735, 294] width 326 height 22
click at [740, 292] on span "Done" at bounding box center [735, 293] width 23 height 15
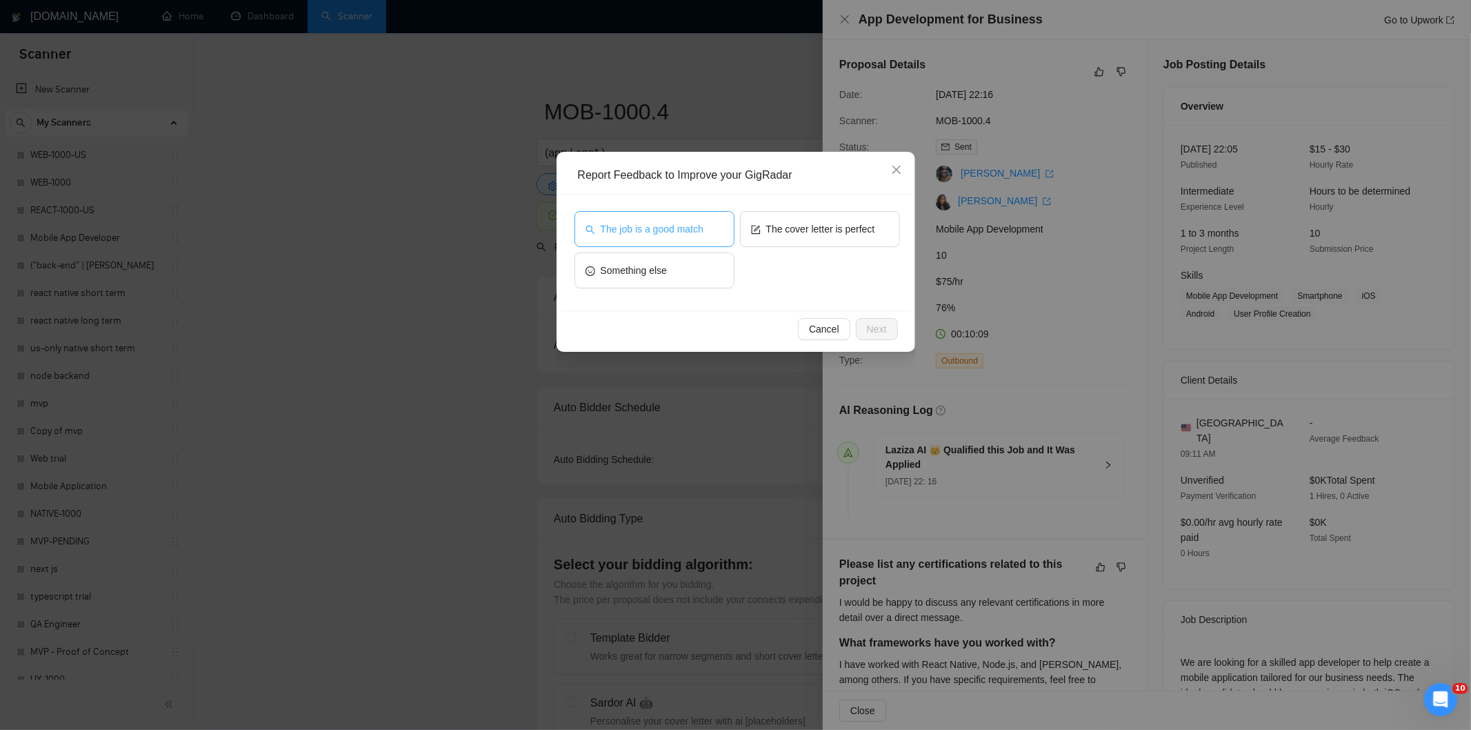
click at [674, 226] on span "The job is a good match" at bounding box center [652, 228] width 103 height 15
drag, startPoint x: 884, startPoint y: 332, endPoint x: 865, endPoint y: 316, distance: 24.9
click at [879, 330] on span "Next" at bounding box center [877, 328] width 20 height 15
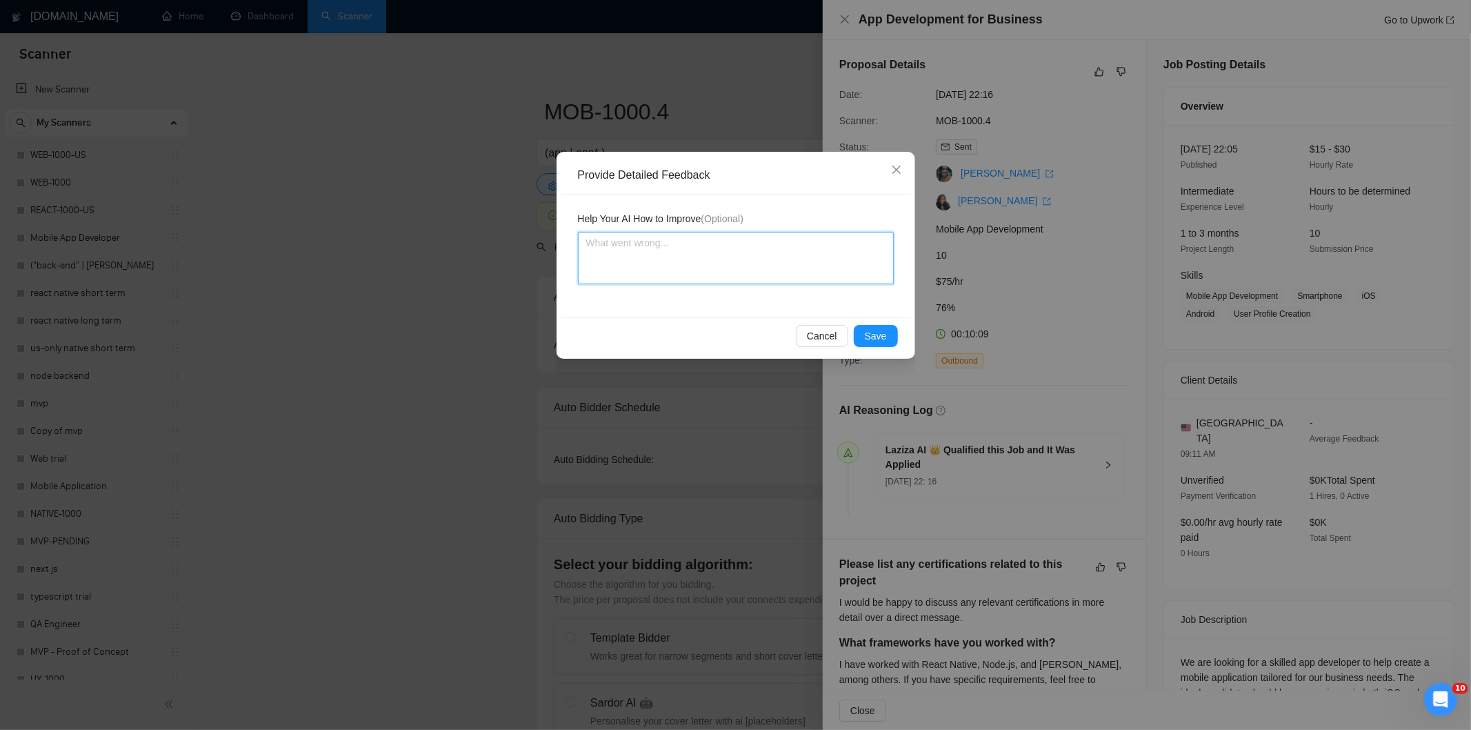
click at [804, 266] on textarea at bounding box center [736, 258] width 316 height 52
paste textarea "Good fit — the project is greenfield (no existing code), welcomes agencies, use…"
type textarea "Good fit — the project is greenfield (no existing code), welcomes agencies, use…"
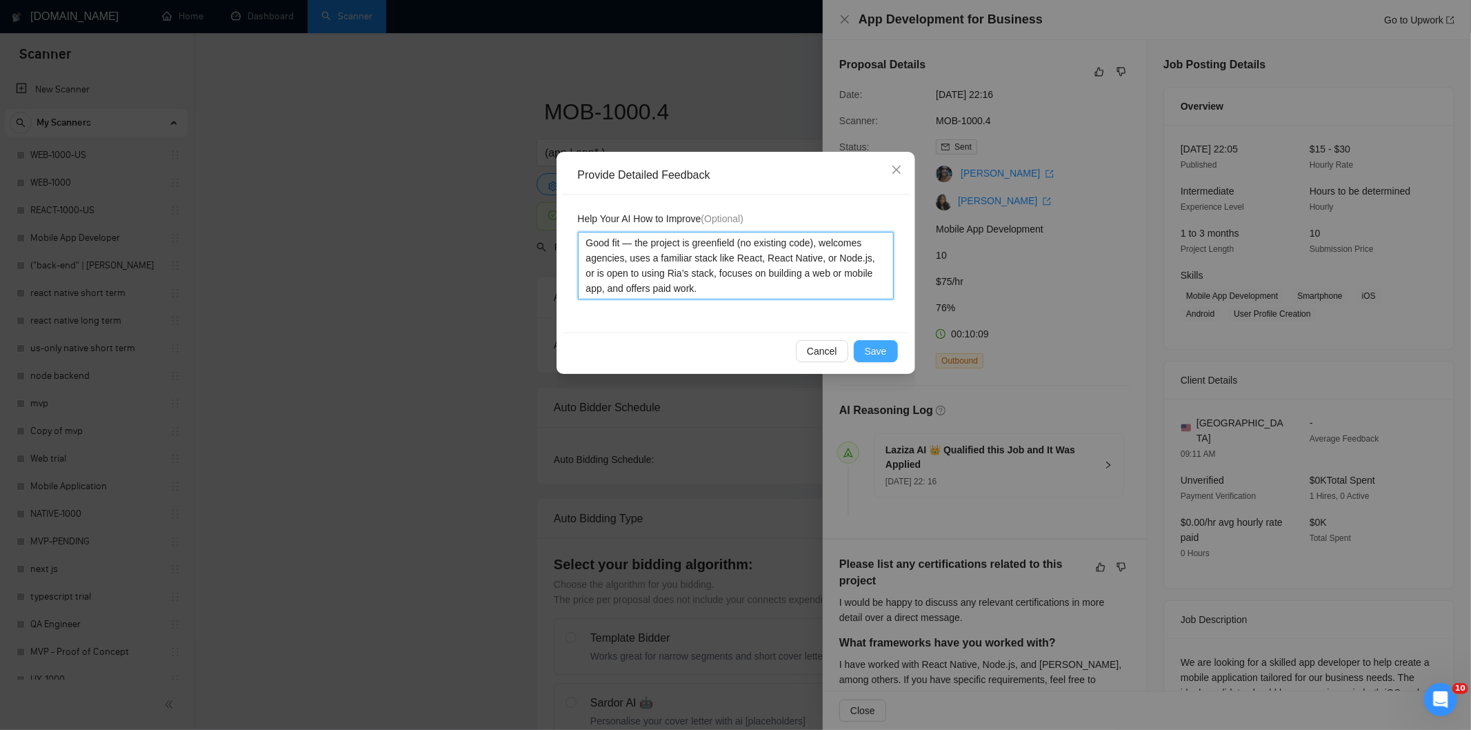
type textarea "Good fit — the project is greenfield (no existing code), welcomes agencies, use…"
click at [884, 347] on span "Save" at bounding box center [876, 350] width 22 height 15
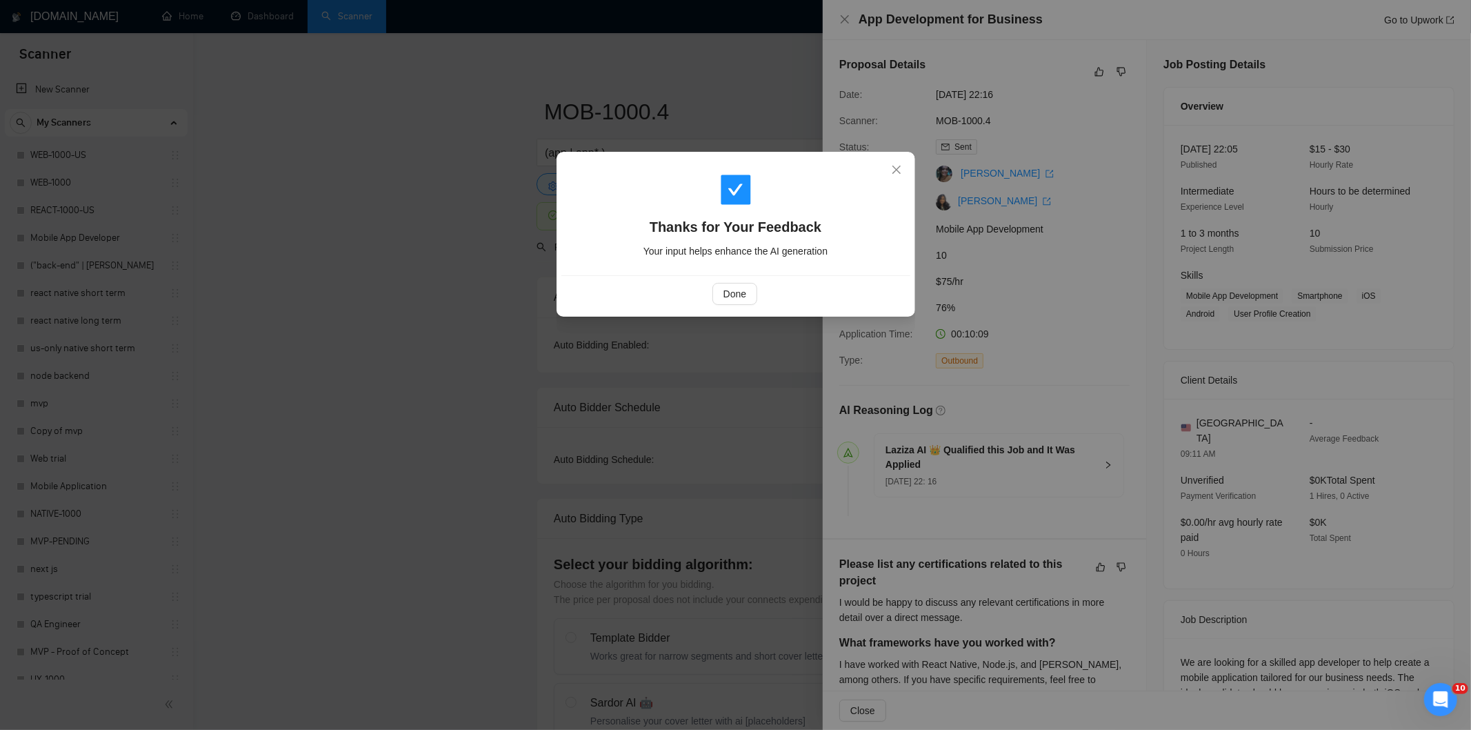
click at [748, 281] on div "Done" at bounding box center [735, 293] width 349 height 37
click at [749, 295] on button "Done" at bounding box center [735, 294] width 45 height 22
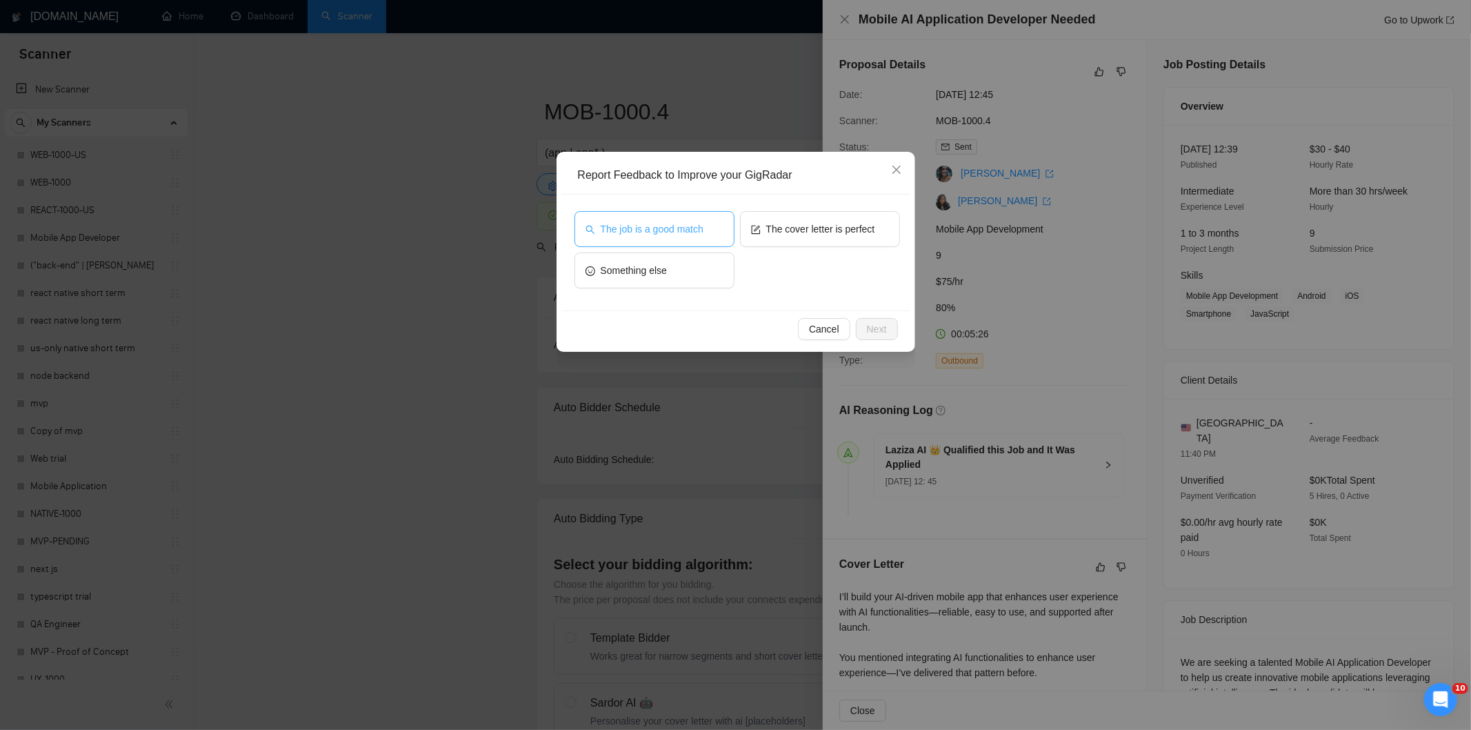
click at [639, 233] on span "The job is a good match" at bounding box center [652, 228] width 103 height 15
click at [886, 329] on button "Next" at bounding box center [877, 329] width 42 height 22
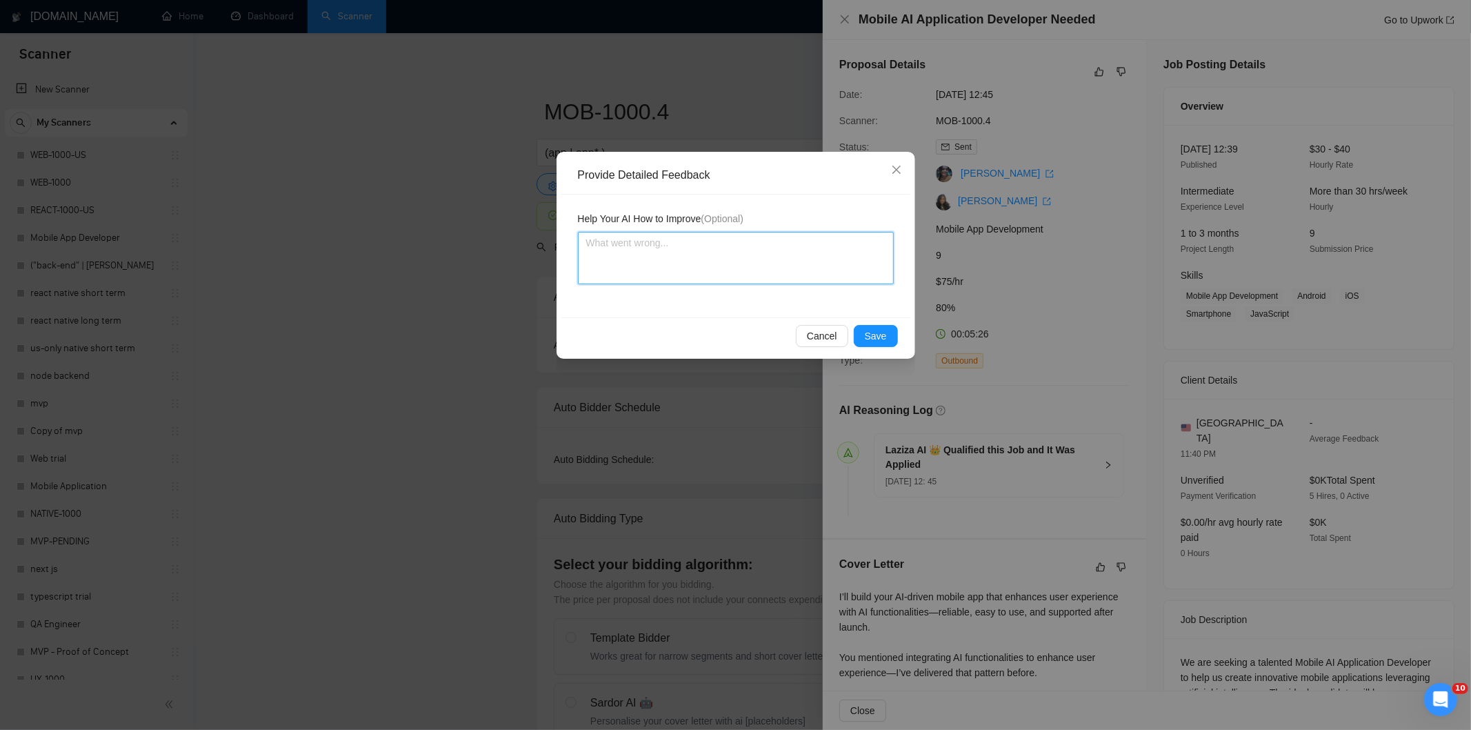
click at [761, 272] on textarea at bounding box center [736, 258] width 316 height 52
paste textarea "Good fit — the project is greenfield (no existing code), welcomes agencies, use…"
type textarea "Good fit — the project is greenfield (no existing code), welcomes agencies, use…"
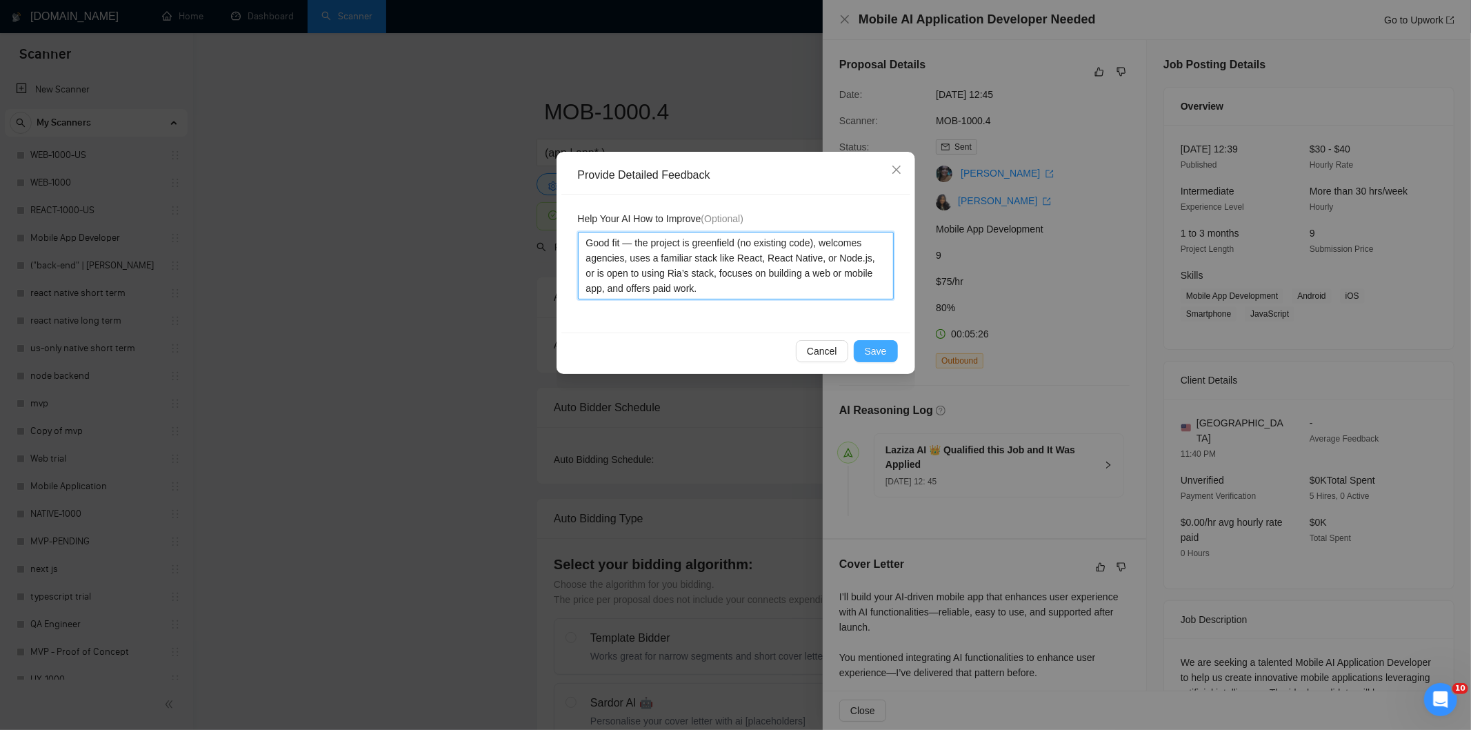
type textarea "Good fit — the project is greenfield (no existing code), welcomes agencies, use…"
click at [882, 347] on span "Save" at bounding box center [876, 350] width 22 height 15
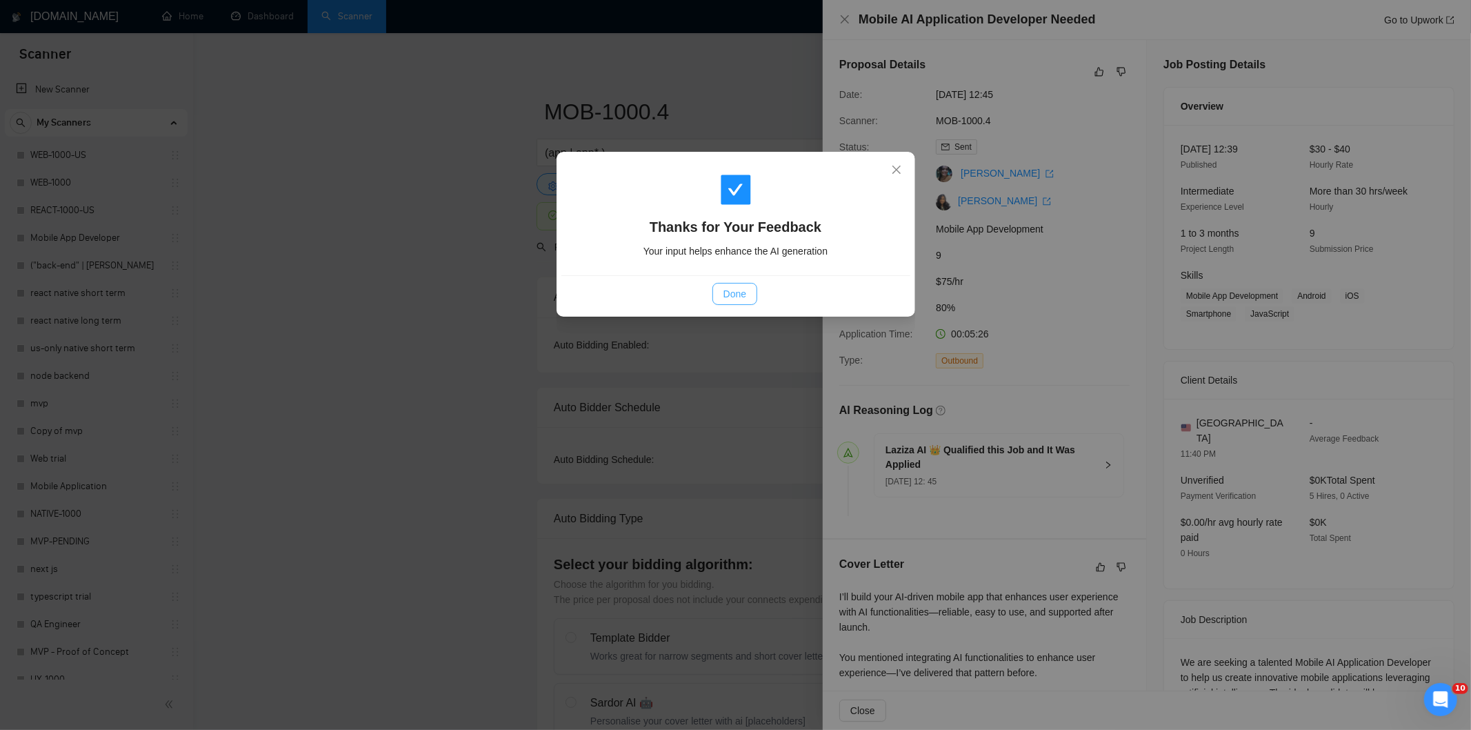
click at [733, 299] on span "Done" at bounding box center [735, 293] width 23 height 15
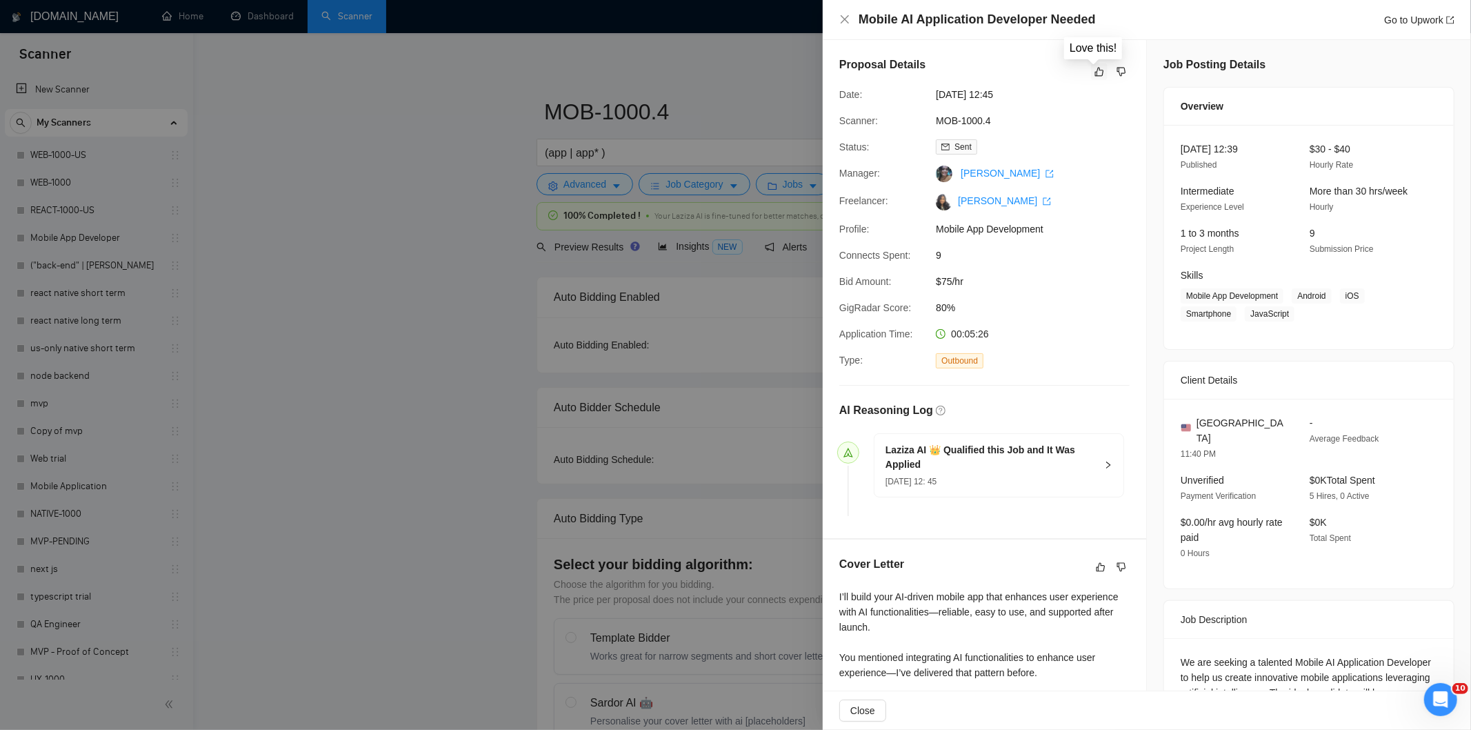
click at [1101, 74] on button "button" at bounding box center [1099, 71] width 17 height 17
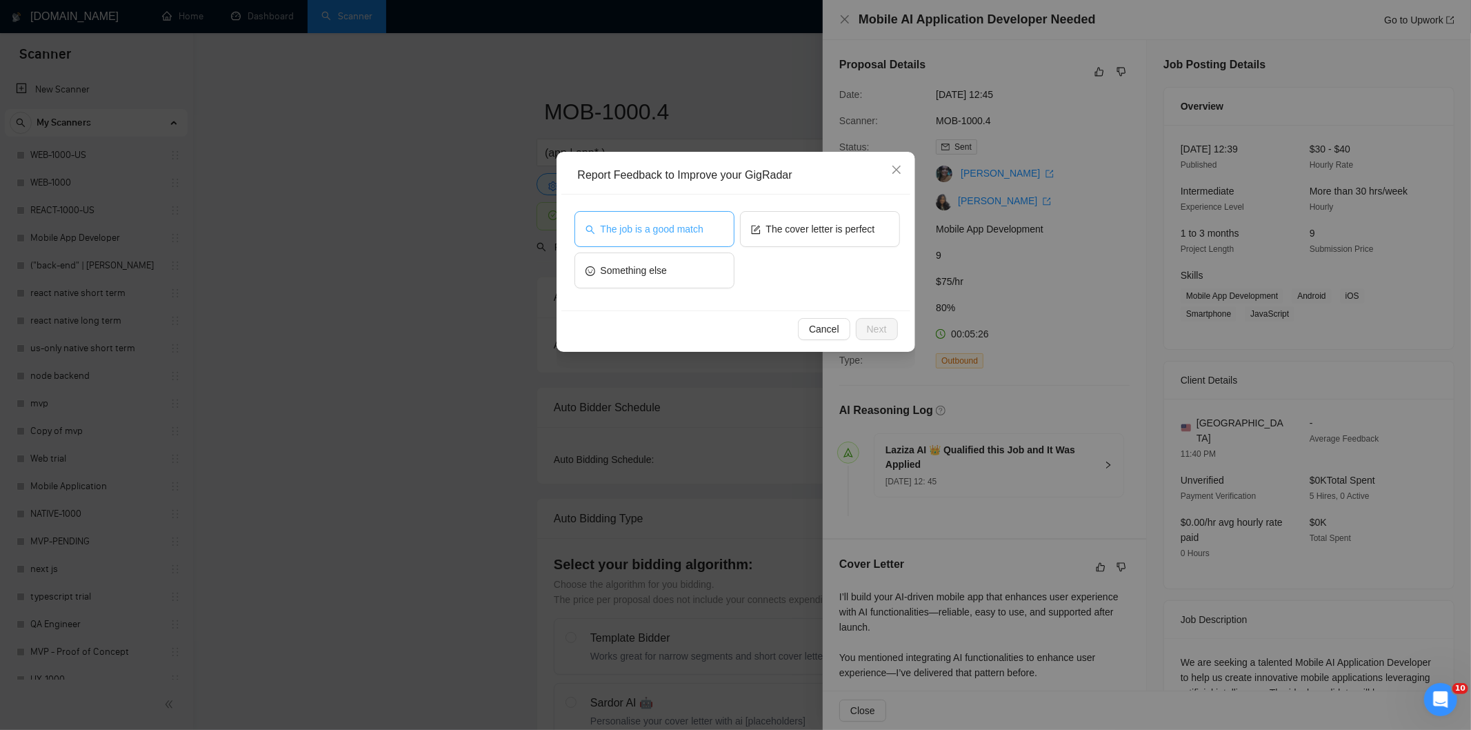
click at [663, 223] on span "The job is a good match" at bounding box center [652, 228] width 103 height 15
click at [877, 328] on span "Next" at bounding box center [877, 328] width 20 height 15
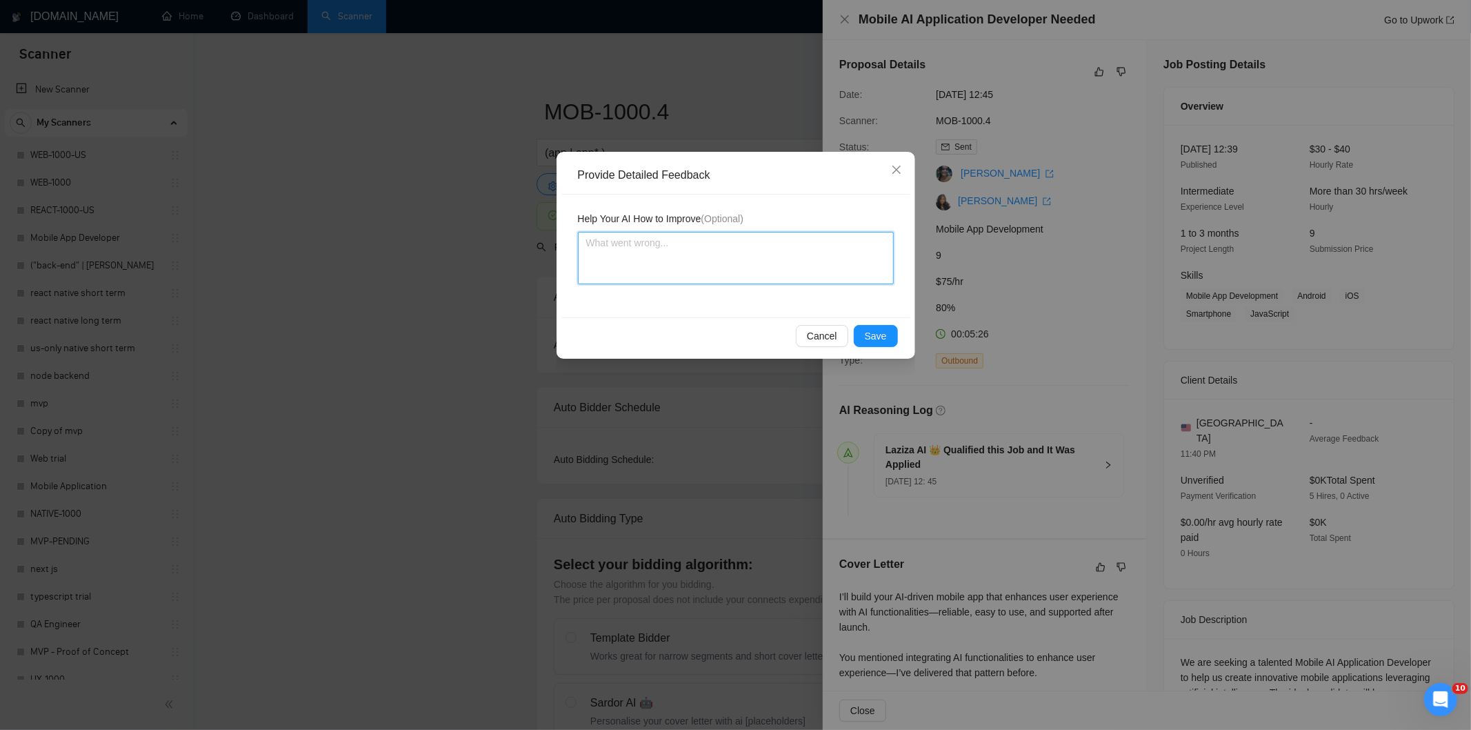
click at [786, 272] on textarea at bounding box center [736, 258] width 316 height 52
paste textarea "Good fit — the project is greenfield (no existing code), welcomes agencies, use…"
type textarea "Good fit — the project is greenfield (no existing code), welcomes agencies, use…"
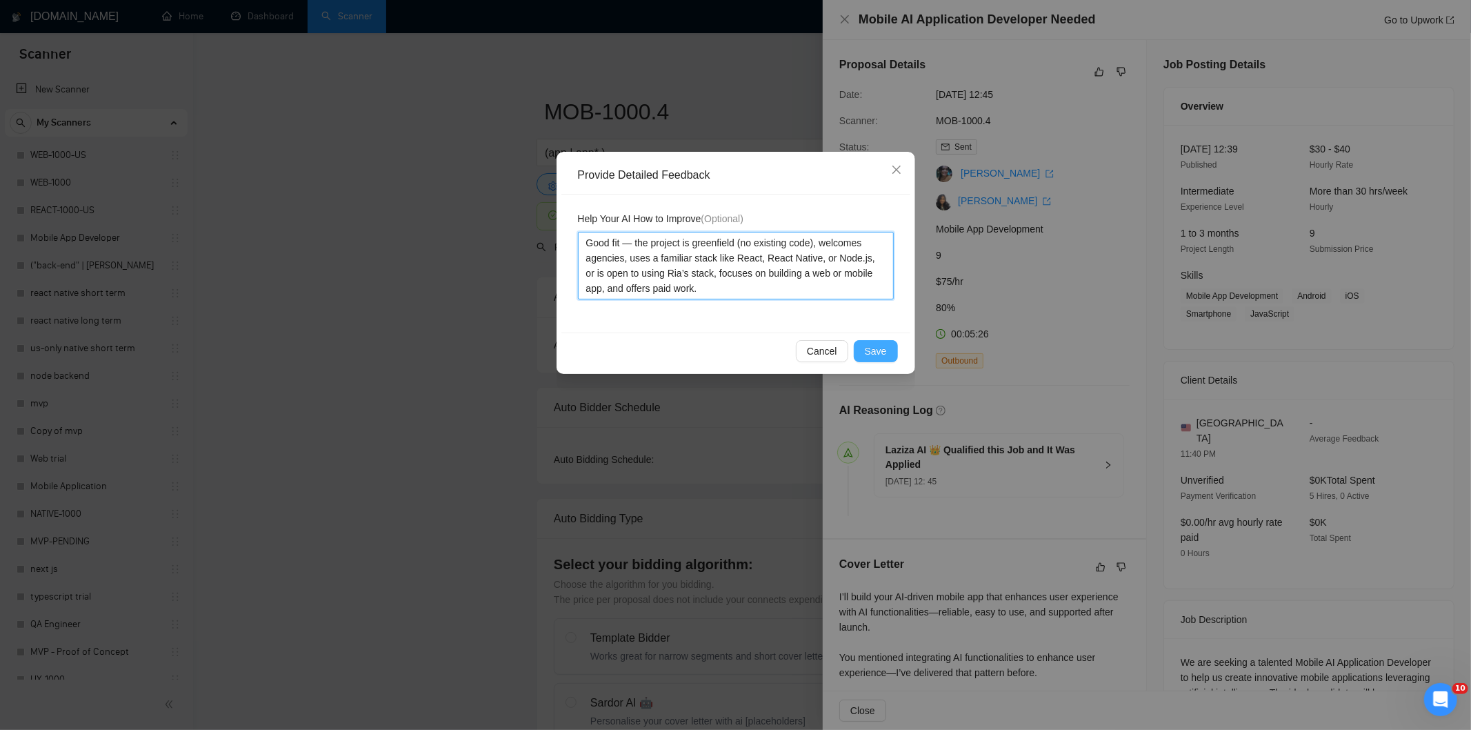
type textarea "Good fit — the project is greenfield (no existing code), welcomes agencies, use…"
click at [882, 346] on span "Save" at bounding box center [876, 350] width 22 height 15
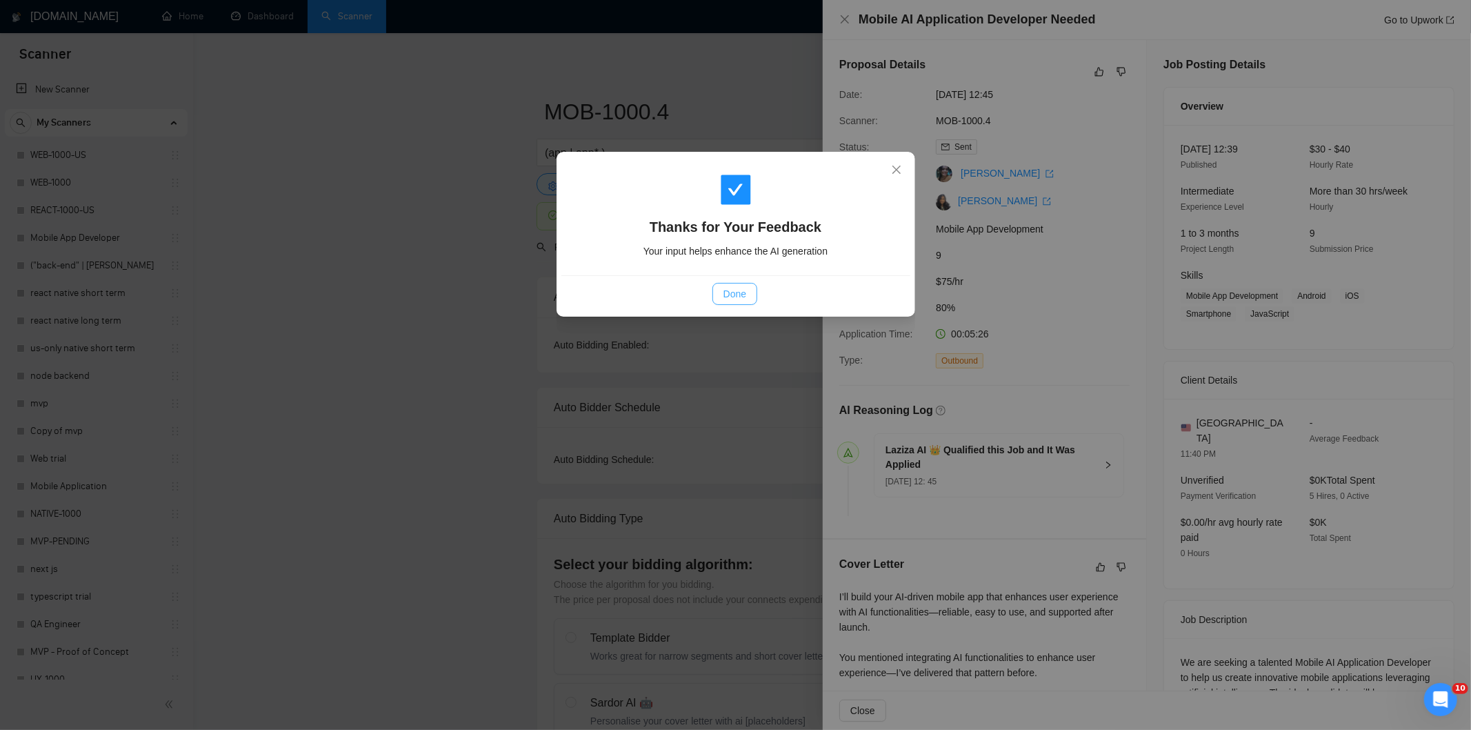
click at [735, 297] on span "Done" at bounding box center [735, 293] width 23 height 15
